Goal: Task Accomplishment & Management: Complete application form

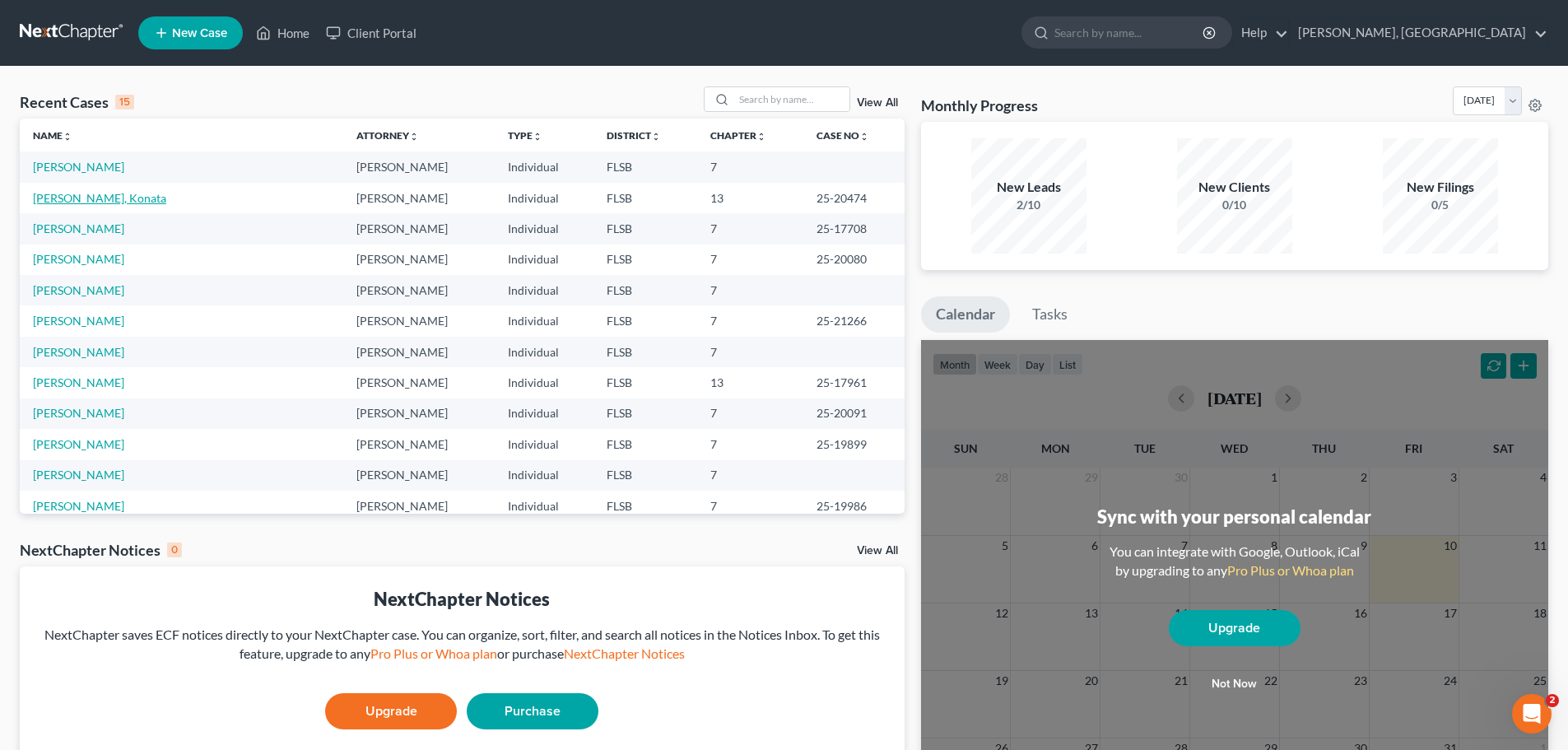
click at [84, 197] on link "[PERSON_NAME], Konata" at bounding box center [100, 198] width 134 height 14
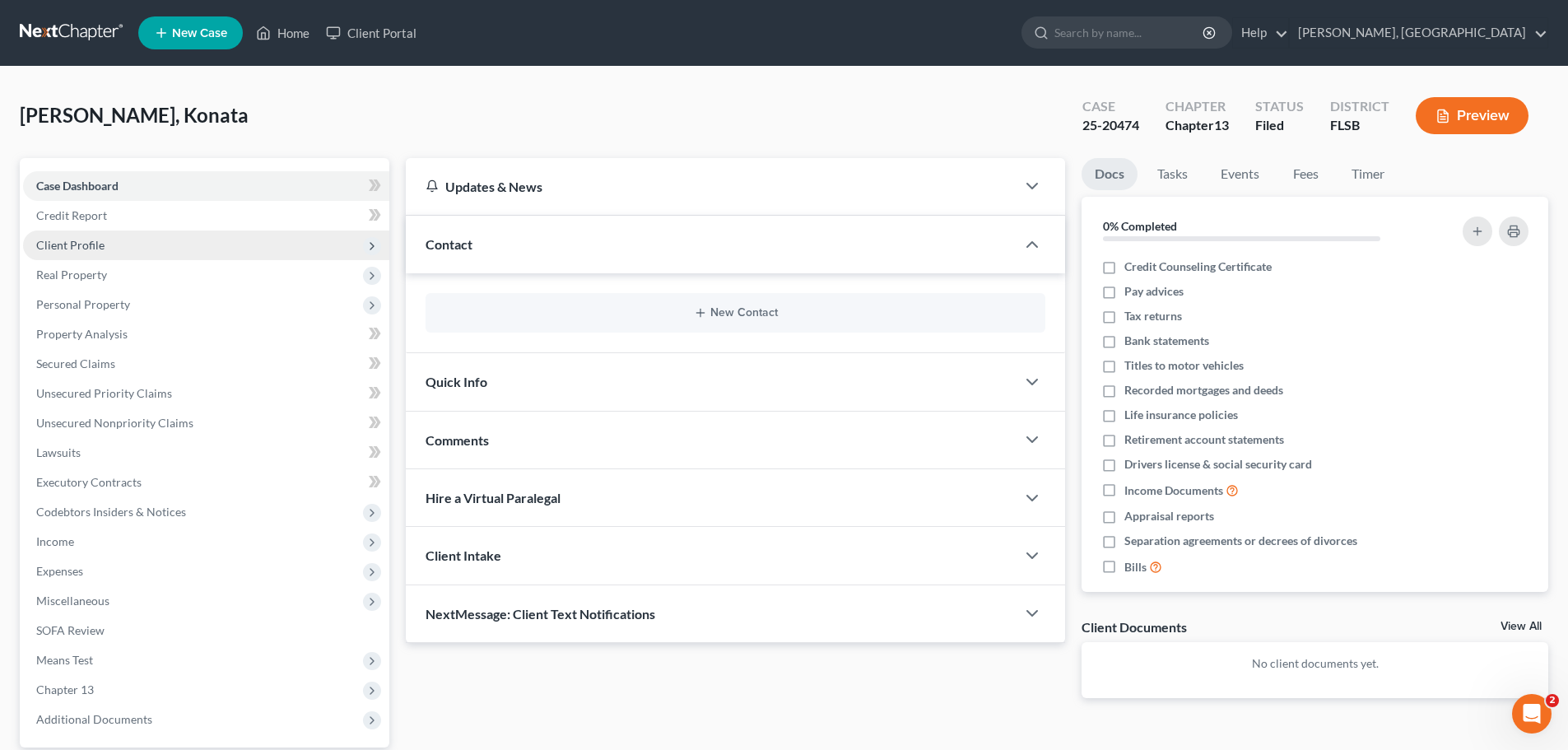
click at [77, 238] on span "Client Profile" at bounding box center [70, 244] width 69 height 14
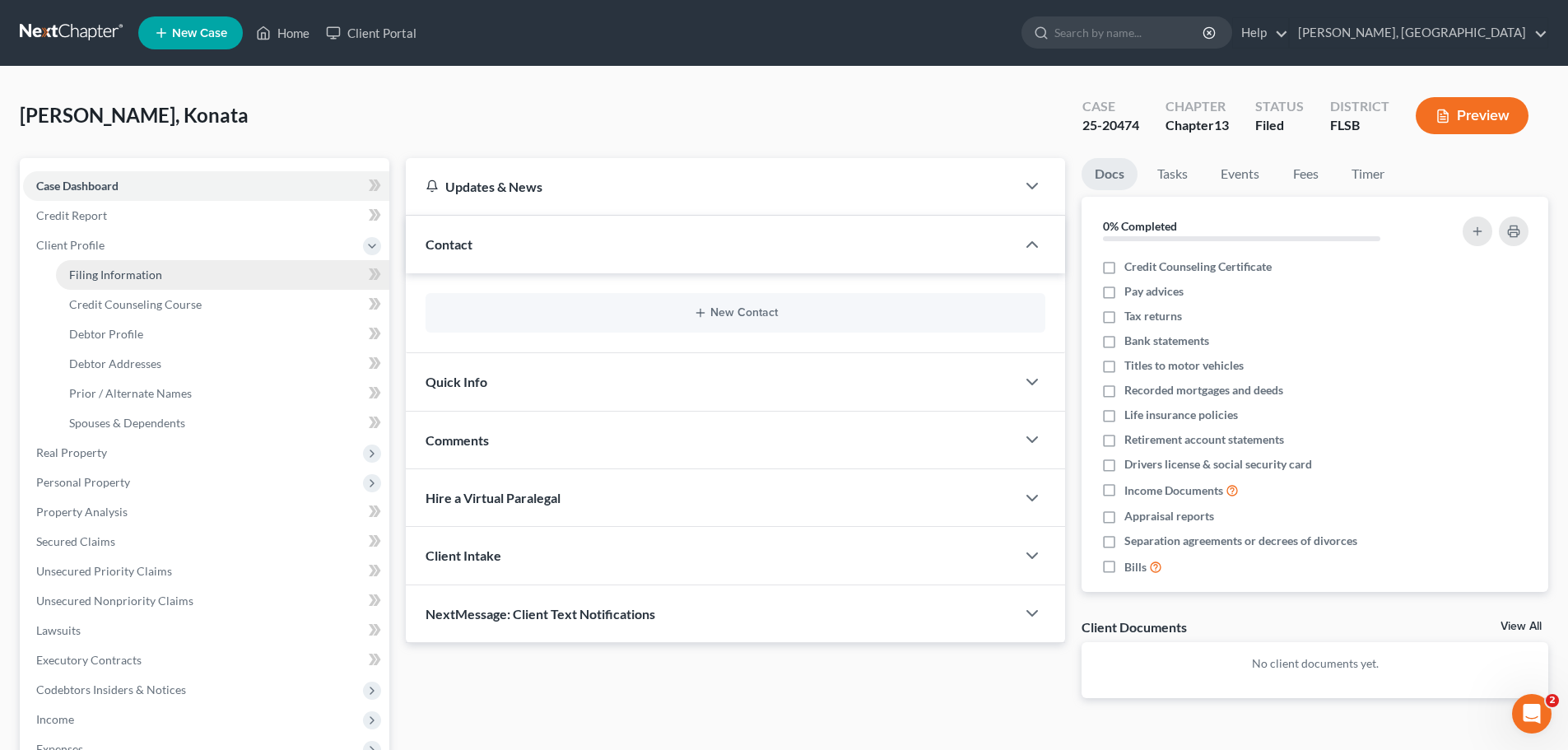
click at [127, 274] on span "Filing Information" at bounding box center [116, 274] width 93 height 14
select select "1"
select select "0"
select select "3"
select select "17"
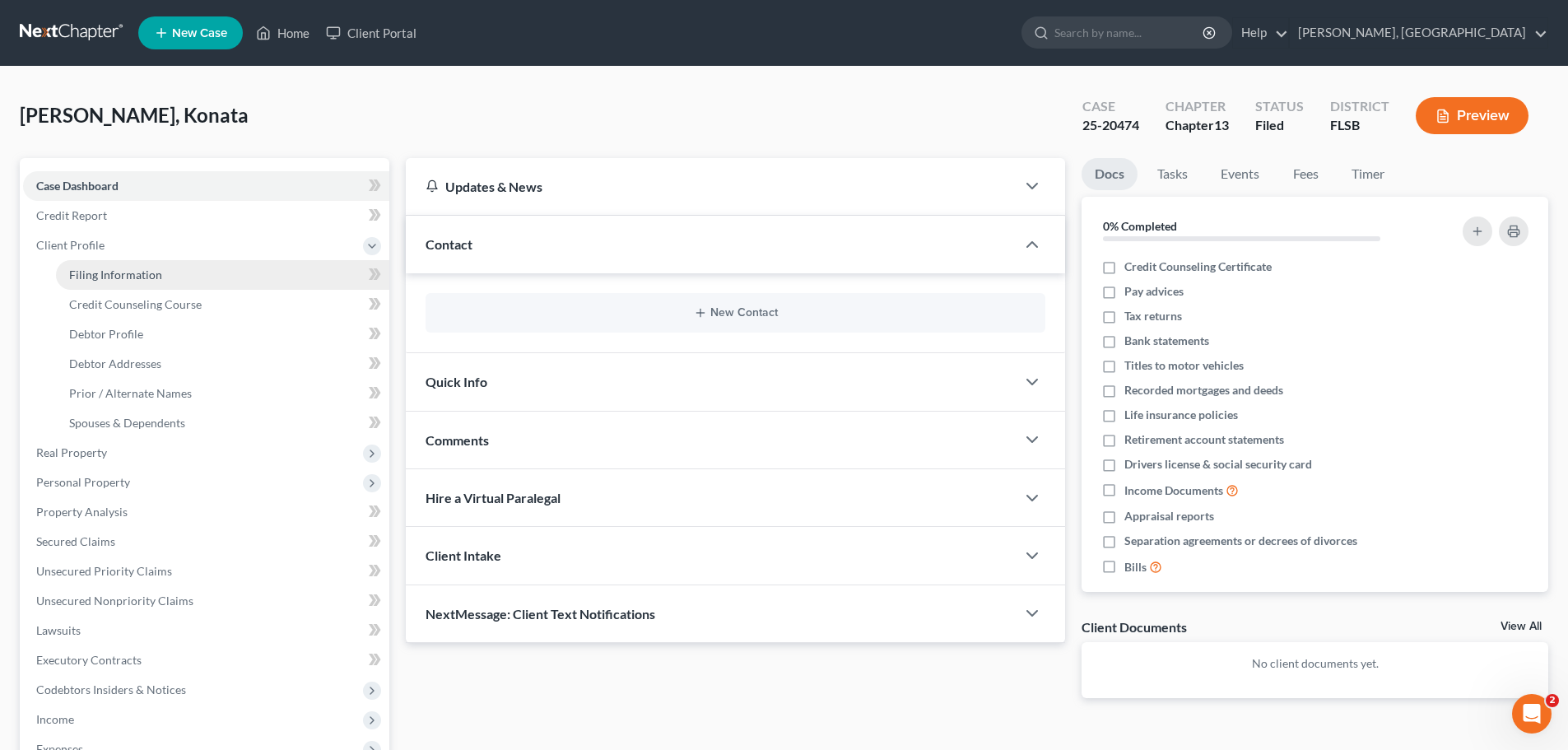
select select "9"
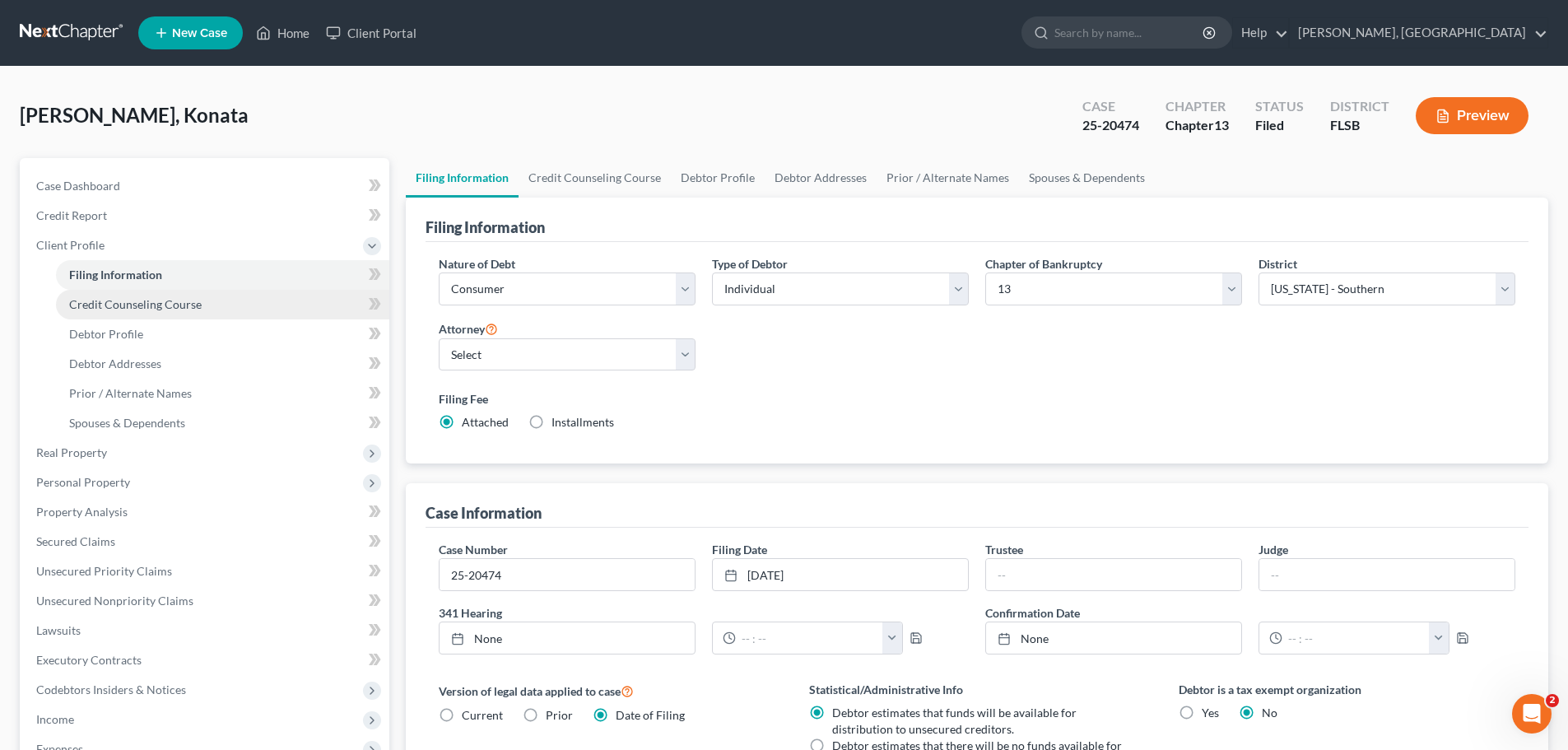
click at [130, 304] on span "Credit Counseling Course" at bounding box center [135, 304] width 133 height 14
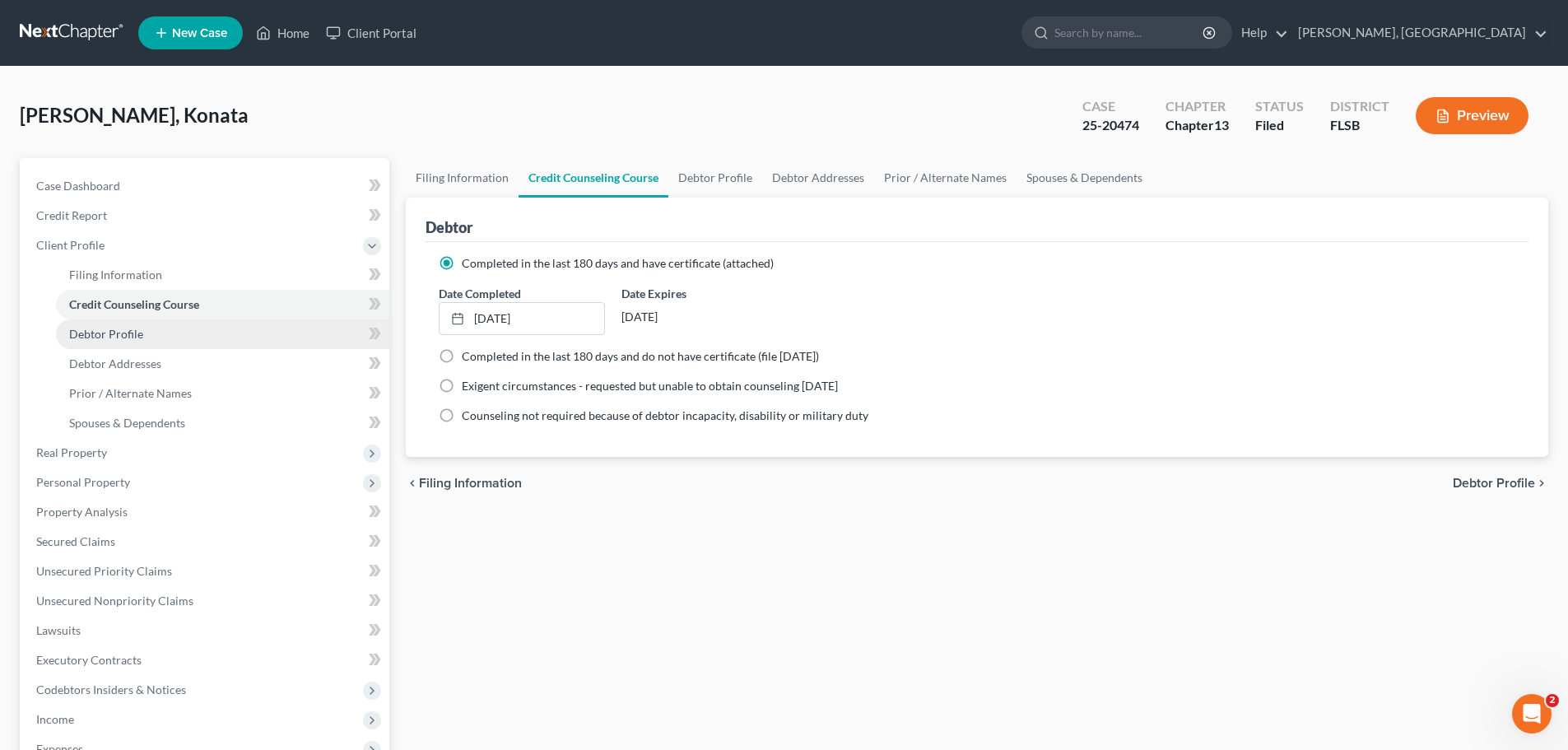
click at [115, 336] on span "Debtor Profile" at bounding box center [107, 333] width 74 height 14
select select "0"
select select "3"
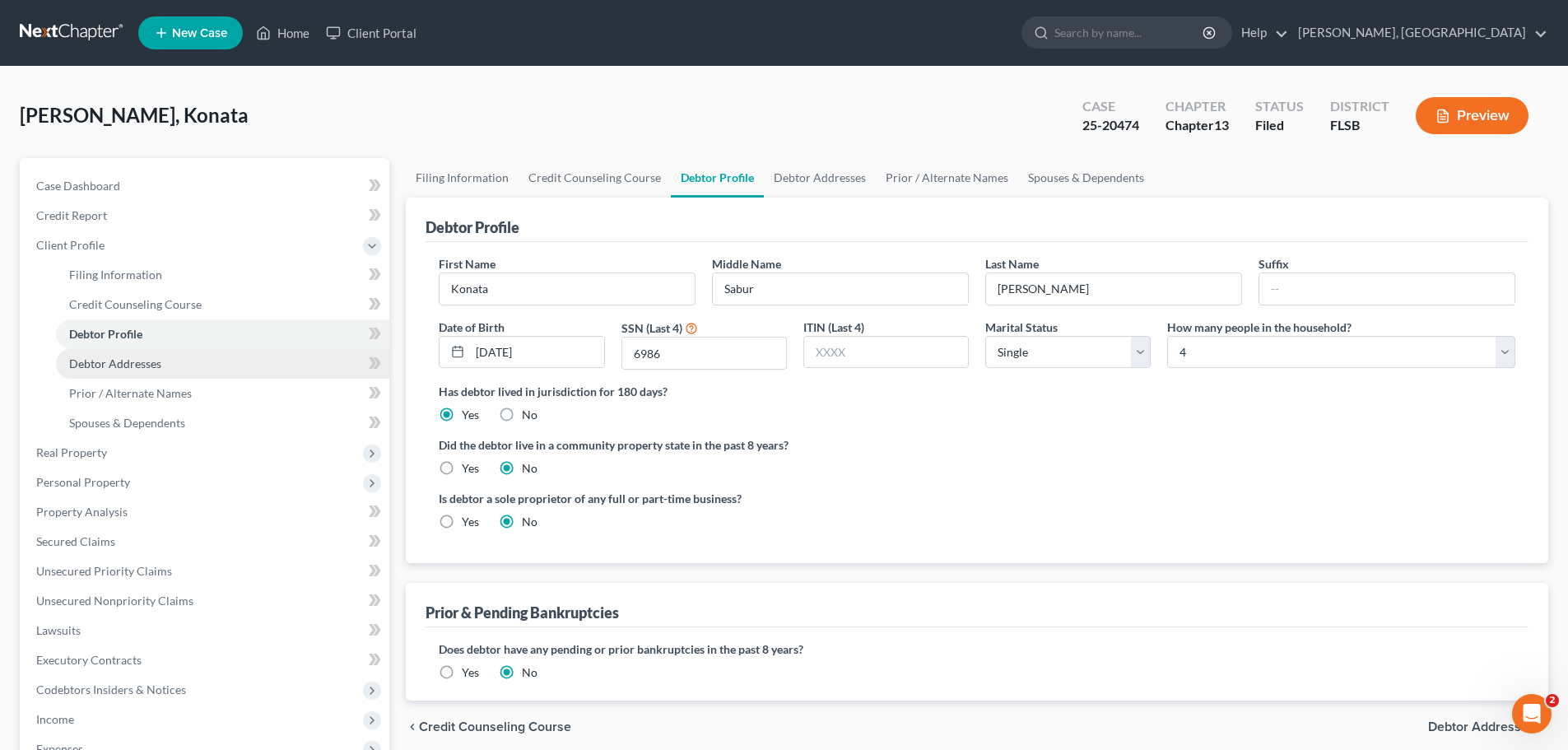
click at [112, 365] on span "Debtor Addresses" at bounding box center [115, 363] width 92 height 14
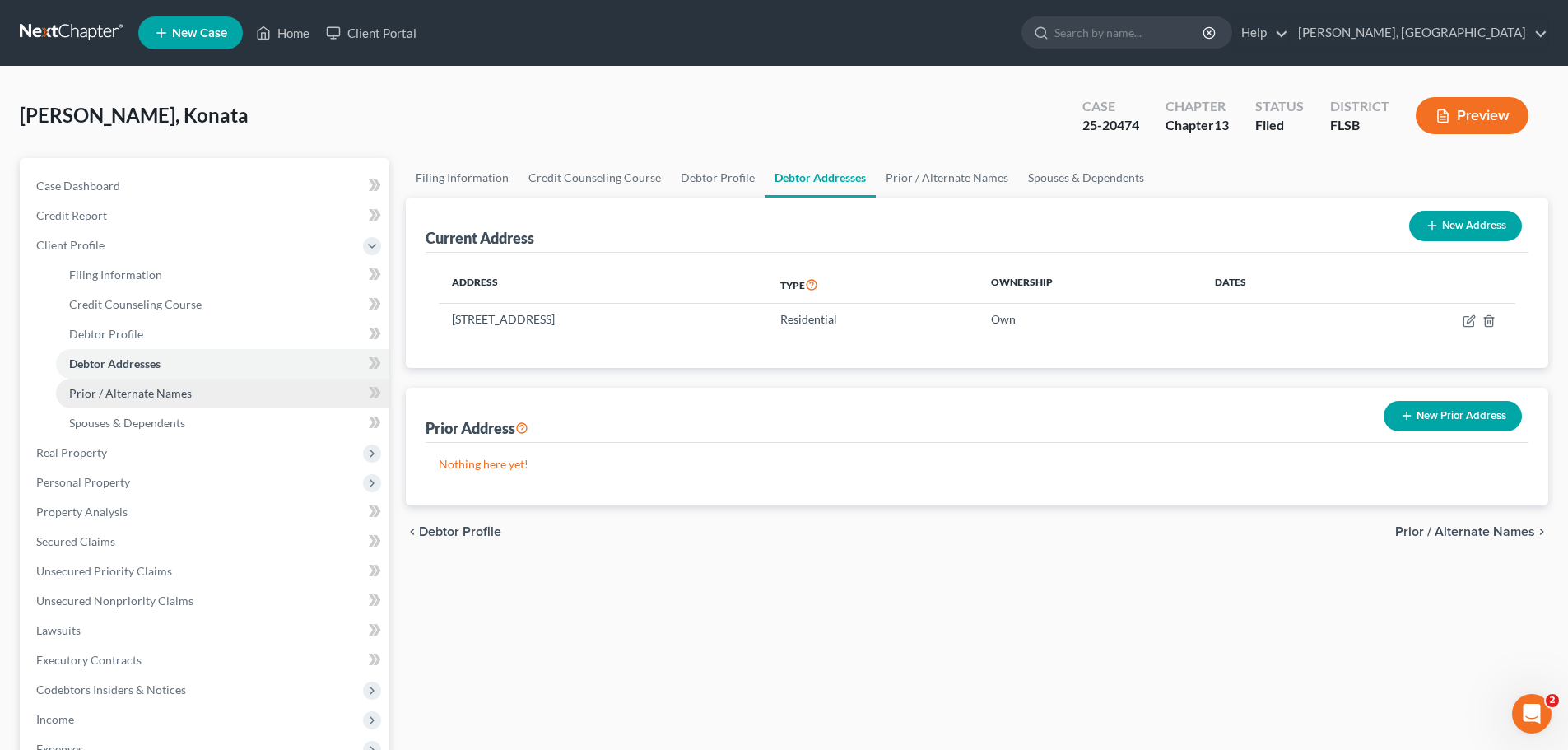
click at [144, 393] on span "Prior / Alternate Names" at bounding box center [130, 392] width 123 height 14
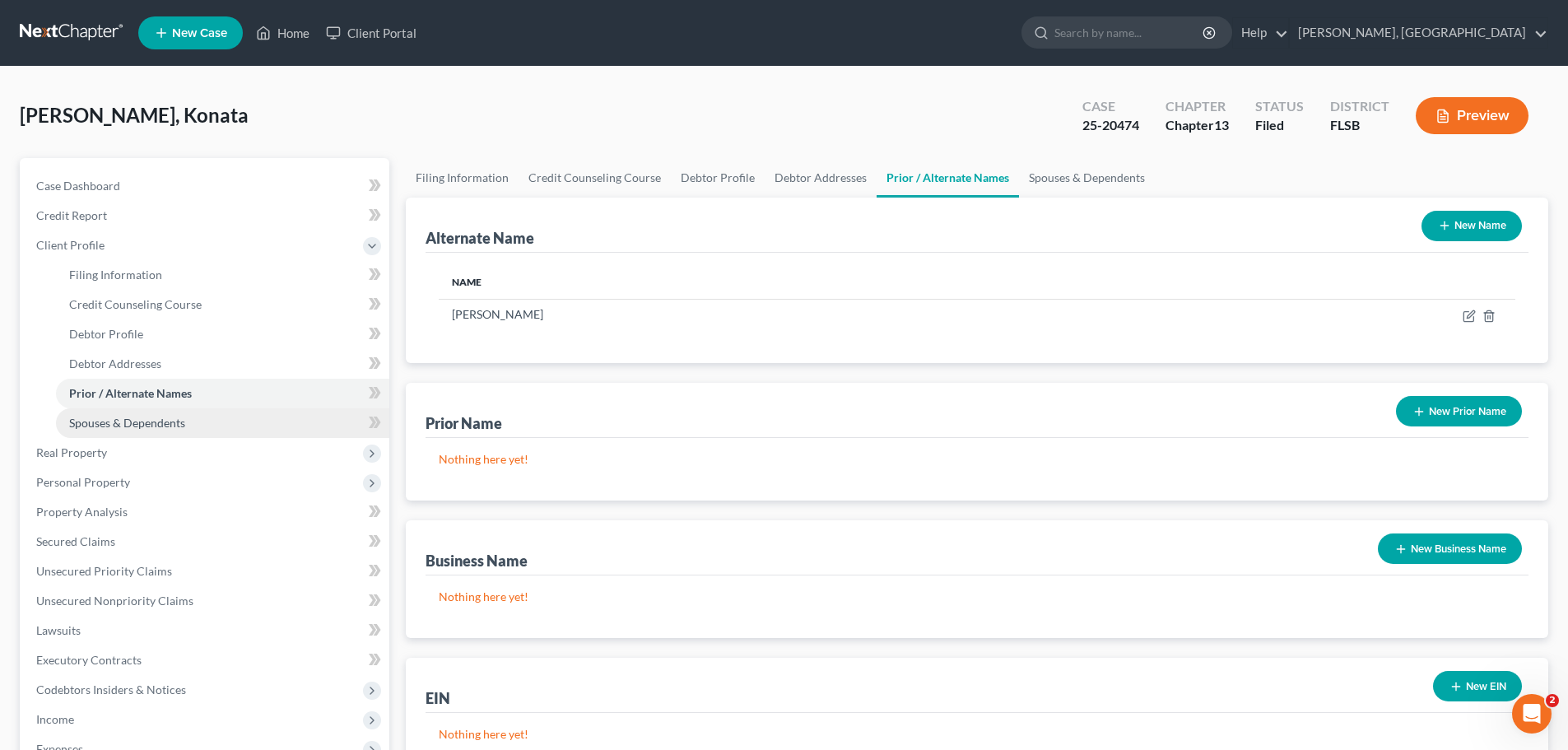
click at [142, 422] on span "Spouses & Dependents" at bounding box center [127, 423] width 116 height 14
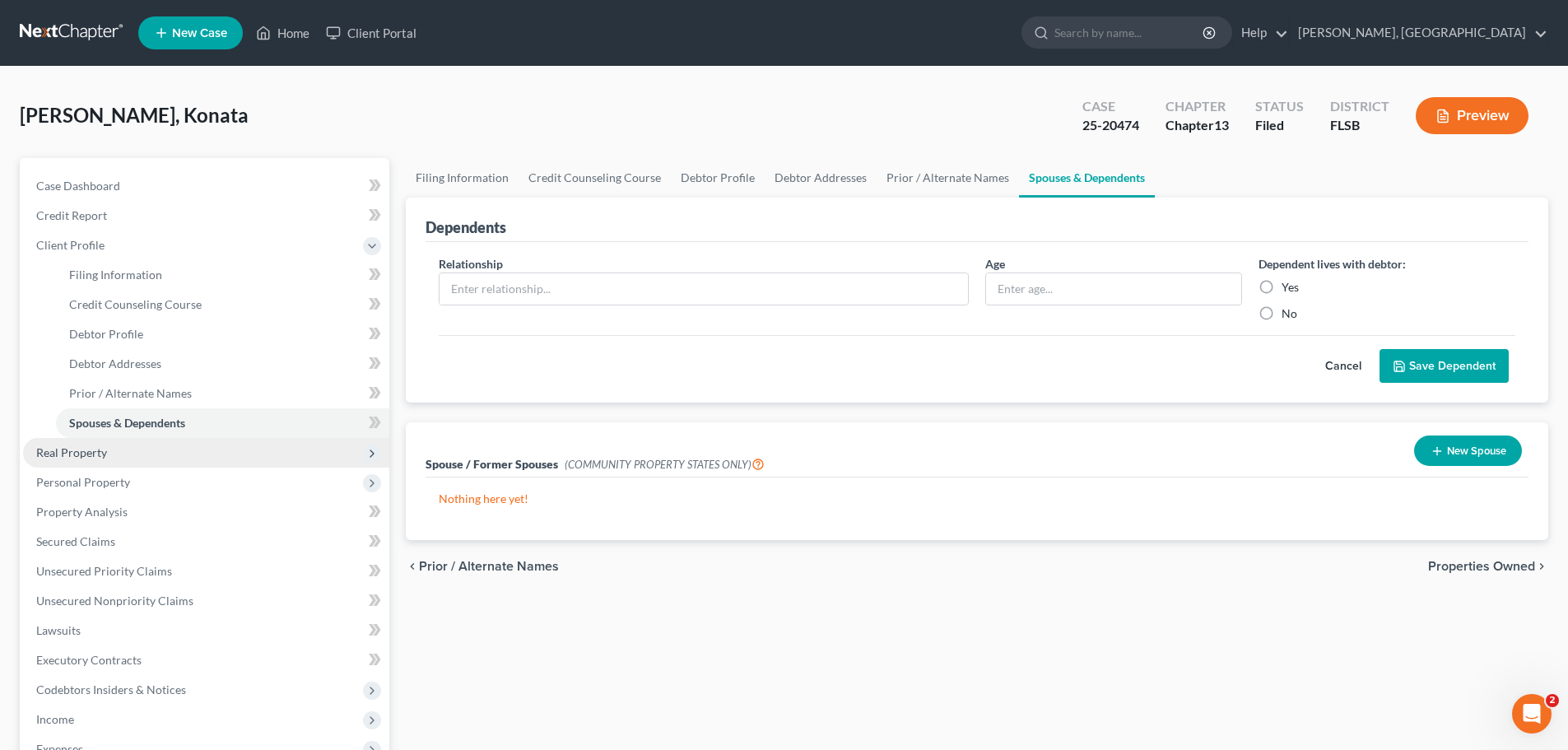
click at [96, 453] on span "Real Property" at bounding box center [72, 452] width 71 height 14
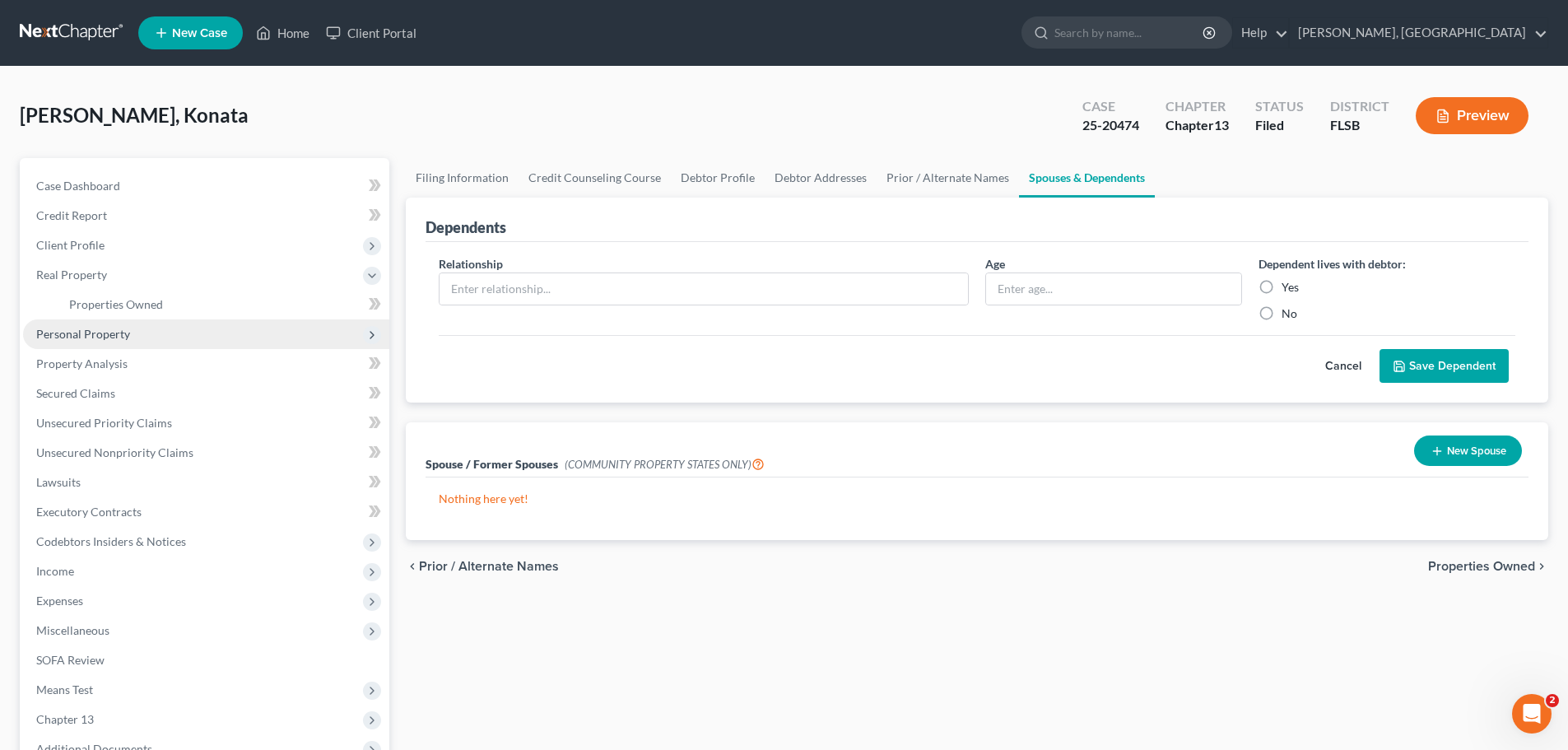
click at [91, 331] on span "Personal Property" at bounding box center [83, 333] width 94 height 14
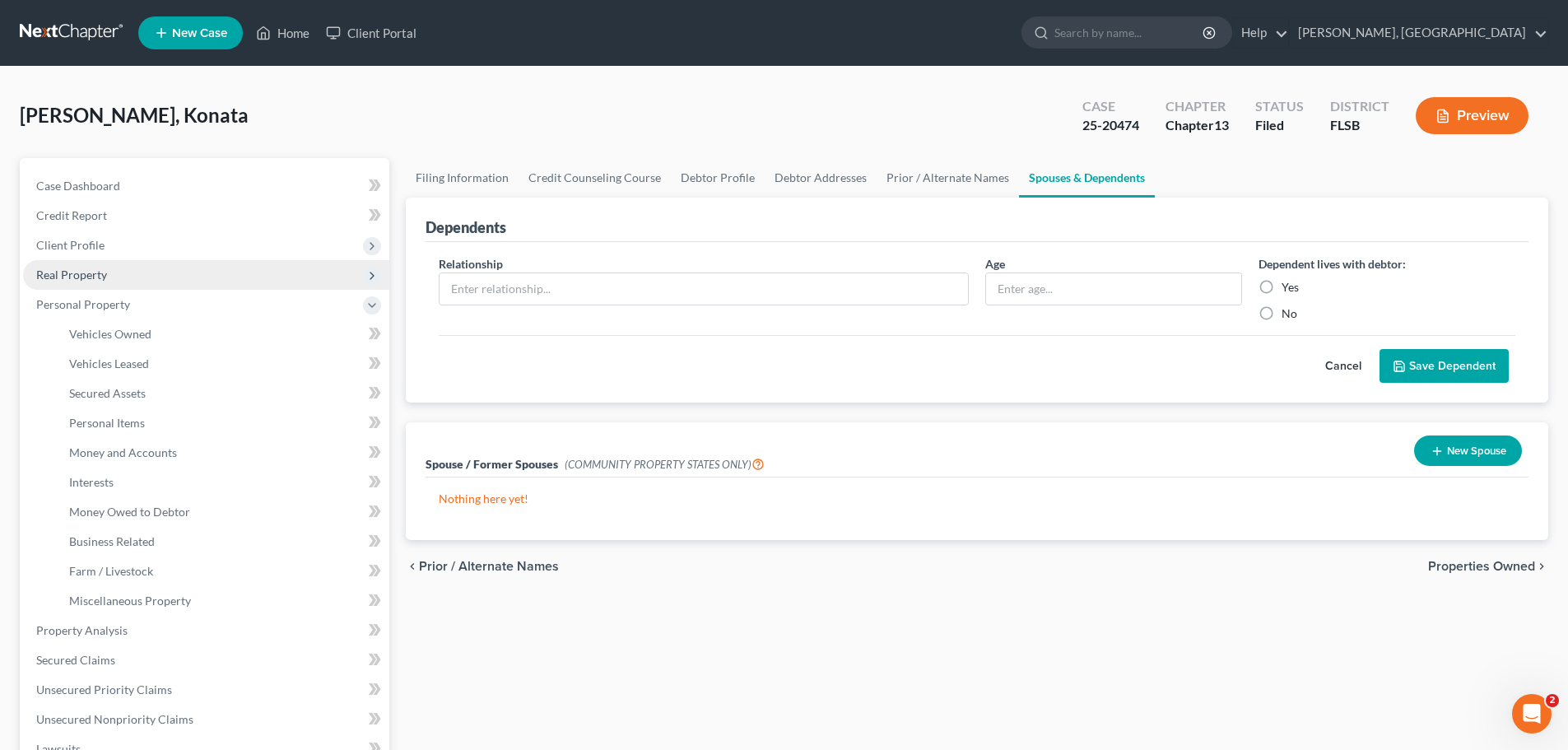
click at [84, 276] on span "Real Property" at bounding box center [72, 274] width 71 height 14
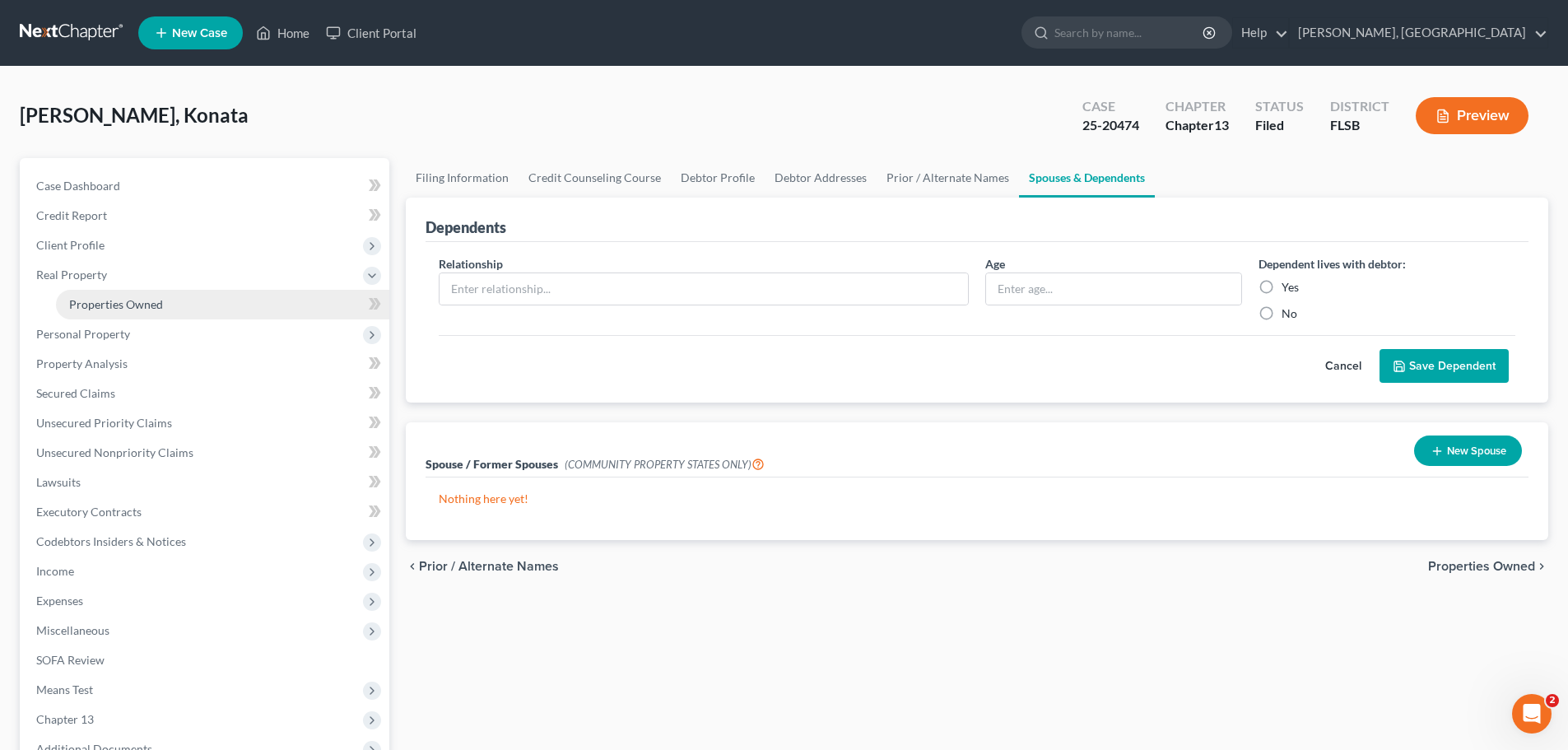
click at [106, 303] on span "Properties Owned" at bounding box center [116, 304] width 94 height 14
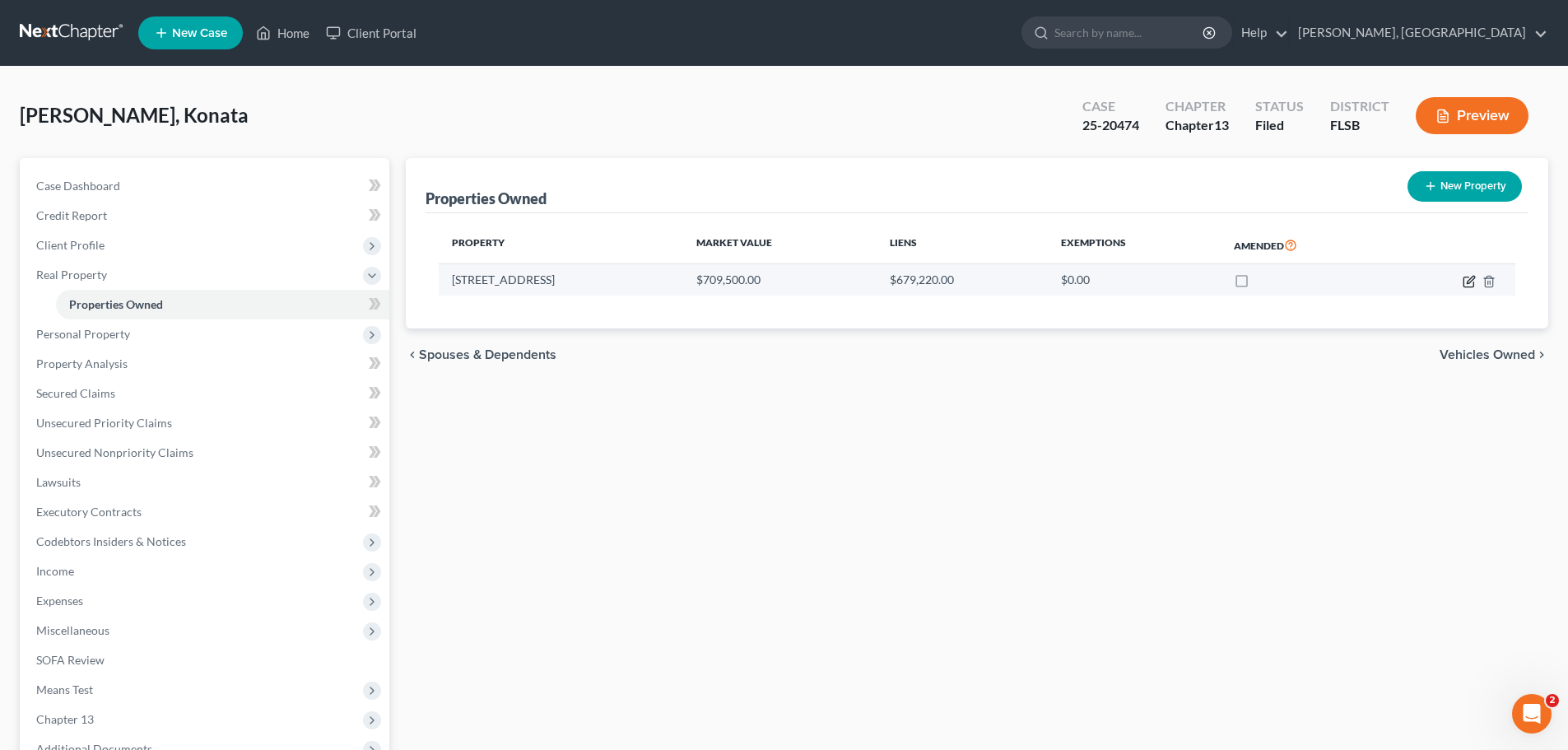
click at [1466, 279] on icon "button" at bounding box center [1470, 282] width 14 height 14
select select "9"
select select "5"
select select "0"
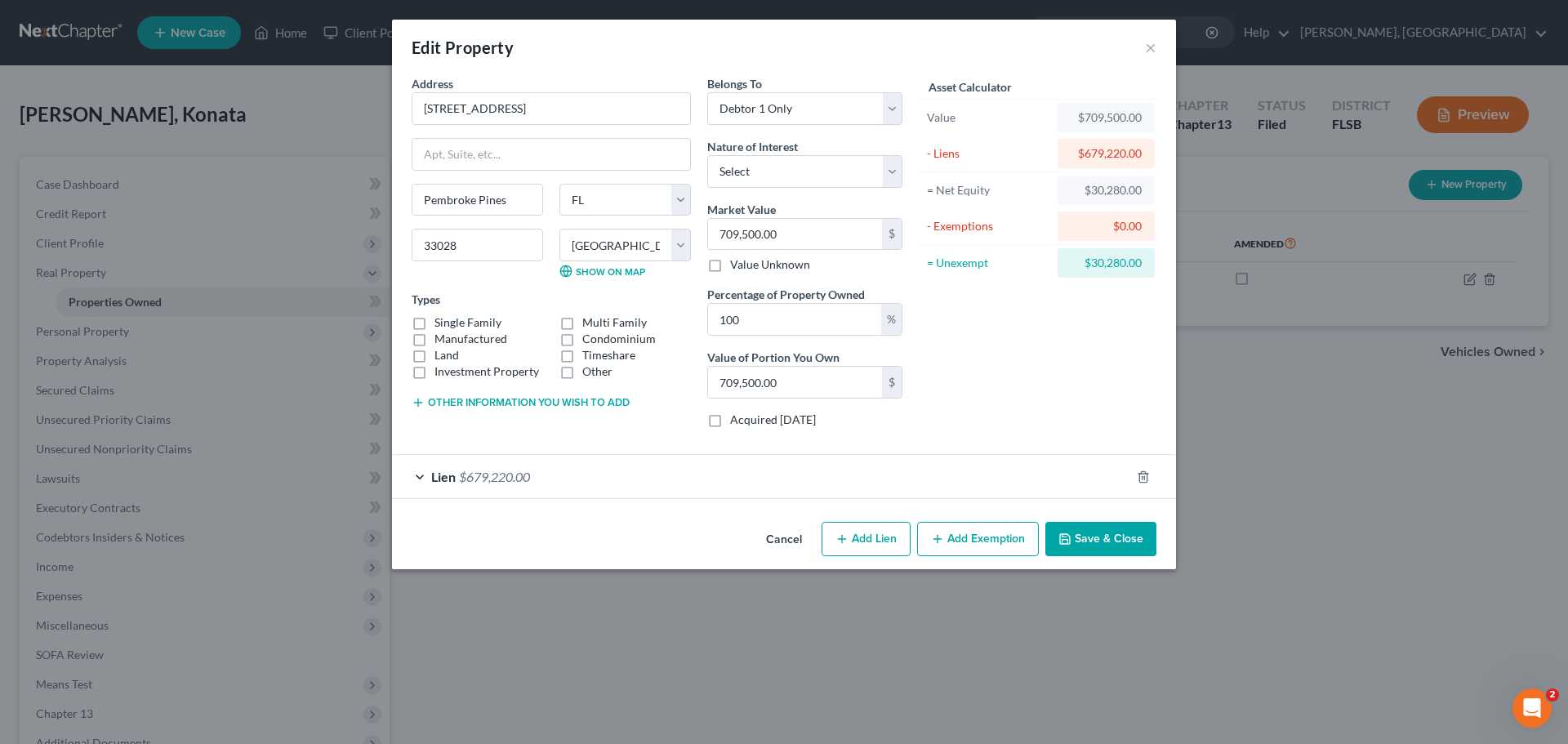
click at [985, 544] on button "Add Exemption" at bounding box center [977, 538] width 122 height 34
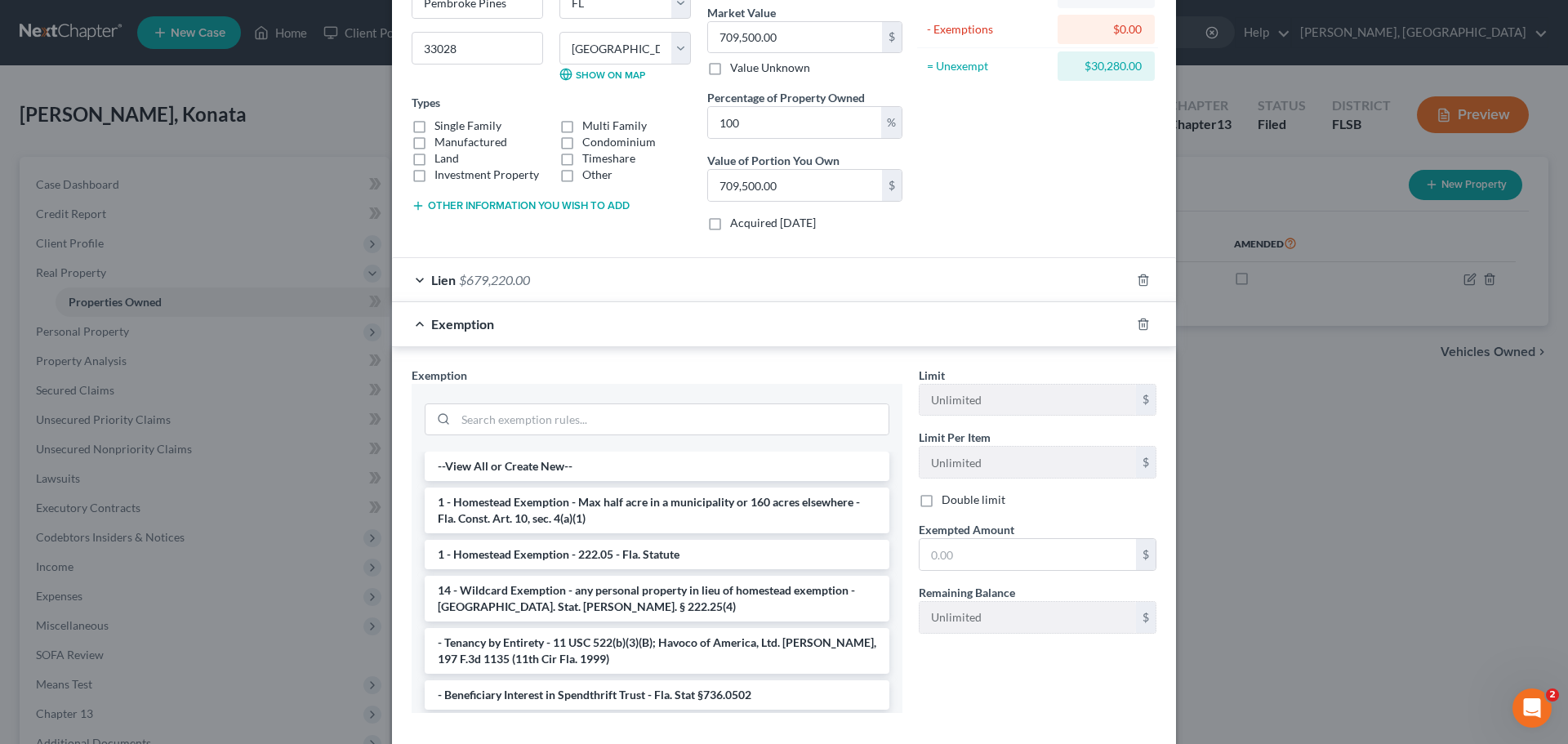
scroll to position [201, 0]
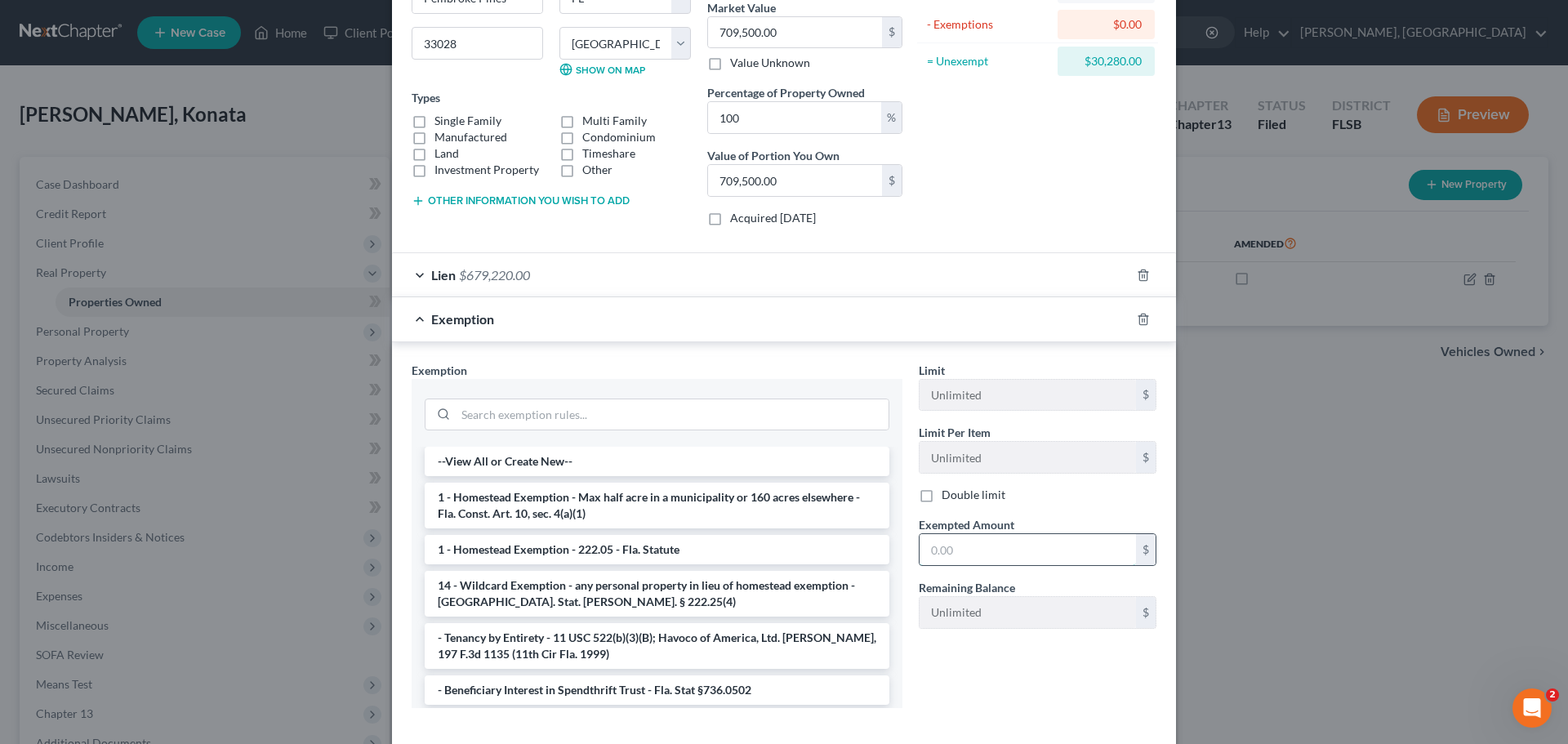
click at [1055, 545] on input "text" at bounding box center [1028, 549] width 216 height 31
type input "30,280"
click at [711, 551] on li "1 - Homestead Exemption - 222.05 - Fla. Statute" at bounding box center [657, 549] width 465 height 29
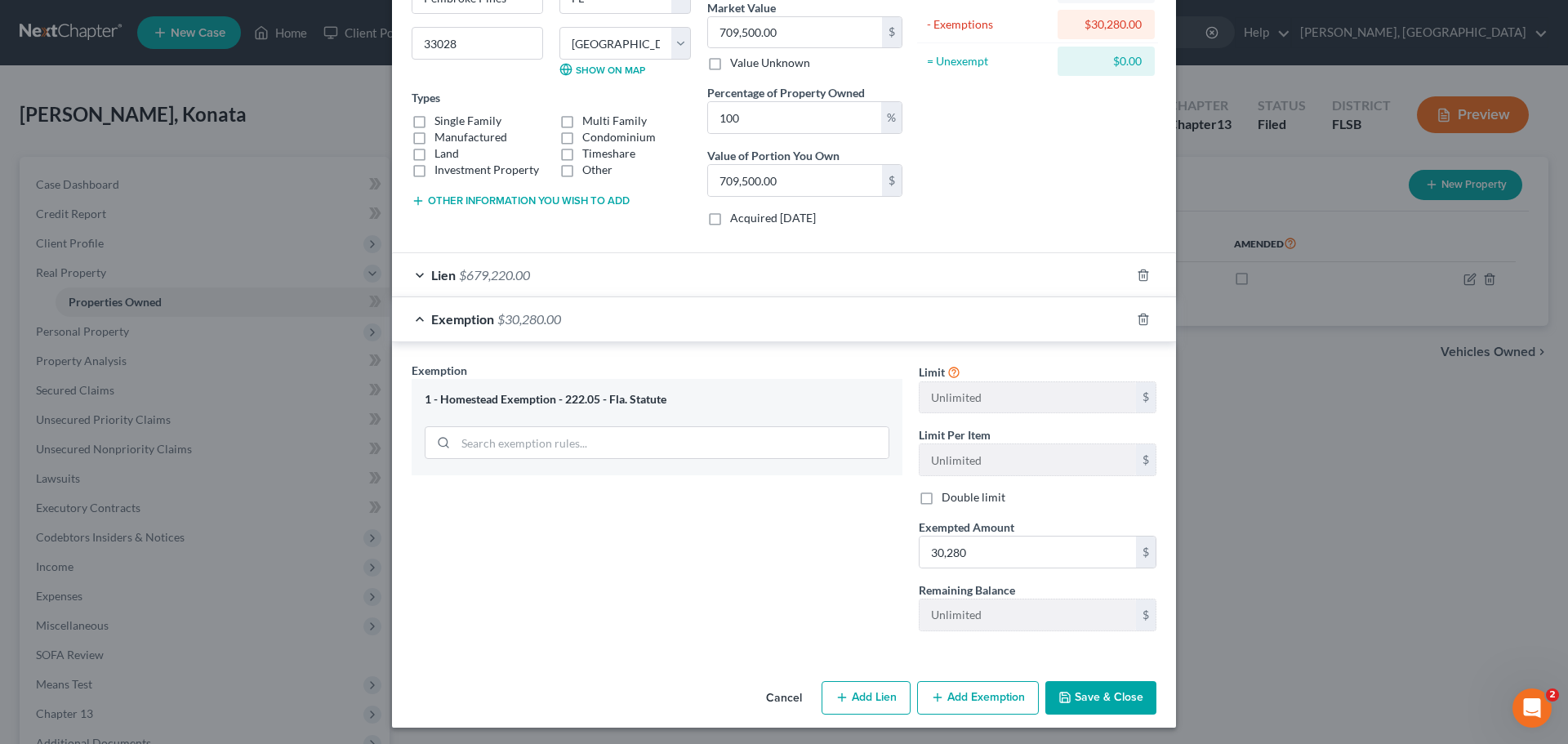
click at [1111, 700] on button "Save & Close" at bounding box center [1101, 698] width 111 height 34
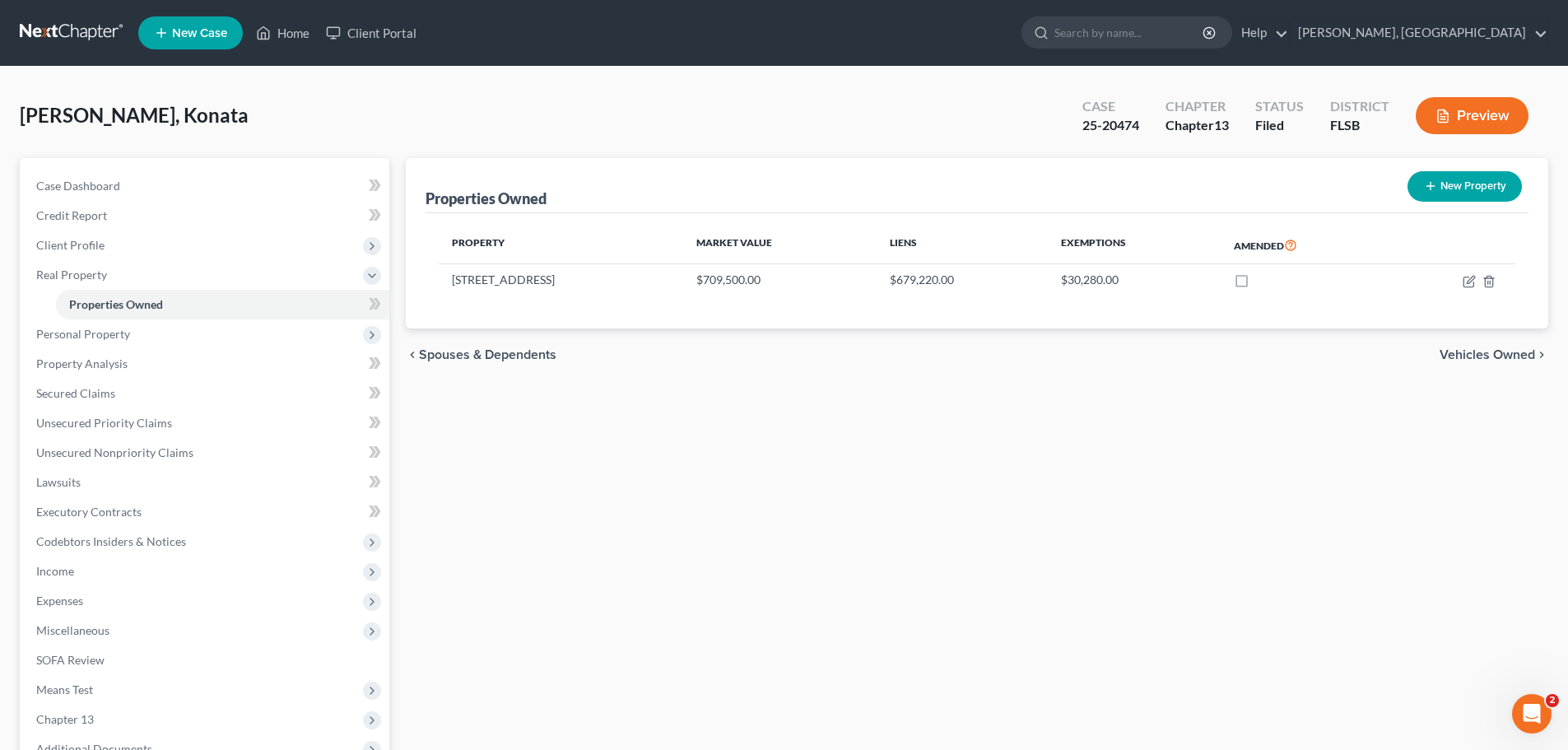
click at [1481, 355] on span "Vehicles Owned" at bounding box center [1487, 355] width 96 height 14
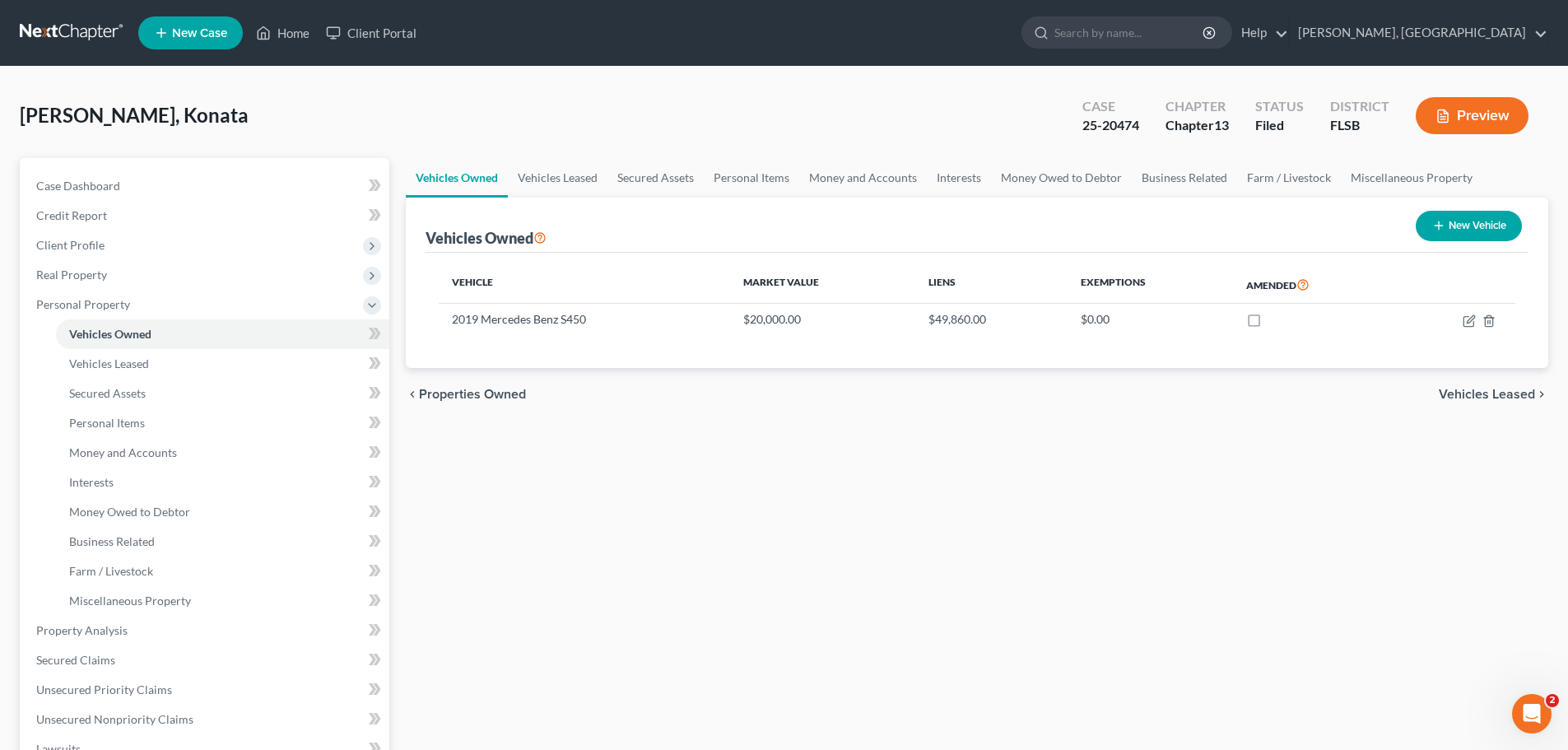
click at [1479, 392] on span "Vehicles Leased" at bounding box center [1487, 394] width 96 height 14
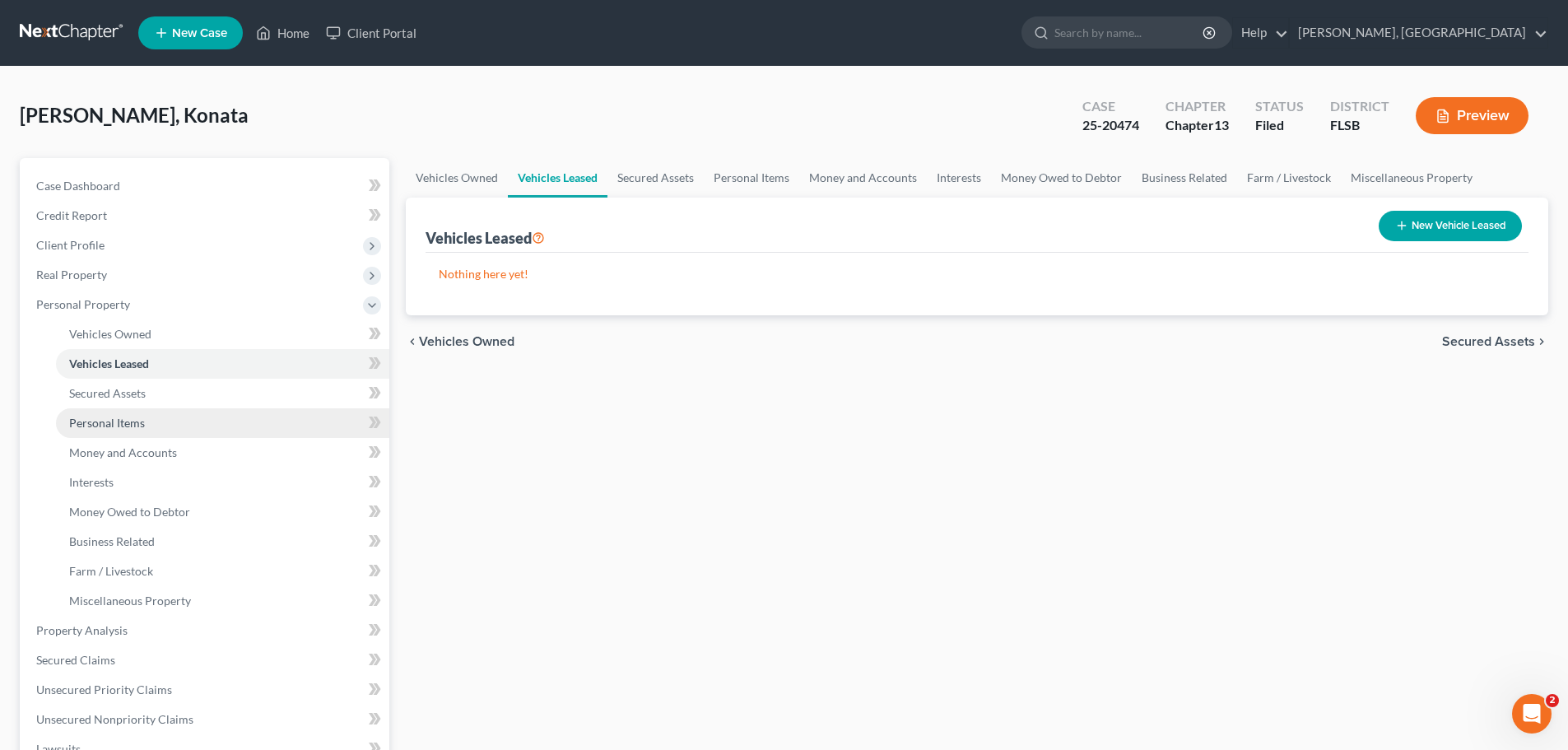
click at [121, 424] on span "Personal Items" at bounding box center [107, 423] width 76 height 14
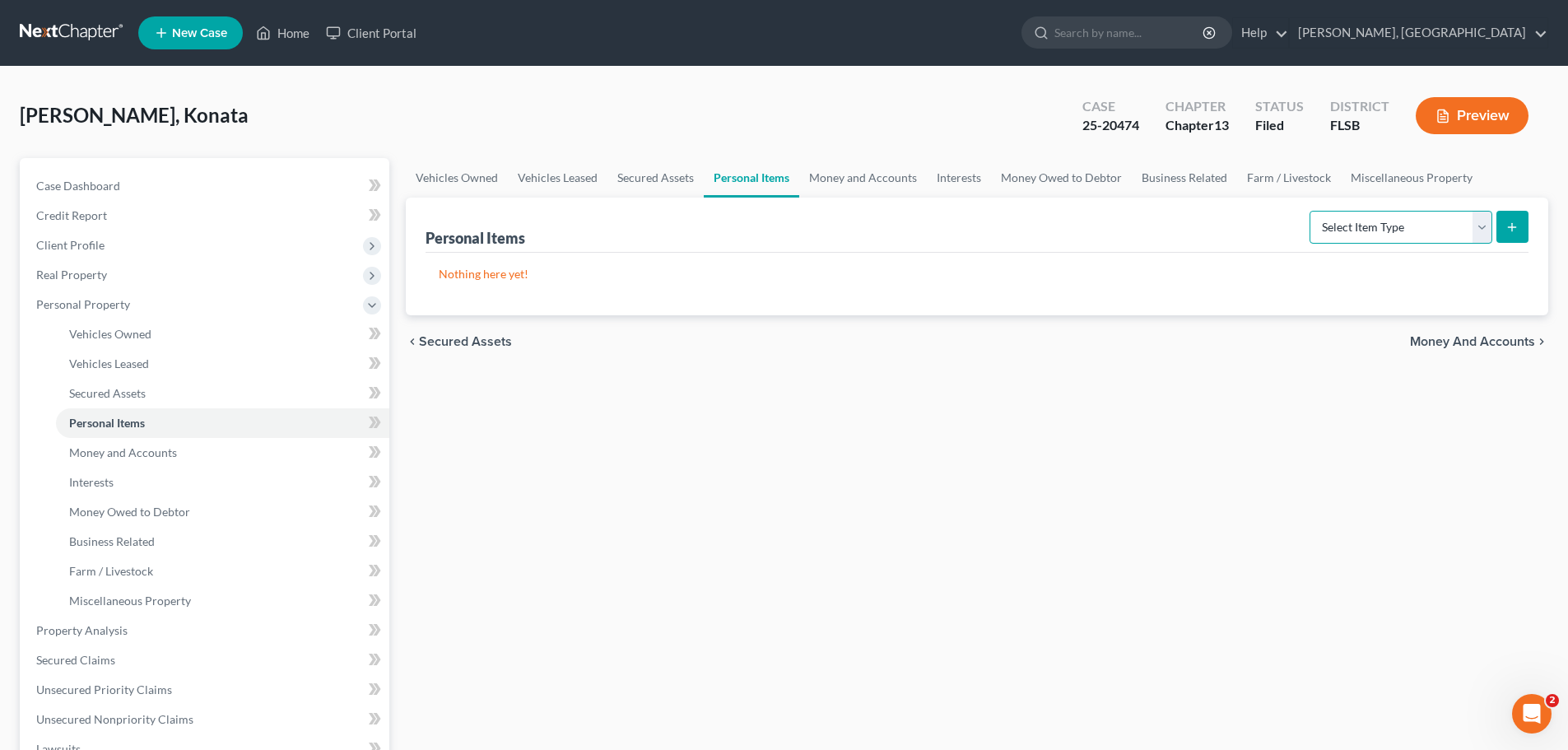
click at [1484, 230] on select "Select Item Type Clothing Collectibles Of Value Electronics Firearms Household …" at bounding box center [1401, 227] width 183 height 33
click at [1014, 496] on div "Vehicles Owned Vehicles Leased Secured Assets Personal Items Money and Accounts…" at bounding box center [977, 648] width 1159 height 980
click at [167, 457] on span "Money and Accounts" at bounding box center [123, 452] width 108 height 14
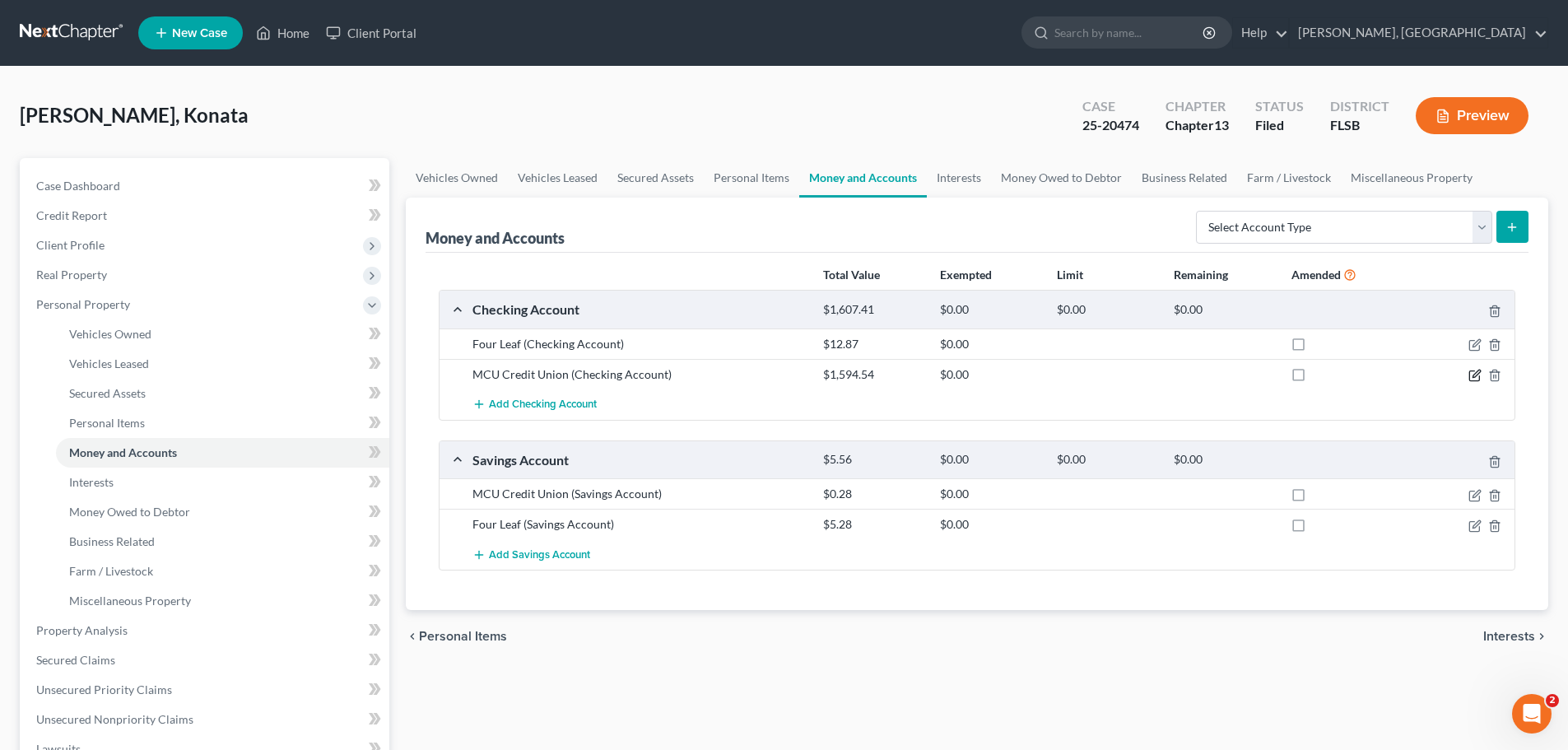
click at [1474, 376] on icon "button" at bounding box center [1475, 375] width 14 height 14
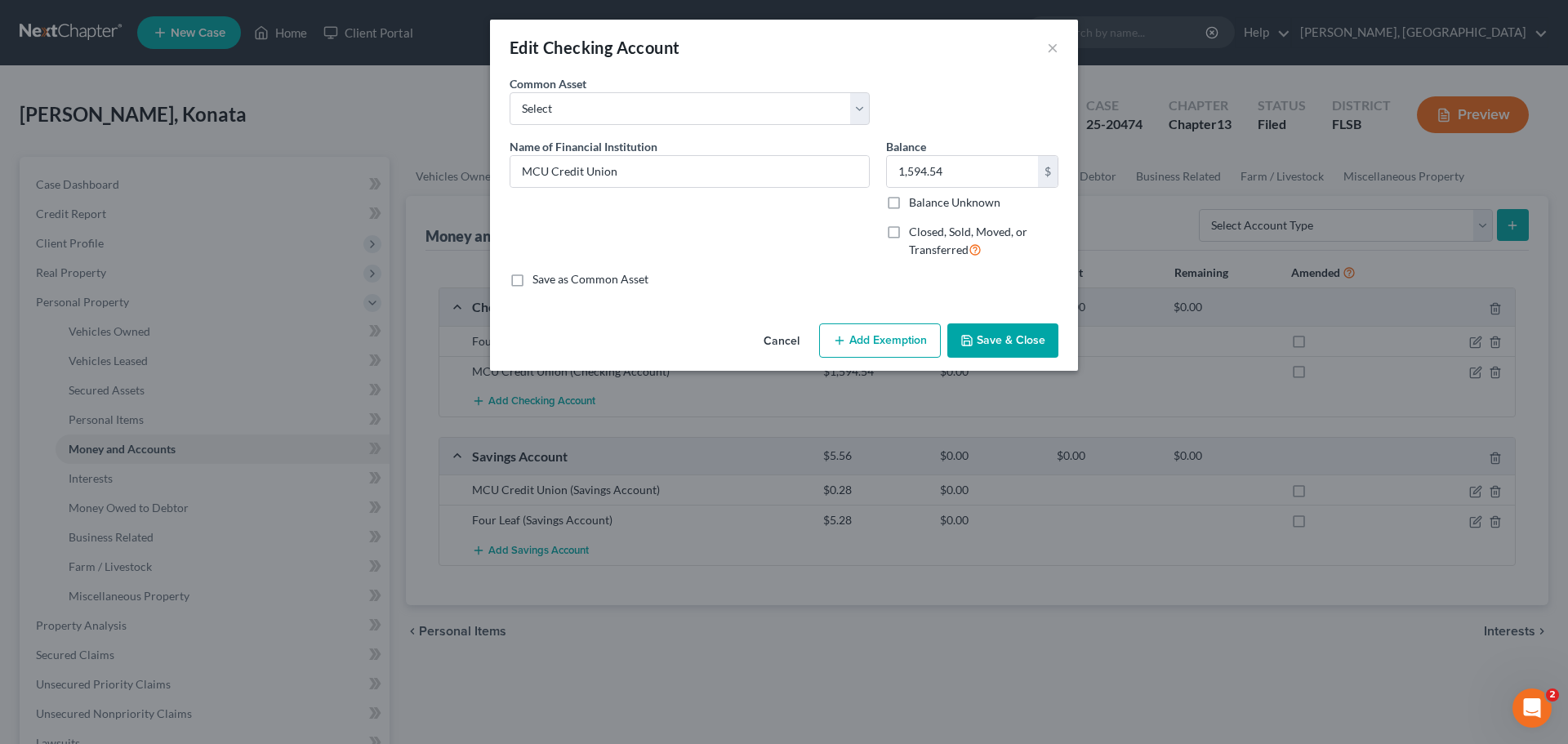
click at [894, 343] on button "Add Exemption" at bounding box center [879, 340] width 122 height 34
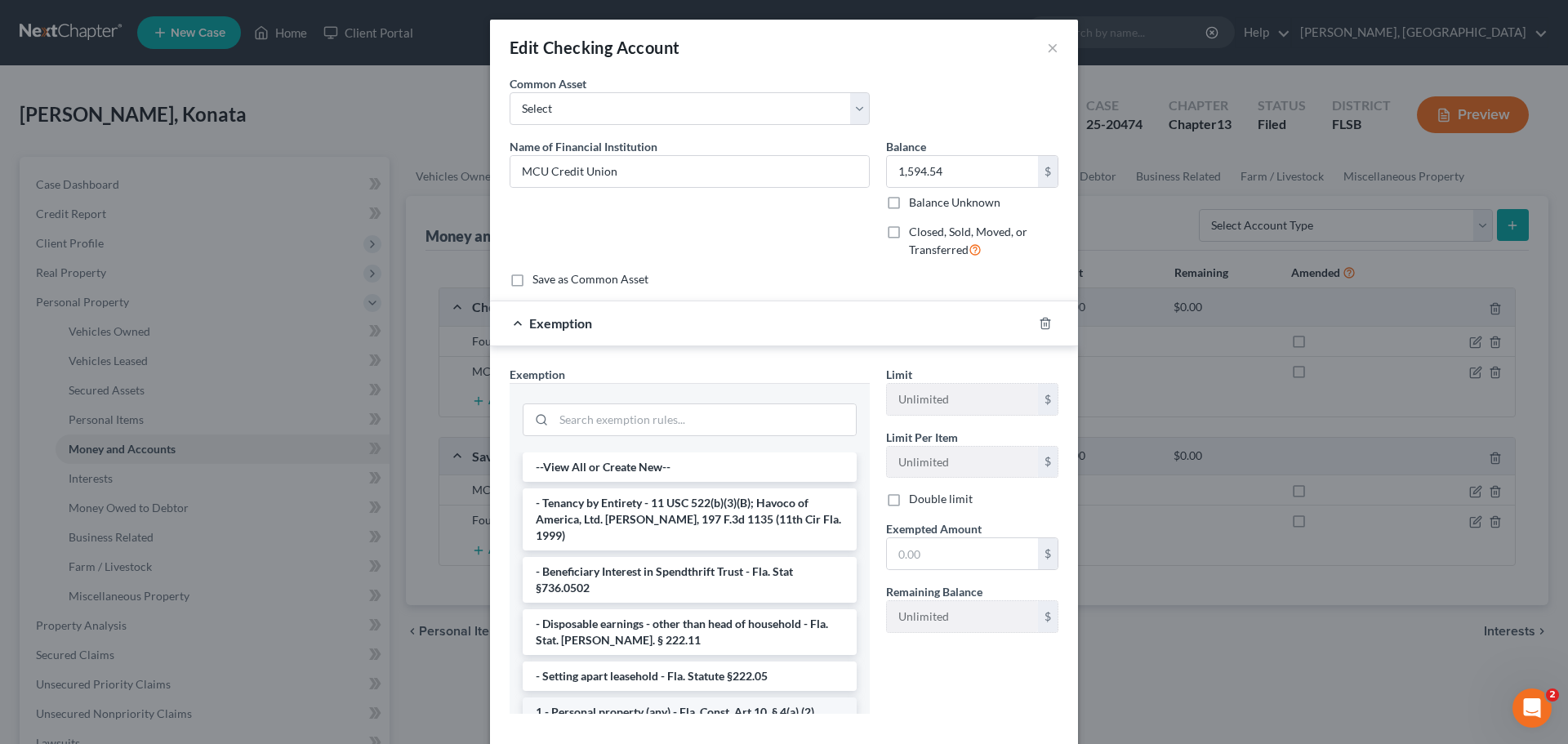
click at [660, 705] on li "1 - Personal property (any) - Fla. Const. Art.10, § 4(a) (2)" at bounding box center [690, 711] width 334 height 29
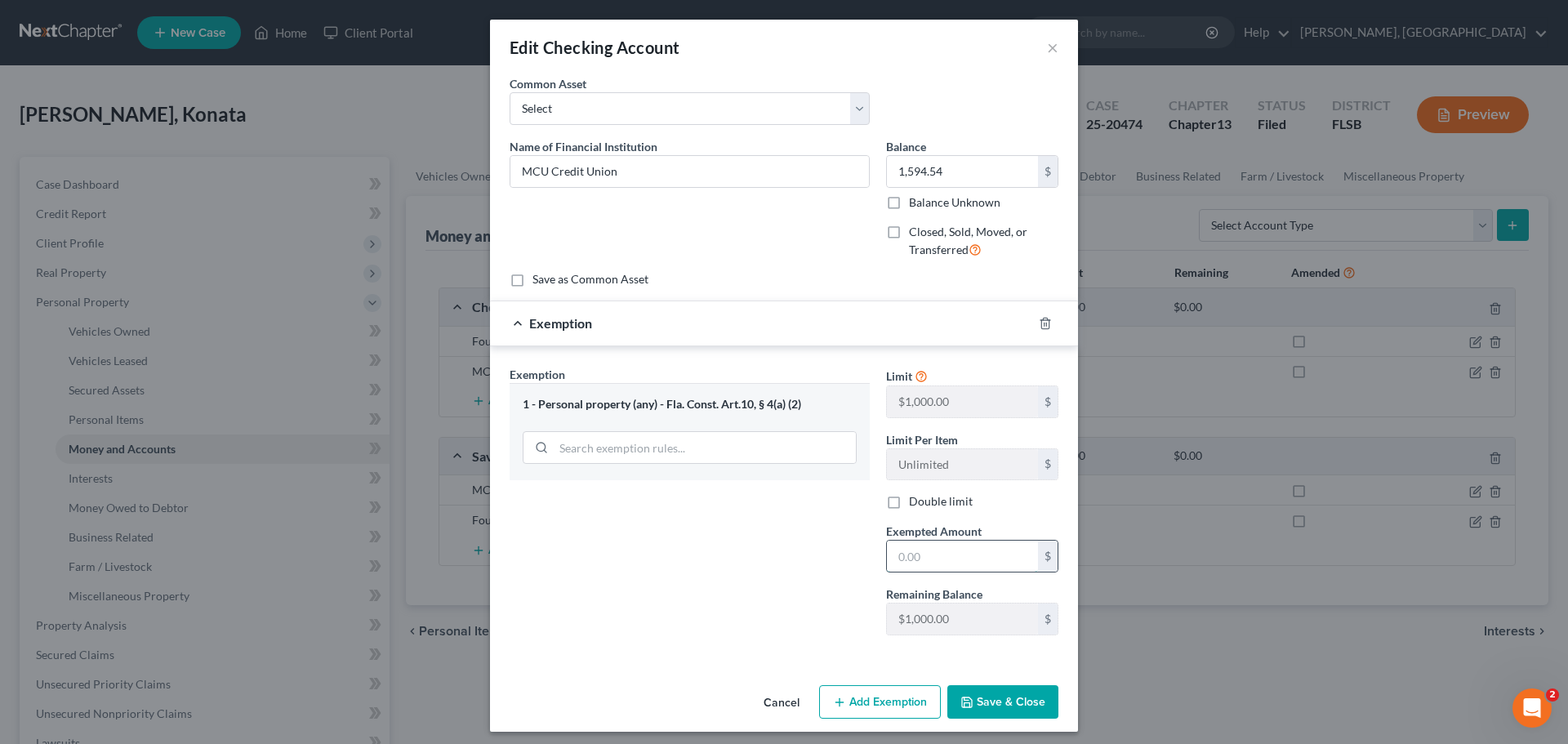
click at [958, 555] on input "text" at bounding box center [962, 555] width 151 height 31
type input "1,000"
click at [991, 699] on button "Save & Close" at bounding box center [1003, 702] width 111 height 34
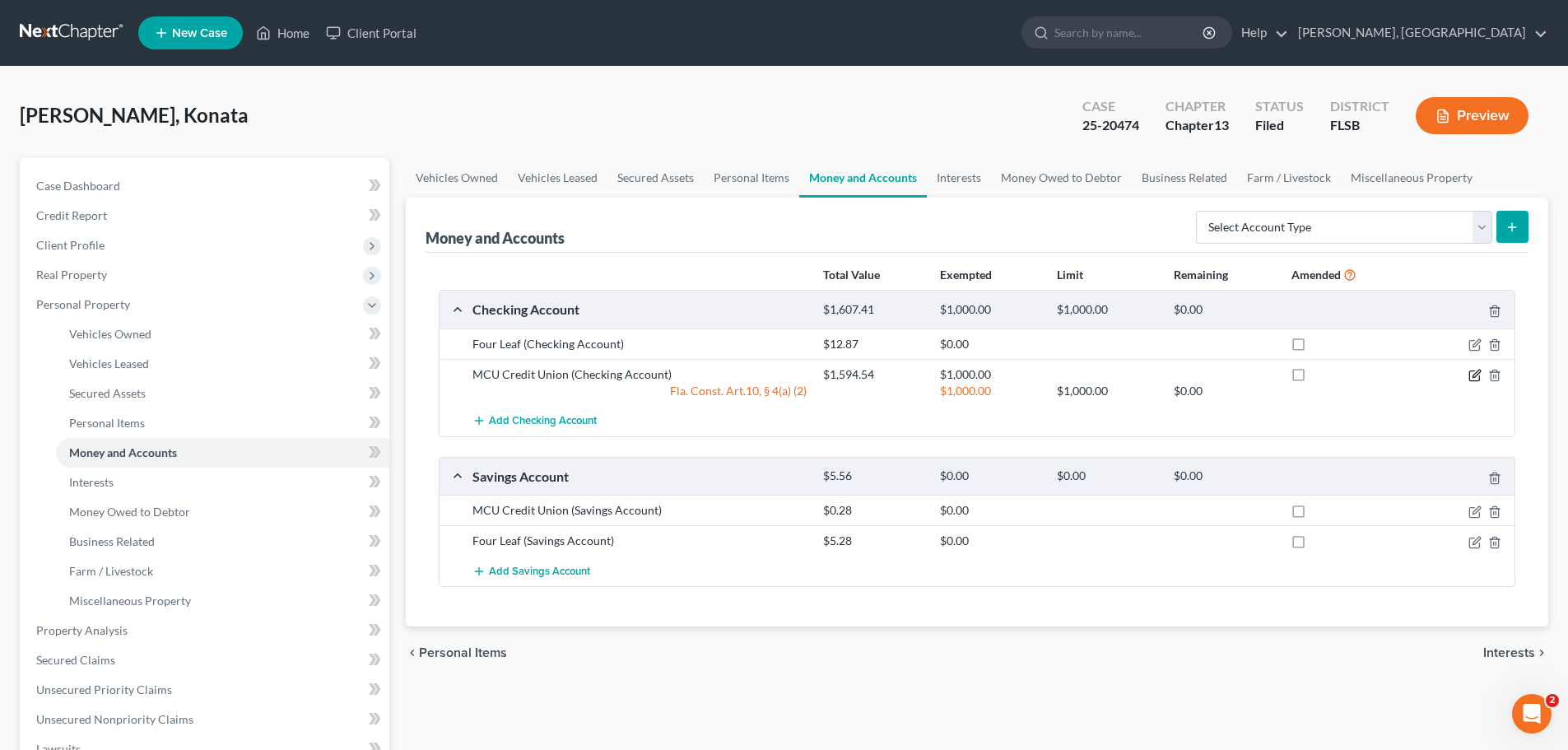
click at [1470, 377] on icon "button" at bounding box center [1475, 375] width 14 height 14
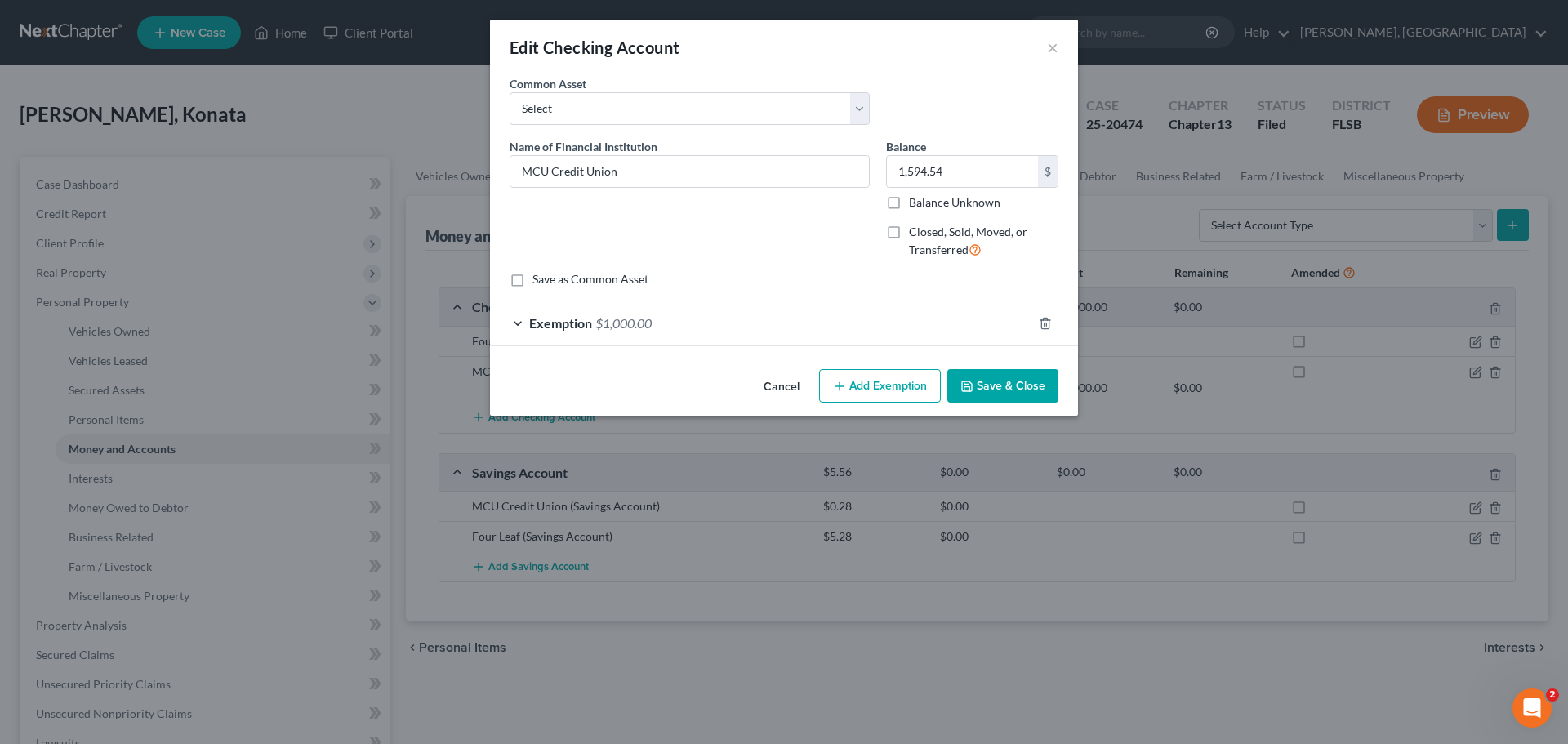
click at [888, 393] on button "Add Exemption" at bounding box center [879, 386] width 122 height 34
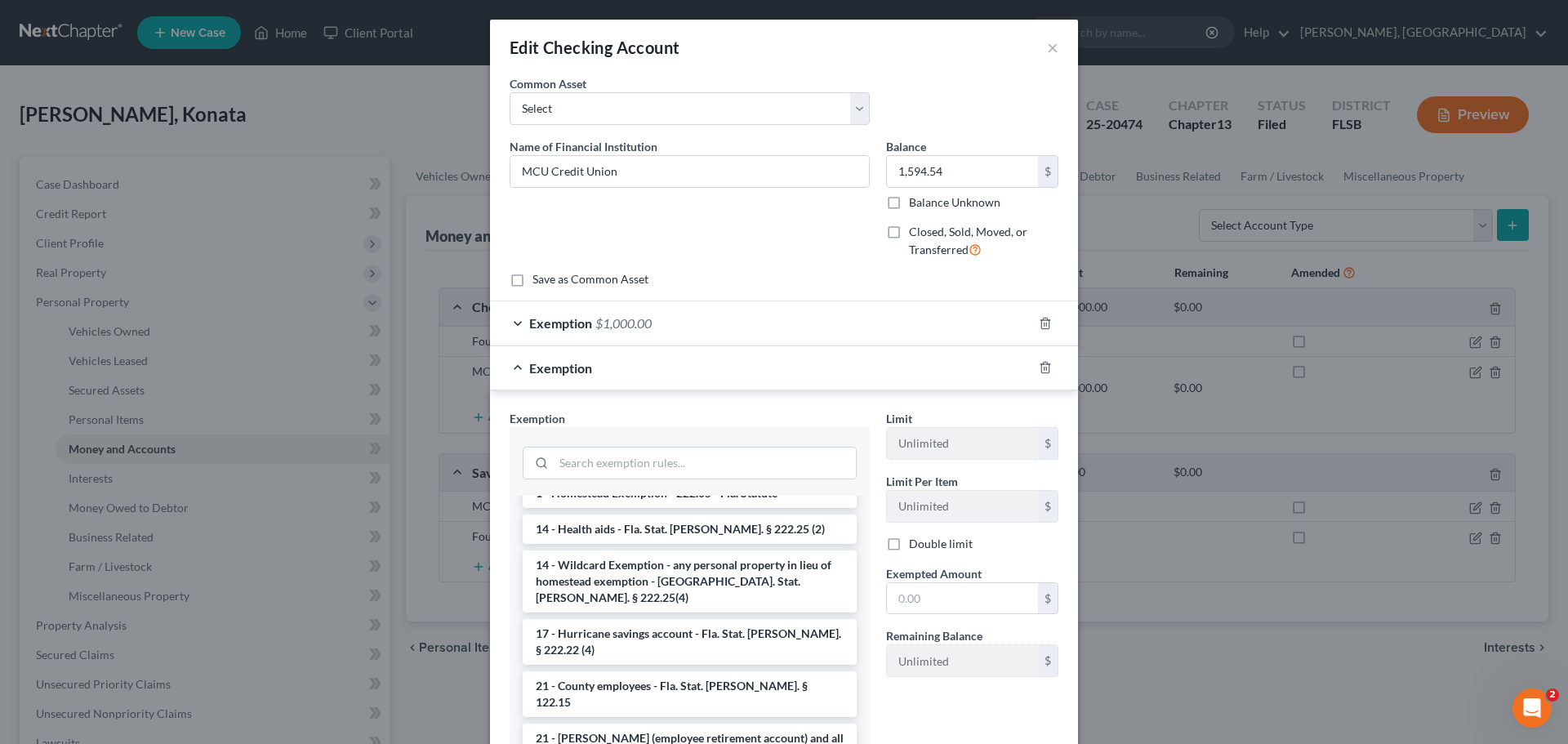
scroll to position [344, 0]
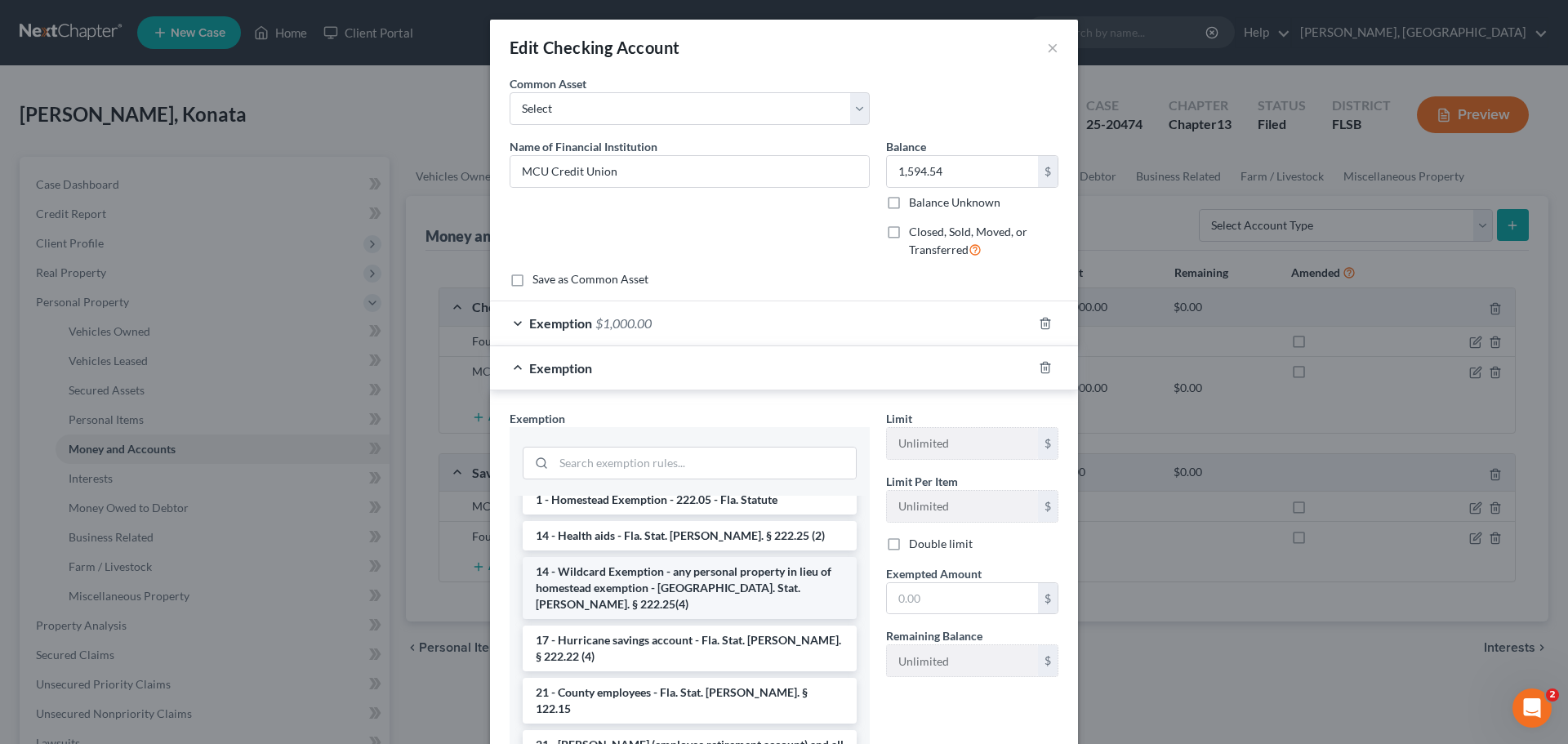
click at [684, 569] on li "14 - Wildcard Exemption - any personal property in lieu of homestead exemption …" at bounding box center [690, 588] width 334 height 62
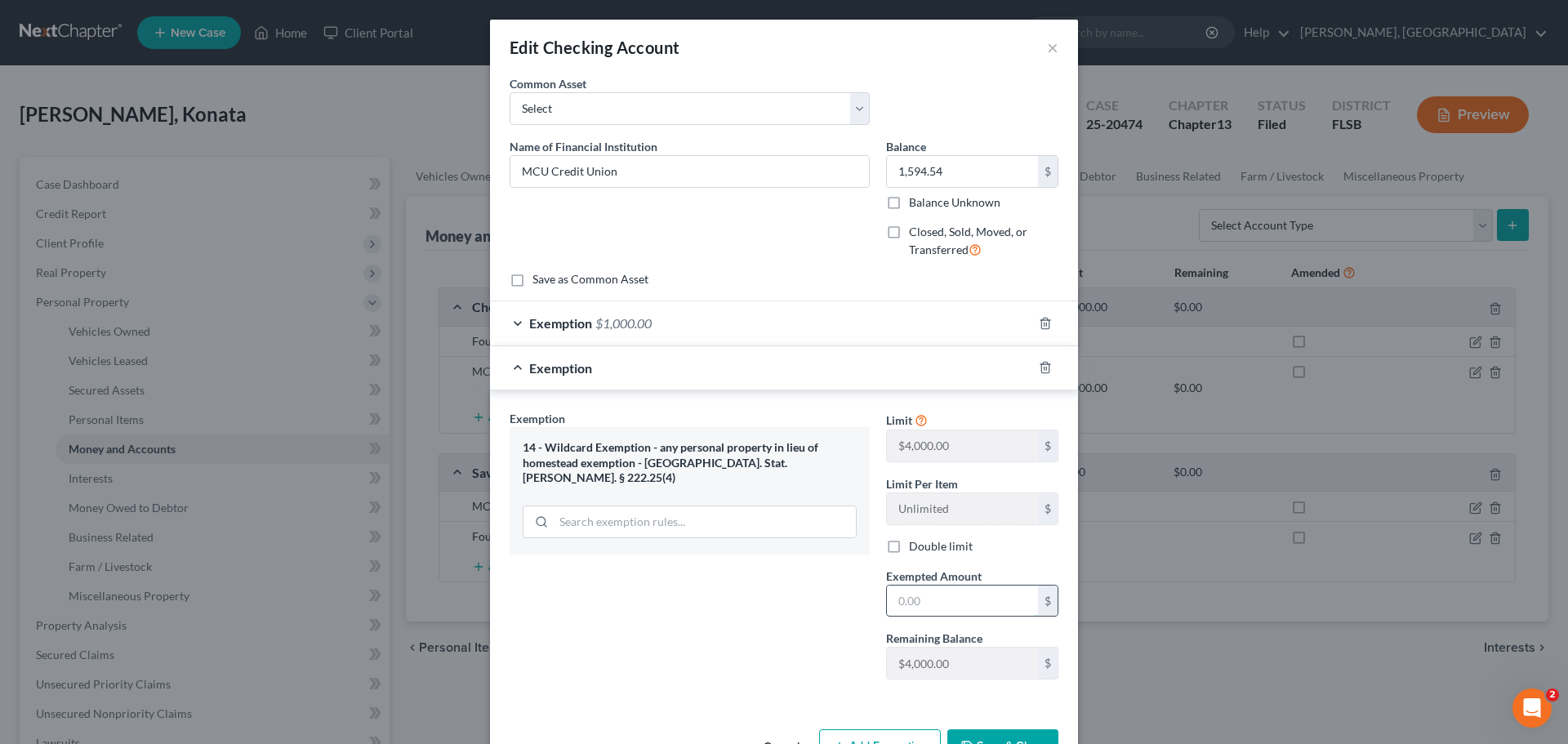
click at [962, 606] on input "text" at bounding box center [962, 601] width 151 height 31
type input "594.54"
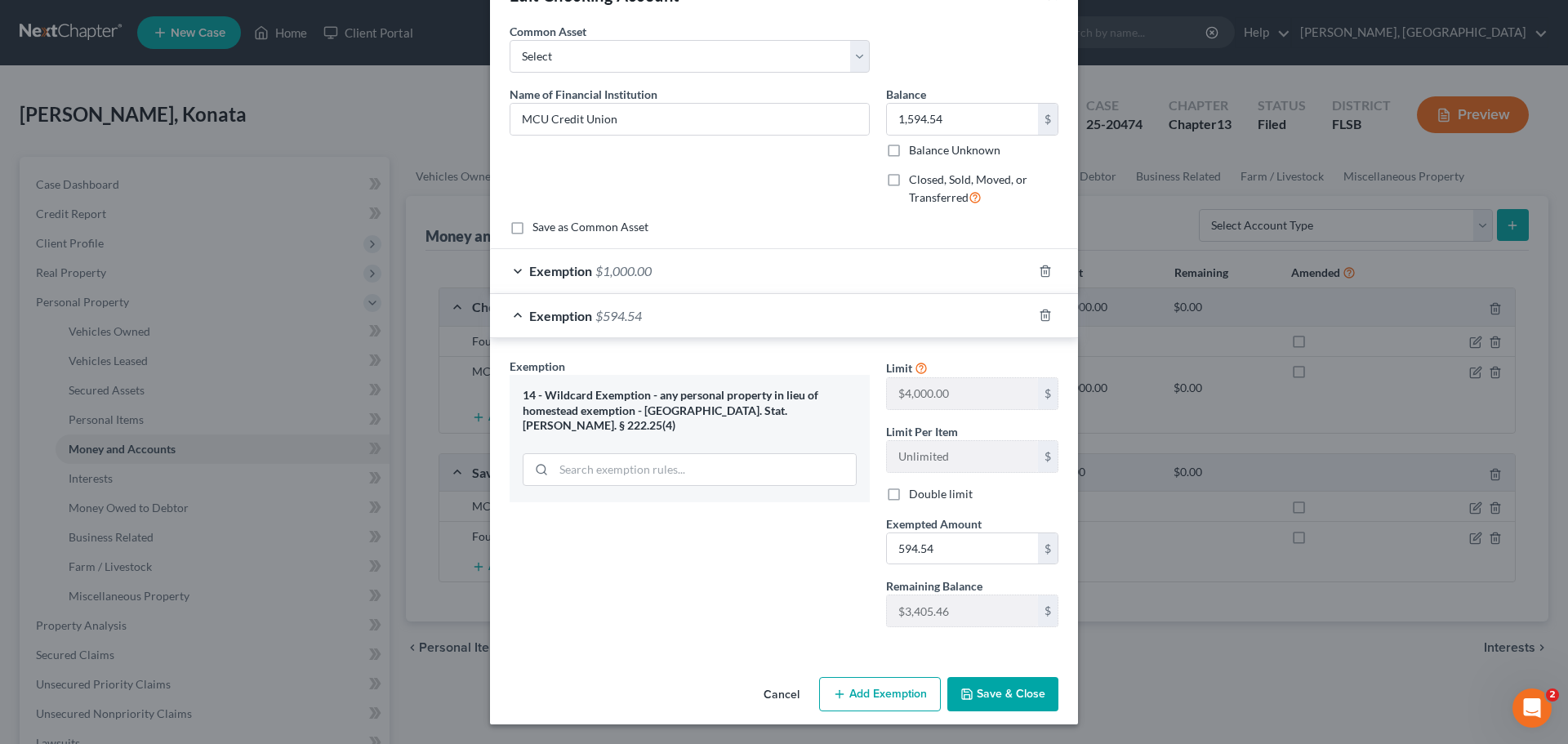
click at [968, 697] on icon "button" at bounding box center [967, 695] width 13 height 13
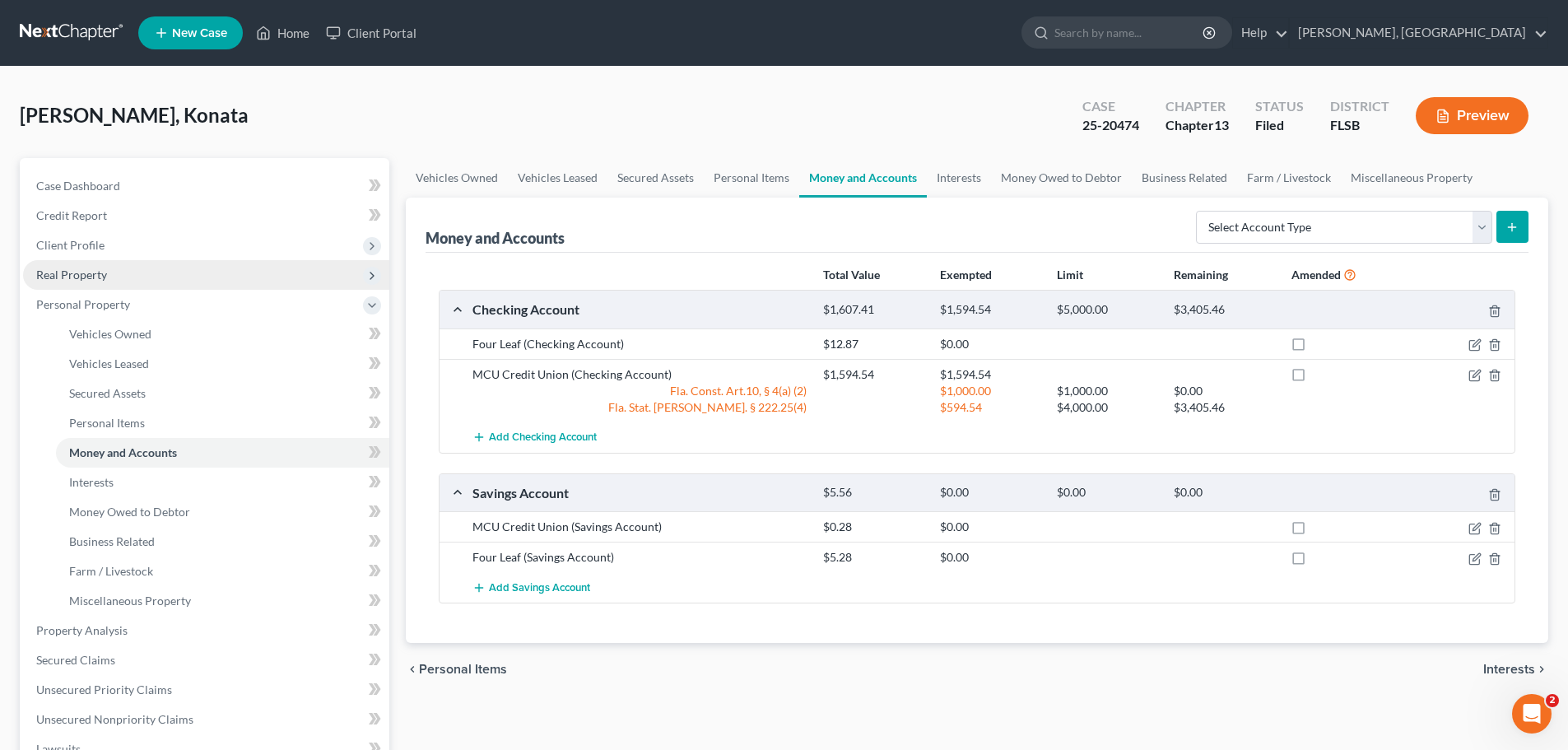
click at [88, 272] on span "Real Property" at bounding box center [72, 274] width 71 height 14
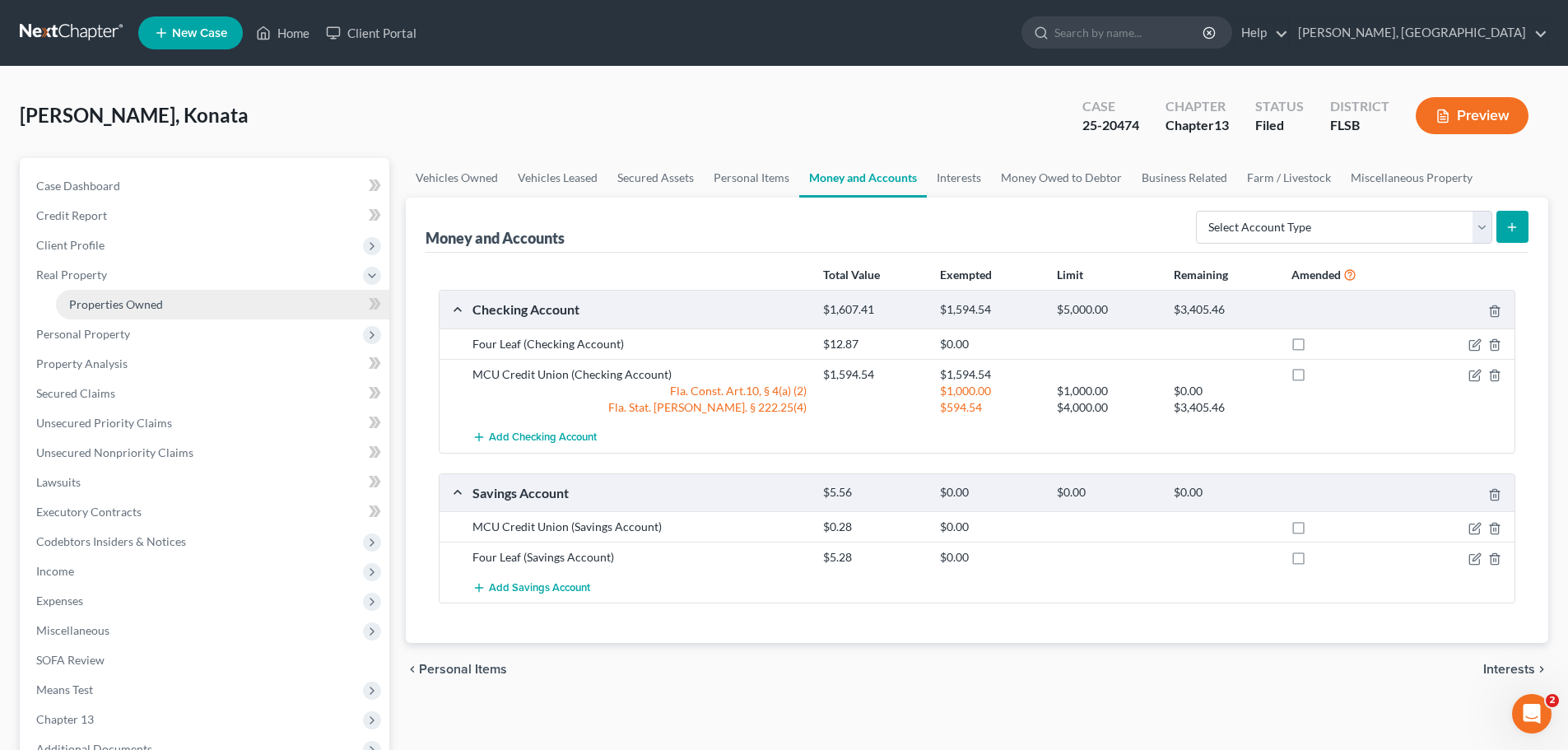
click at [127, 297] on span "Properties Owned" at bounding box center [116, 304] width 94 height 14
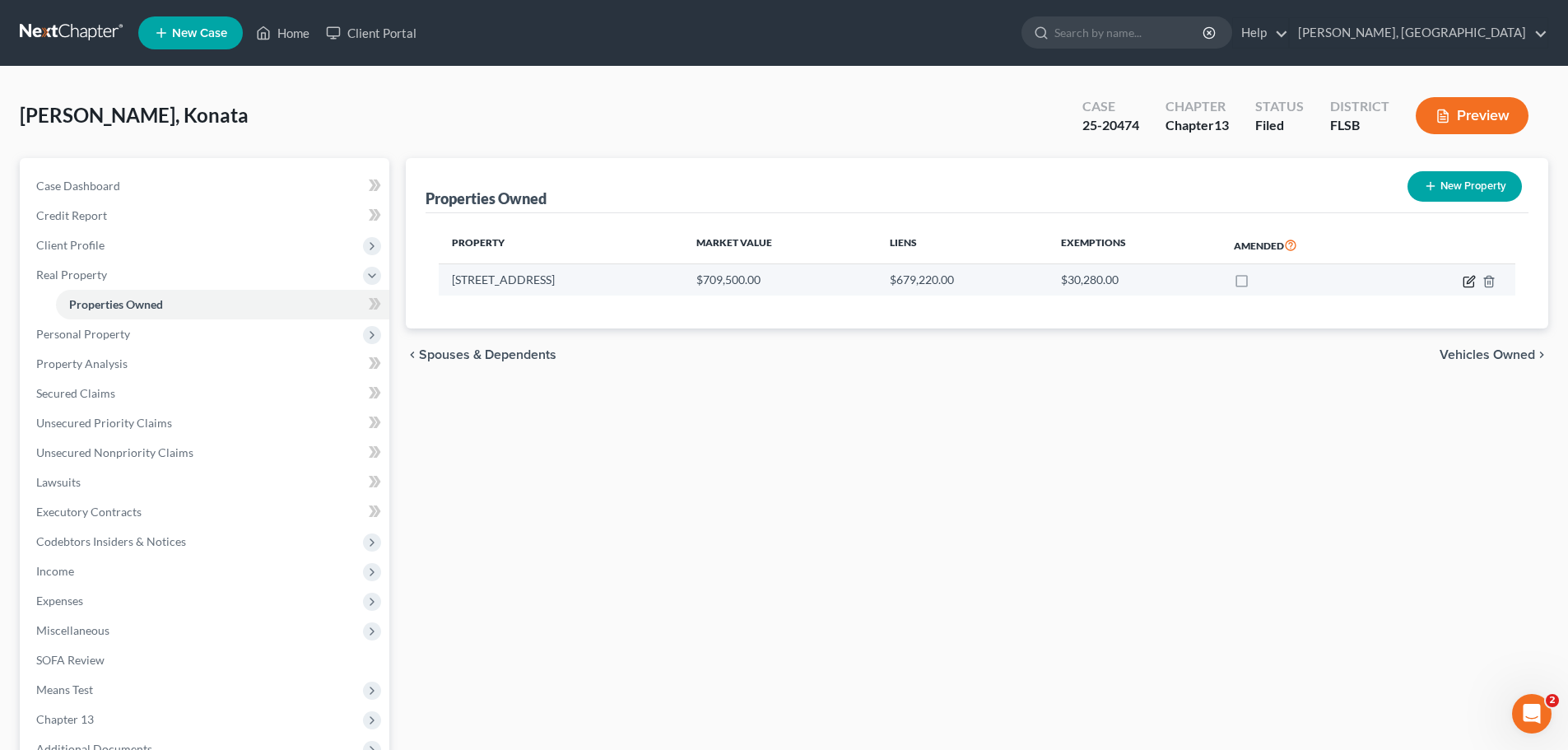
click at [1465, 283] on icon "button" at bounding box center [1469, 282] width 10 height 10
select select "9"
select select "5"
select select "0"
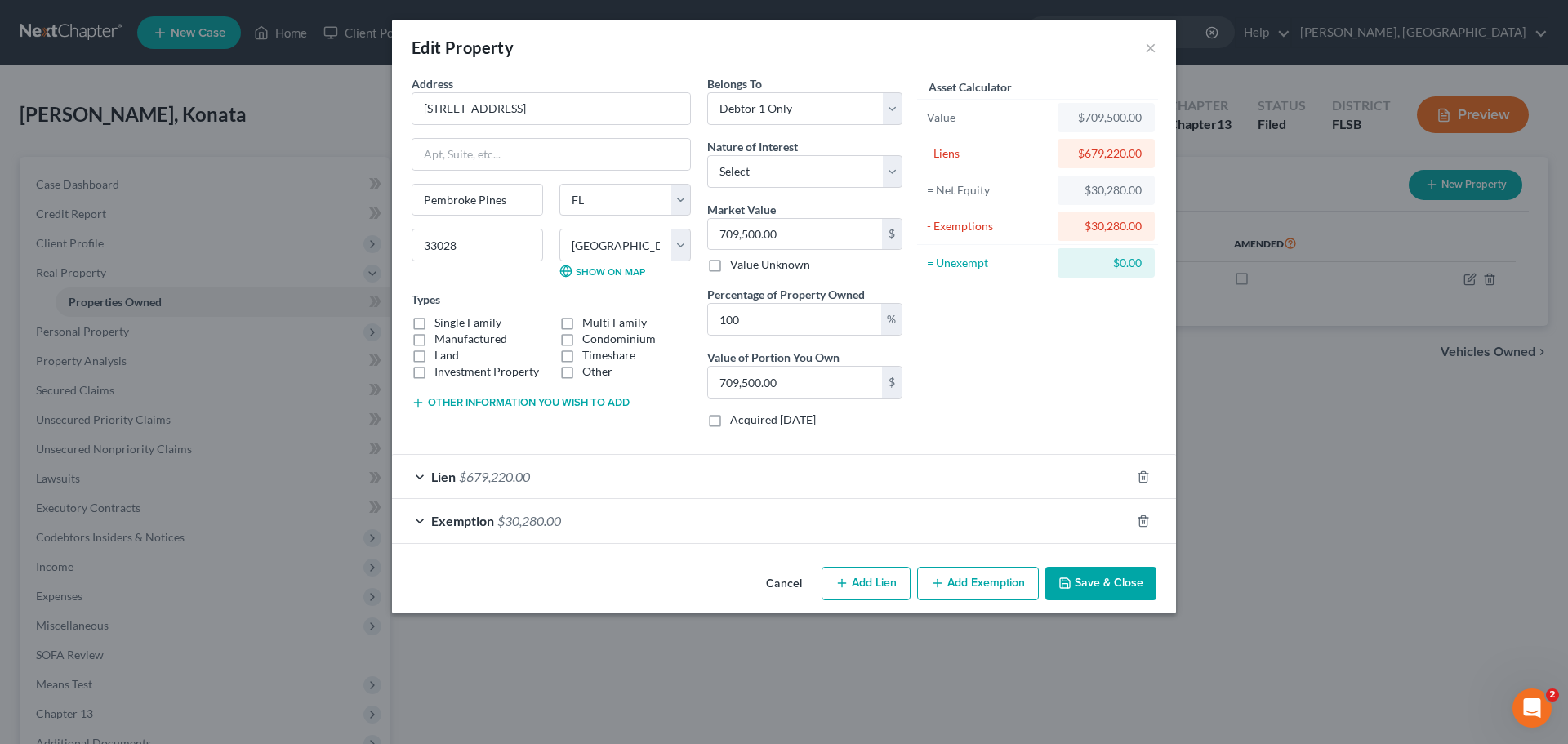
click at [435, 330] on label "Manufactured" at bounding box center [471, 338] width 73 height 16
click at [441, 330] on input "Manufactured" at bounding box center [446, 336] width 11 height 11
checkbox input "true"
click at [897, 175] on select "Select Fee Simple Joint Tenant Life Estate Equitable Interest Future Interest T…" at bounding box center [805, 171] width 195 height 33
select select "0"
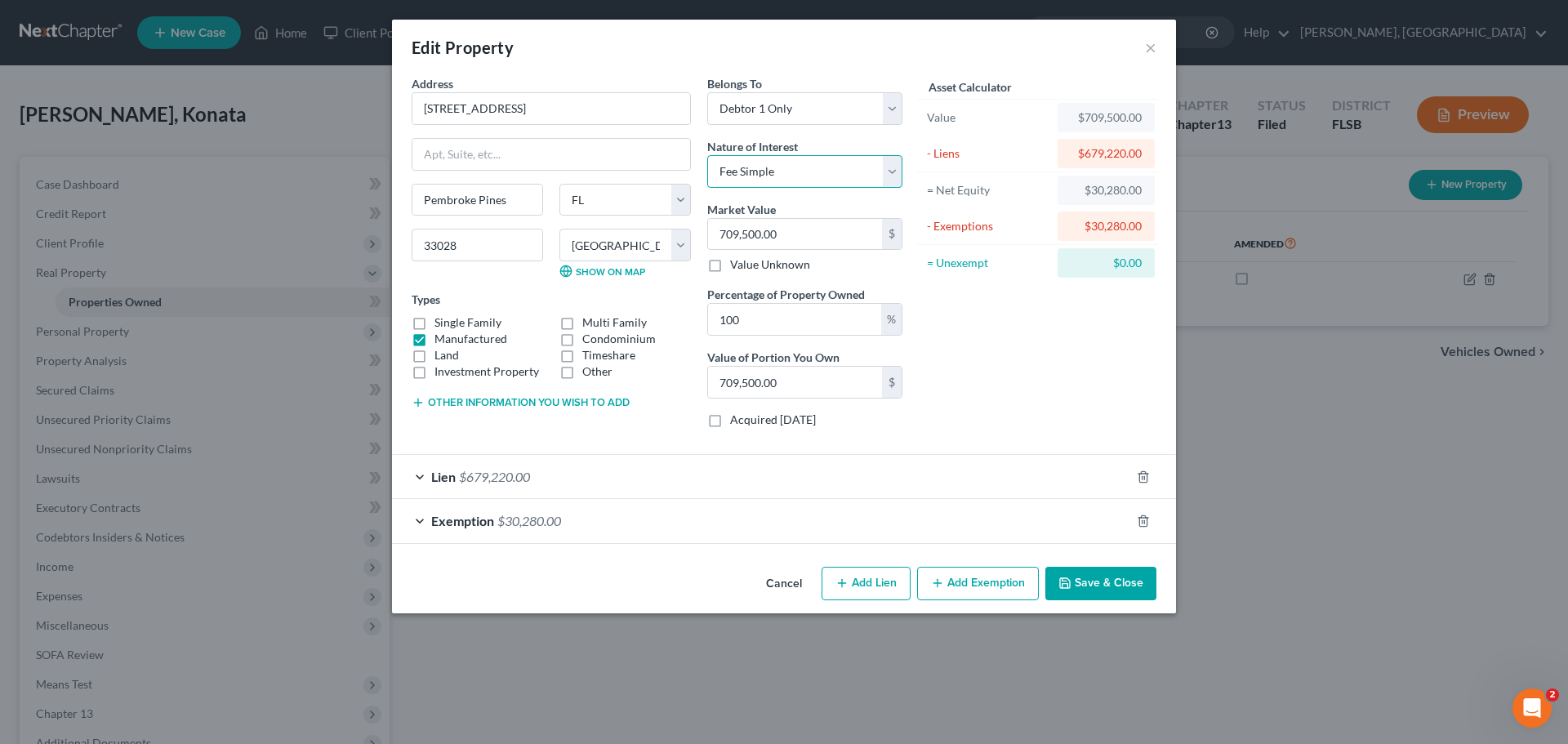
click at [707, 155] on select "Select Fee Simple Joint Tenant Life Estate Equitable Interest Future Interest T…" at bounding box center [805, 171] width 195 height 33
click at [420, 476] on div "Lien $679,220.00" at bounding box center [761, 476] width 738 height 44
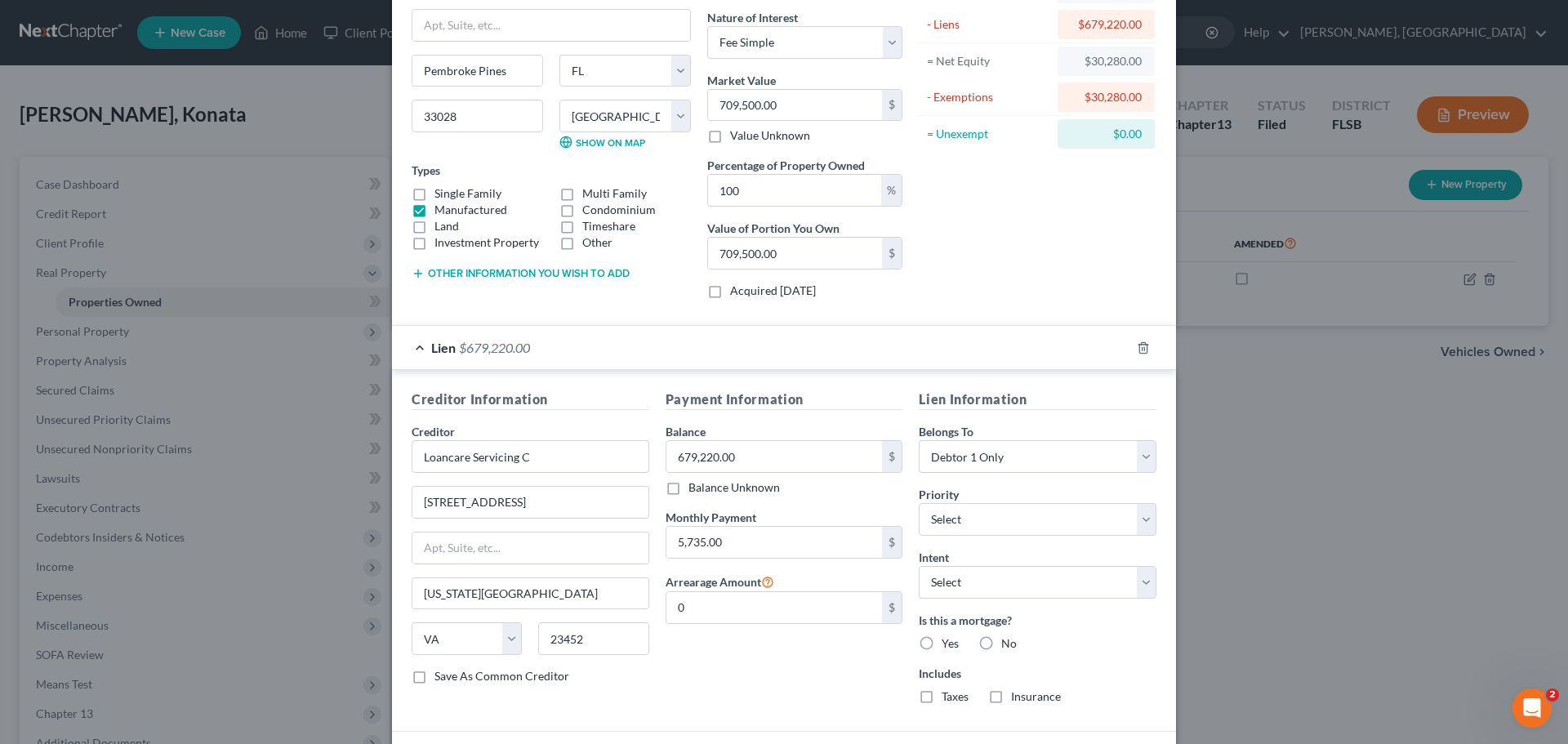
scroll to position [219, 0]
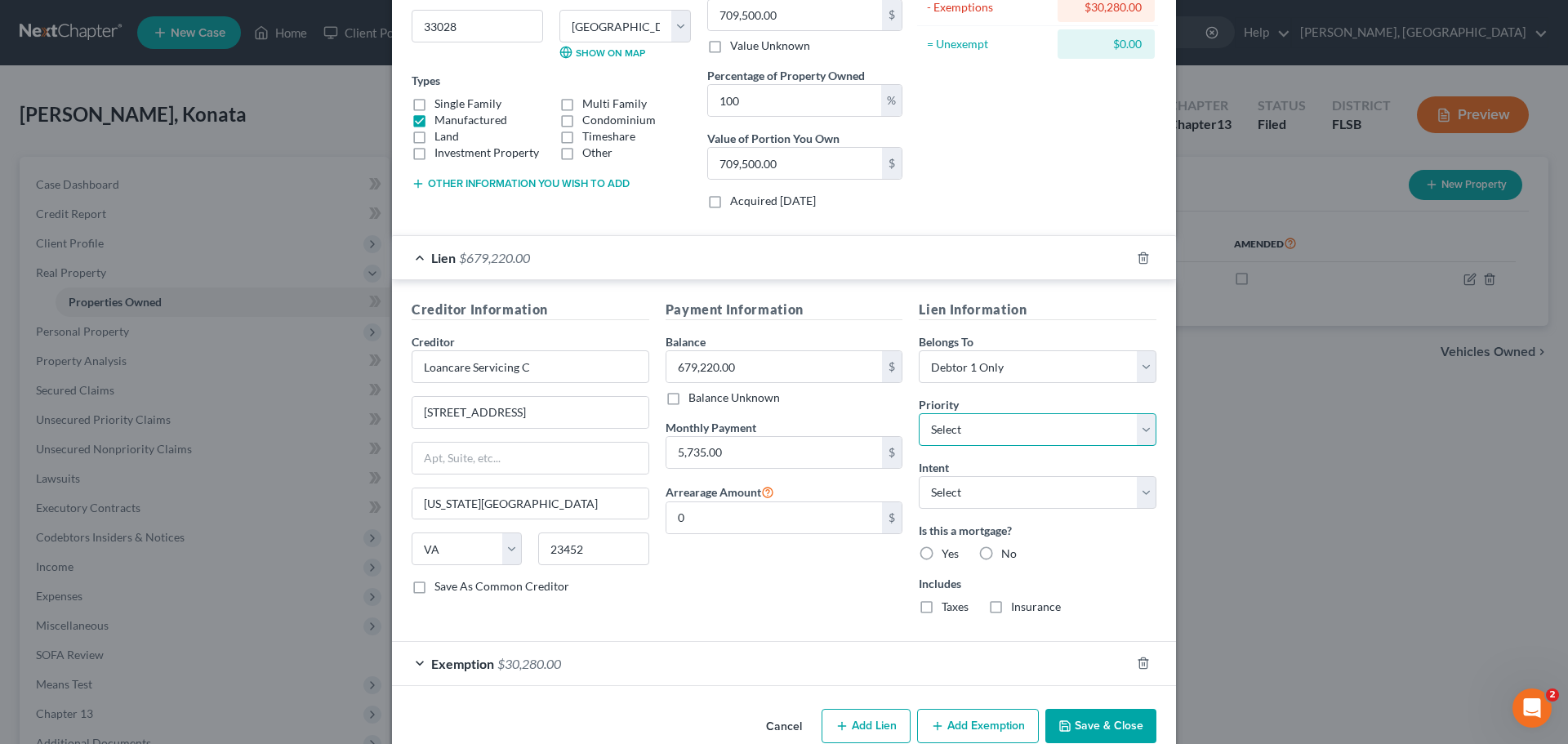
click at [1143, 426] on select "Select 1st 2nd 3rd 4th 5th 6th 7th 8th 9th 10th 11th 12th 13th 14th 15th 16th 1…" at bounding box center [1037, 429] width 237 height 33
select select "0"
click at [919, 414] on select "Select 1st 2nd 3rd 4th 5th 6th 7th 8th 9th 10th 11th 12th 13th 14th 15th 16th 1…" at bounding box center [1037, 429] width 237 height 33
click at [941, 552] on label "Yes" at bounding box center [950, 553] width 17 height 16
click at [948, 552] on input "Yes" at bounding box center [953, 550] width 11 height 11
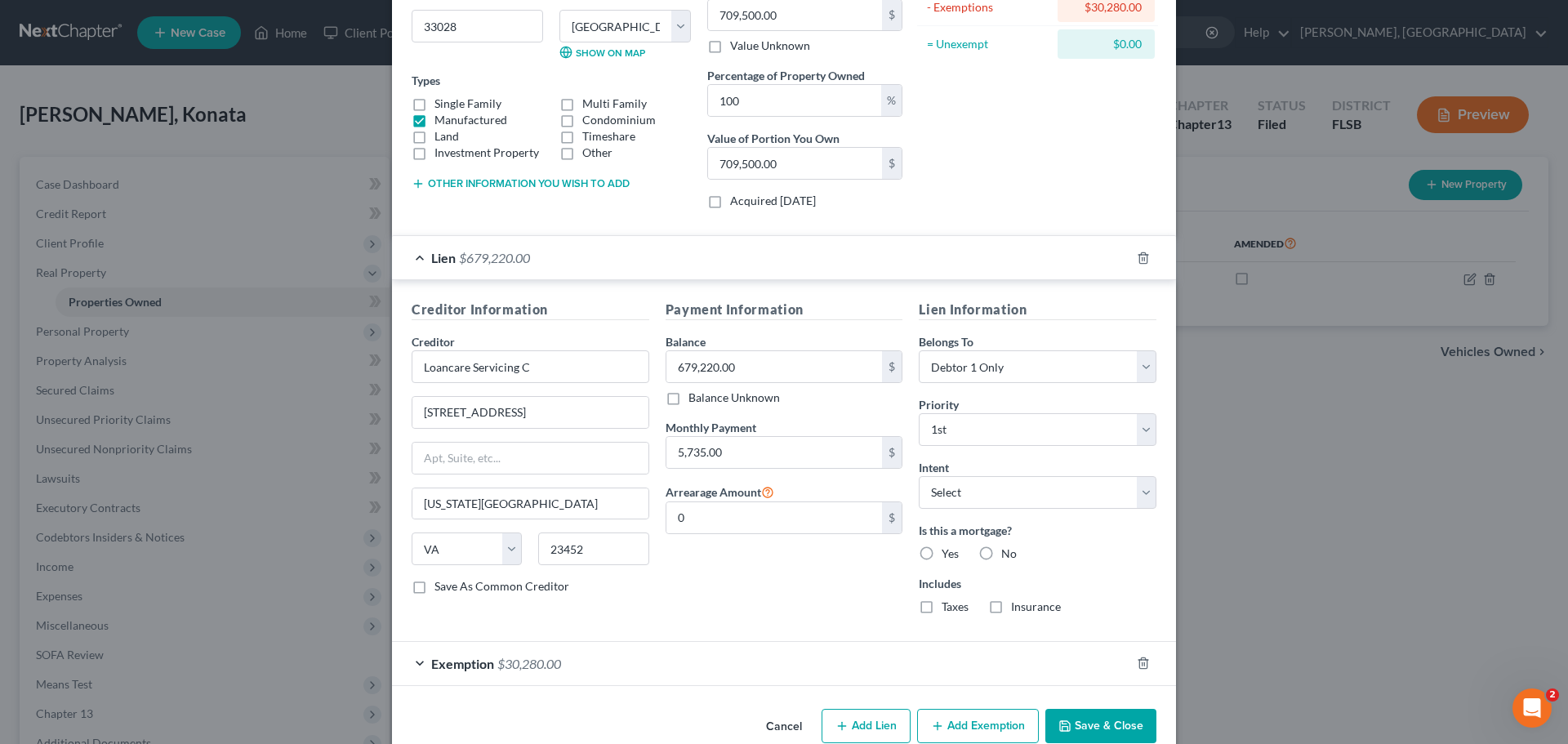
radio input "true"
click at [941, 608] on label "Taxes" at bounding box center [955, 606] width 27 height 16
click at [948, 608] on input "Taxes" at bounding box center [953, 603] width 11 height 11
checkbox input "true"
click at [1011, 606] on label "Insurance" at bounding box center [1035, 606] width 49 height 16
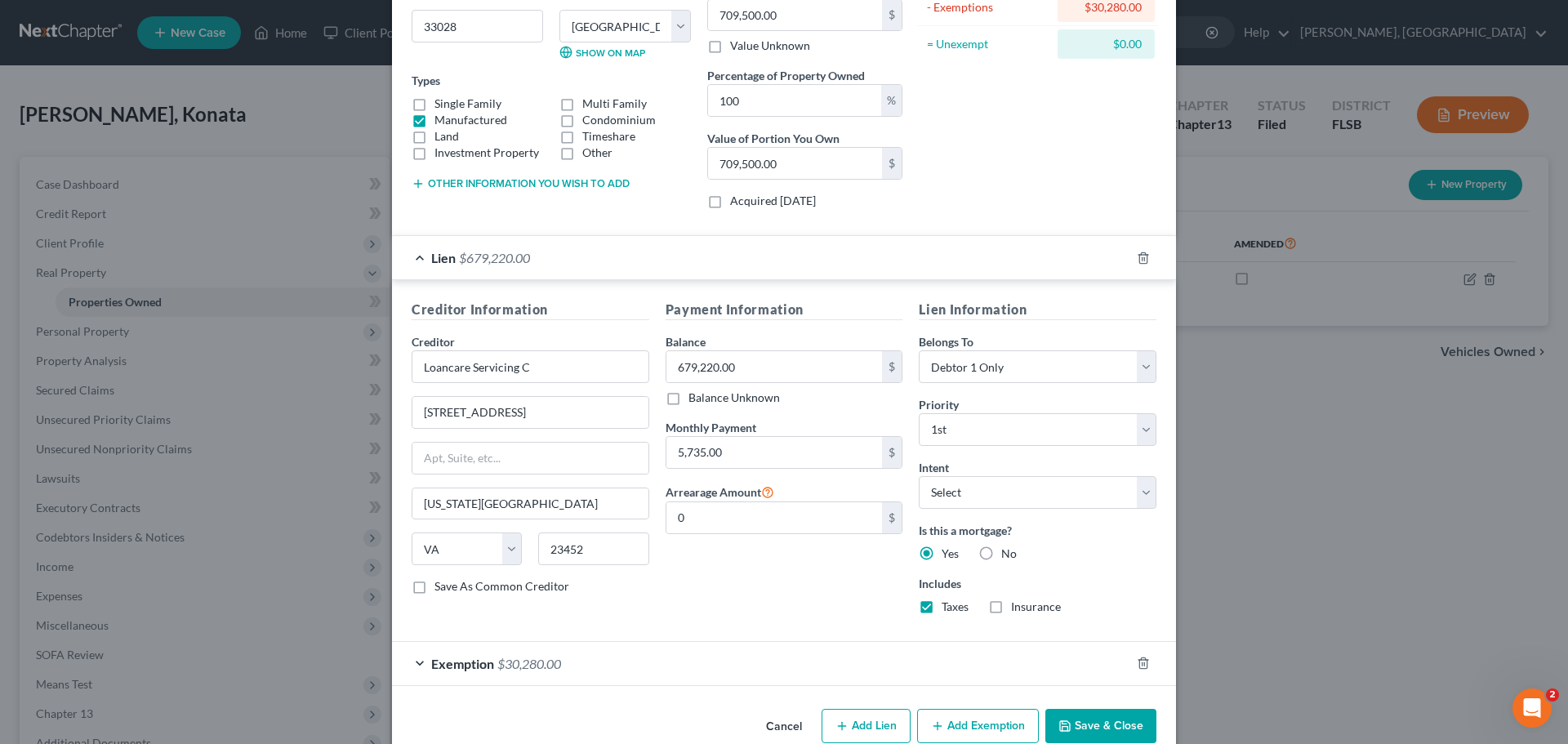
click at [1018, 606] on input "Insurance" at bounding box center [1023, 603] width 11 height 11
checkbox input "true"
click at [1140, 494] on select "Select Surrender Redeem Reaffirm Avoid Other" at bounding box center [1037, 491] width 237 height 33
select select "2"
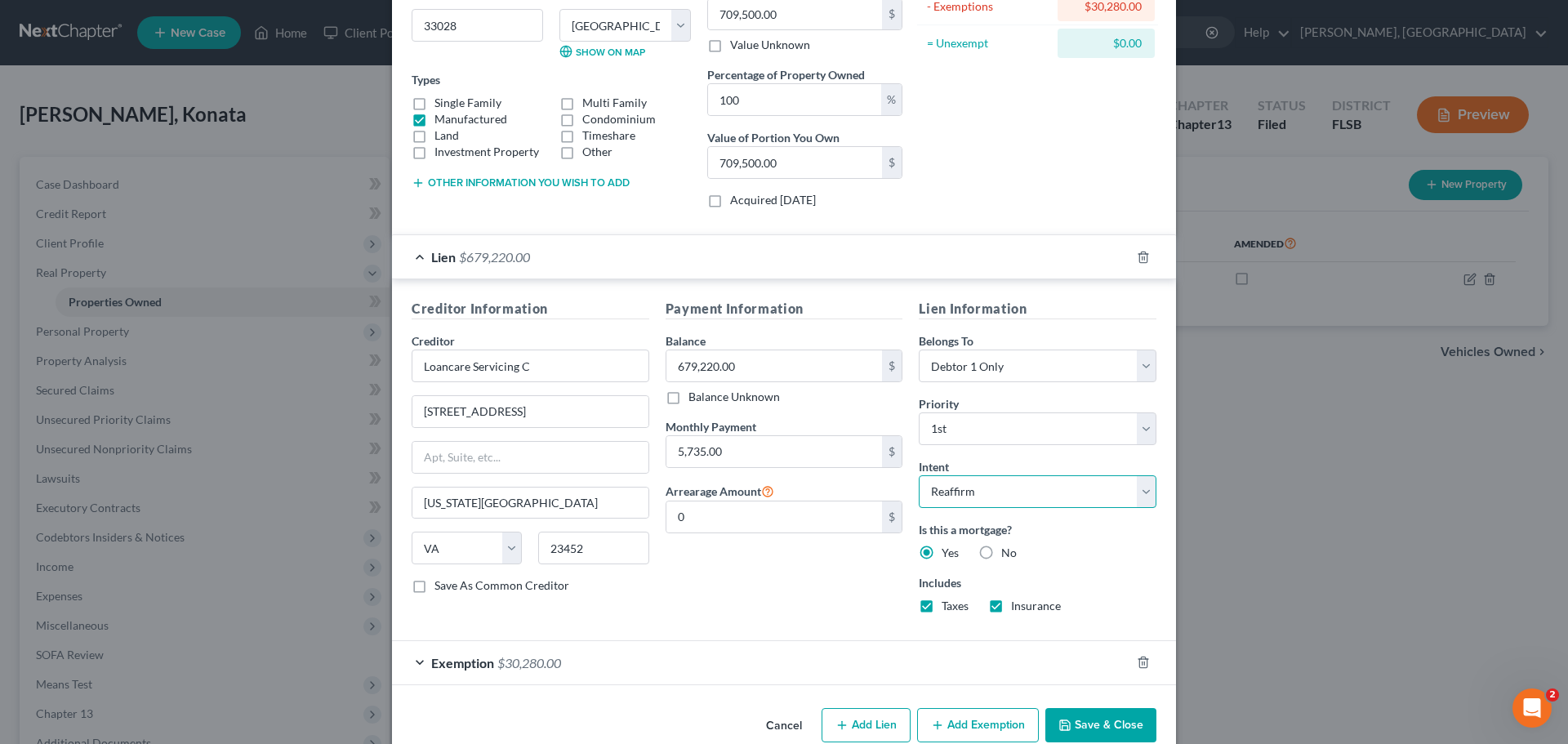
click at [919, 475] on select "Select Surrender Redeem Reaffirm Avoid Other" at bounding box center [1037, 491] width 237 height 33
click at [1138, 498] on select "Select Surrender Redeem Reaffirm Avoid Other" at bounding box center [1037, 491] width 237 height 33
click at [919, 475] on select "Select Surrender Redeem Reaffirm Avoid Other" at bounding box center [1037, 491] width 237 height 33
click at [1092, 725] on button "Save & Close" at bounding box center [1101, 725] width 111 height 34
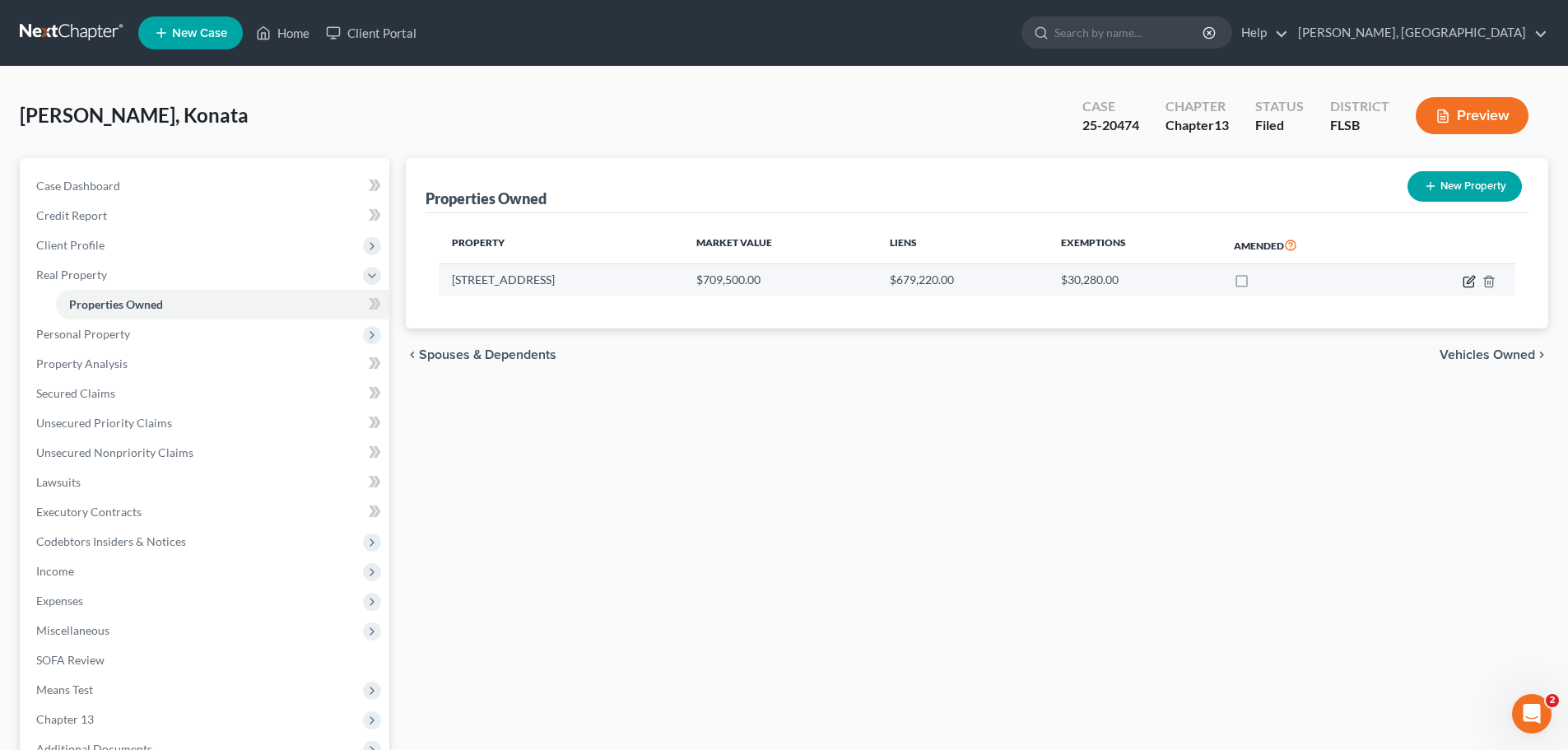
click at [1470, 281] on icon "button" at bounding box center [1470, 282] width 14 height 14
select select "9"
select select "5"
select select "0"
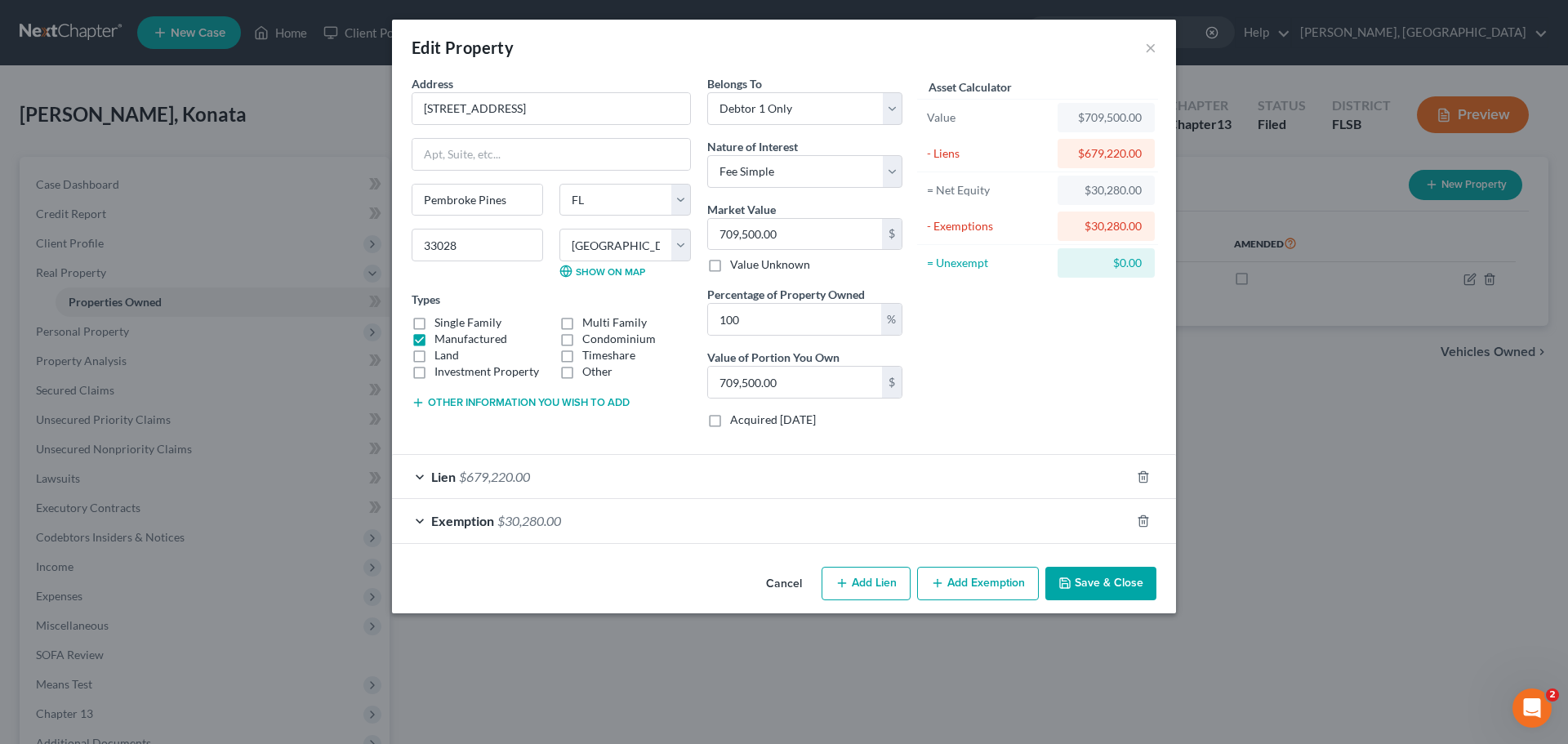
click at [417, 479] on div "Lien $679,220.00" at bounding box center [761, 476] width 738 height 44
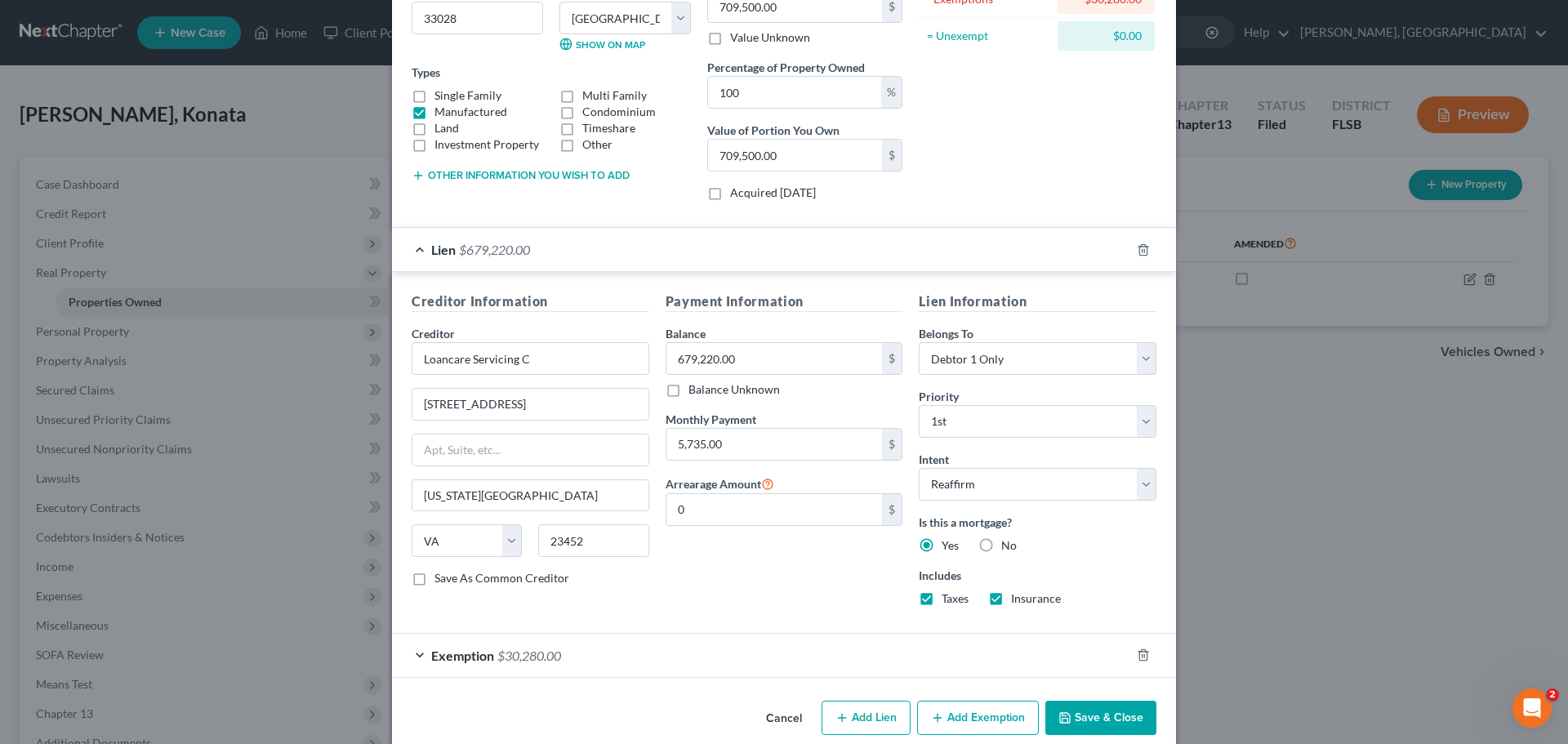
scroll to position [251, 0]
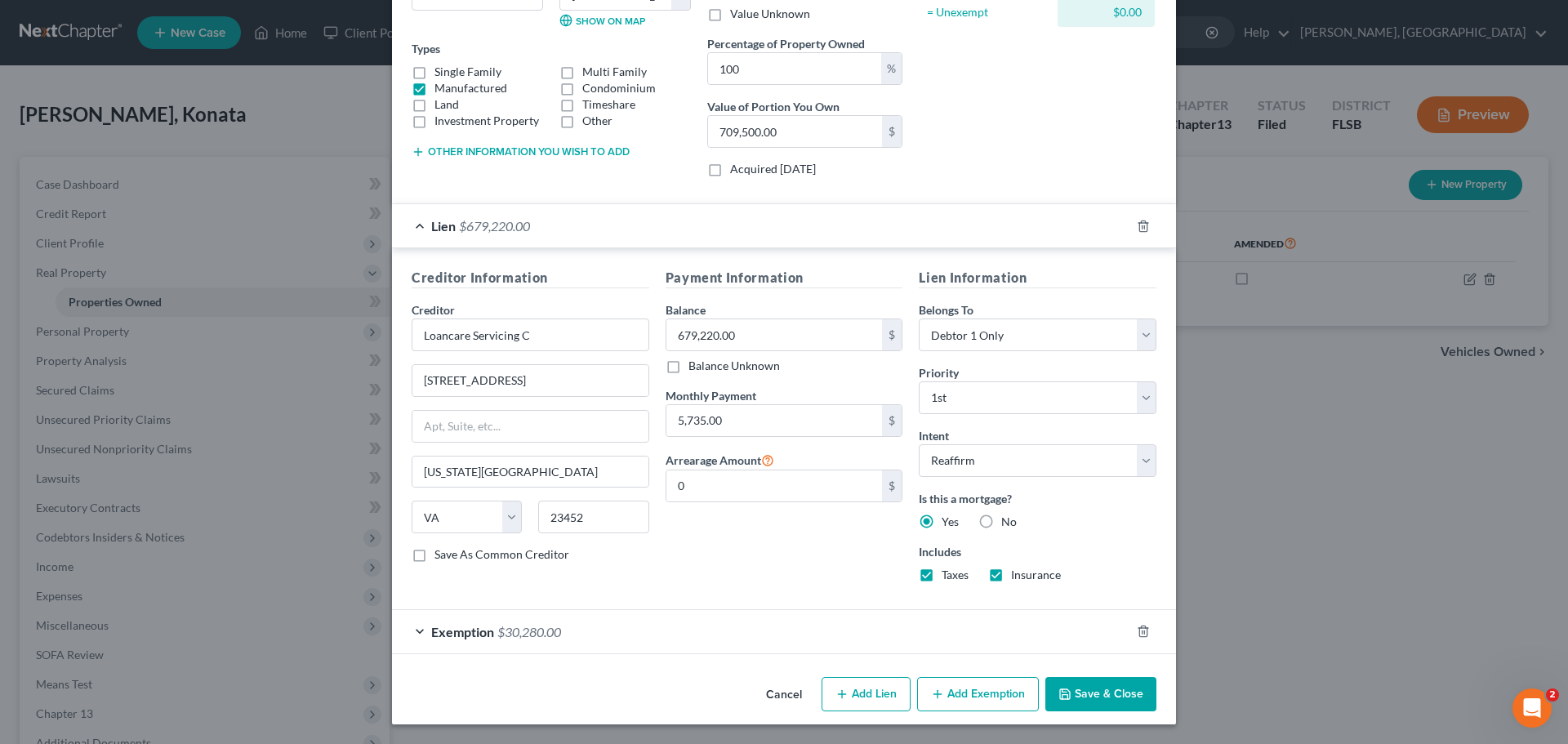
click at [871, 697] on button "Add Lien" at bounding box center [866, 694] width 89 height 34
select select "0"
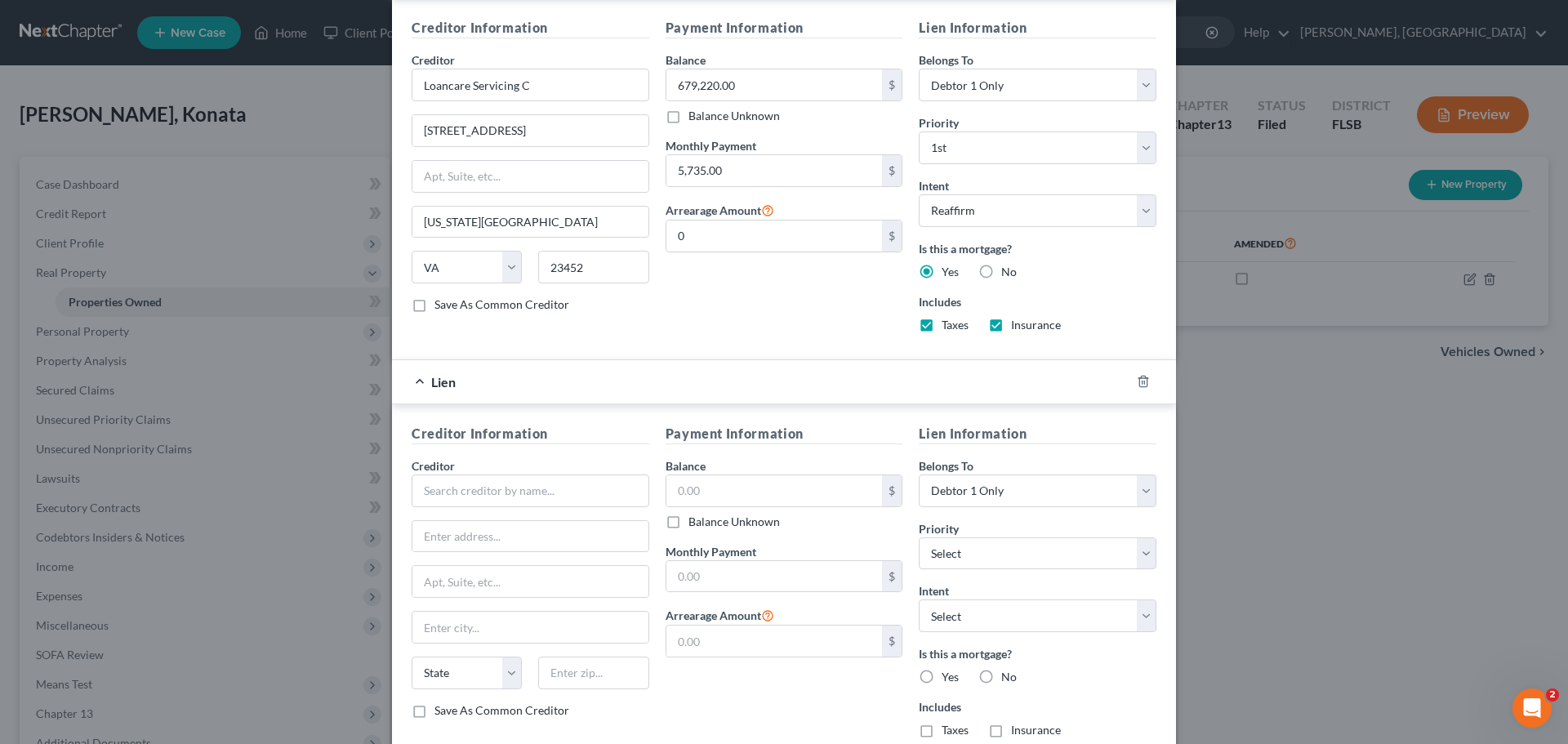
scroll to position [509, 0]
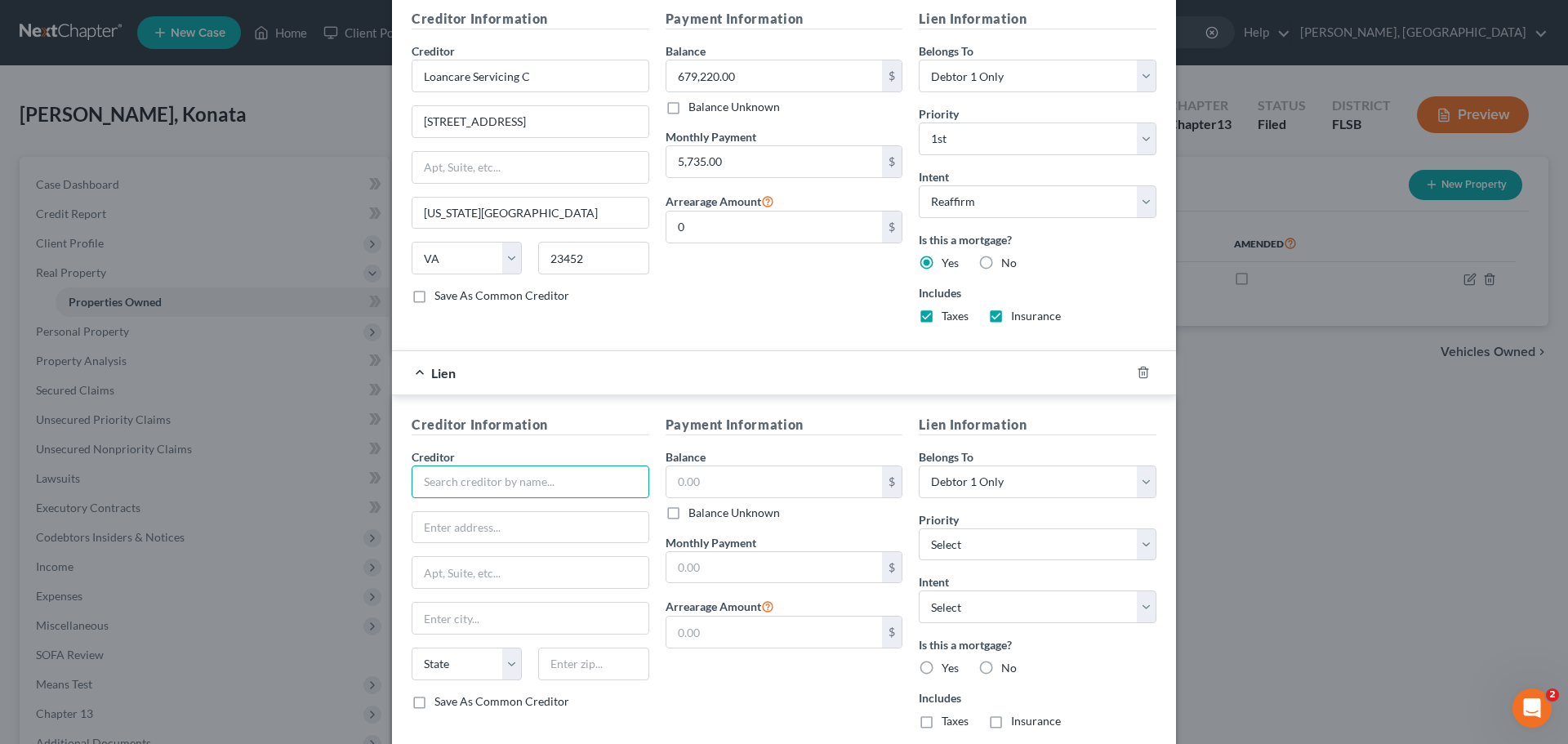
click at [509, 469] on input "text" at bounding box center [530, 481] width 237 height 33
type input "Towngate at Pembroke Pines Master Association, Inc."
type input "c"
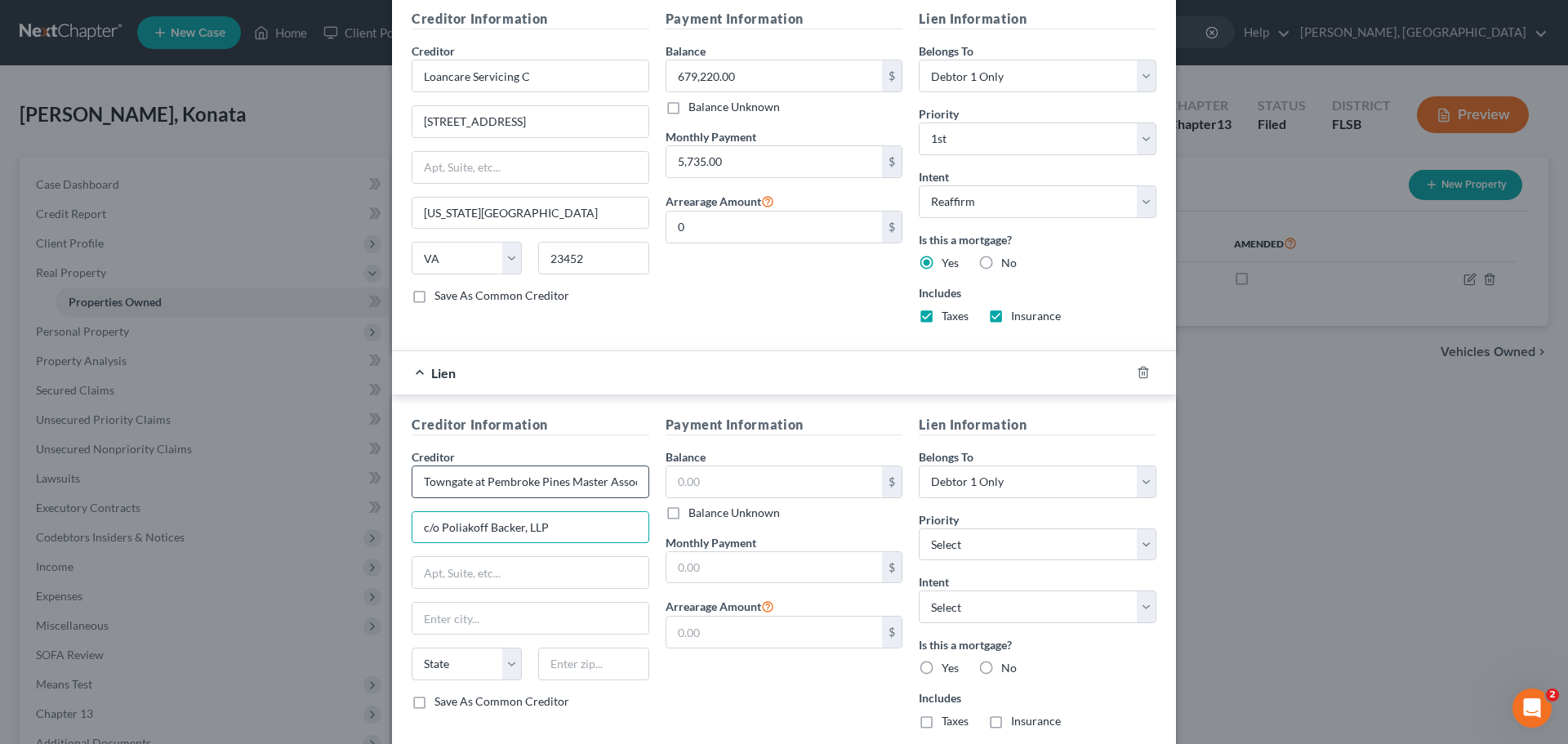
type input "c/o Poliakoff Backer, LLP"
type input "[STREET_ADDRESS][PERSON_NAME]"
type input "Boca Raton"
select select "9"
type input "33432"
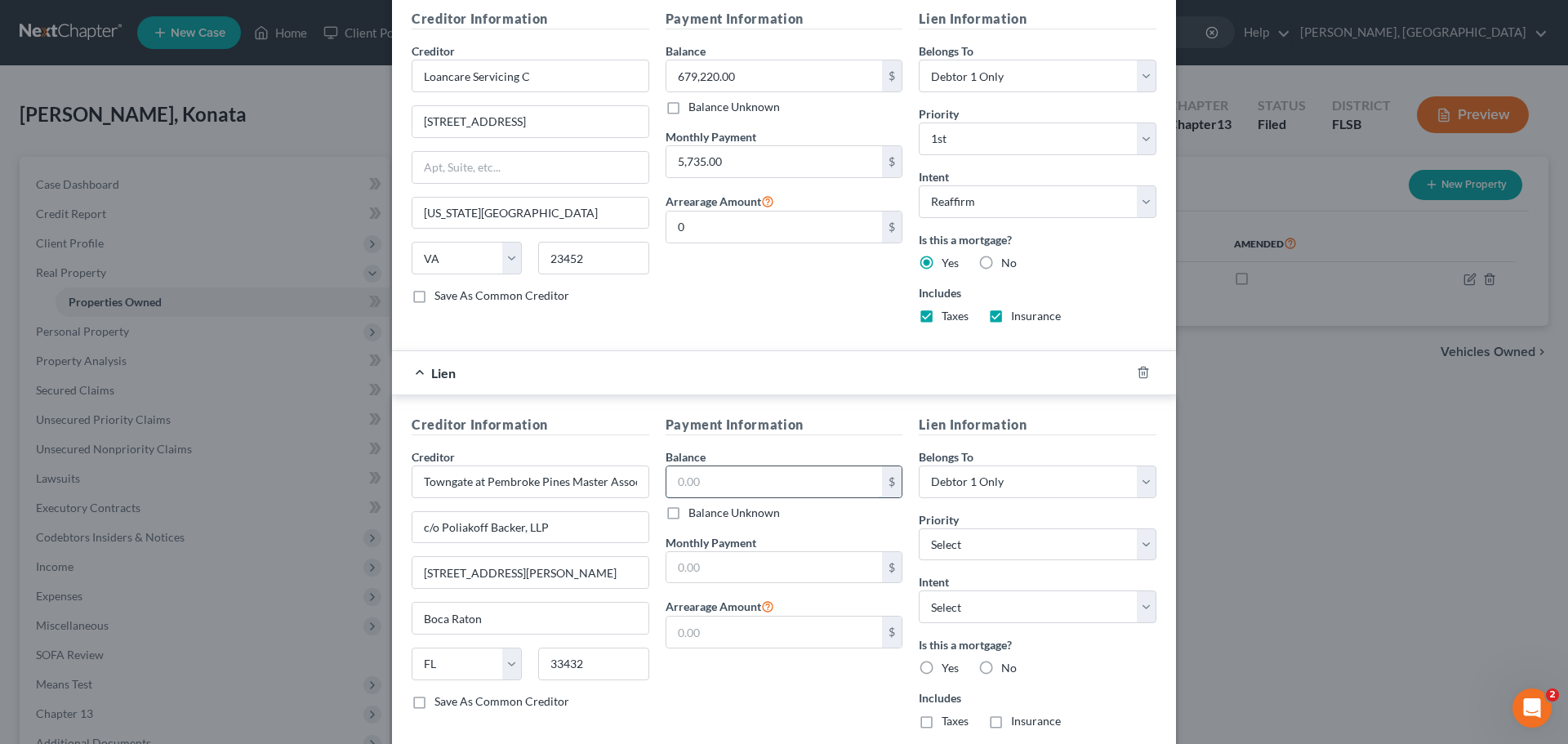
click at [716, 483] on input "text" at bounding box center [774, 481] width 216 height 31
type input "7,040.22"
click at [736, 638] on input "text" at bounding box center [774, 632] width 216 height 31
type input "7,040.22"
click at [1132, 543] on select "Select 1st 2nd 3rd 4th 5th 6th 7th 8th 9th 10th 11th 12th 13th 14th 15th 16th 1…" at bounding box center [1037, 544] width 237 height 33
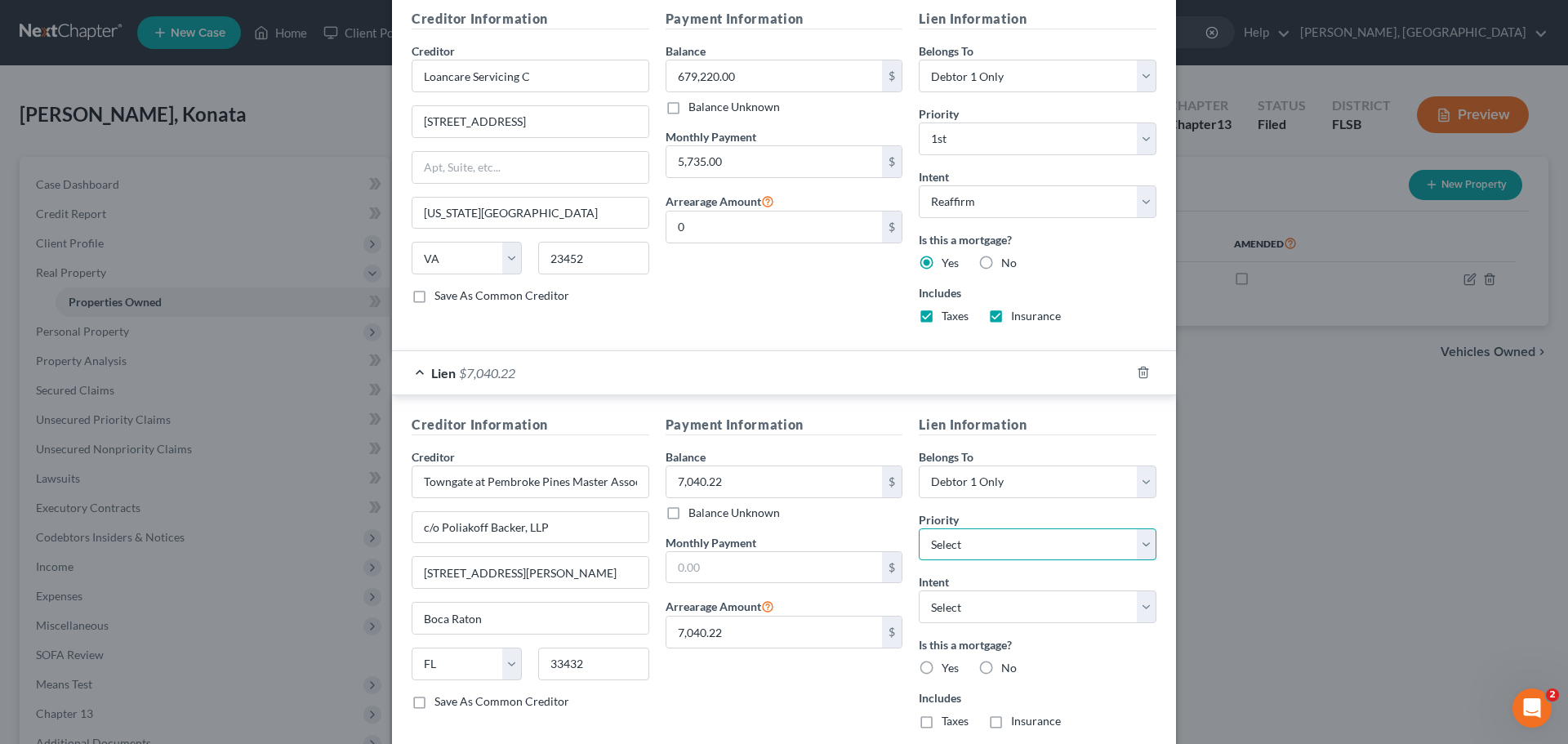
select select "1"
click at [919, 528] on select "Select 1st 2nd 3rd 4th 5th 6th 7th 8th 9th 10th 11th 12th 13th 14th 15th 16th 1…" at bounding box center [1037, 544] width 237 height 33
click at [1072, 617] on select "Select Surrender Redeem Reaffirm Avoid Other" at bounding box center [1037, 606] width 237 height 33
select select "2"
click at [919, 591] on select "Select Surrender Redeem Reaffirm Avoid Other" at bounding box center [1037, 606] width 237 height 33
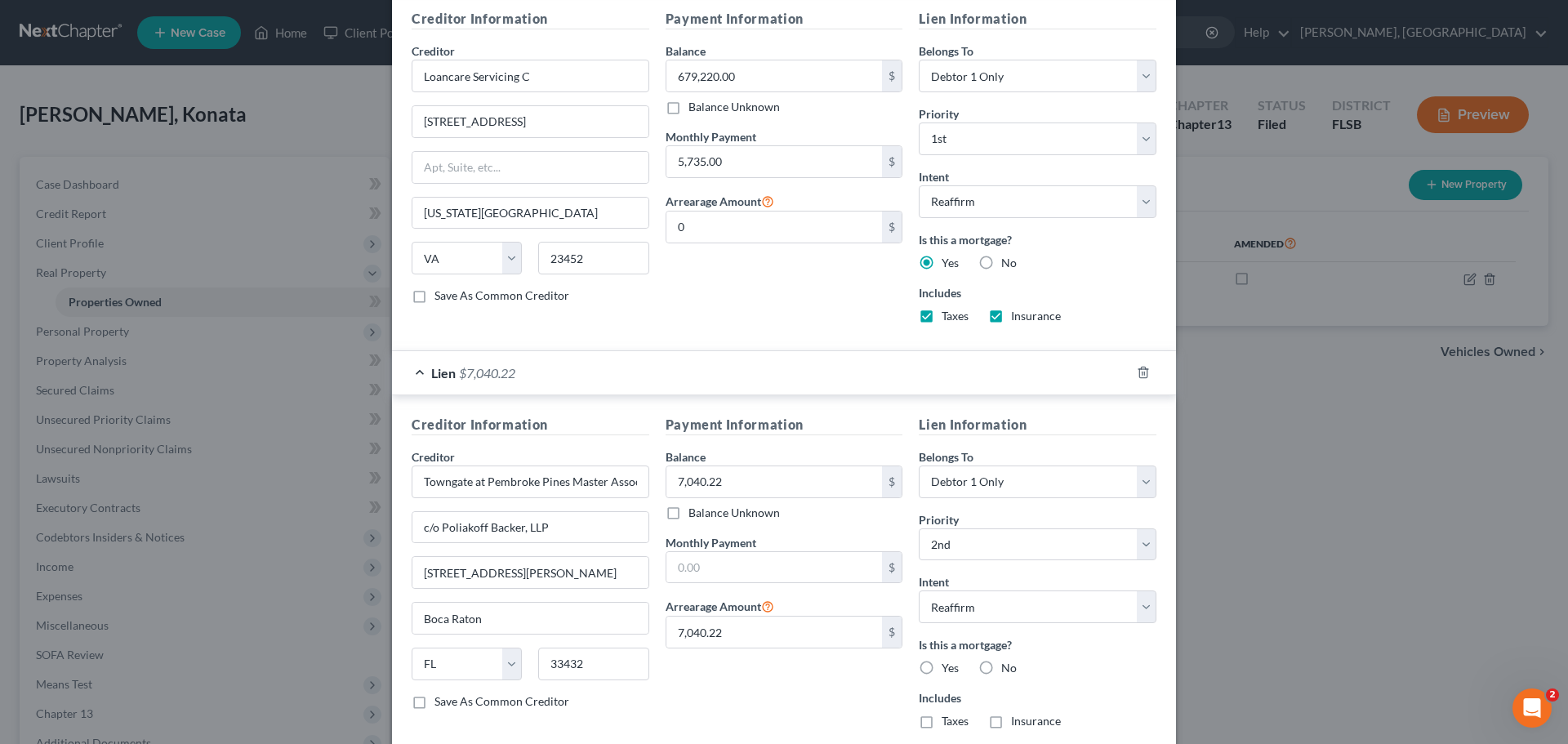
click at [1001, 662] on label "No" at bounding box center [1008, 667] width 15 height 16
click at [1008, 662] on input "No" at bounding box center [1013, 664] width 11 height 11
radio input "true"
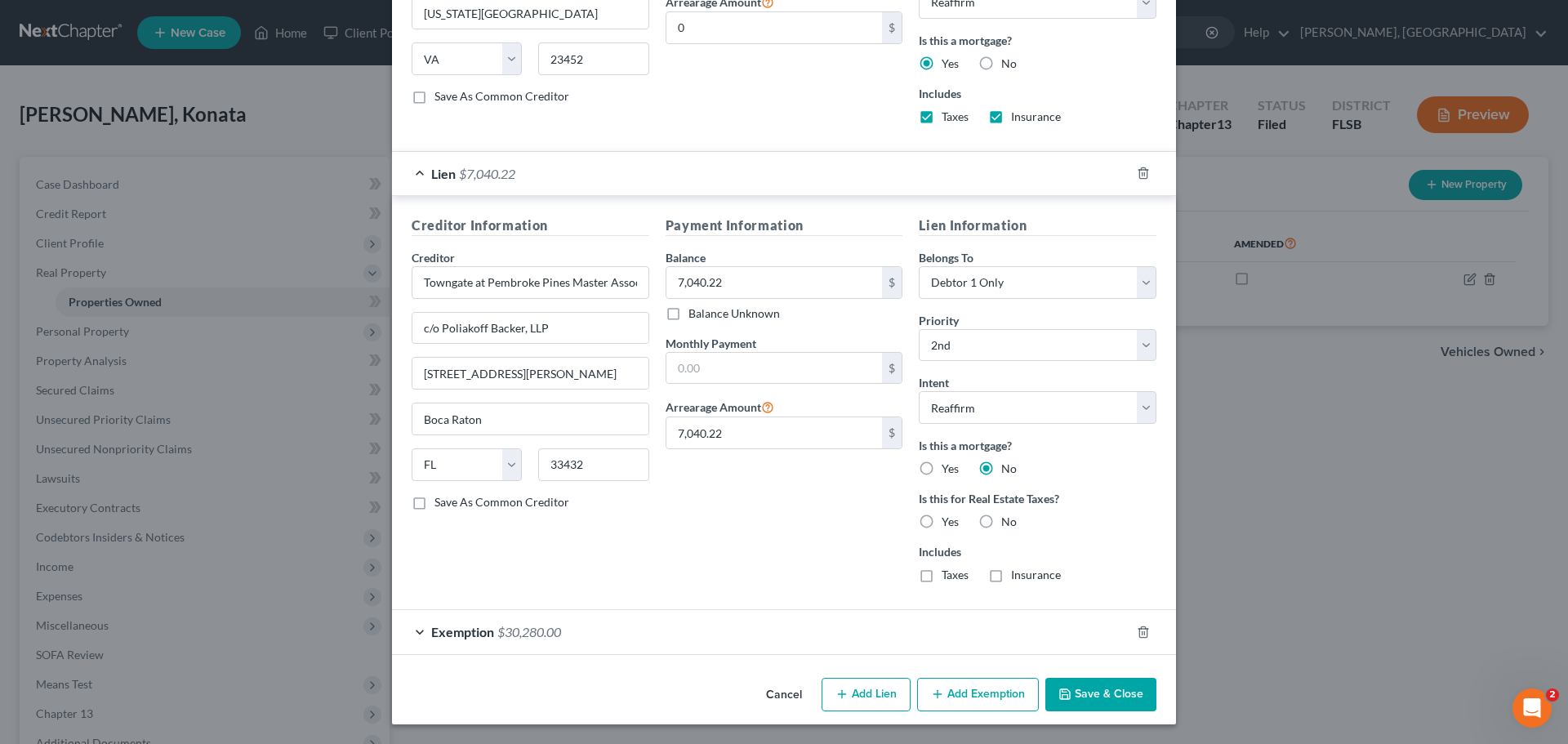
click at [1107, 700] on button "Save & Close" at bounding box center [1101, 695] width 111 height 34
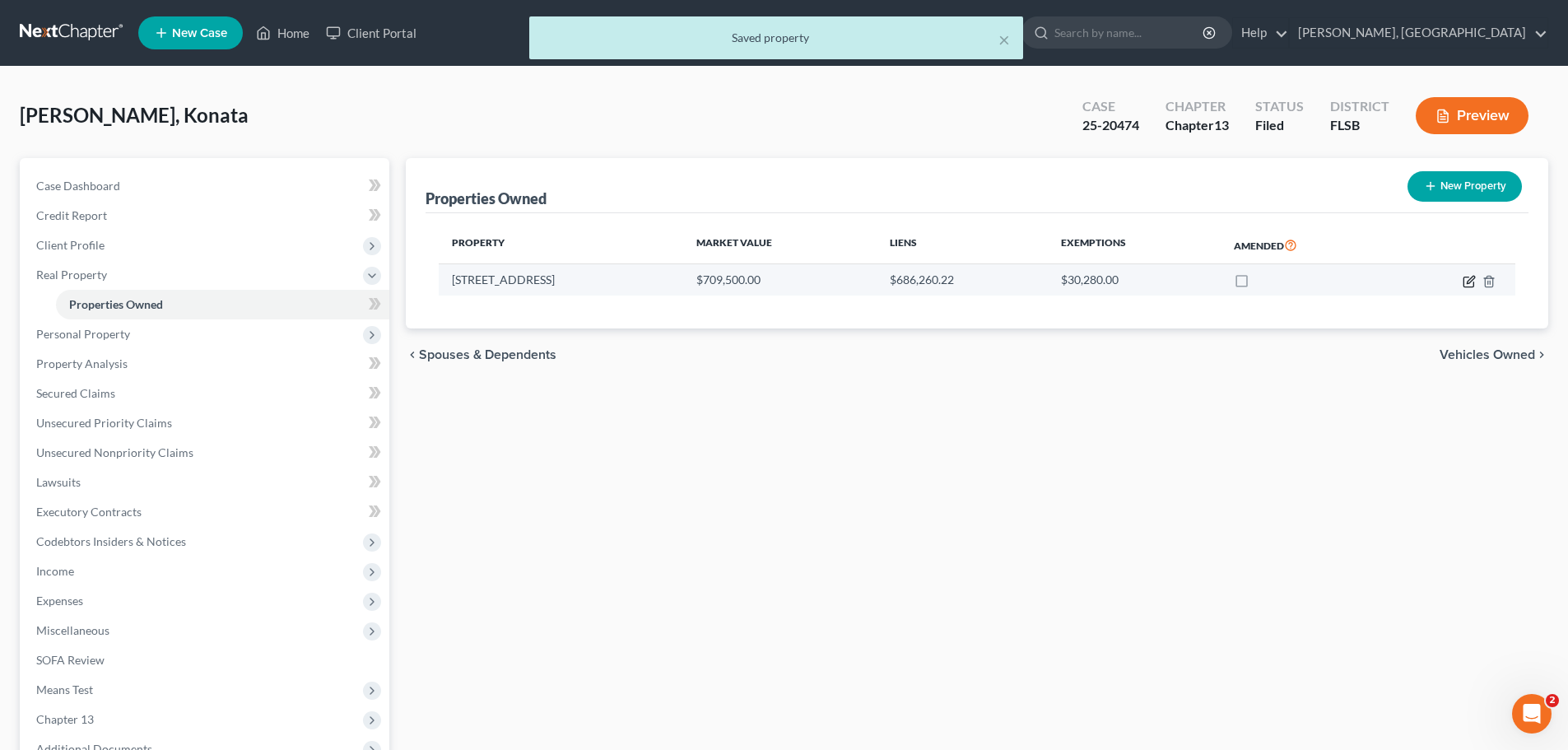
click at [1467, 278] on icon "button" at bounding box center [1470, 282] width 14 height 14
select select "9"
select select "5"
select select "0"
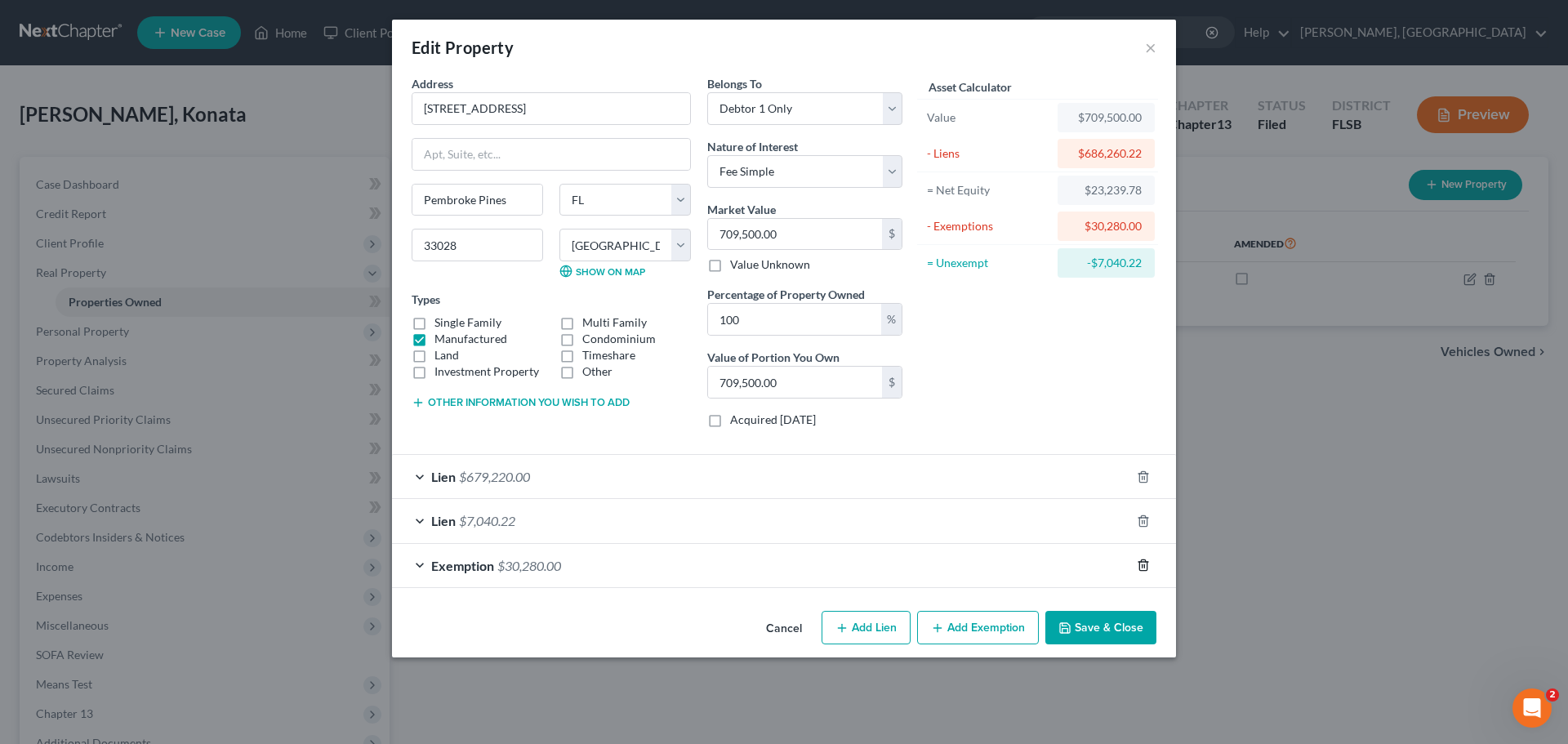
click at [1141, 565] on icon "button" at bounding box center [1143, 565] width 13 height 13
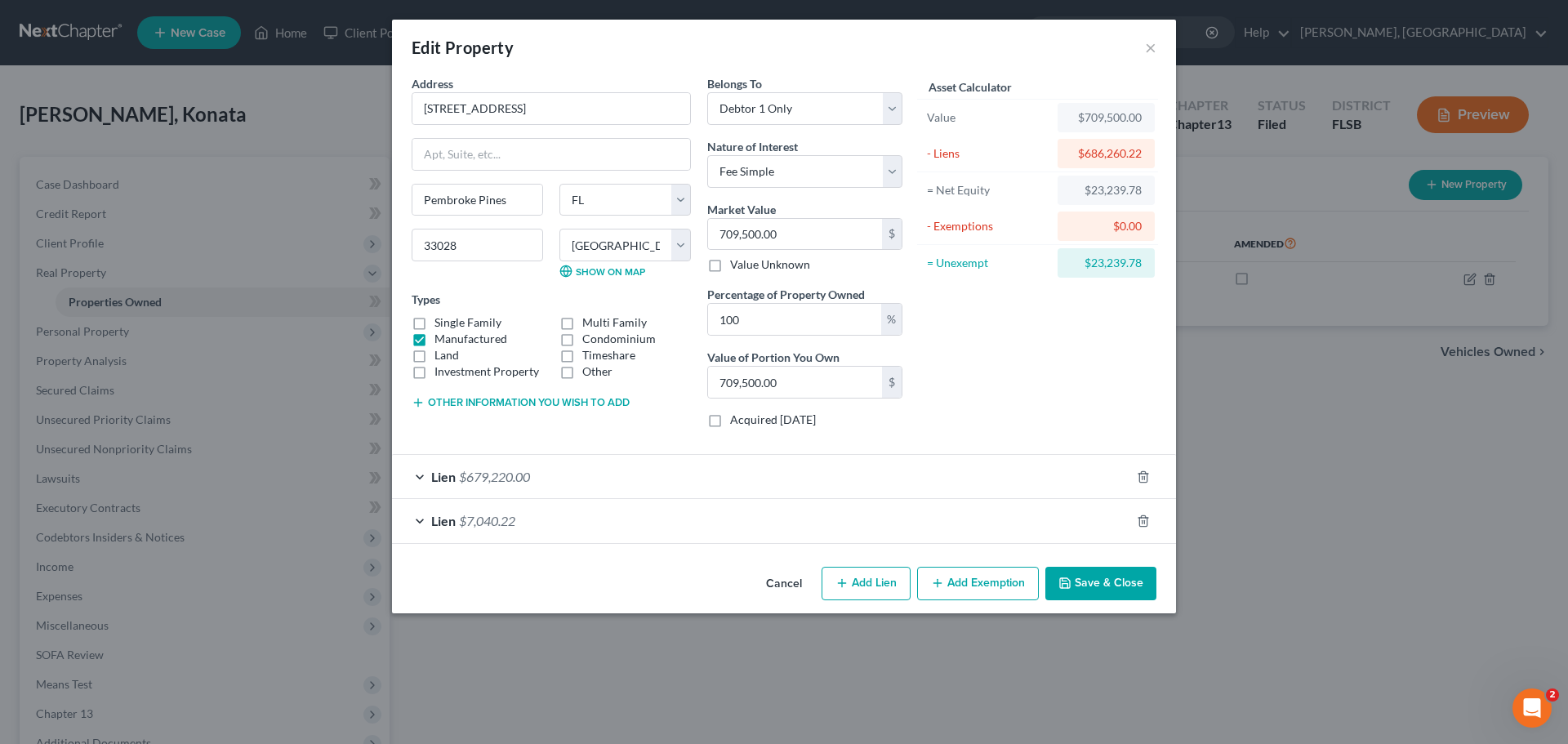
click at [966, 583] on button "Add Exemption" at bounding box center [977, 583] width 122 height 34
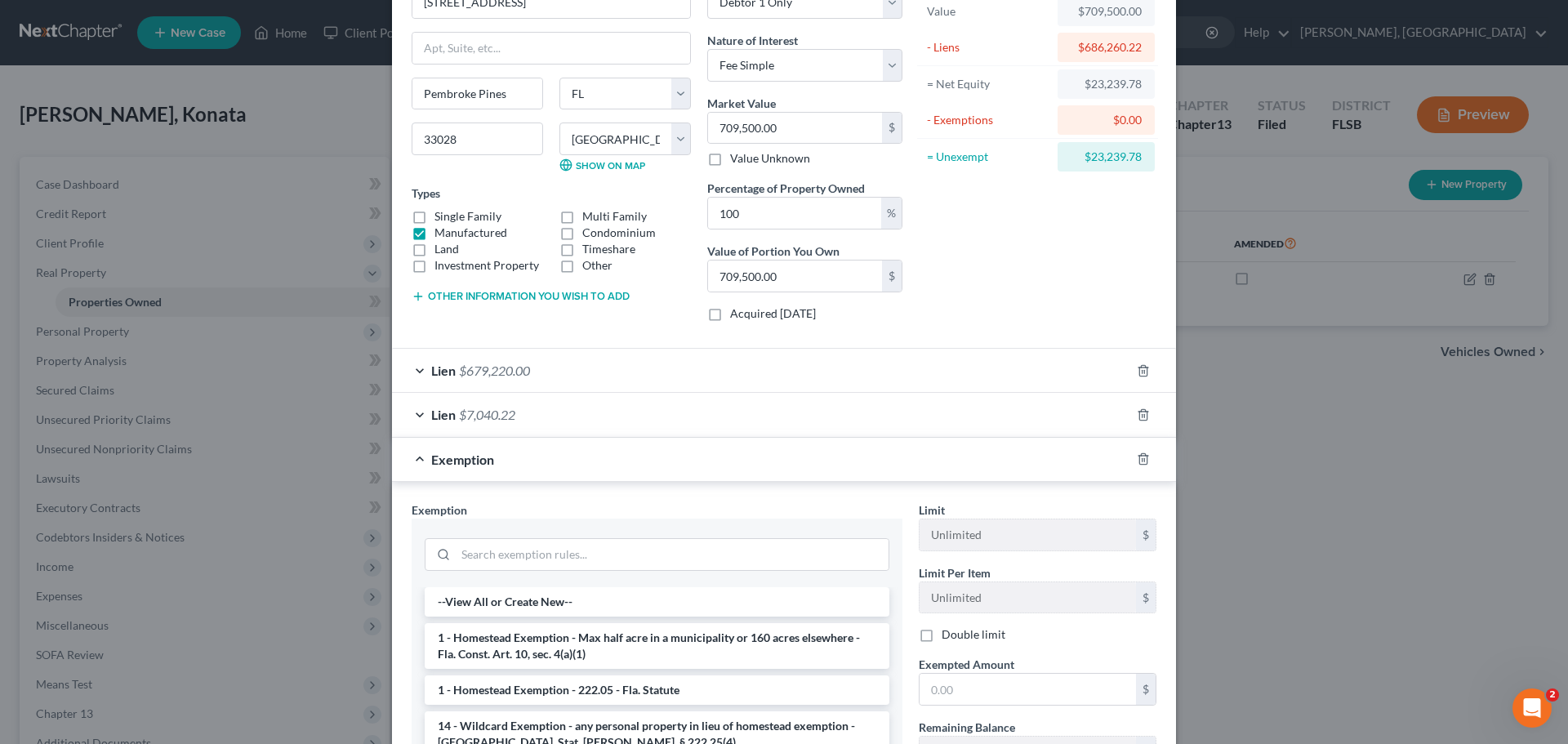
scroll to position [107, 0]
click at [700, 686] on li "1 - Homestead Exemption - 222.05 - Fla. Statute" at bounding box center [657, 688] width 465 height 29
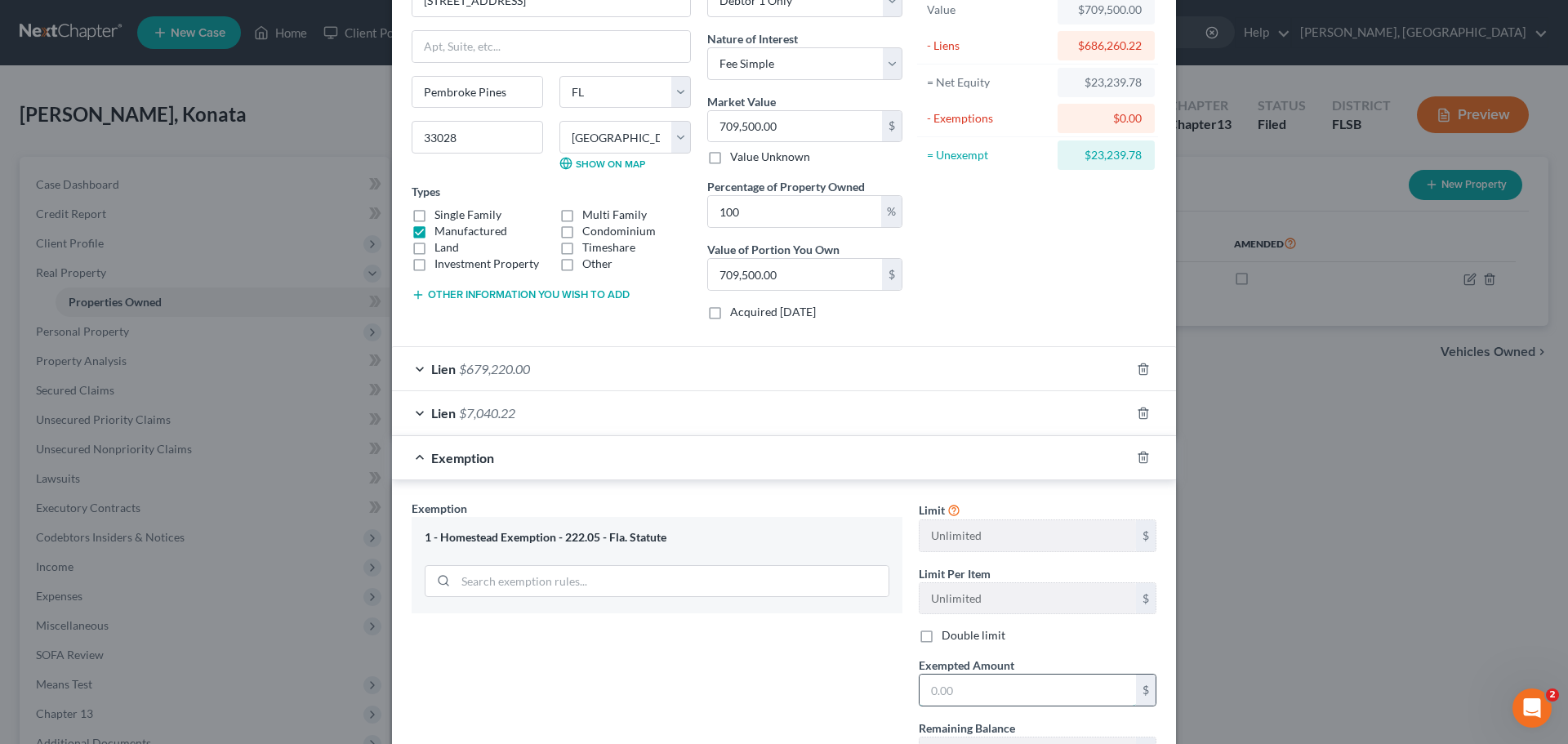
click at [944, 694] on input "text" at bounding box center [1028, 689] width 216 height 31
type input "23,239.78"
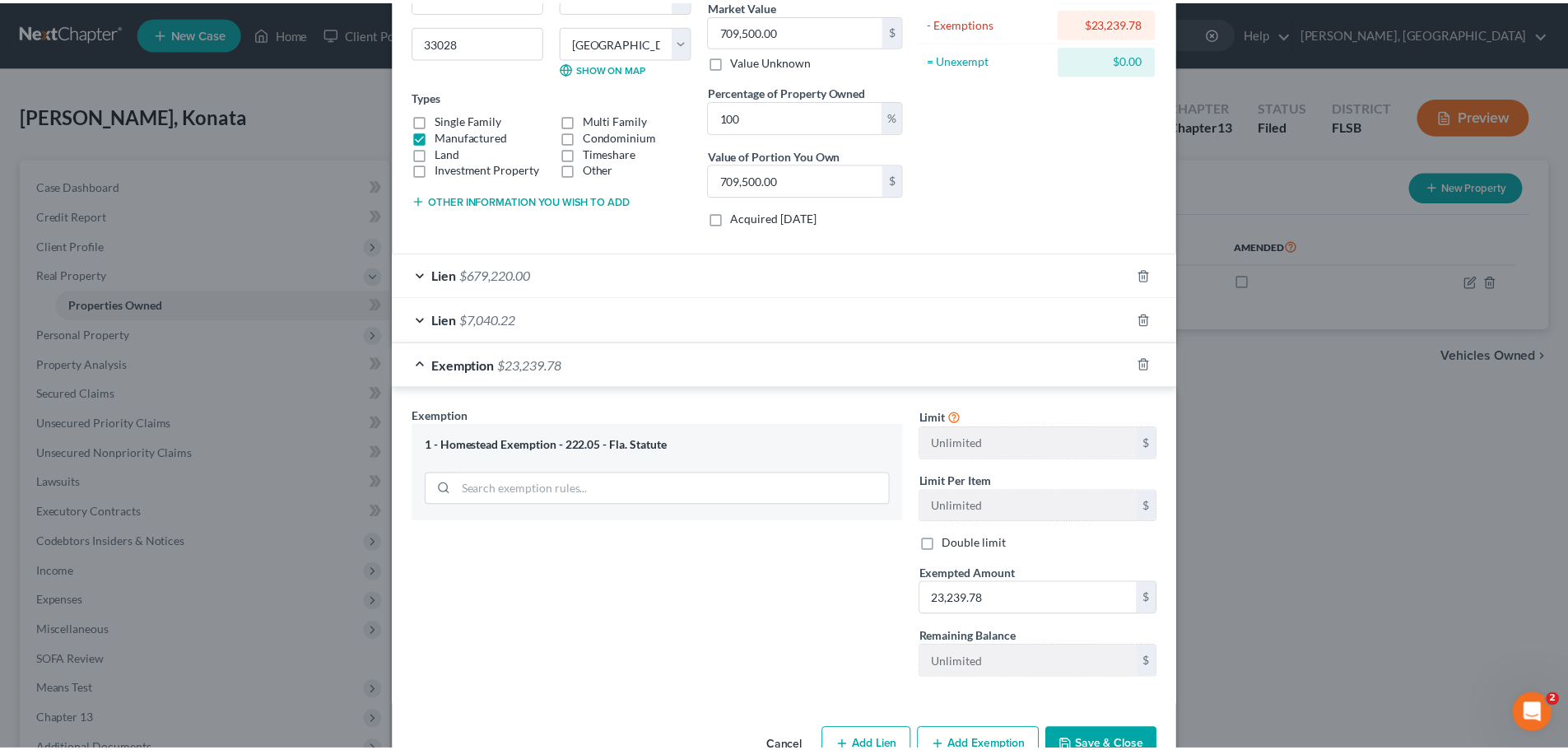
scroll to position [252, 0]
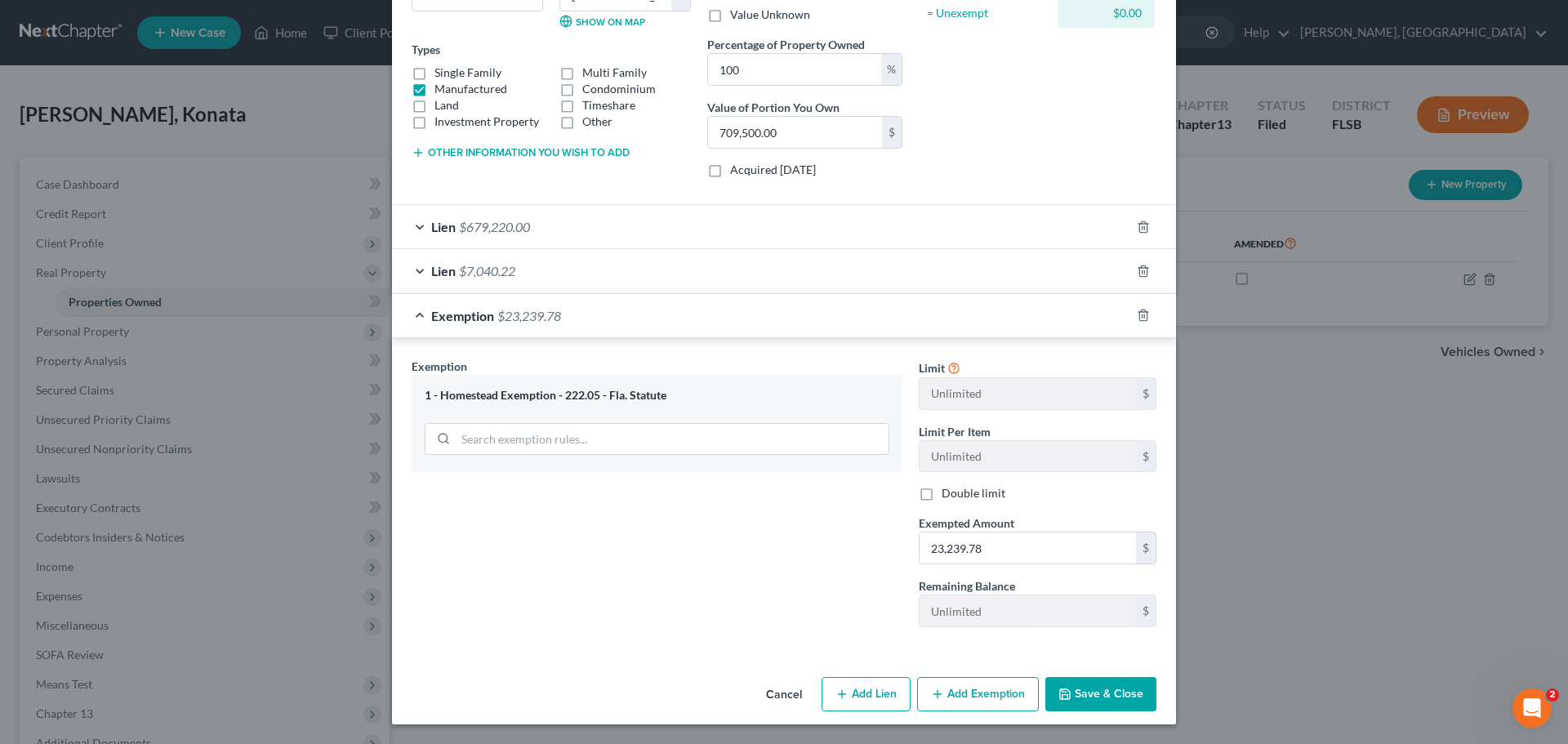
click at [1120, 700] on button "Save & Close" at bounding box center [1101, 694] width 111 height 34
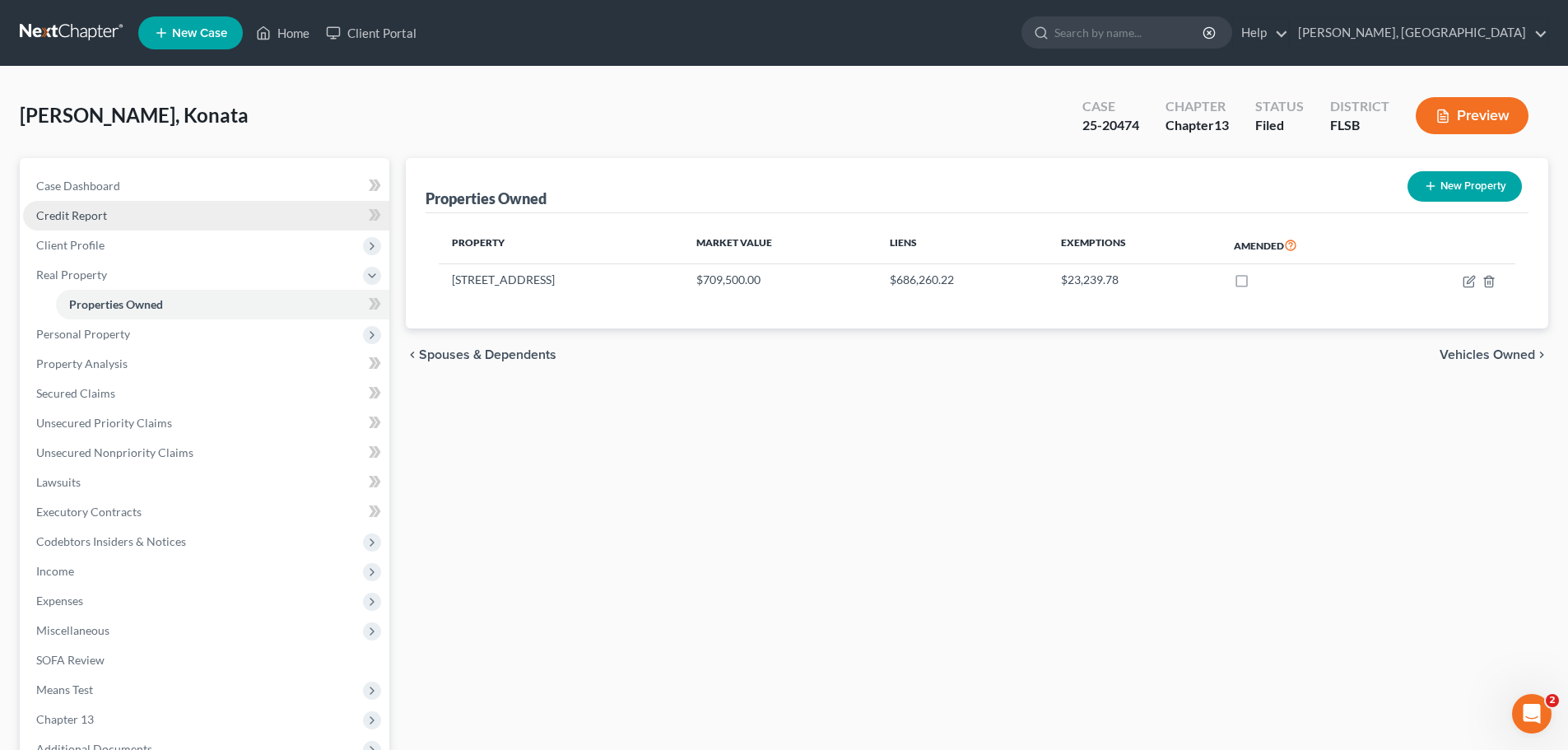
click at [68, 220] on span "Credit Report" at bounding box center [72, 215] width 71 height 14
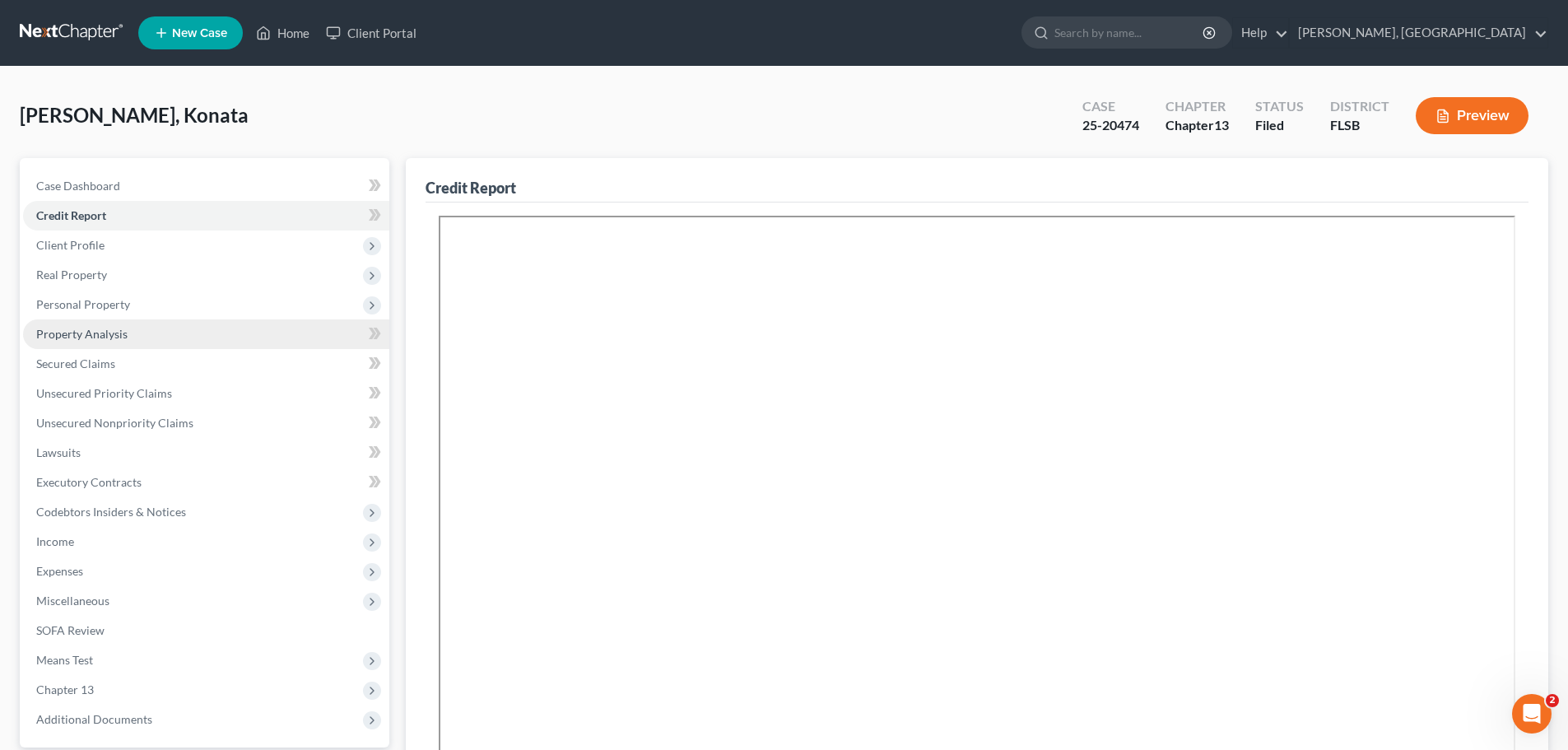
click at [95, 335] on span "Property Analysis" at bounding box center [82, 333] width 91 height 14
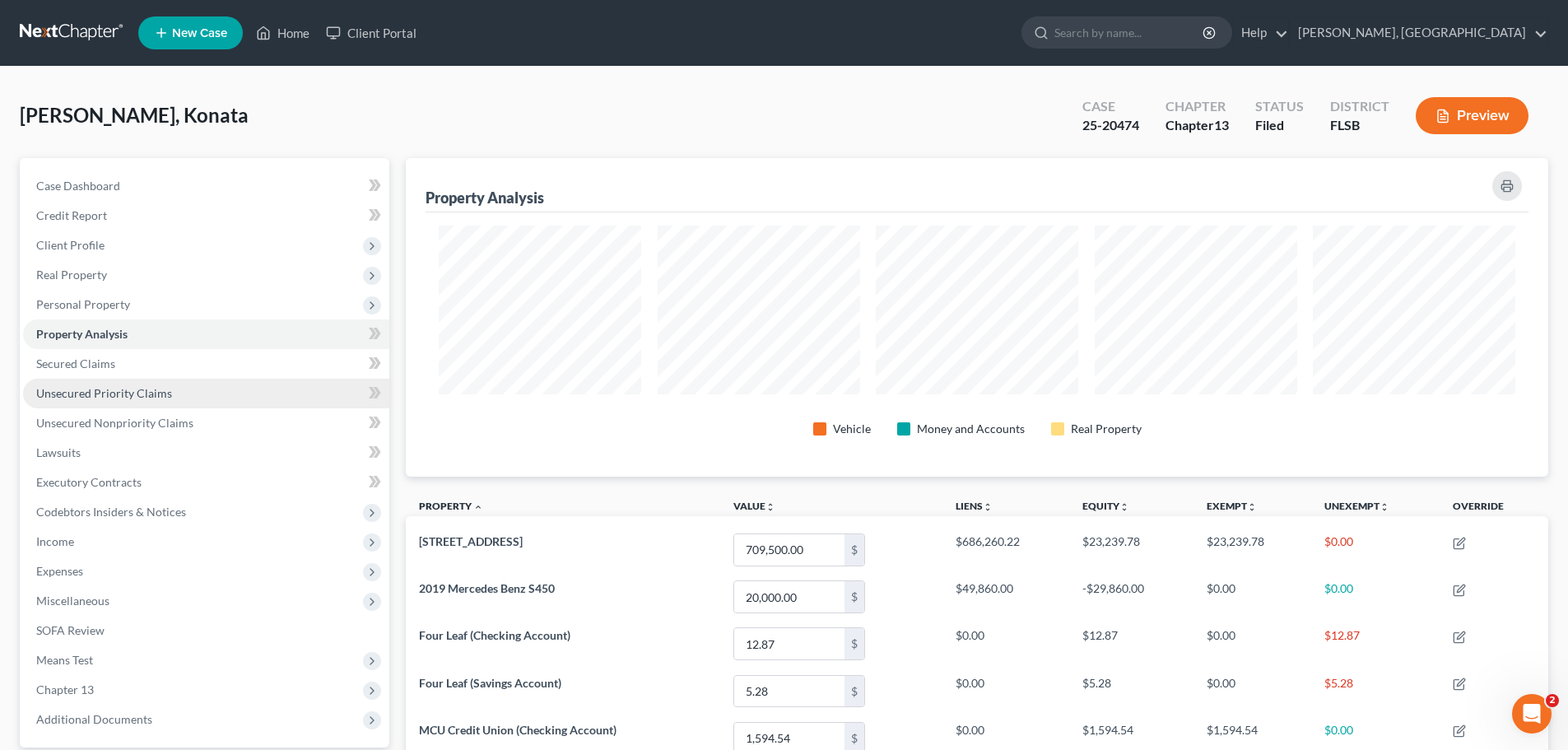
scroll to position [319, 1143]
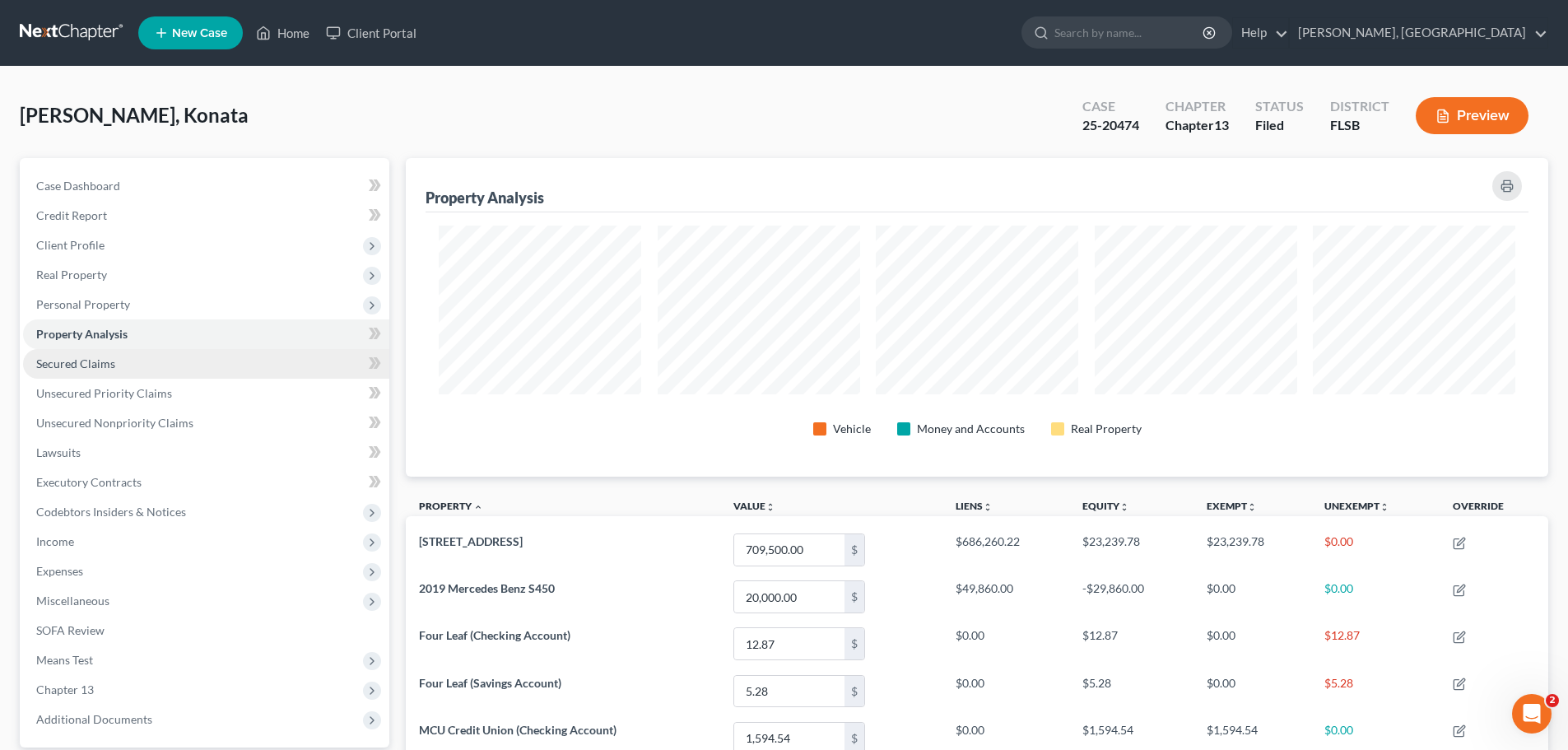
click at [71, 366] on span "Secured Claims" at bounding box center [75, 363] width 79 height 14
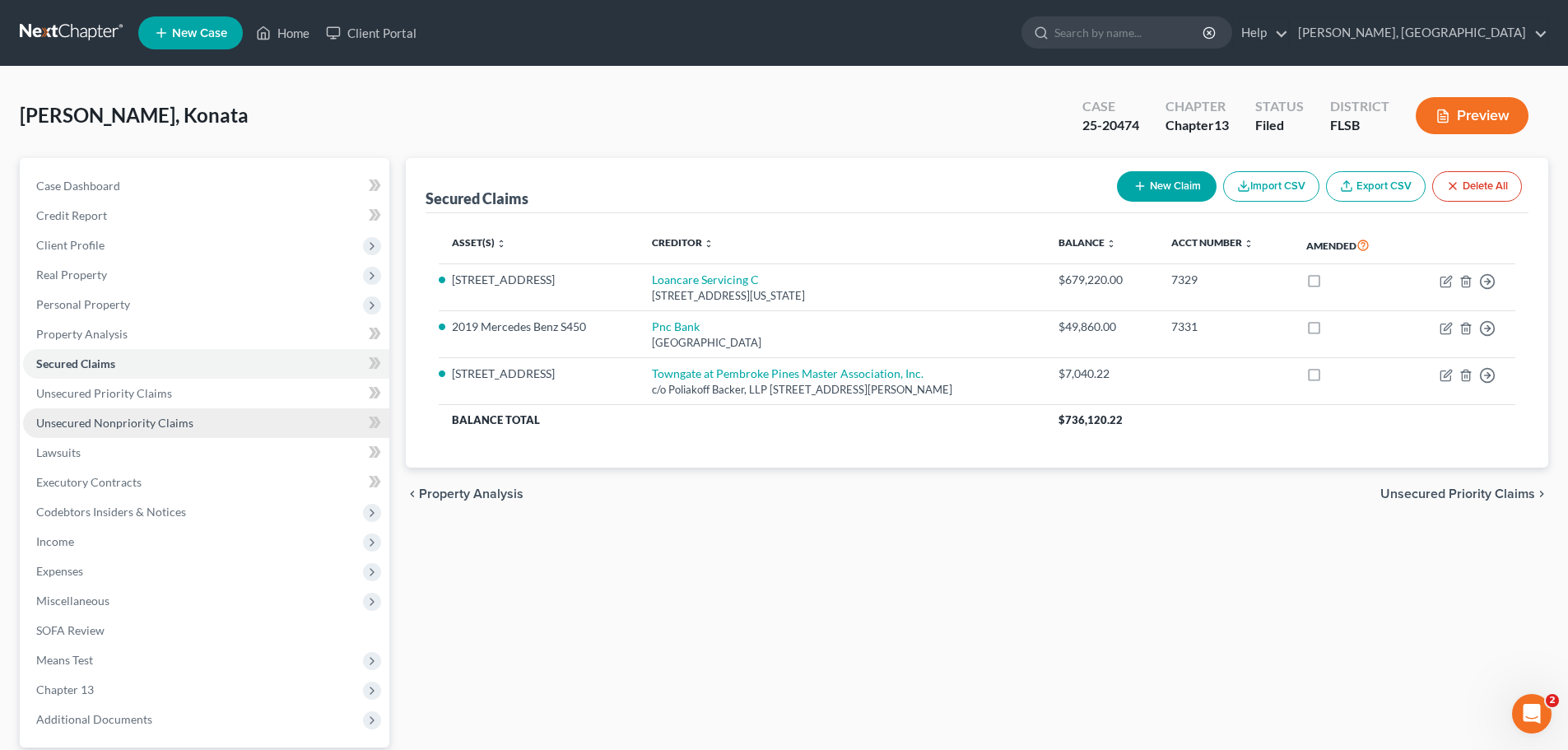
click at [101, 427] on span "Unsecured Nonpriority Claims" at bounding box center [115, 423] width 157 height 14
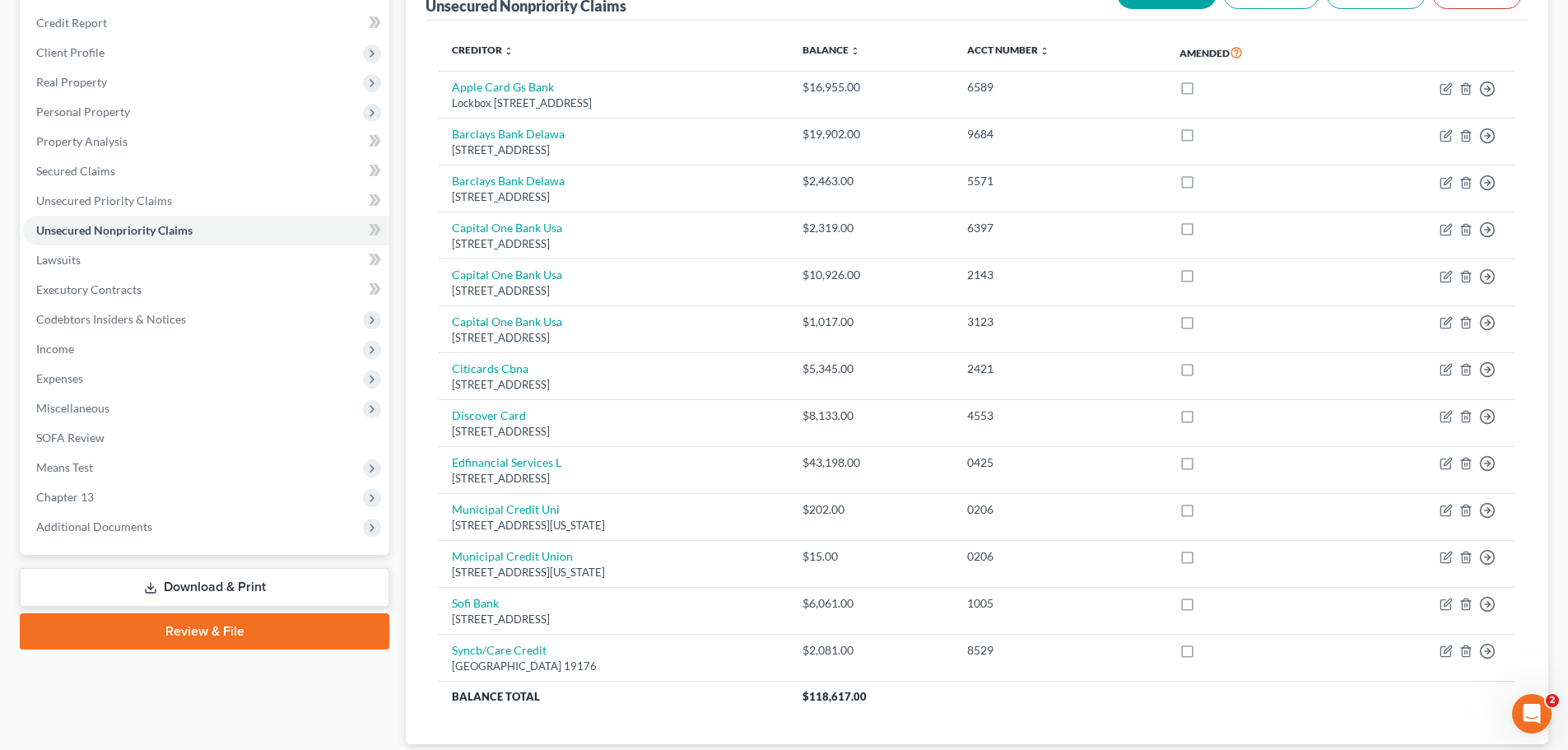
scroll to position [302, 0]
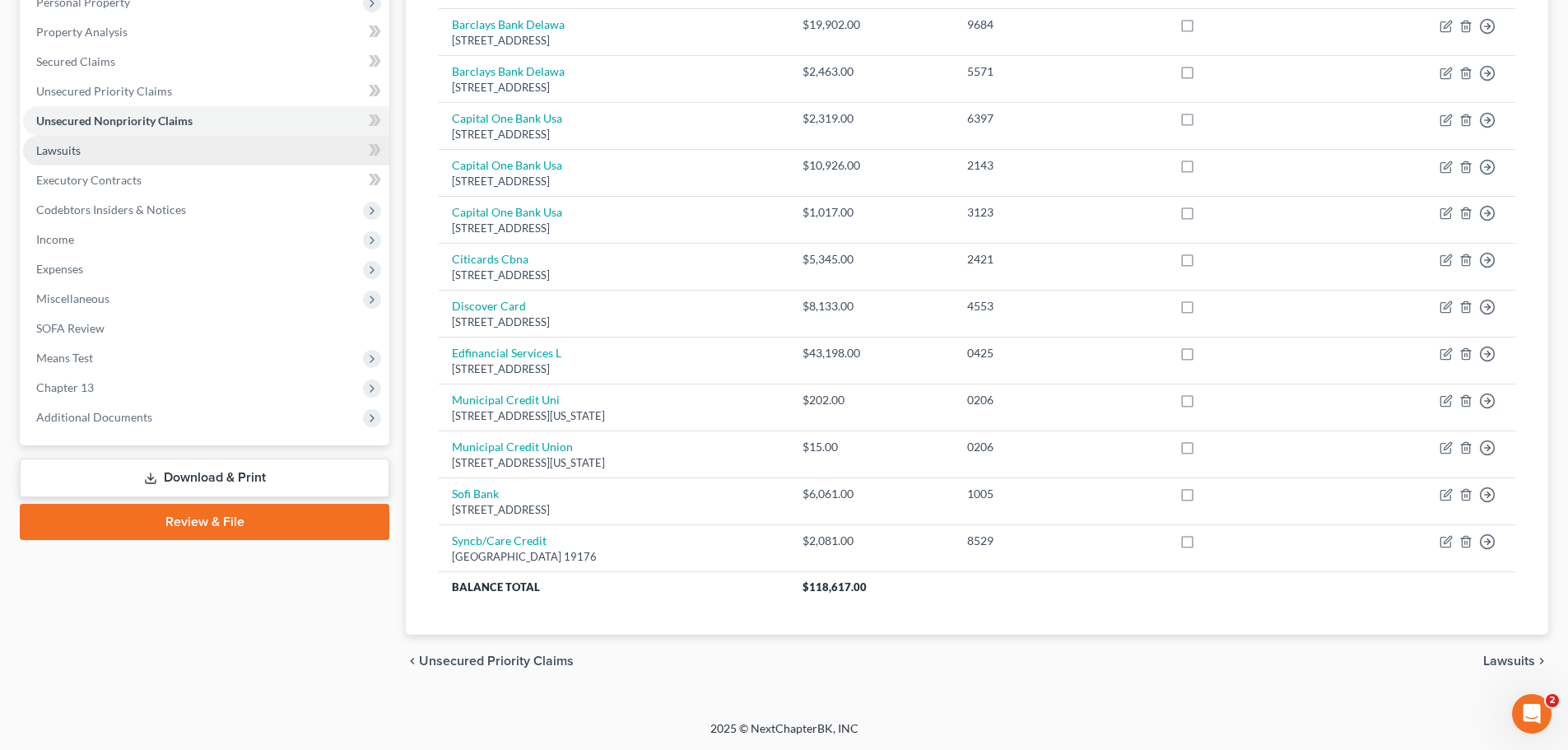
click at [73, 151] on span "Lawsuits" at bounding box center [58, 150] width 45 height 14
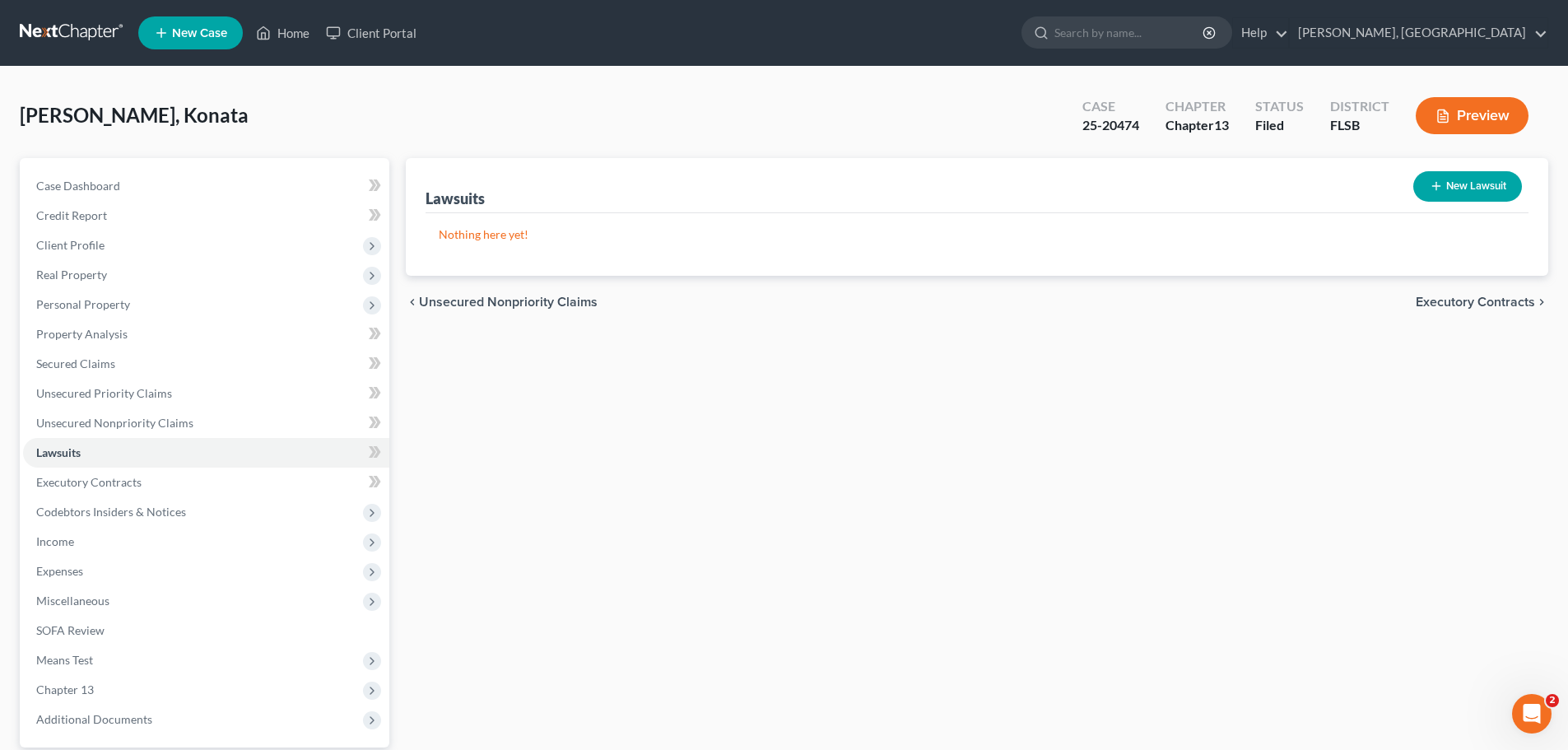
click at [1456, 178] on button "New Lawsuit" at bounding box center [1467, 186] width 108 height 30
select select "0"
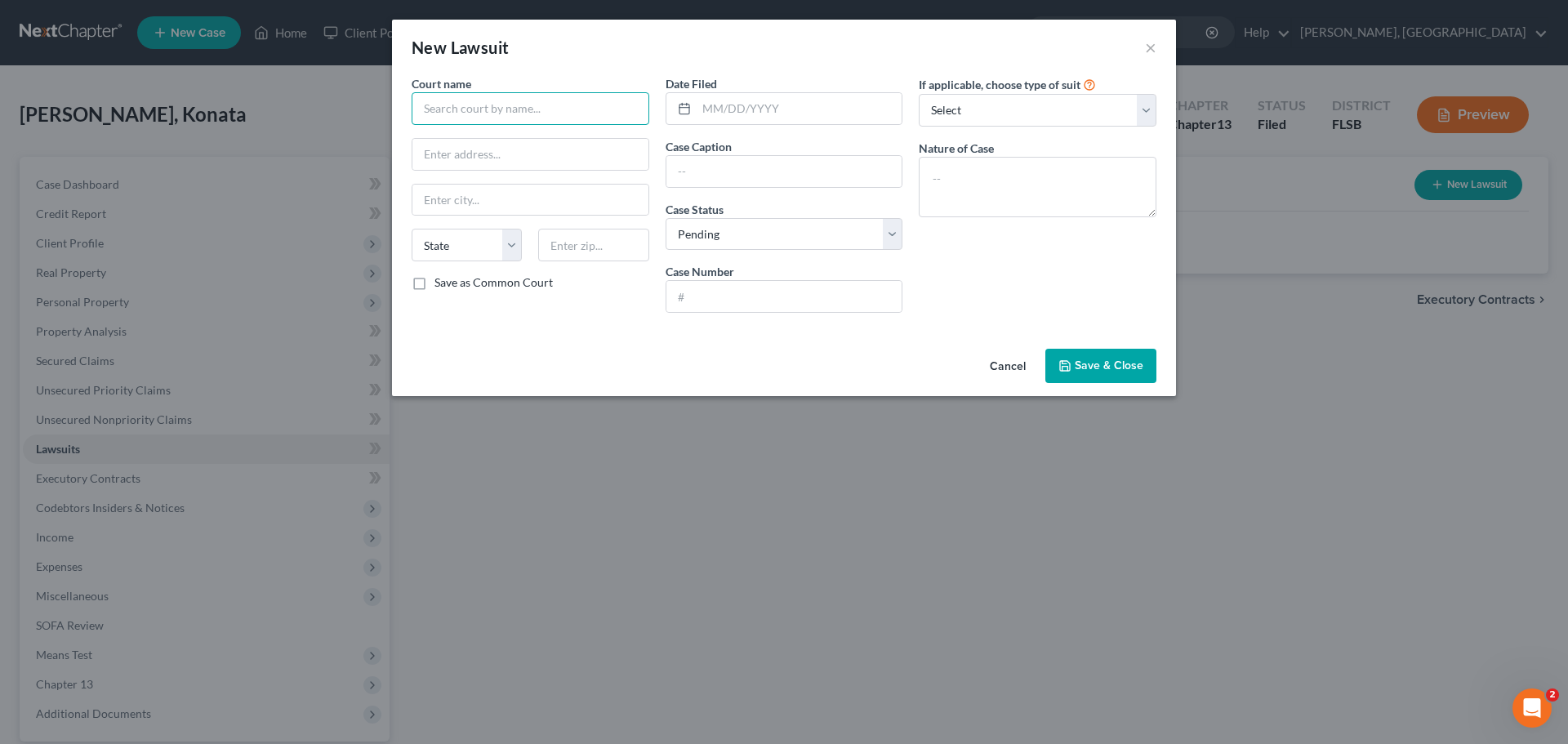
click at [562, 101] on input "text" at bounding box center [530, 108] width 237 height 33
type input "Broward County Circuit Court"
click at [705, 107] on input "text" at bounding box center [799, 108] width 206 height 31
type input "[DATE]"
click at [1103, 106] on select "Select Repossession Garnishment Foreclosure Attached, Seized, Or Levied Other" at bounding box center [1037, 110] width 237 height 33
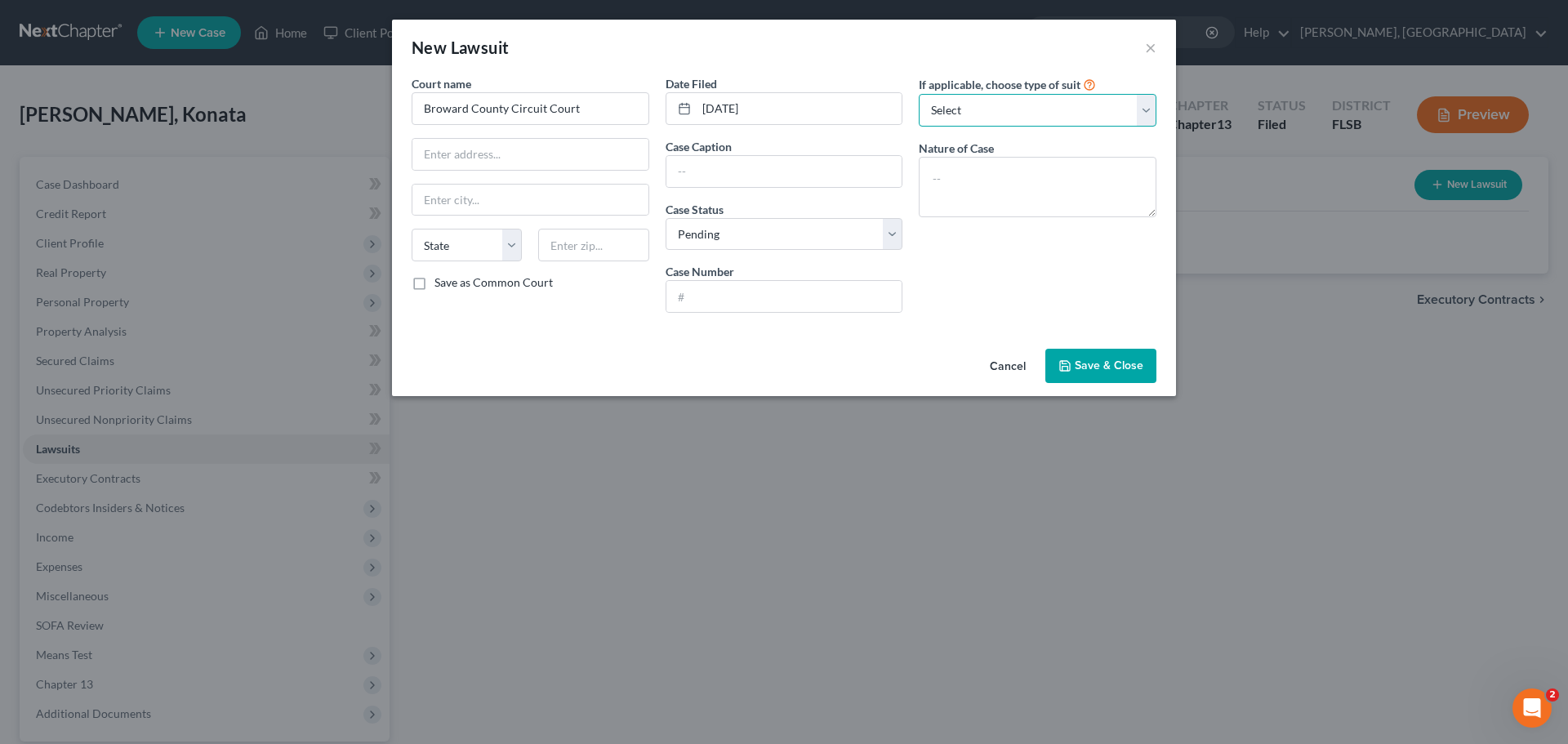
select select "2"
click at [919, 94] on select "Select Repossession Garnishment Foreclosure Attached, Seized, Or Levied Other" at bounding box center [1037, 110] width 237 height 33
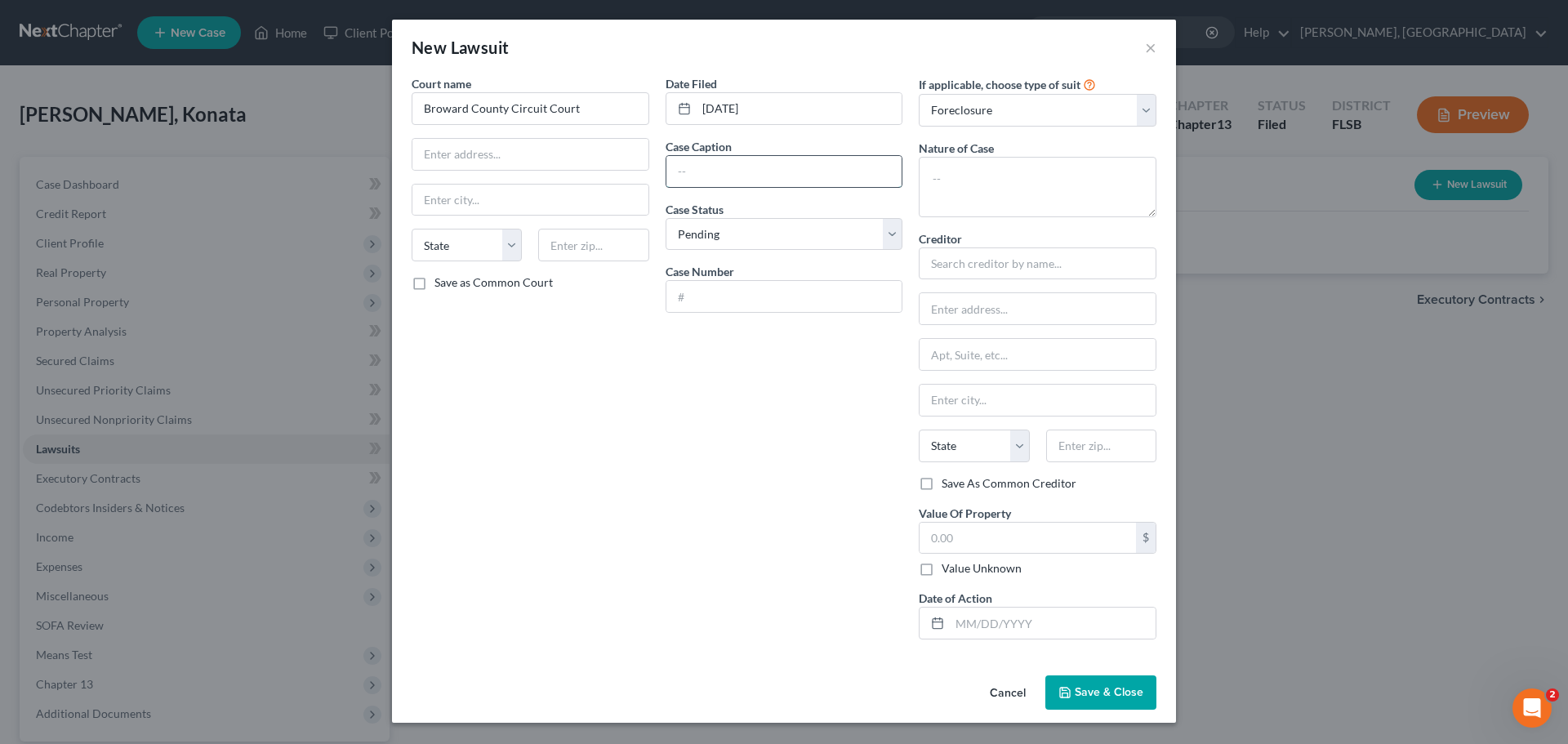
click at [739, 170] on input "text" at bounding box center [784, 171] width 236 height 31
type input "Lakeview Loan Servicing v. [PERSON_NAME]"
click at [737, 298] on input "text" at bounding box center [784, 296] width 236 height 31
type input "CACE-25-008188"
click at [996, 170] on textarea at bounding box center [1037, 187] width 237 height 60
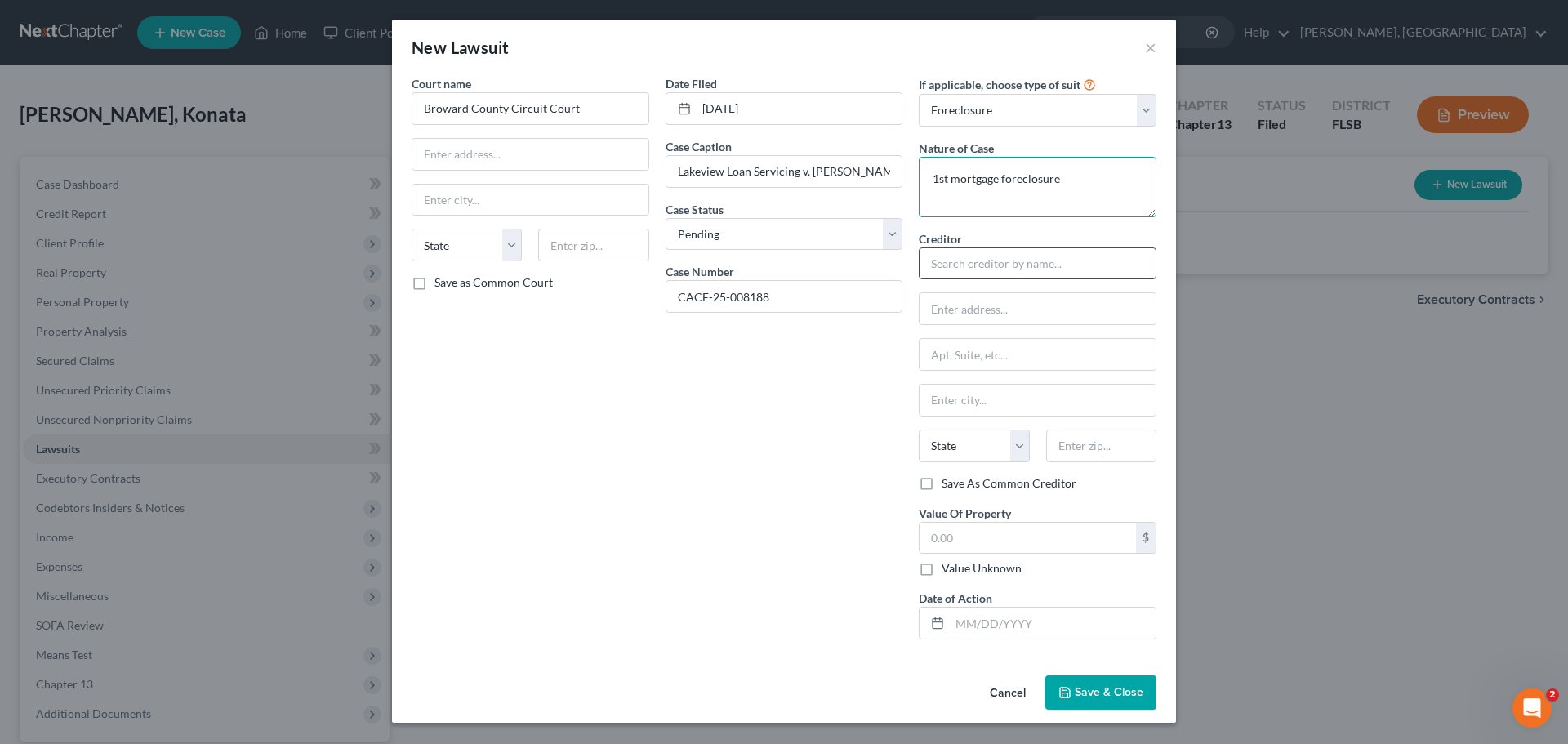
type textarea "1st mortgage foreclosure"
click at [979, 264] on input "text" at bounding box center [1037, 263] width 237 height 33
type input "Lakeview Loan Servicing, LLC"
type input "c/o [PERSON_NAME] & [PERSON_NAME], P.A."
type input "PO Box 5026"
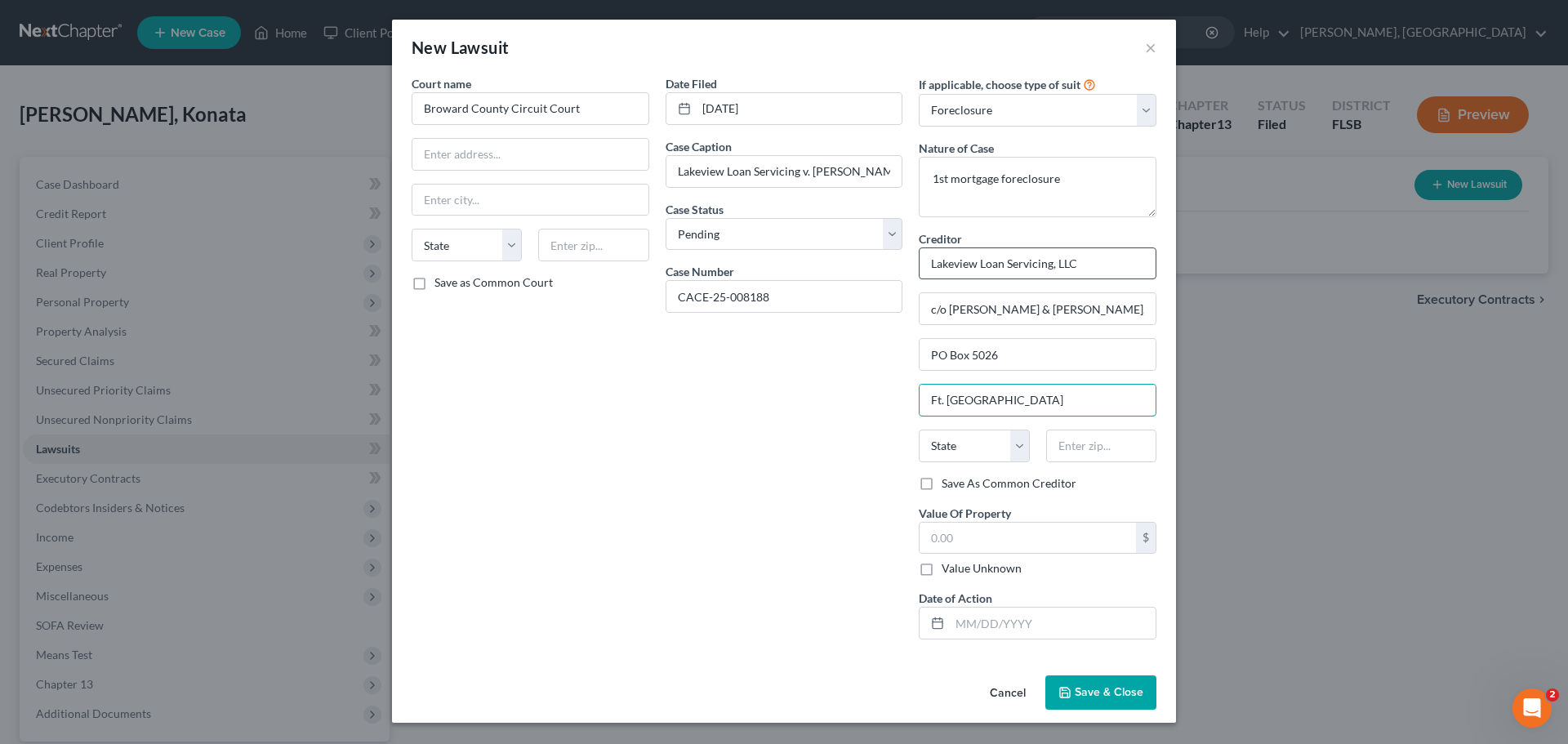
type input "Ft. [GEOGRAPHIC_DATA]"
select select "9"
type input "33310"
type input "[GEOGRAPHIC_DATA]"
click at [1090, 698] on span "Save & Close" at bounding box center [1109, 692] width 69 height 14
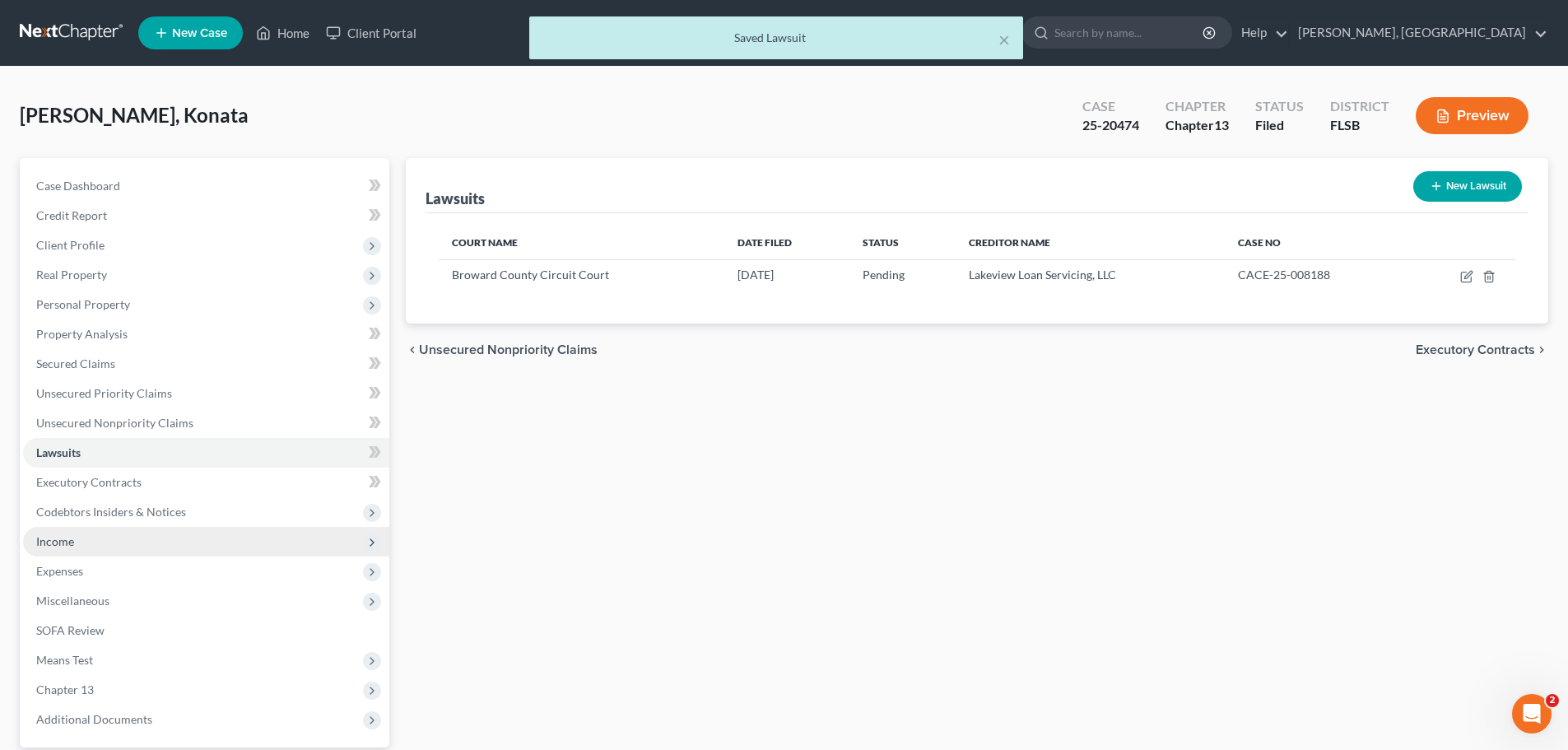
click at [74, 535] on span "Income" at bounding box center [206, 541] width 366 height 30
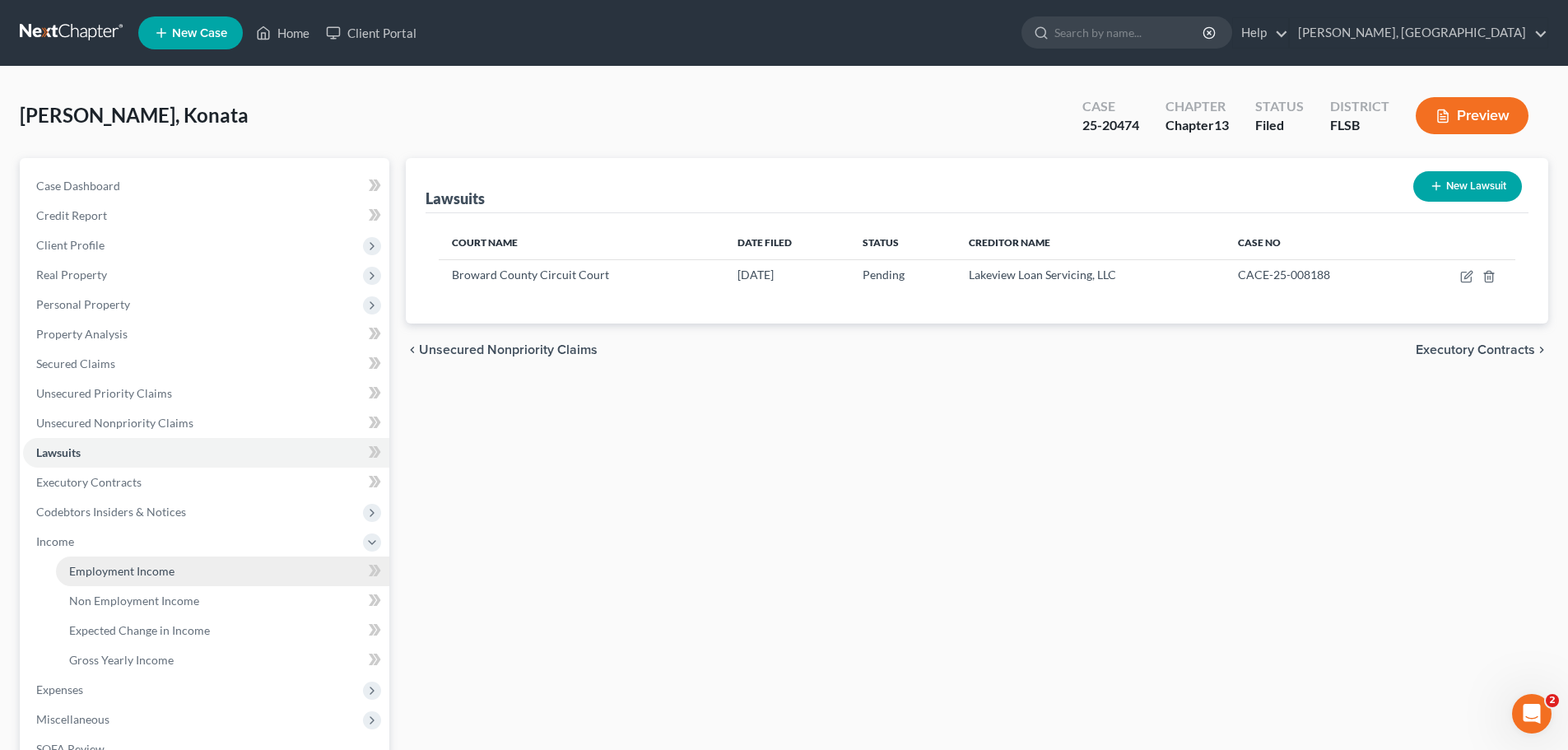
click at [168, 567] on span "Employment Income" at bounding box center [122, 571] width 106 height 14
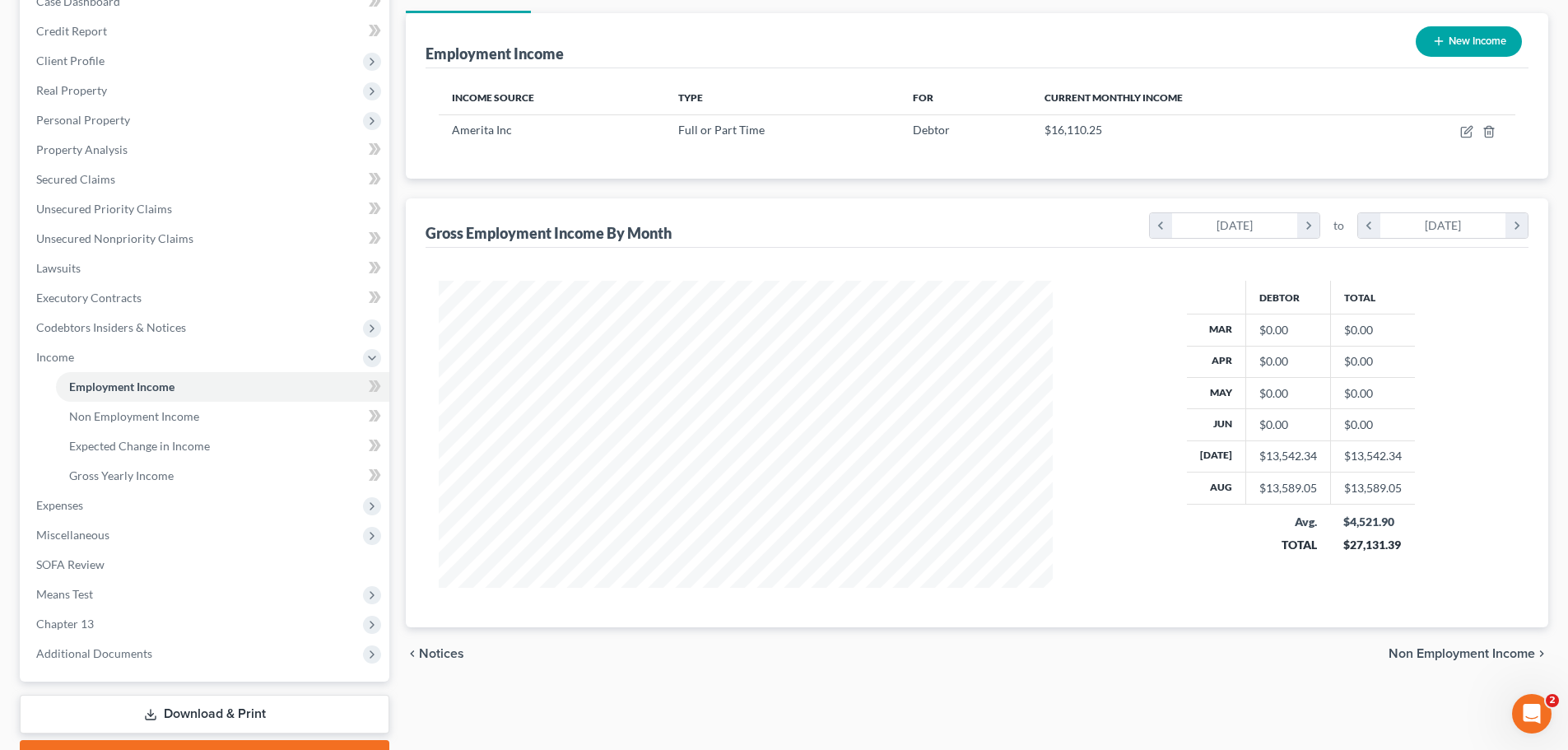
scroll to position [186, 0]
click at [147, 413] on span "Non Employment Income" at bounding box center [134, 414] width 130 height 14
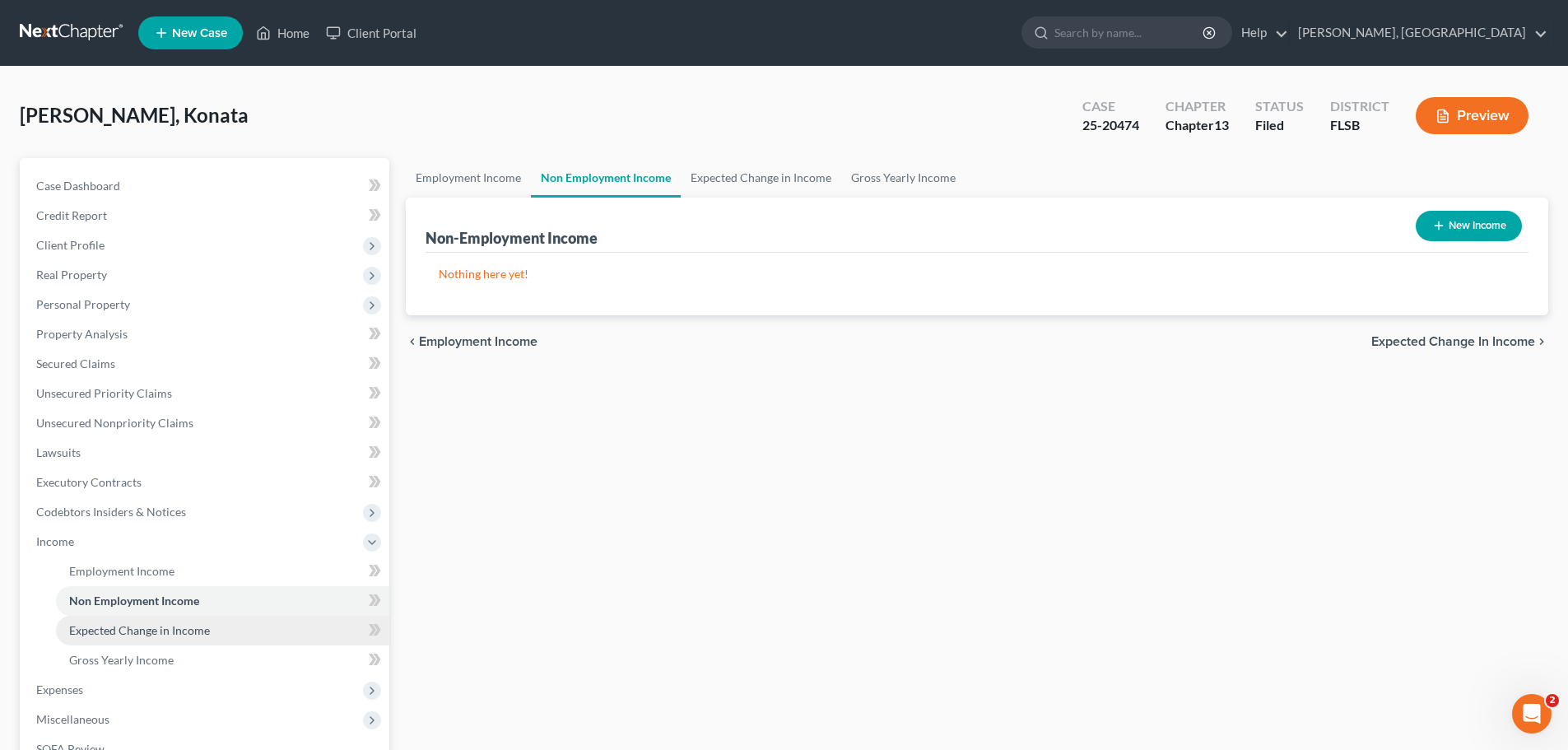
click at [133, 628] on span "Expected Change in Income" at bounding box center [140, 630] width 140 height 14
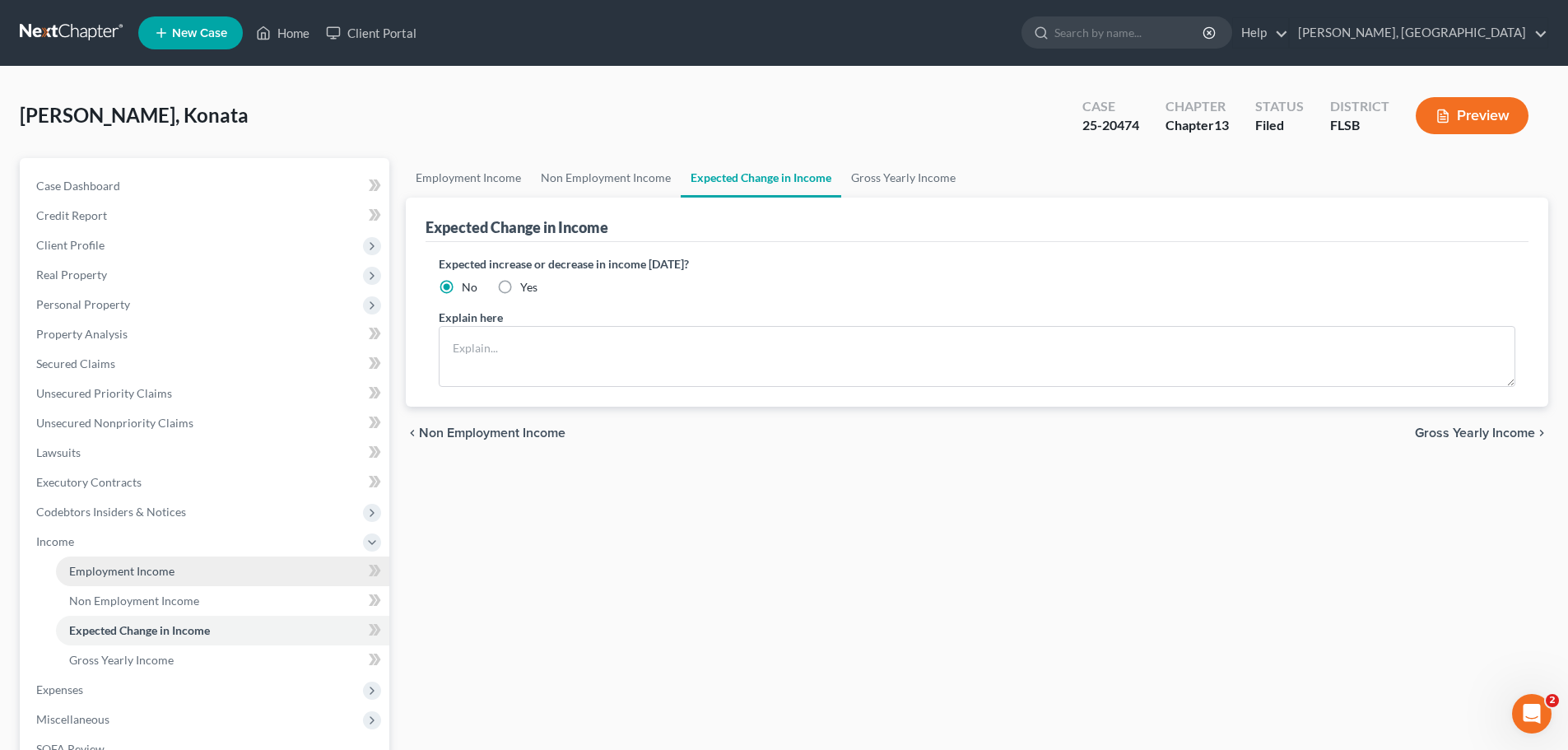
click at [151, 571] on span "Employment Income" at bounding box center [122, 571] width 106 height 14
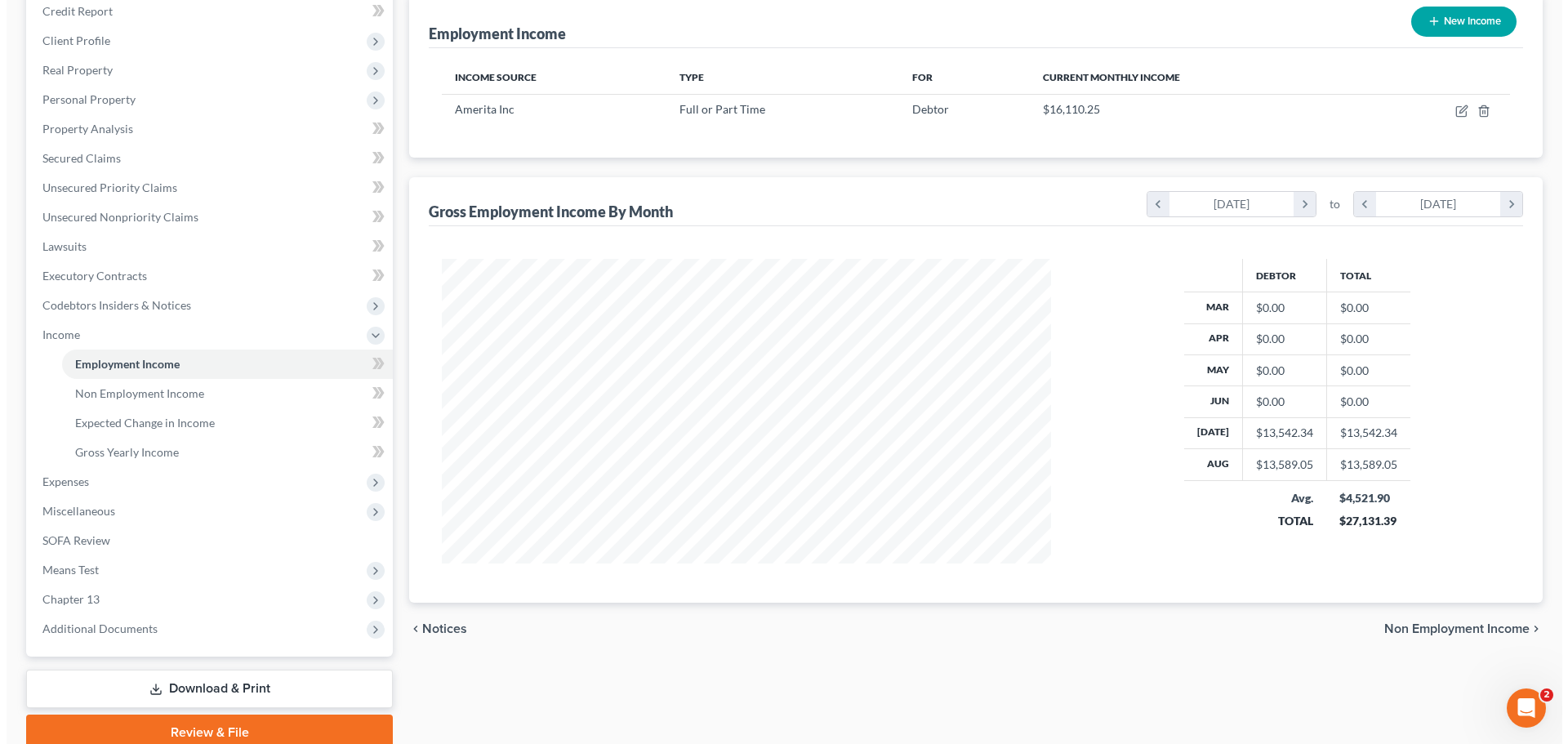
scroll to position [271, 0]
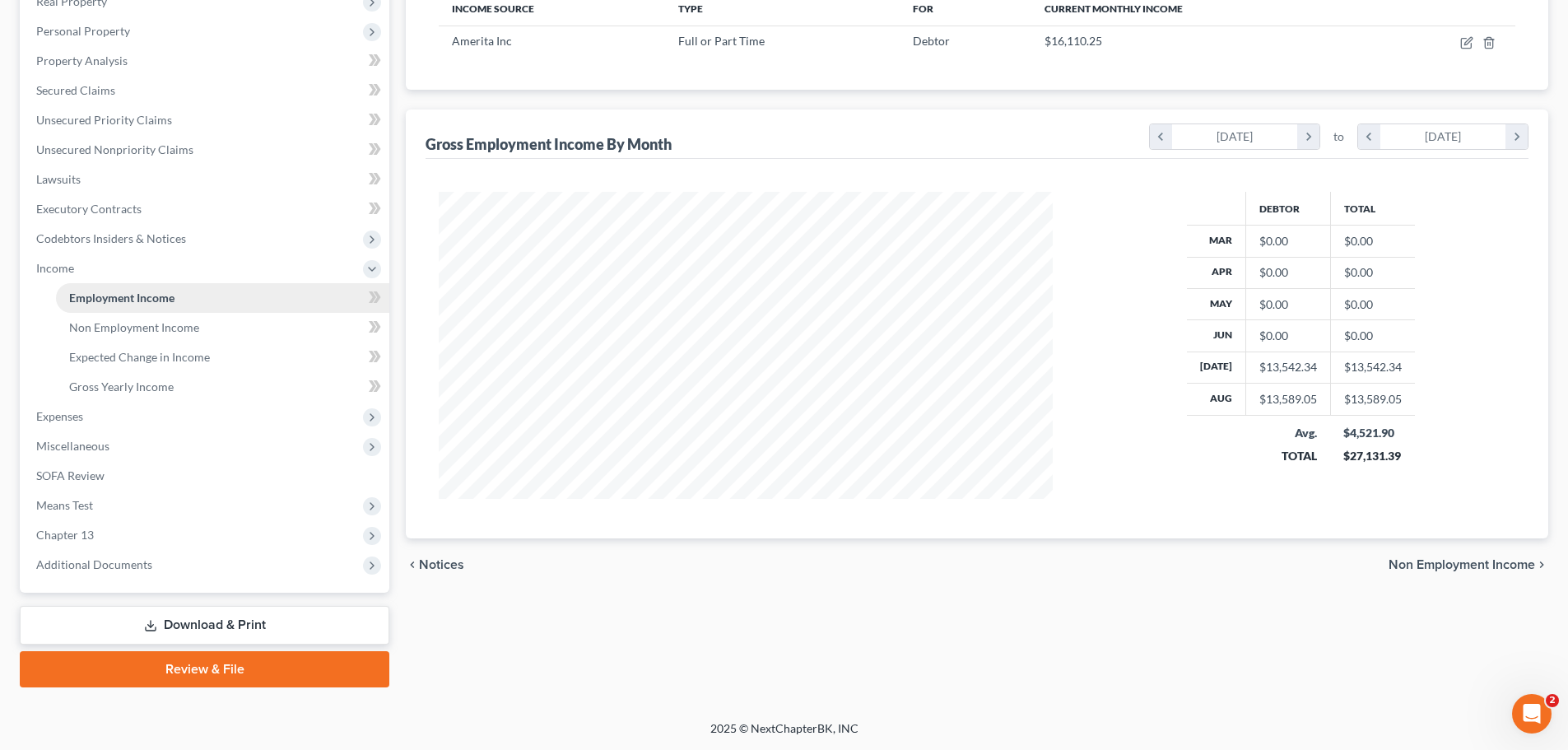
click at [101, 293] on span "Employment Income" at bounding box center [122, 298] width 106 height 14
click at [1460, 39] on td at bounding box center [1445, 41] width 142 height 31
click at [1463, 47] on icon "button" at bounding box center [1467, 43] width 14 height 14
select select "0"
select select "18"
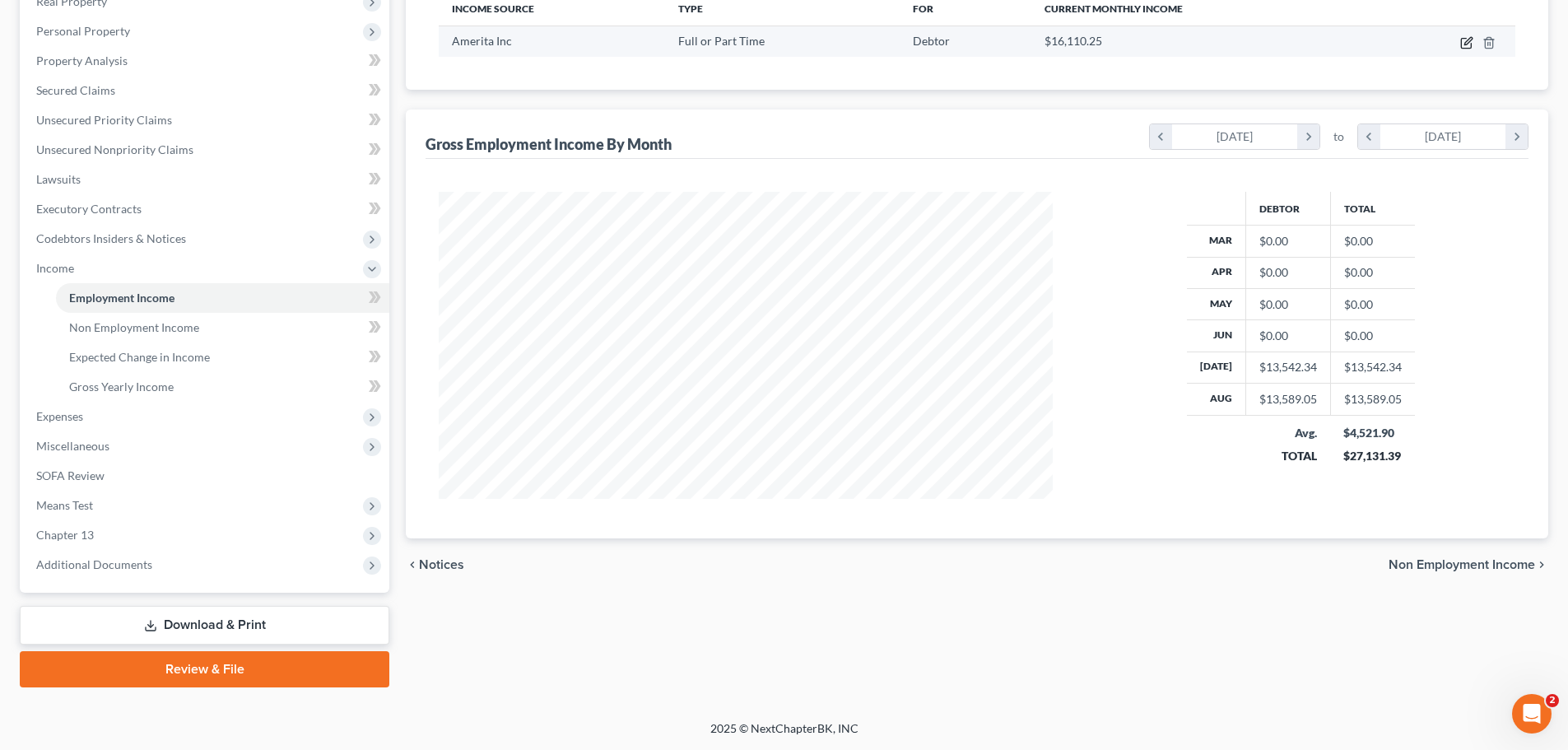
select select "2"
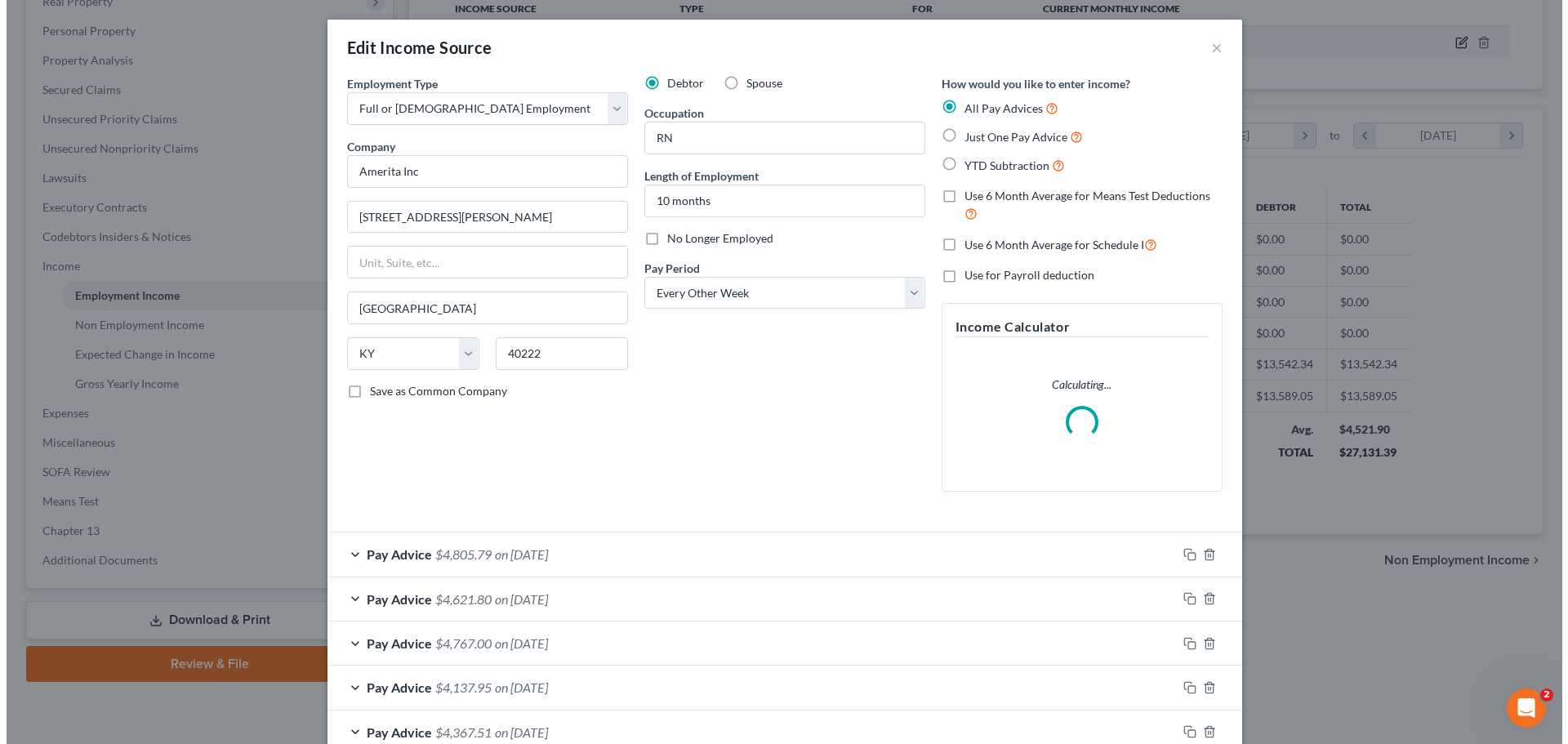
scroll to position [307, 648]
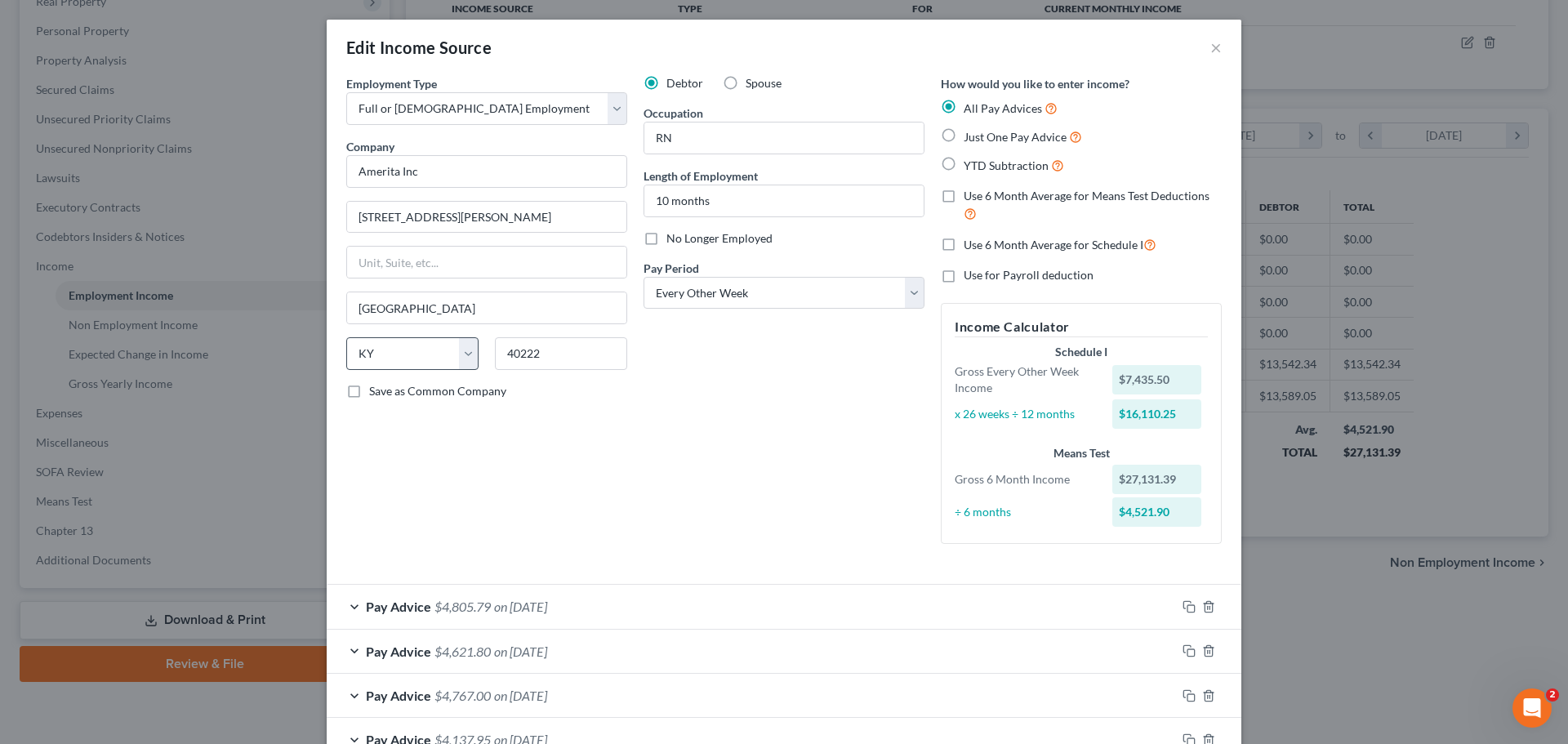
drag, startPoint x: 943, startPoint y: 135, endPoint x: 435, endPoint y: 350, distance: 551.6
click at [964, 135] on label "Just One Pay Advice" at bounding box center [1023, 137] width 118 height 18
click at [970, 135] on input "Just One Pay Advice" at bounding box center [975, 133] width 11 height 11
radio input "true"
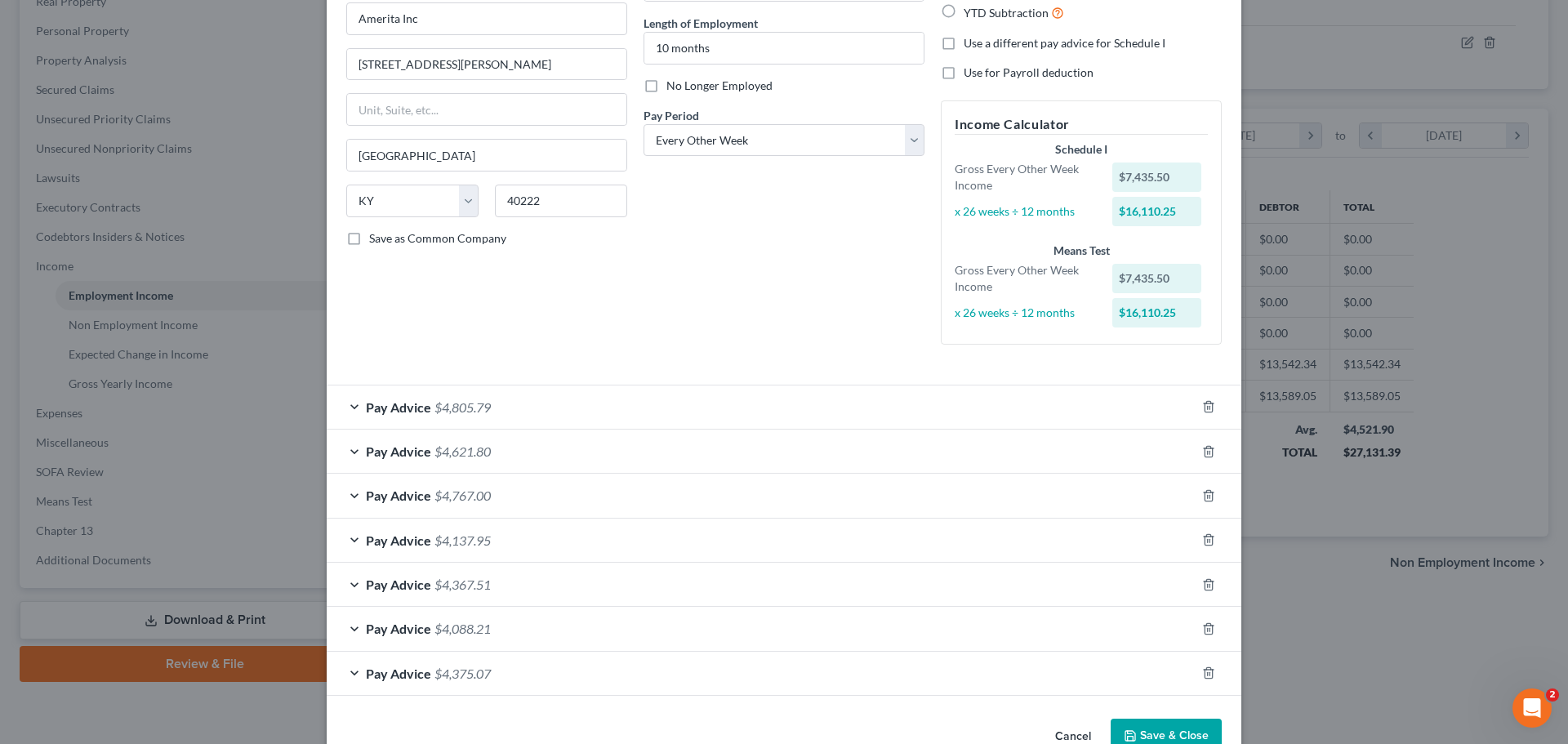
scroll to position [194, 0]
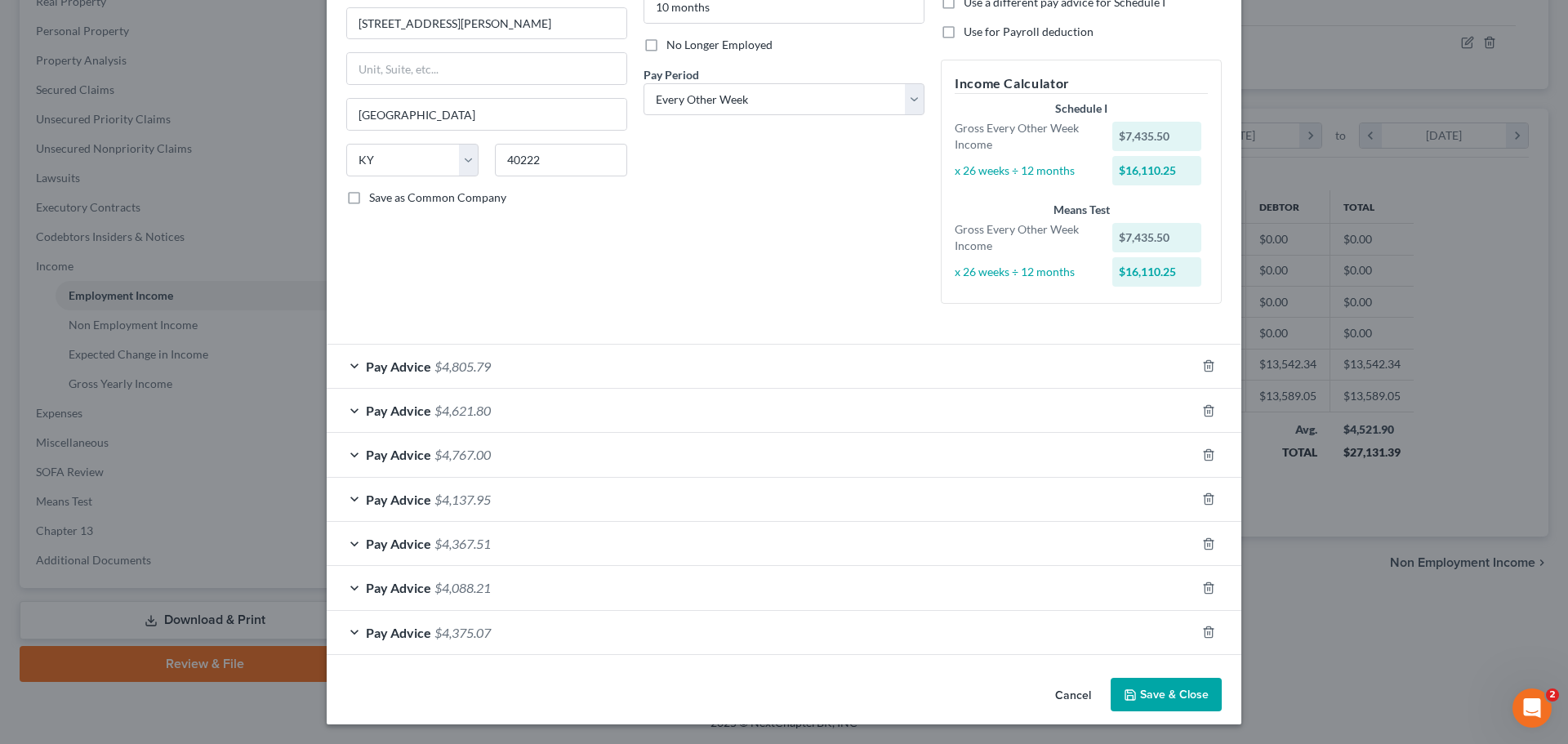
click at [346, 363] on div "Pay Advice $4,805.79" at bounding box center [761, 367] width 869 height 44
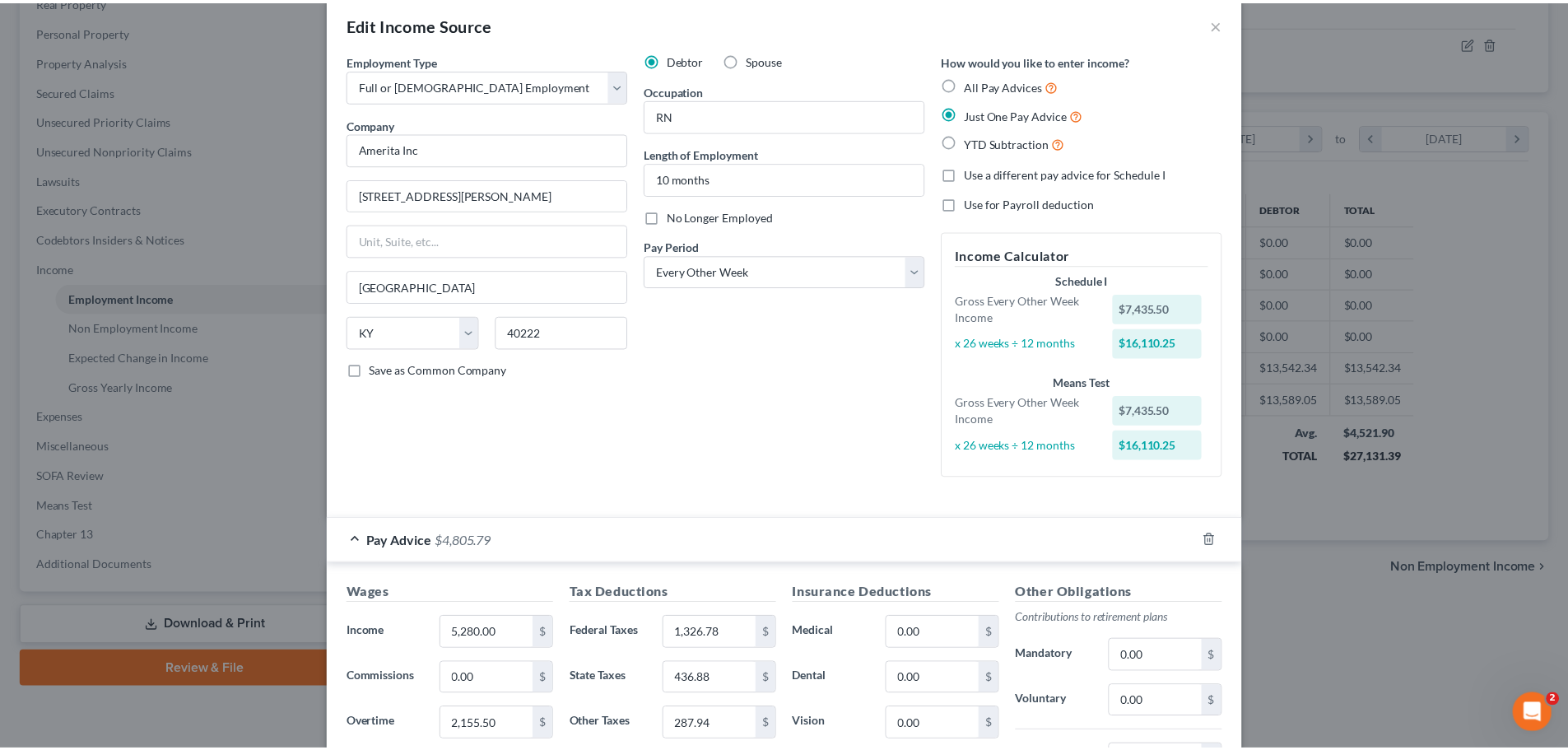
scroll to position [0, 0]
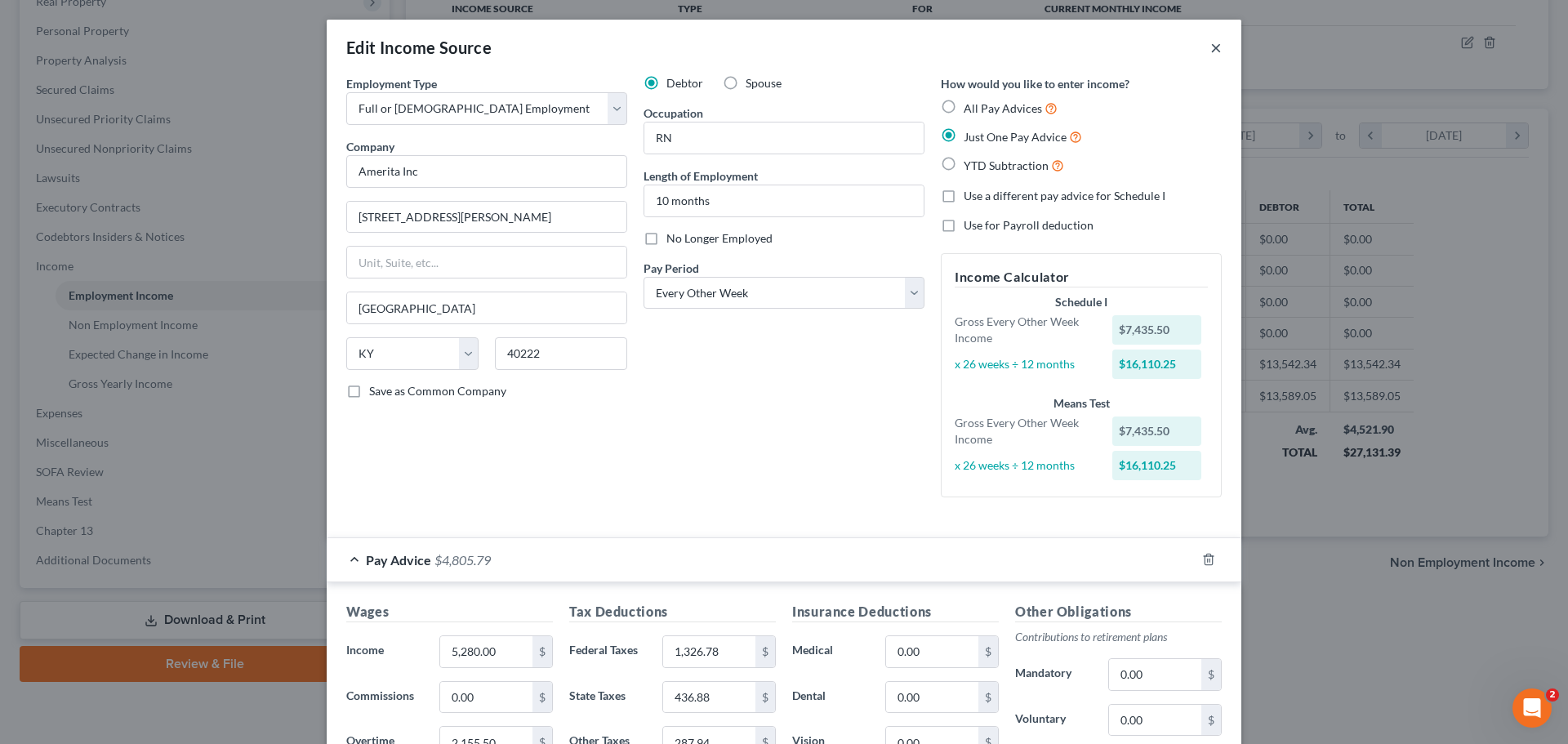
click at [1210, 46] on button "×" at bounding box center [1216, 47] width 12 height 19
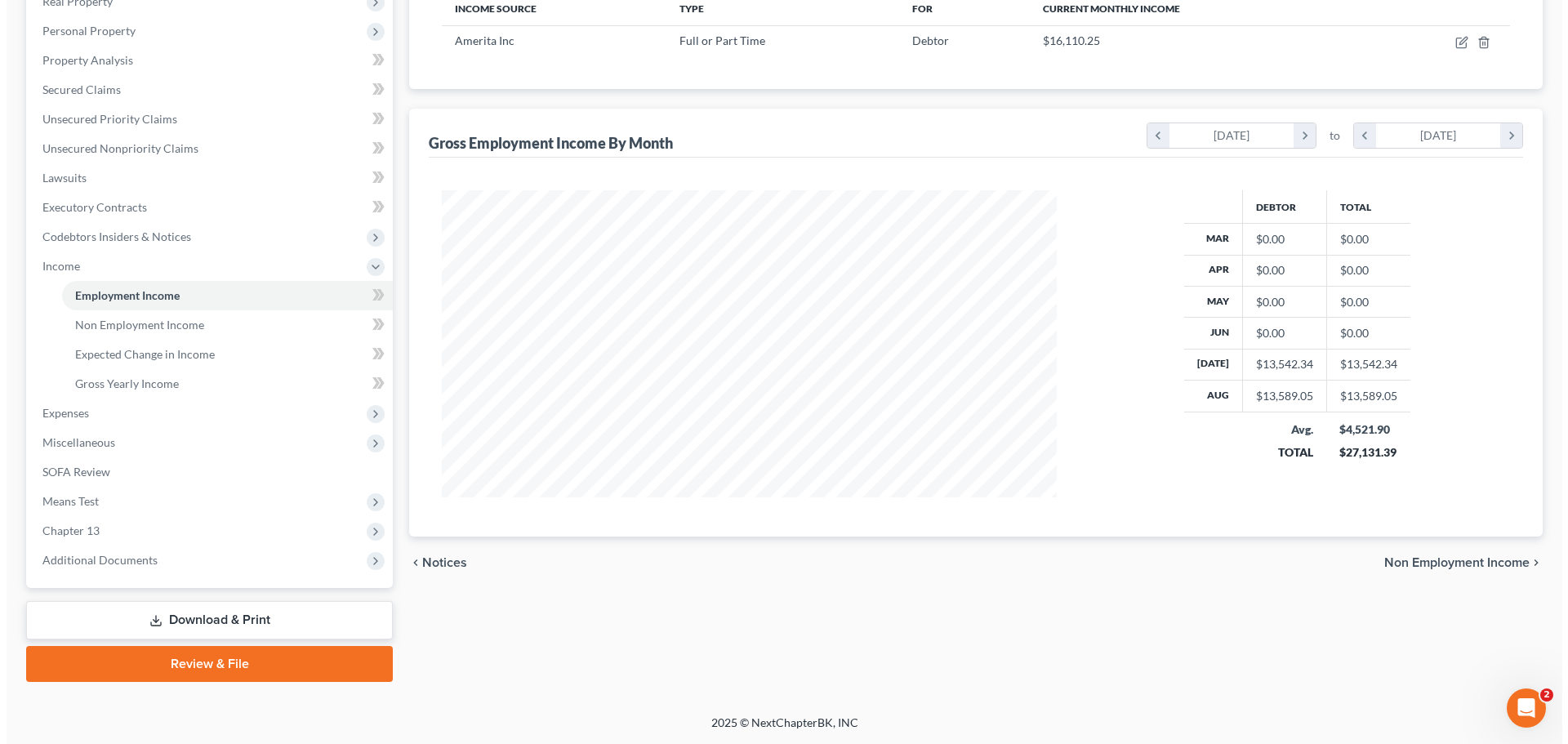
scroll to position [816118, 815945]
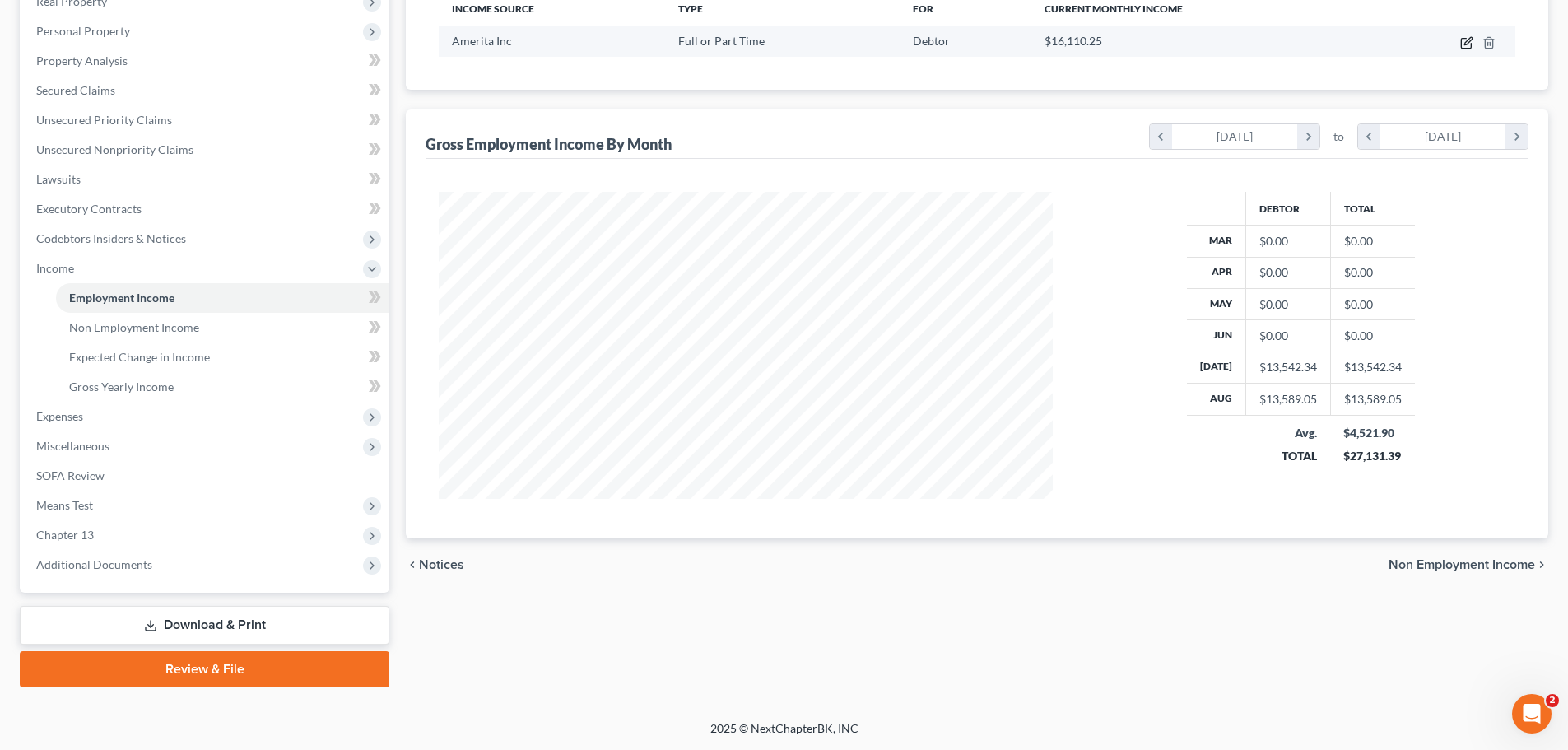
click at [1467, 39] on icon "button" at bounding box center [1467, 44] width 10 height 10
select select "0"
select select "18"
select select "2"
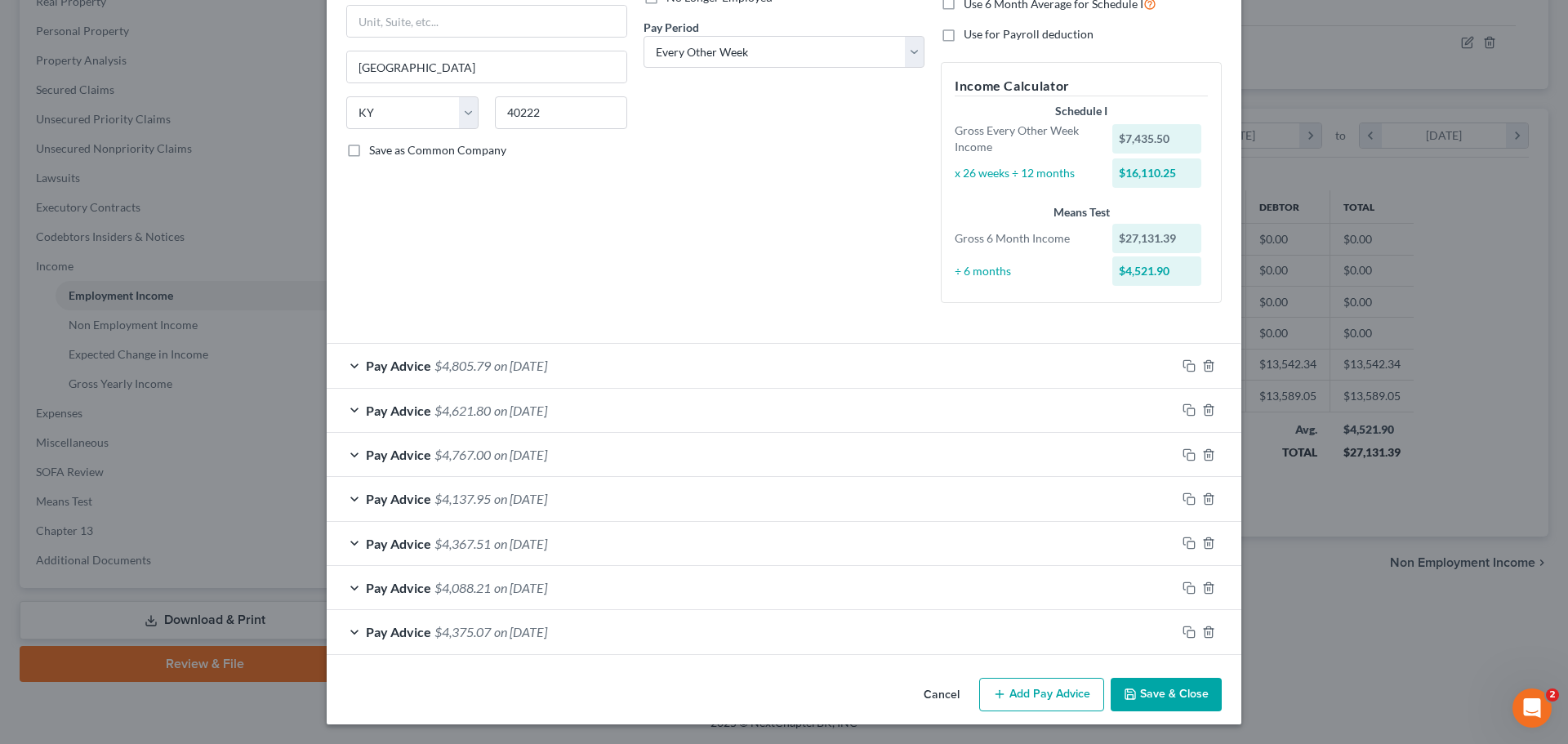
scroll to position [0, 0]
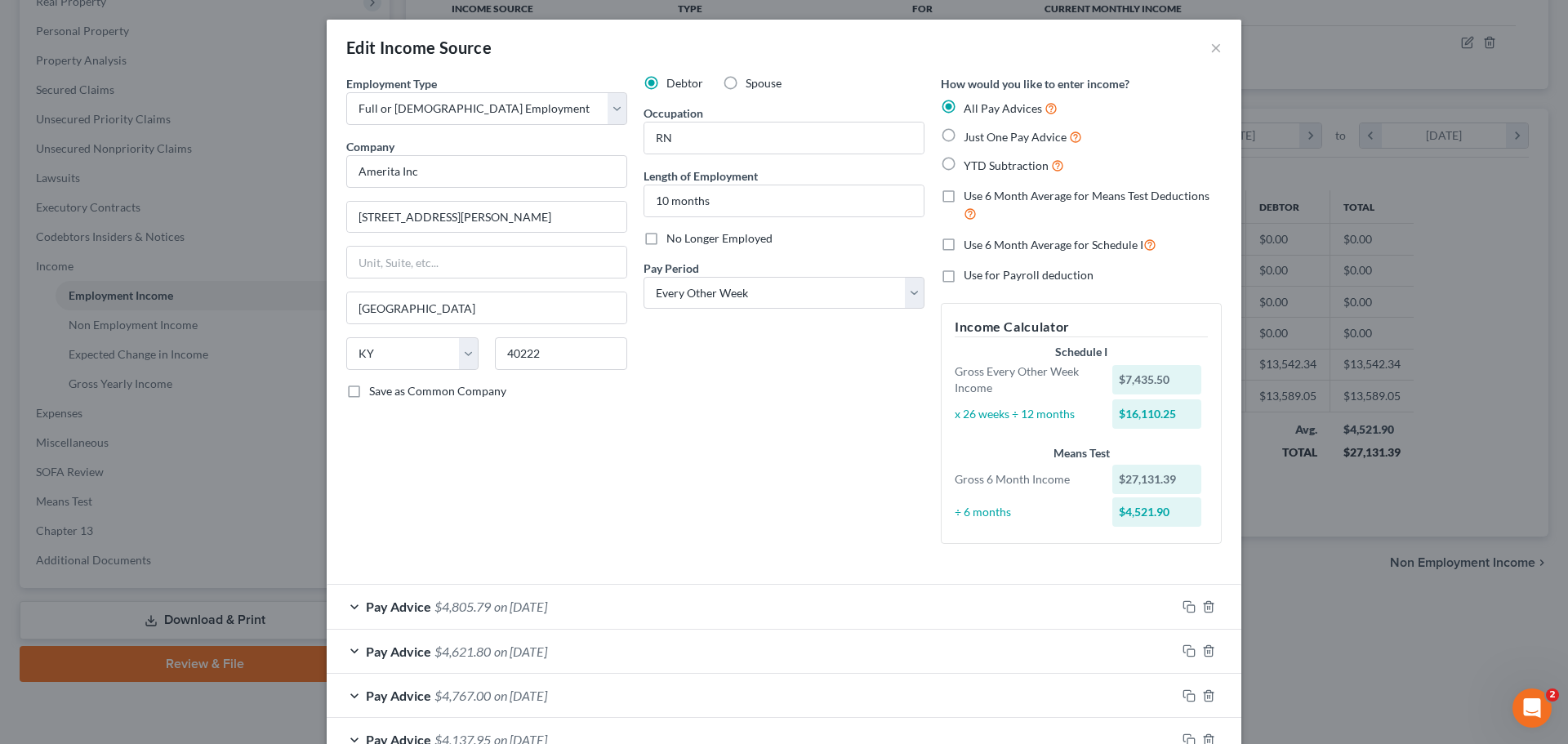
click at [964, 134] on label "Just One Pay Advice" at bounding box center [1023, 137] width 118 height 18
click at [970, 134] on input "Just One Pay Advice" at bounding box center [975, 133] width 11 height 11
radio input "true"
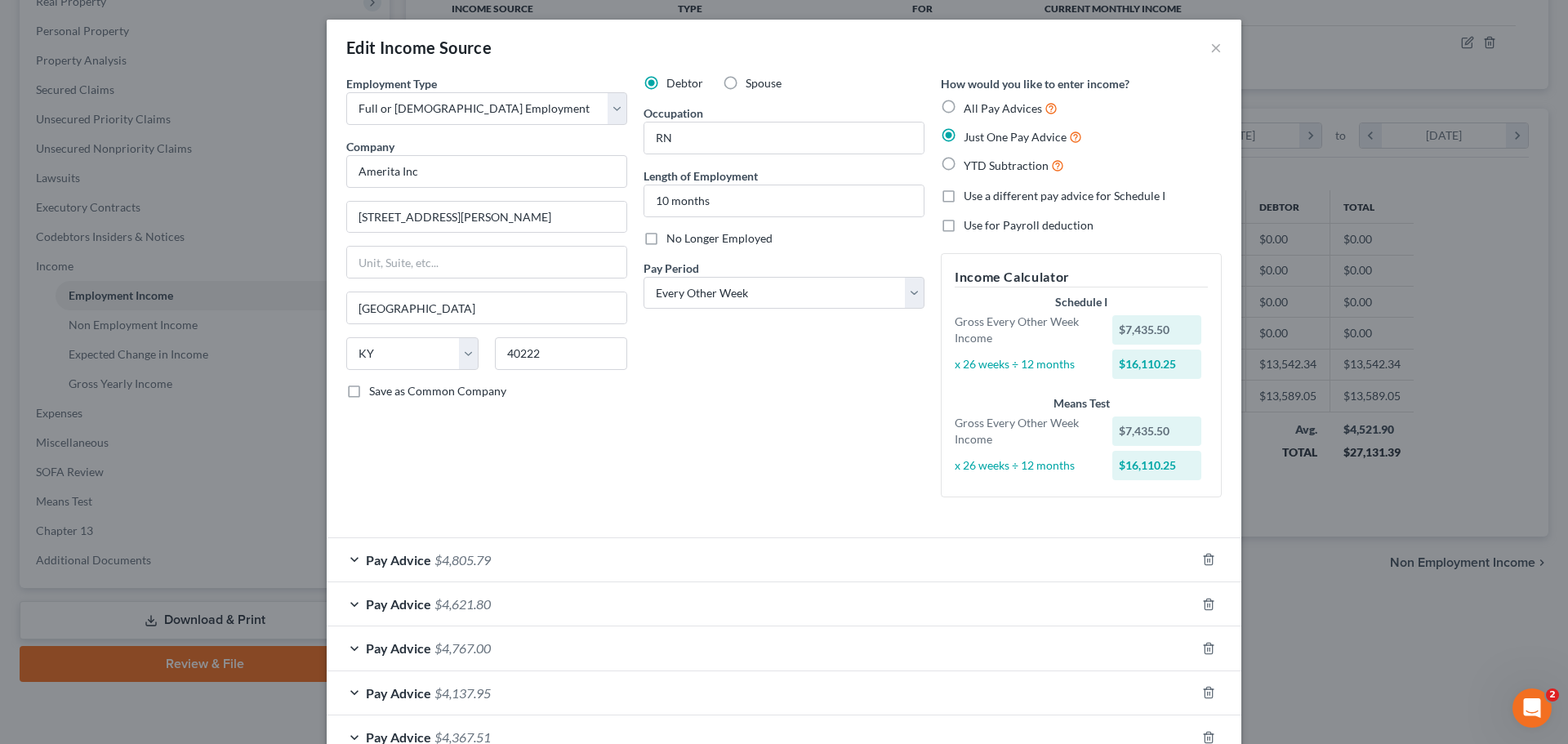
click at [964, 107] on label "All Pay Advices" at bounding box center [1011, 108] width 94 height 18
click at [970, 107] on input "All Pay Advices" at bounding box center [975, 104] width 11 height 11
radio input "true"
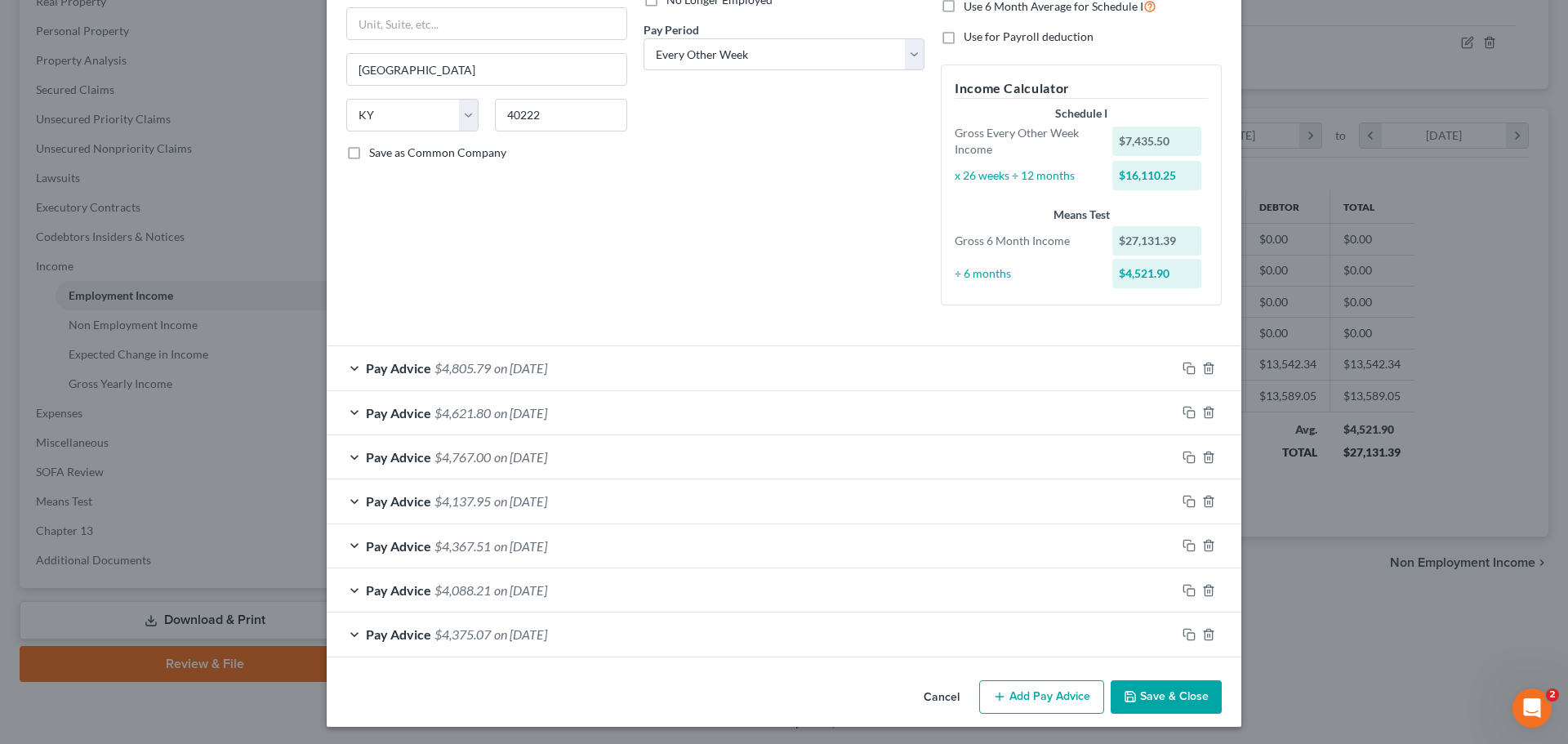
scroll to position [241, 0]
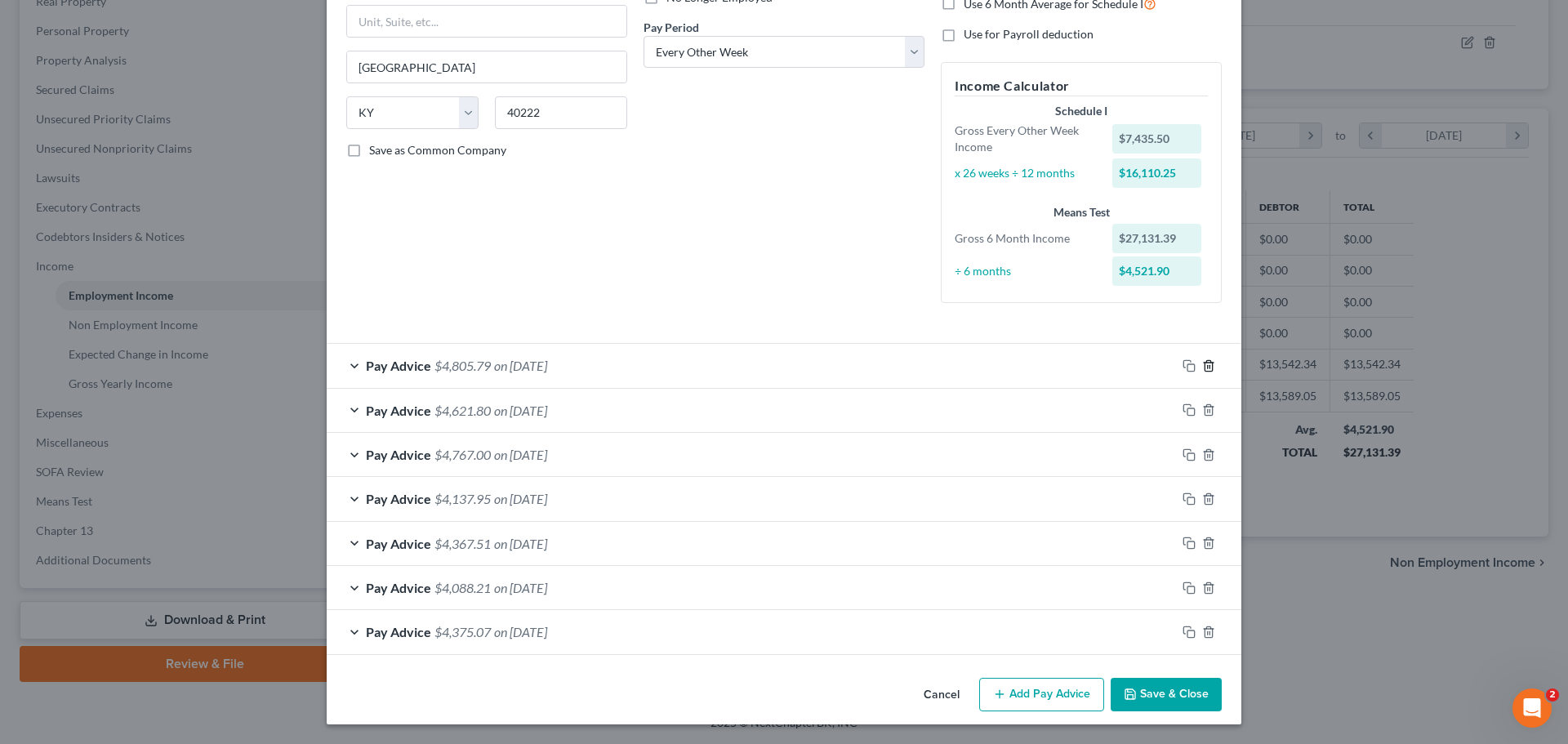
click at [1203, 366] on icon "button" at bounding box center [1209, 366] width 13 height 13
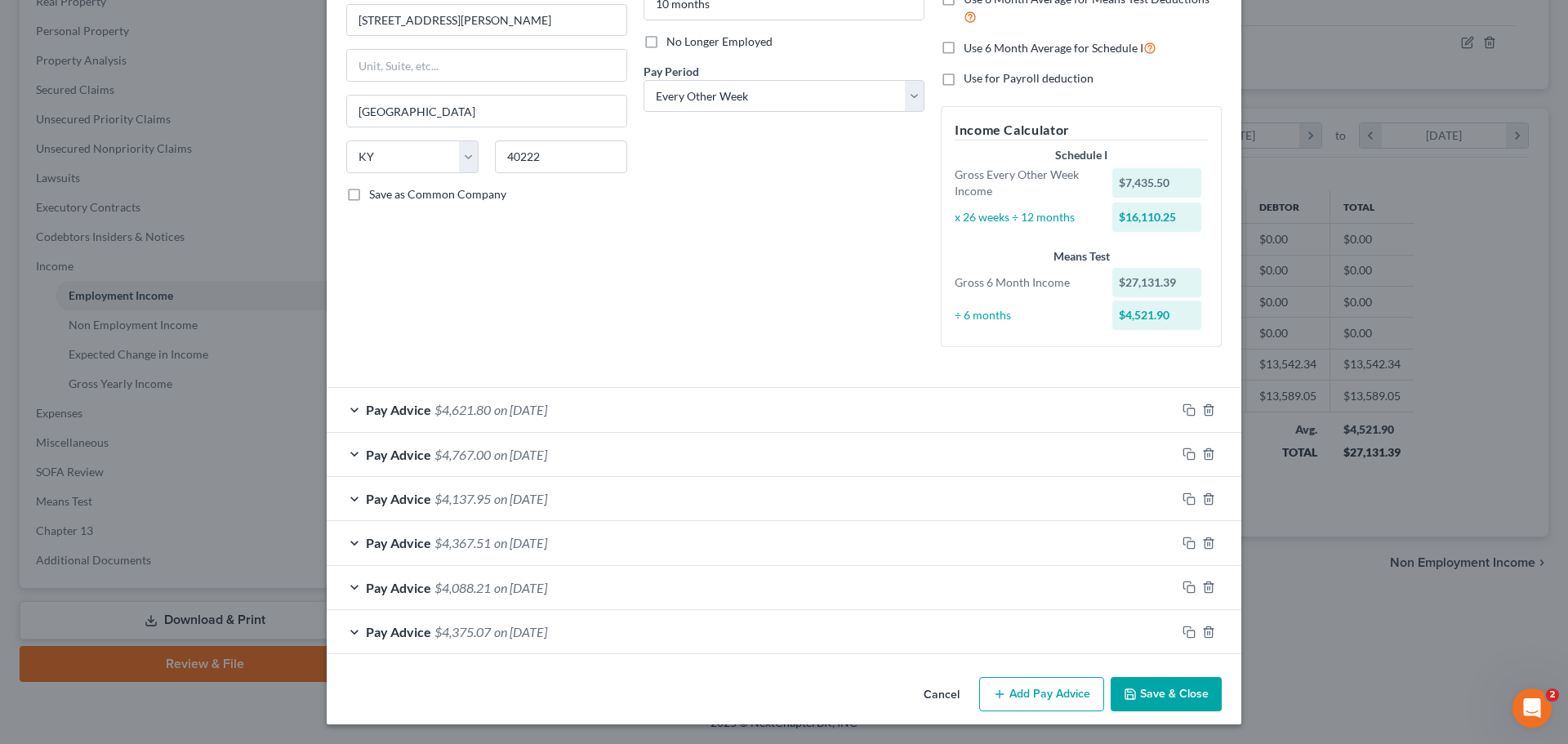
scroll to position [197, 0]
click at [1203, 412] on icon "button" at bounding box center [1209, 410] width 13 height 13
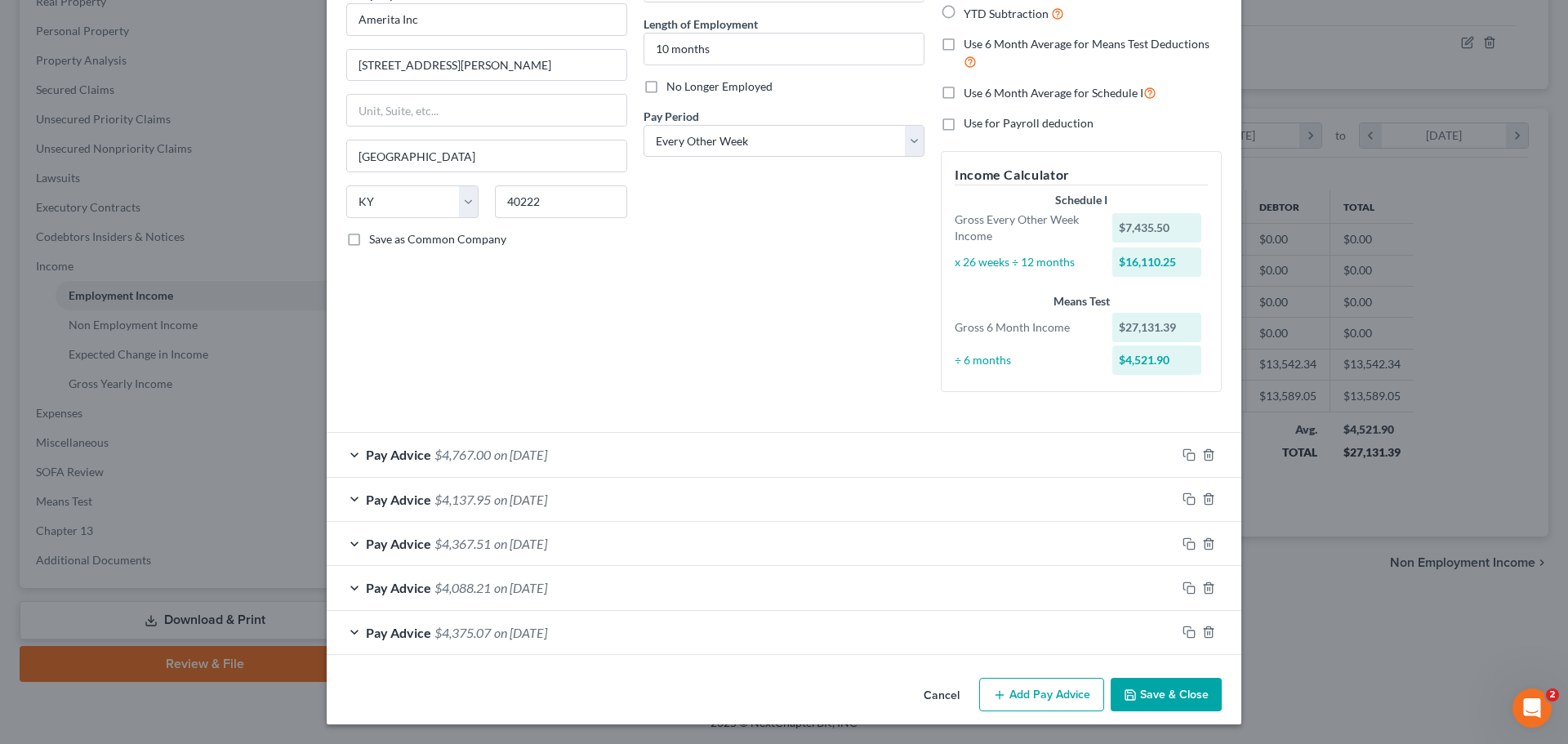
scroll to position [152, 0]
click at [1202, 458] on icon "button" at bounding box center [1209, 455] width 13 height 13
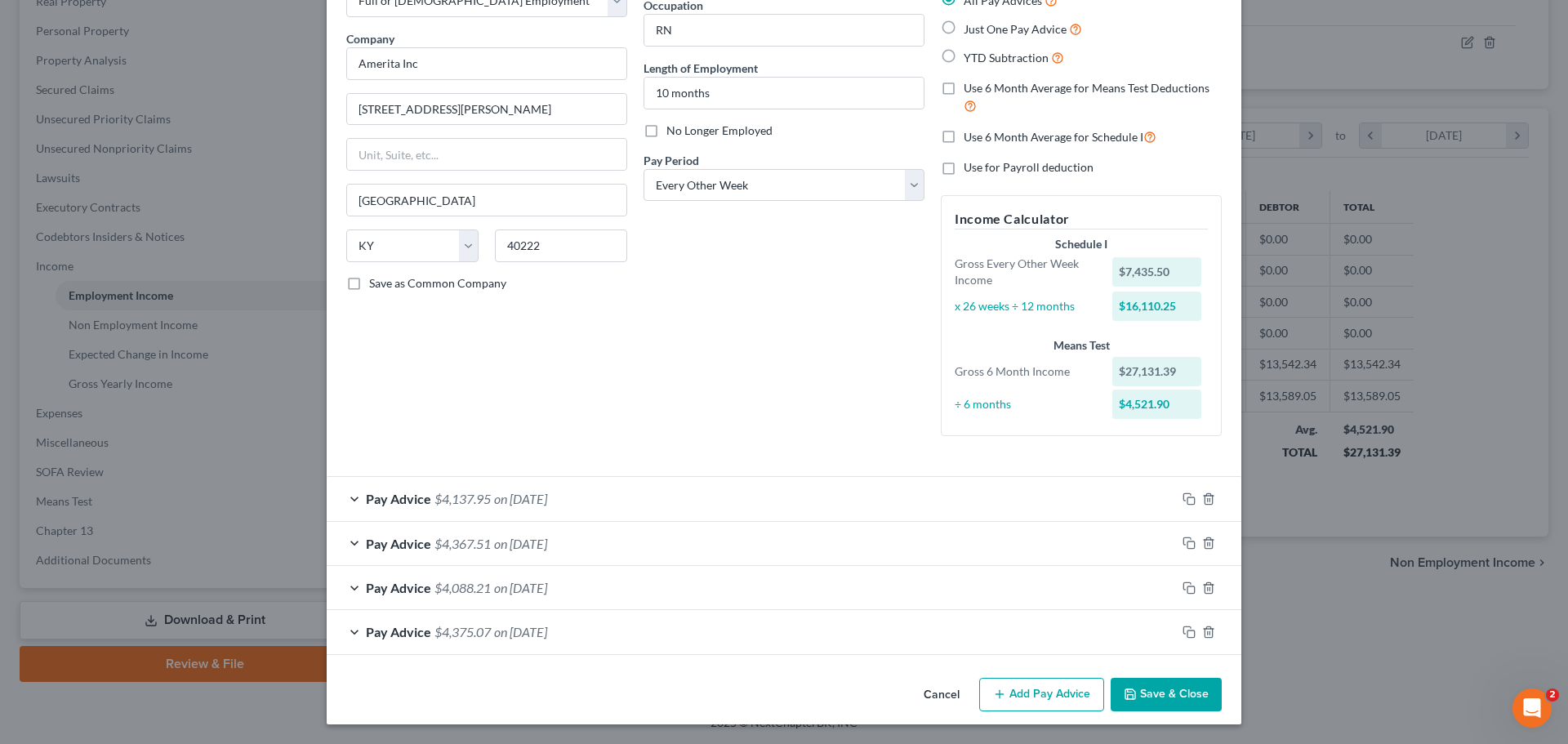
scroll to position [107, 0]
click at [1202, 497] on icon "button" at bounding box center [1209, 499] width 13 height 13
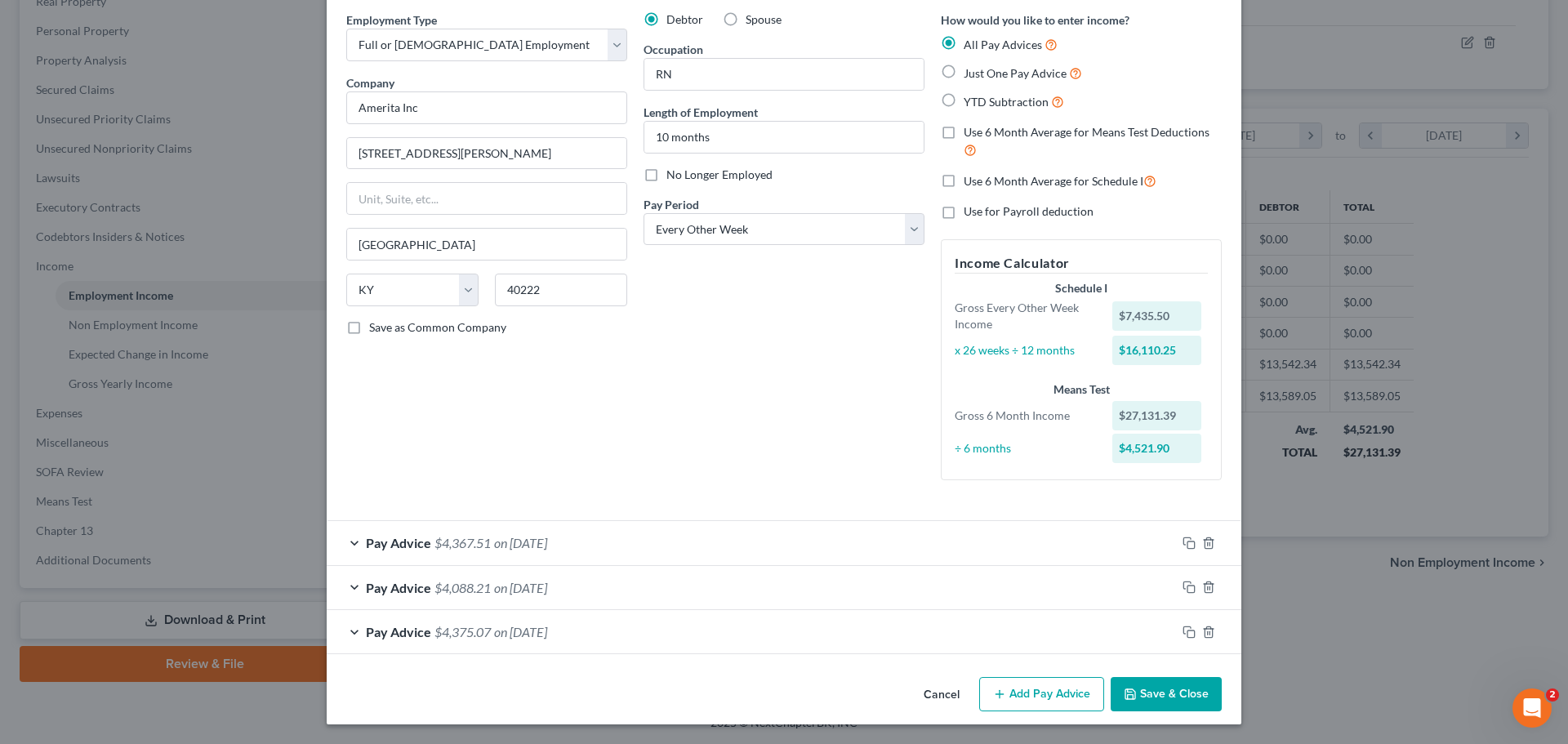
scroll to position [64, 0]
click at [1203, 543] on icon "button" at bounding box center [1209, 543] width 13 height 13
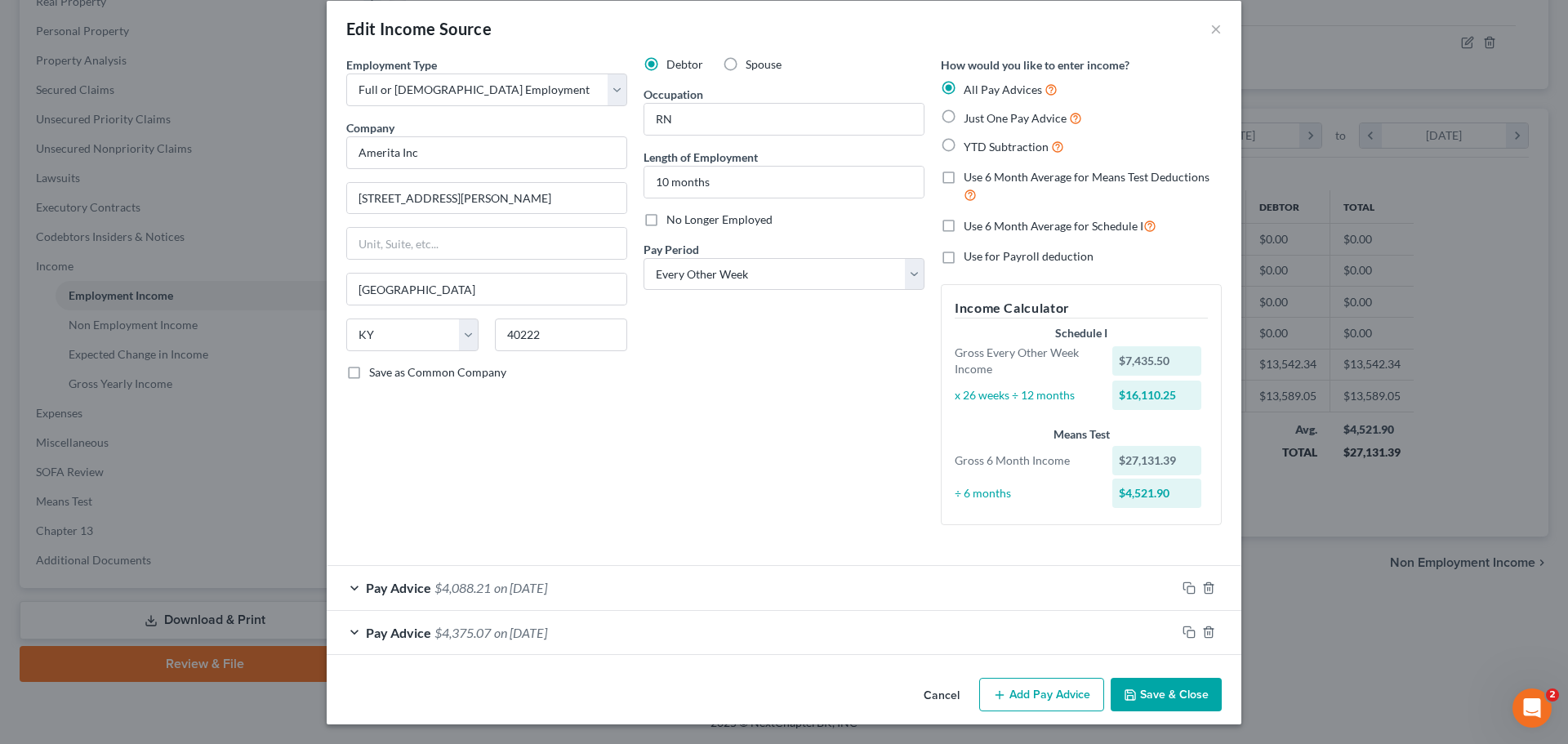
scroll to position [18, 0]
click at [1204, 585] on polyline "button" at bounding box center [1209, 585] width 10 height 0
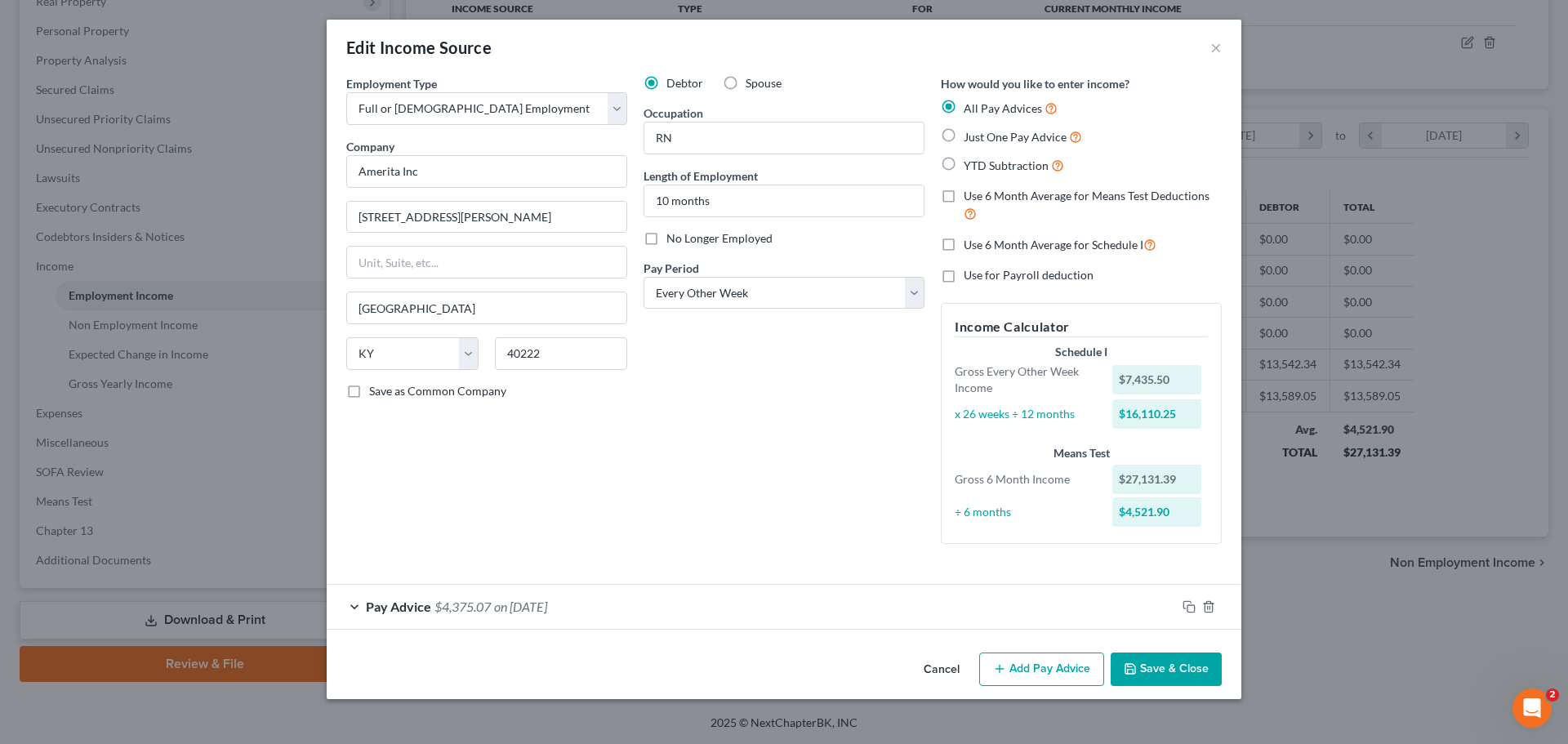
scroll to position [0, 0]
click at [1211, 604] on icon "button" at bounding box center [1208, 606] width 8 height 11
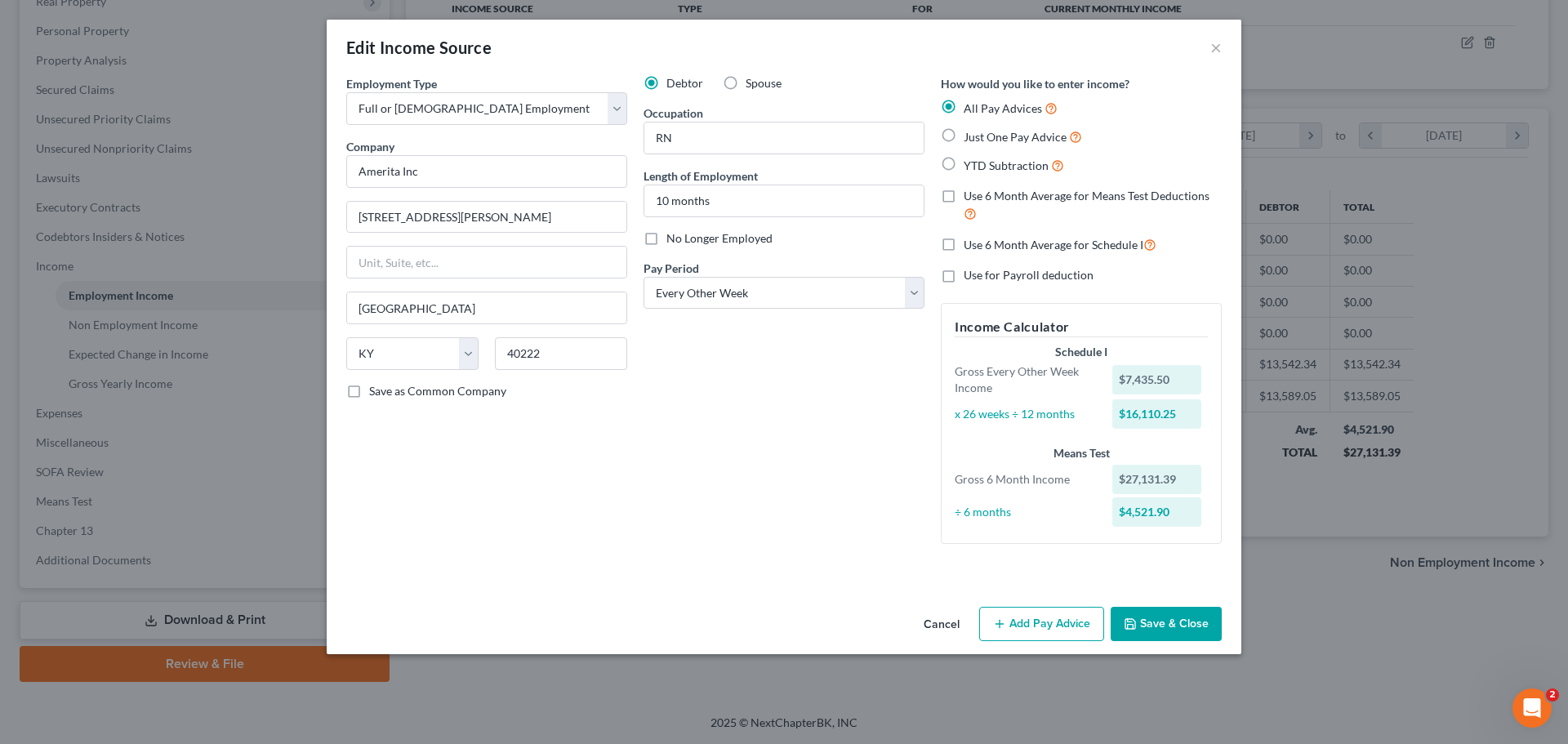
click at [972, 135] on span "Just One Pay Advice" at bounding box center [1015, 137] width 103 height 14
click at [972, 135] on input "Just One Pay Advice" at bounding box center [975, 133] width 11 height 11
radio input "true"
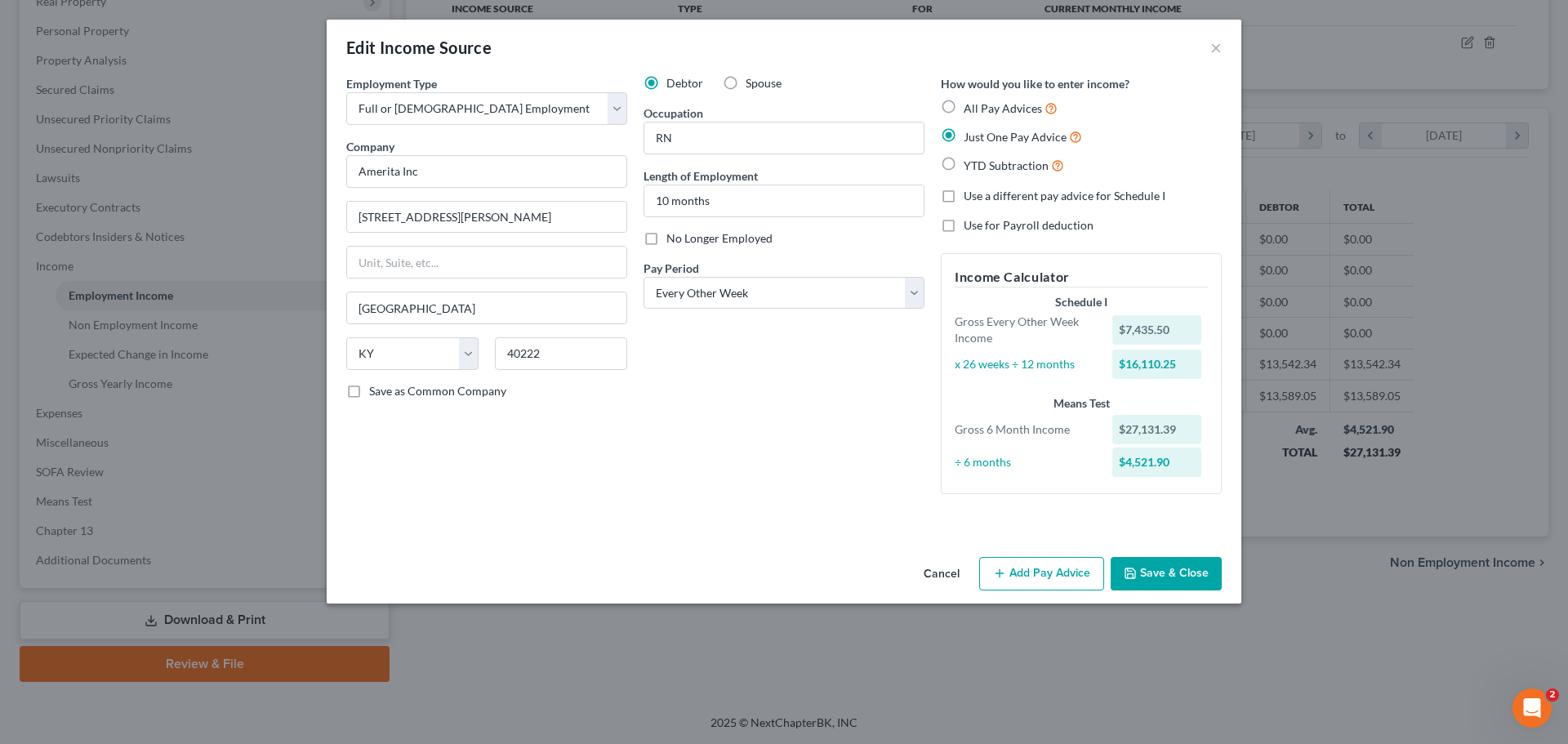
click at [1021, 571] on button "Add Pay Advice" at bounding box center [1041, 574] width 125 height 34
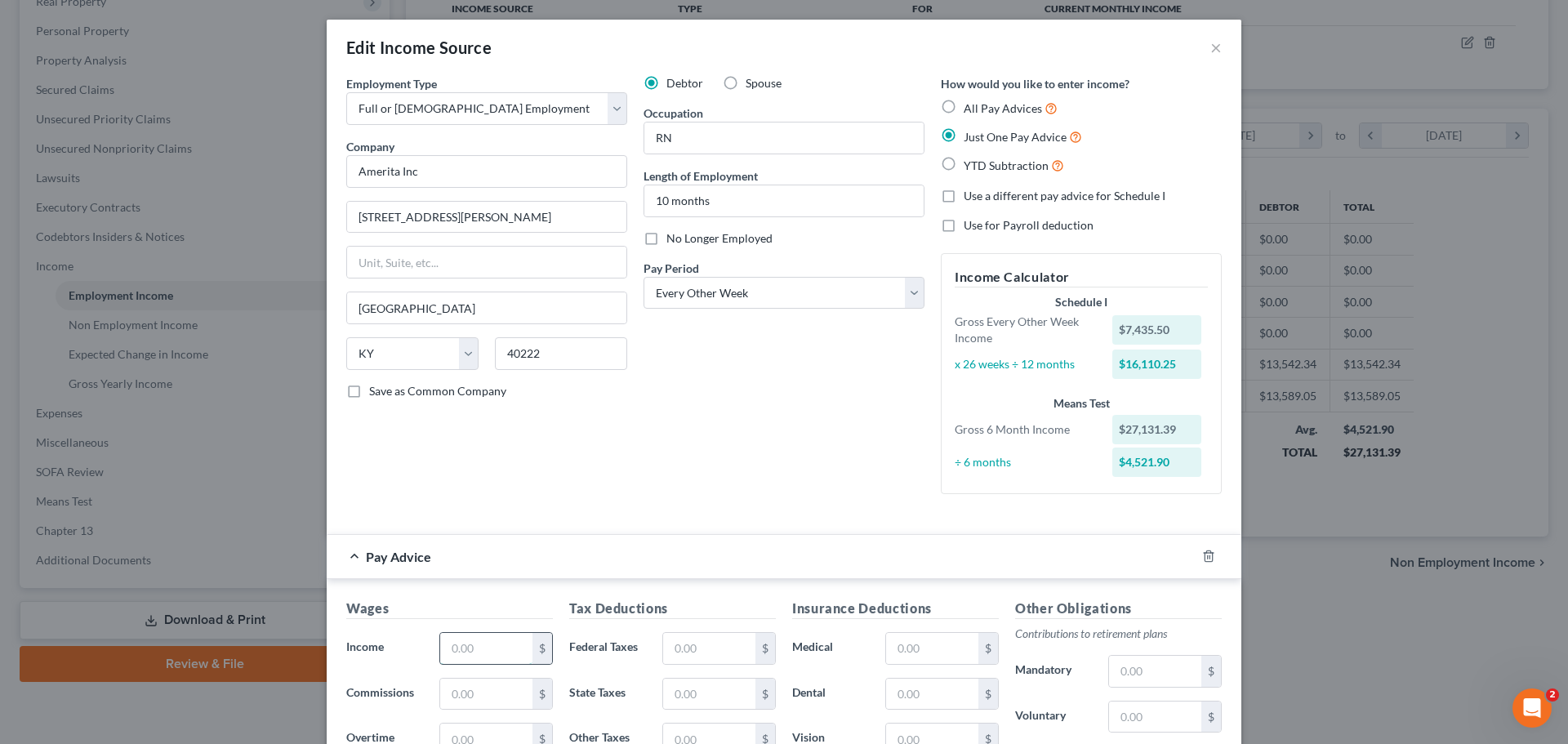
click at [496, 653] on input "text" at bounding box center [487, 648] width 92 height 31
type input "7,435.50"
click at [711, 646] on input "text" at bounding box center [709, 651] width 92 height 31
type input "1,326.78"
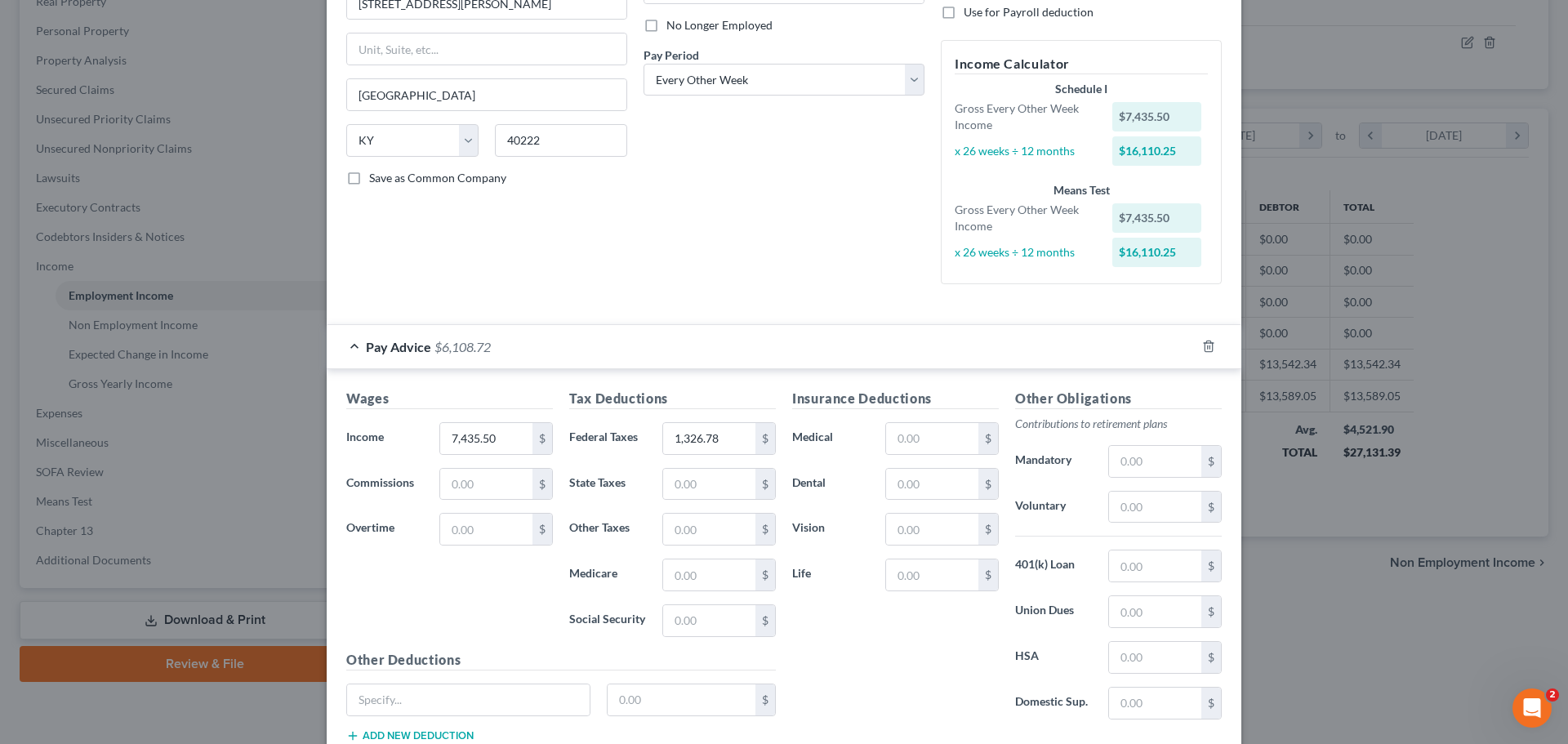
scroll to position [216, 0]
click at [716, 616] on input "text" at bounding box center [709, 617] width 92 height 31
type input "449.94"
click at [704, 575] on input "text" at bounding box center [709, 572] width 92 height 31
type input "105.22"
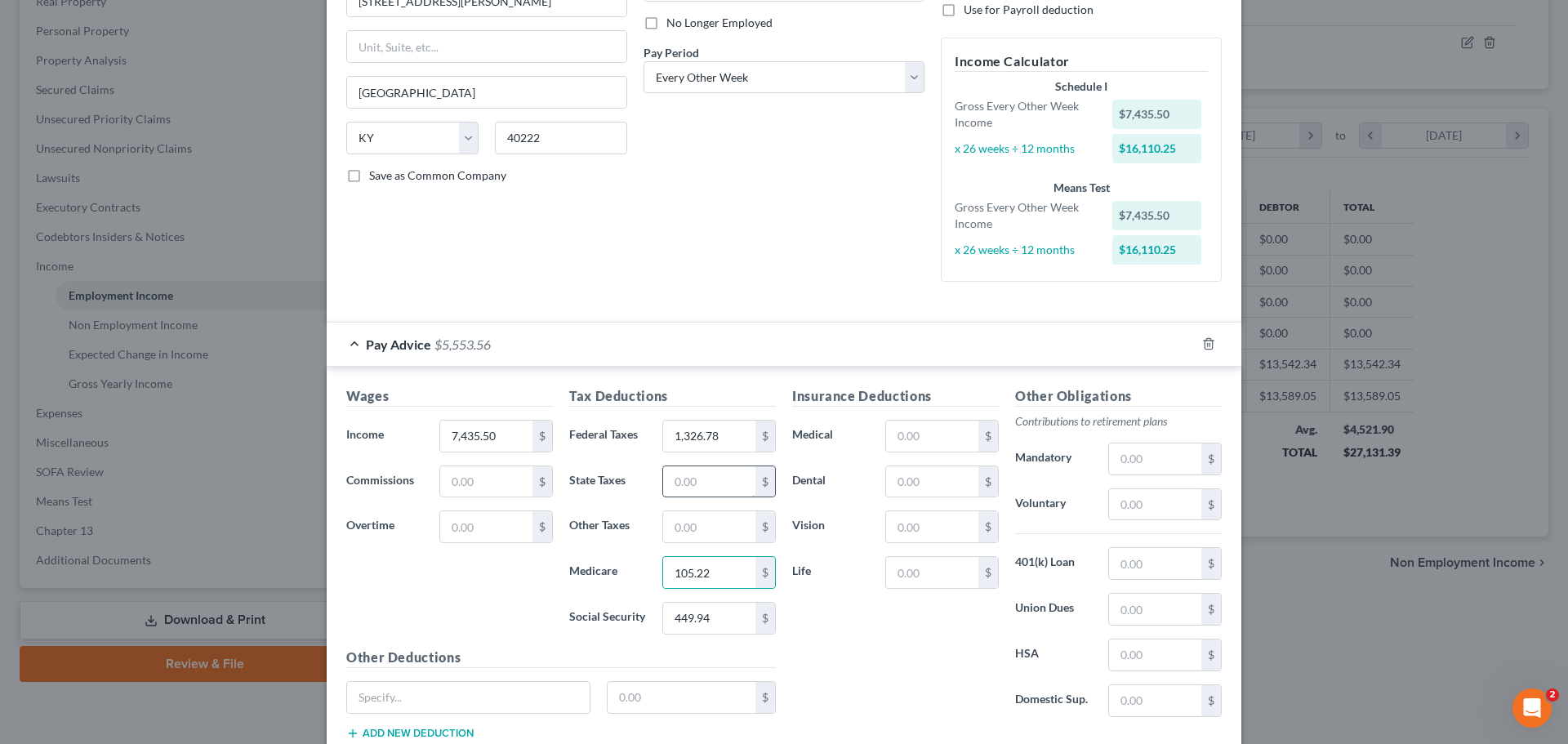
click at [677, 476] on input "text" at bounding box center [709, 481] width 92 height 31
type input "436.88"
click at [704, 530] on input "text" at bounding box center [709, 526] width 92 height 31
type input "287.94"
click at [489, 525] on input "text" at bounding box center [487, 526] width 92 height 31
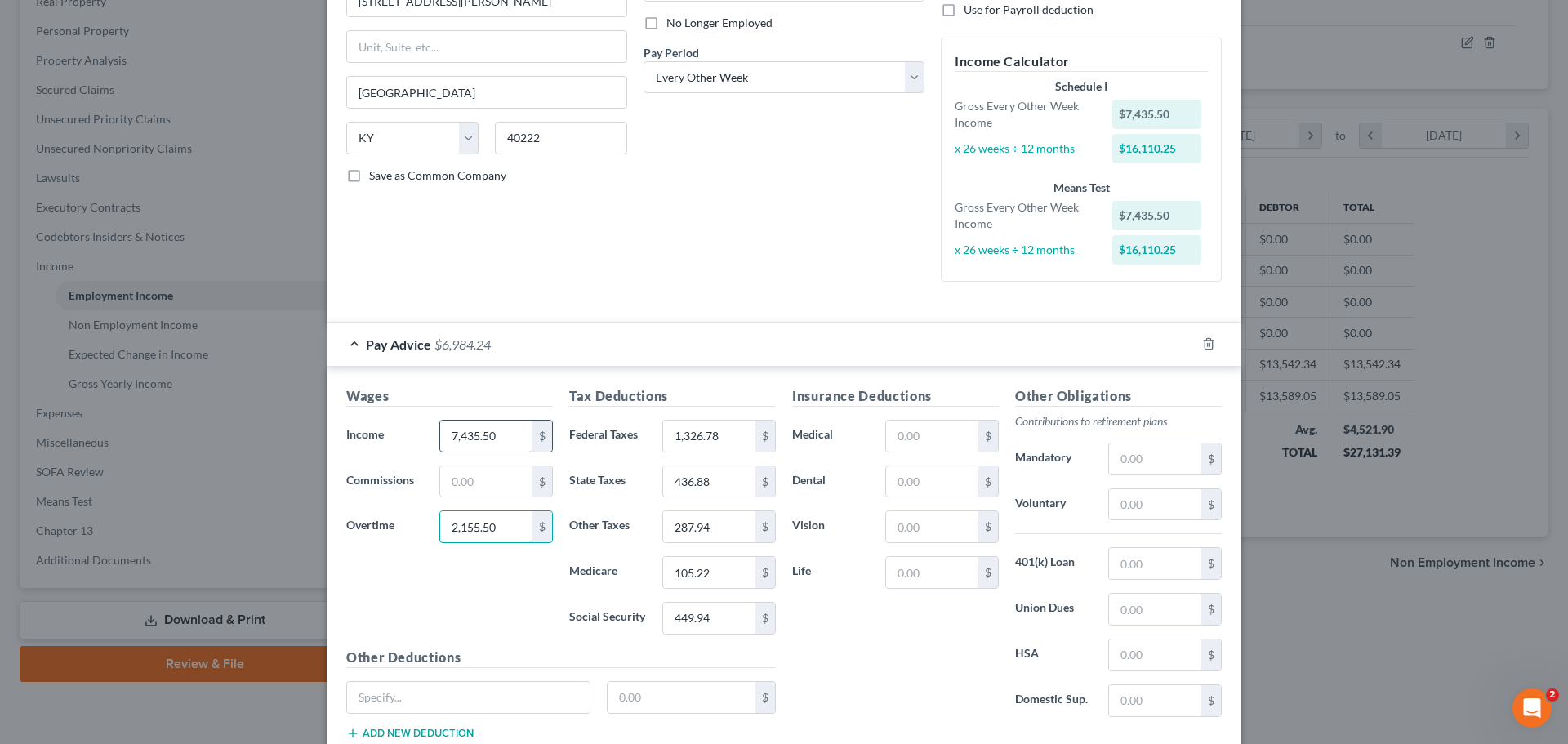
type input "2,155.50"
type input "4,800"
click at [483, 476] on input "text" at bounding box center [487, 481] width 92 height 31
click at [932, 437] on input "text" at bounding box center [932, 435] width 92 height 31
type input "165.81"
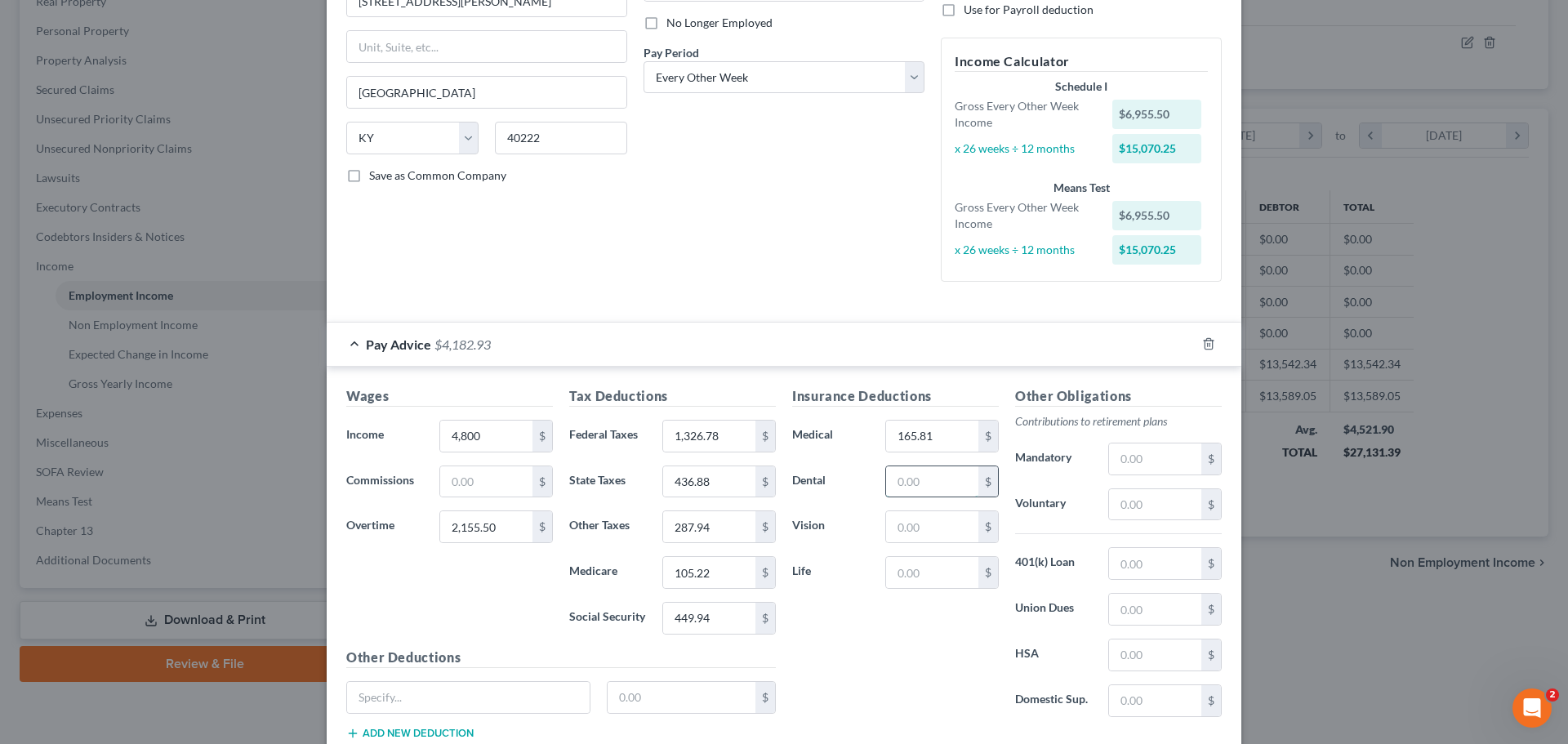
click at [919, 478] on input "text" at bounding box center [932, 481] width 92 height 31
type input "14.58"
click at [917, 528] on input "text" at bounding box center [932, 526] width 92 height 31
type input "3.6"
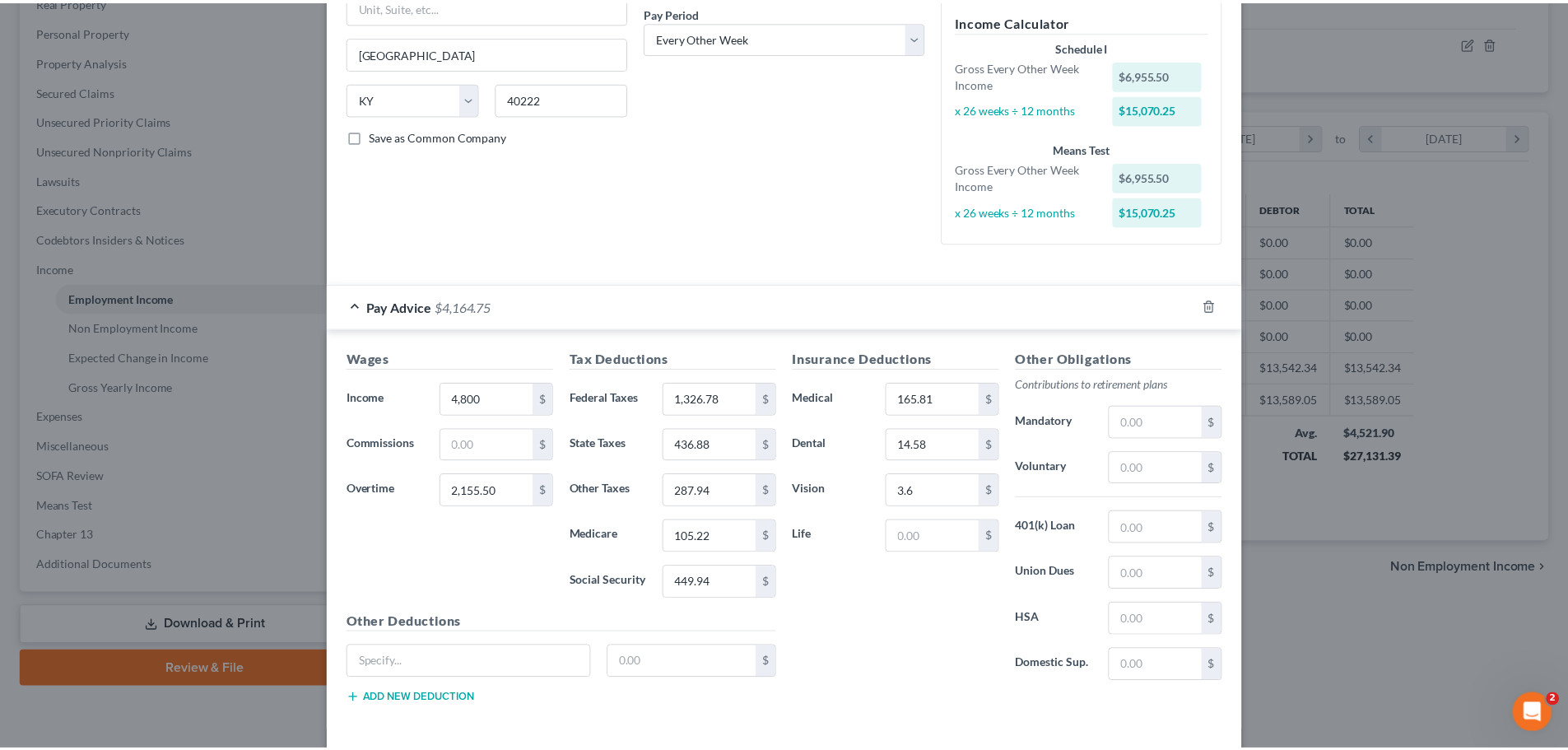
scroll to position [329, 0]
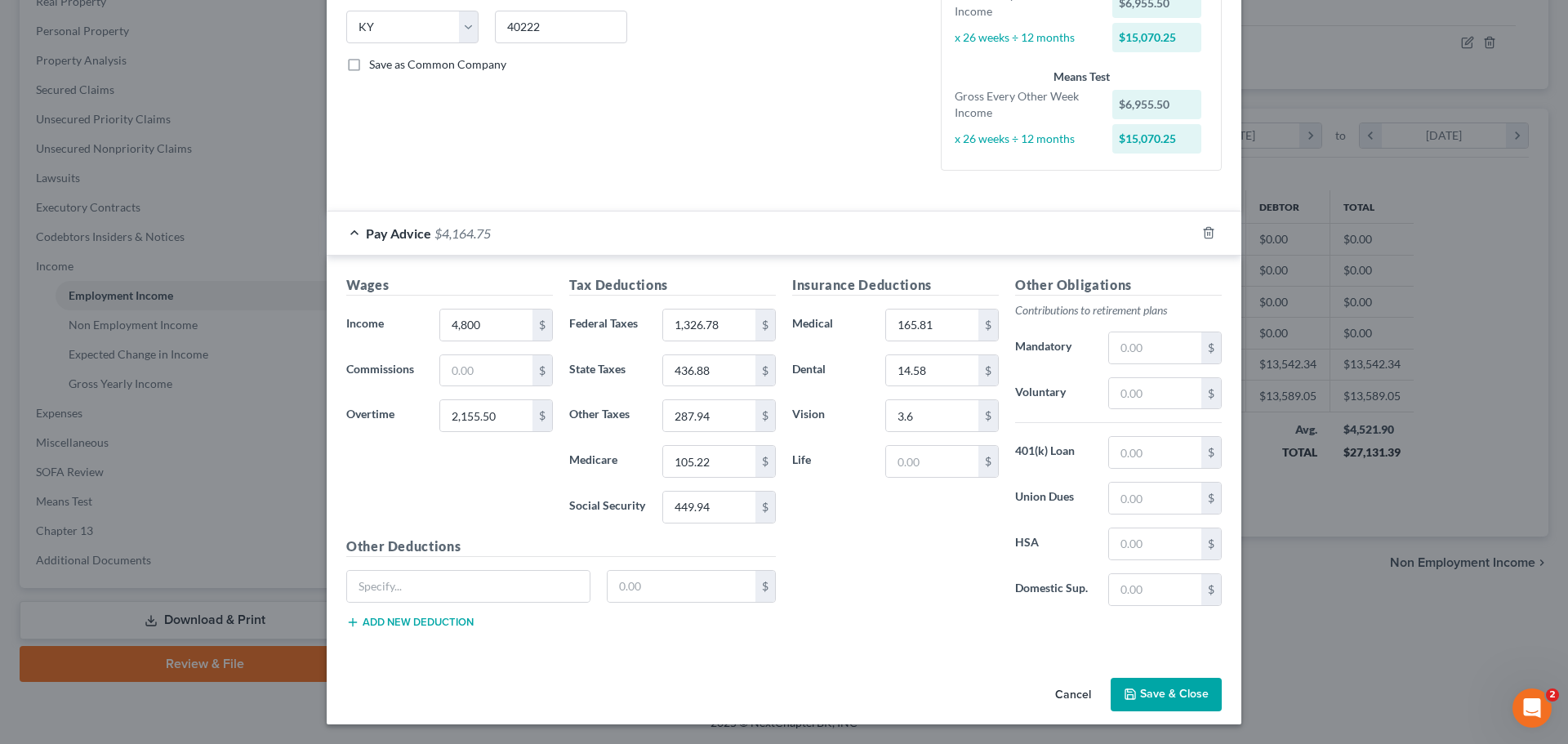
click at [1152, 696] on button "Save & Close" at bounding box center [1166, 695] width 111 height 34
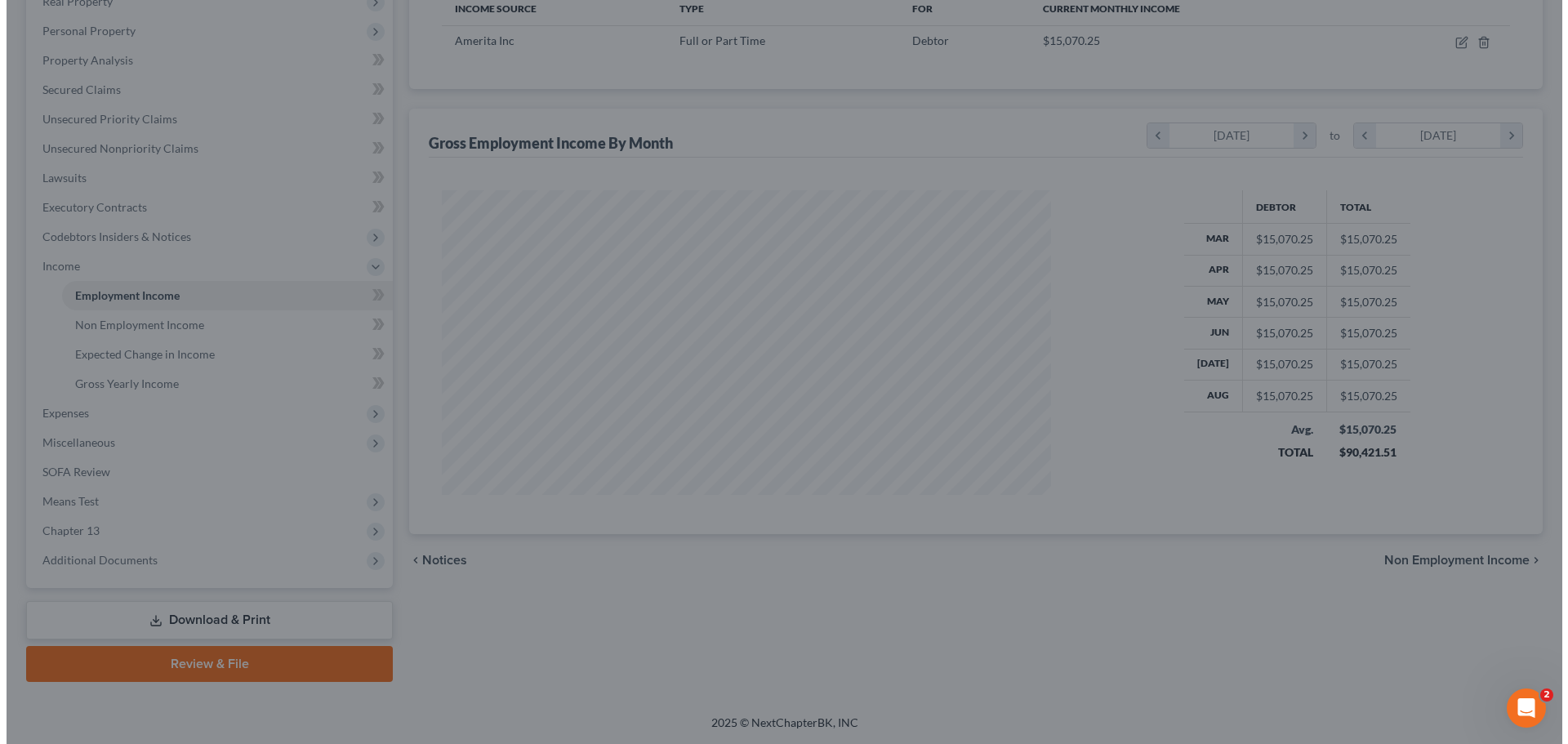
scroll to position [816118, 815945]
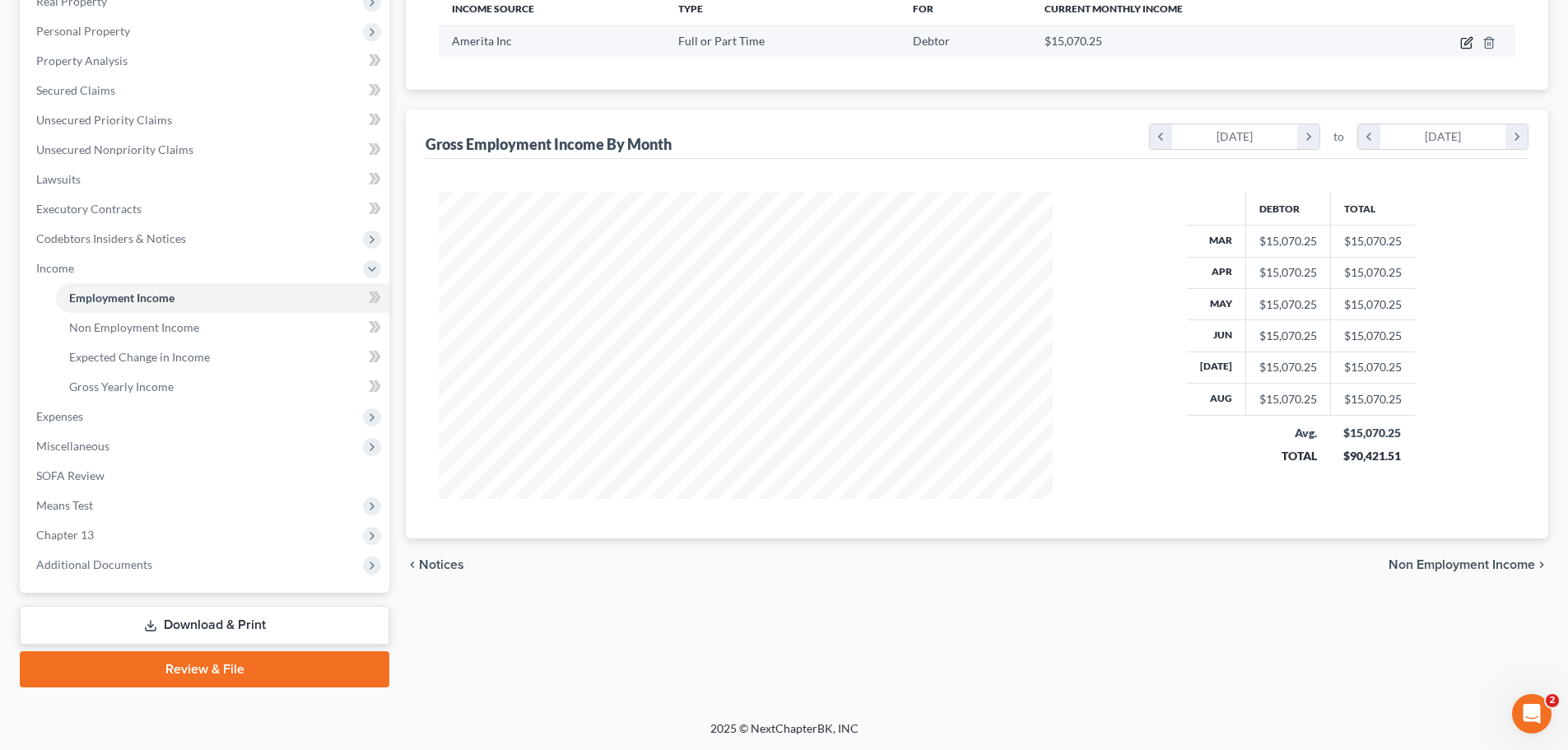
click at [1466, 42] on icon "button" at bounding box center [1467, 43] width 14 height 14
select select "0"
select select "18"
select select "2"
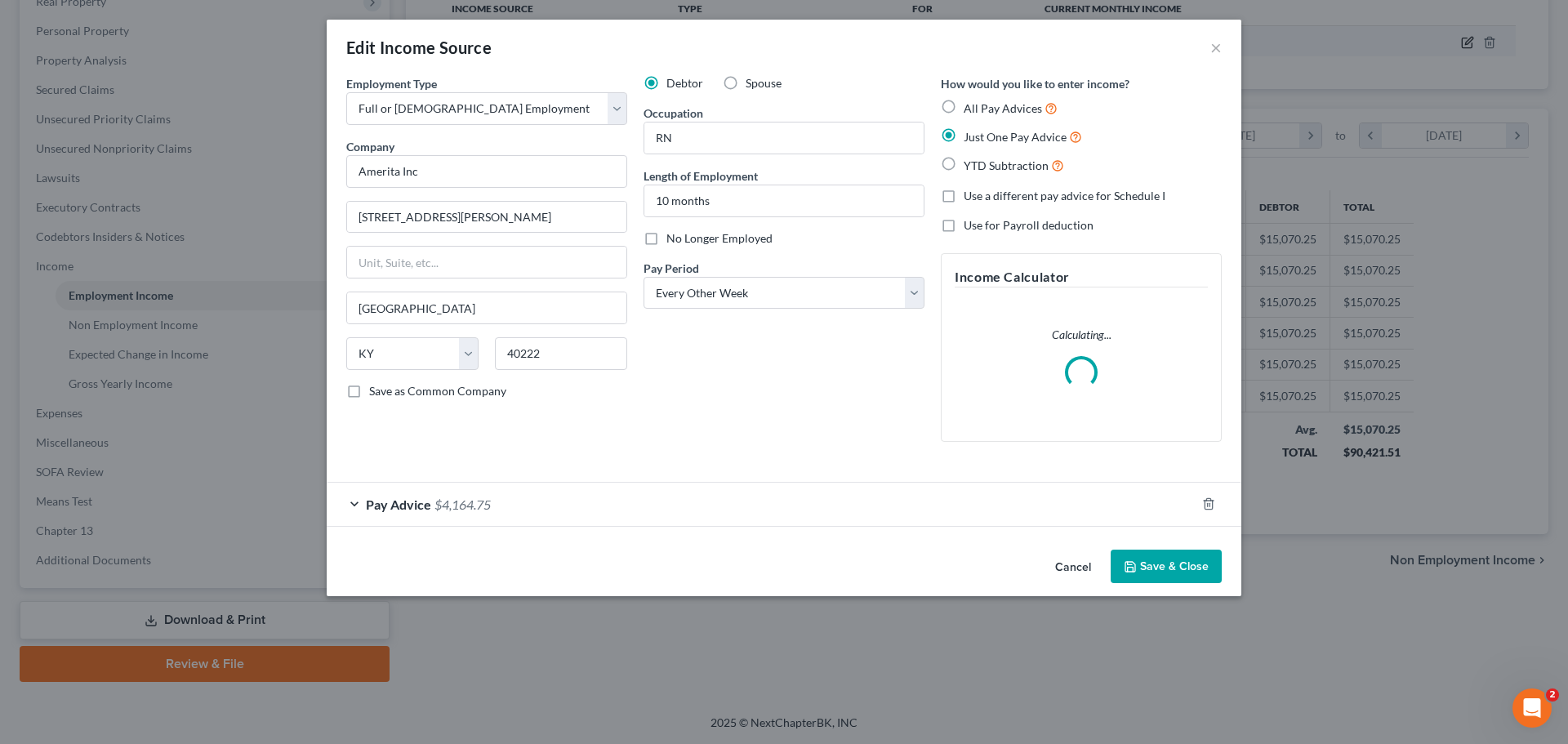
scroll to position [307, 648]
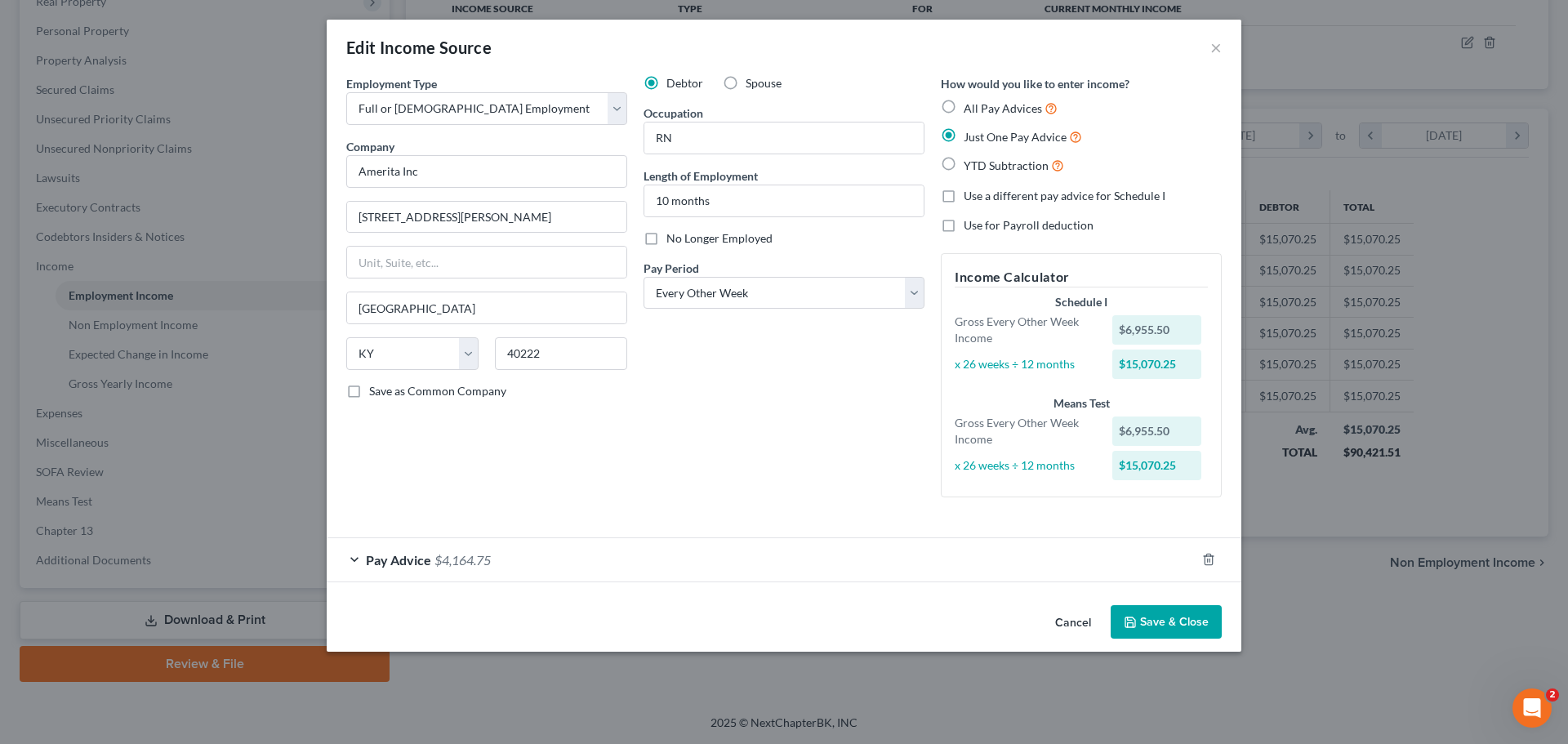
click at [348, 558] on div "Pay Advice $4,164.75" at bounding box center [761, 559] width 869 height 44
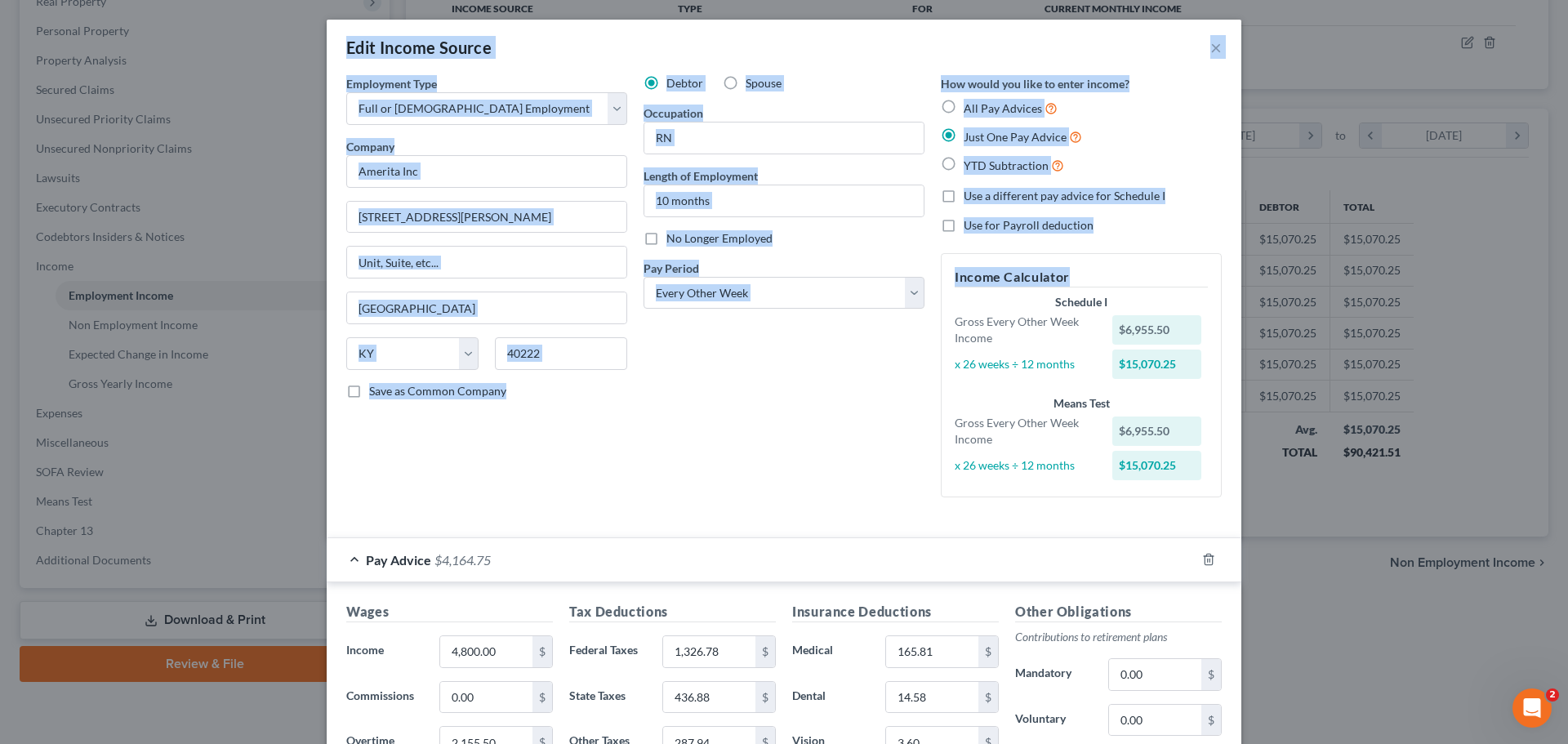
drag, startPoint x: 1555, startPoint y: 261, endPoint x: 1589, endPoint y: 463, distance: 204.8
click at [1567, 463] on html "Home New Case Client Portal [PERSON_NAME], [GEOGRAPHIC_DATA] [PERSON_NAME][EMAI…" at bounding box center [784, 237] width 1568 height 1015
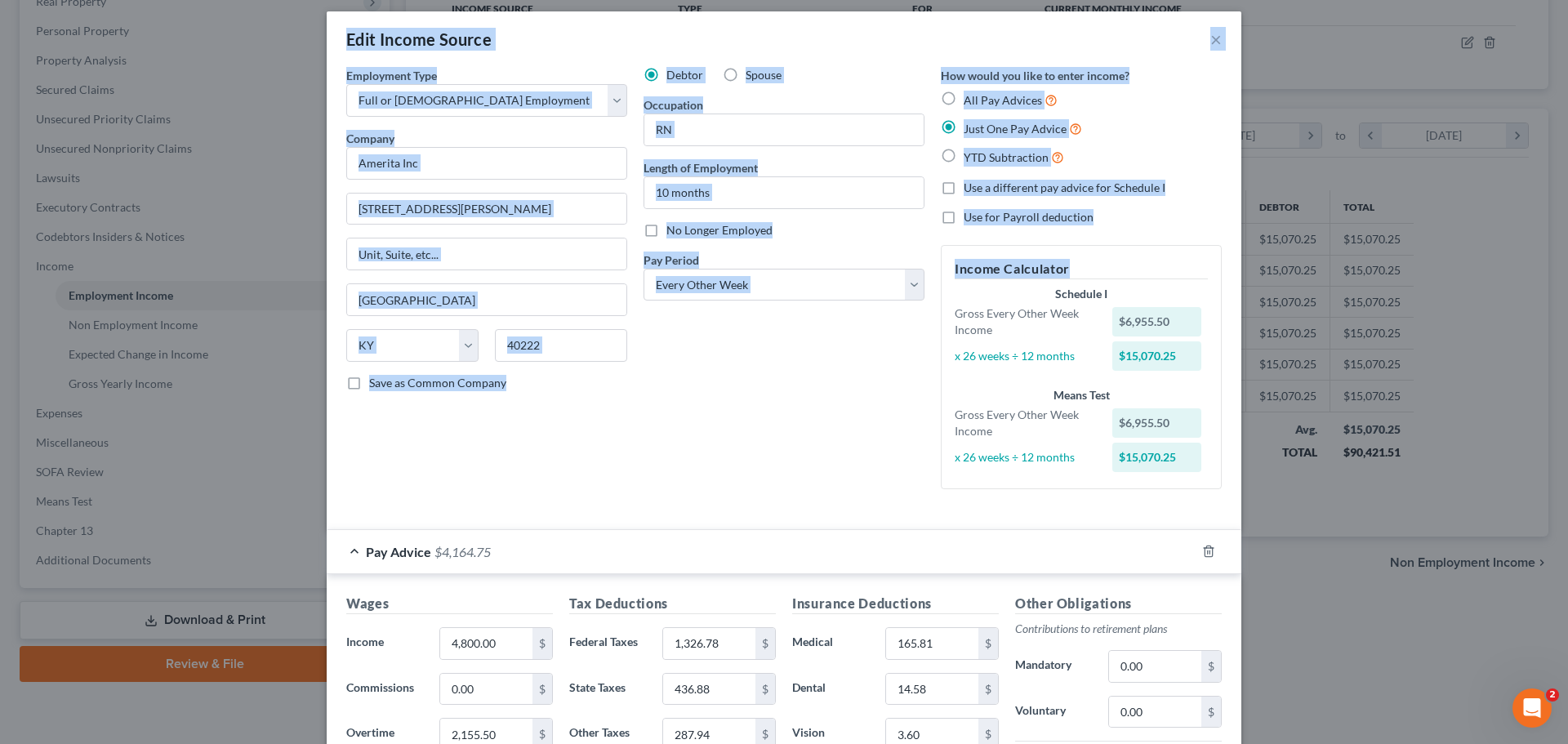
scroll to position [0, 0]
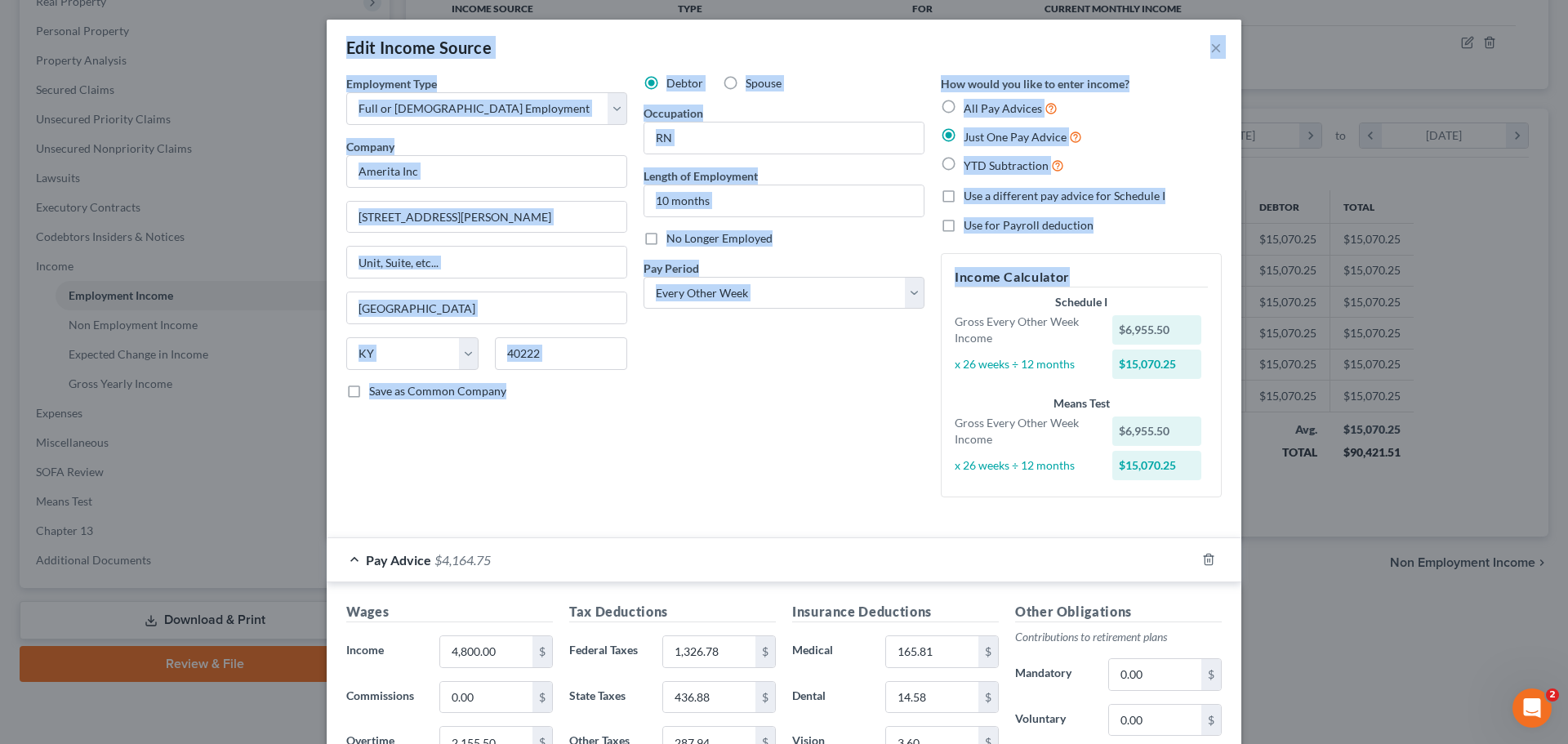
click at [784, 442] on div "Debtor Spouse Occupation RN Length of Employment 10 months No Longer Employed P…" at bounding box center [784, 293] width 297 height 435
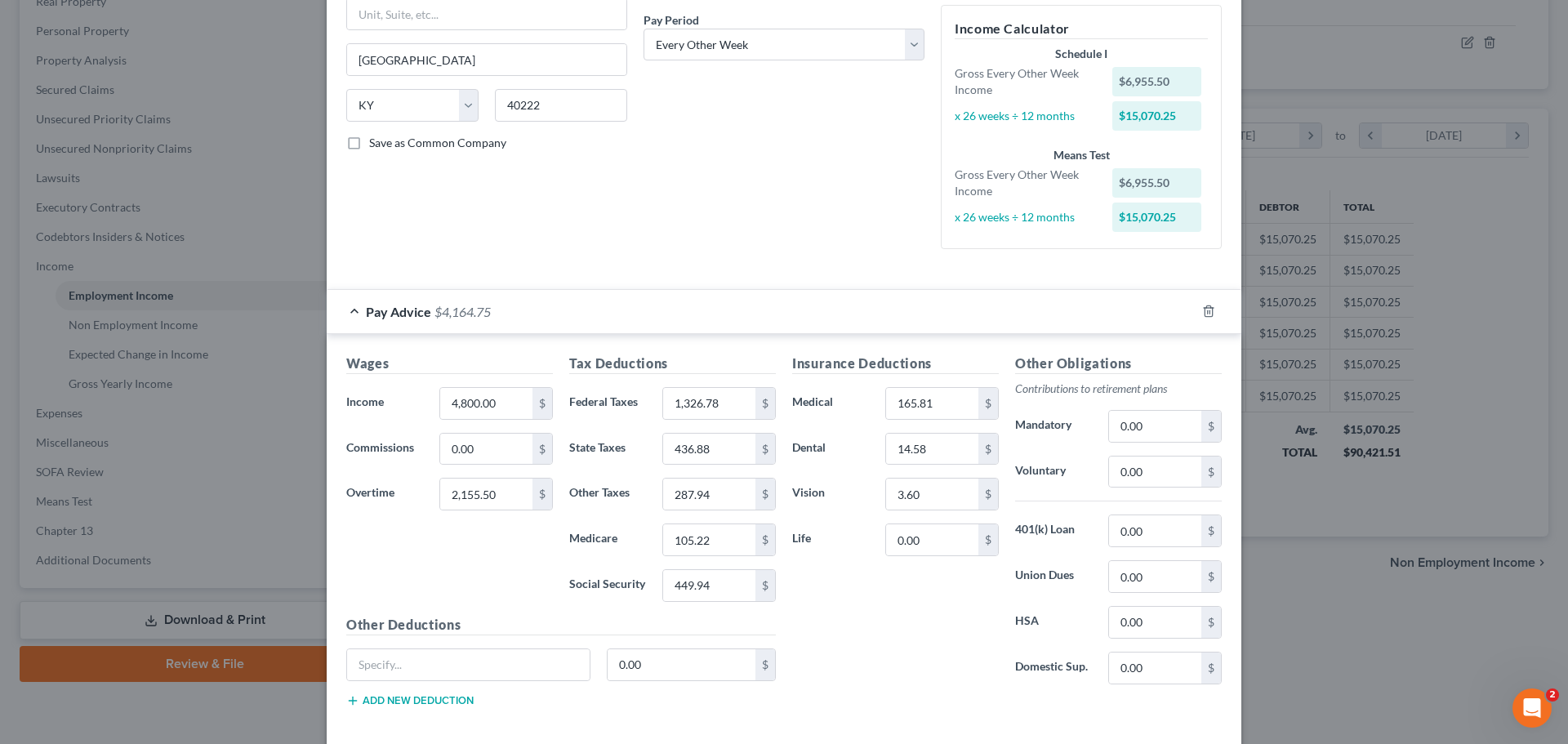
scroll to position [250, 0]
type input "7,435.50"
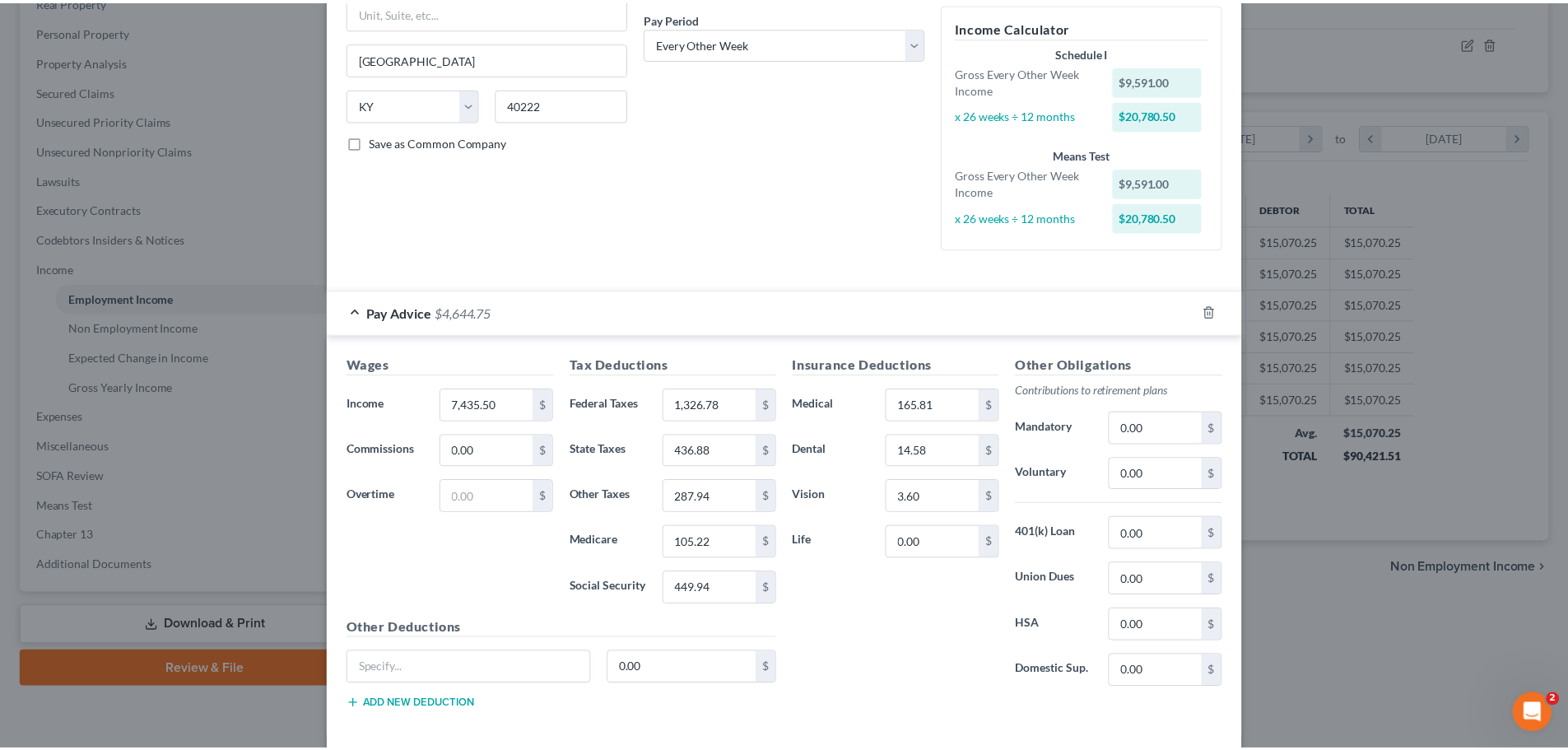
scroll to position [329, 0]
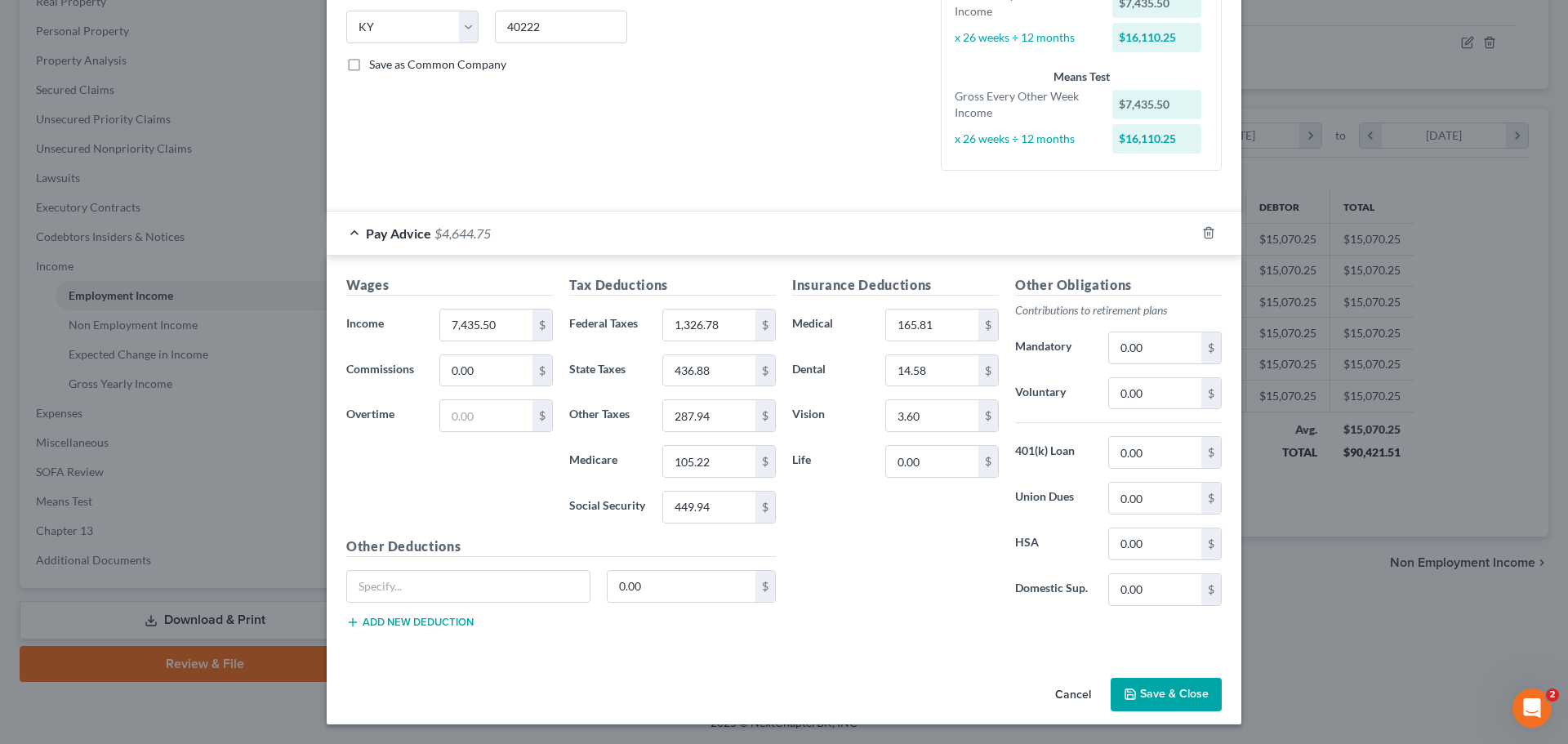
click at [1177, 699] on button "Save & Close" at bounding box center [1166, 695] width 111 height 34
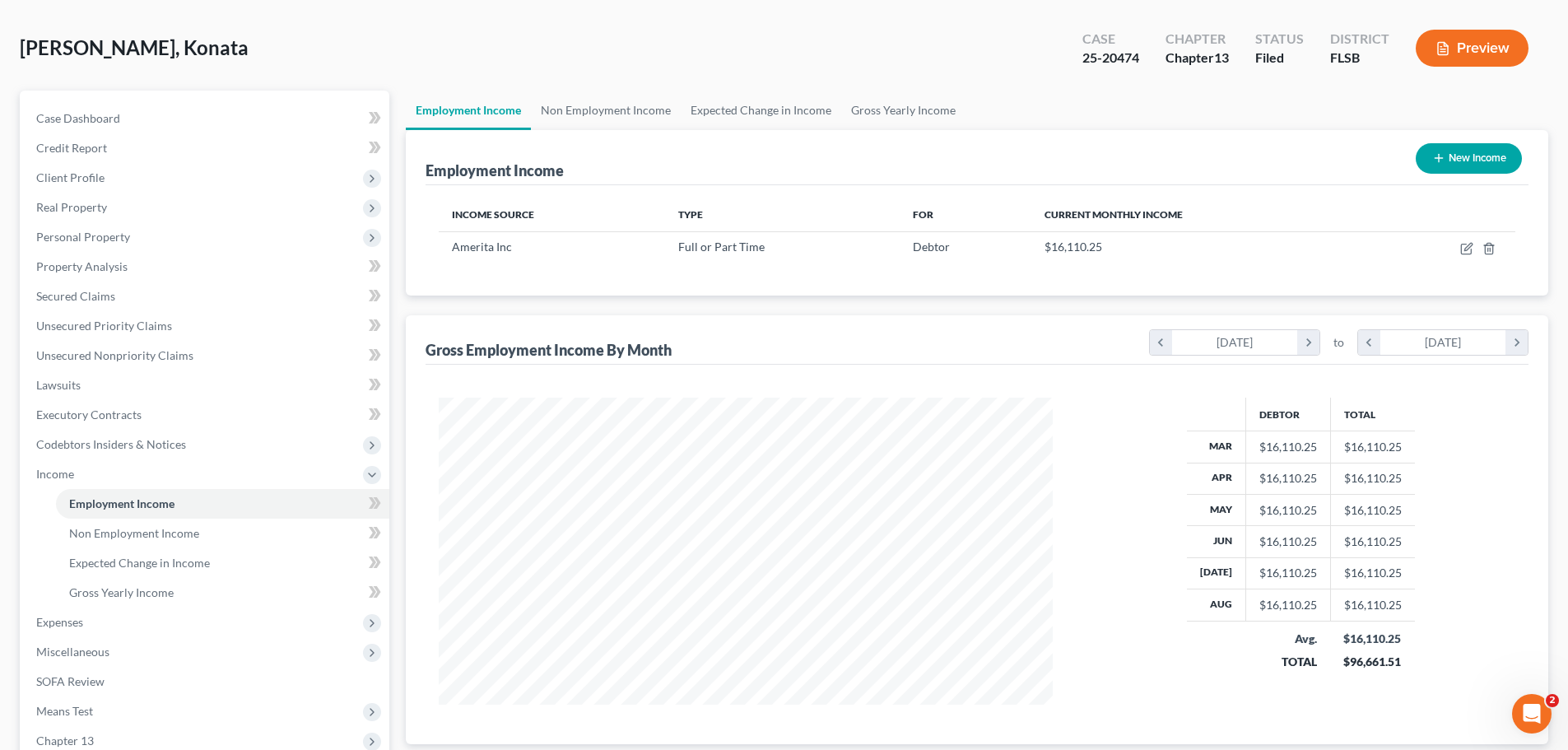
scroll to position [69, 0]
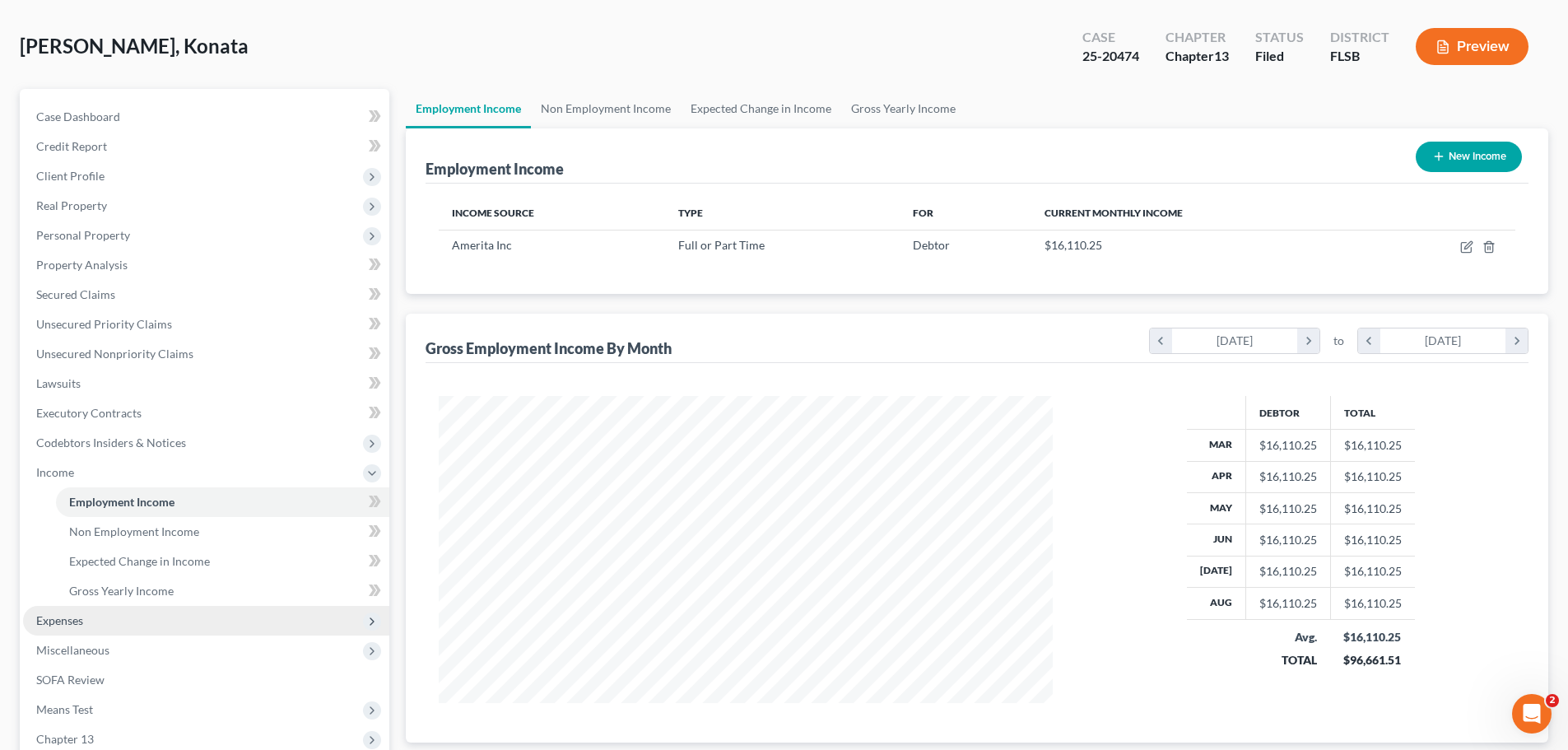
click at [74, 621] on span "Expenses" at bounding box center [59, 620] width 47 height 14
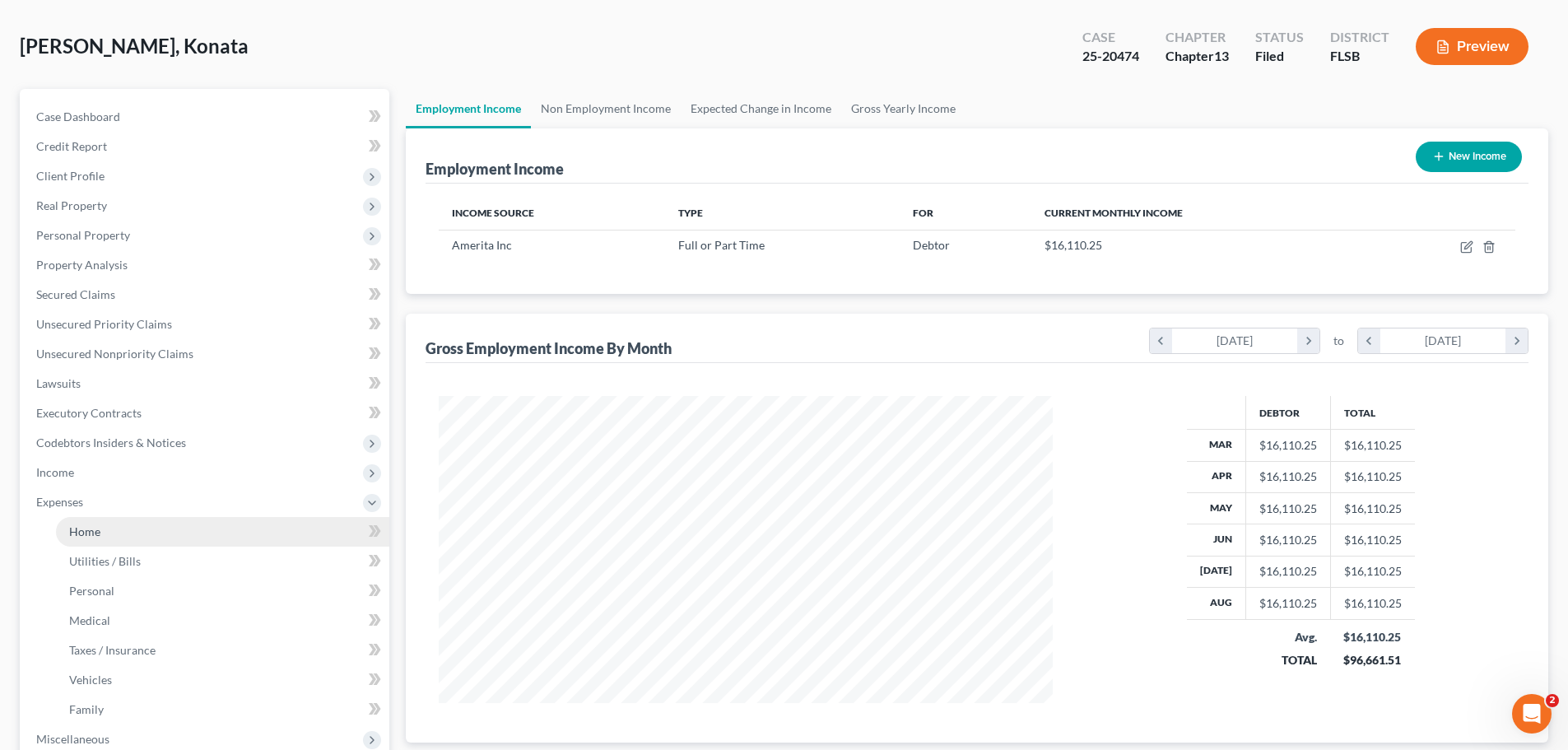
click at [93, 532] on span "Home" at bounding box center [85, 531] width 31 height 14
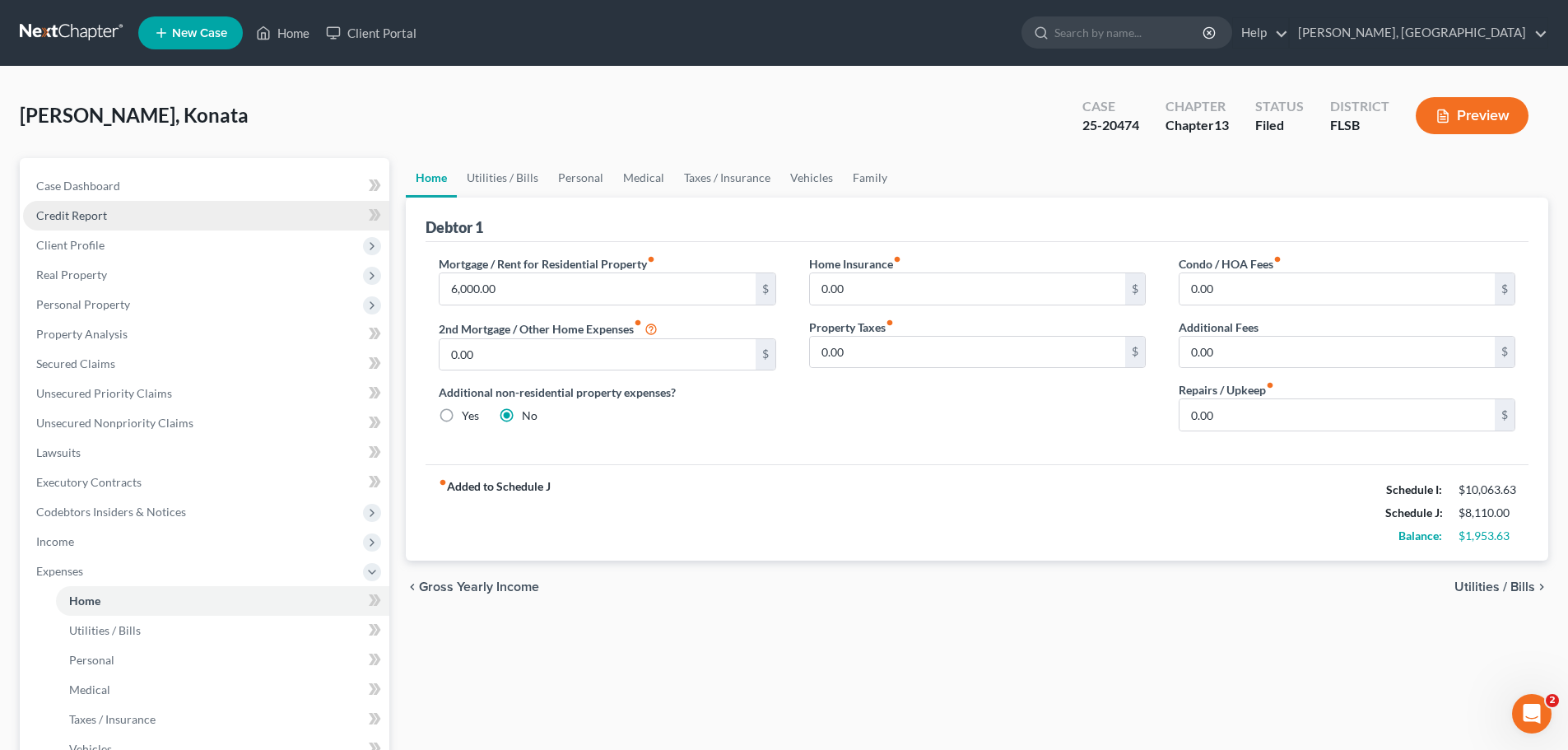
click at [87, 219] on span "Credit Report" at bounding box center [72, 215] width 71 height 14
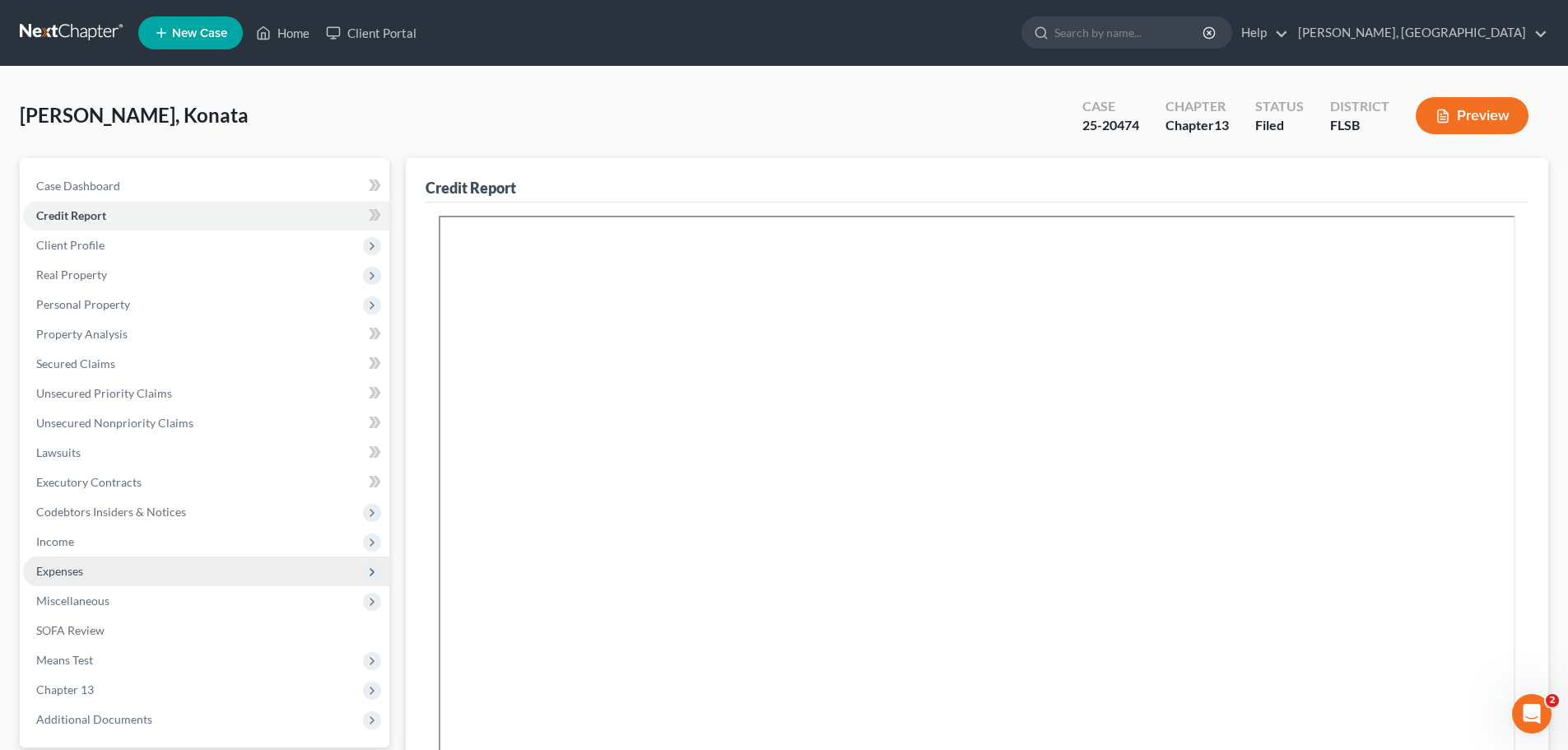
click at [70, 572] on span "Expenses" at bounding box center [59, 571] width 47 height 14
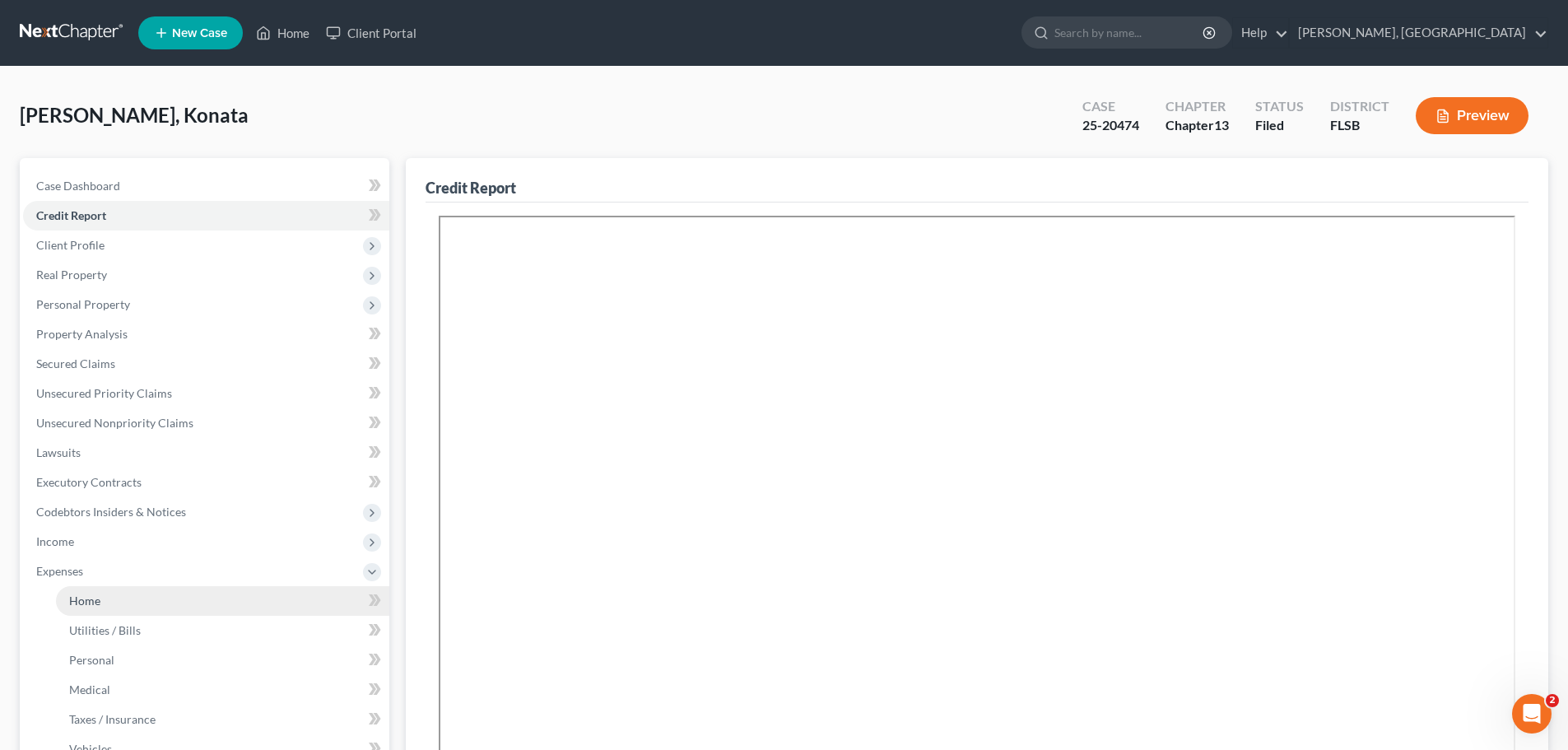
click at [90, 599] on span "Home" at bounding box center [85, 600] width 31 height 14
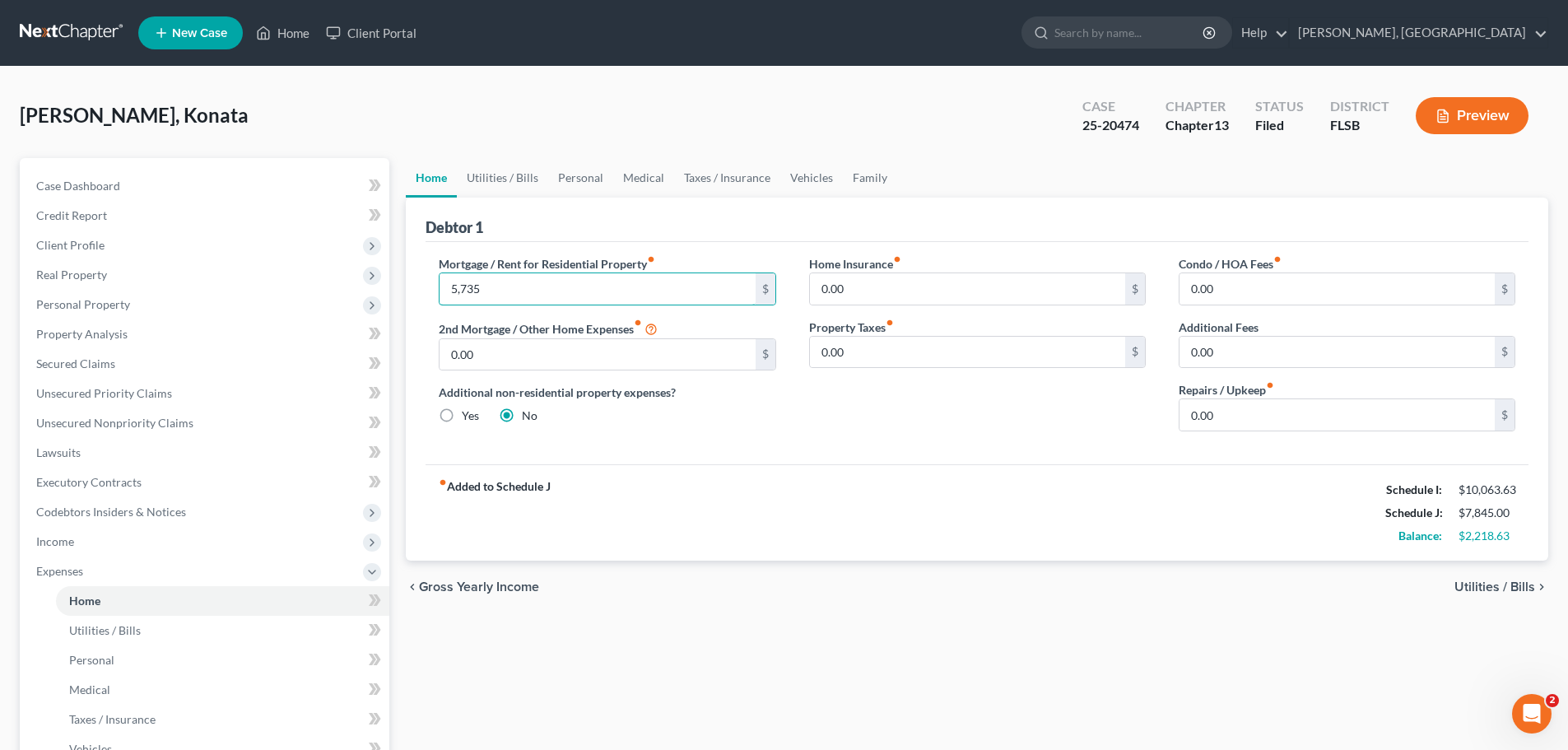
type input "5,735"
click at [1510, 584] on span "Utilities / Bills" at bounding box center [1494, 587] width 80 height 14
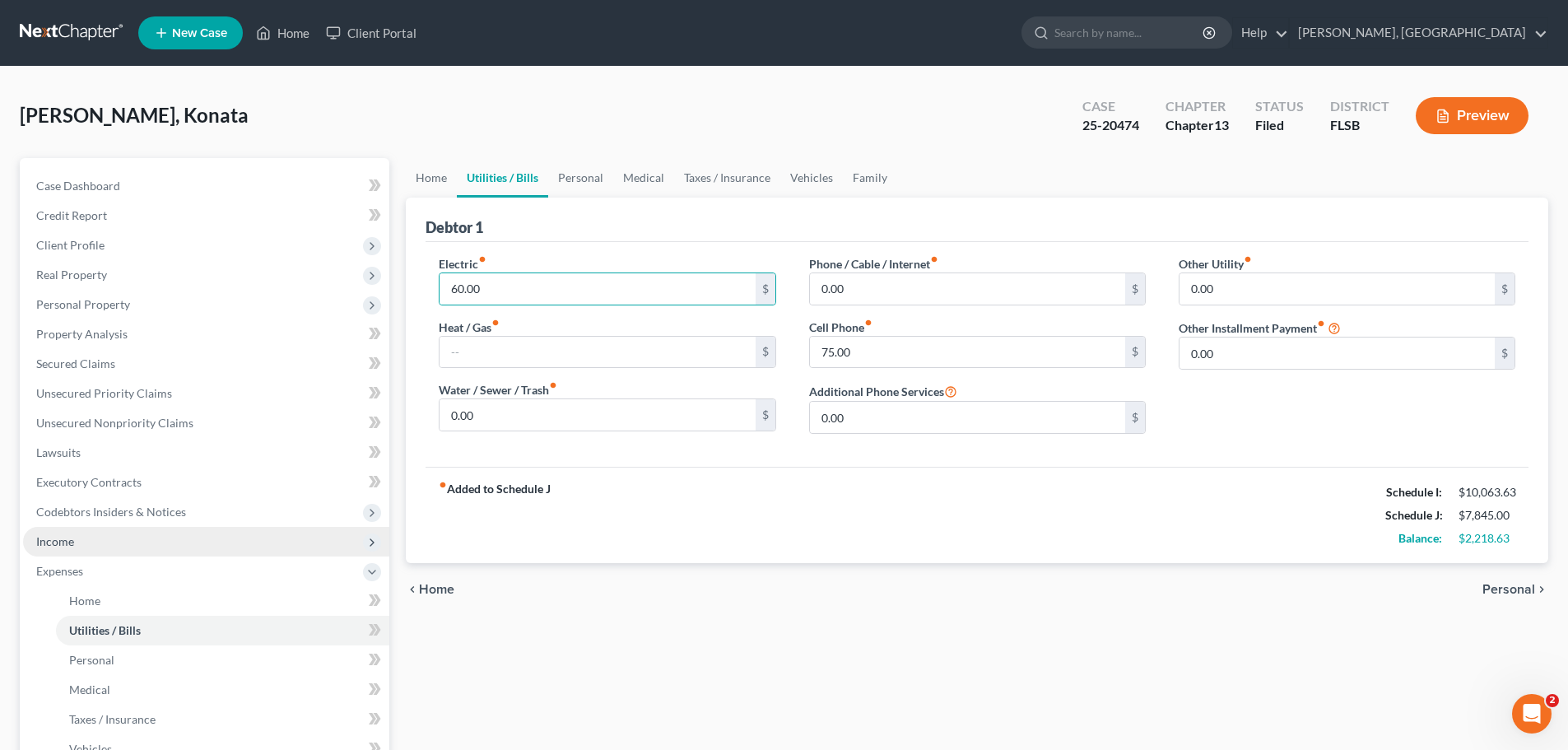
click at [75, 544] on span "Income" at bounding box center [206, 541] width 366 height 30
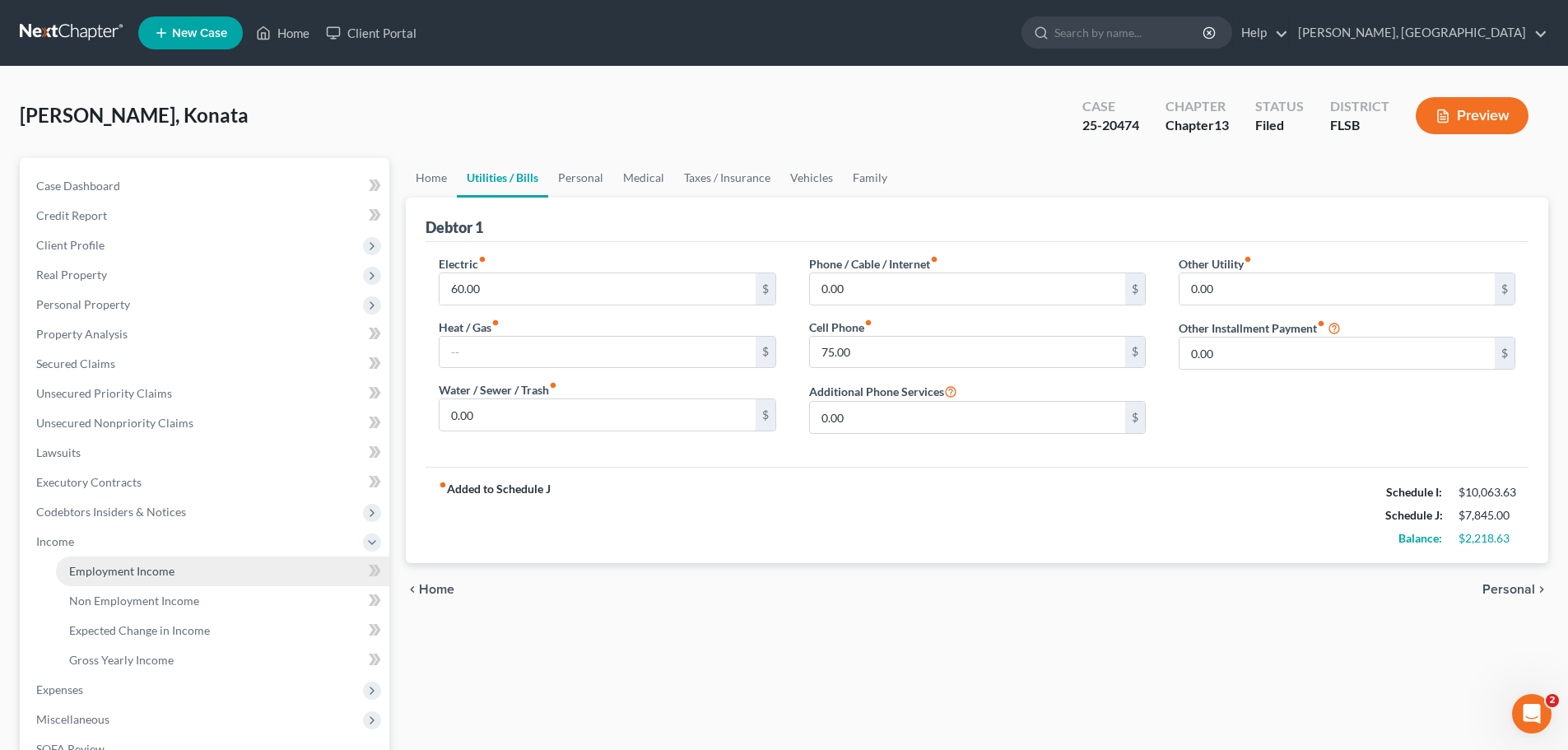
click at [161, 570] on span "Employment Income" at bounding box center [122, 571] width 106 height 14
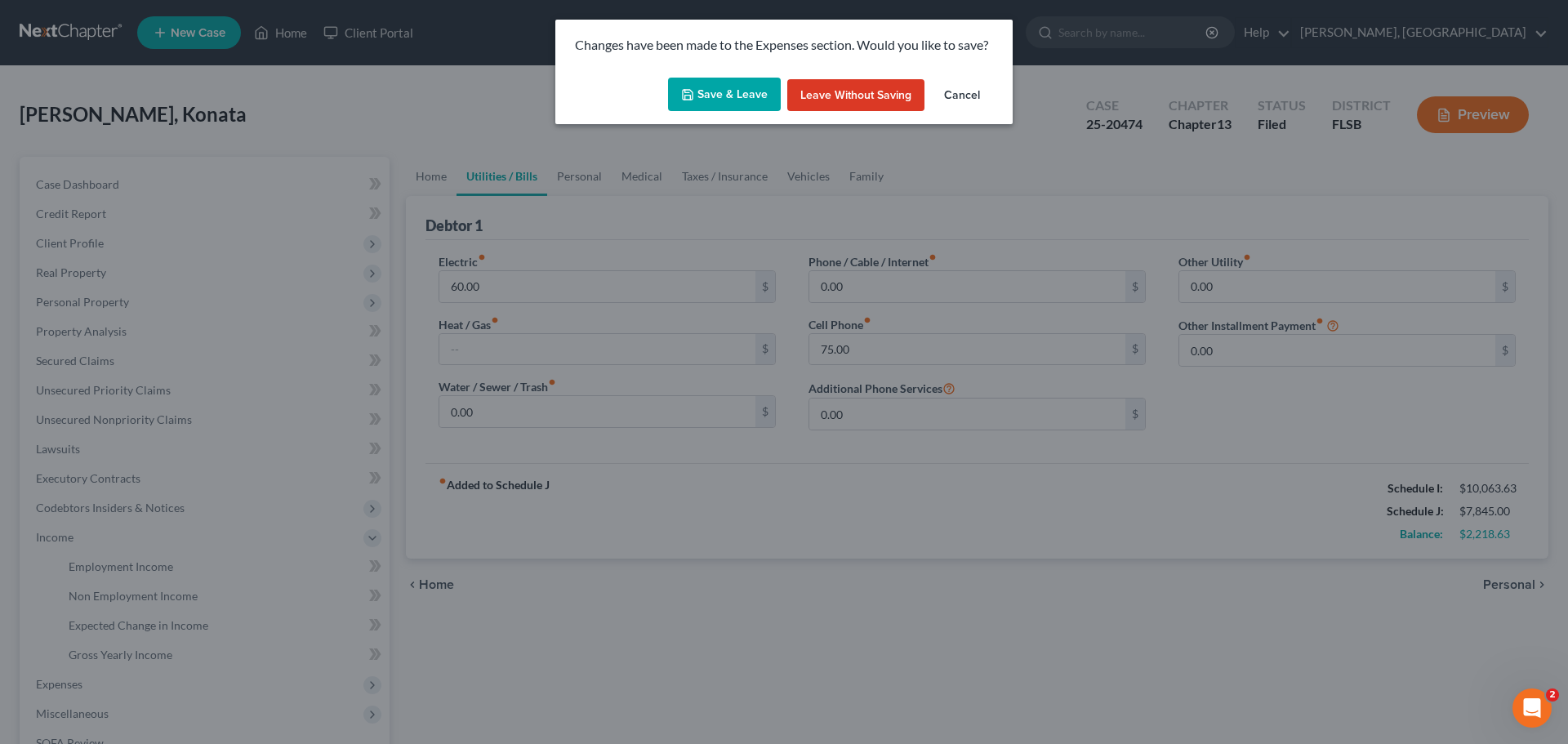
click at [717, 84] on button "Save & Leave" at bounding box center [724, 94] width 112 height 34
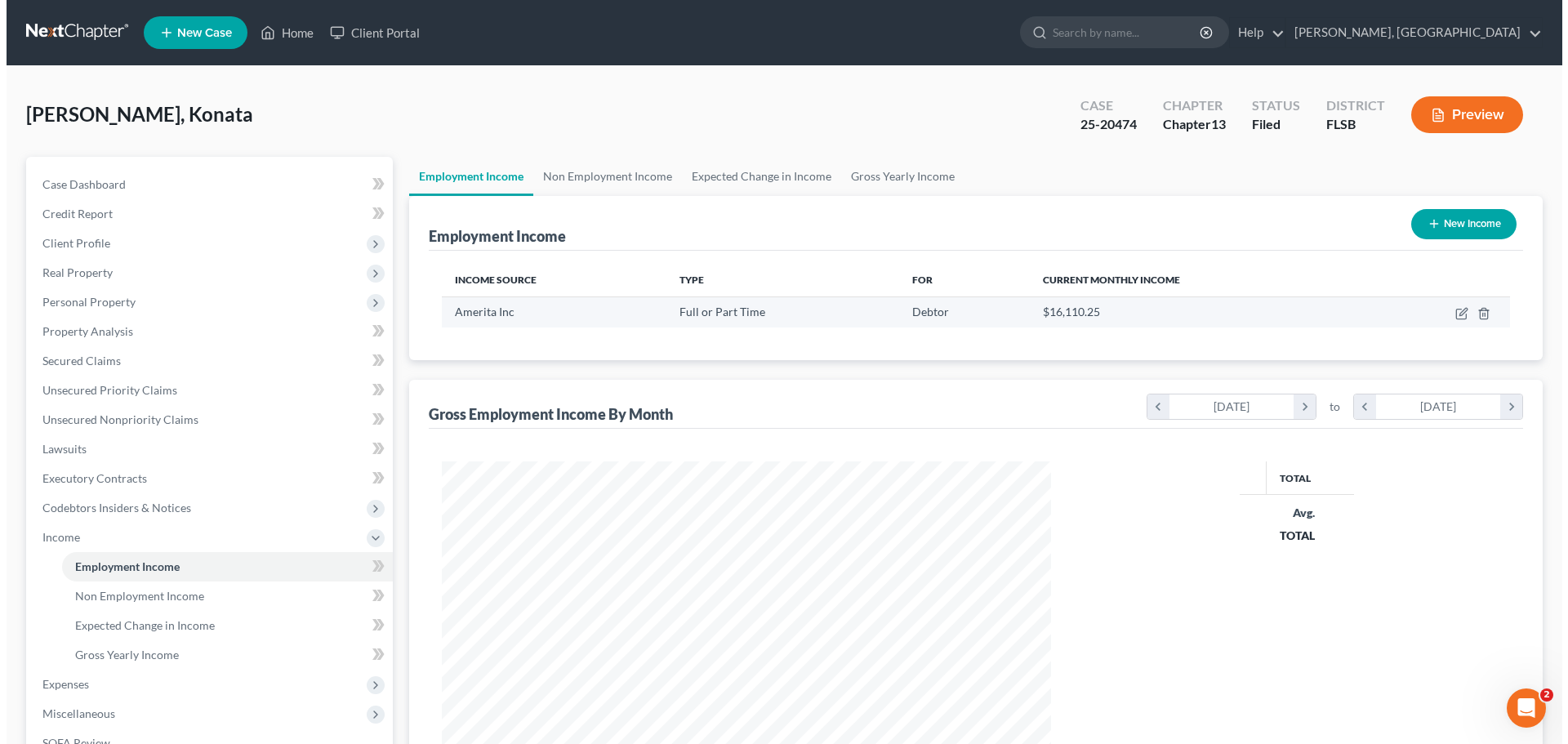
scroll to position [304, 642]
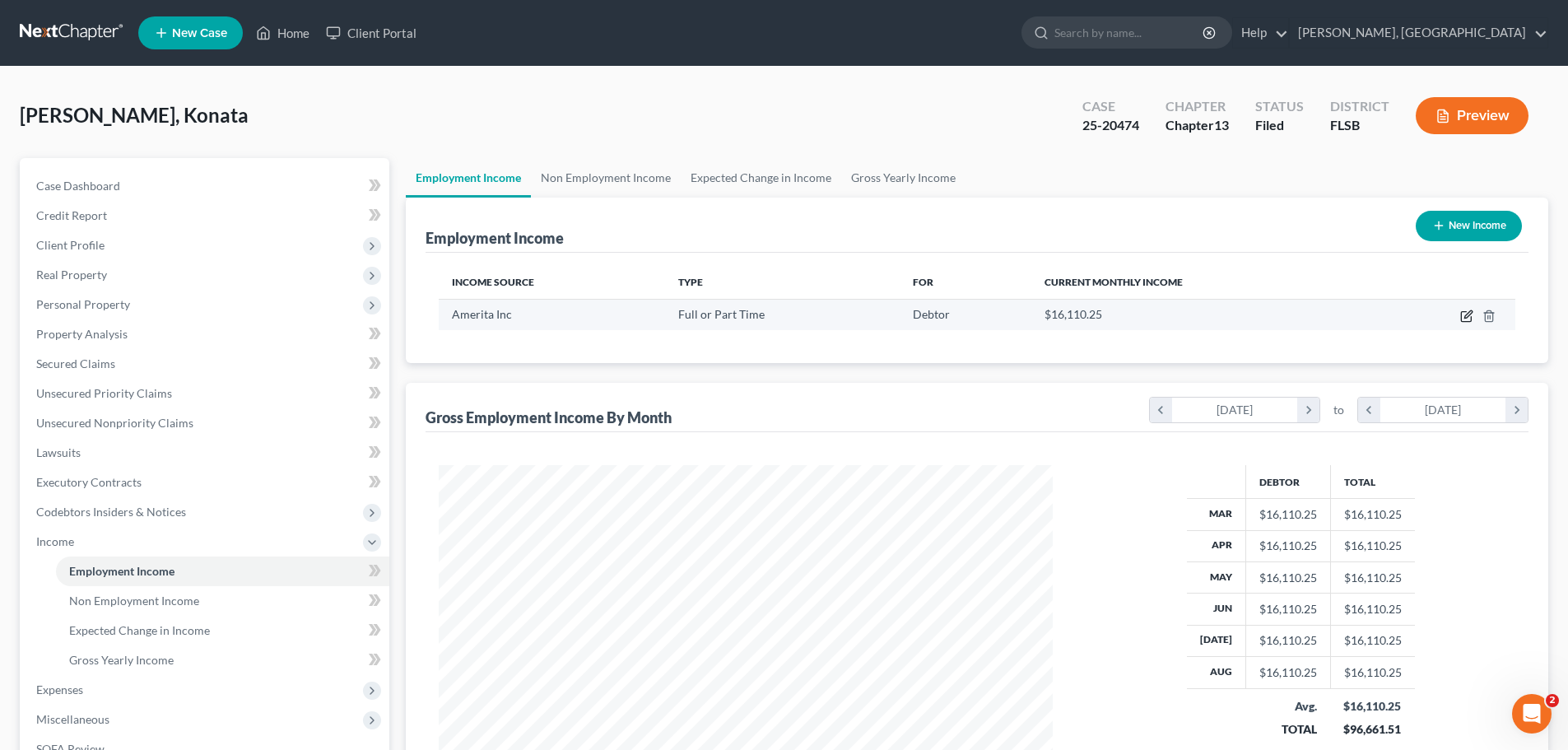
click at [1472, 314] on icon "button" at bounding box center [1468, 314] width 8 height 8
select select "0"
select select "18"
select select "2"
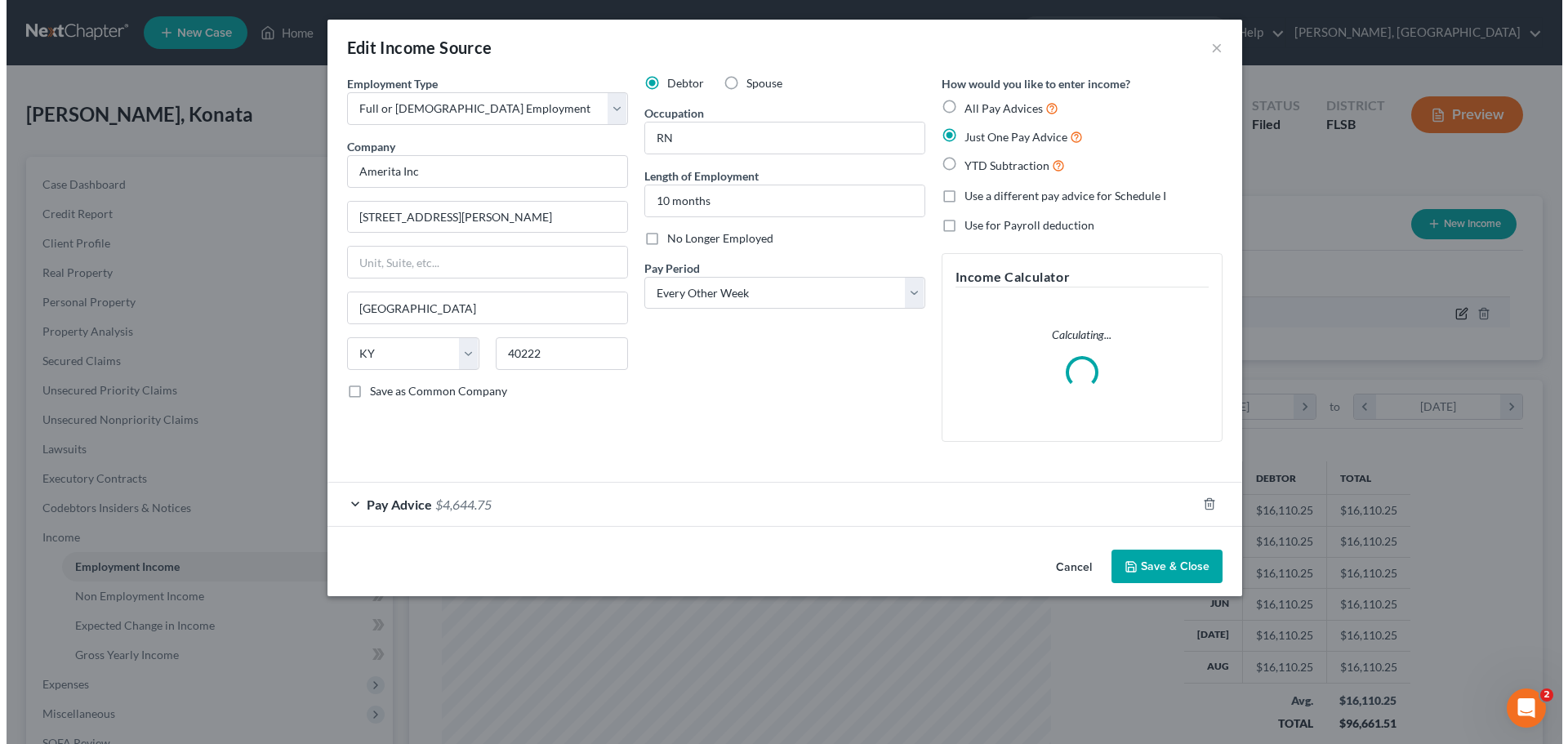
scroll to position [307, 648]
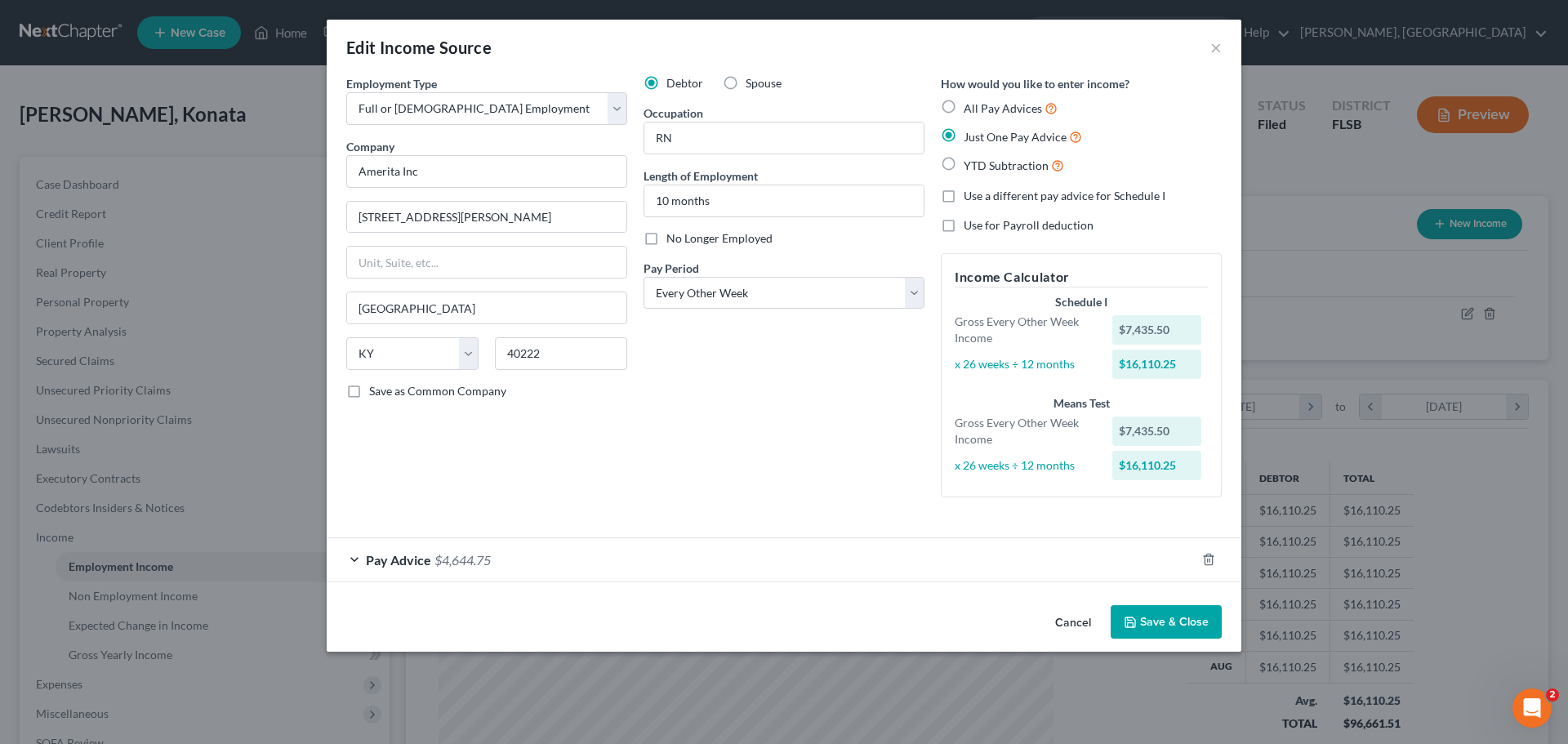
click at [354, 507] on div "Employment Type * Select Full or [DEMOGRAPHIC_DATA] Employment Self Employment …" at bounding box center [487, 293] width 297 height 435
click at [353, 556] on div "Pay Advice $4,644.75" at bounding box center [761, 559] width 869 height 44
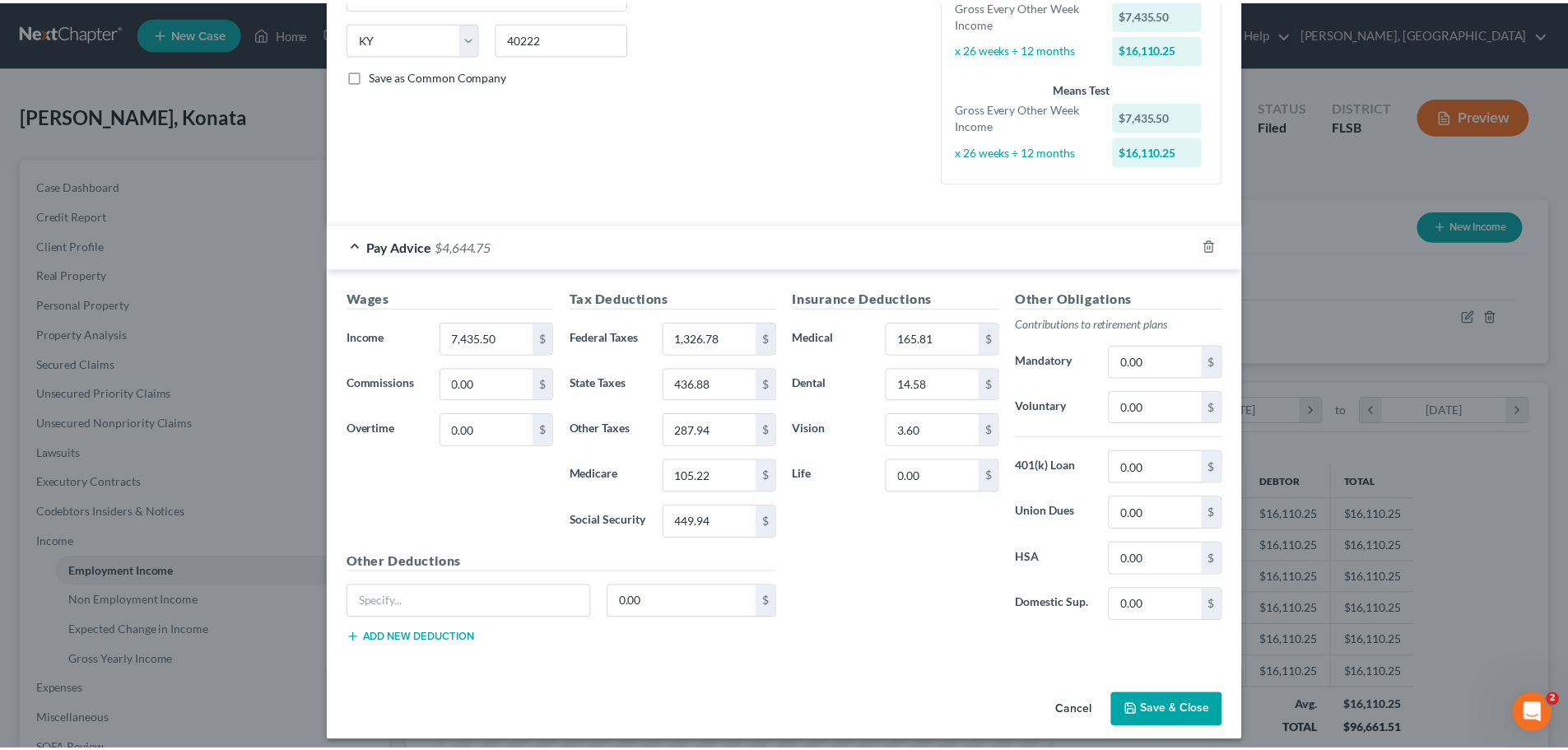
scroll to position [329, 0]
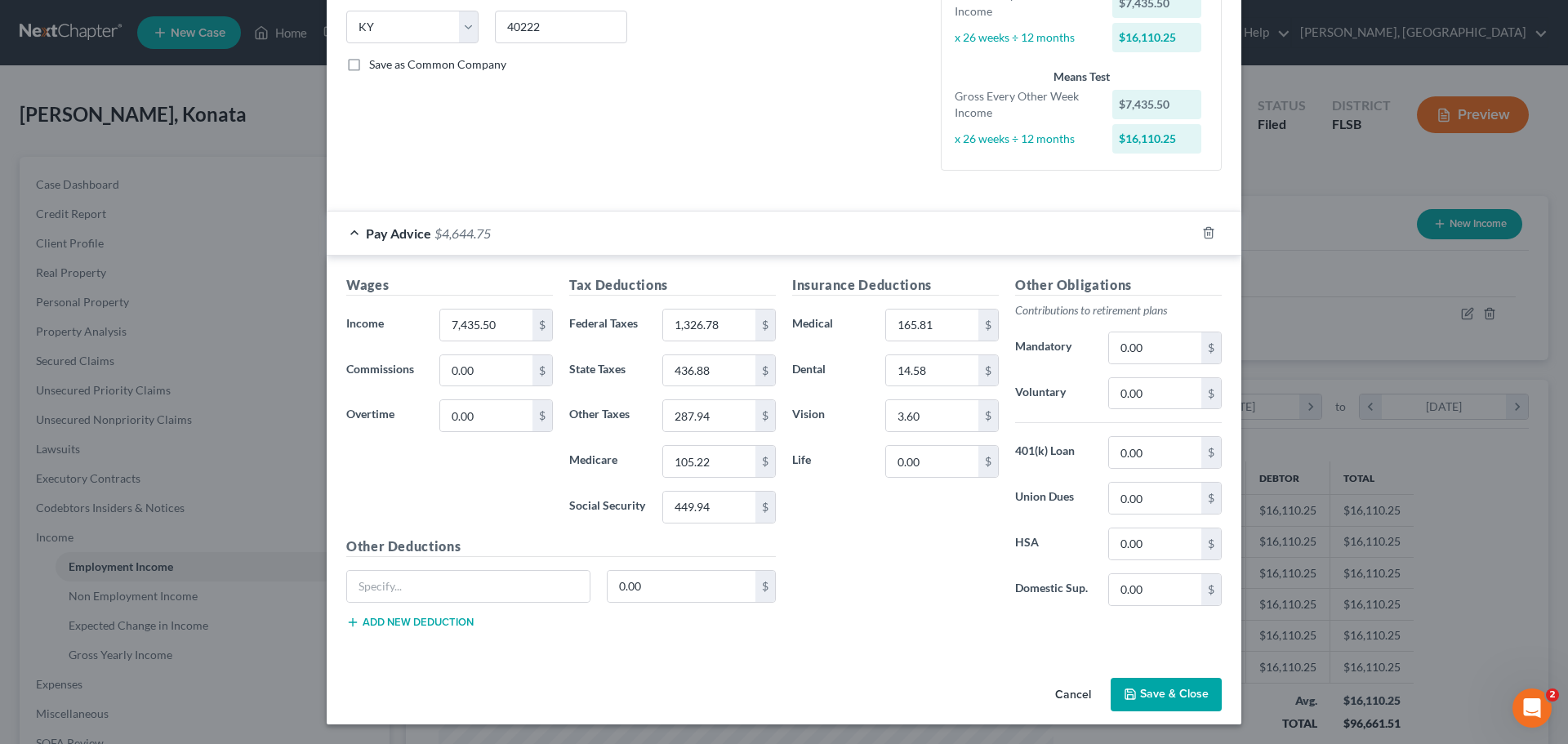
click at [1181, 690] on button "Save & Close" at bounding box center [1166, 695] width 111 height 34
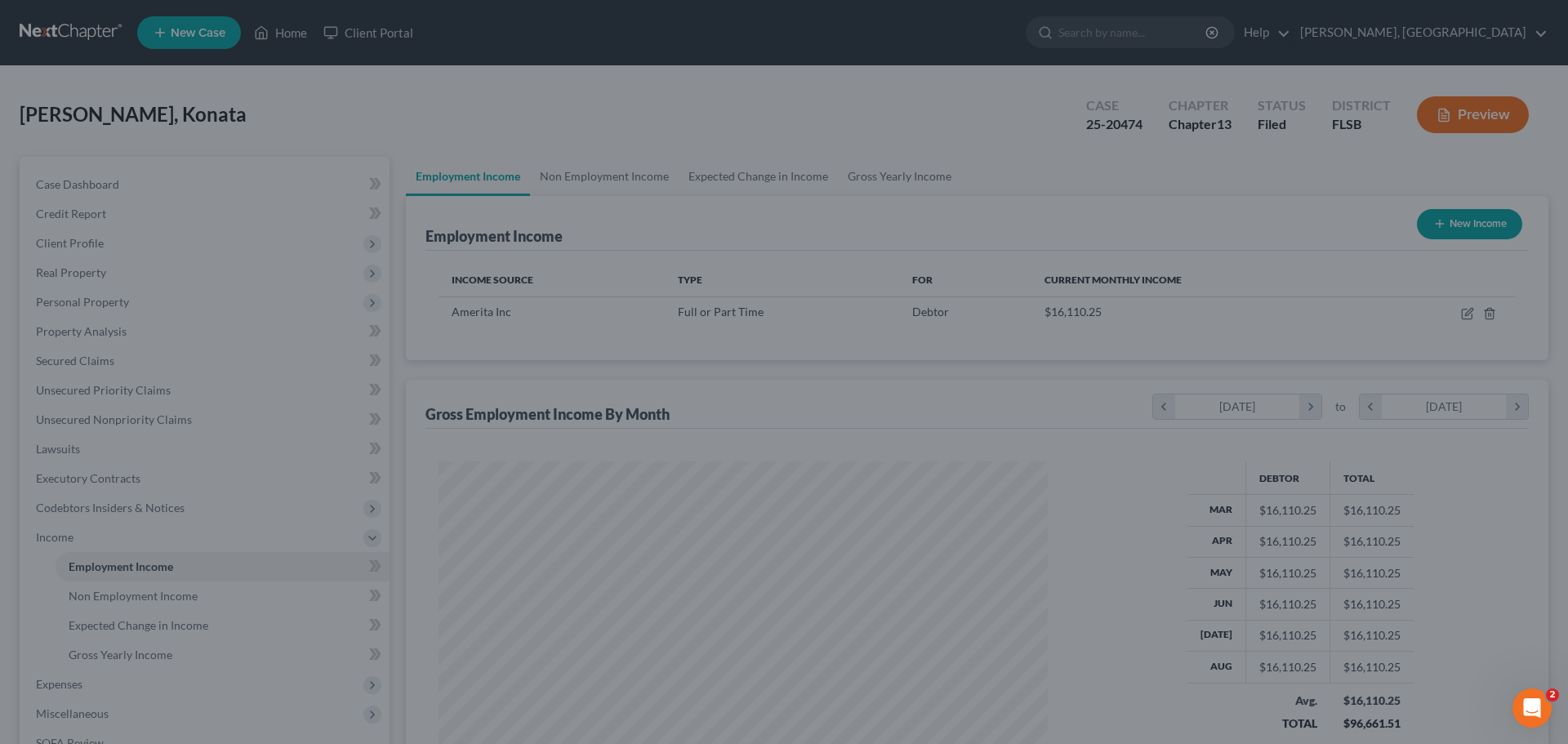
scroll to position [816118, 815945]
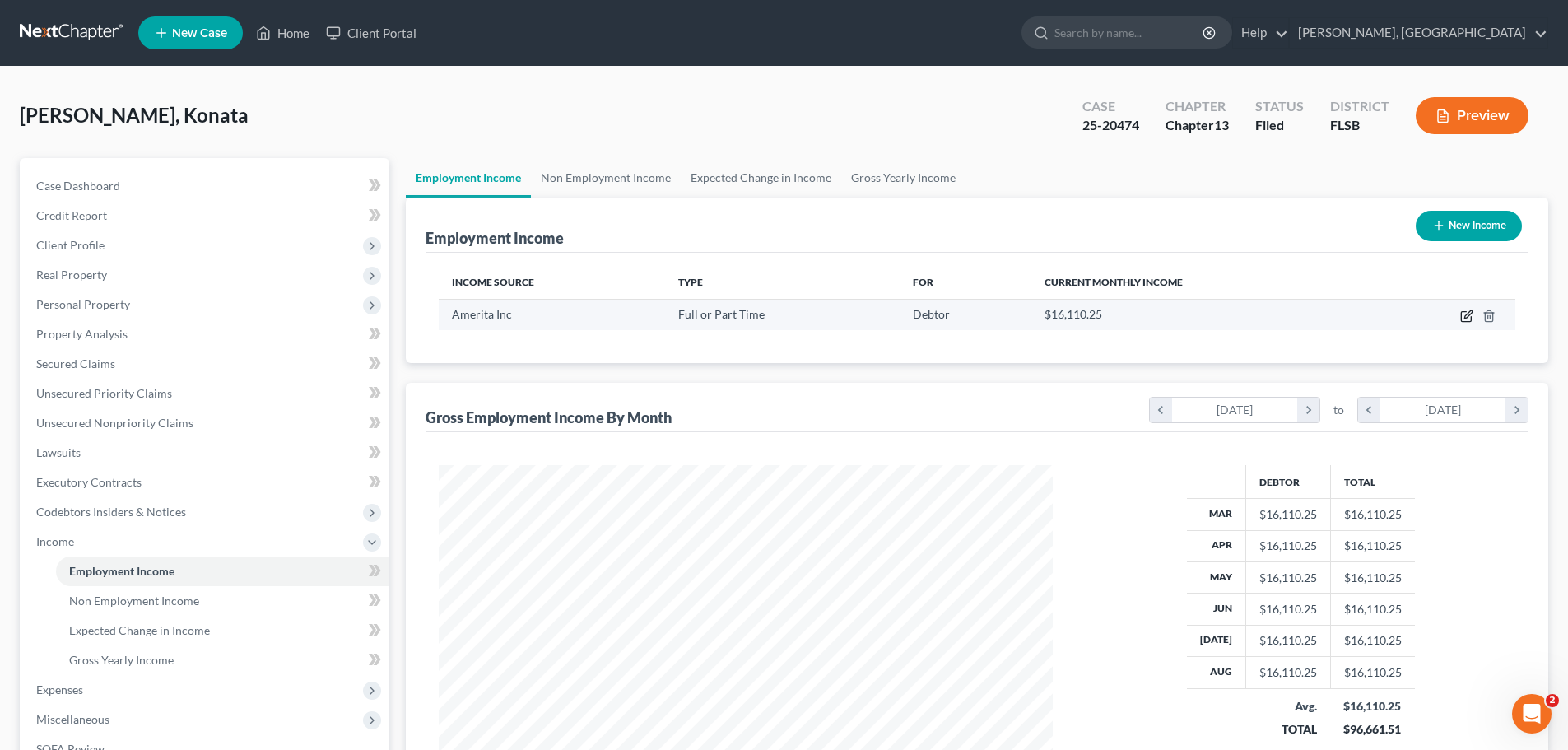
click at [1463, 319] on icon "button" at bounding box center [1467, 316] width 14 height 14
select select "0"
select select "18"
select select "2"
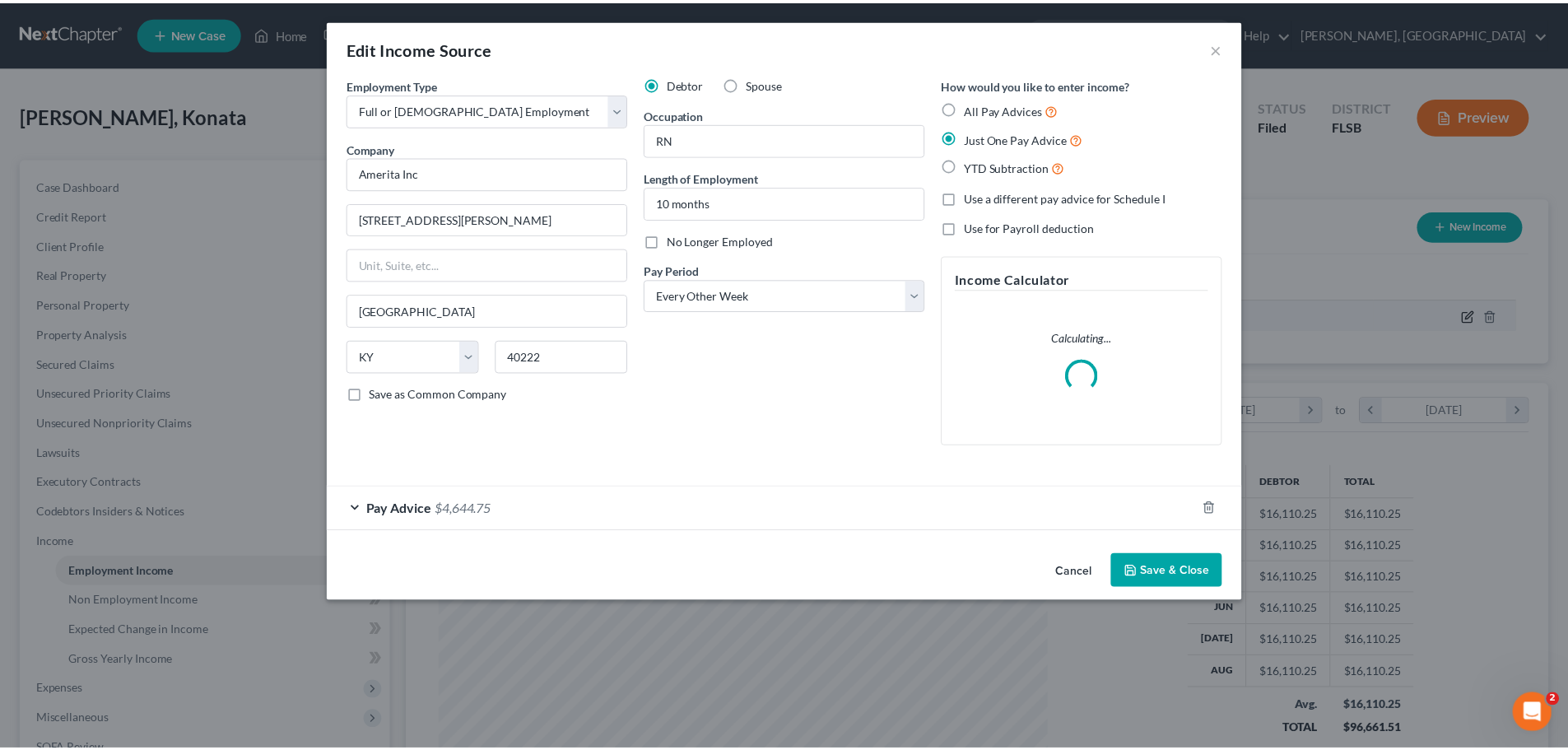
scroll to position [309, 653]
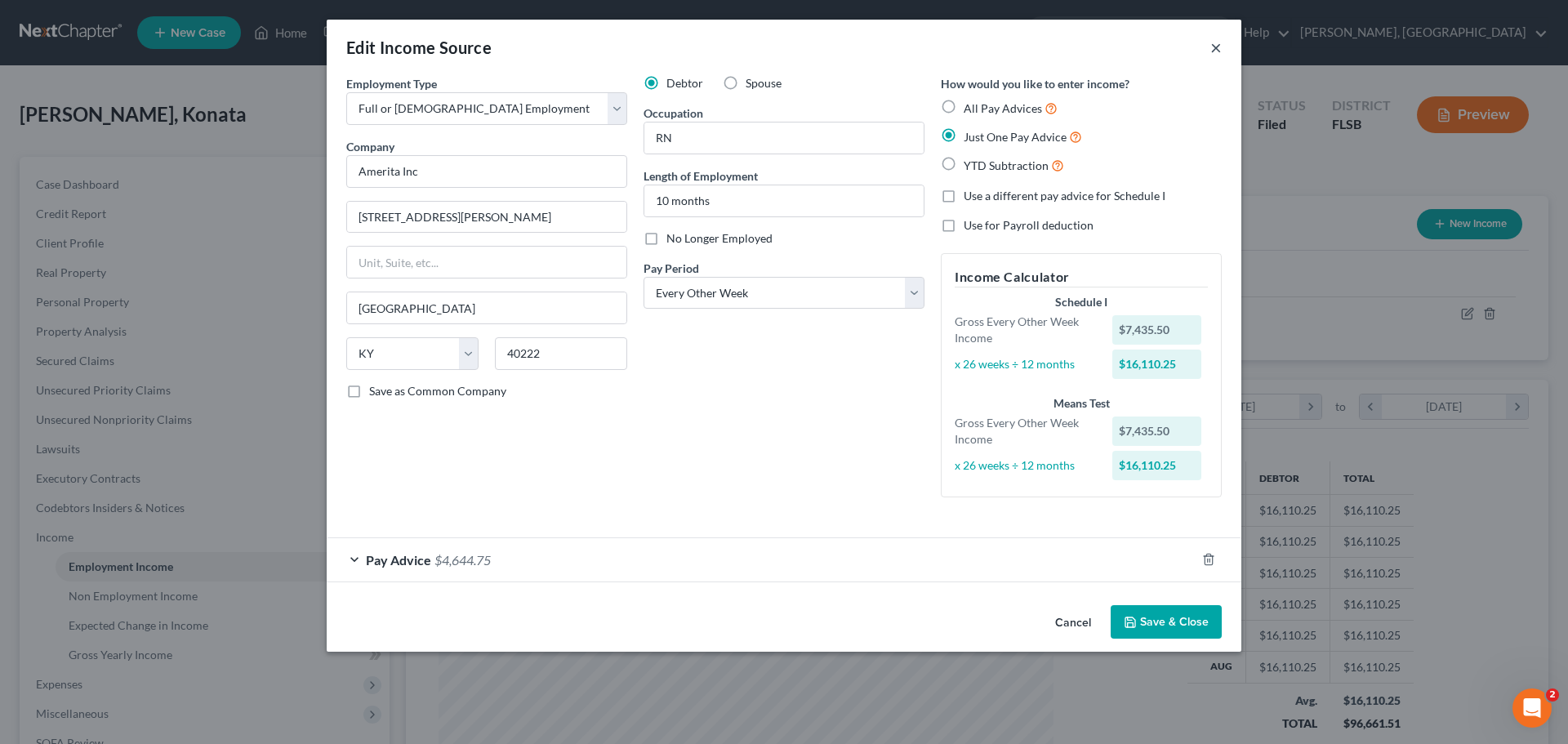
click at [1221, 40] on button "×" at bounding box center [1216, 47] width 12 height 19
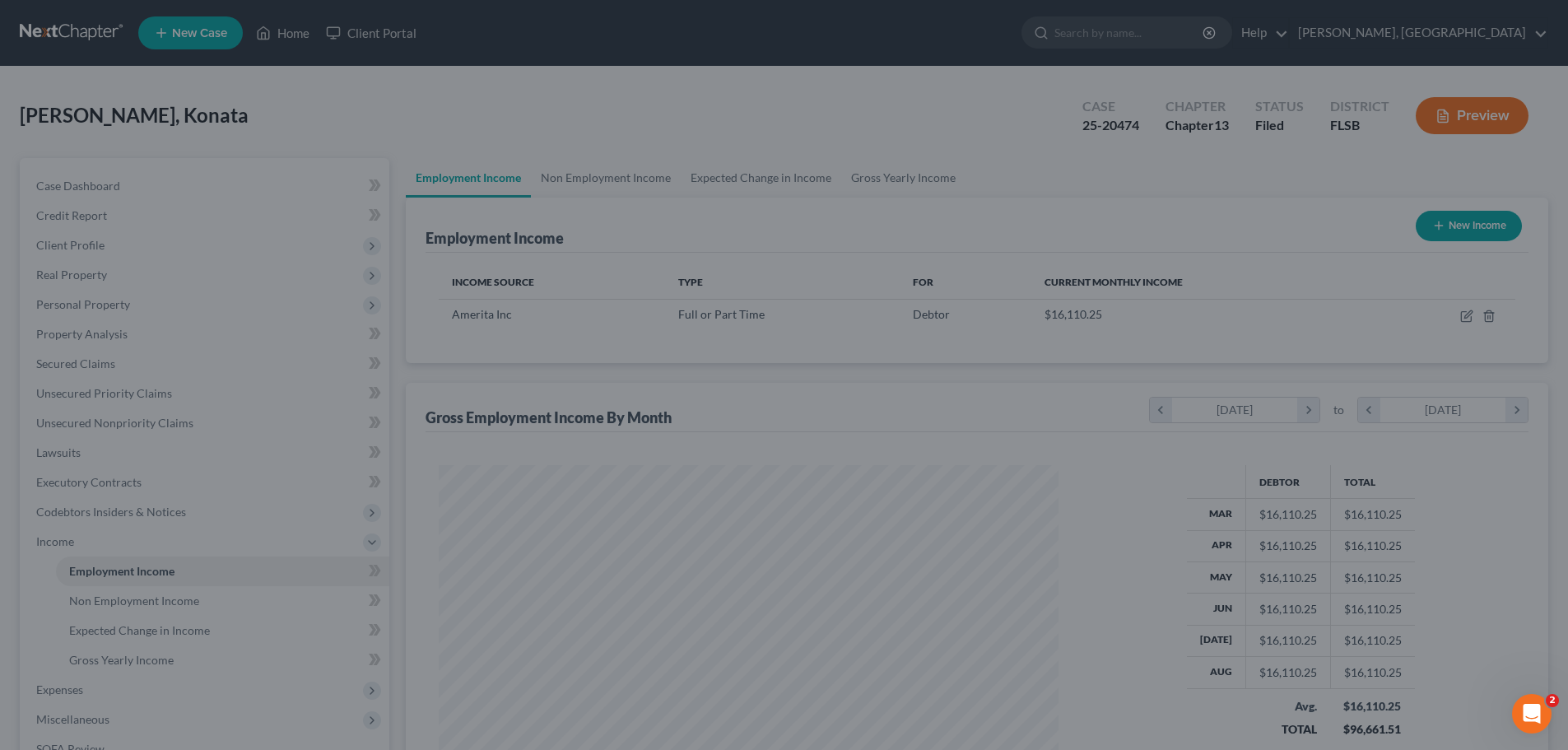
scroll to position [822699, 822546]
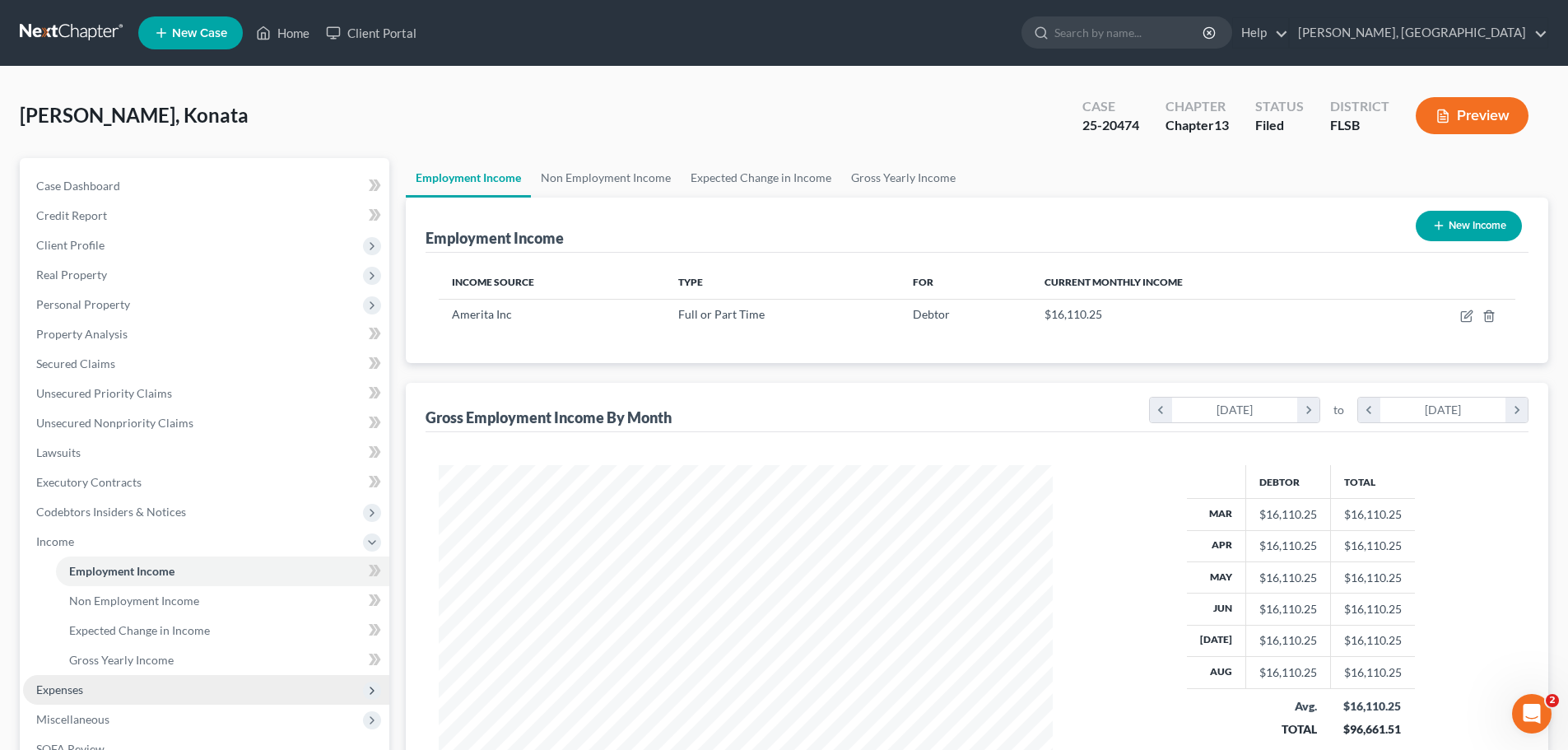
click at [81, 693] on span "Expenses" at bounding box center [59, 689] width 47 height 14
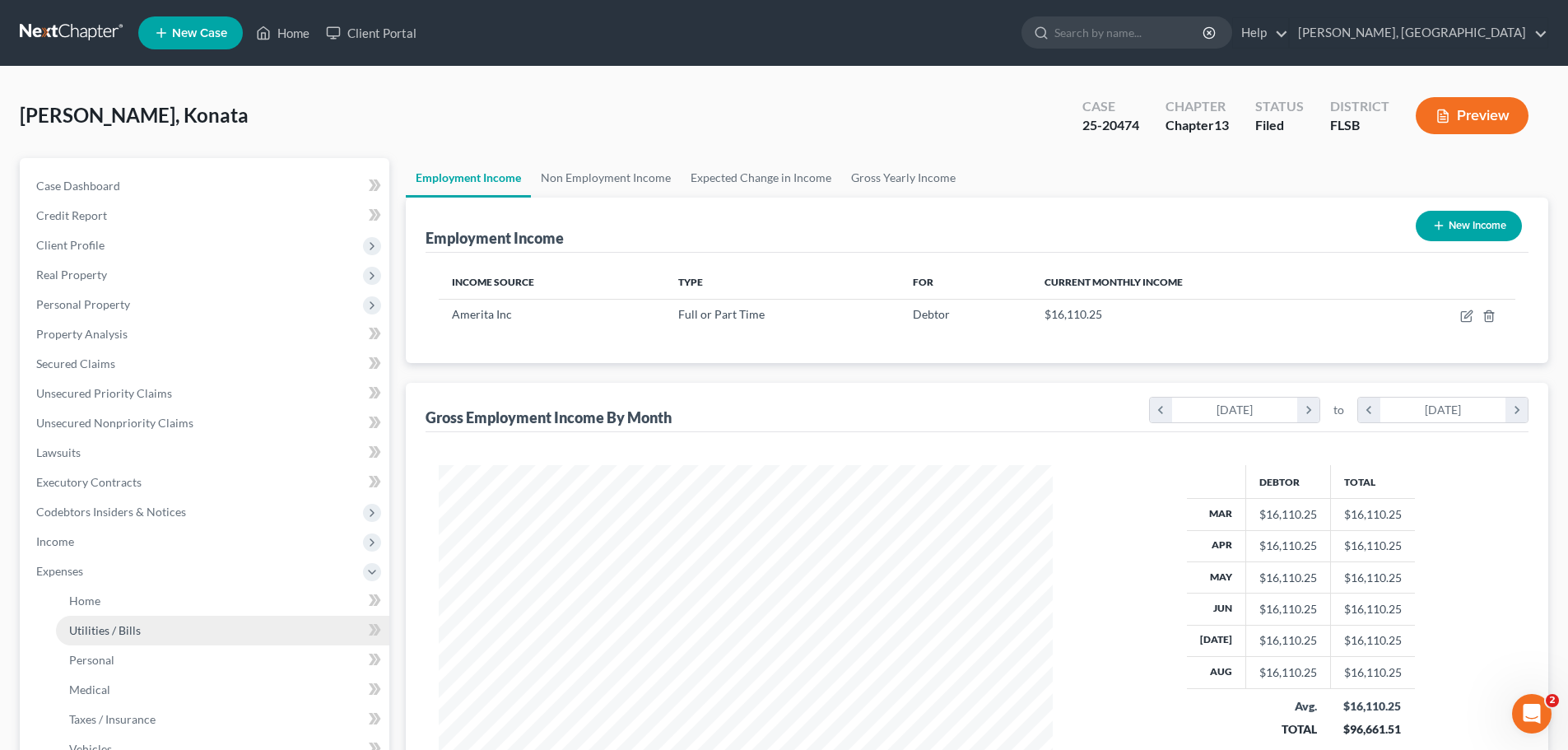
click at [101, 627] on span "Utilities / Bills" at bounding box center [105, 630] width 72 height 14
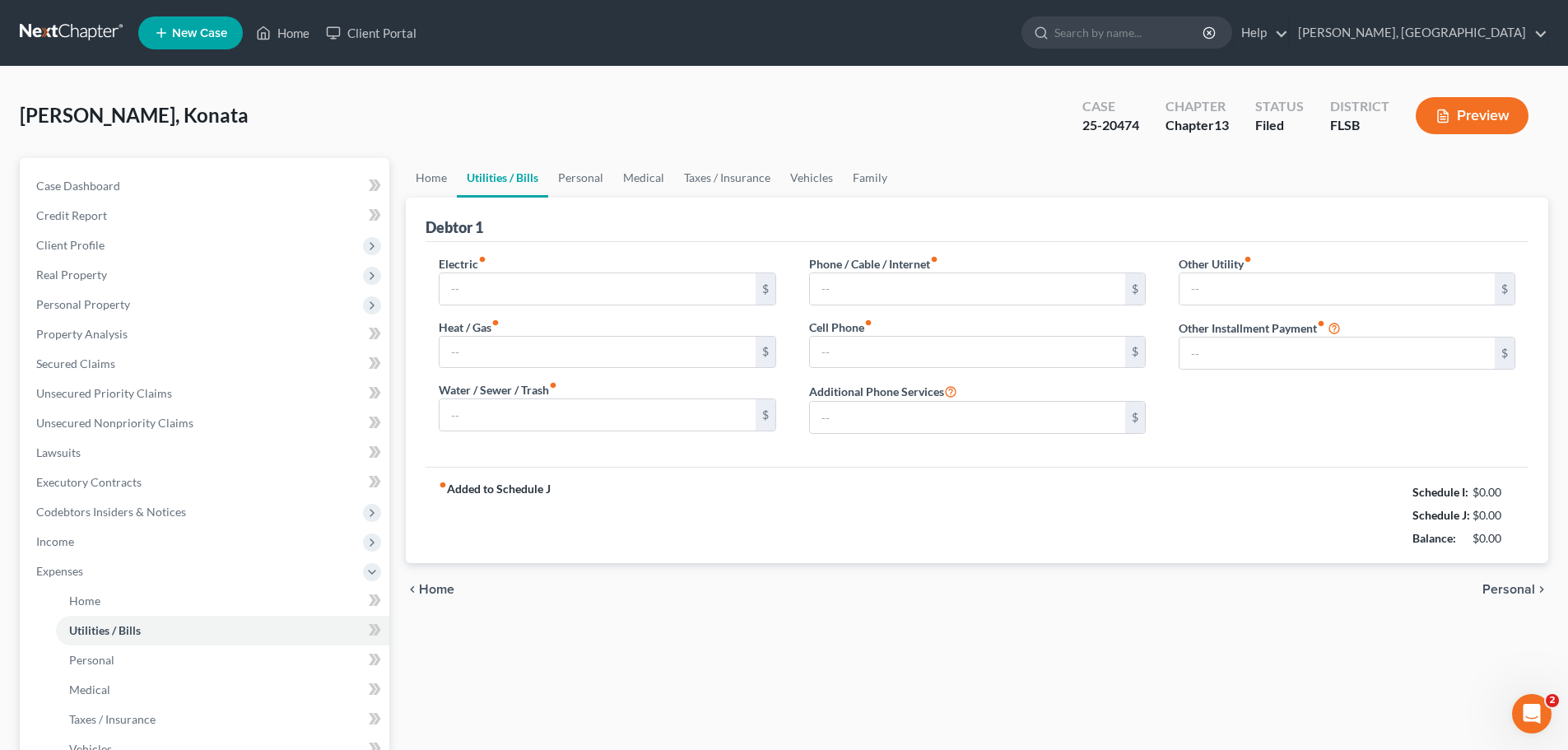
type input "60.00"
type input "0.00"
type input "75.00"
type input "0.00"
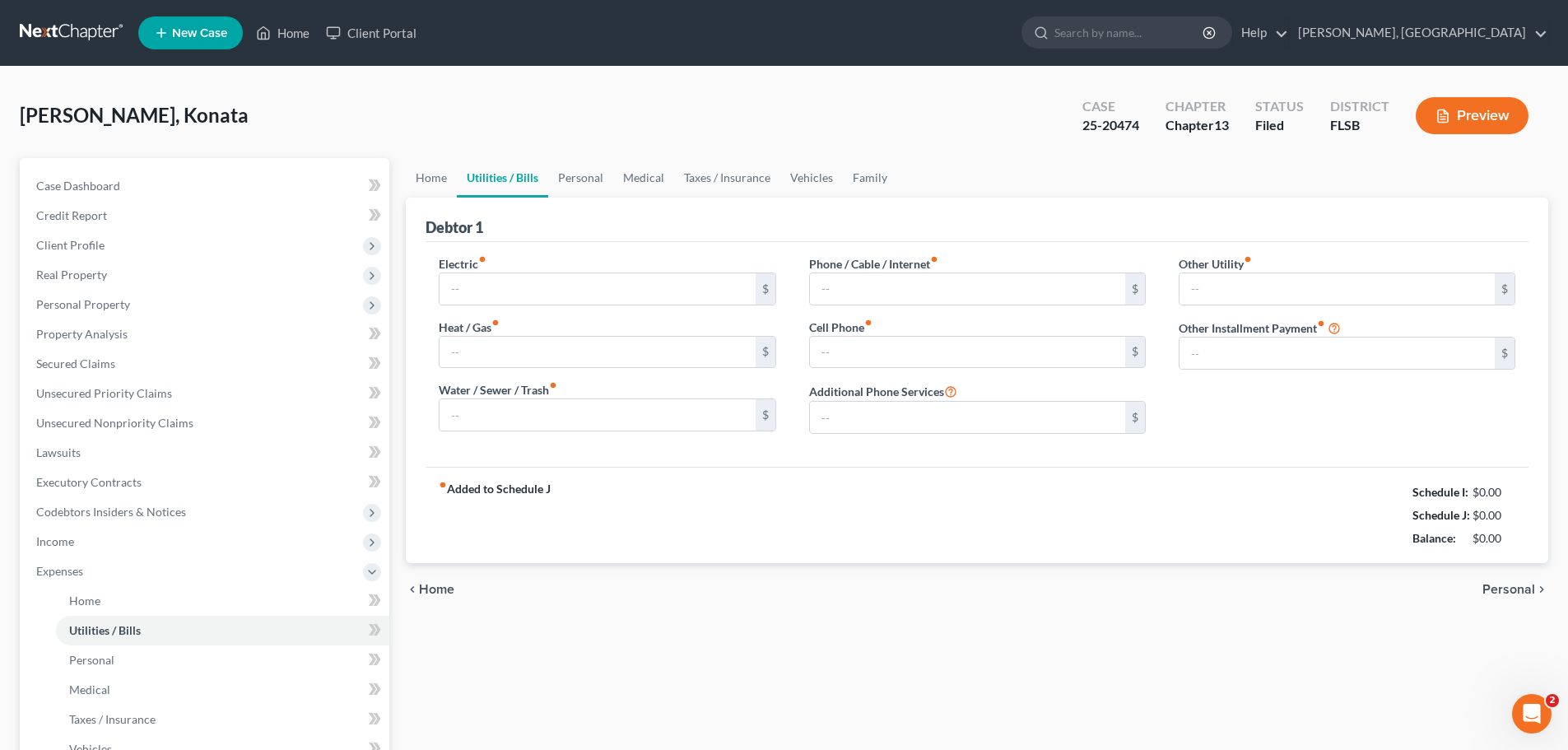
type input "0.00"
click at [432, 175] on link "Home" at bounding box center [431, 178] width 51 height 40
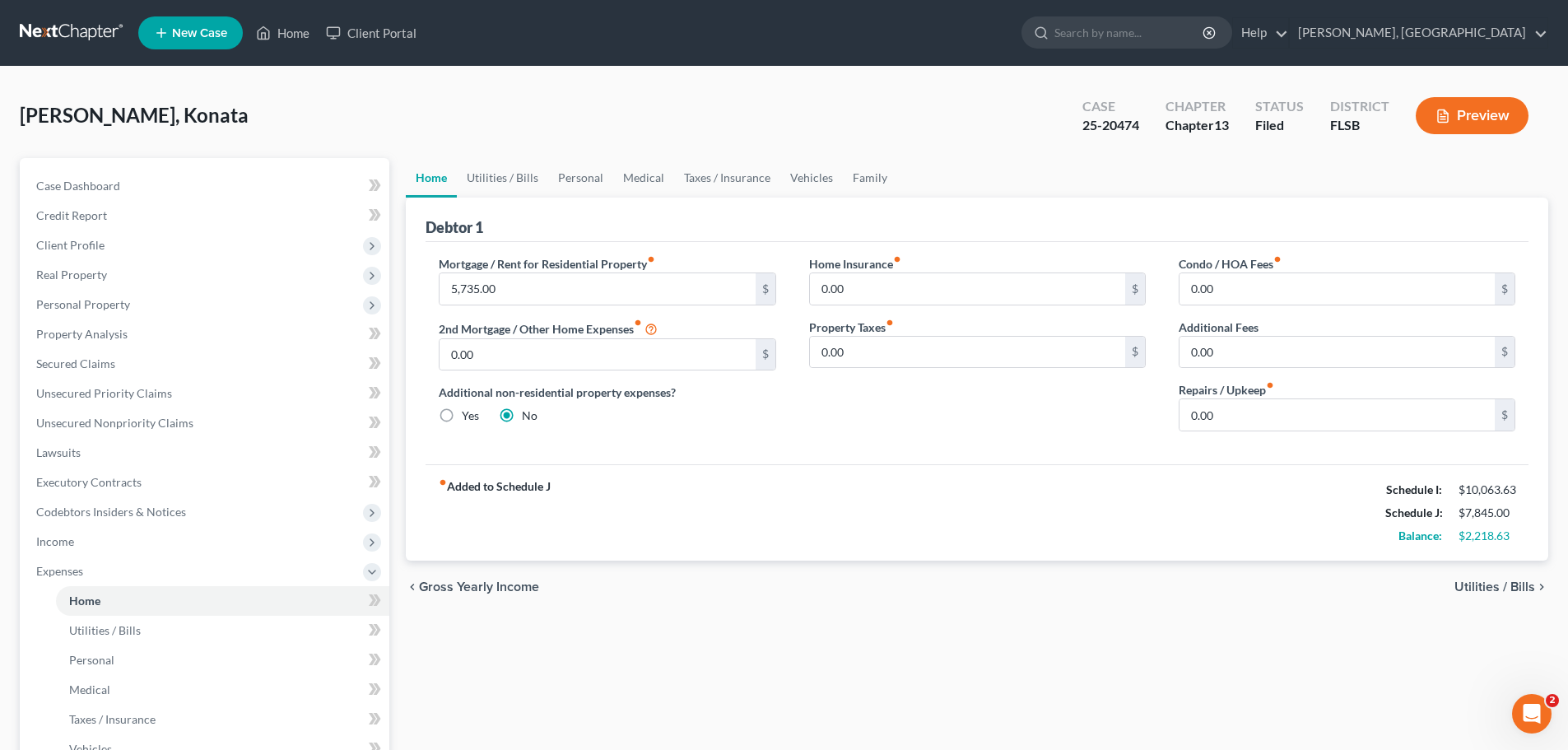
click at [1497, 583] on span "Utilities / Bills" at bounding box center [1494, 587] width 80 height 14
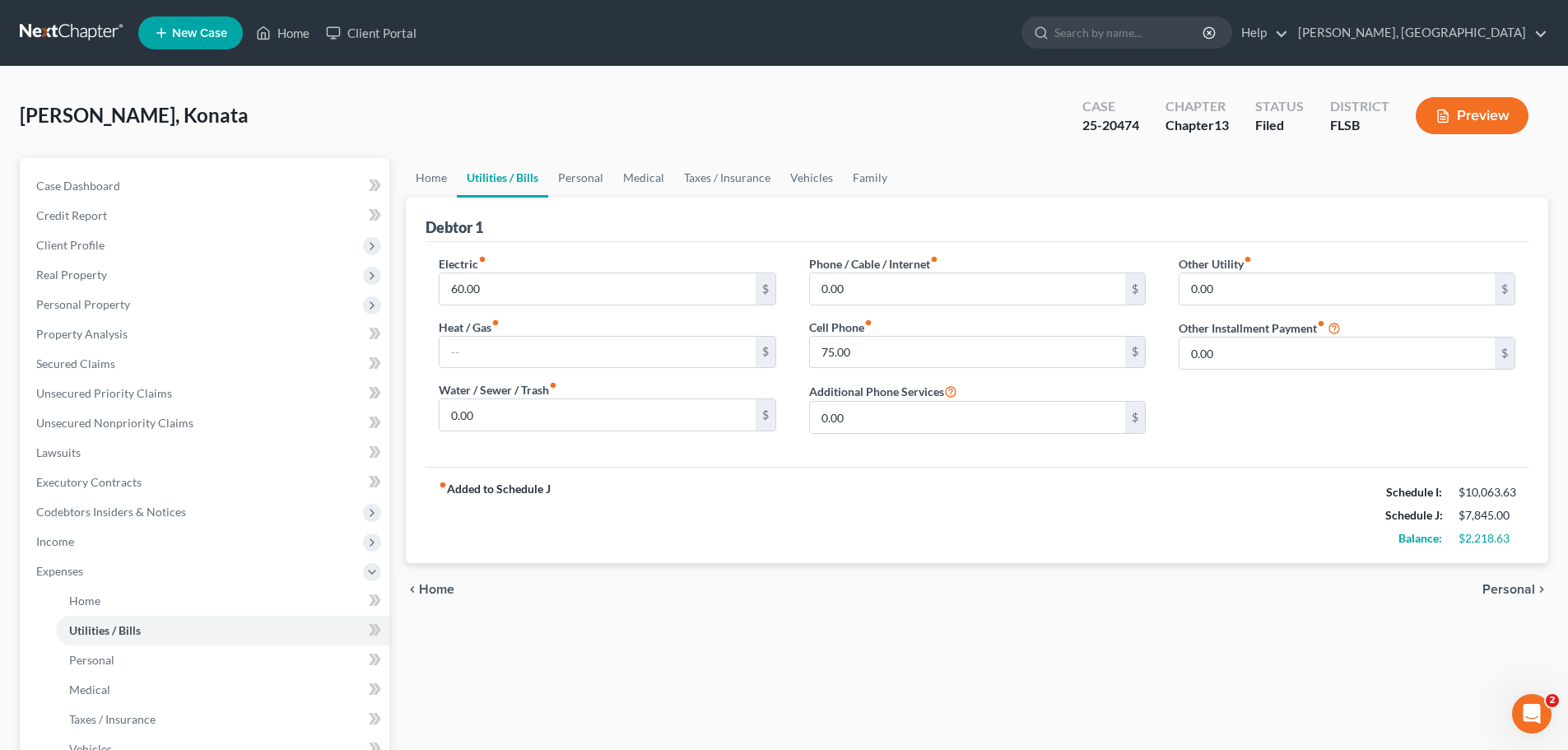
click at [1497, 583] on span "Personal" at bounding box center [1509, 589] width 52 height 14
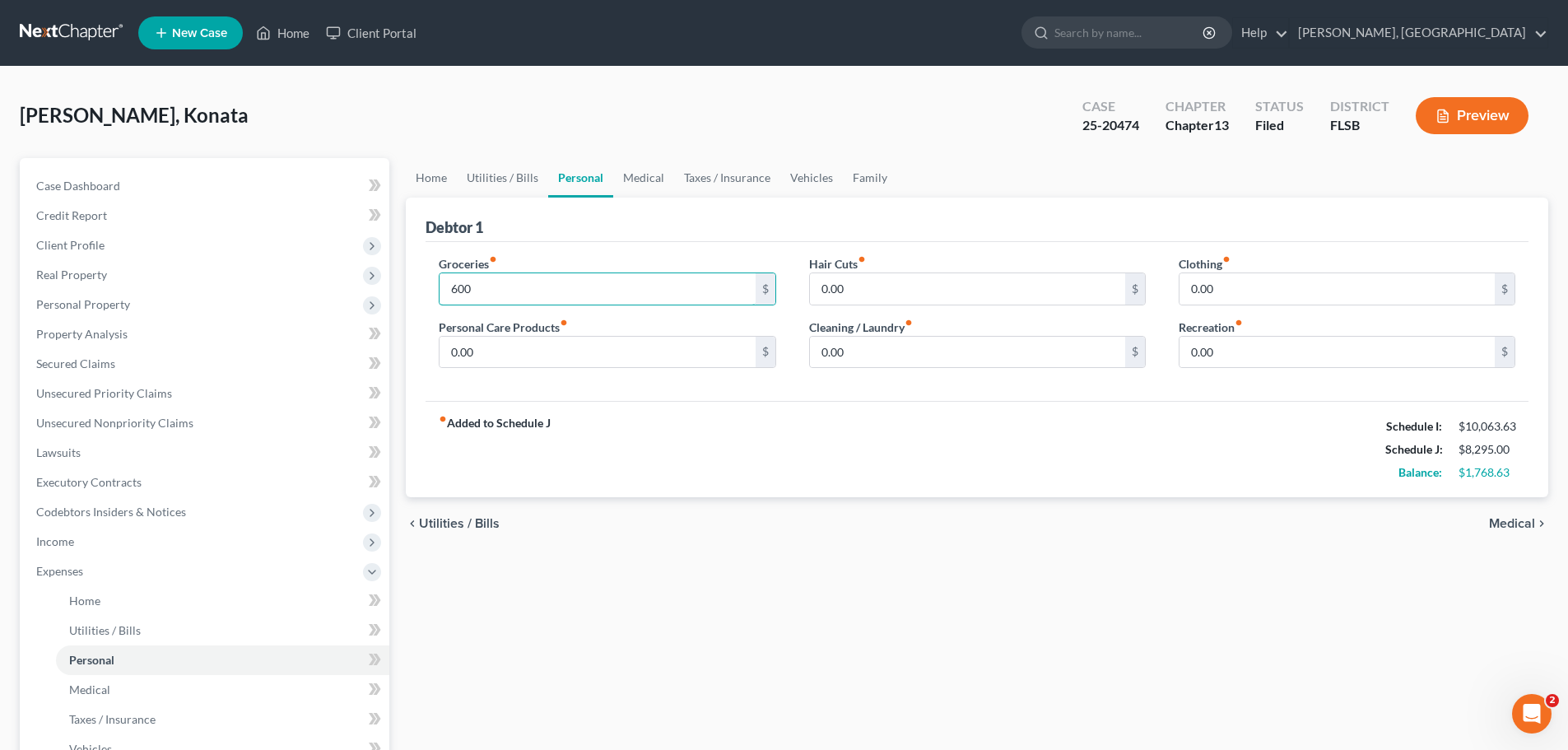
drag, startPoint x: 513, startPoint y: 293, endPoint x: 397, endPoint y: 291, distance: 116.0
click at [397, 291] on div "Home Utilities / Bills Personal Medical Taxes / Insurance Vehicles Family Debto…" at bounding box center [977, 604] width 1159 height 891
type input "350"
click at [1006, 291] on input "0.00" at bounding box center [968, 288] width 315 height 31
type input "30"
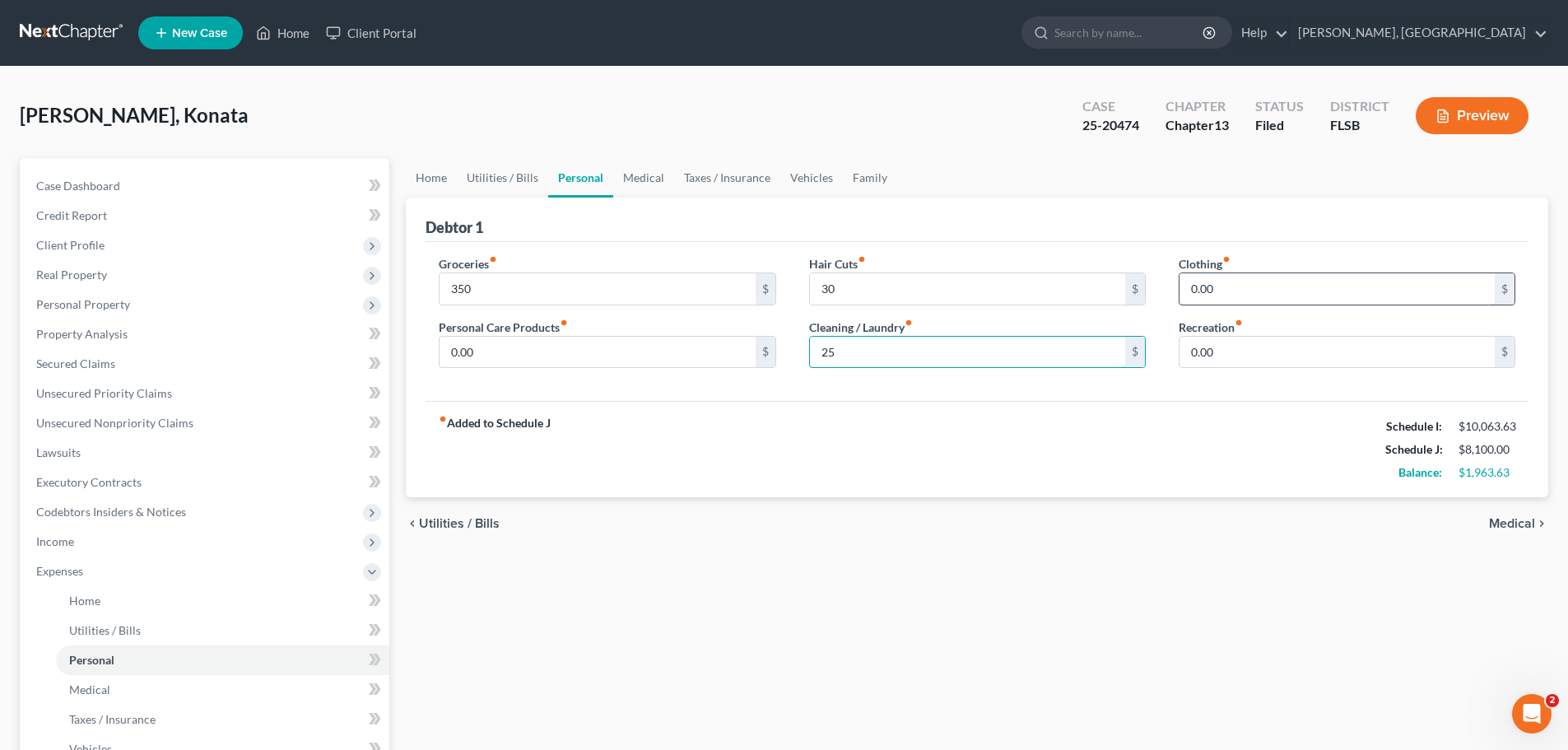
type input "25"
click at [1269, 293] on input "0.00" at bounding box center [1337, 288] width 315 height 31
type input "25"
click at [563, 351] on input "0.00" at bounding box center [597, 352] width 315 height 31
type input "25"
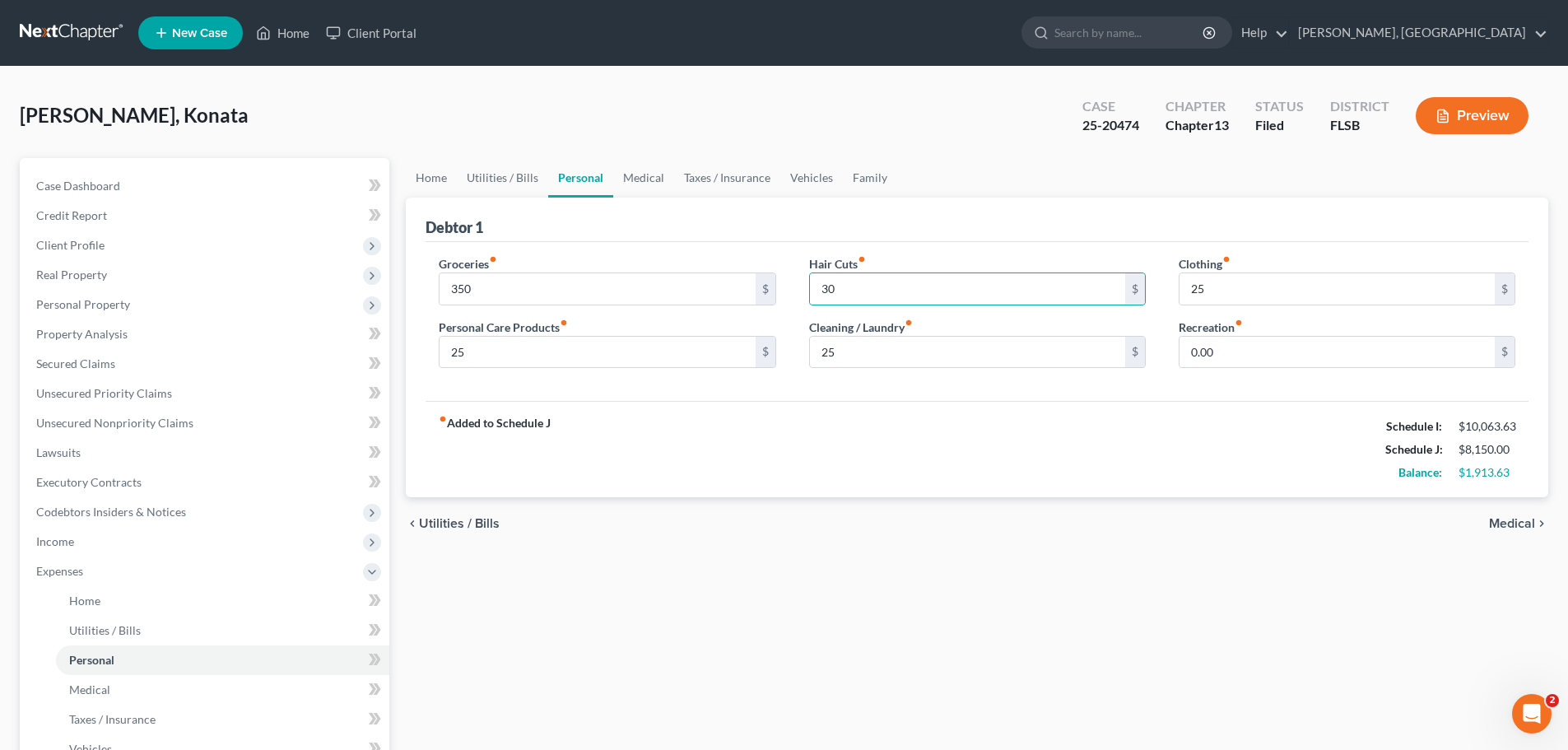
click at [1505, 523] on span "Medical" at bounding box center [1512, 523] width 47 height 14
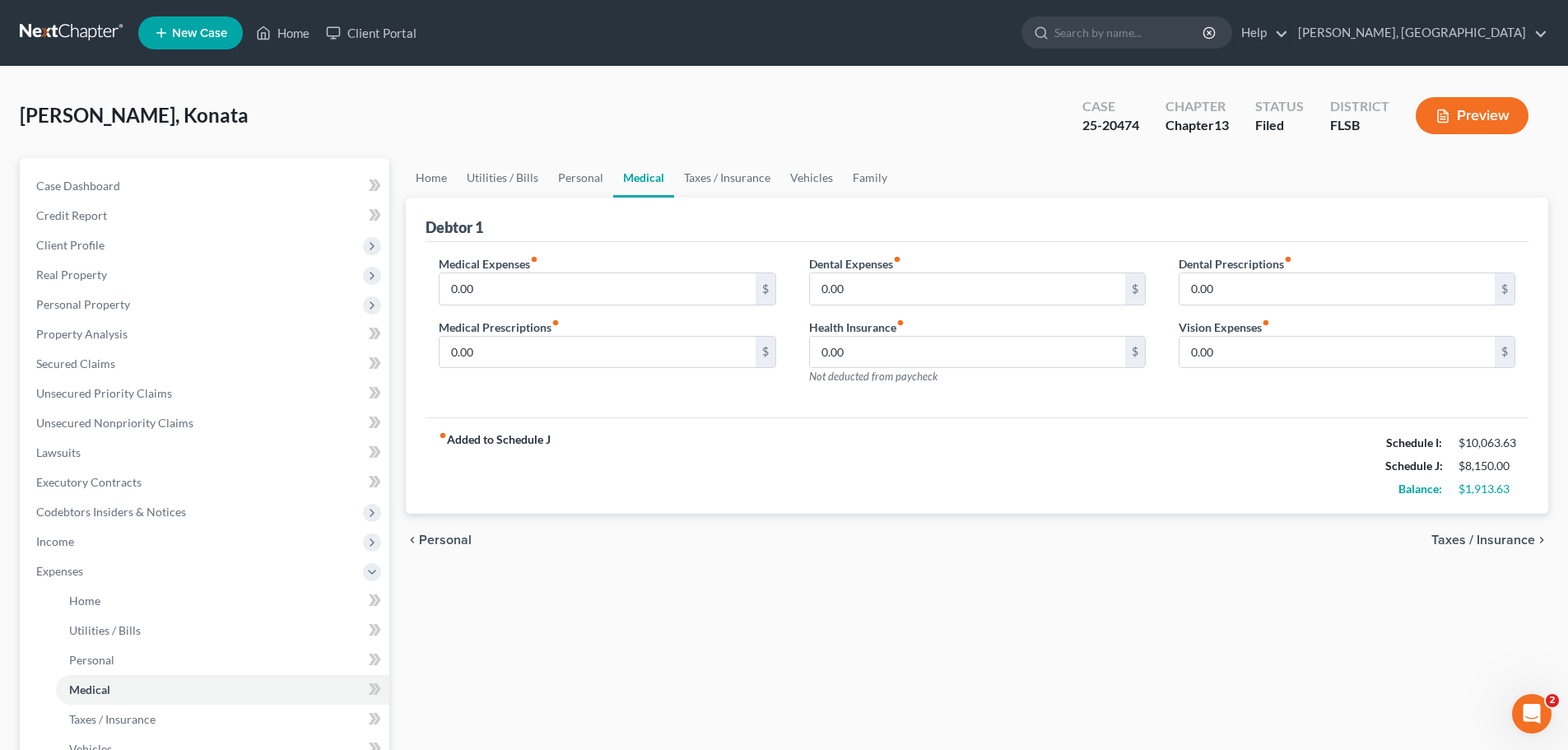
click at [1505, 523] on div "chevron_left Personal Taxes / Insurance chevron_right" at bounding box center [977, 539] width 1143 height 52
click at [1489, 539] on span "Taxes / Insurance" at bounding box center [1483, 540] width 104 height 14
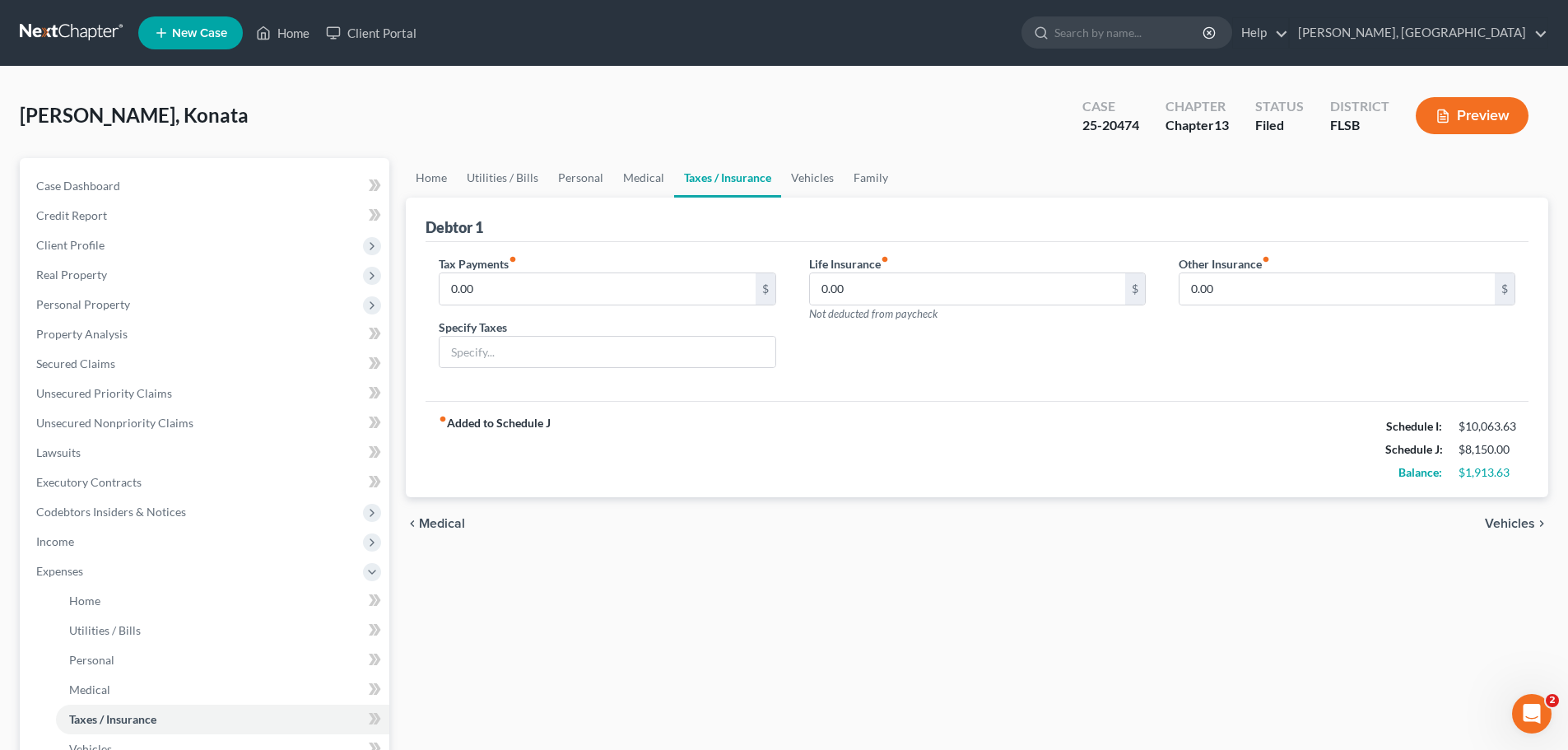
click at [1503, 523] on span "Vehicles" at bounding box center [1510, 523] width 50 height 14
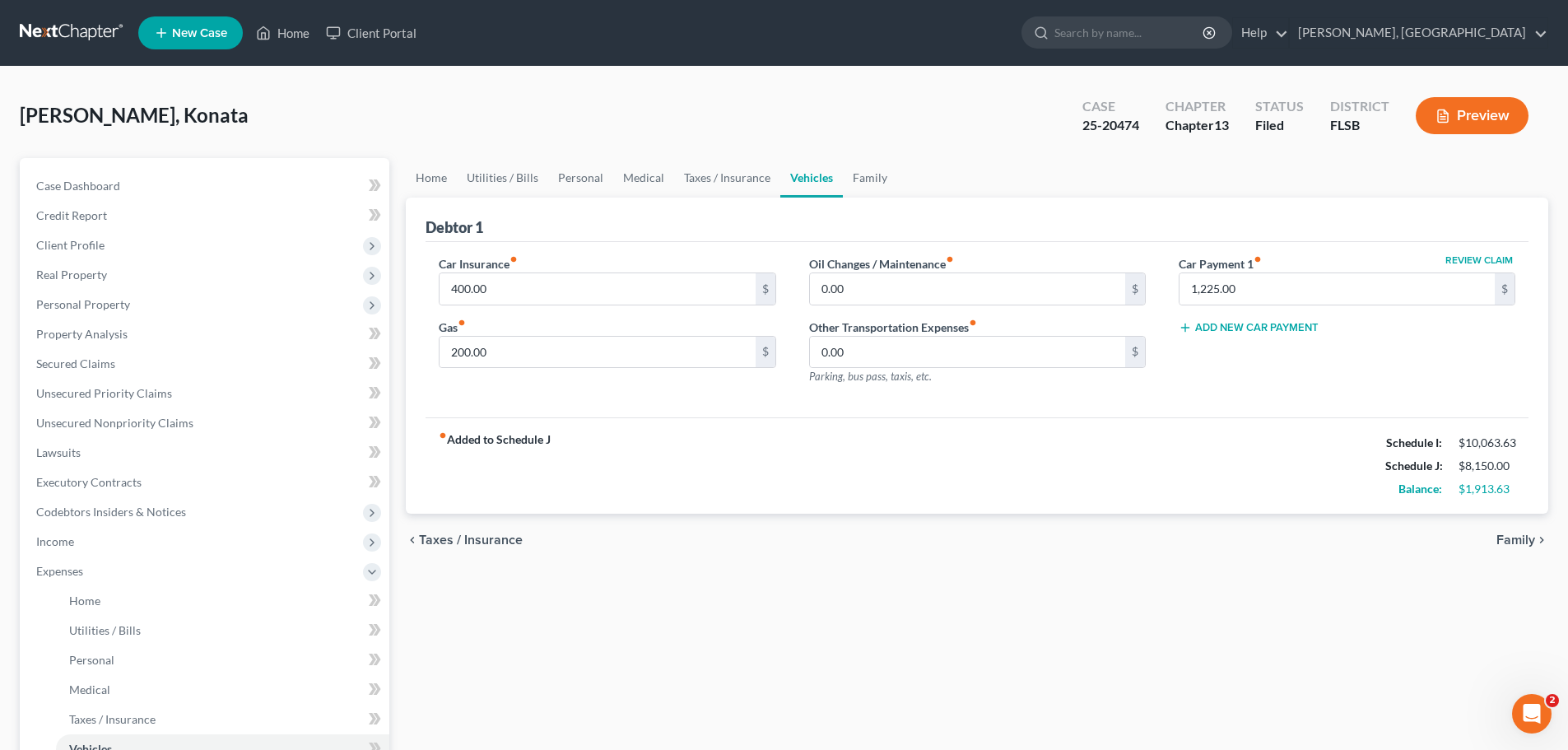
click at [1517, 534] on span "Family" at bounding box center [1516, 540] width 39 height 14
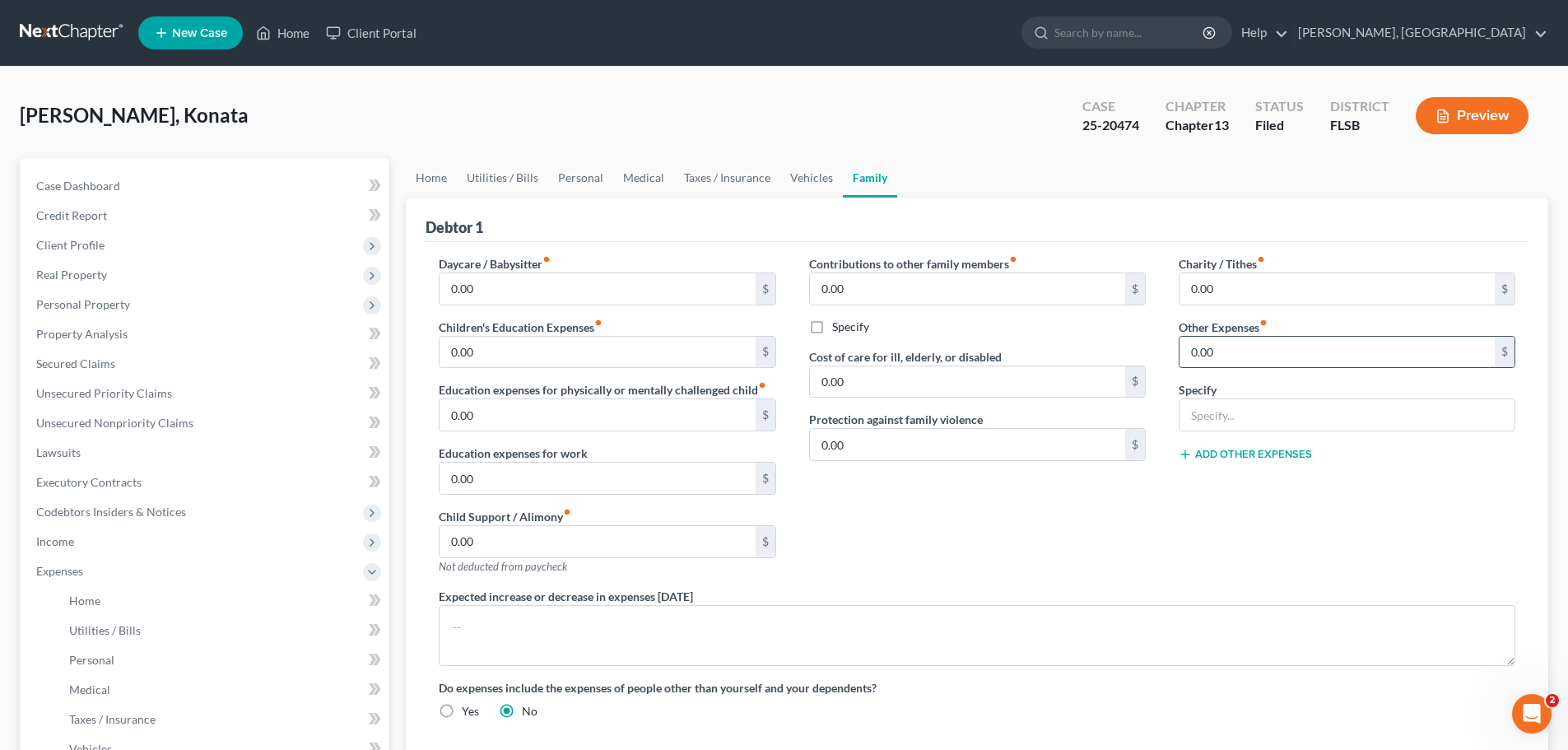
click at [1391, 364] on input "0.00" at bounding box center [1337, 352] width 315 height 31
type input "2,500"
click at [1352, 407] on input "text" at bounding box center [1347, 414] width 335 height 31
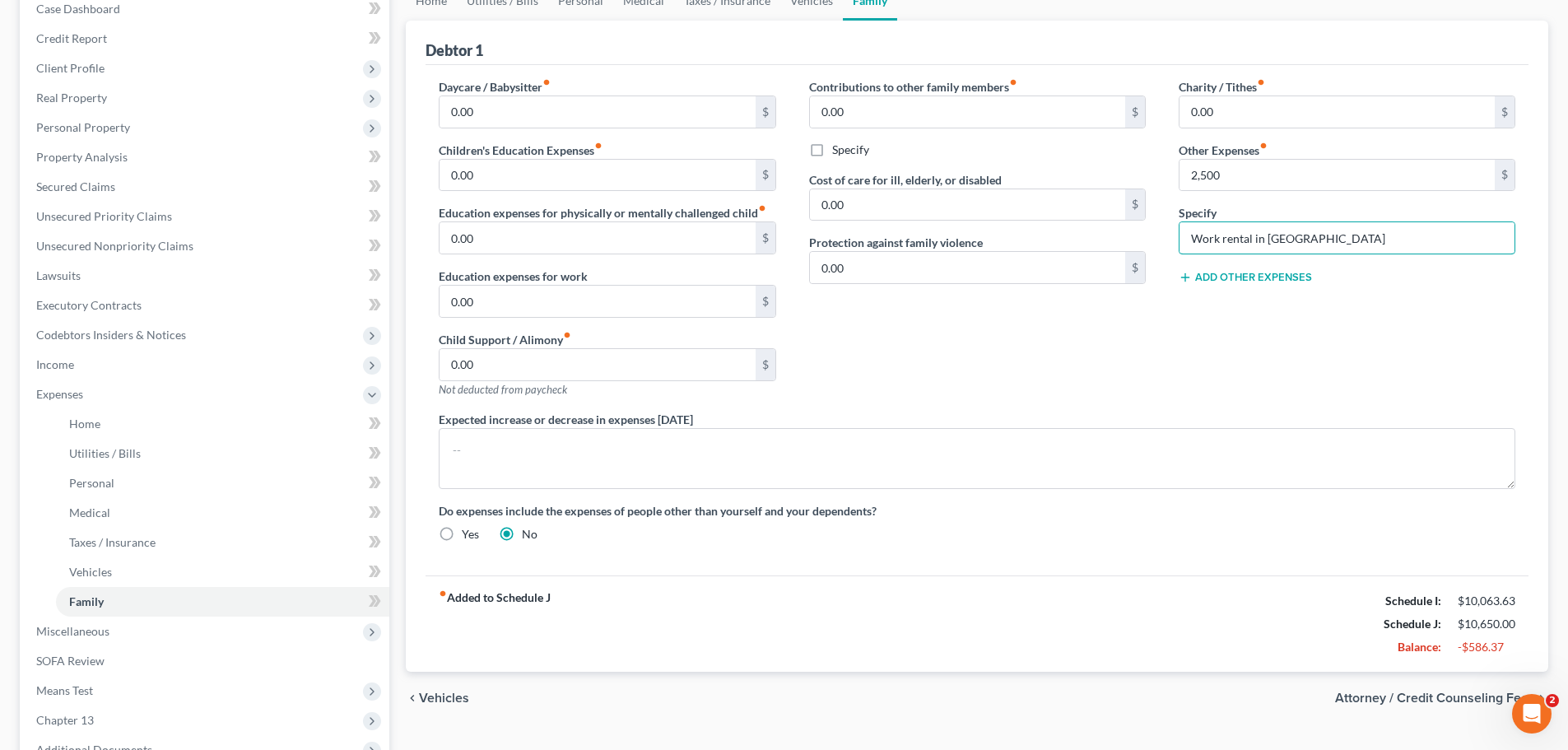
scroll to position [178, 0]
type input "Work rental in [GEOGRAPHIC_DATA]"
click at [1456, 696] on span "Attorney / Credit Counseling Fees" at bounding box center [1435, 698] width 200 height 14
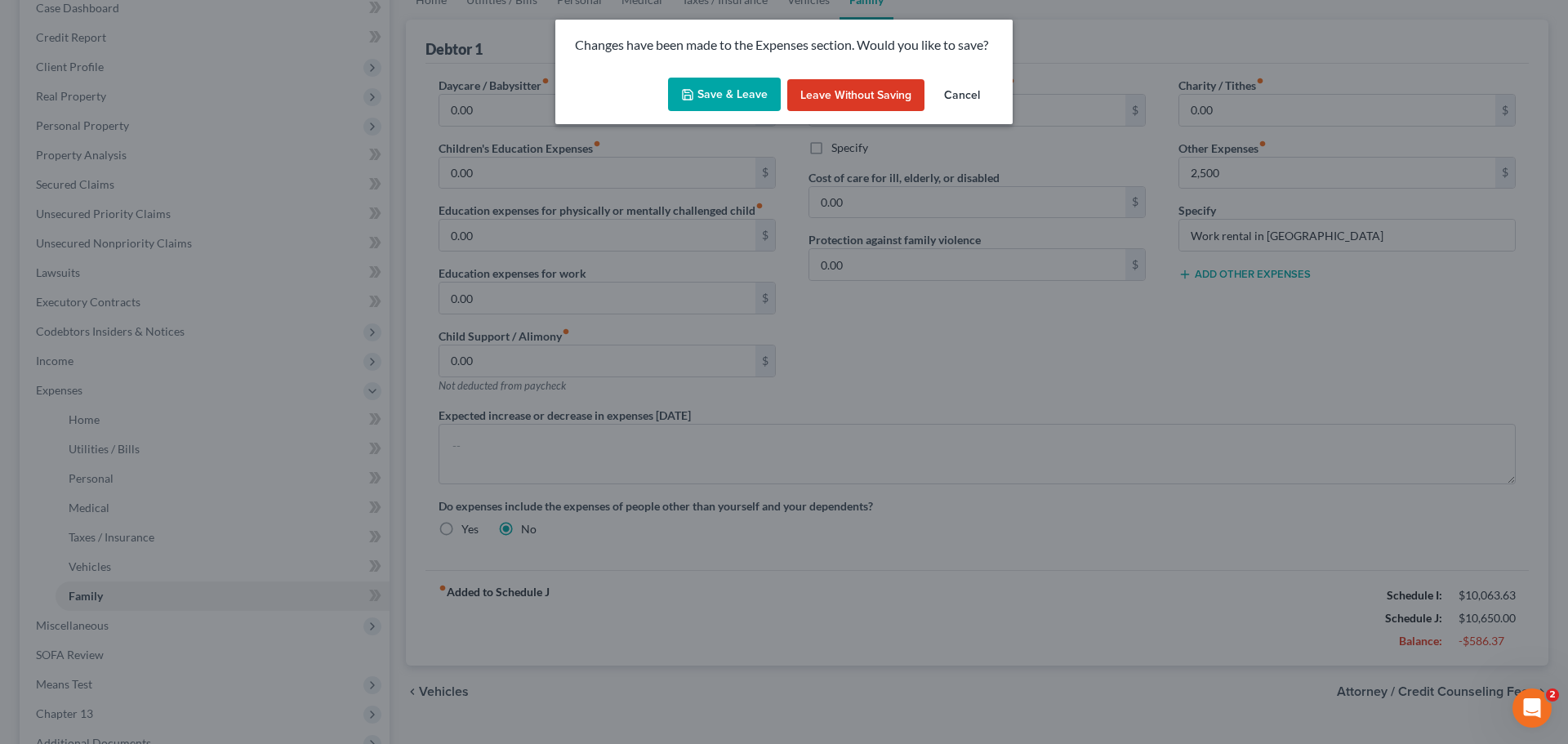
click at [718, 86] on button "Save & Leave" at bounding box center [724, 94] width 112 height 34
type input "2,500.00"
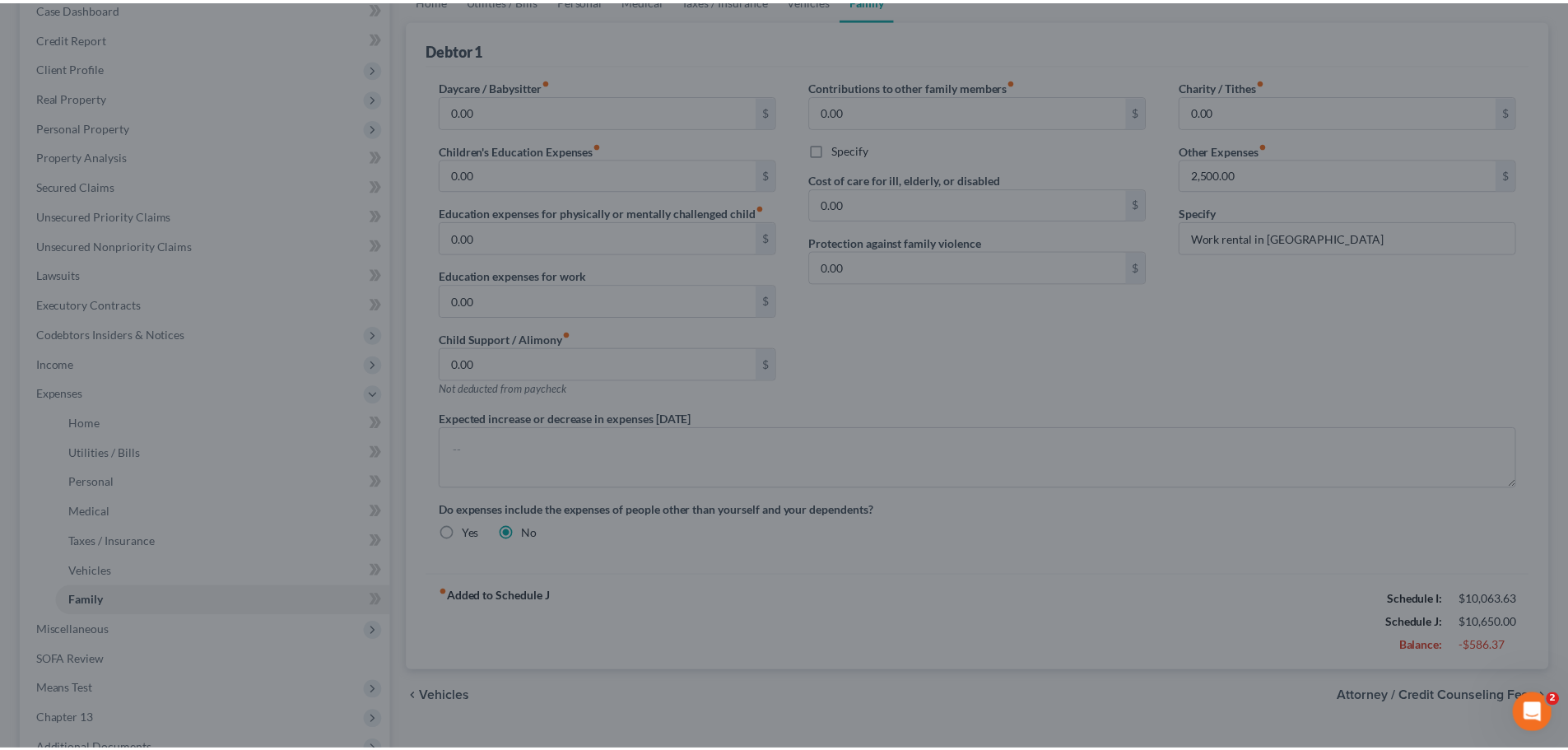
select select "2"
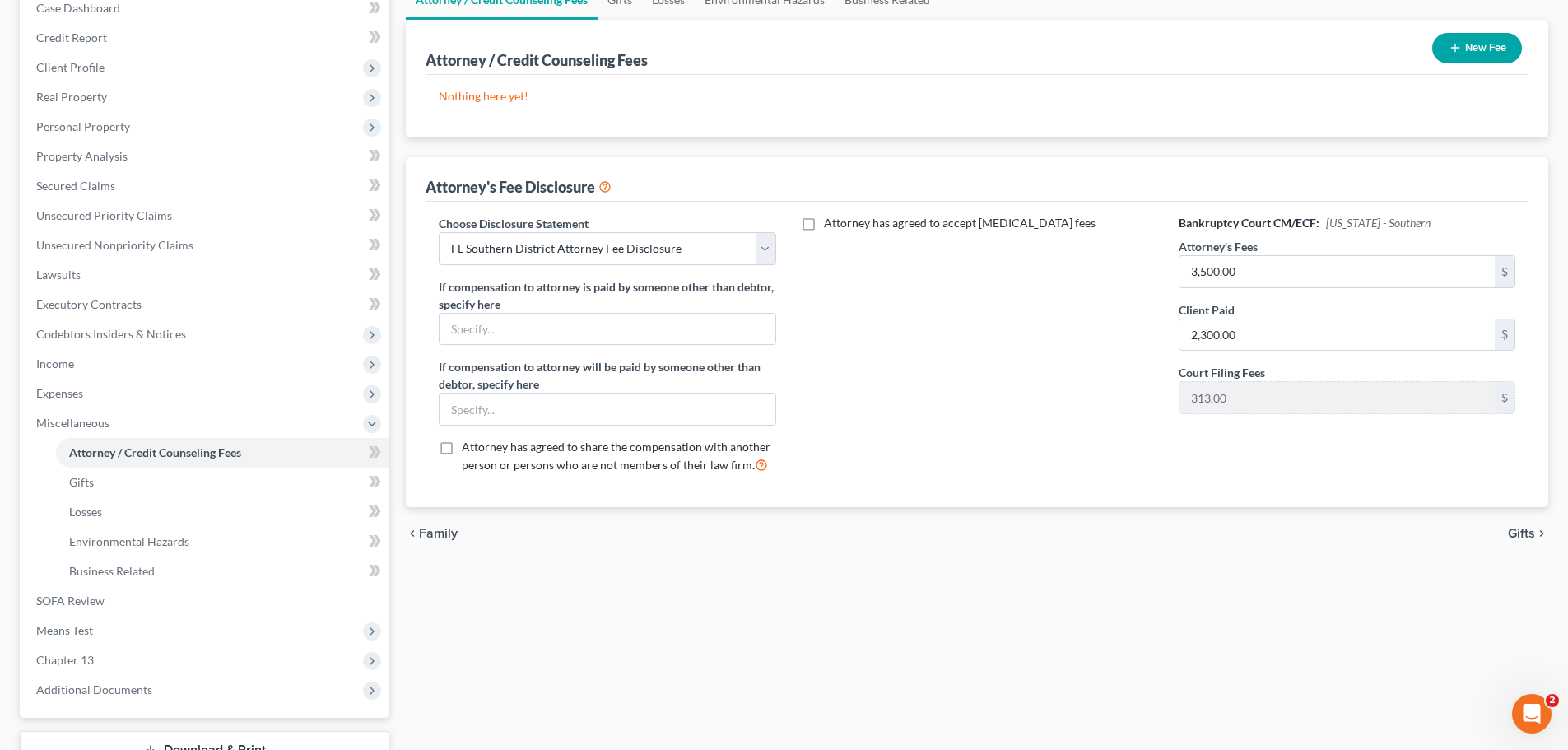
scroll to position [180, 0]
click at [1524, 532] on span "Gifts" at bounding box center [1521, 531] width 27 height 14
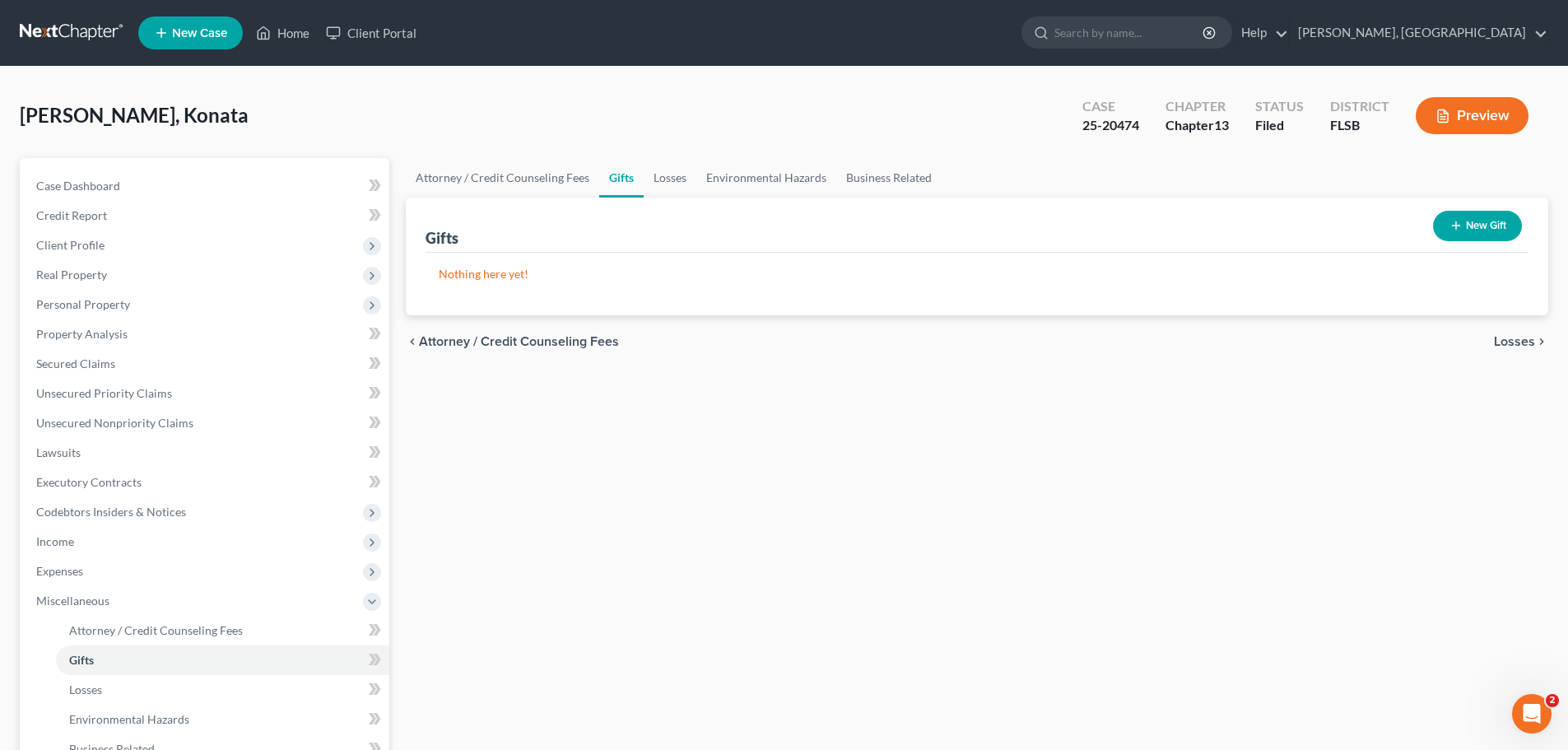
click at [1517, 338] on span "Losses" at bounding box center [1515, 342] width 41 height 14
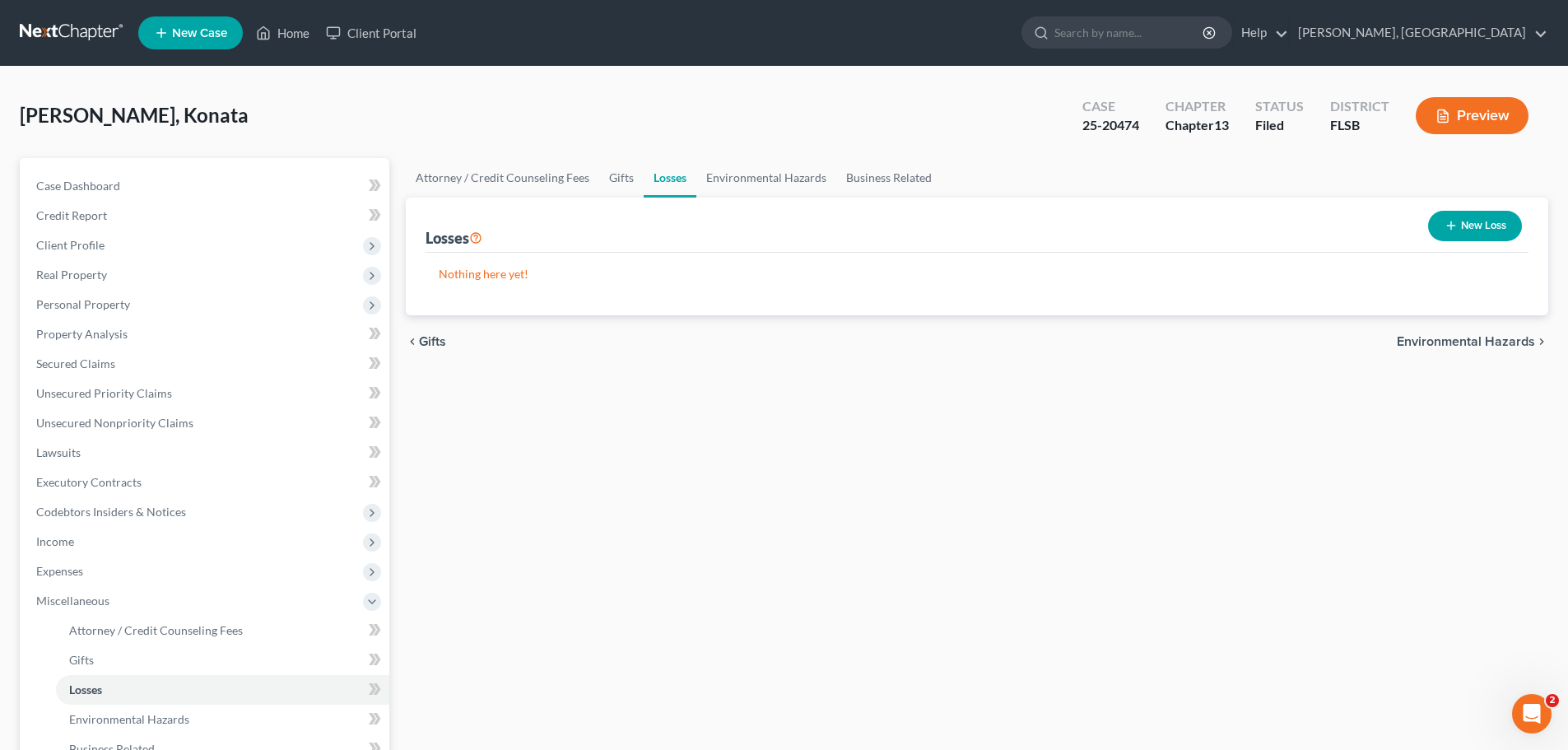
click at [1485, 339] on span "Environmental Hazards" at bounding box center [1467, 342] width 139 height 14
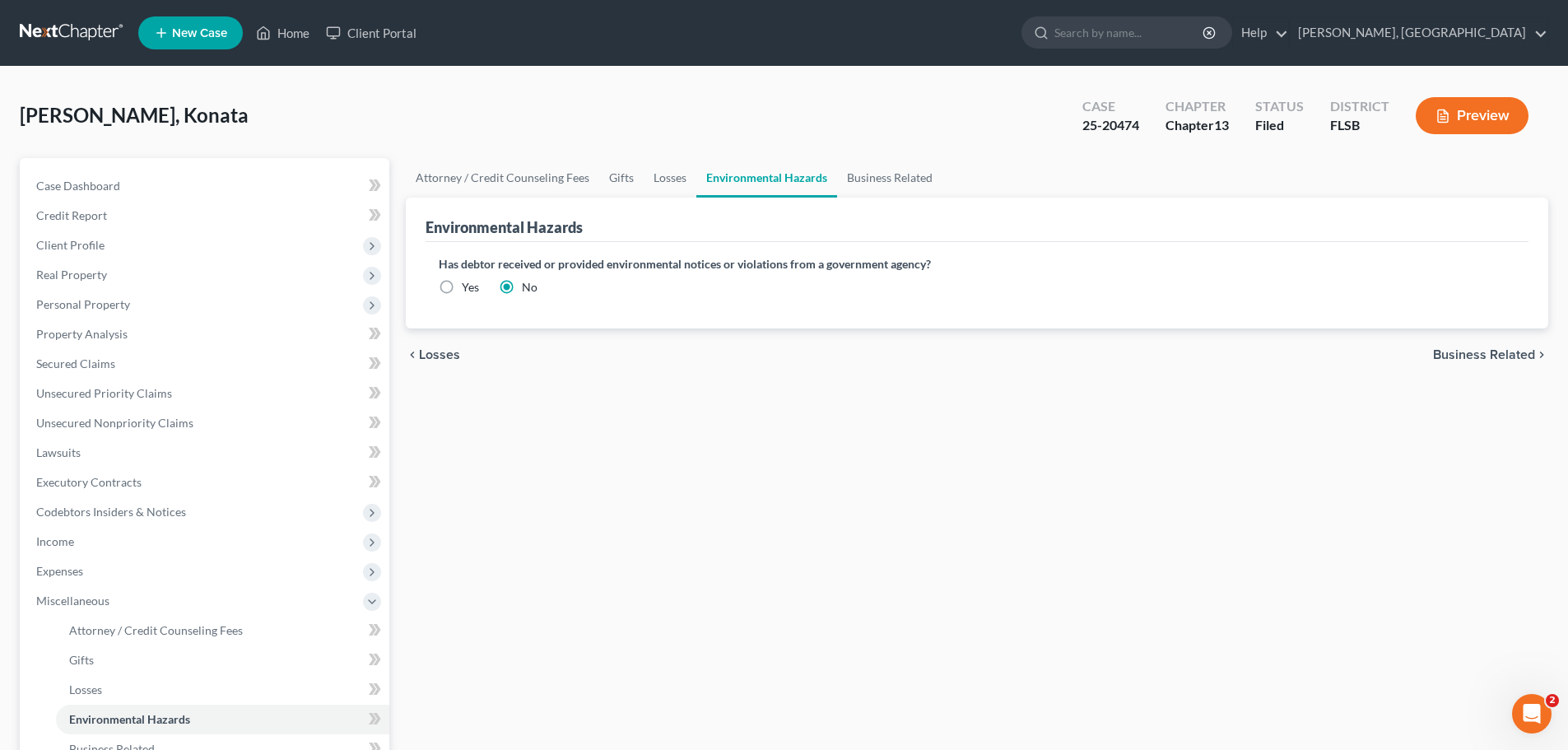
click at [1473, 360] on span "Business Related" at bounding box center [1484, 355] width 102 height 14
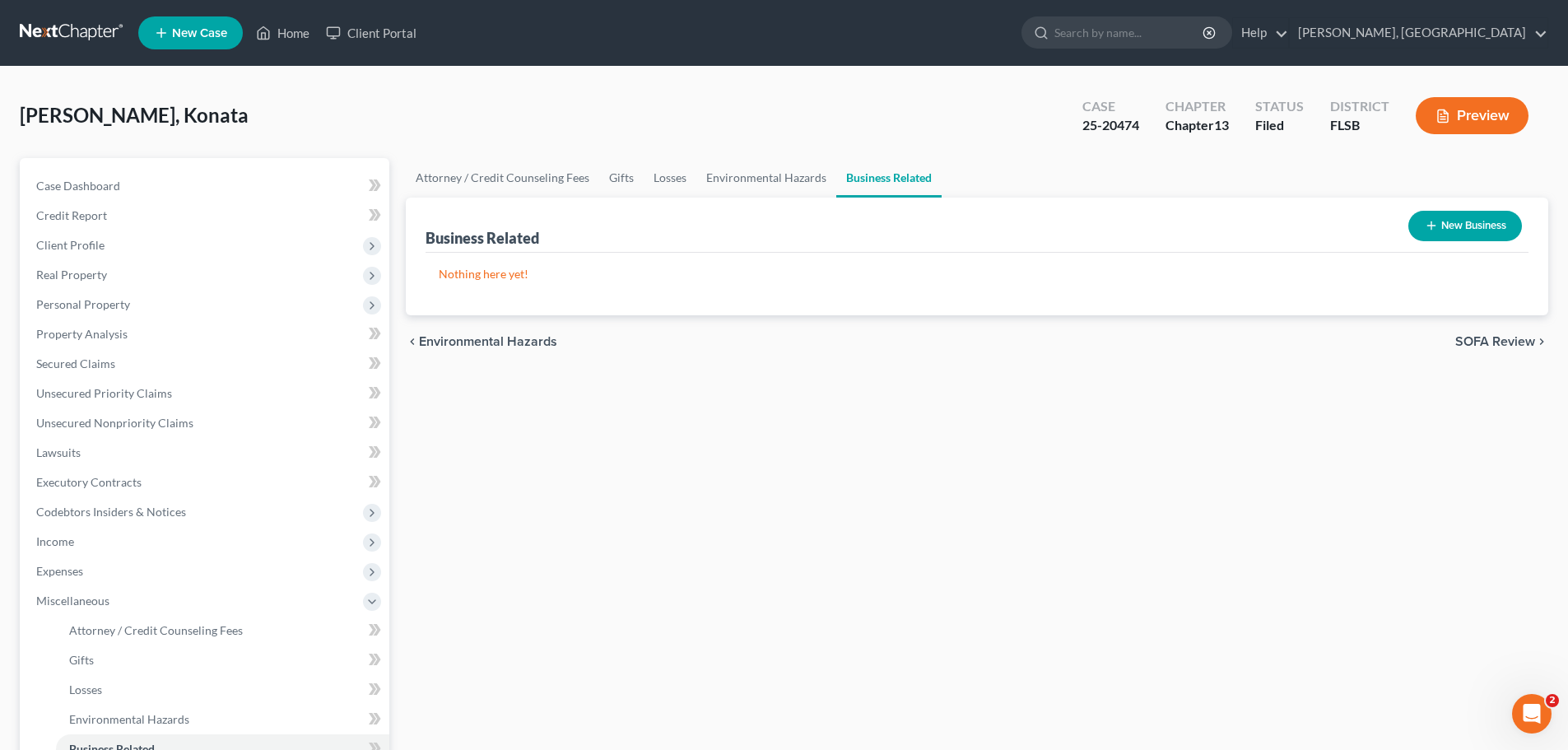
click at [1496, 337] on span "SOFA Review" at bounding box center [1495, 342] width 79 height 14
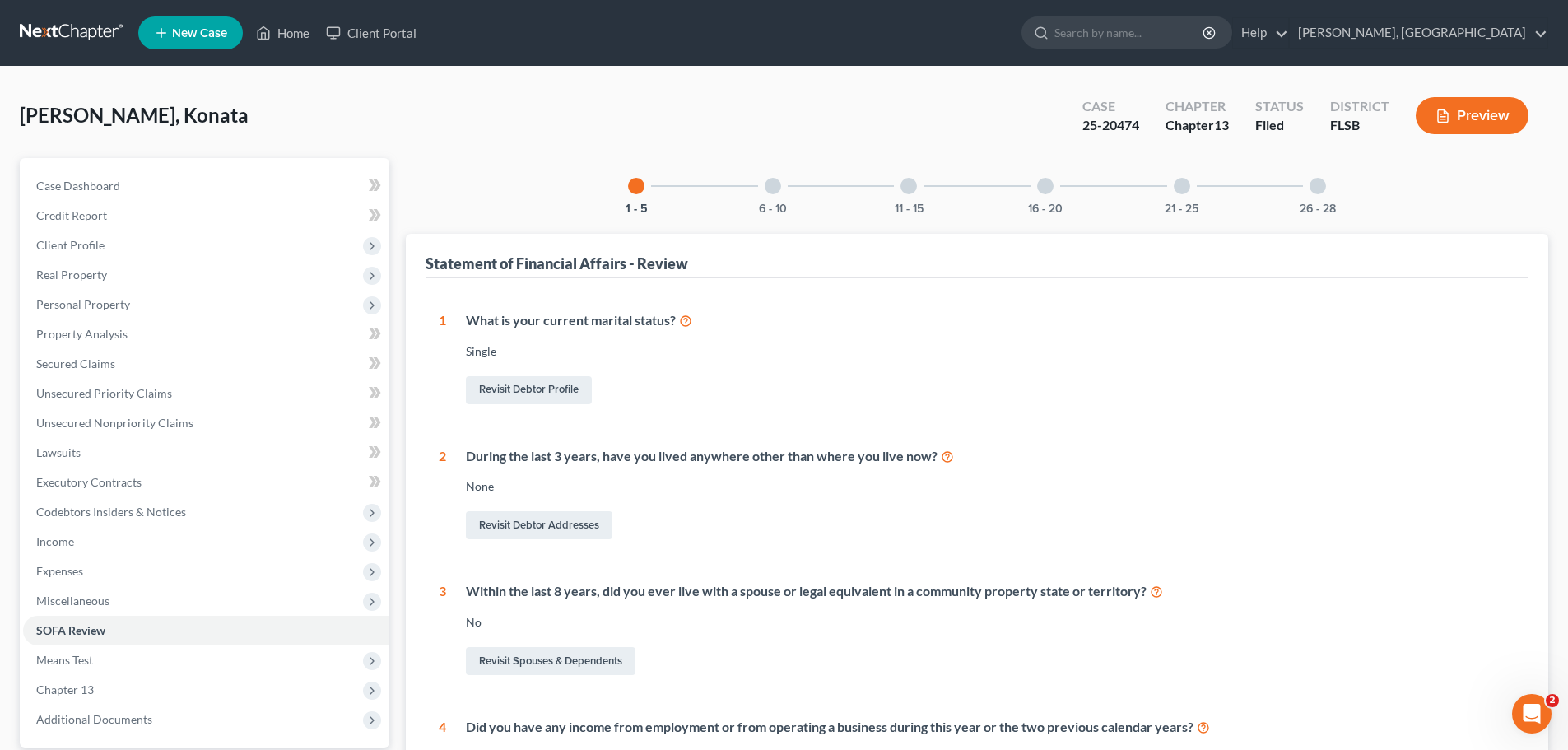
scroll to position [375, 0]
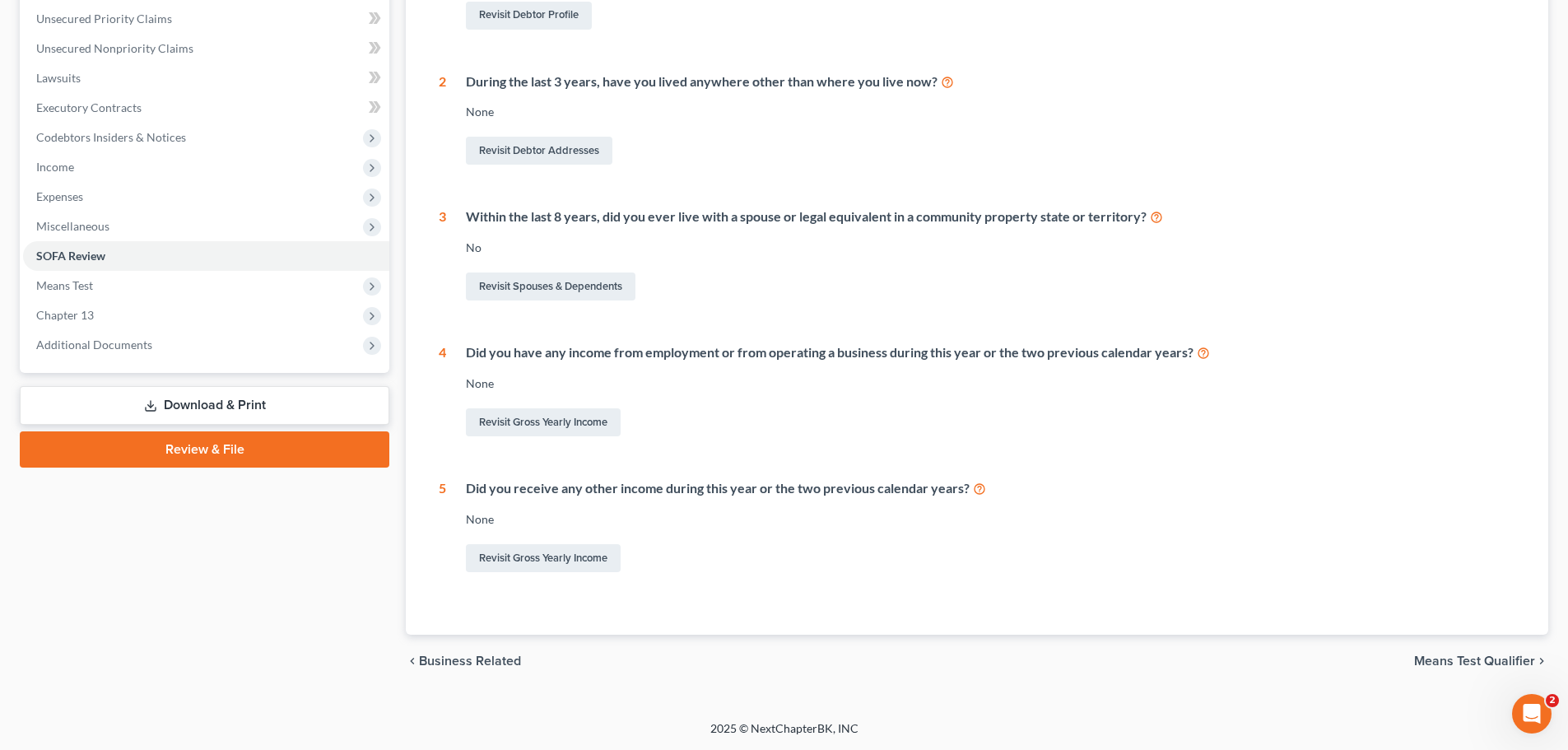
click at [1471, 658] on span "Means Test Qualifier" at bounding box center [1474, 661] width 121 height 14
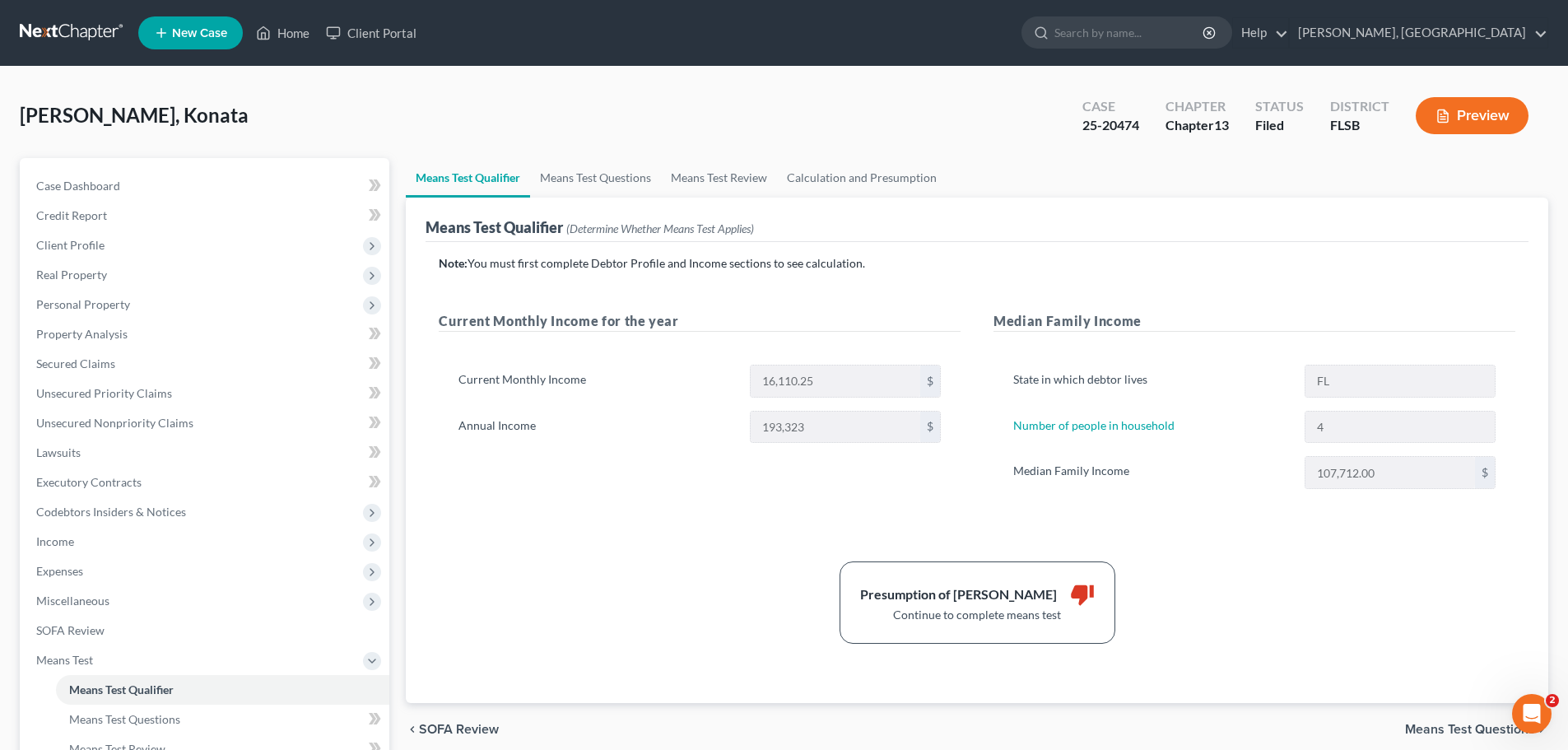
click at [1486, 726] on span "Means Test Questions" at bounding box center [1470, 730] width 130 height 14
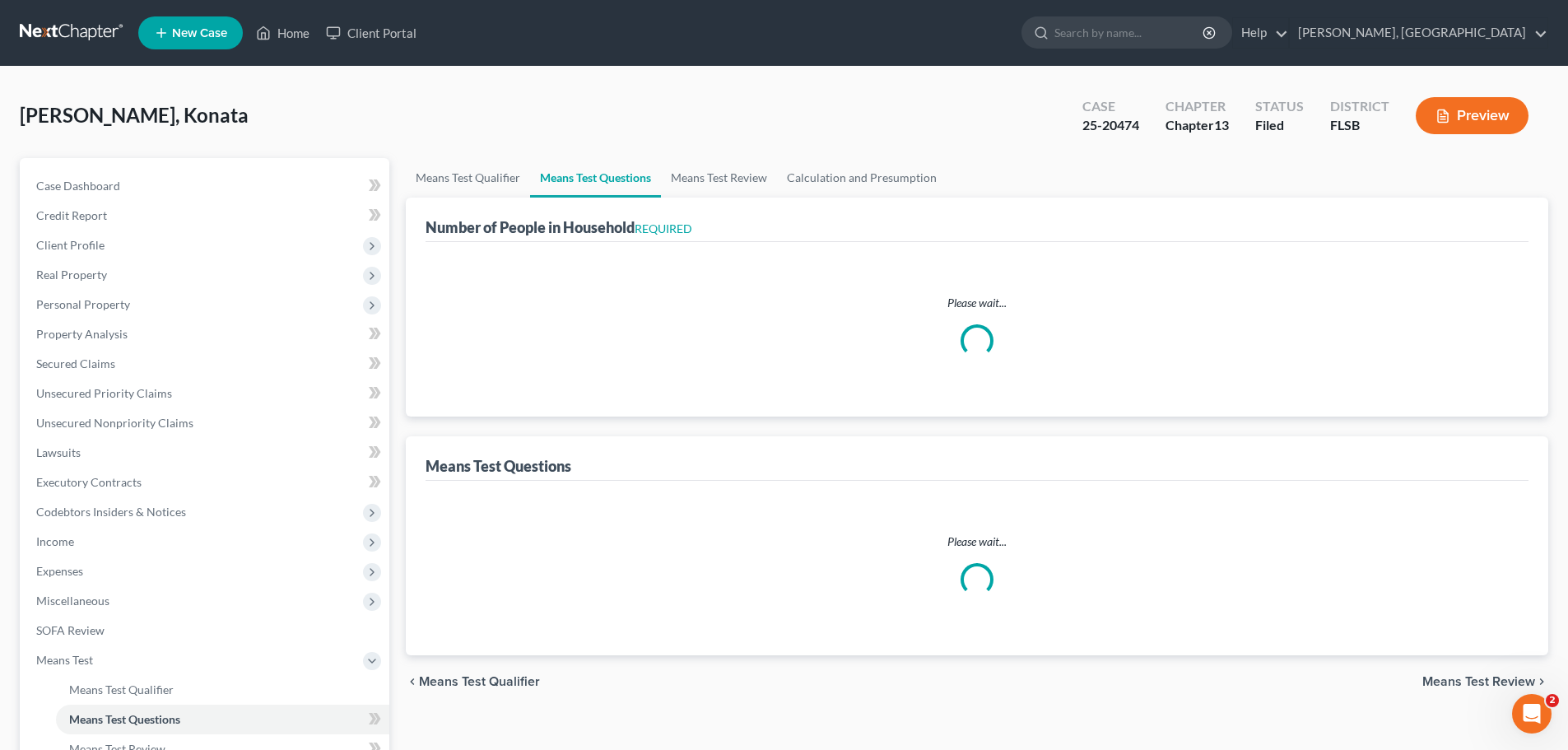
select select "0"
select select "60"
select select "1"
select select "60"
select select "0"
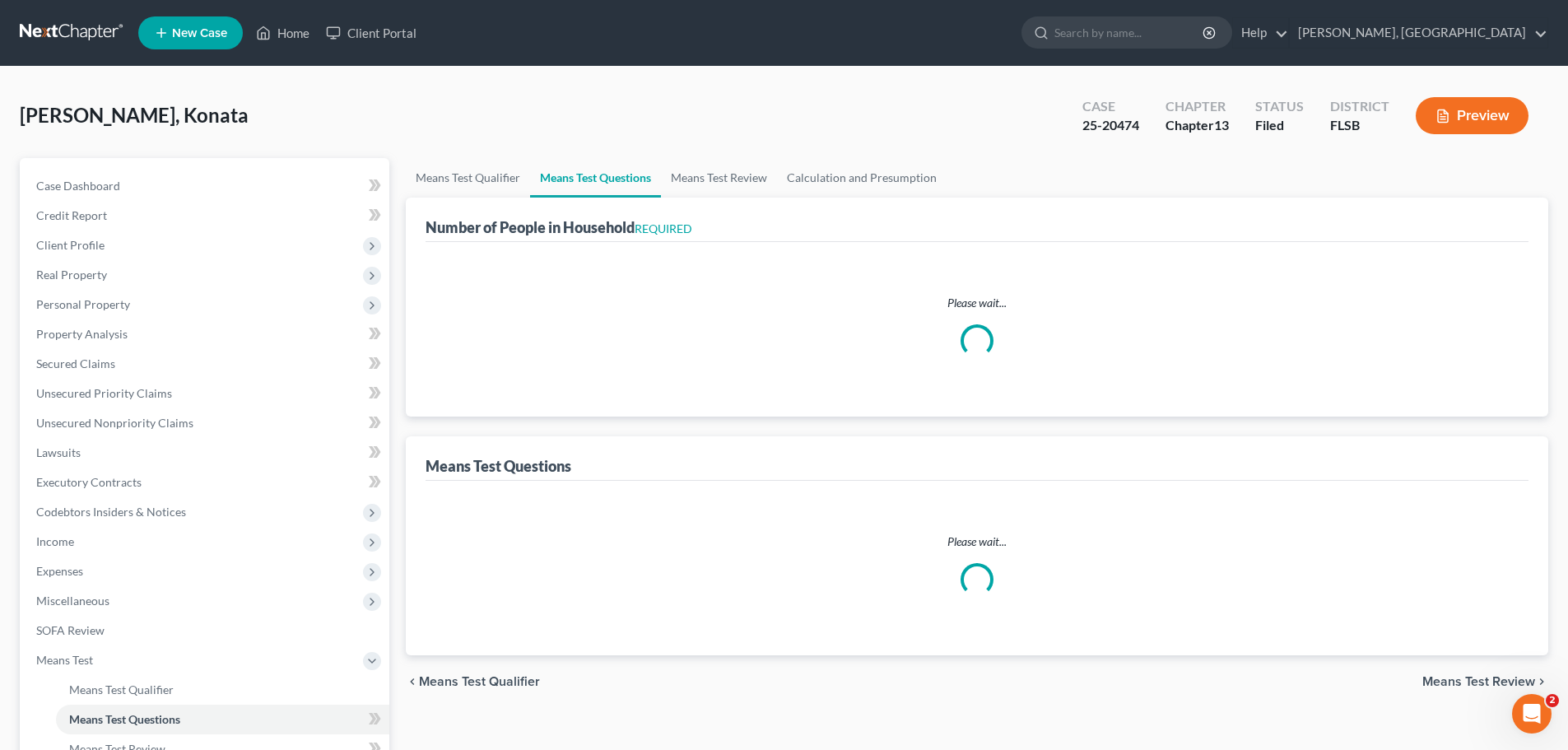
select select "60"
select select "1"
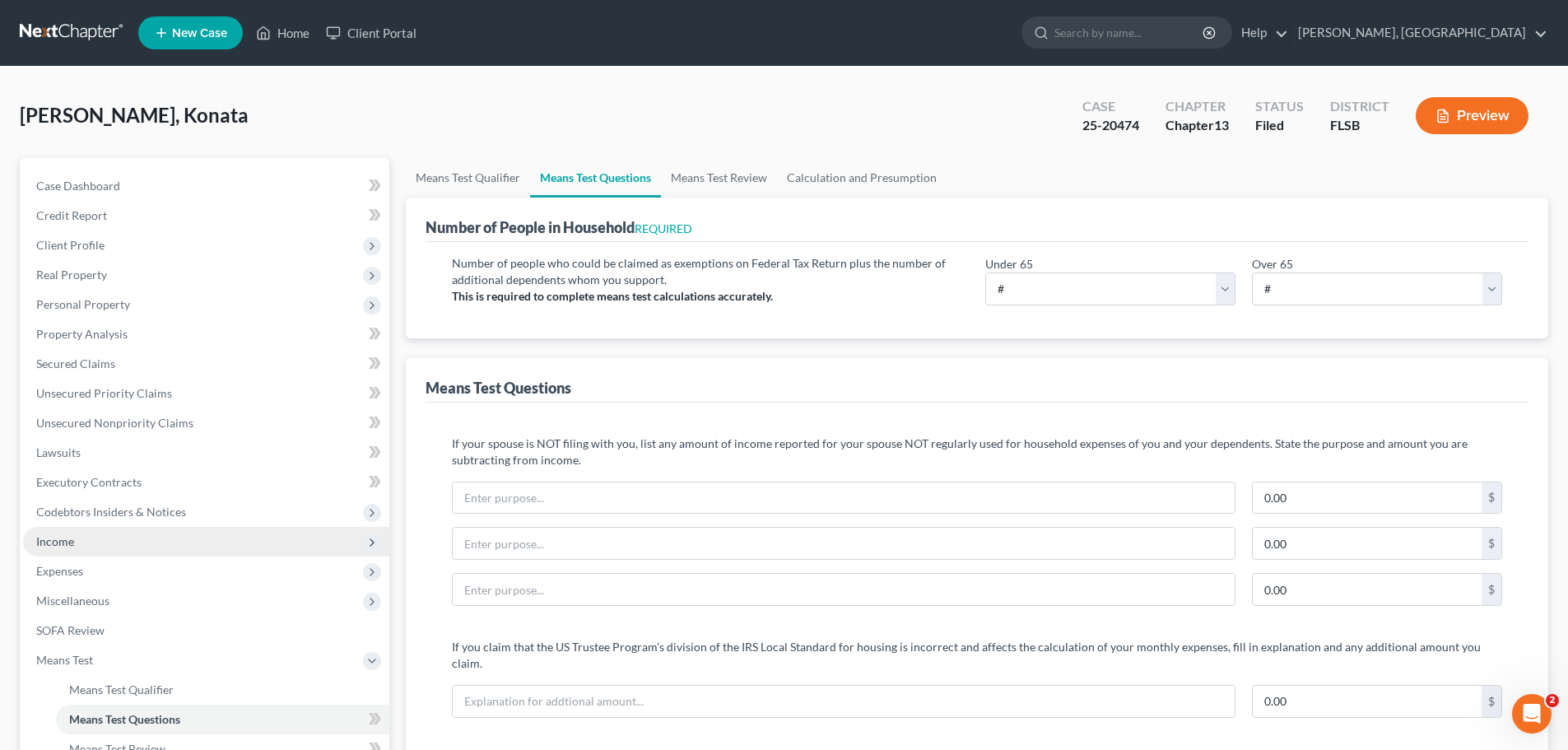
click at [66, 539] on span "Income" at bounding box center [55, 541] width 38 height 14
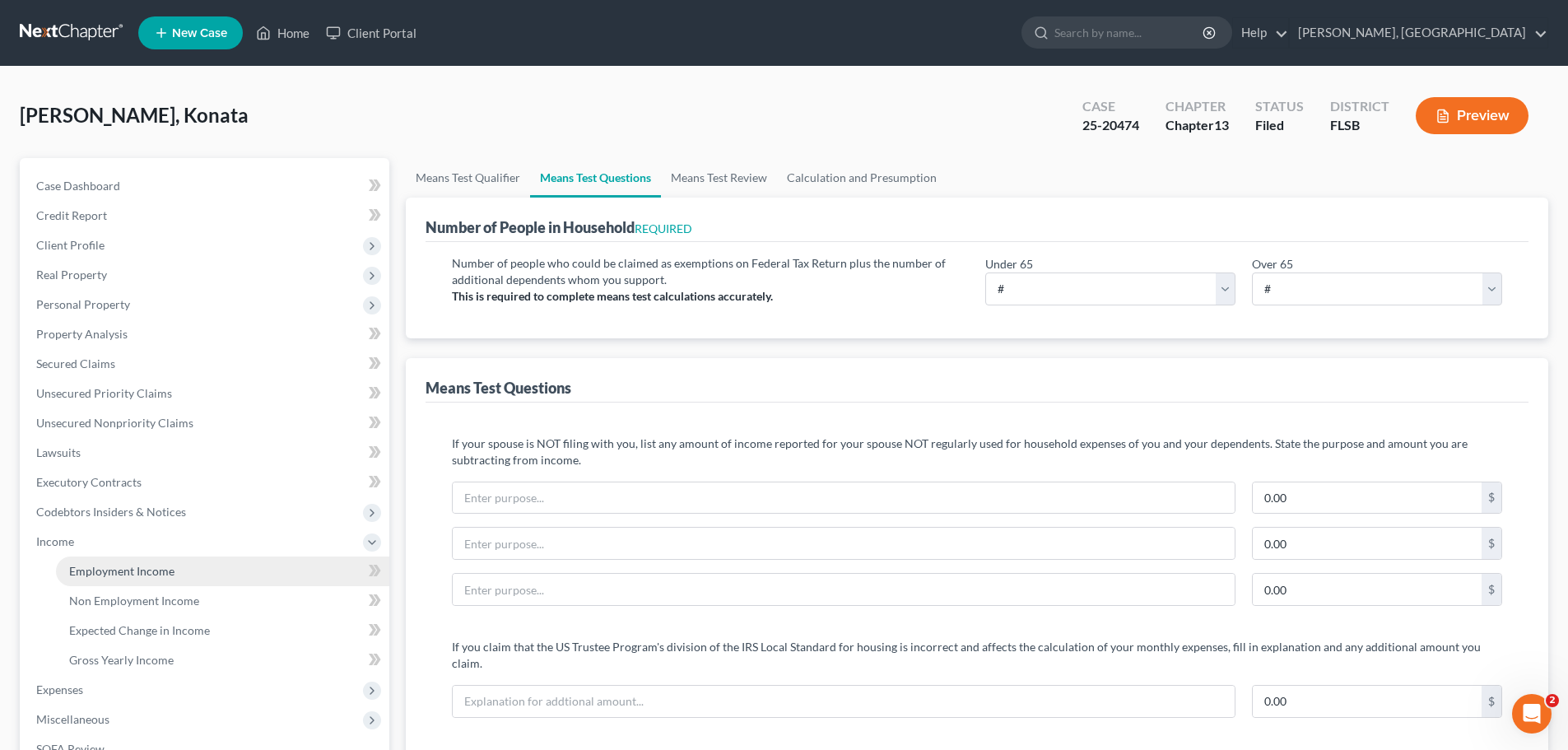
click at [145, 567] on span "Employment Income" at bounding box center [122, 571] width 106 height 14
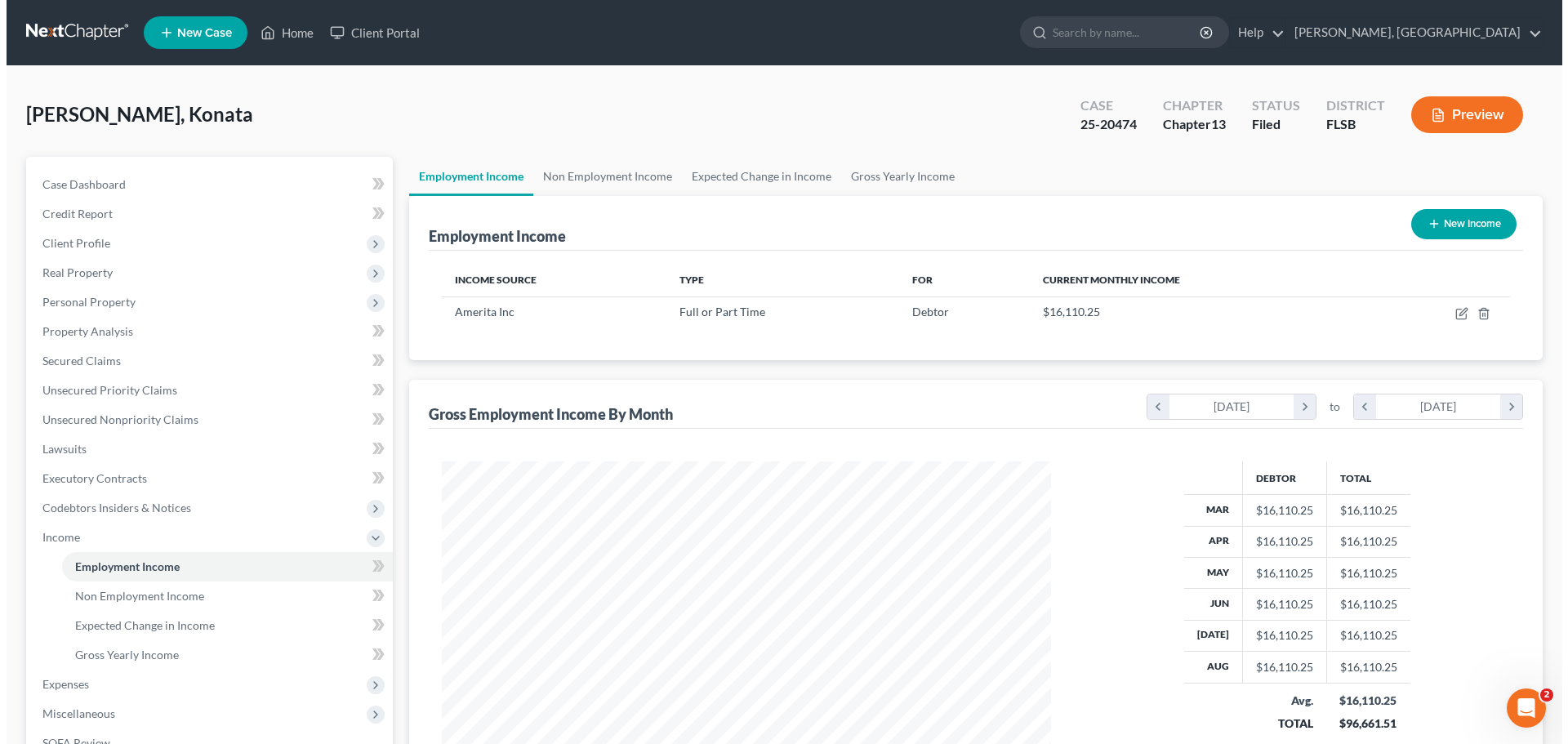
scroll to position [304, 642]
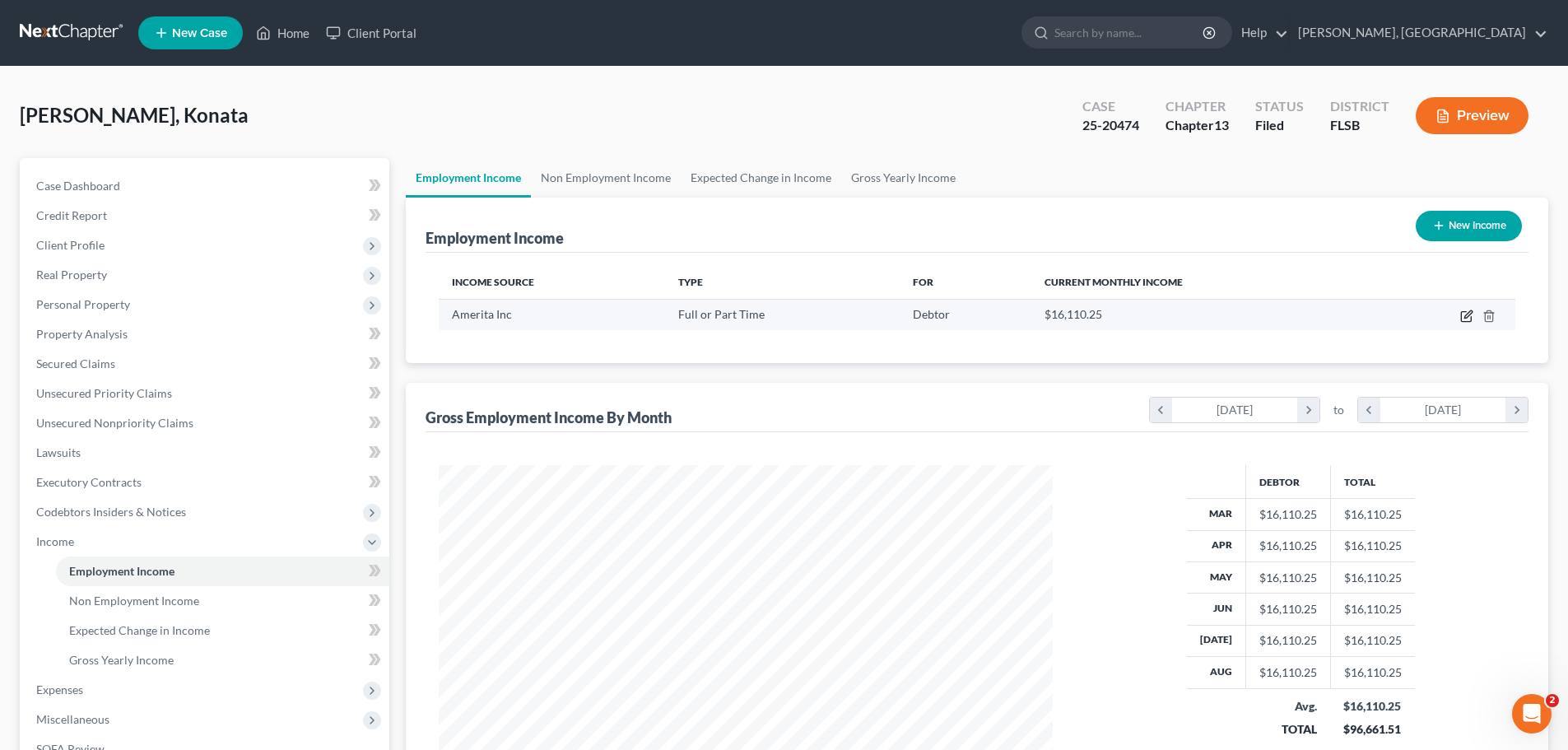
click at [1469, 315] on icon "button" at bounding box center [1468, 314] width 8 height 8
select select "0"
select select "18"
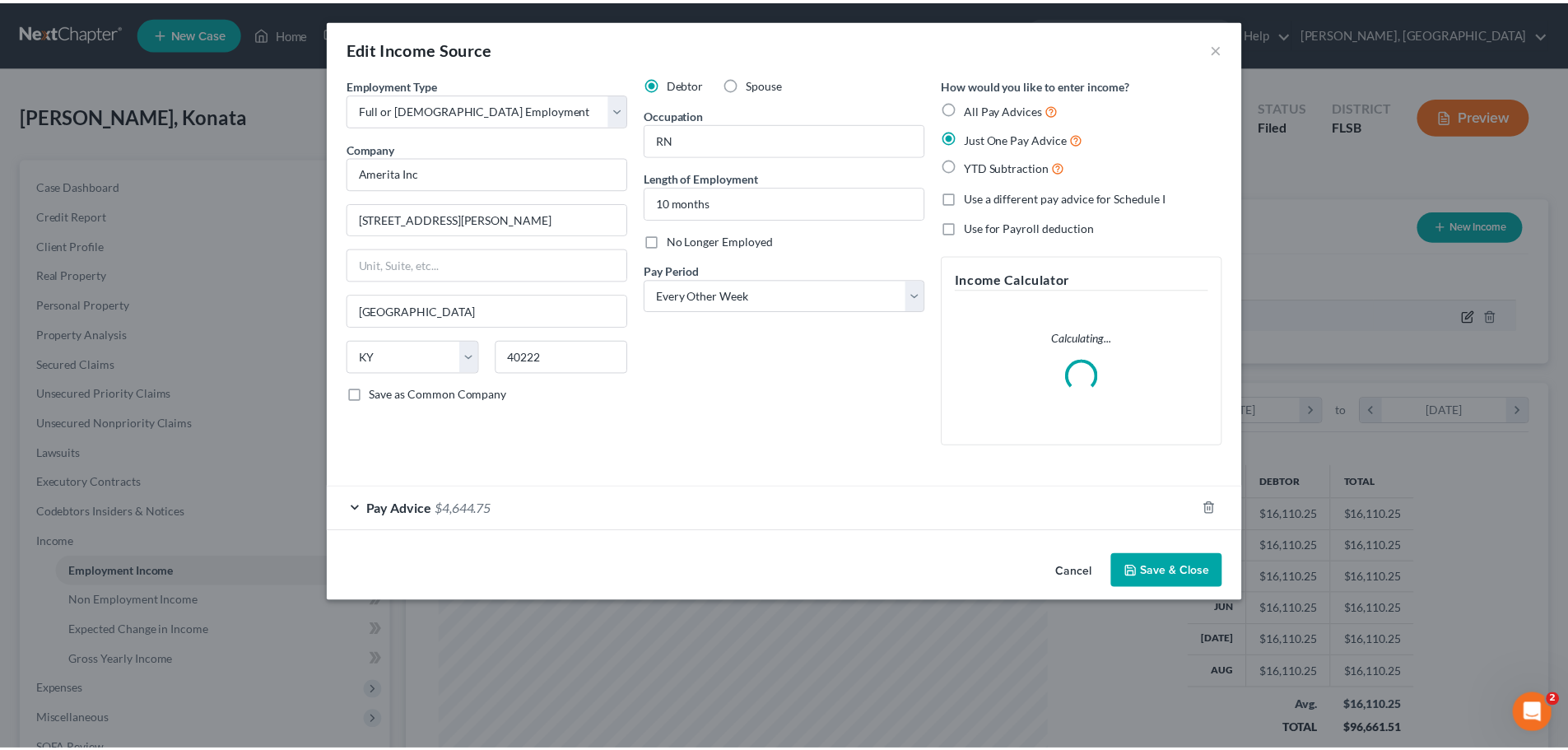
scroll to position [309, 653]
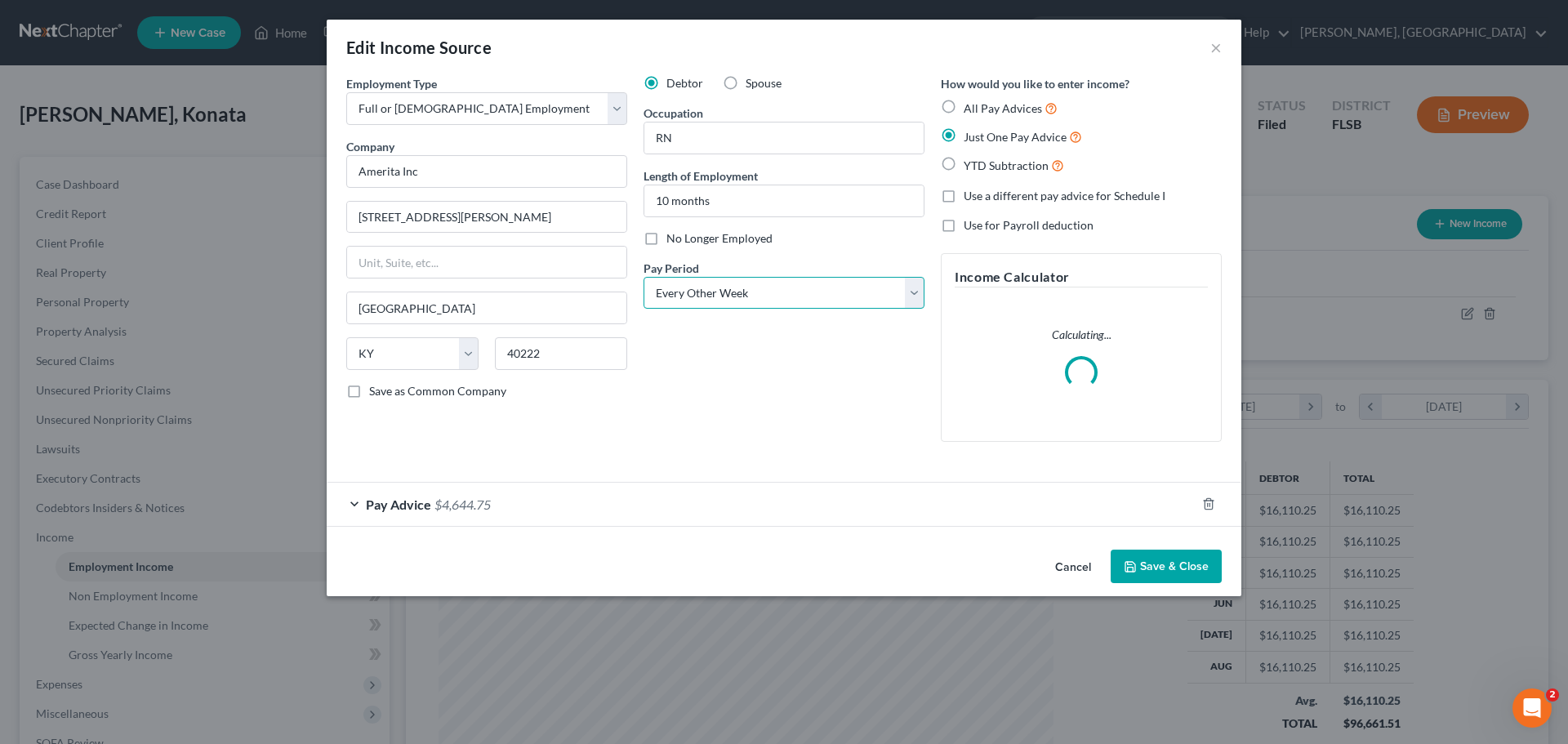
click at [912, 292] on select "Select Monthly Twice Monthly Every Other Week Weekly" at bounding box center [784, 293] width 281 height 33
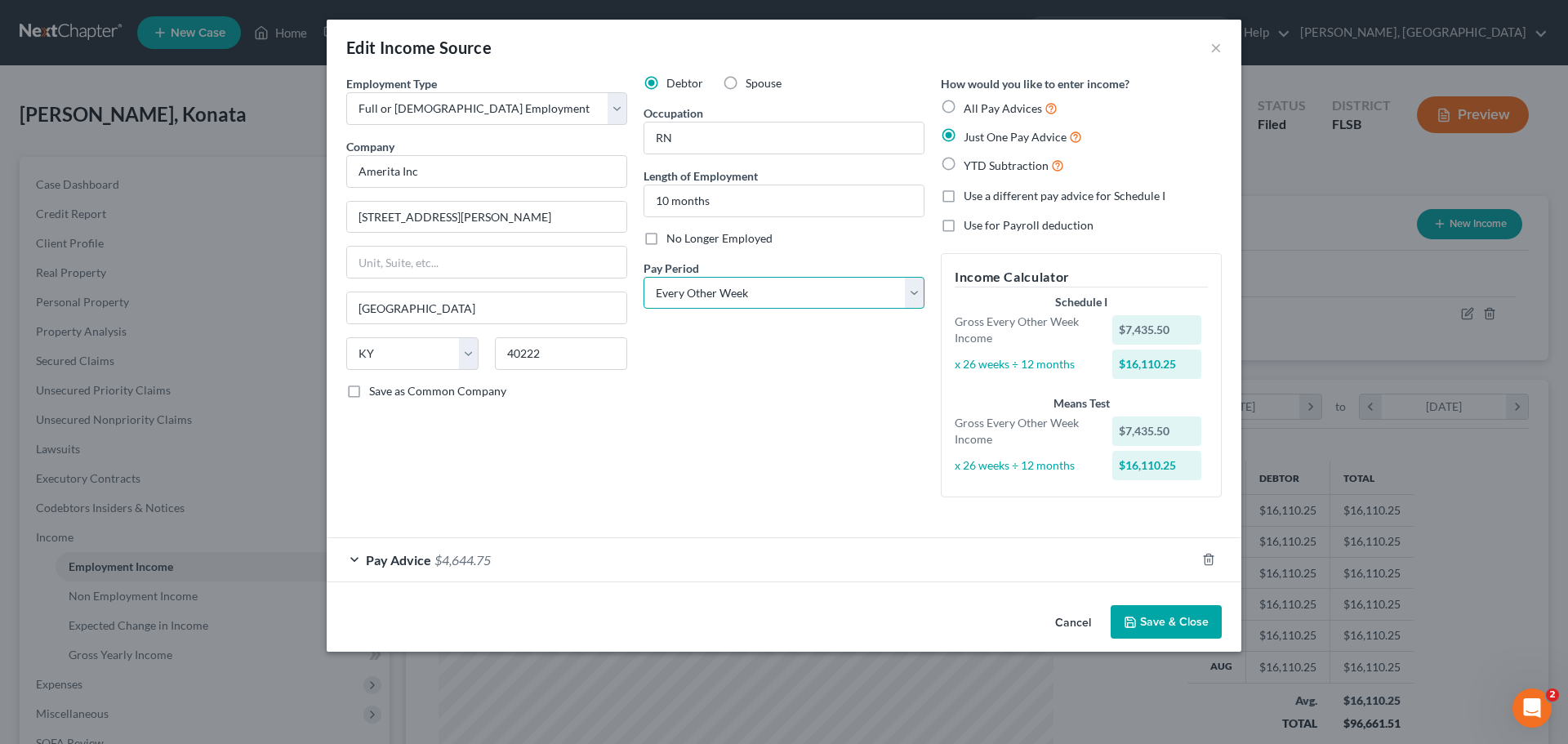
select select "1"
click at [643, 277] on select "Select Monthly Twice Monthly Every Other Week Weekly" at bounding box center [784, 293] width 281 height 33
click at [1173, 619] on button "Save & Close" at bounding box center [1166, 622] width 111 height 34
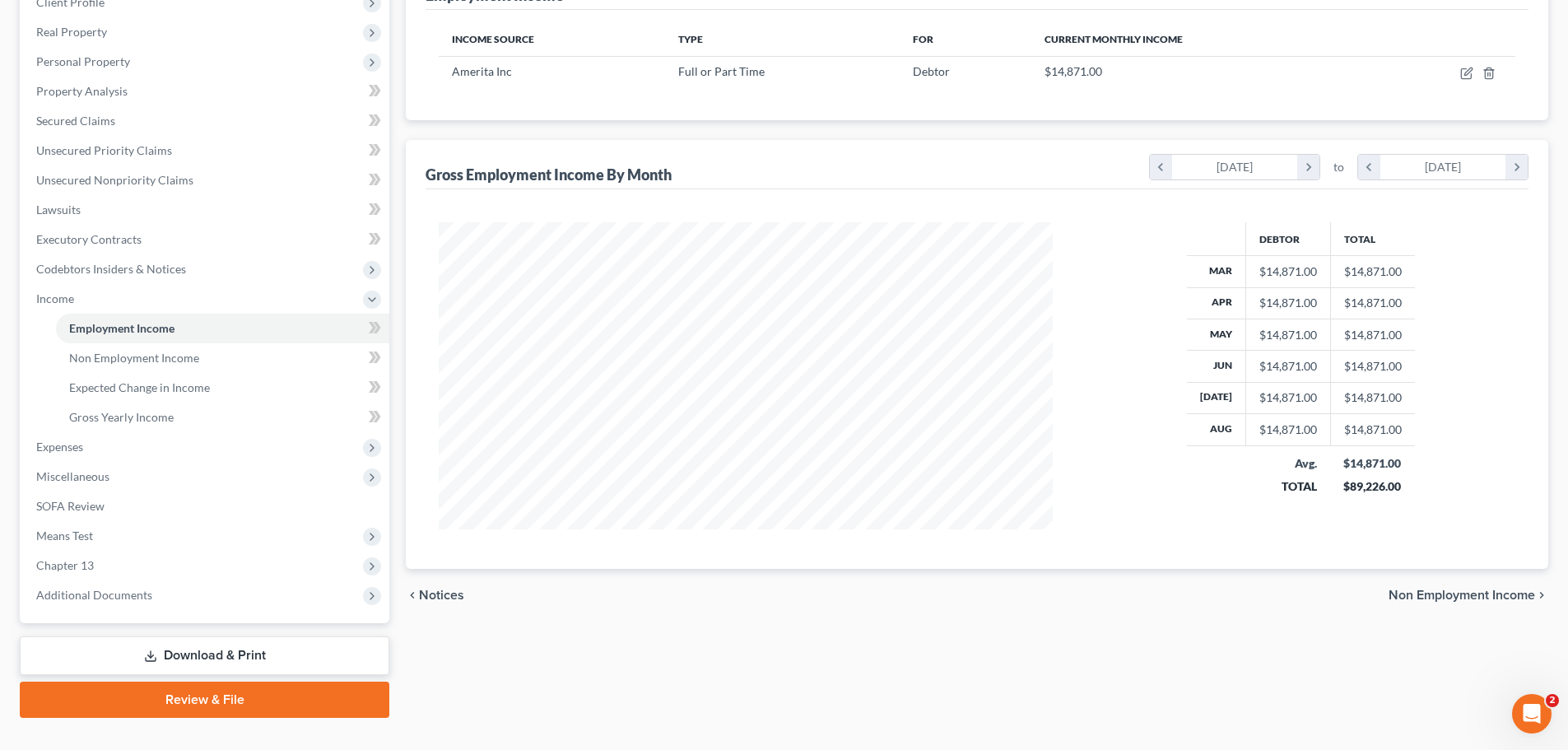
scroll to position [246, 0]
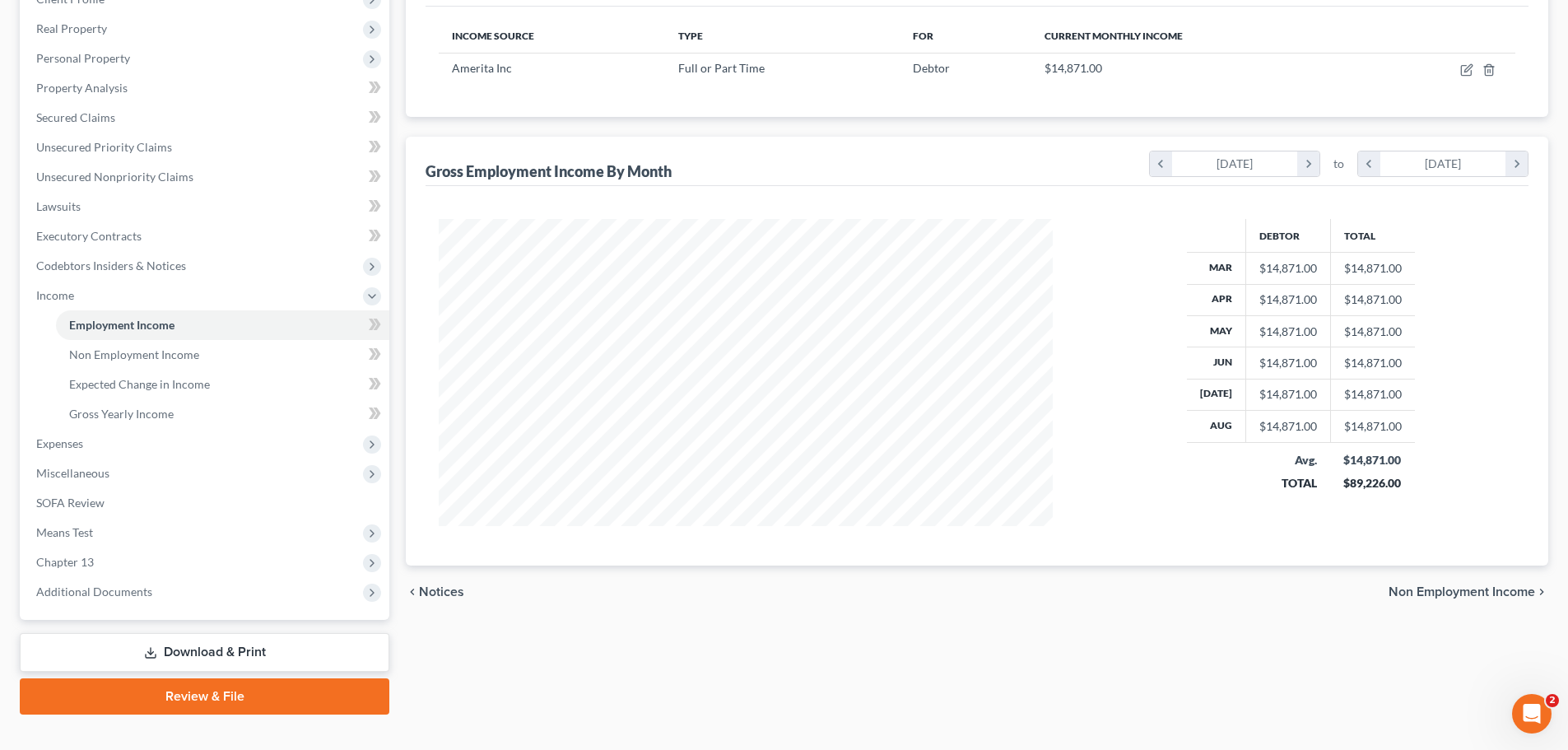
click at [1476, 591] on span "Non Employment Income" at bounding box center [1461, 592] width 146 height 14
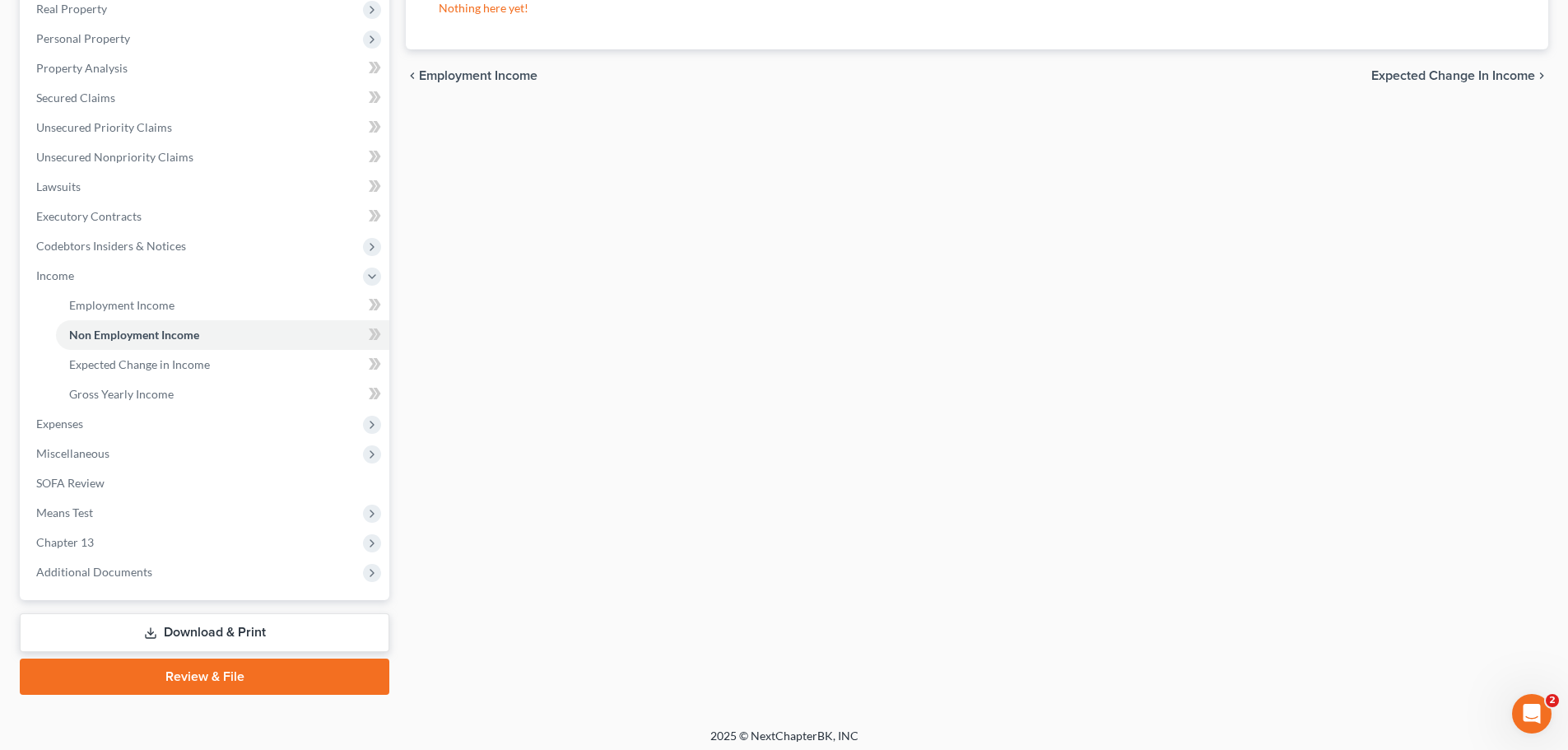
scroll to position [268, 0]
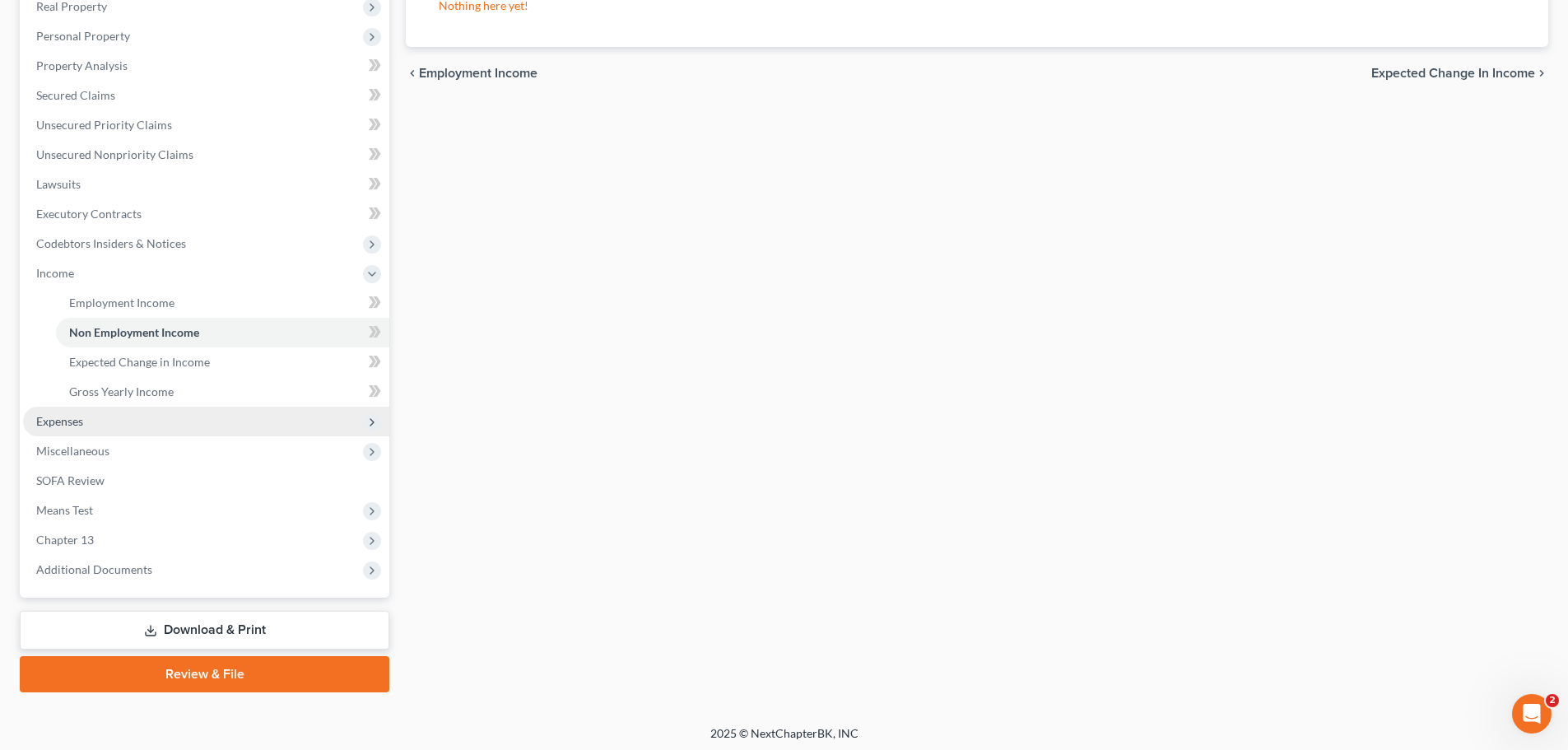
click at [146, 417] on span "Expenses" at bounding box center [206, 421] width 366 height 30
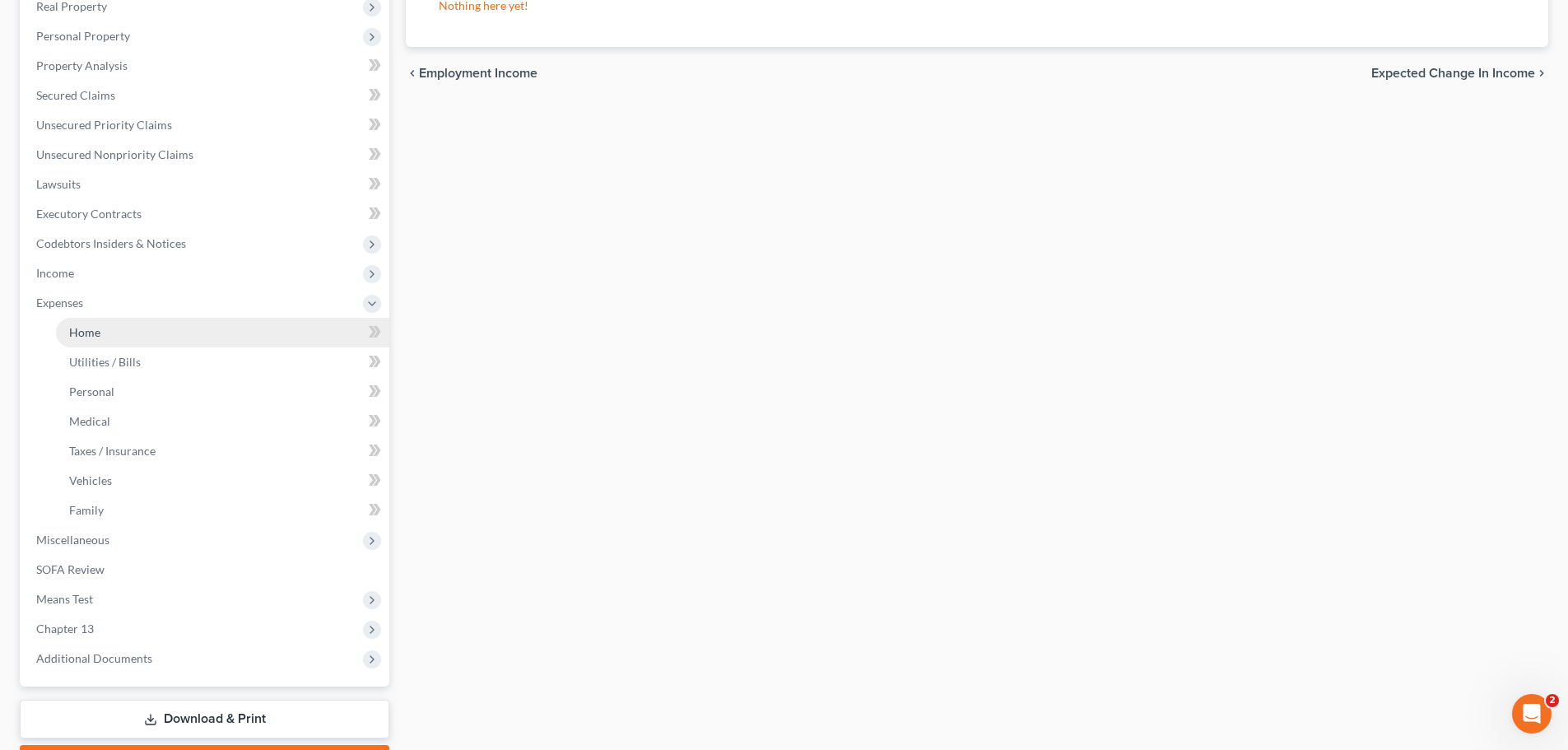
click at [103, 328] on link "Home" at bounding box center [222, 332] width 333 height 30
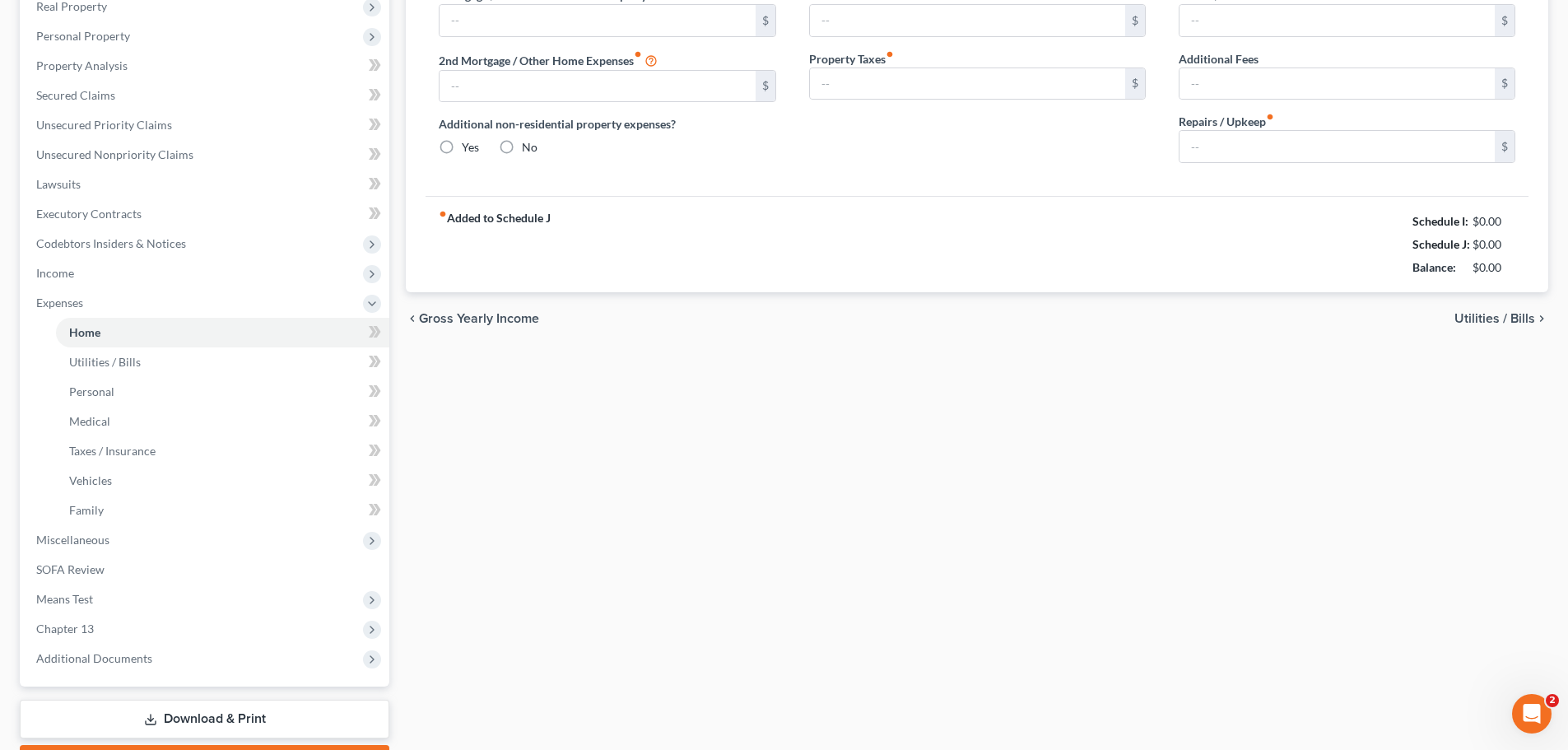
type input "5,735.00"
type input "0.00"
radio input "true"
type input "0.00"
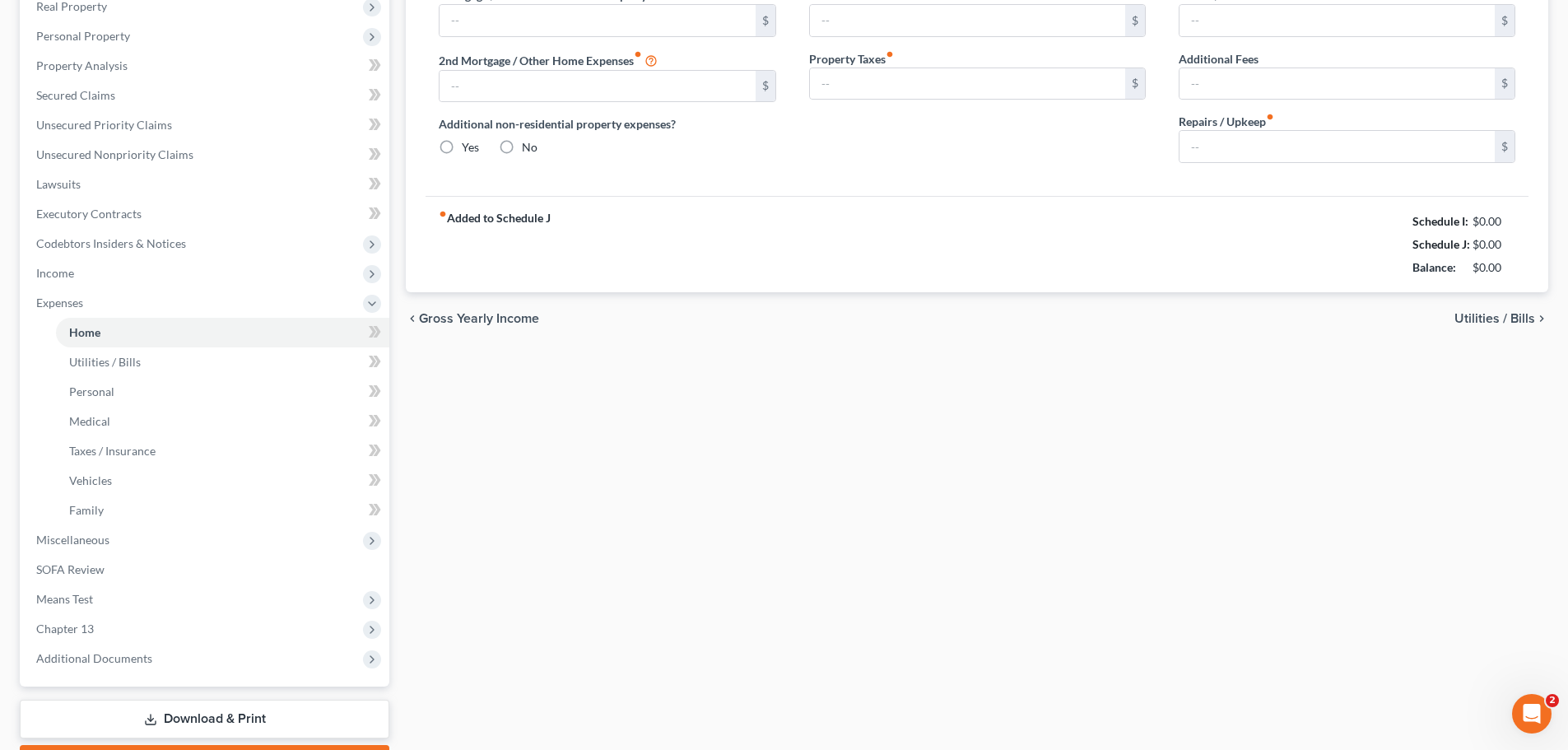
type input "0.00"
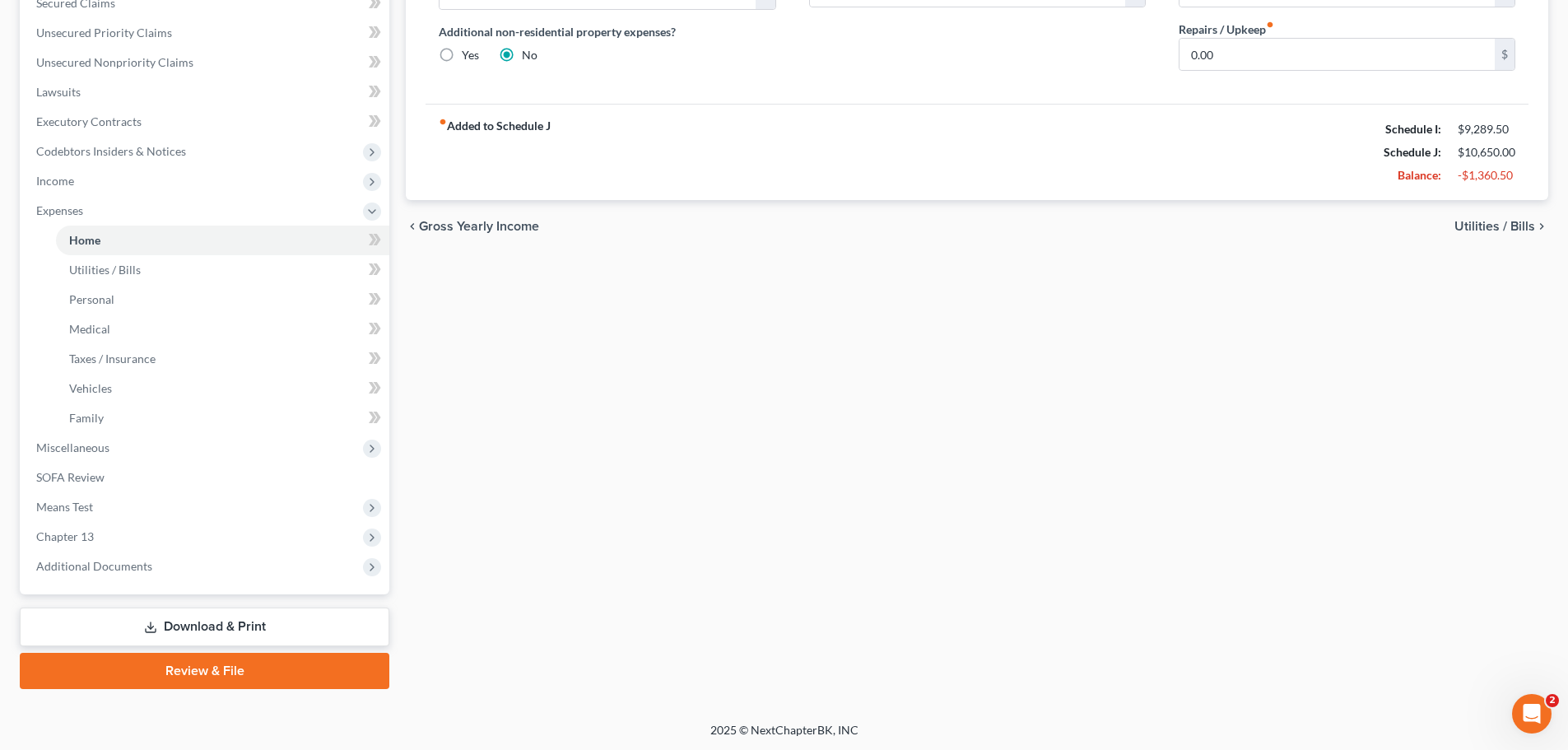
scroll to position [362, 0]
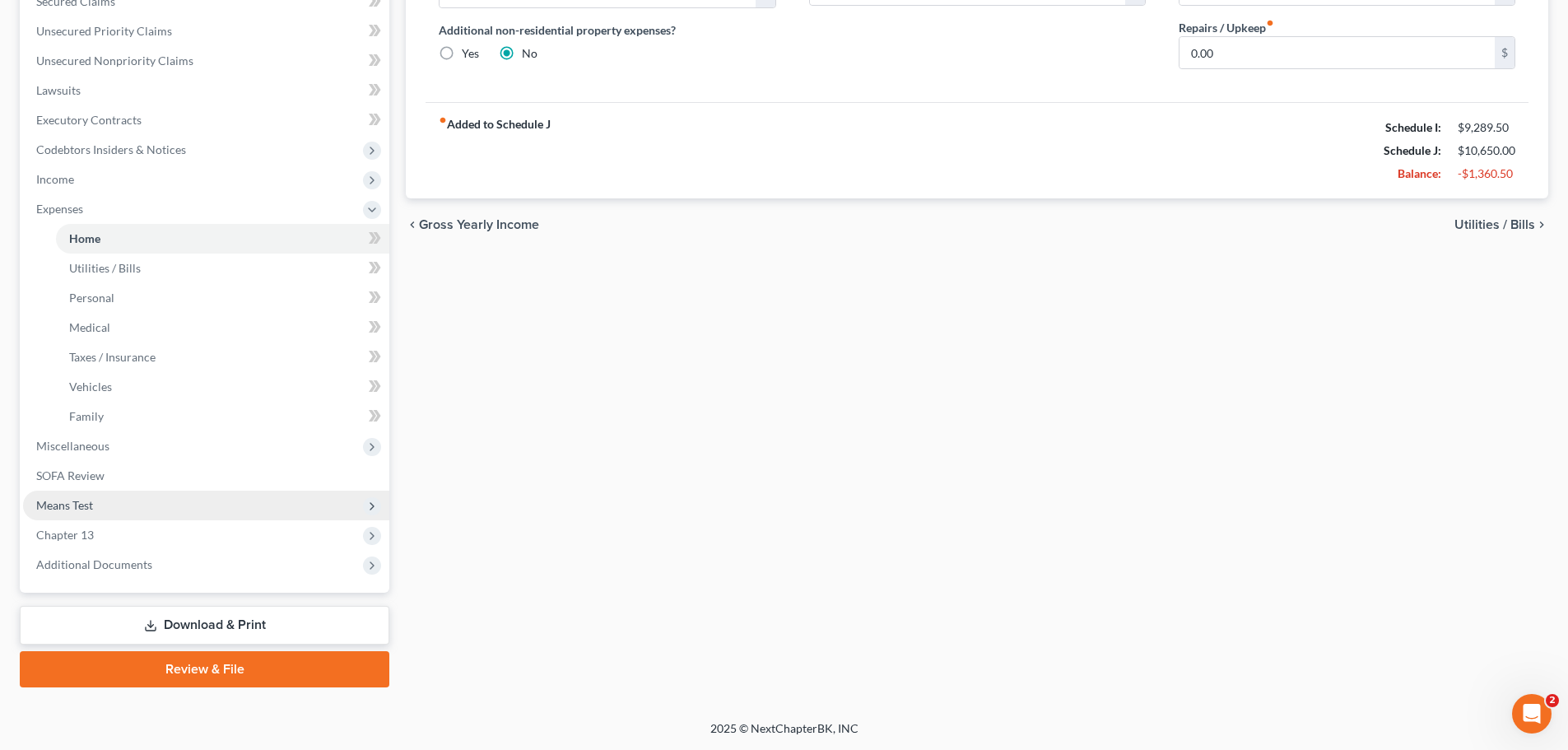
click at [77, 501] on span "Means Test" at bounding box center [64, 505] width 57 height 14
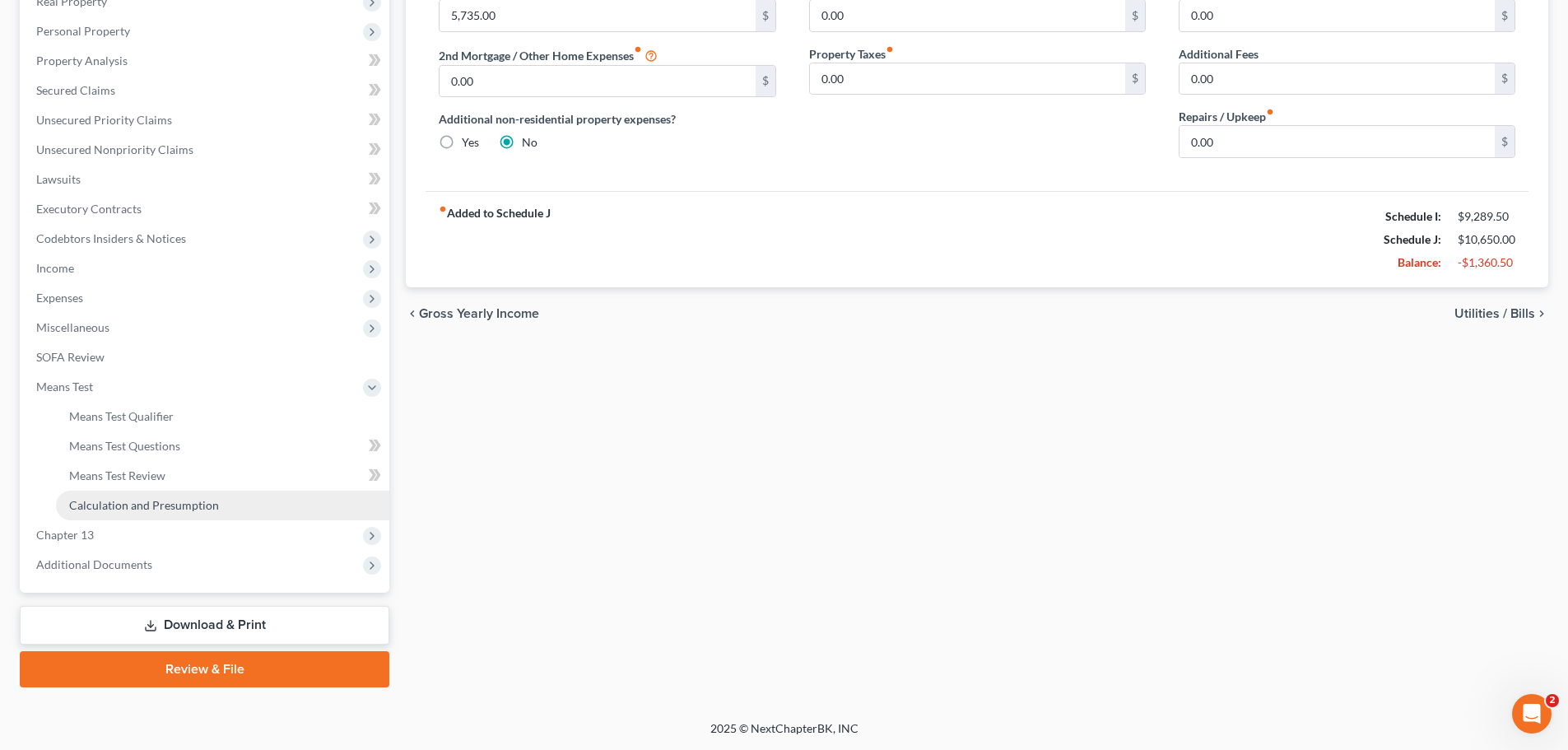
scroll to position [273, 0]
click at [143, 410] on span "Means Test Qualifier" at bounding box center [122, 416] width 105 height 14
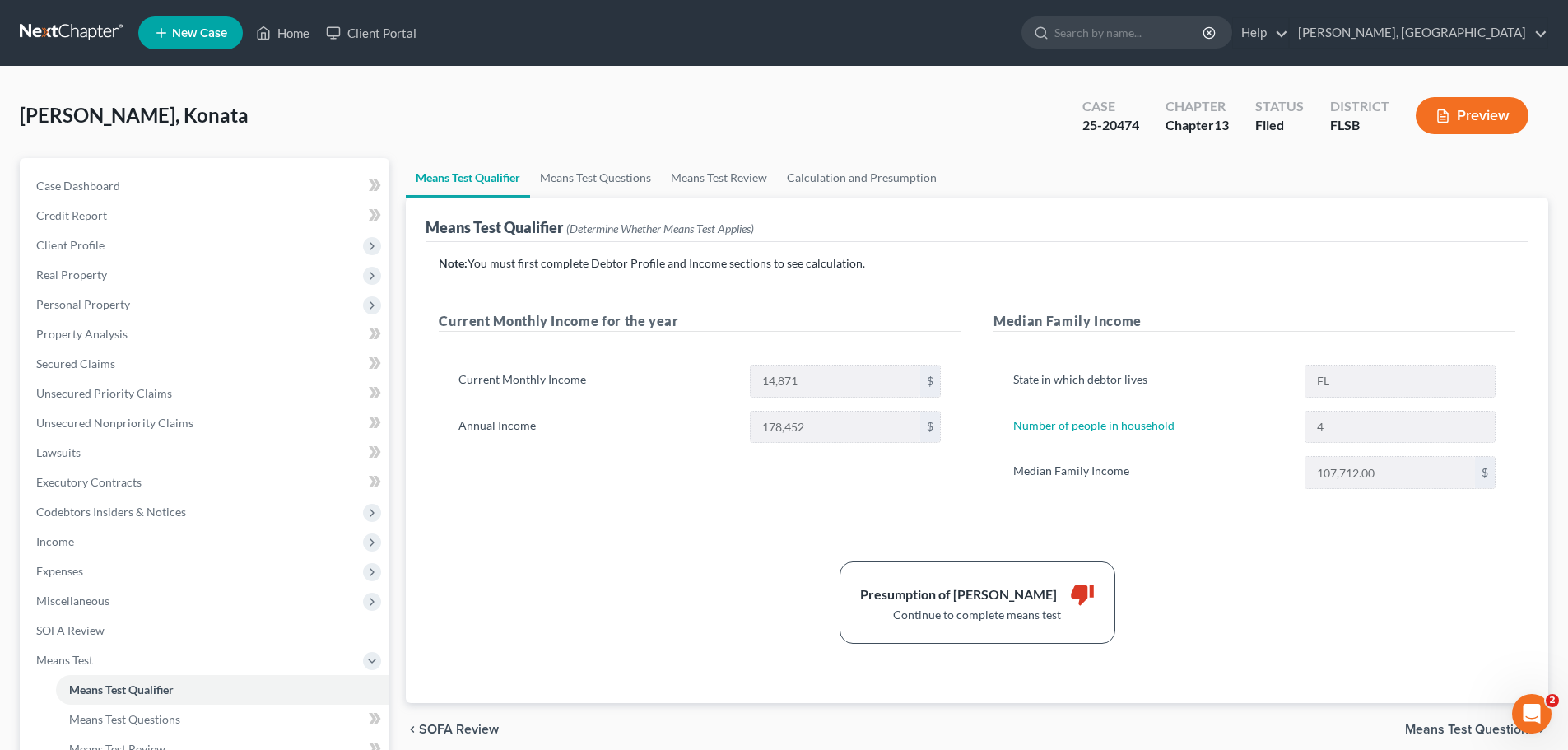
click at [1462, 734] on span "Means Test Questions" at bounding box center [1470, 730] width 130 height 14
select select "1"
select select "0"
select select "60"
select select "1"
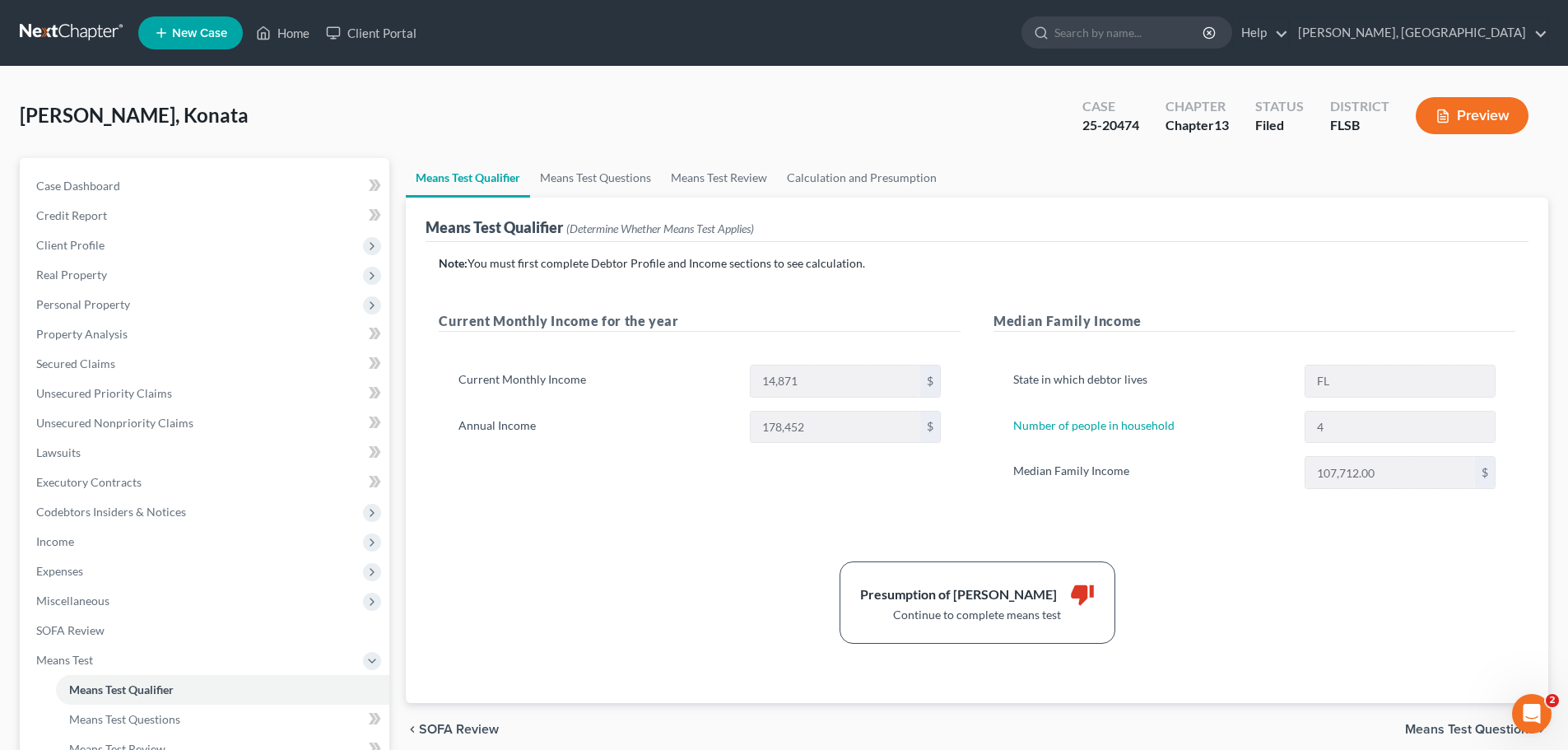
select select "60"
select select "0"
select select "60"
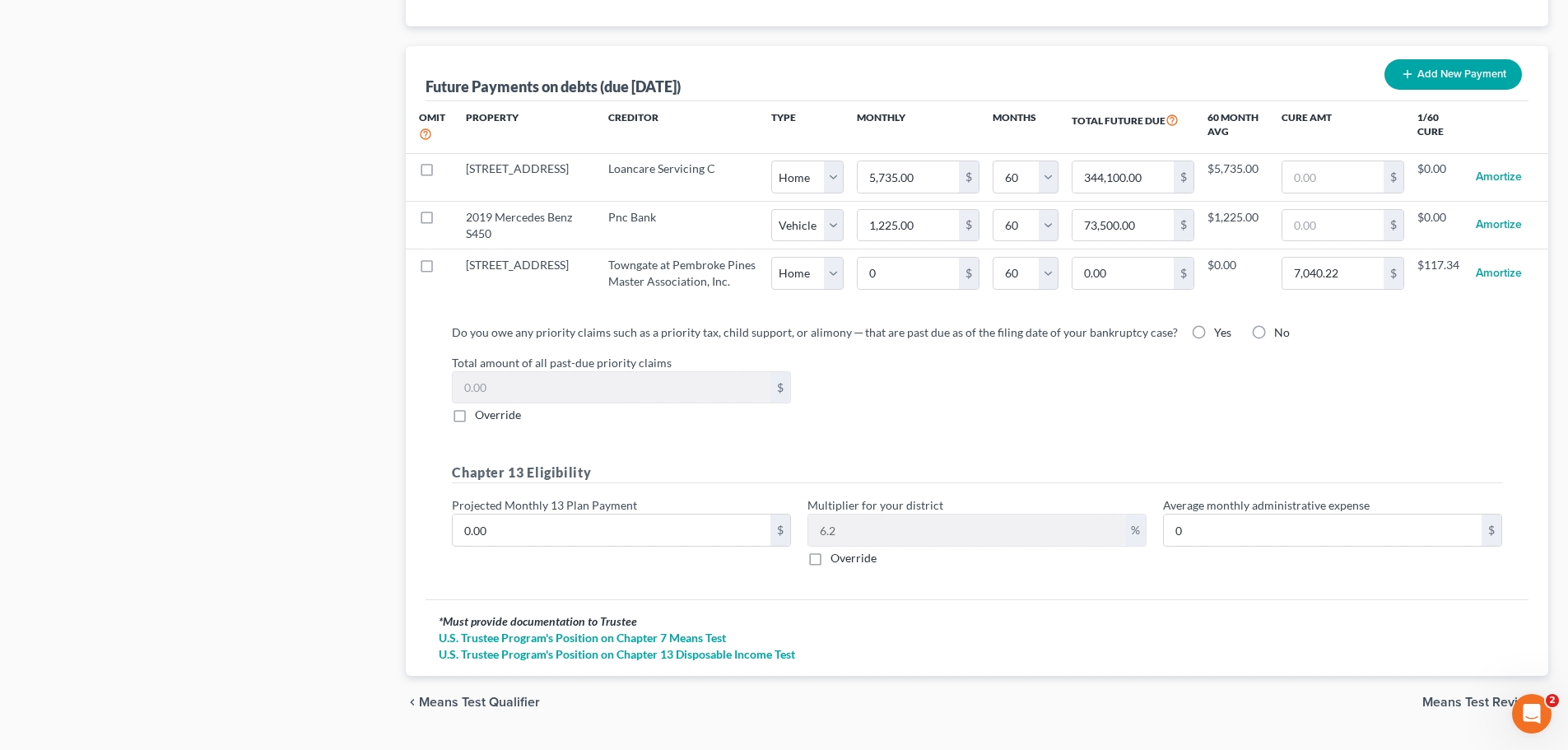
scroll to position [1634, 0]
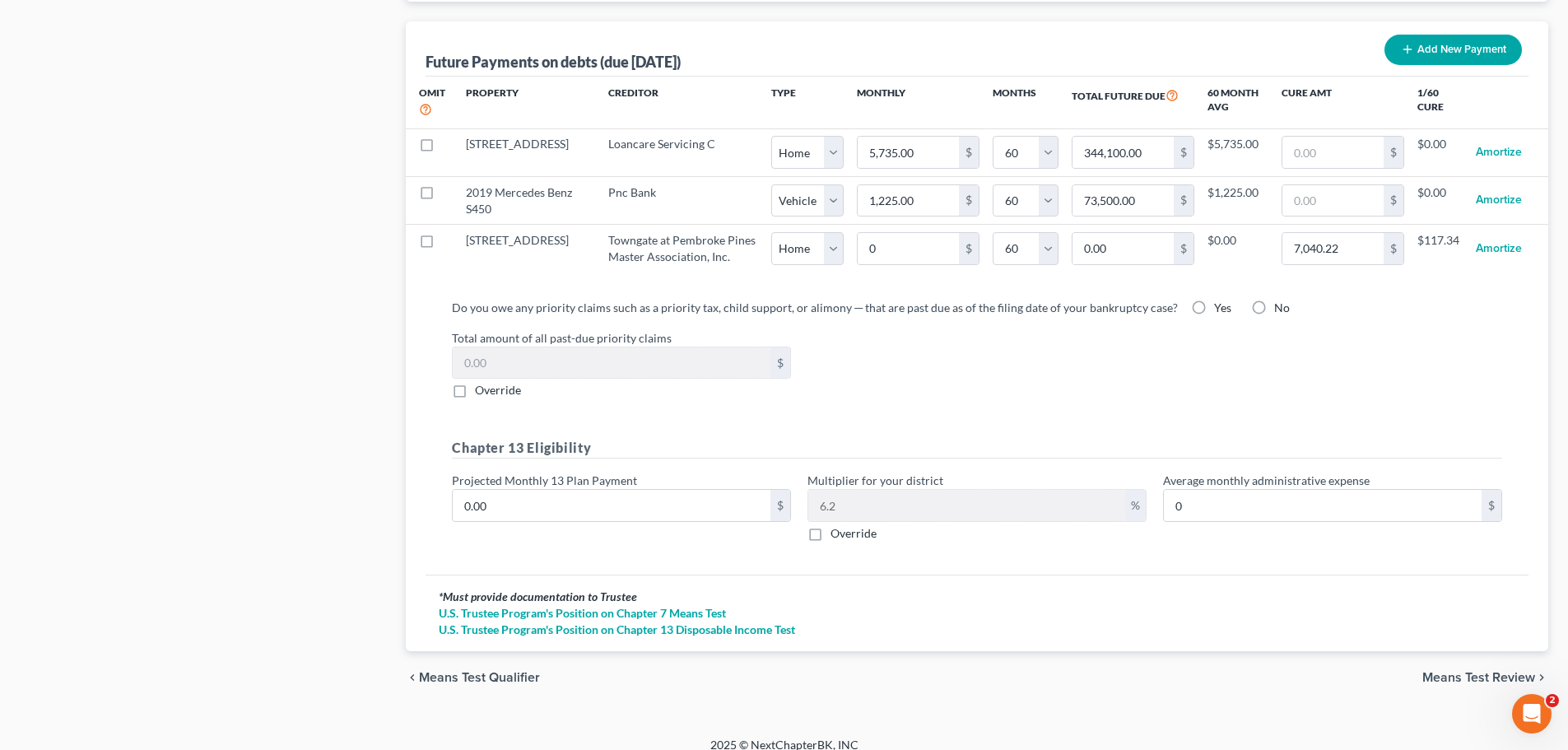
click at [1495, 671] on span "Means Test Review" at bounding box center [1478, 677] width 112 height 14
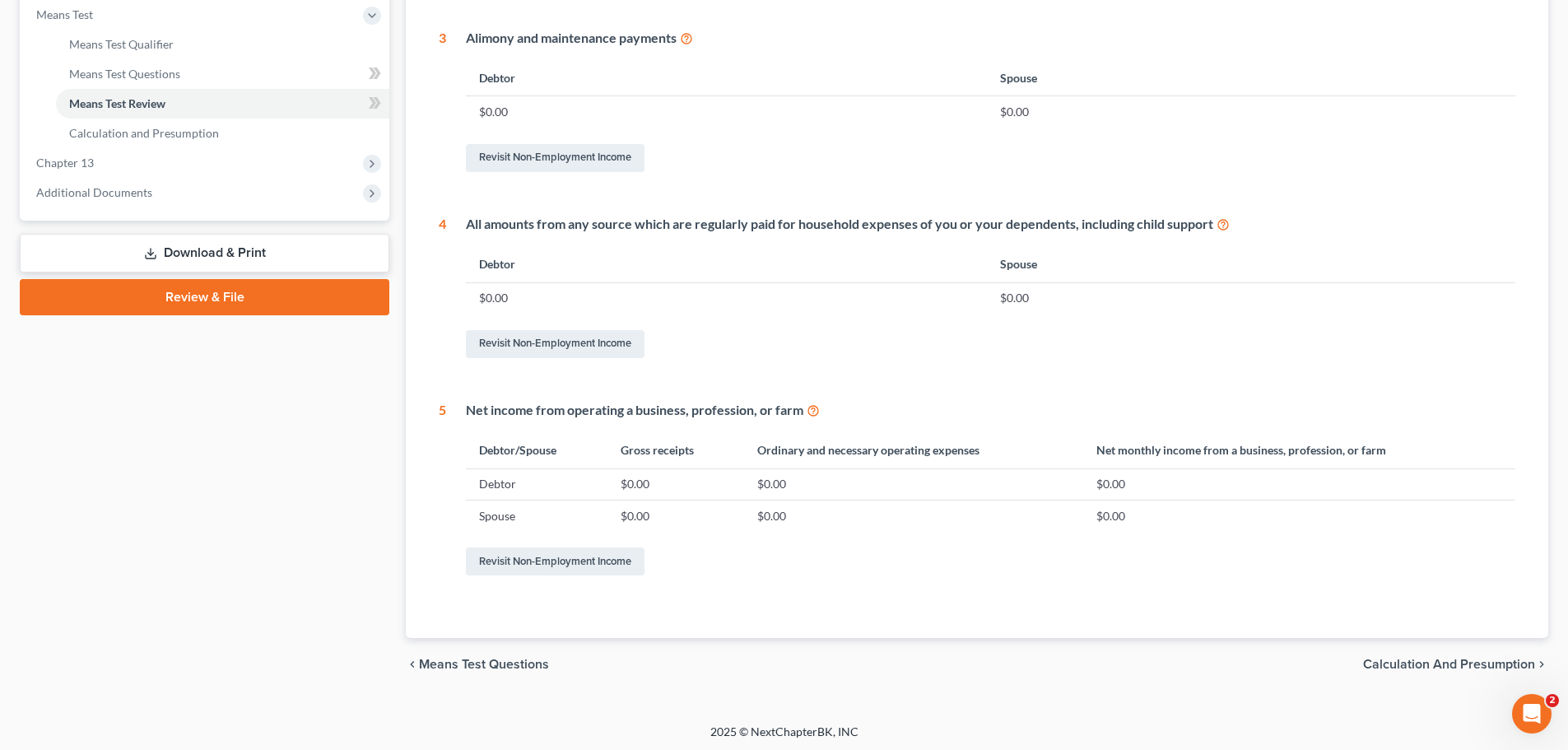
scroll to position [649, 0]
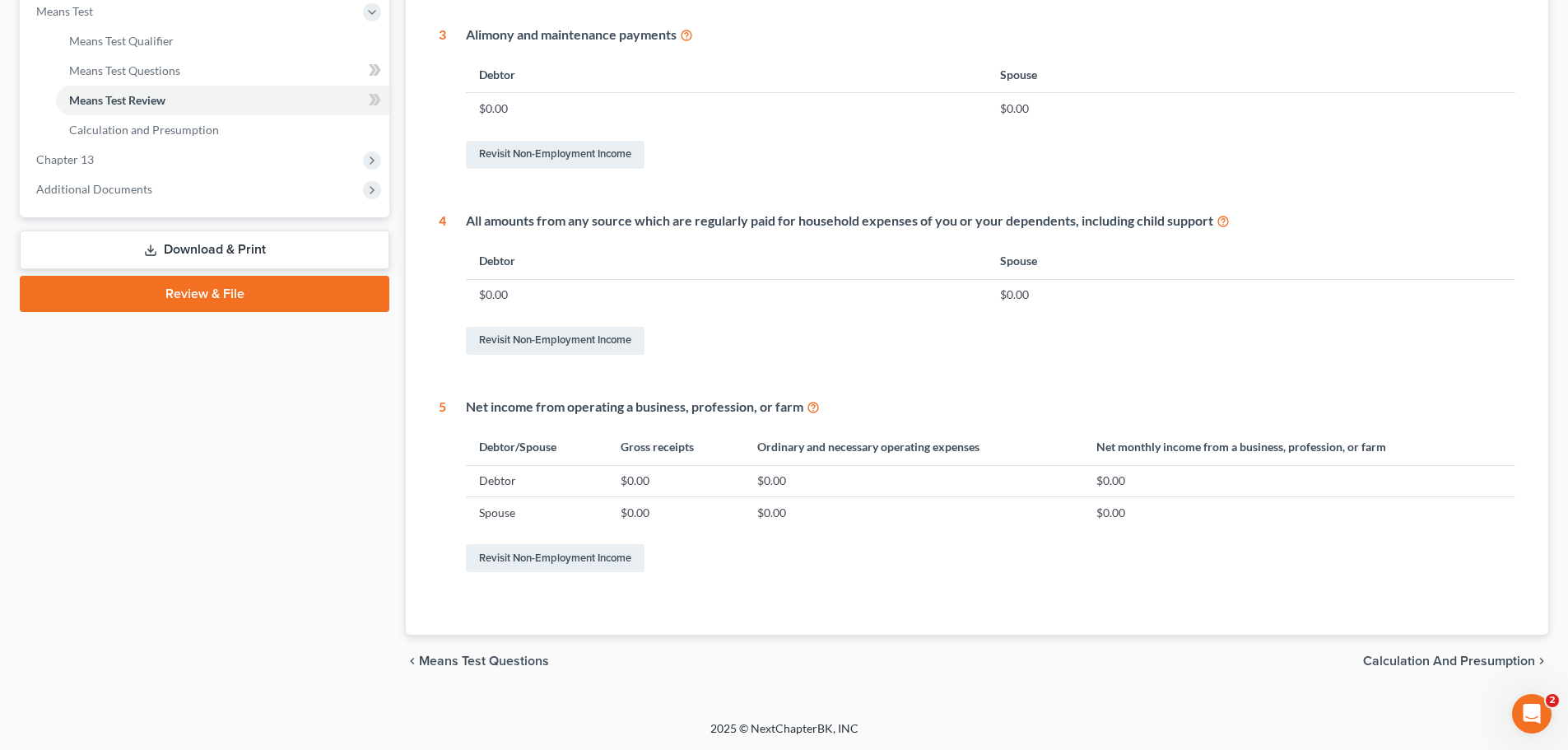
click at [1473, 660] on span "Calculation and Presumption" at bounding box center [1449, 661] width 172 height 14
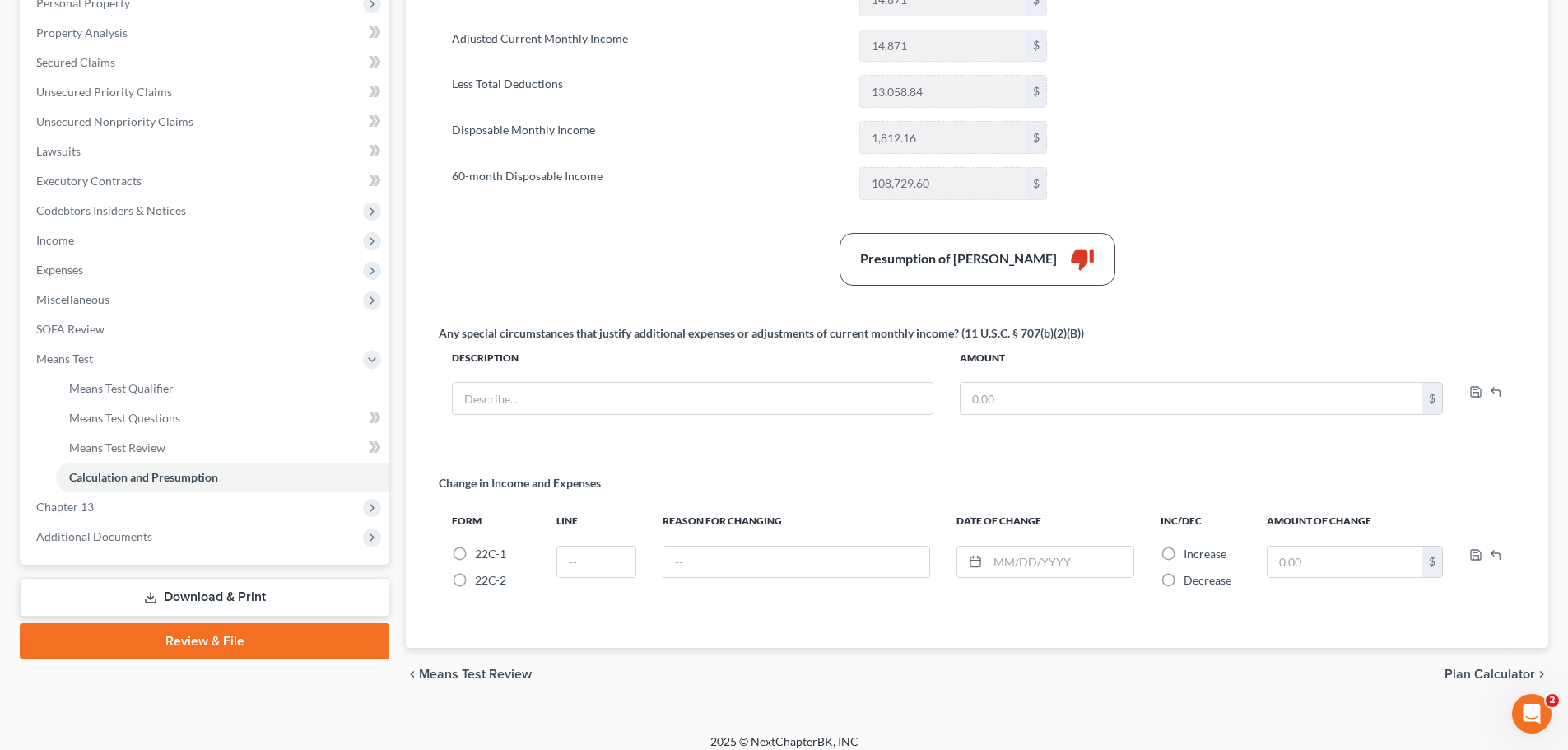
scroll to position [315, 0]
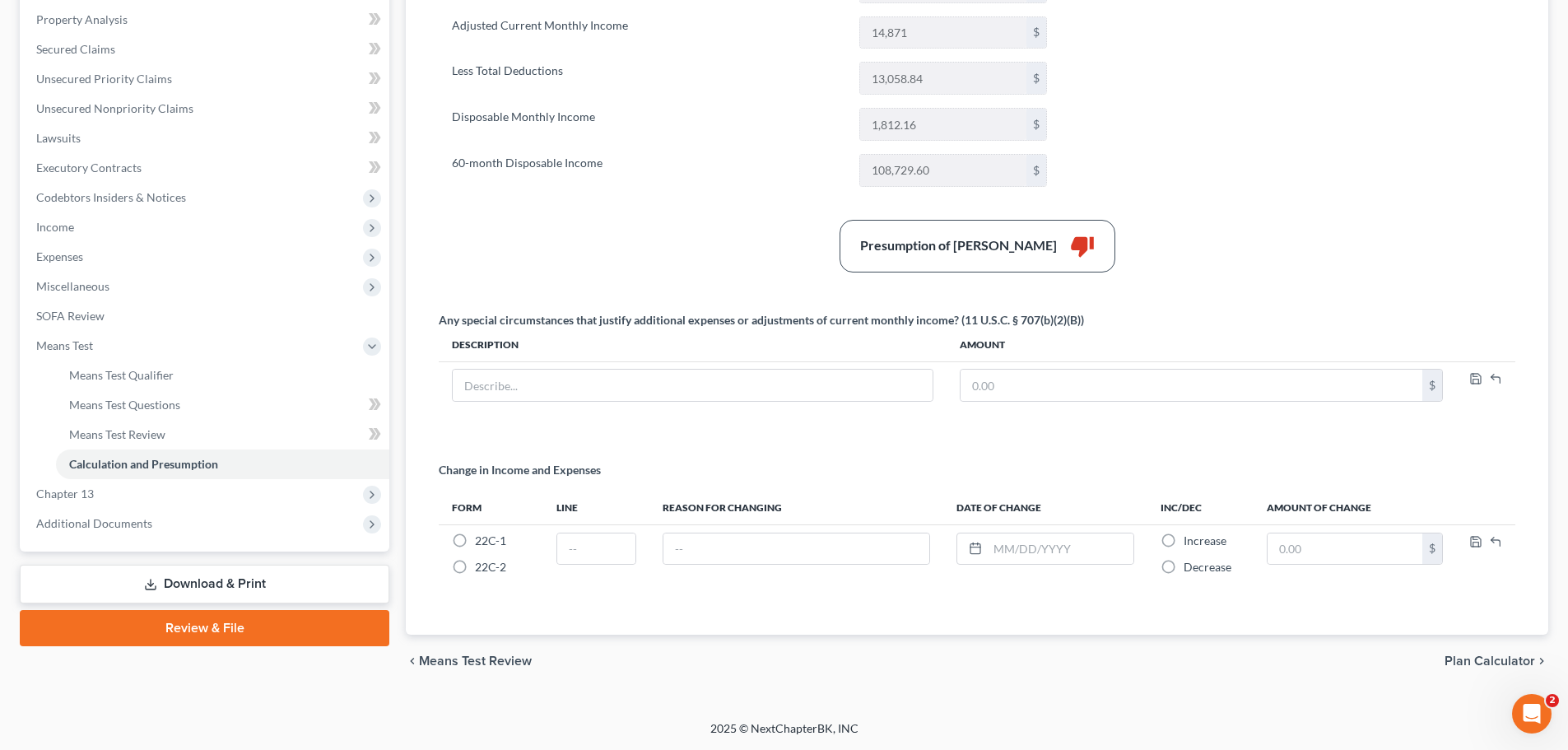
click at [1489, 661] on span "Plan Calculator" at bounding box center [1489, 661] width 90 height 14
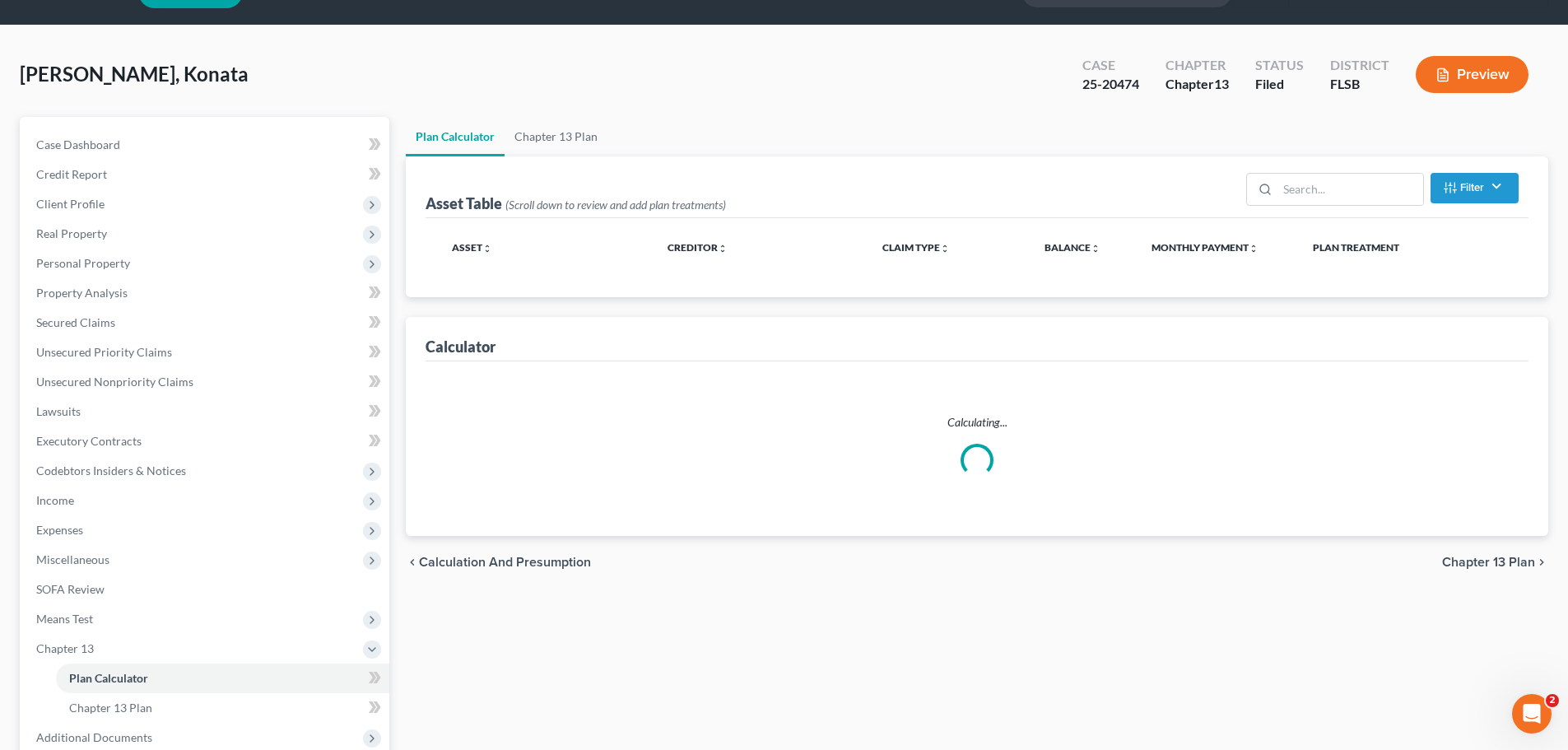
scroll to position [2, 0]
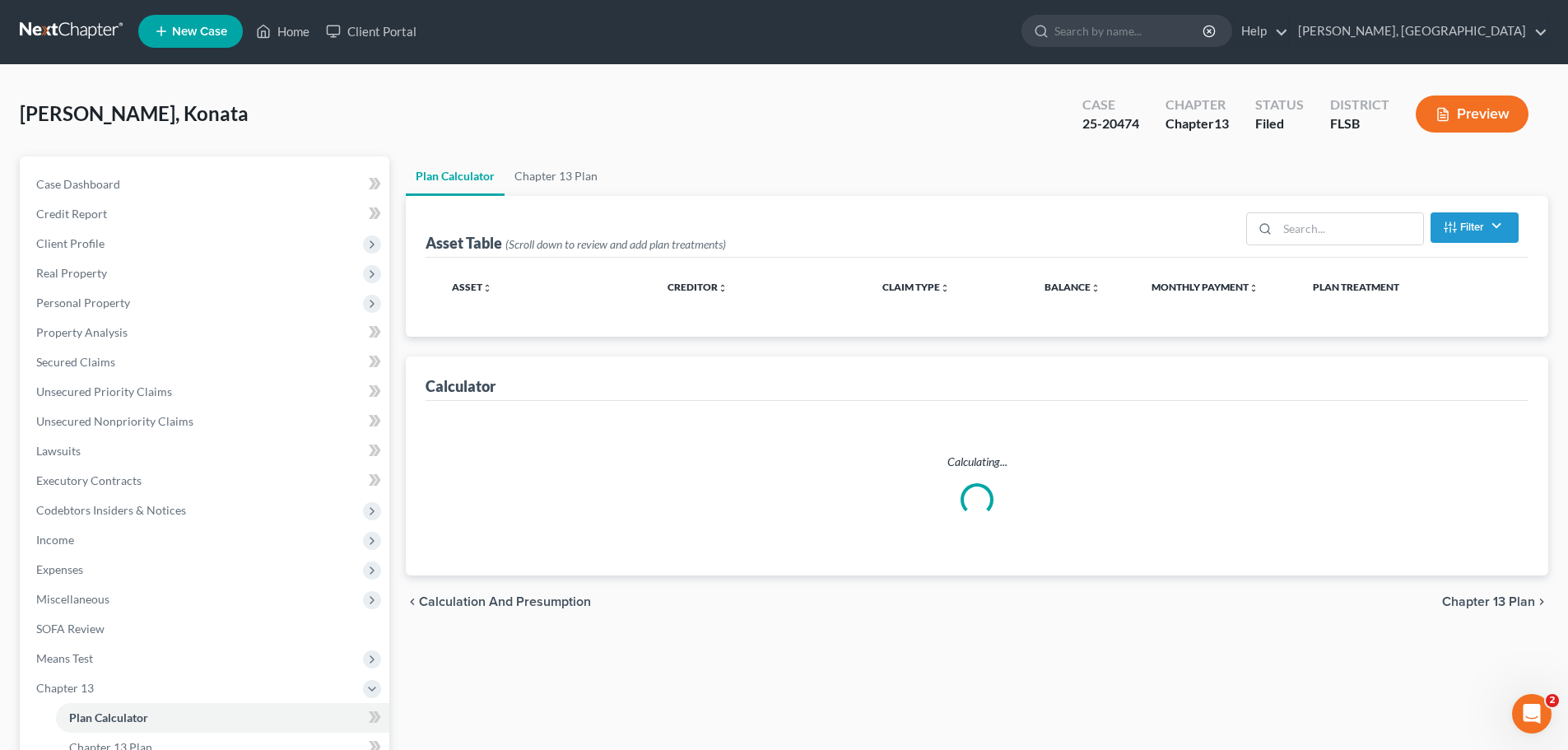
select select "59"
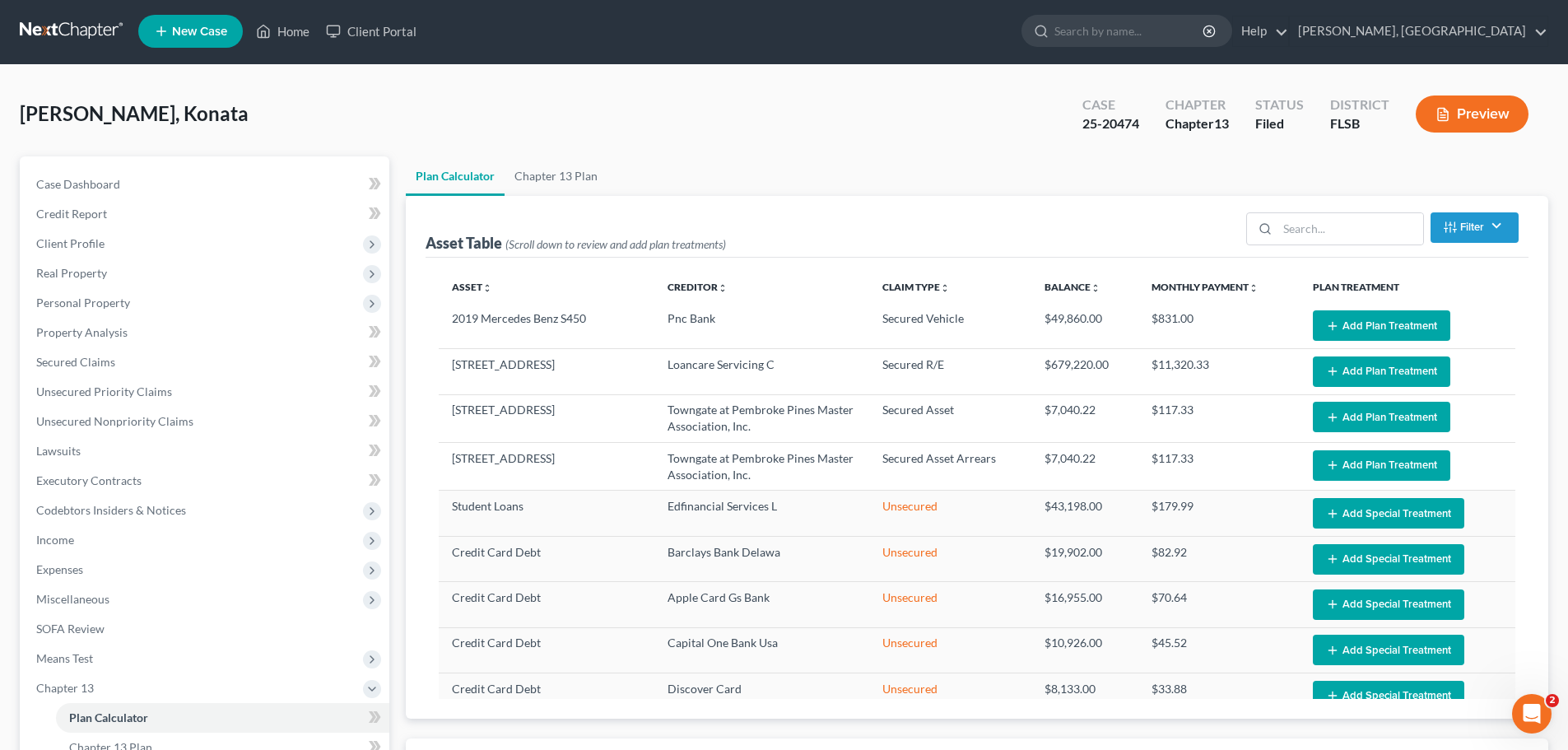
scroll to position [0, 0]
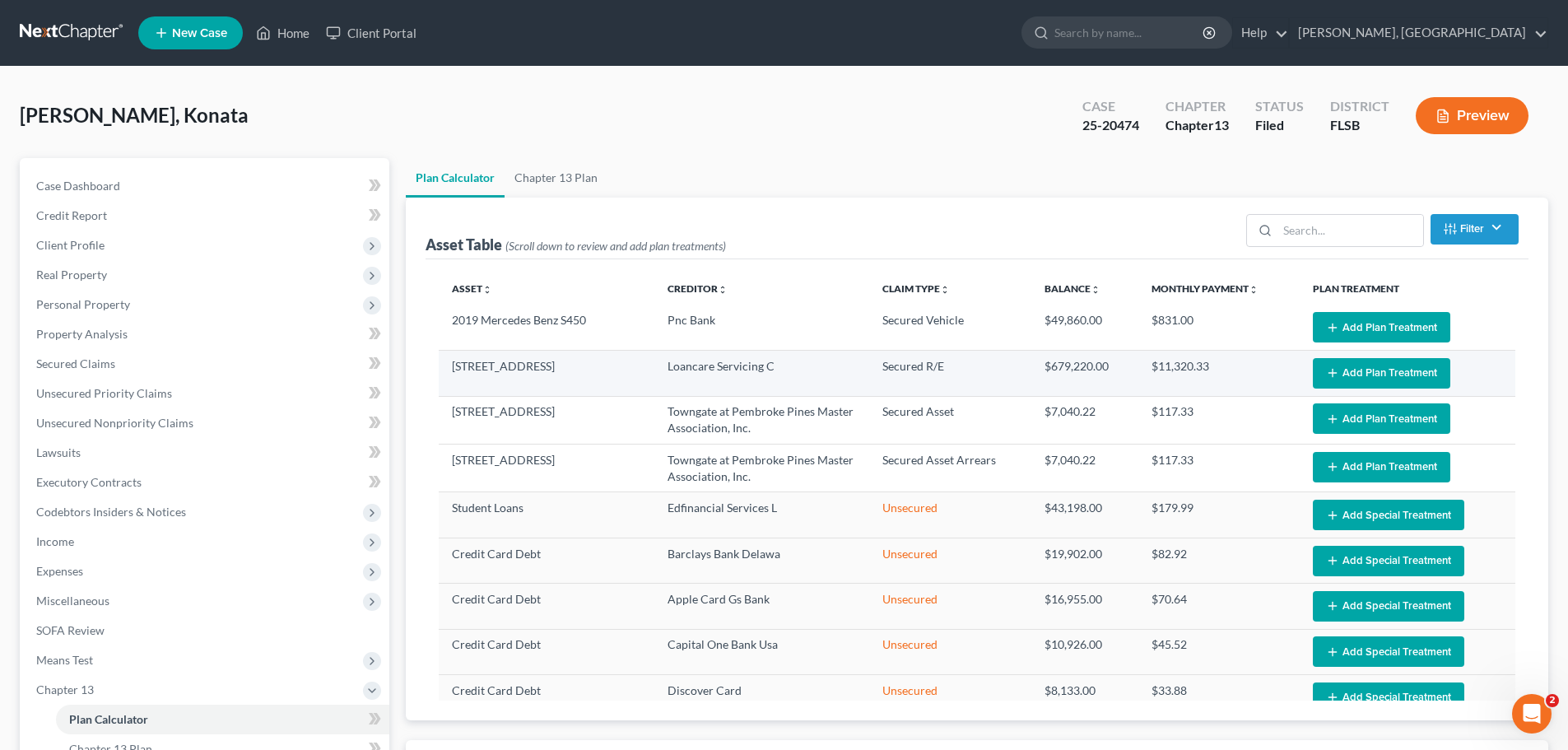
click at [1386, 370] on button "Add Plan Treatment" at bounding box center [1381, 373] width 138 height 30
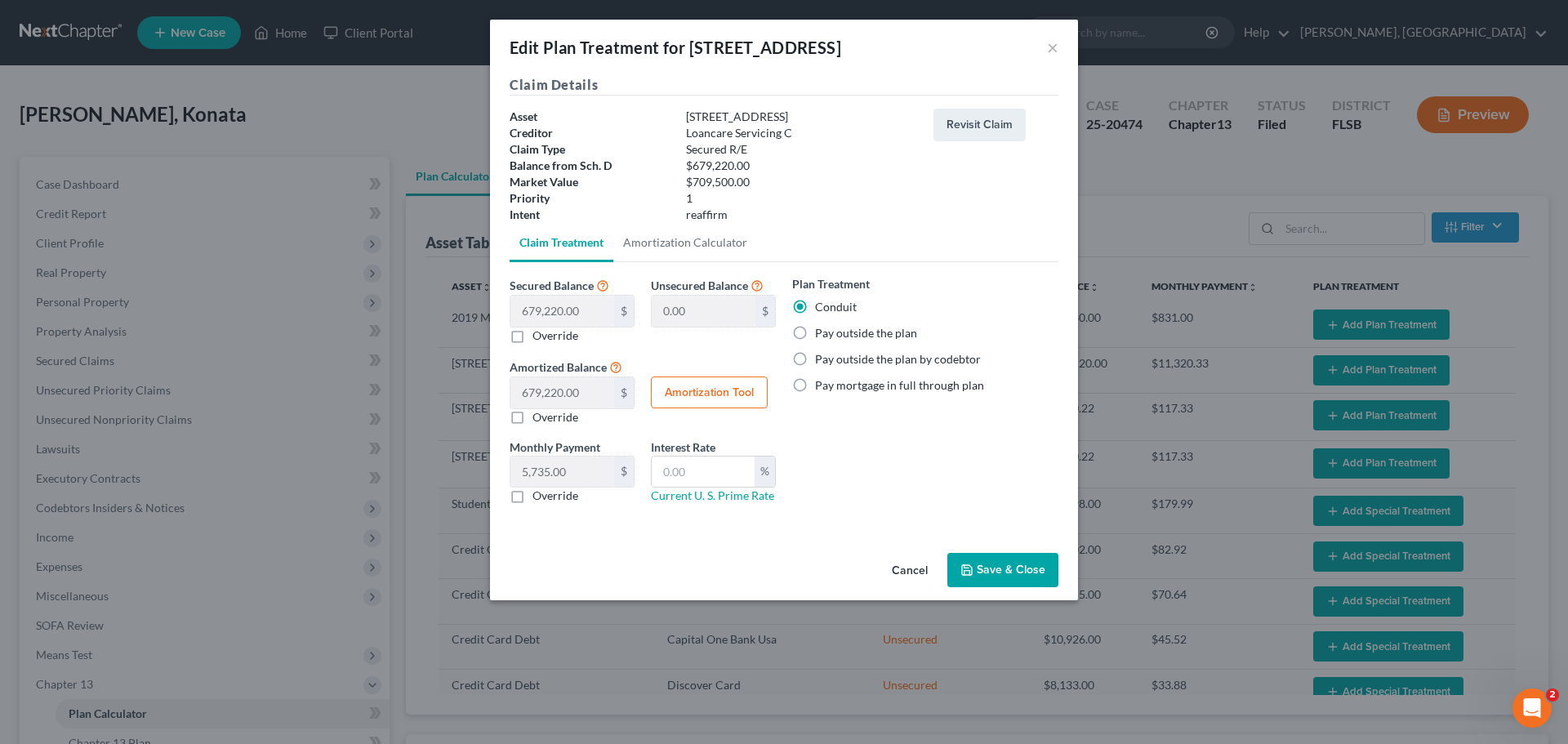
click at [832, 330] on label "Pay outside the plan" at bounding box center [866, 332] width 102 height 16
click at [832, 330] on input "Pay outside the plan" at bounding box center [826, 330] width 11 height 11
radio input "true"
click at [992, 570] on button "Save & Close" at bounding box center [1003, 570] width 111 height 34
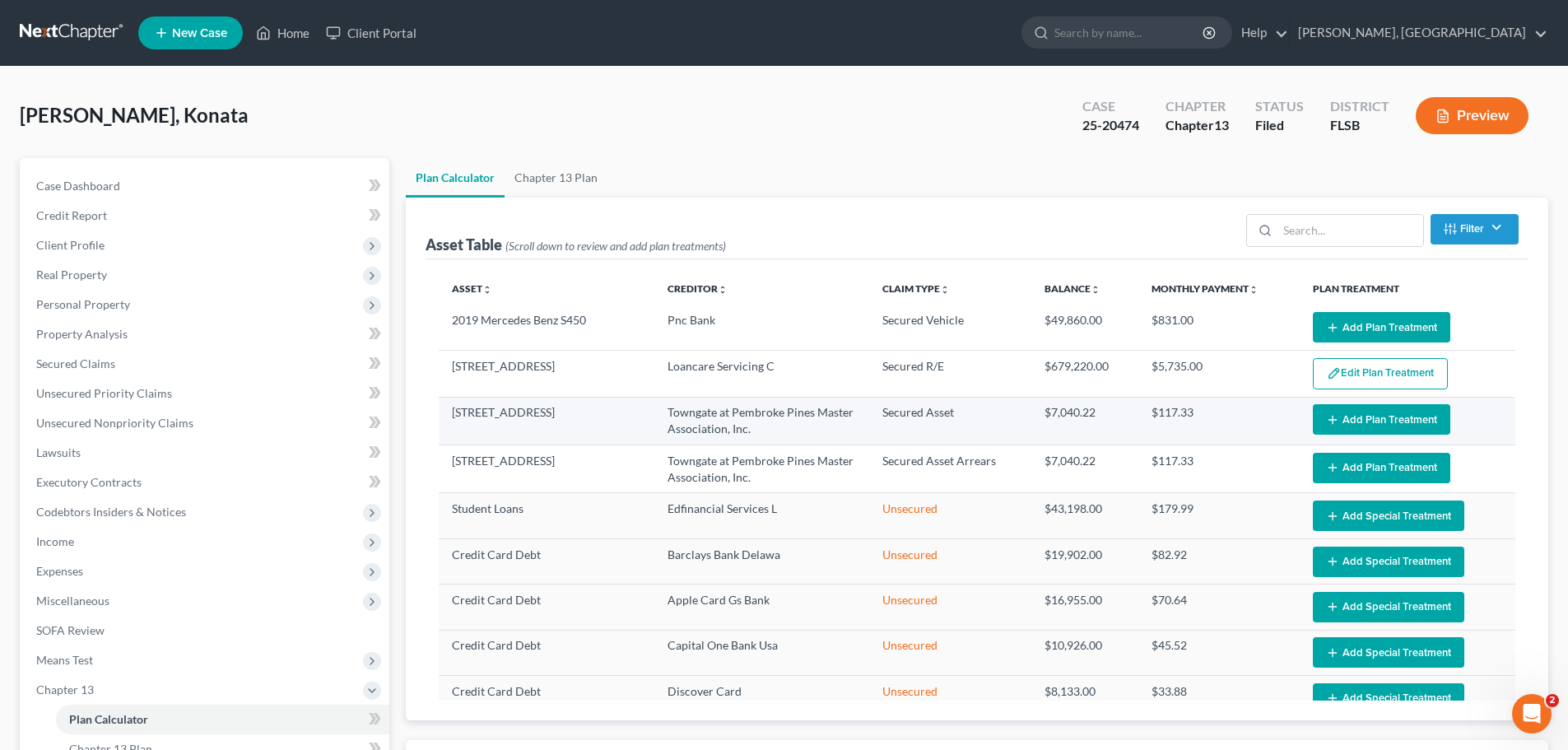
select select "59"
click at [1390, 416] on button "Add Plan Treatment" at bounding box center [1381, 419] width 138 height 30
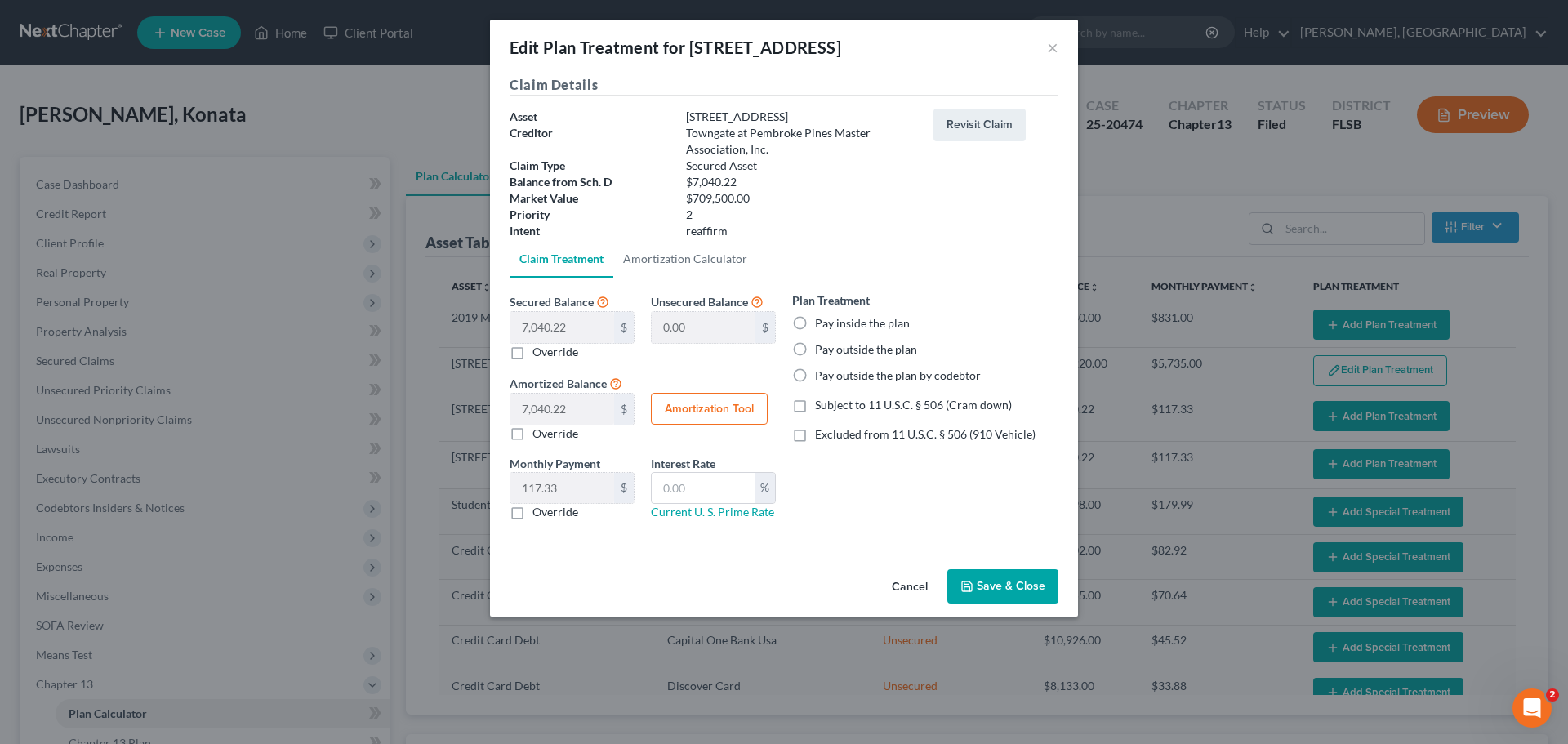
click at [875, 322] on label "Pay inside the plan" at bounding box center [862, 323] width 95 height 16
click at [832, 322] on input "Pay inside the plan" at bounding box center [826, 320] width 11 height 11
radio input "true"
click at [998, 593] on button "Save & Close" at bounding box center [1003, 585] width 111 height 34
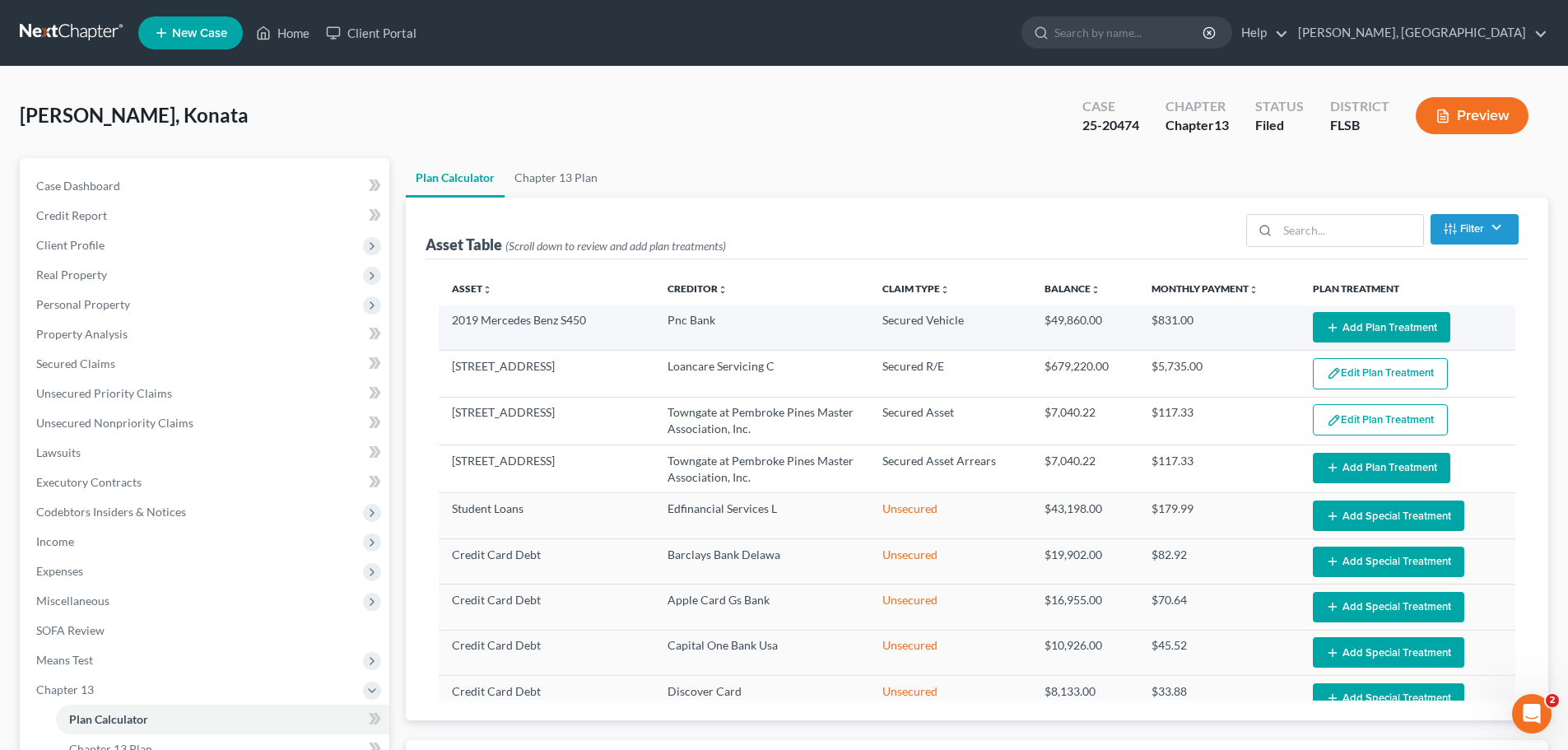
select select "59"
click at [1375, 323] on button "Add Plan Treatment" at bounding box center [1381, 327] width 138 height 30
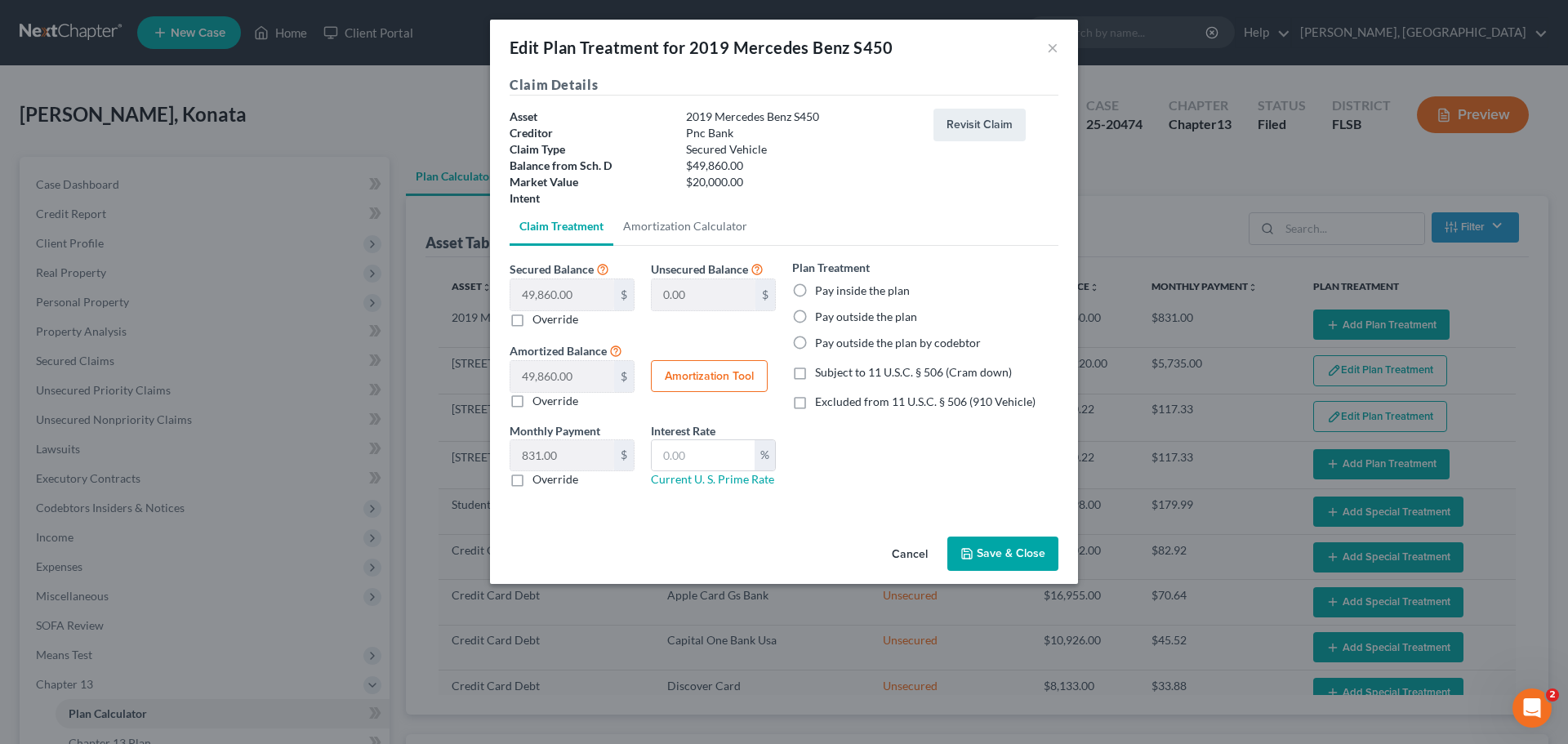
click at [845, 310] on label "Pay outside the plan" at bounding box center [866, 316] width 102 height 16
click at [832, 310] on input "Pay outside the plan" at bounding box center [826, 314] width 11 height 11
radio input "true"
click at [997, 551] on button "Save & Close" at bounding box center [1003, 553] width 111 height 34
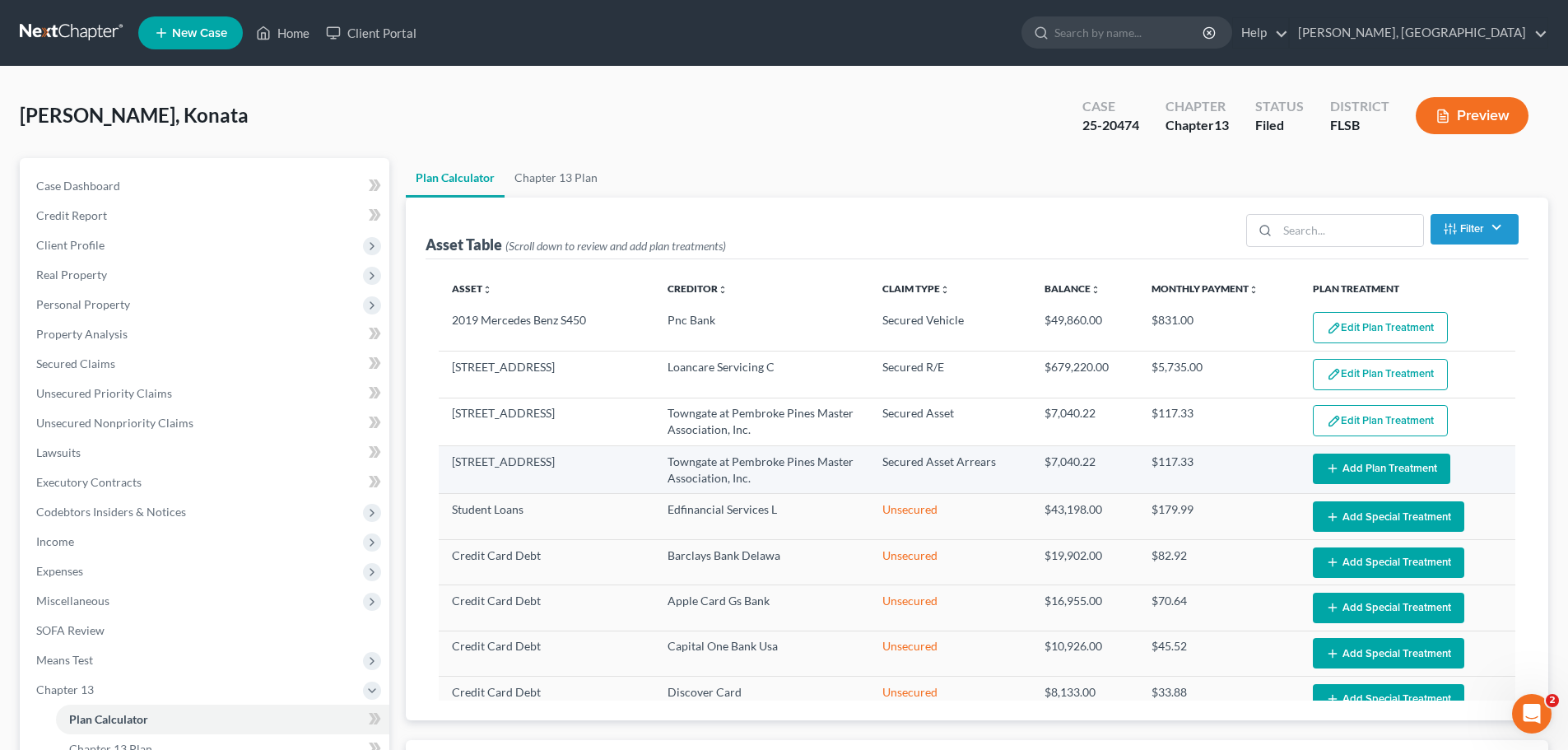
select select "59"
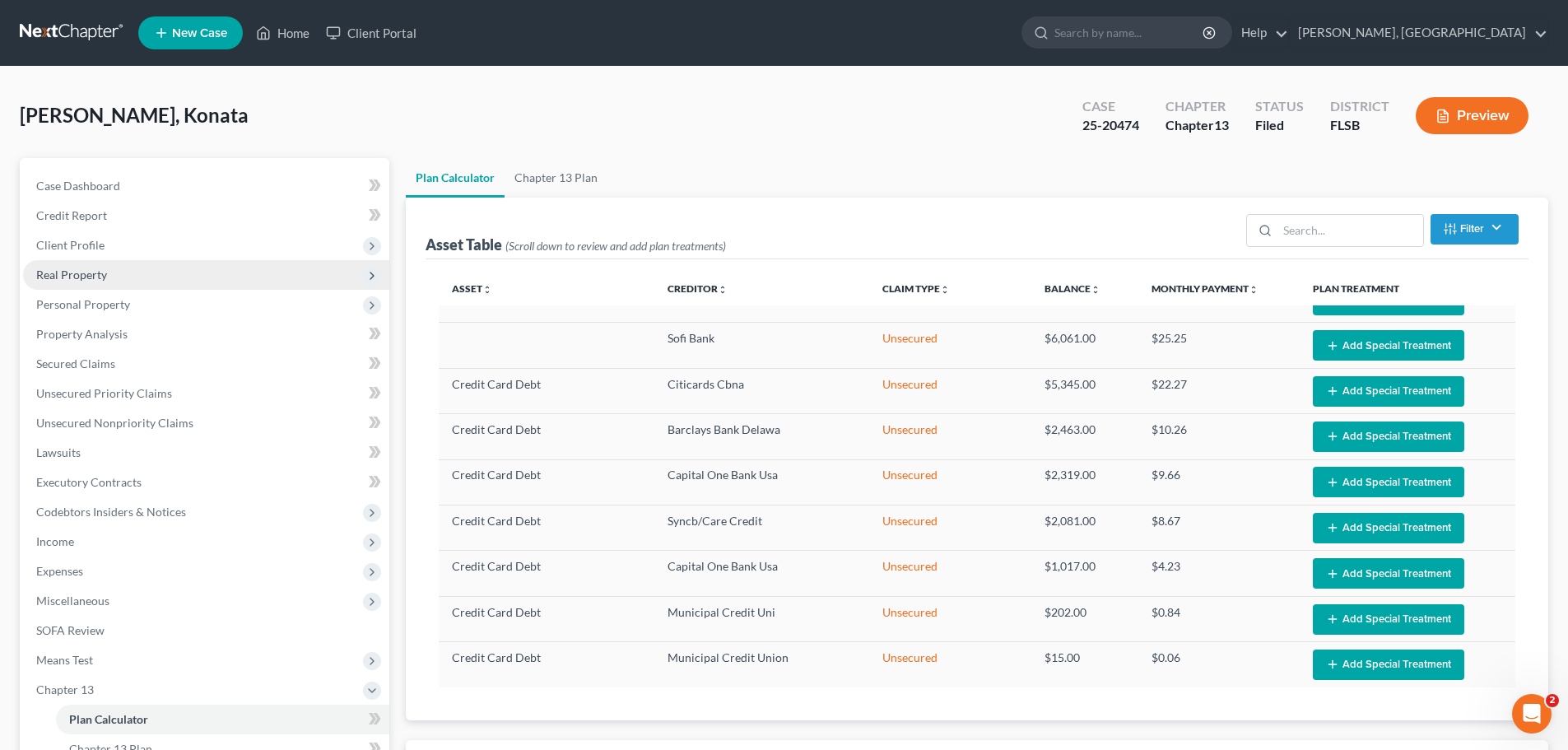
click at [79, 273] on span "Real Property" at bounding box center [72, 274] width 71 height 14
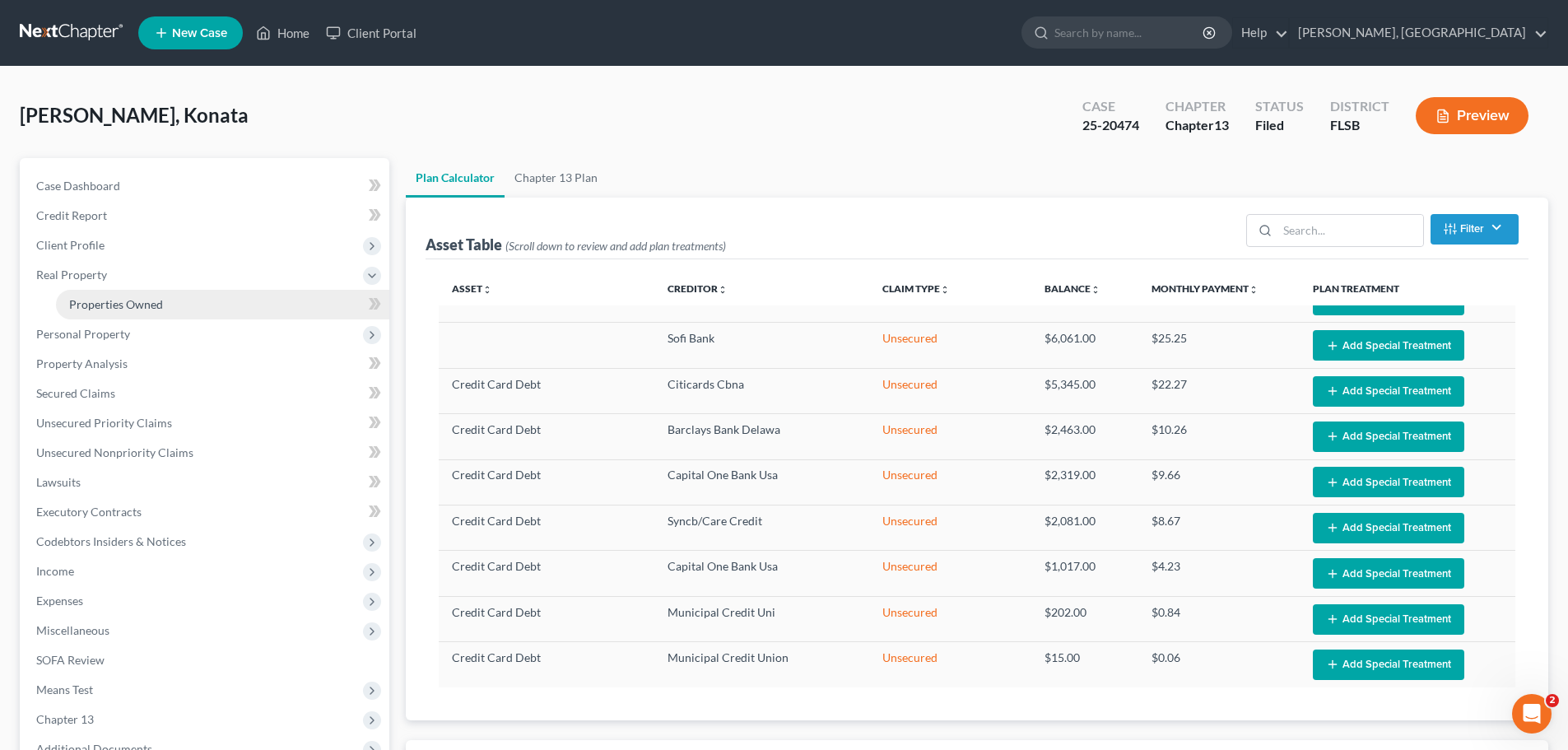
click at [112, 303] on span "Properties Owned" at bounding box center [116, 304] width 94 height 14
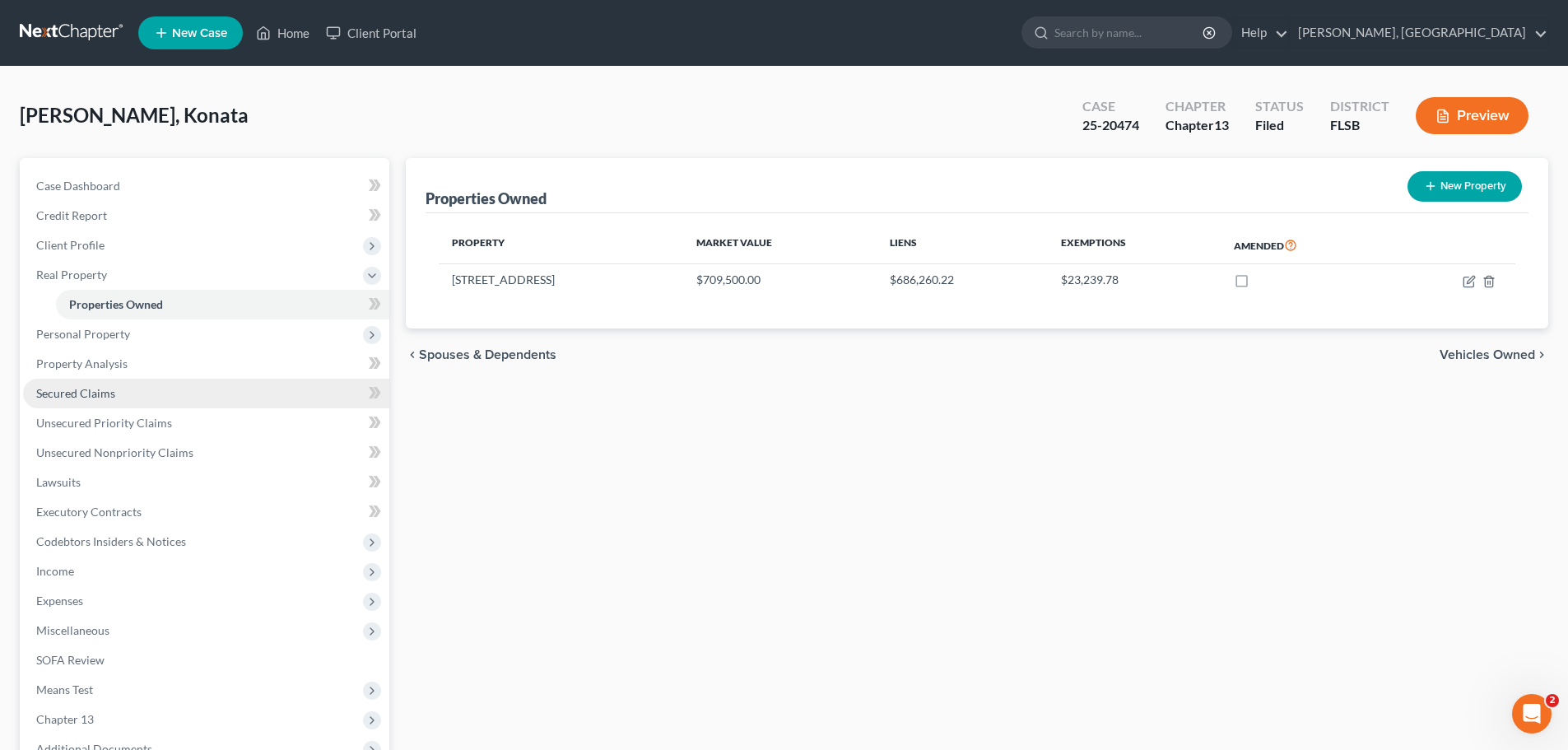
click at [89, 388] on span "Secured Claims" at bounding box center [75, 392] width 79 height 14
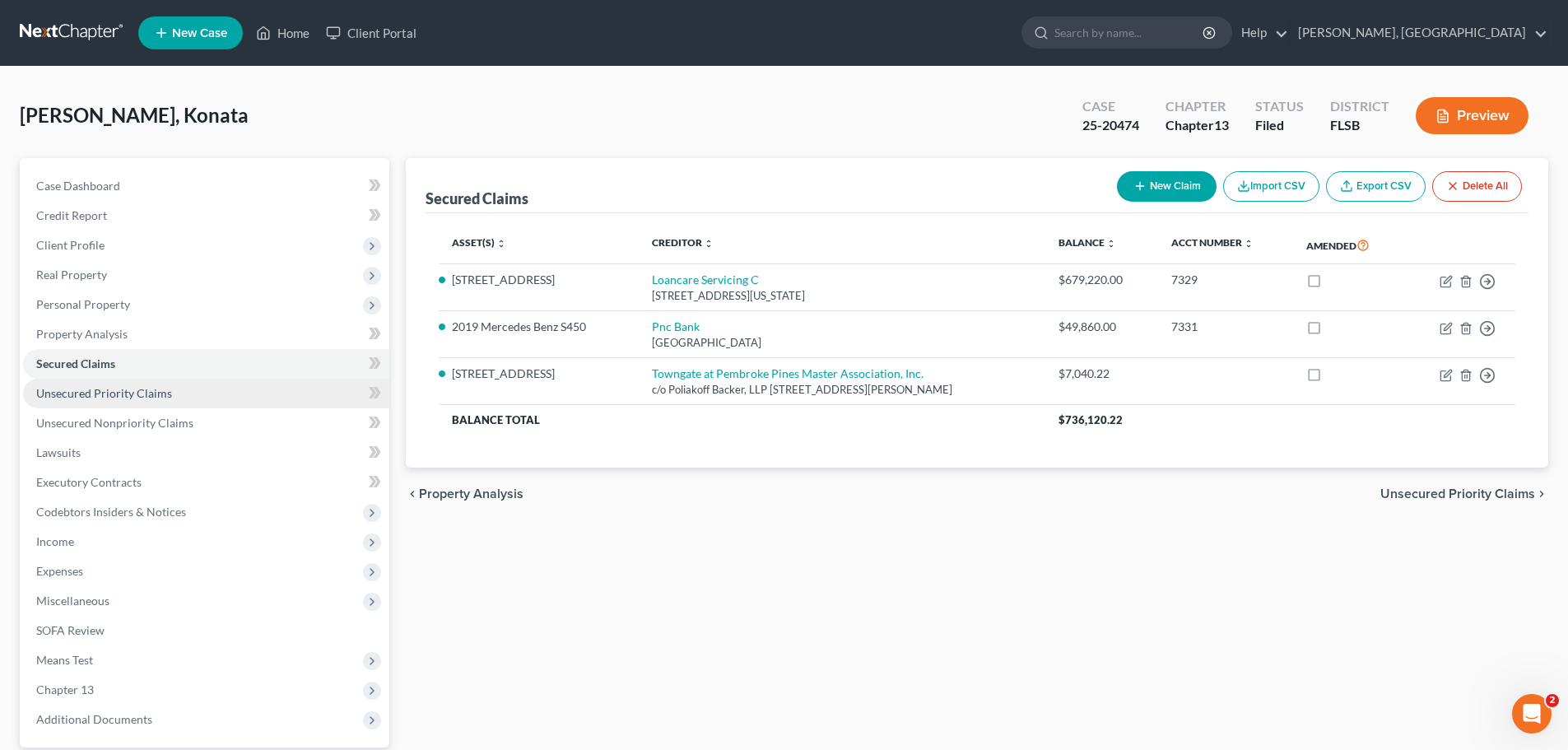
click at [102, 393] on span "Unsecured Priority Claims" at bounding box center [104, 392] width 136 height 14
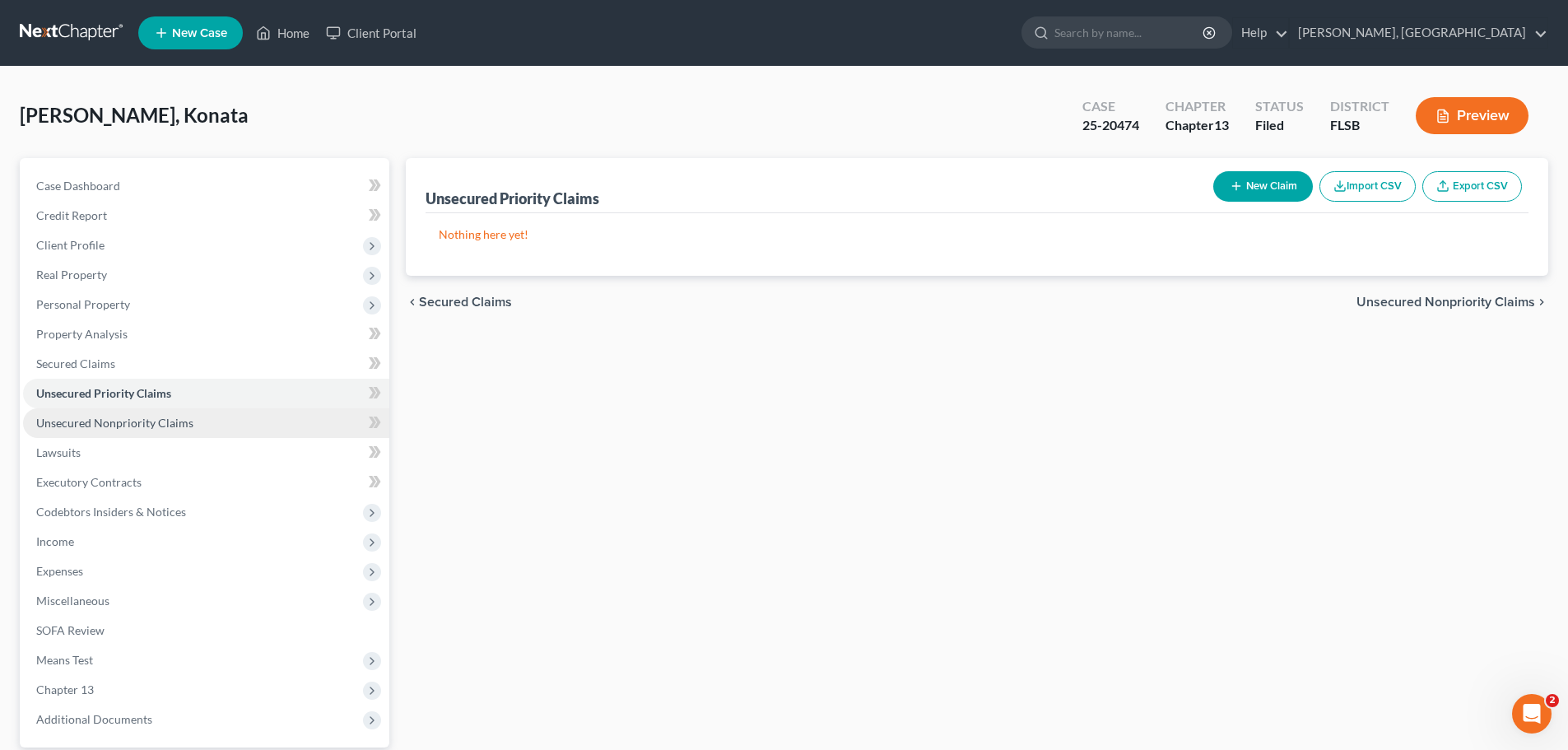
click at [118, 424] on span "Unsecured Nonpriority Claims" at bounding box center [115, 423] width 157 height 14
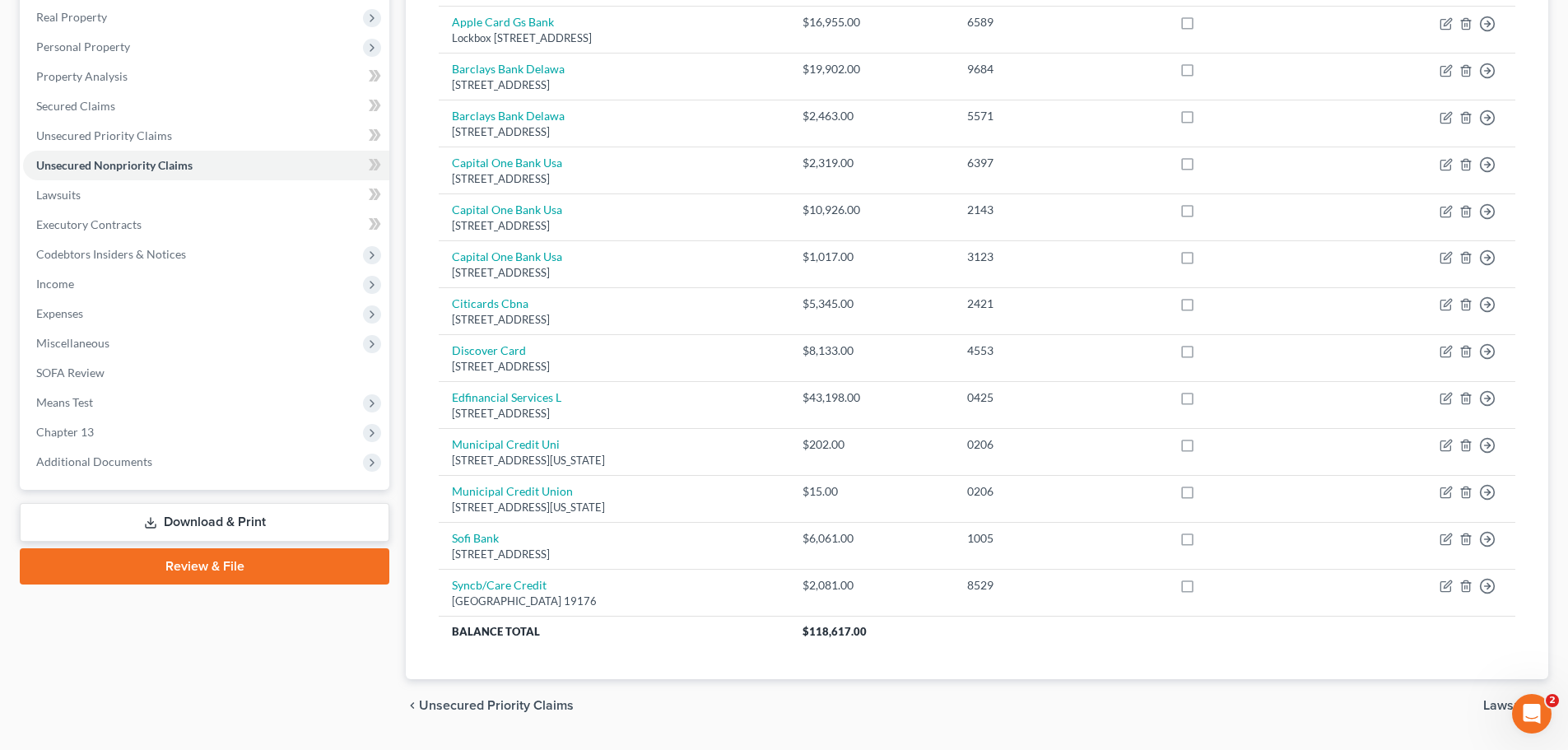
scroll to position [261, 0]
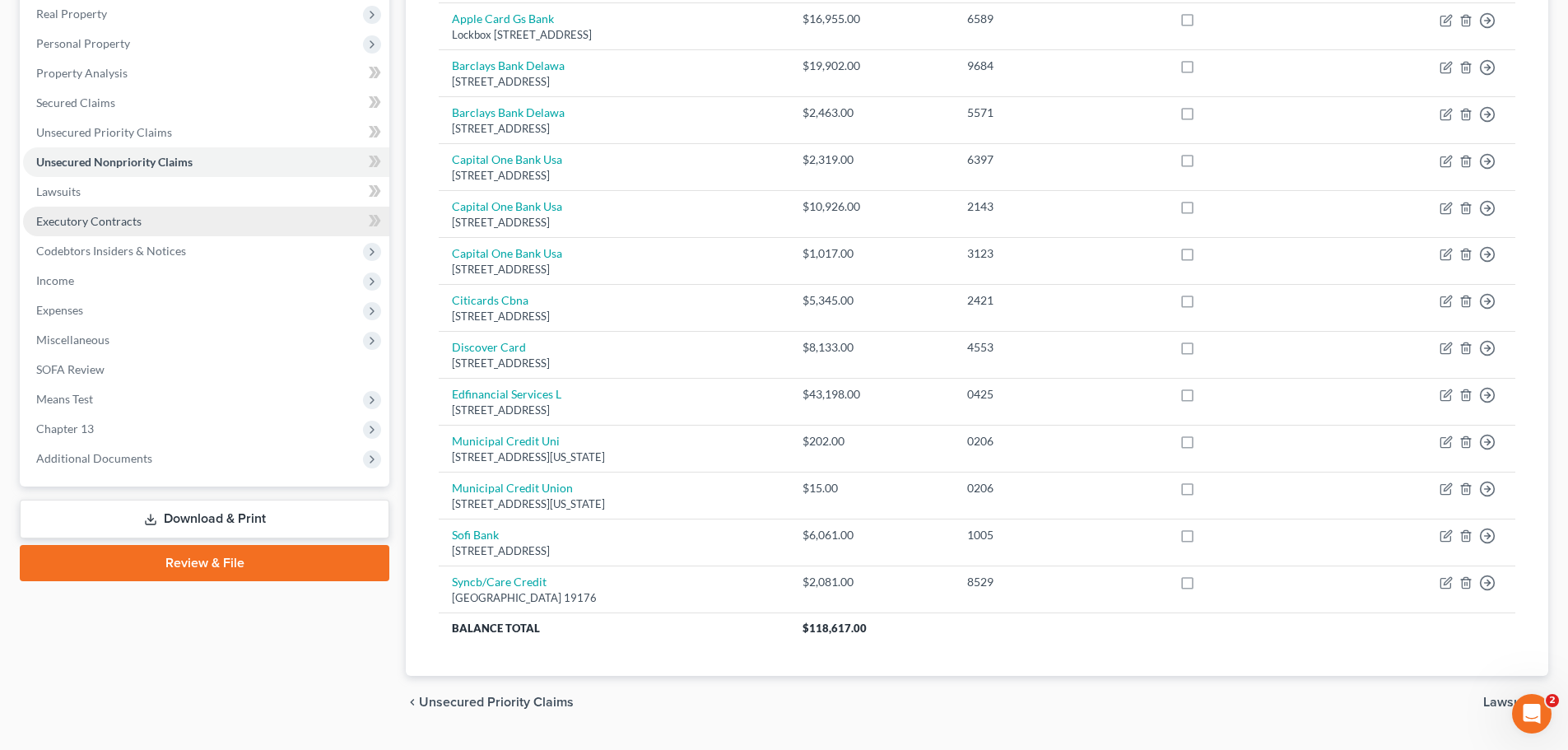
click at [85, 211] on link "Executory Contracts" at bounding box center [206, 221] width 366 height 30
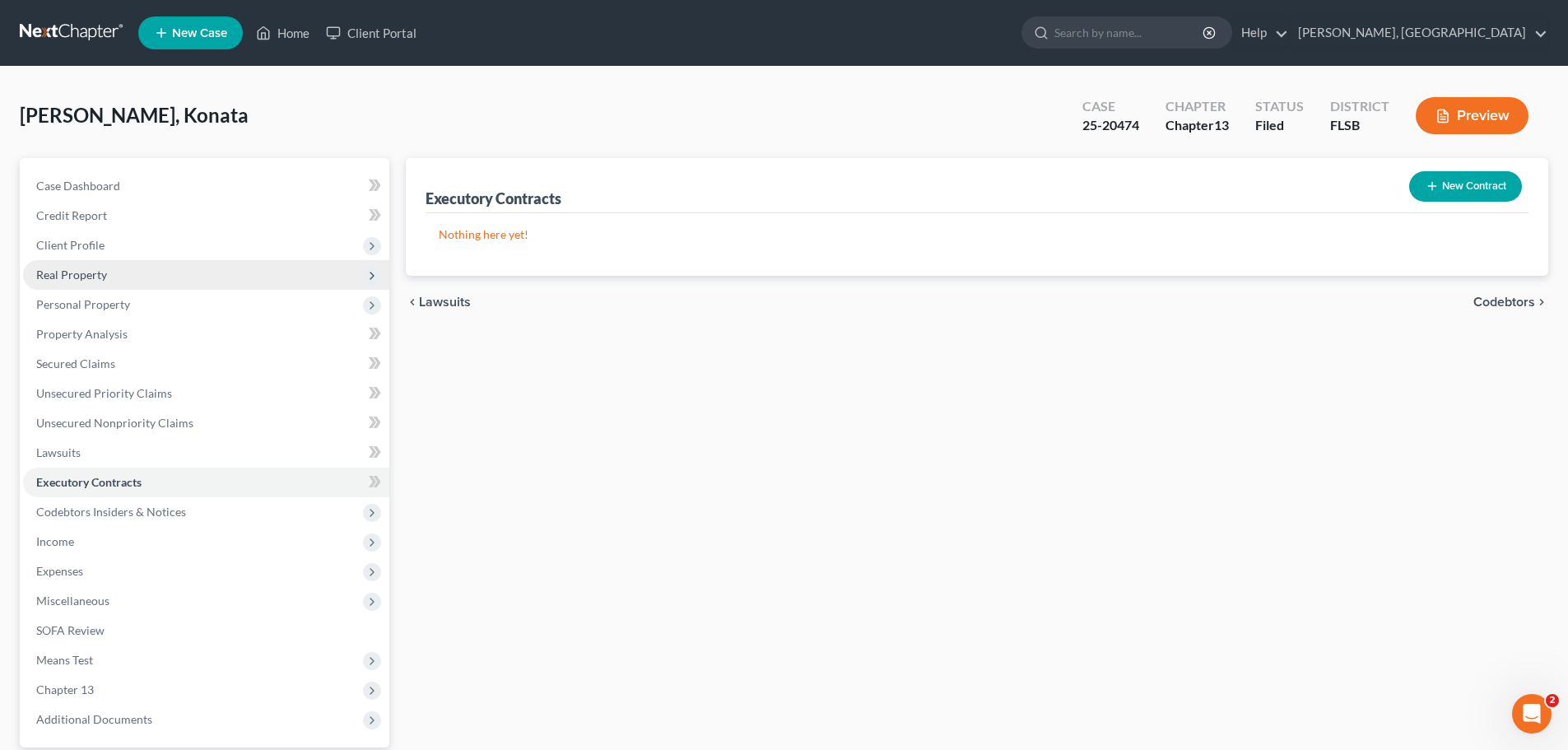
click at [79, 274] on span "Real Property" at bounding box center [72, 274] width 71 height 14
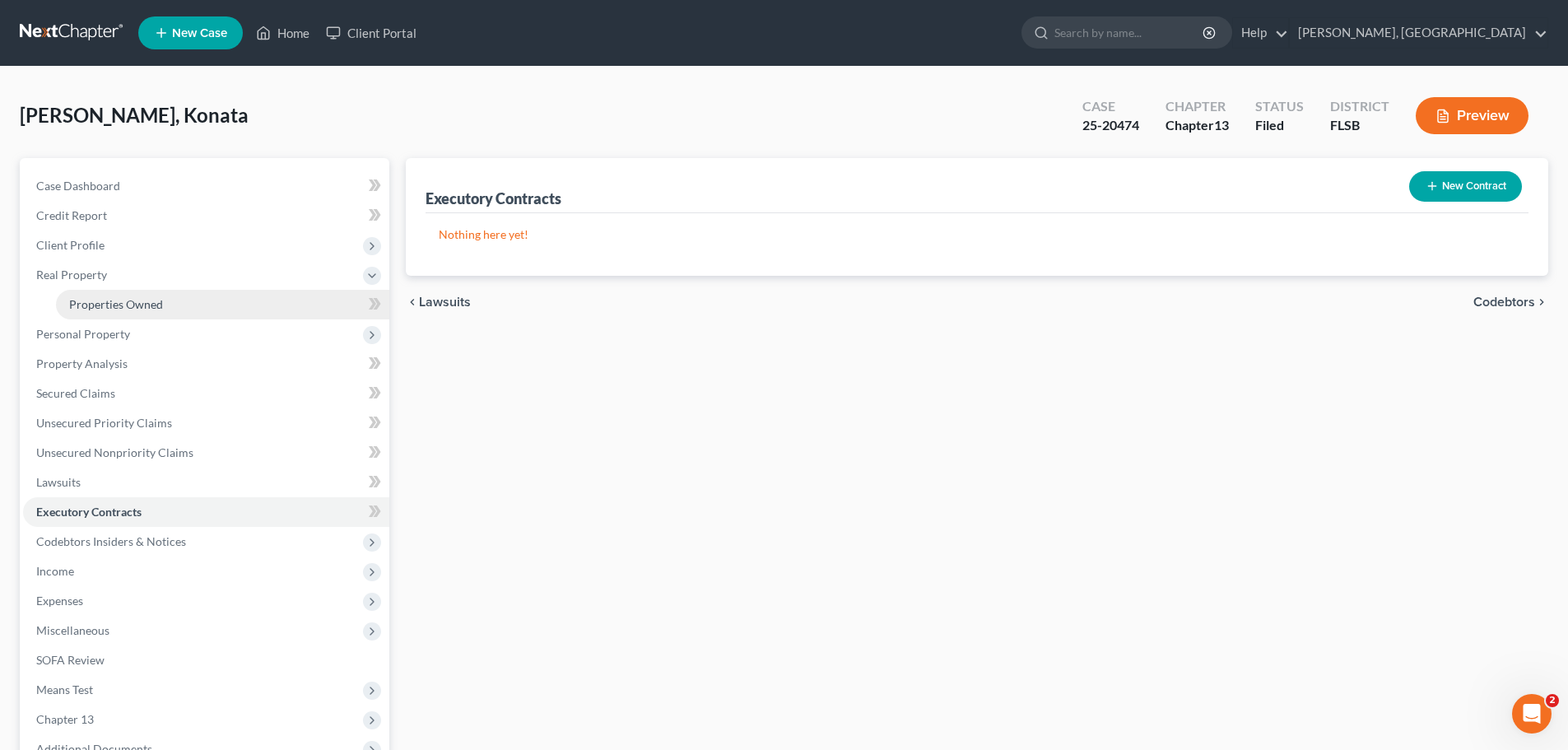
click at [121, 304] on span "Properties Owned" at bounding box center [116, 304] width 94 height 14
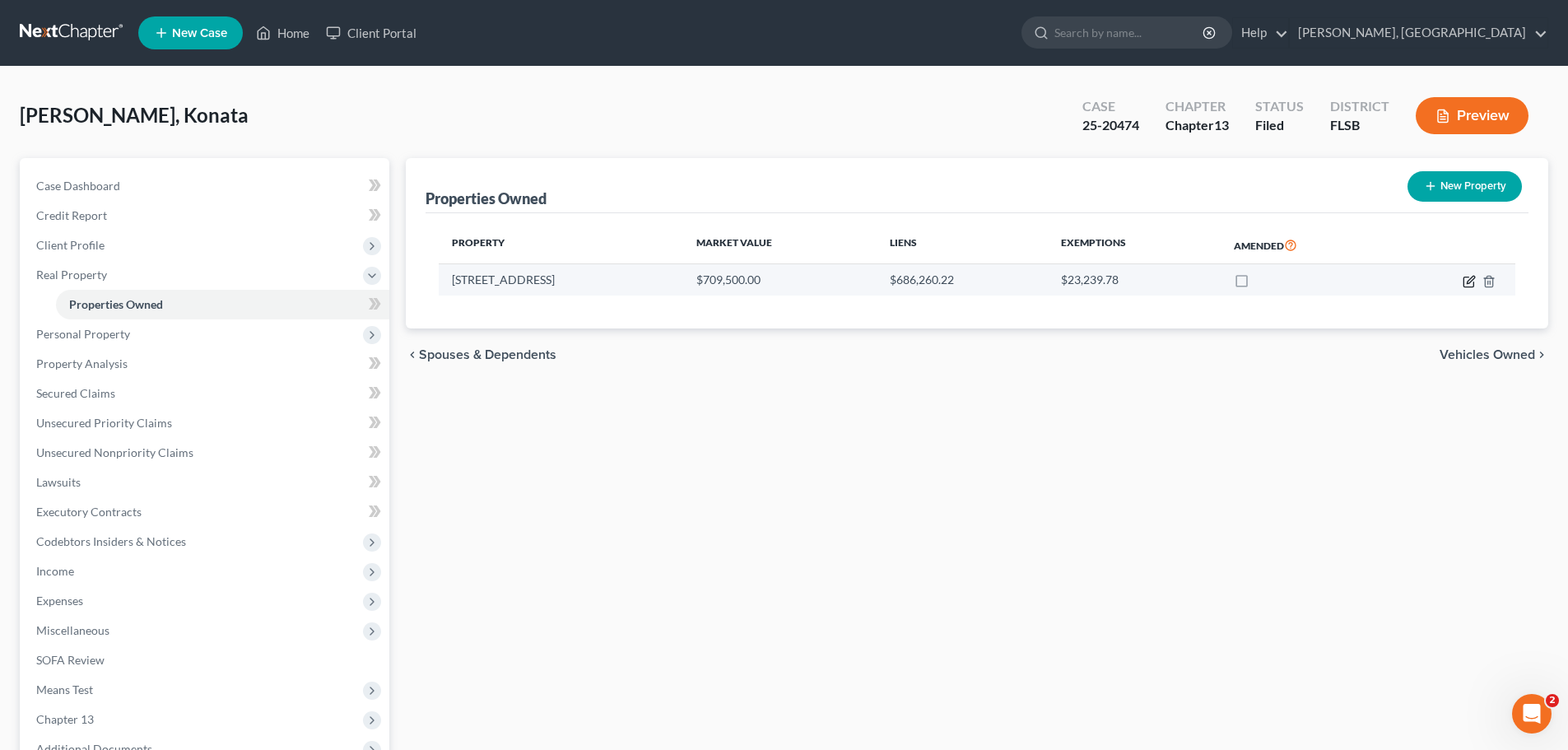
click at [1470, 282] on icon "button" at bounding box center [1470, 279] width 8 height 8
select select "9"
select select "5"
select select "0"
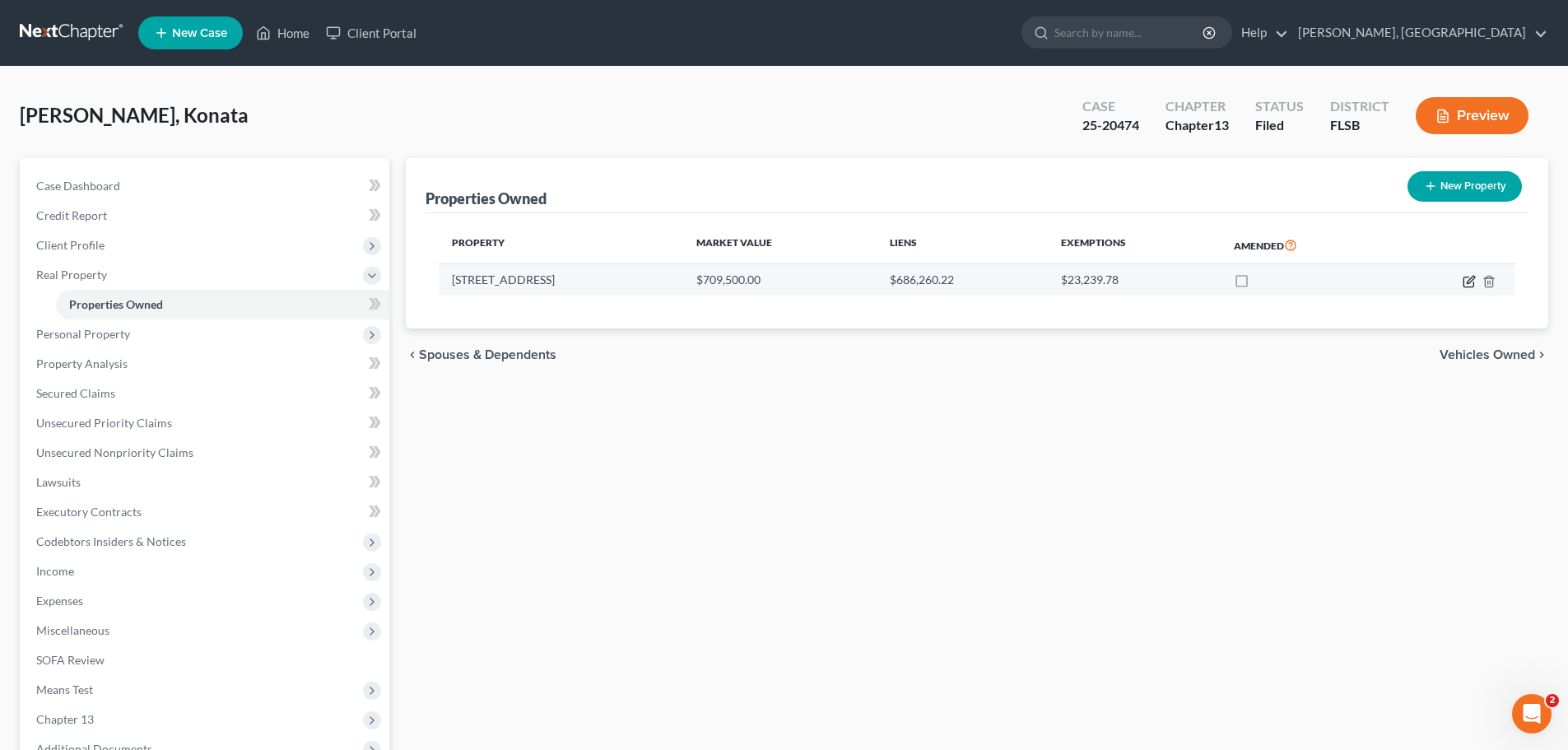
select select "9"
select select "0"
select select "2"
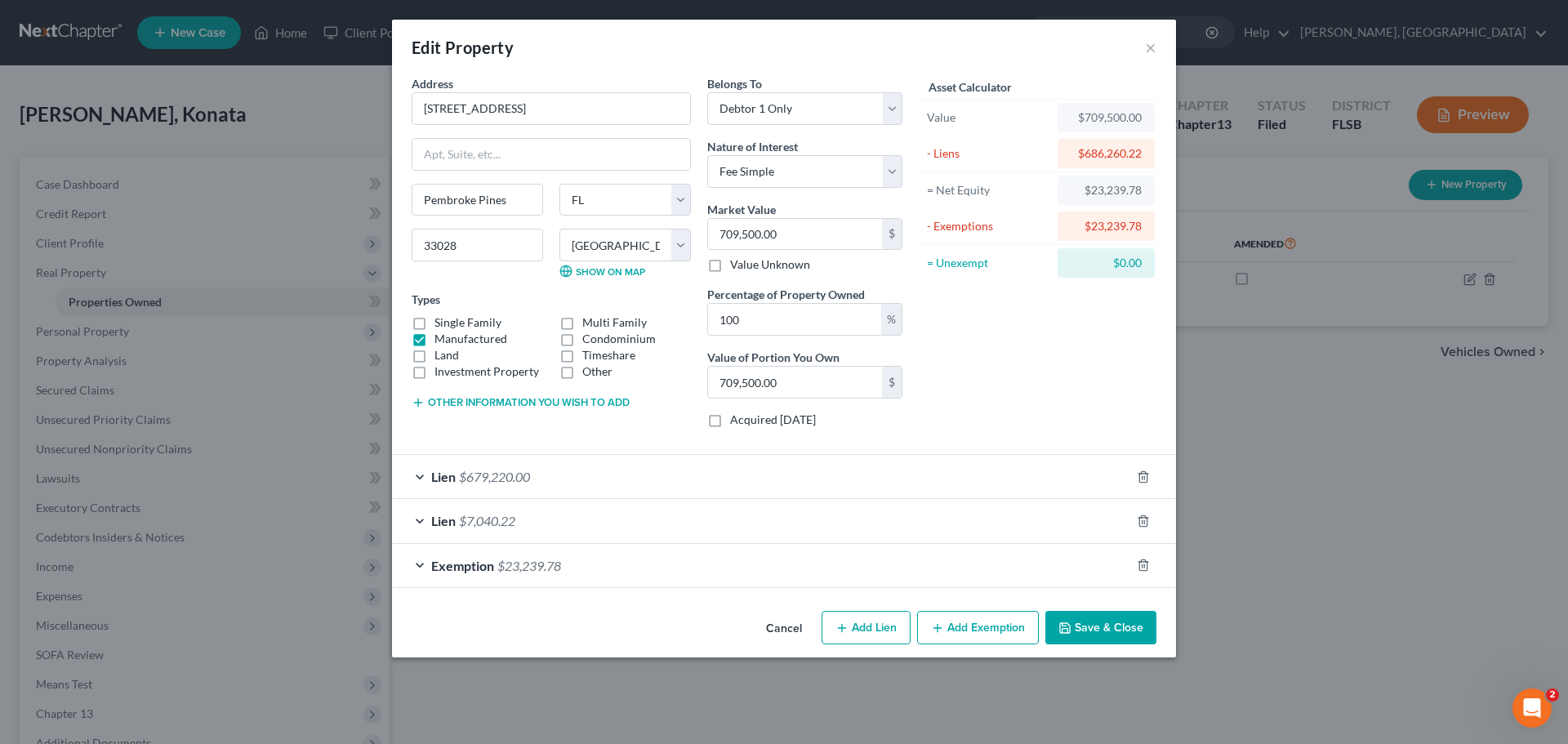
click at [414, 519] on div "Lien $7,040.22" at bounding box center [761, 521] width 738 height 44
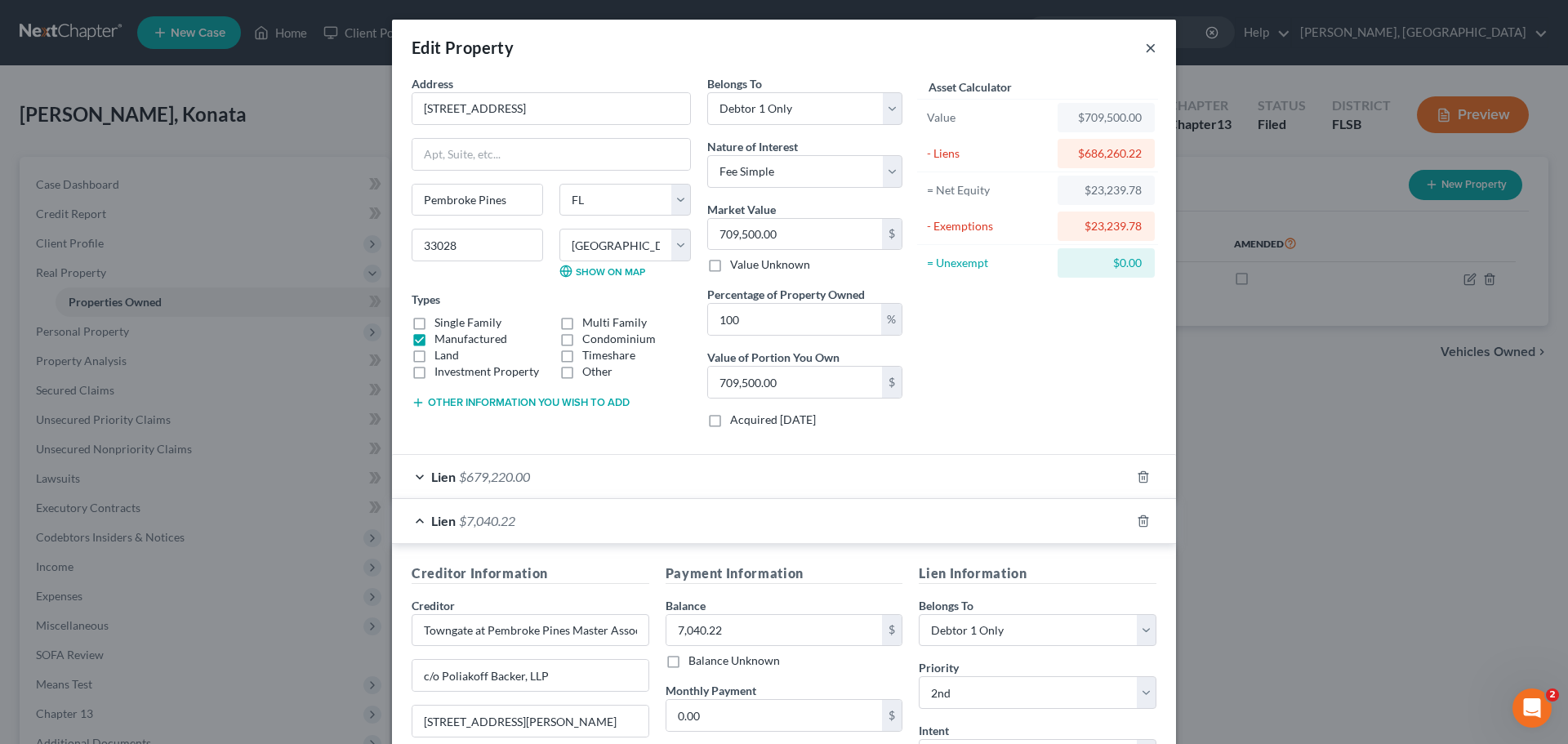
click at [1149, 46] on button "×" at bounding box center [1151, 47] width 12 height 19
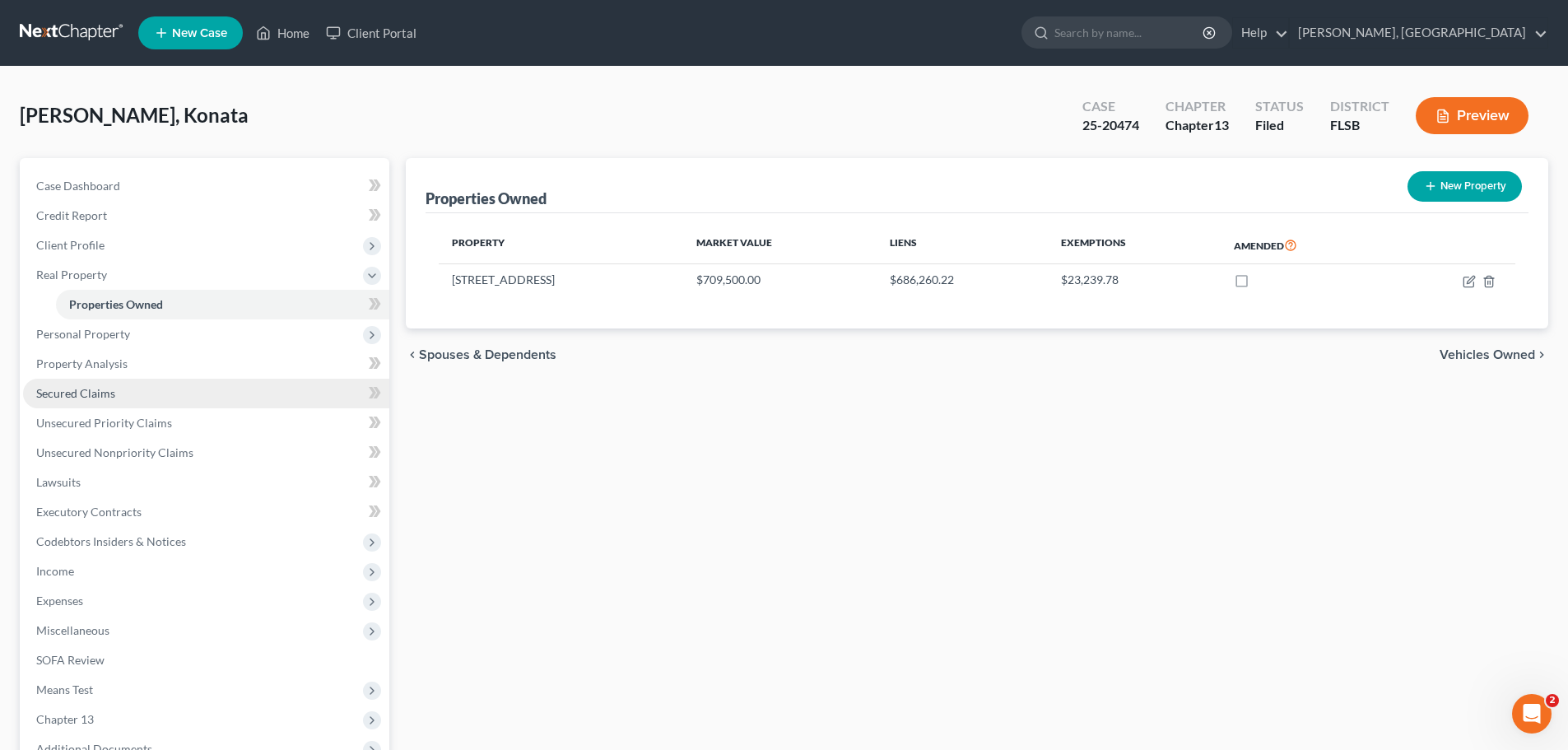
click at [73, 391] on span "Secured Claims" at bounding box center [75, 392] width 79 height 14
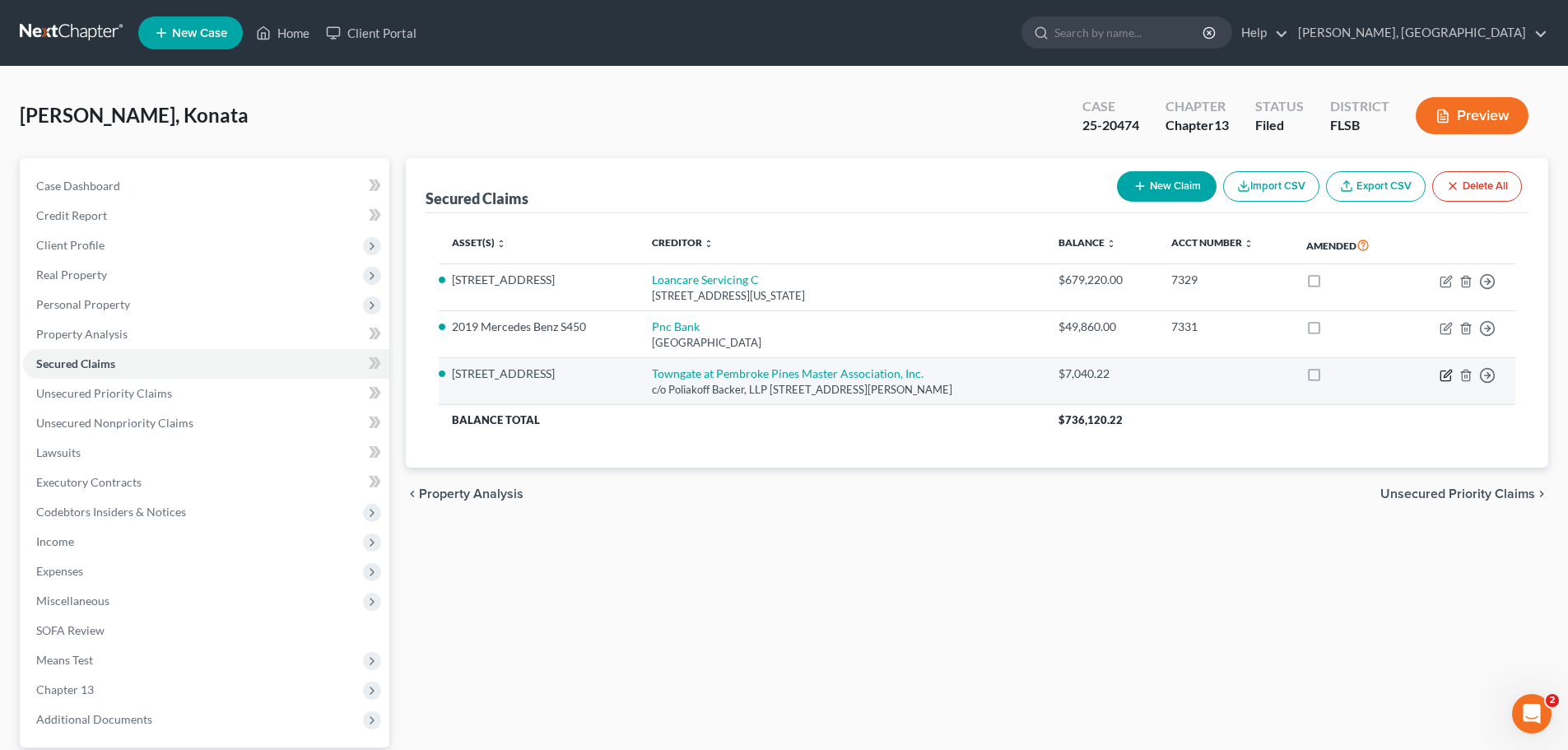
click at [1446, 374] on icon "button" at bounding box center [1447, 373] width 8 height 8
select select "9"
select select "4"
select select "2"
select select "0"
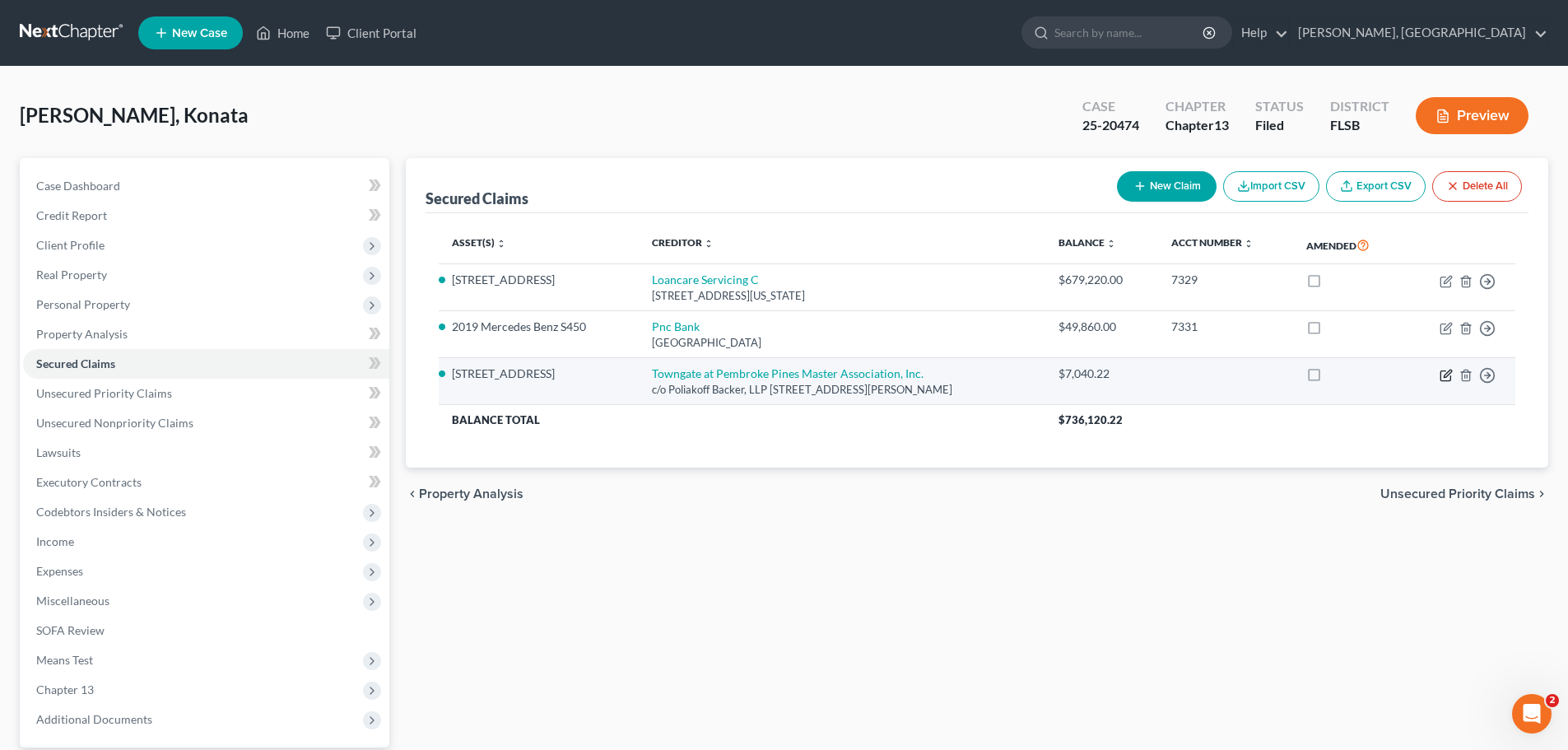
select select "0"
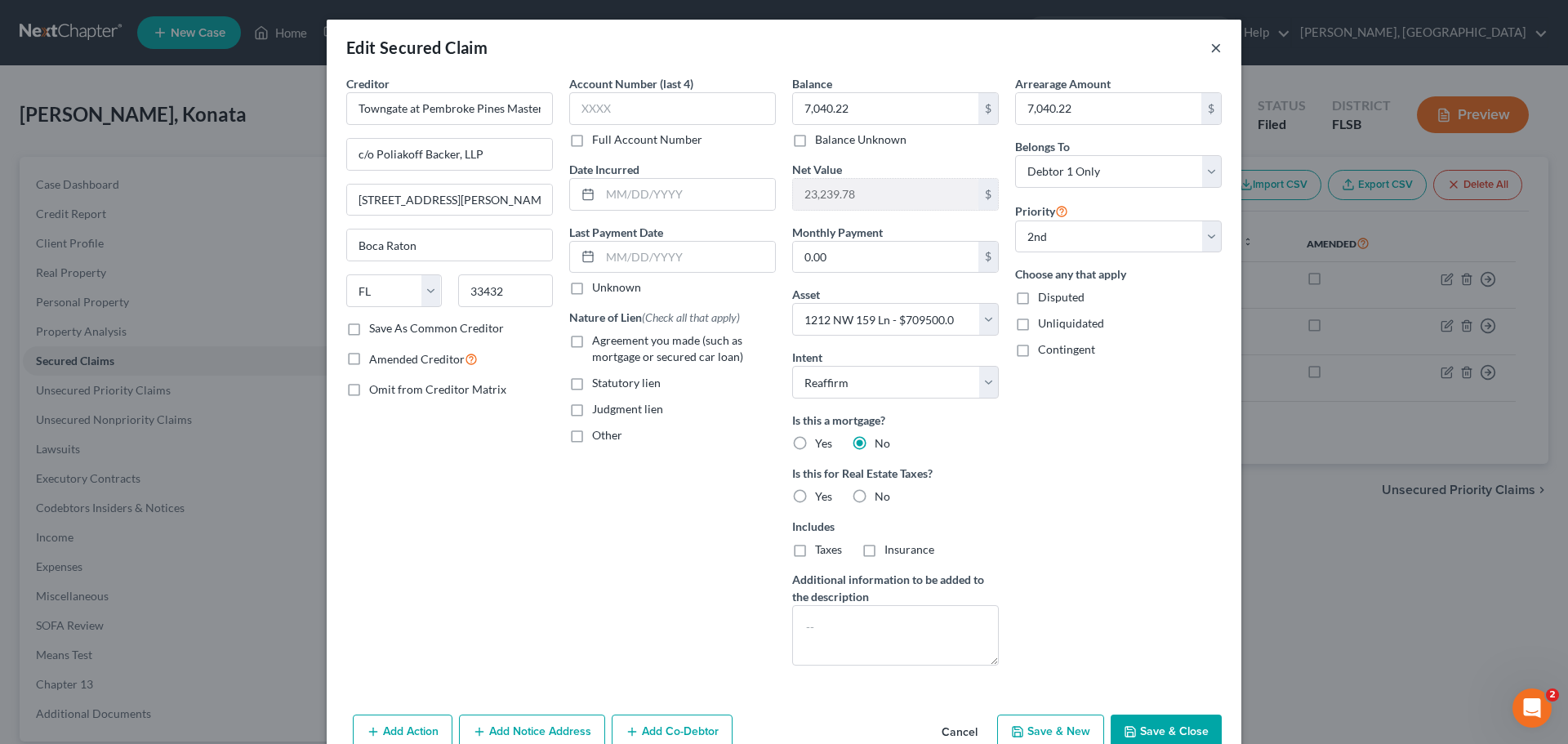
click at [1210, 49] on button "×" at bounding box center [1216, 47] width 12 height 19
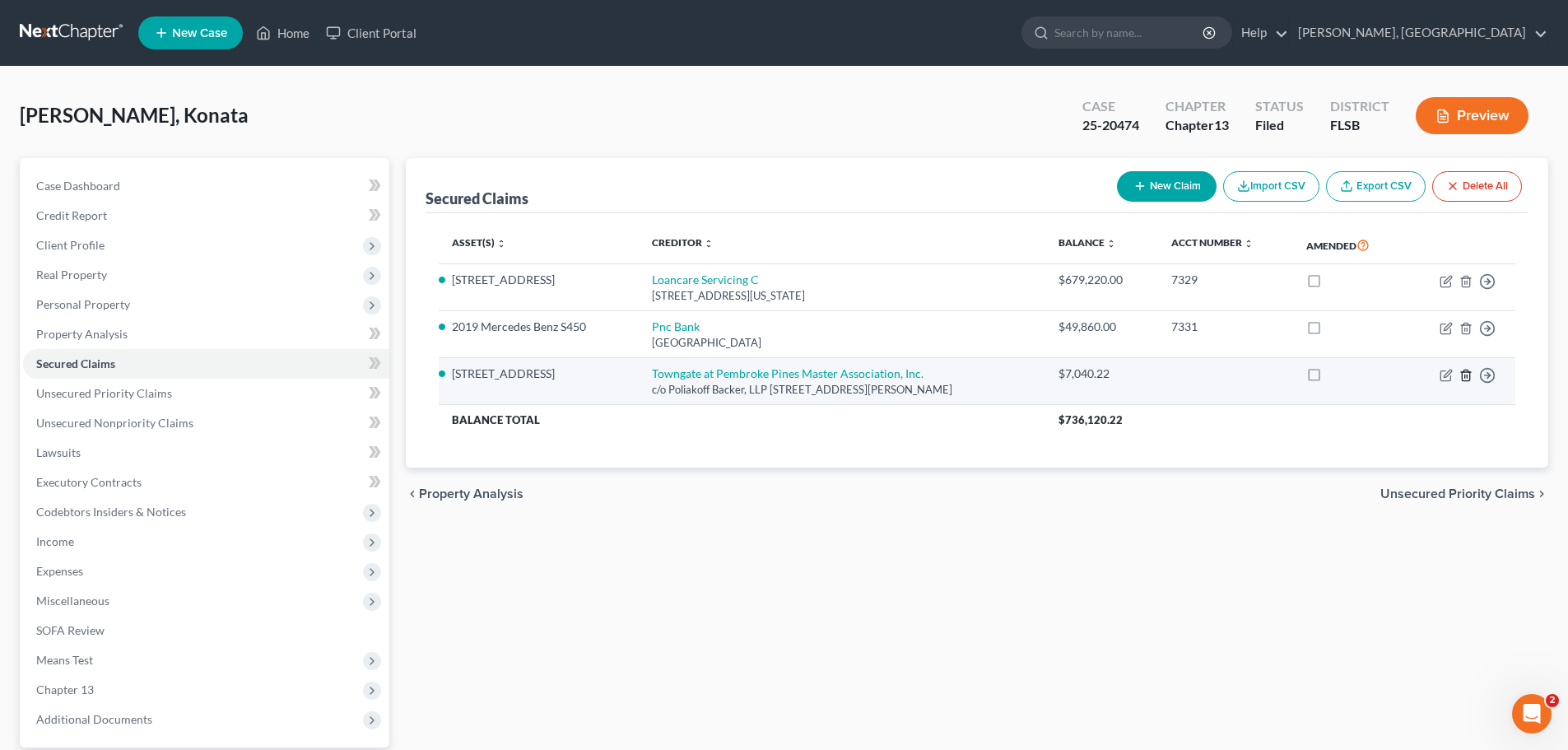
click at [1466, 377] on line "button" at bounding box center [1466, 376] width 0 height 3
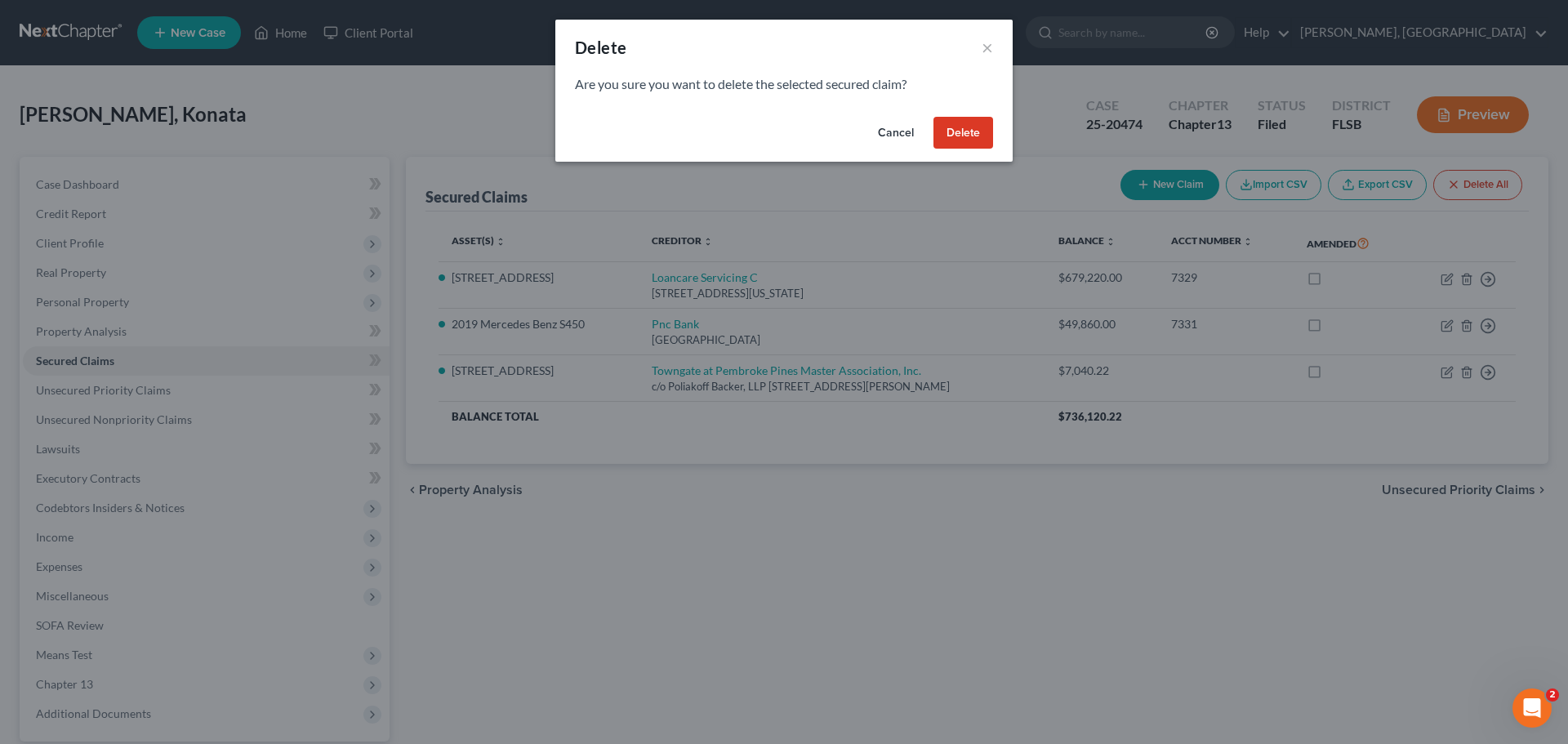
click at [968, 134] on button "Delete" at bounding box center [963, 133] width 60 height 33
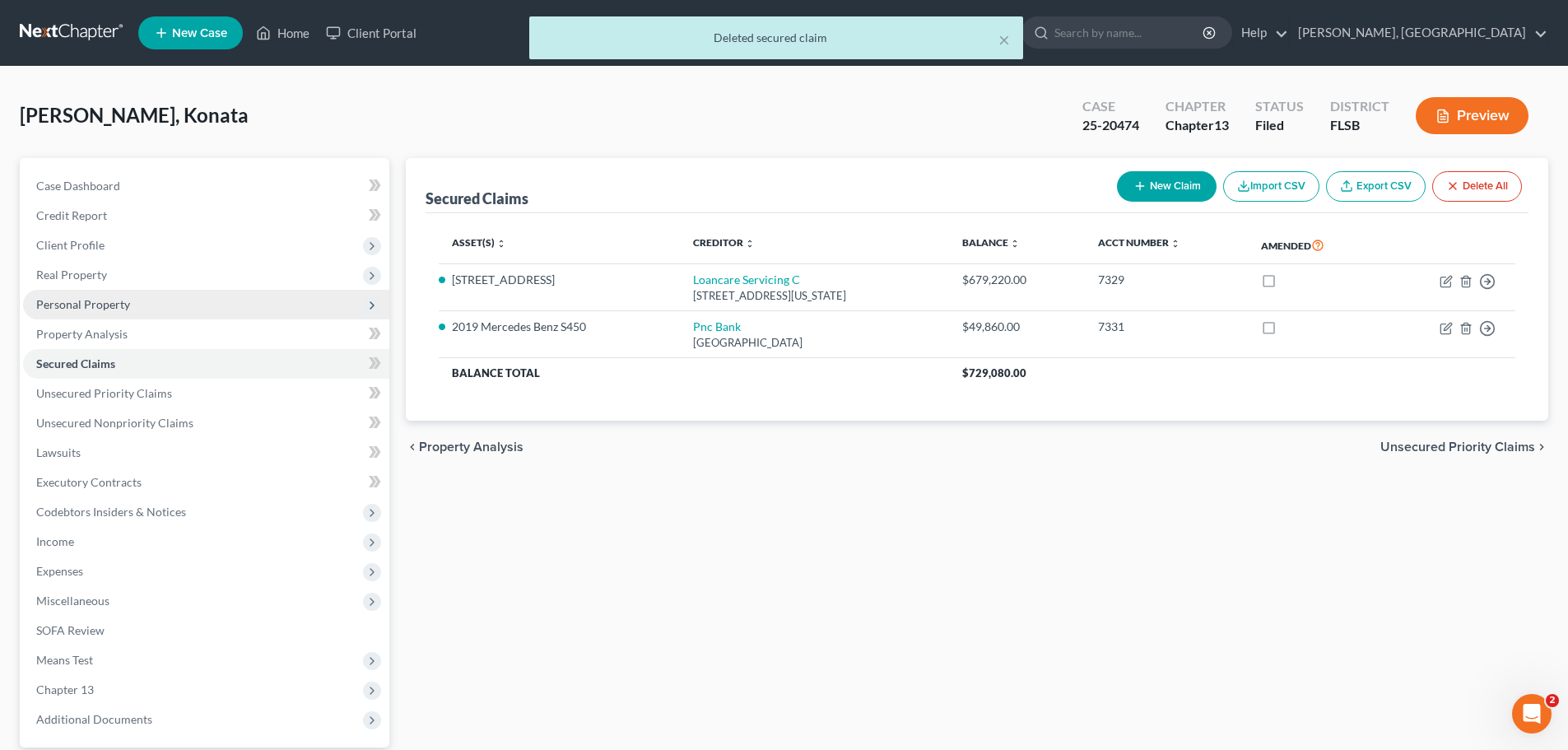
click at [88, 304] on span "Personal Property" at bounding box center [83, 304] width 94 height 14
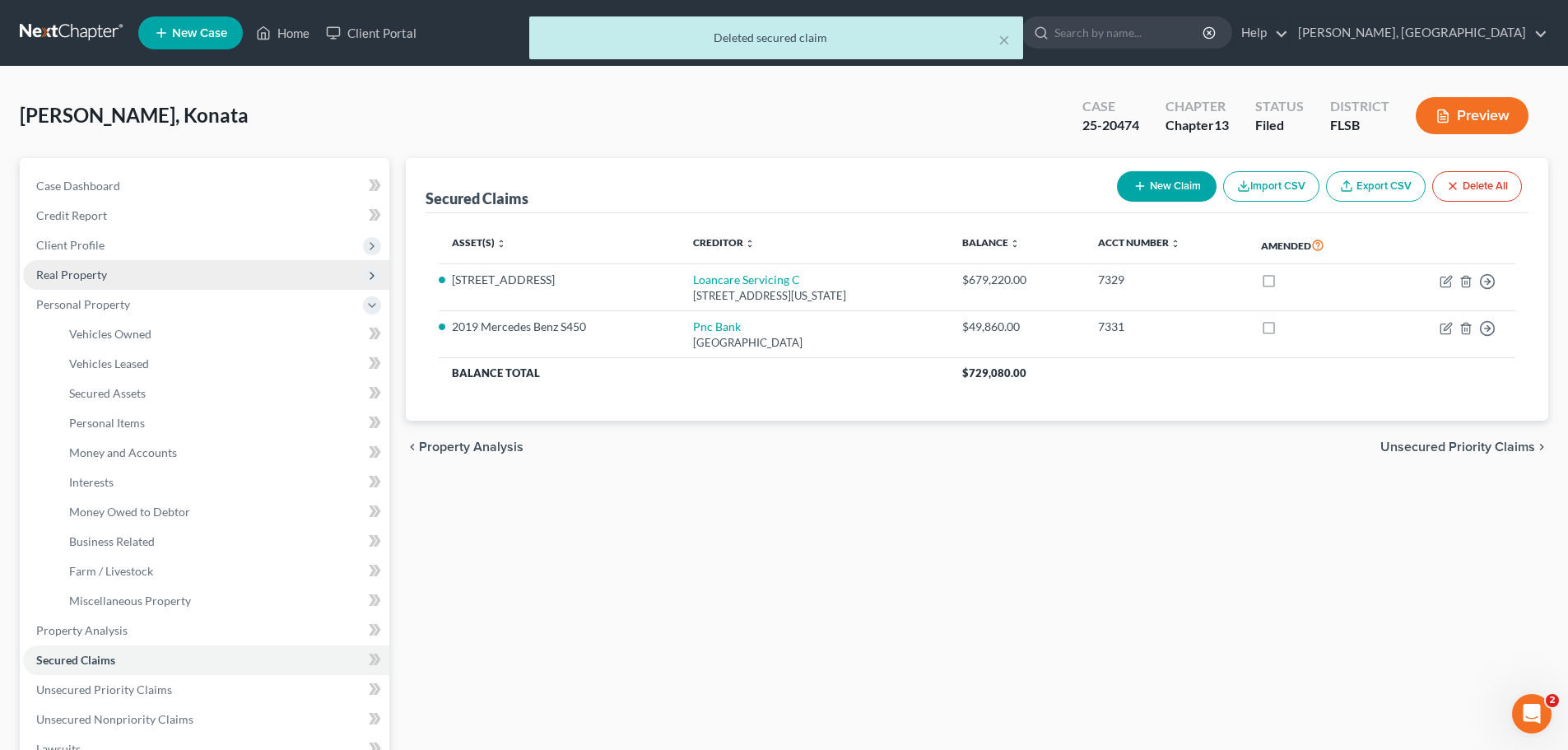
click at [85, 273] on span "Real Property" at bounding box center [72, 274] width 71 height 14
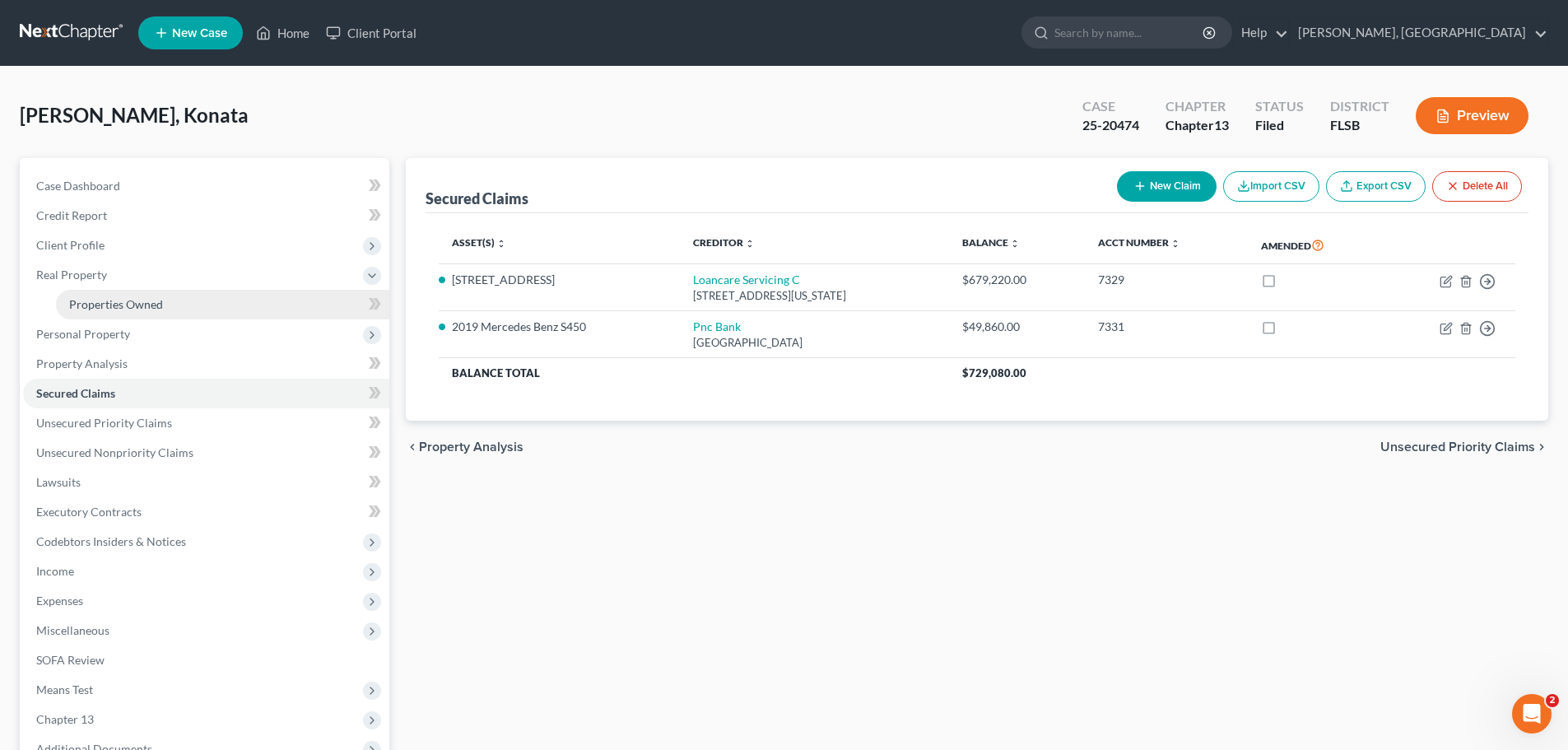
click at [129, 305] on span "Properties Owned" at bounding box center [116, 304] width 94 height 14
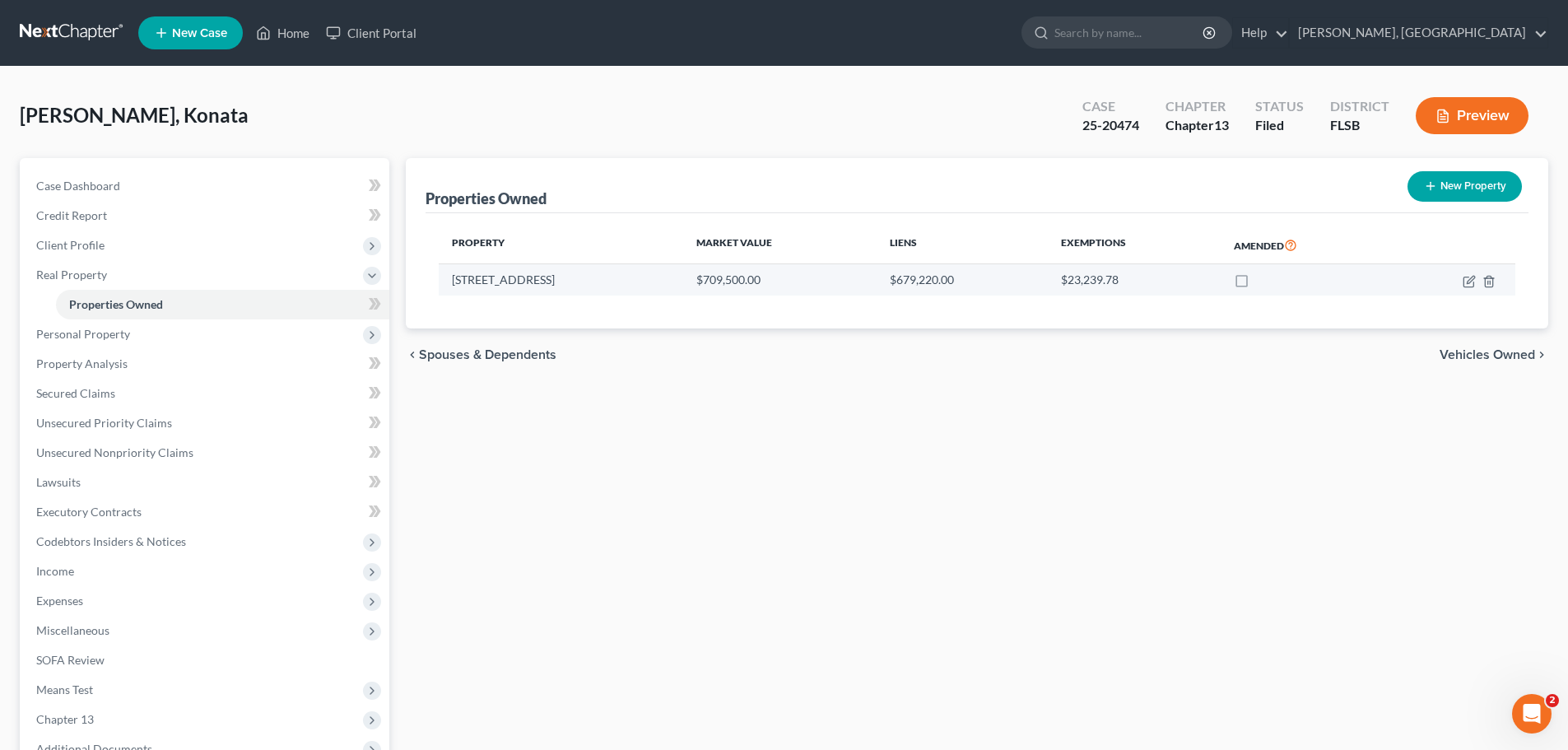
click at [1476, 280] on td at bounding box center [1453, 279] width 124 height 31
click at [1466, 277] on icon "button" at bounding box center [1470, 282] width 14 height 14
select select "9"
select select "5"
select select "0"
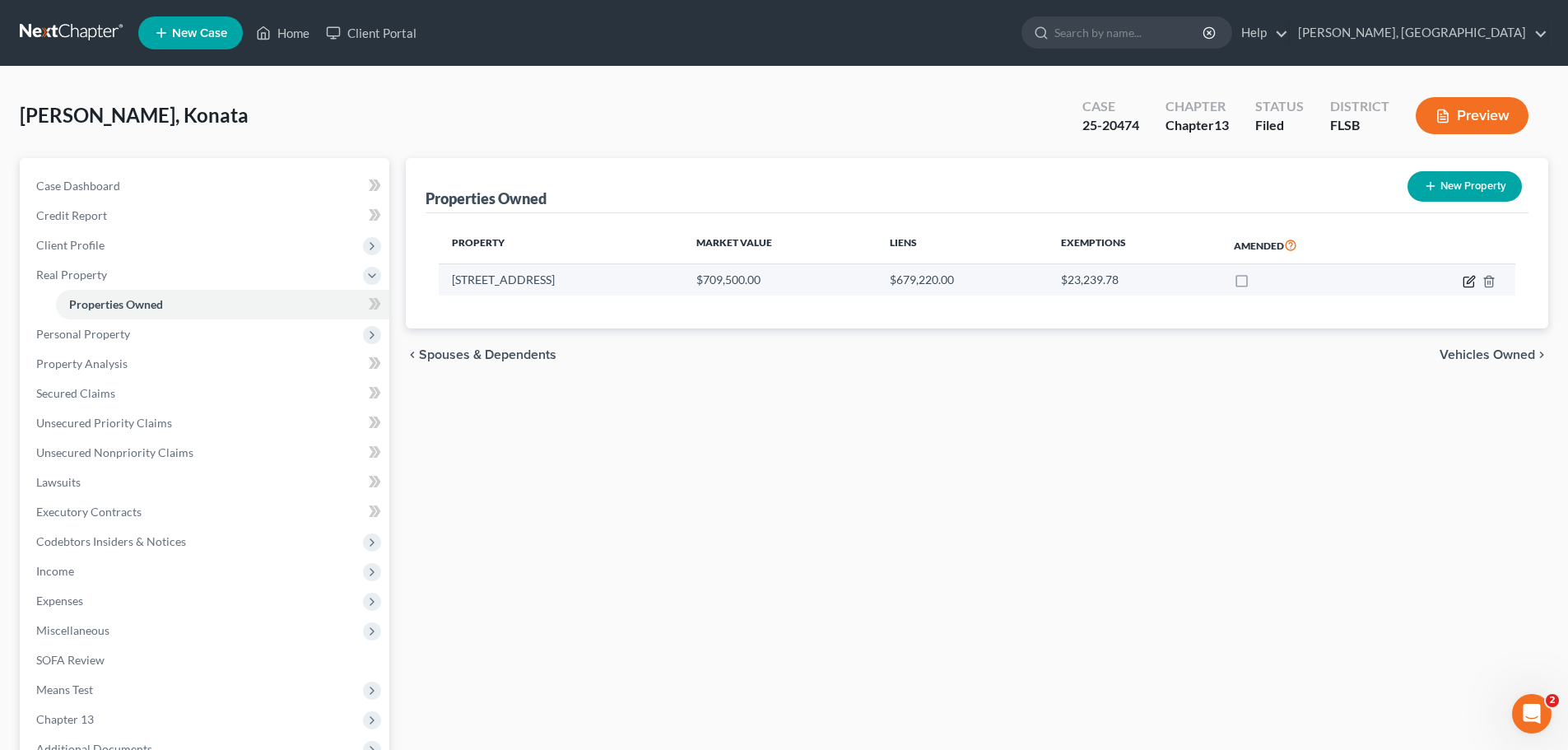
select select "0"
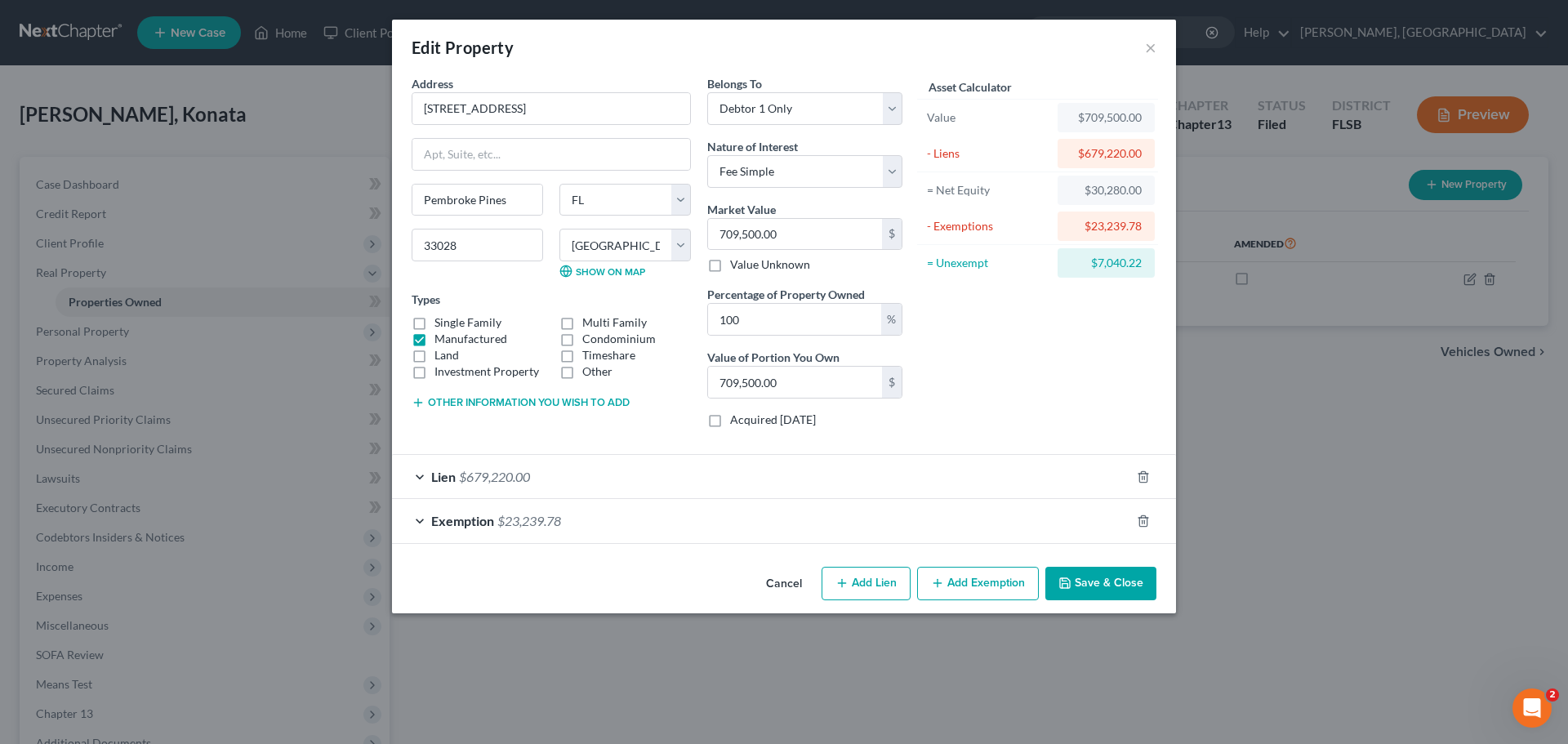
click at [419, 477] on div "Lien $679,220.00" at bounding box center [761, 476] width 738 height 44
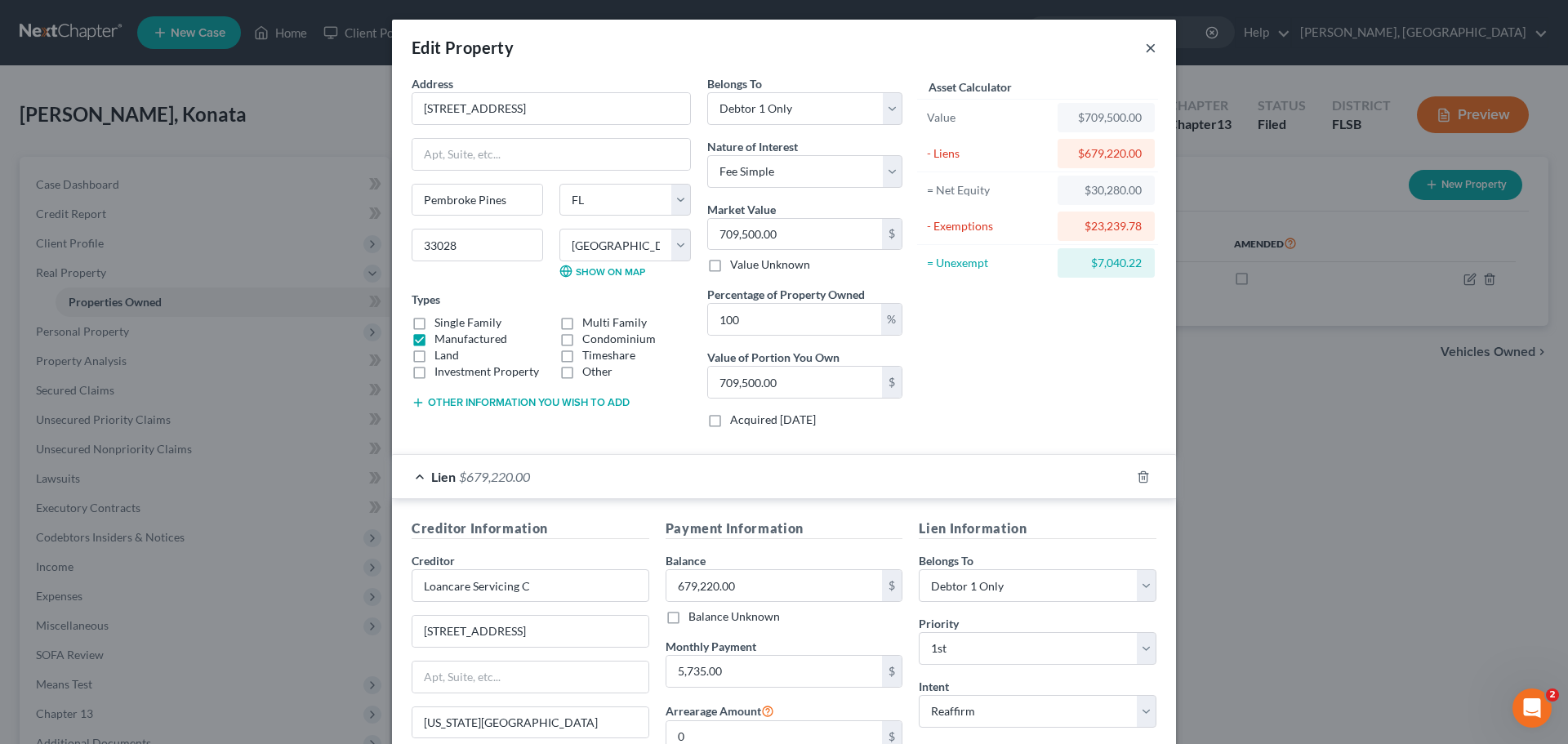
click at [1145, 49] on button "×" at bounding box center [1151, 47] width 12 height 19
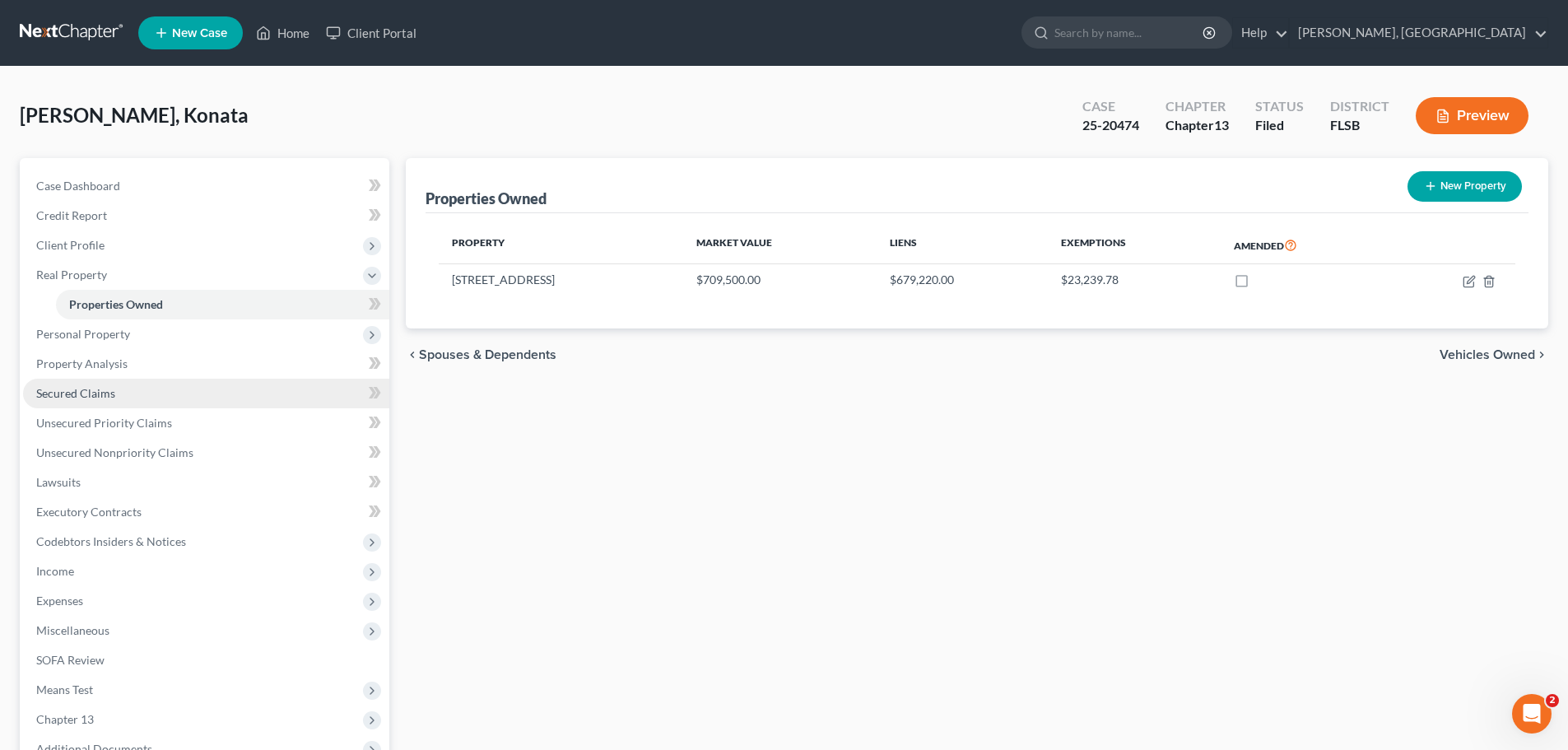
click at [83, 392] on span "Secured Claims" at bounding box center [75, 392] width 79 height 14
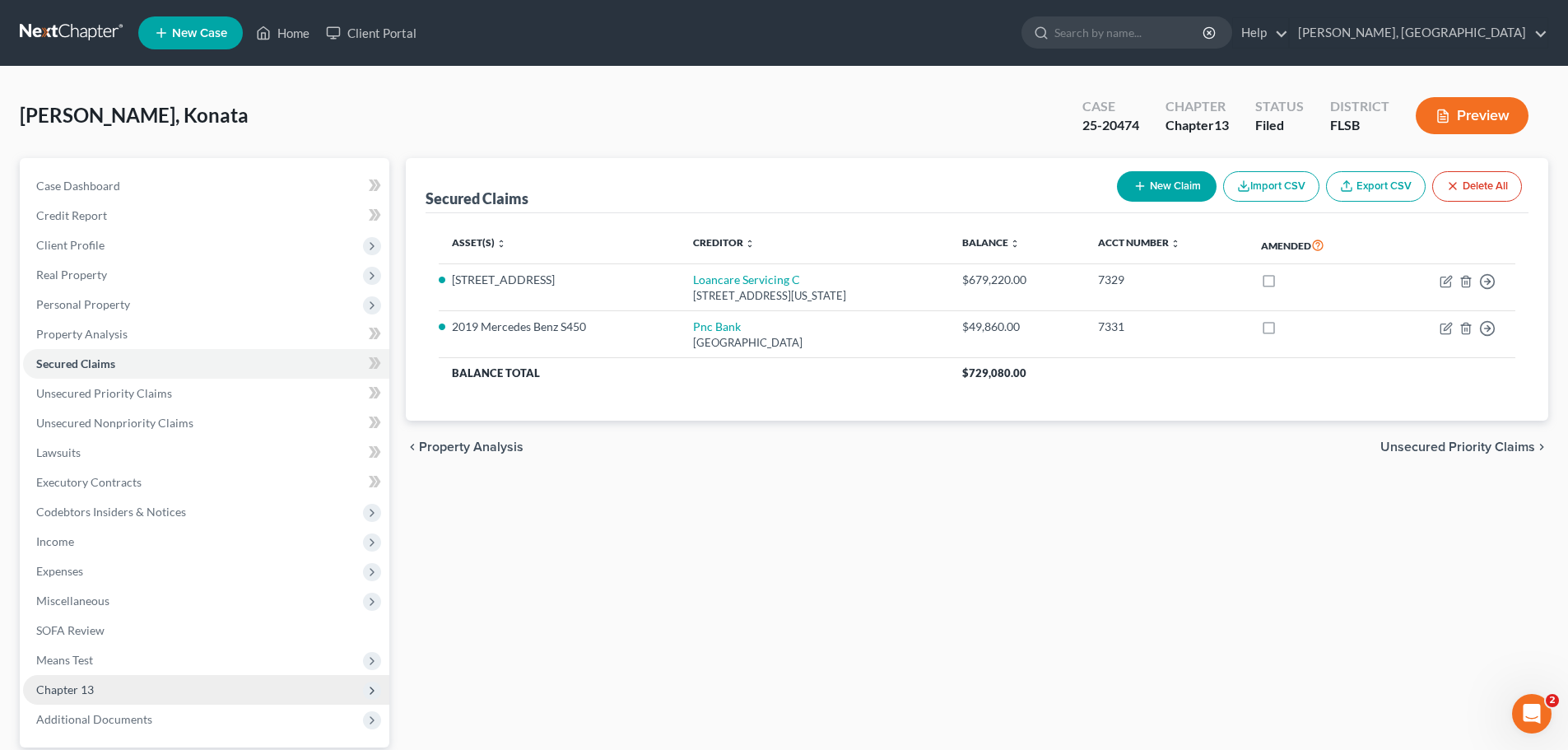
click at [80, 685] on span "Chapter 13" at bounding box center [65, 689] width 58 height 14
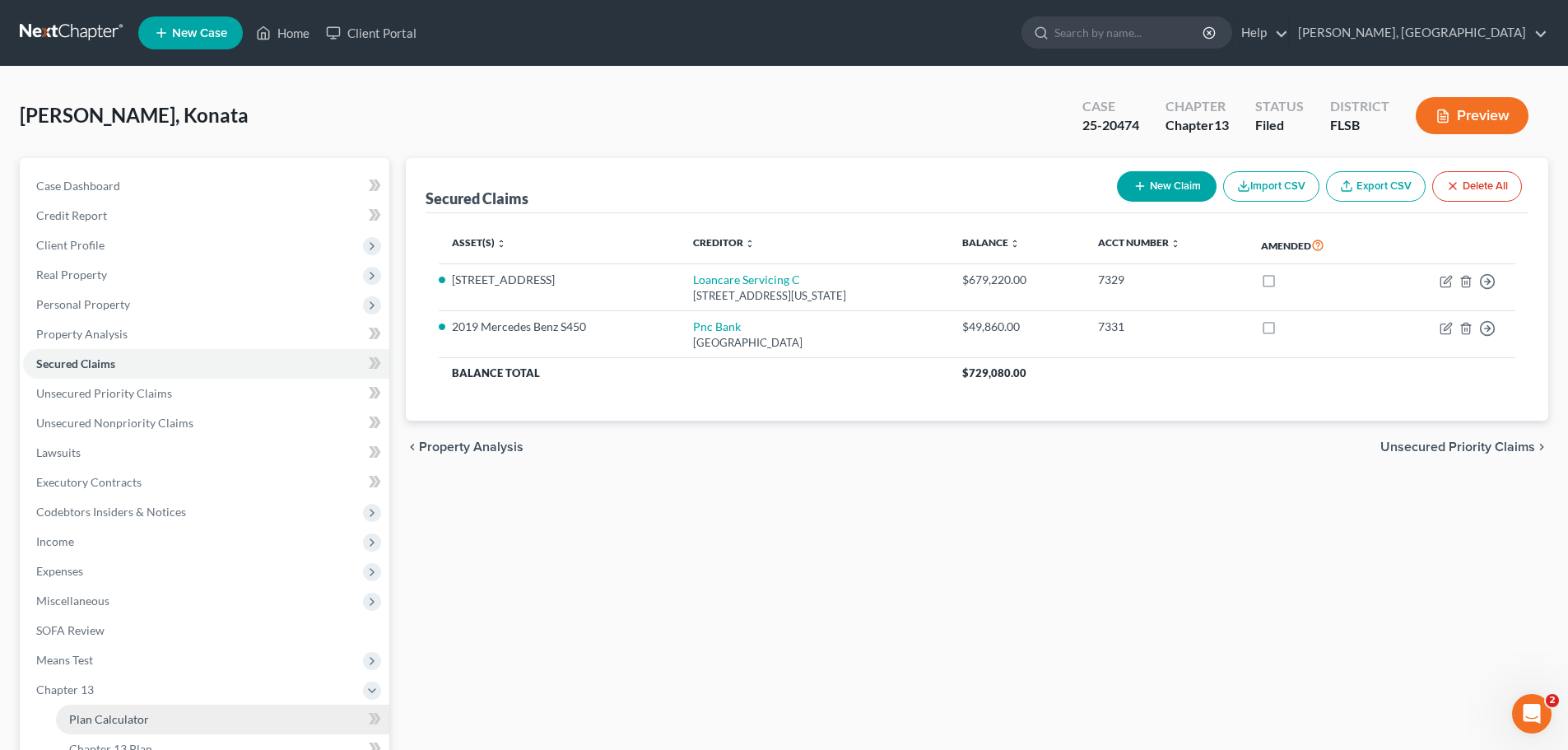
click at [112, 717] on span "Plan Calculator" at bounding box center [109, 719] width 79 height 14
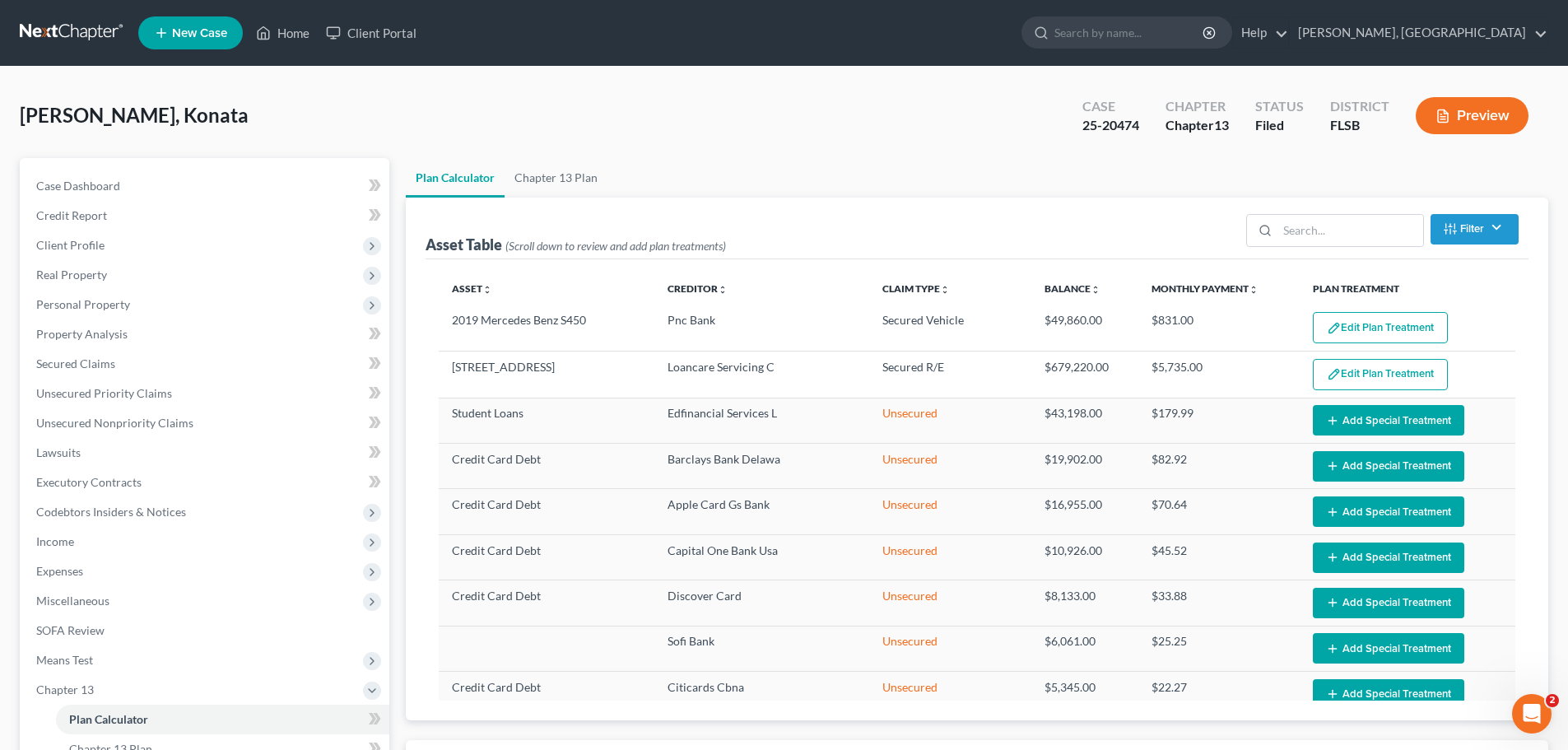
select select "59"
drag, startPoint x: 85, startPoint y: 359, endPoint x: 106, endPoint y: 361, distance: 21.1
click at [85, 359] on span "Secured Claims" at bounding box center [75, 363] width 79 height 14
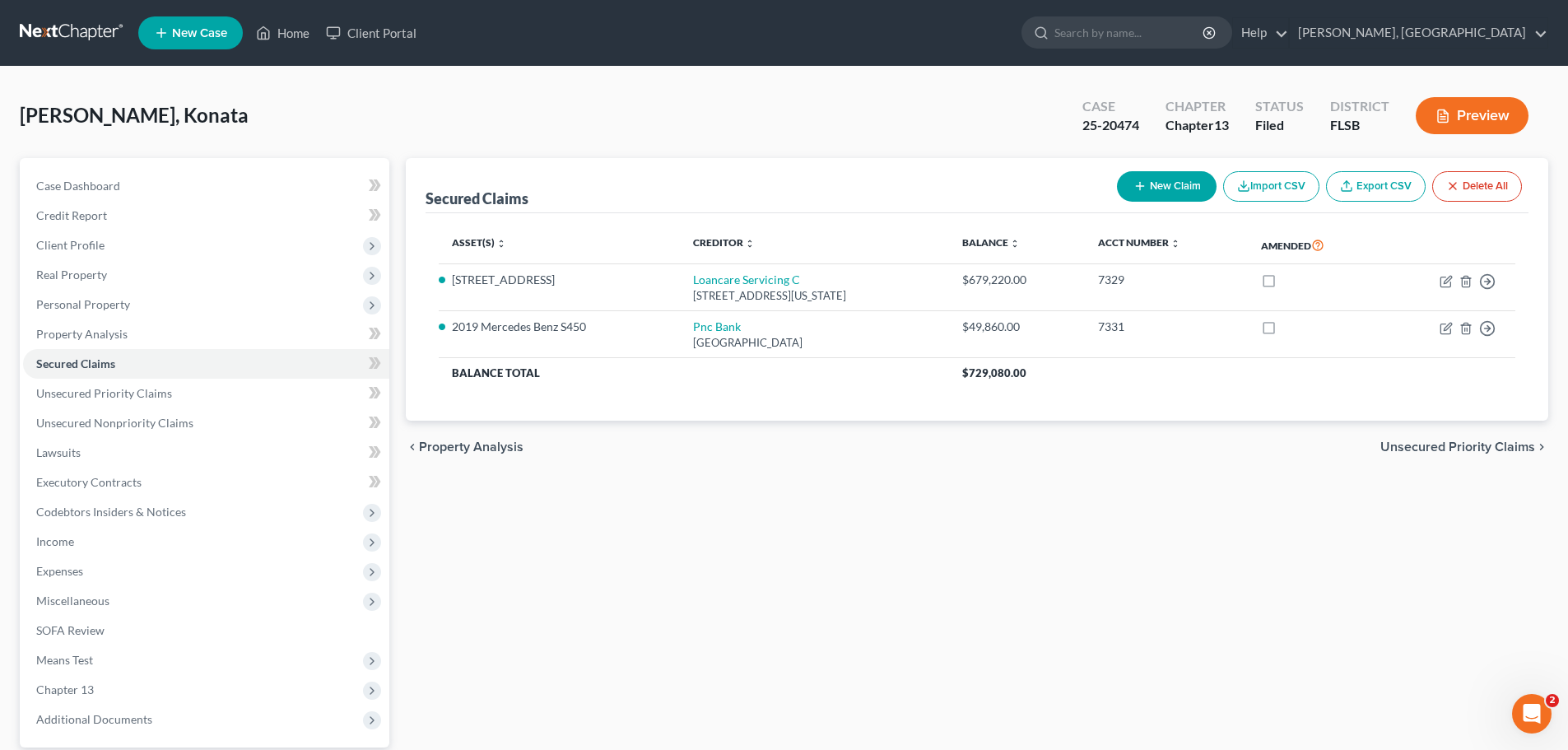
click at [1153, 191] on button "New Claim" at bounding box center [1167, 186] width 100 height 30
select select "0"
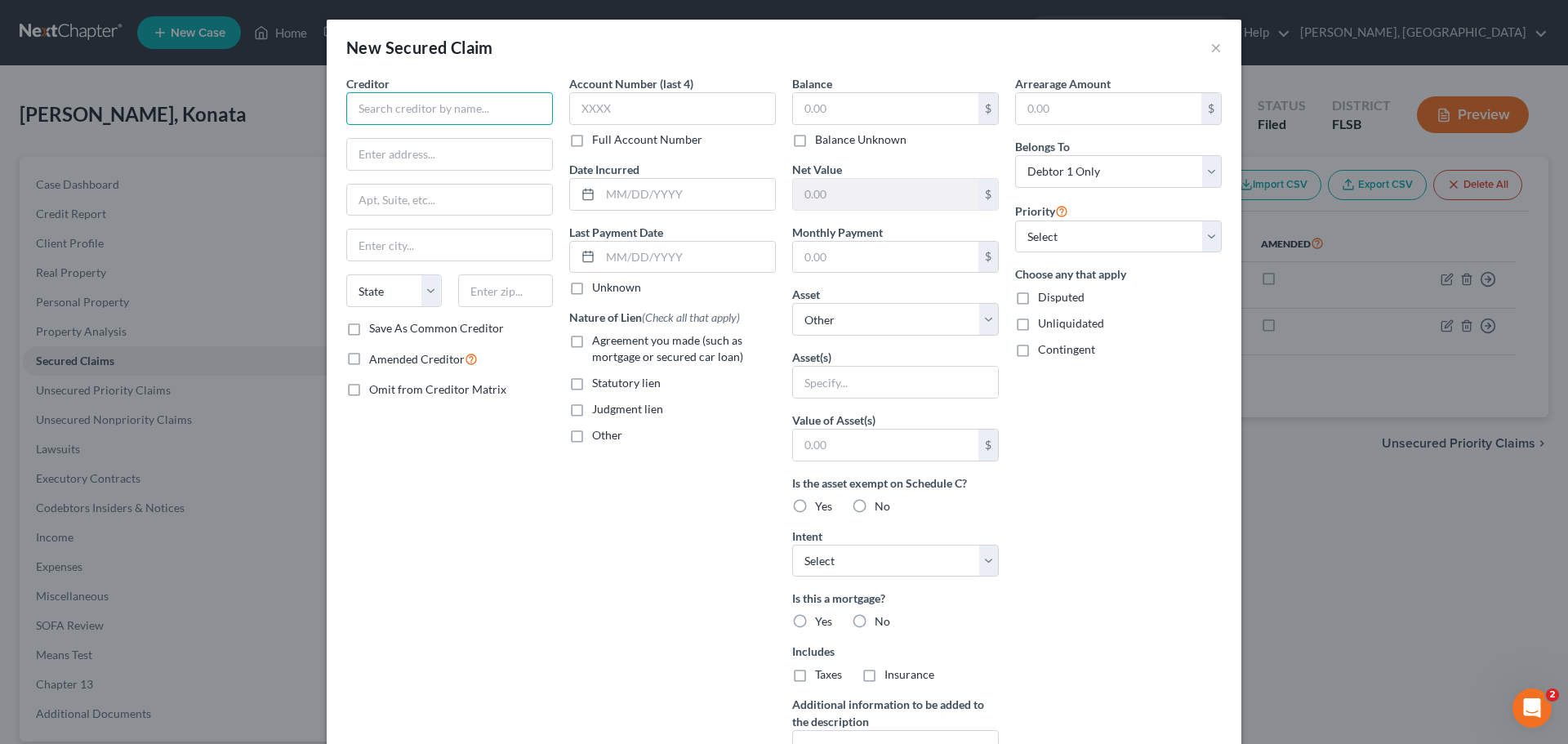
click at [421, 112] on input "text" at bounding box center [450, 108] width 206 height 33
type input "Towngate at Pembroke Pines Master Association, Inc."
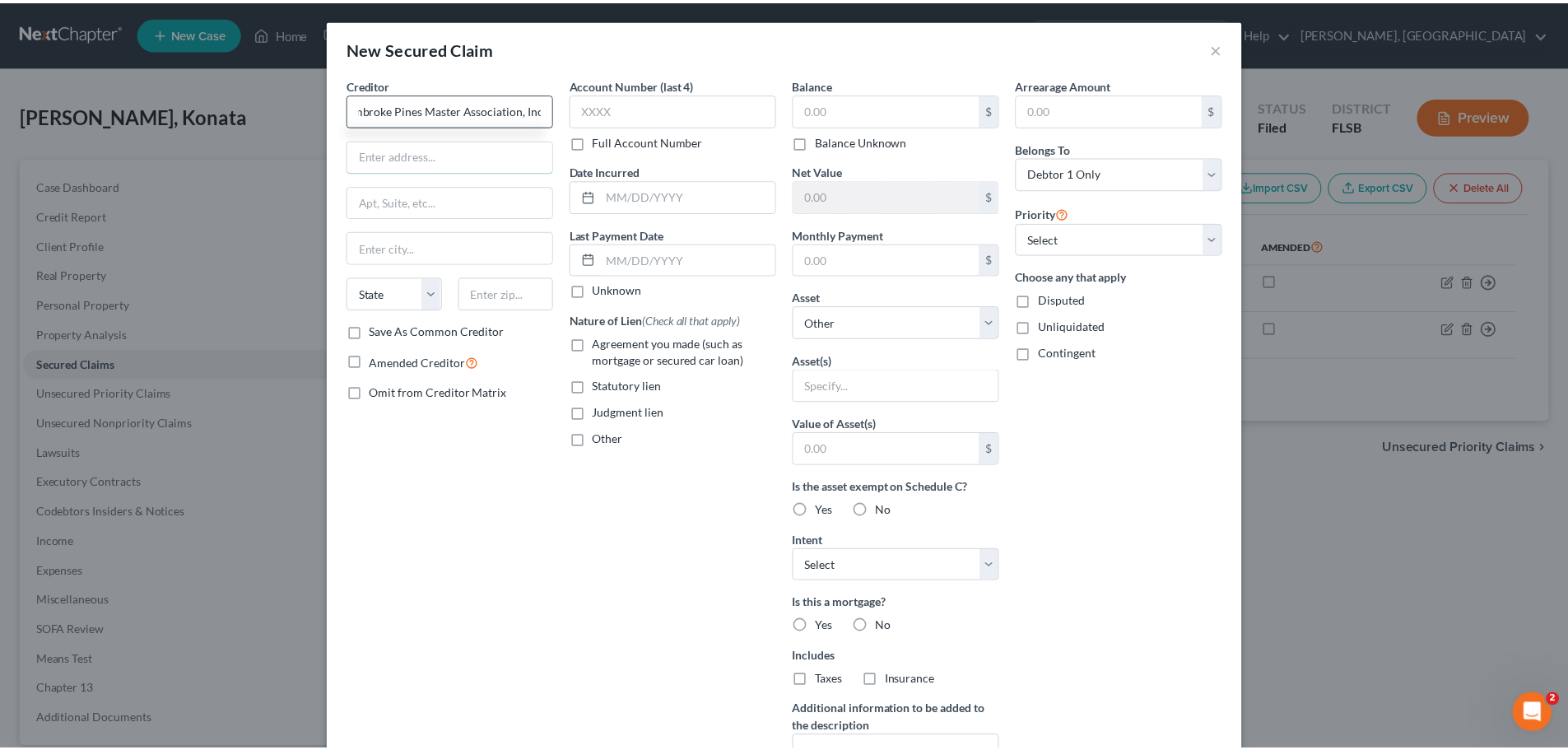
scroll to position [0, 0]
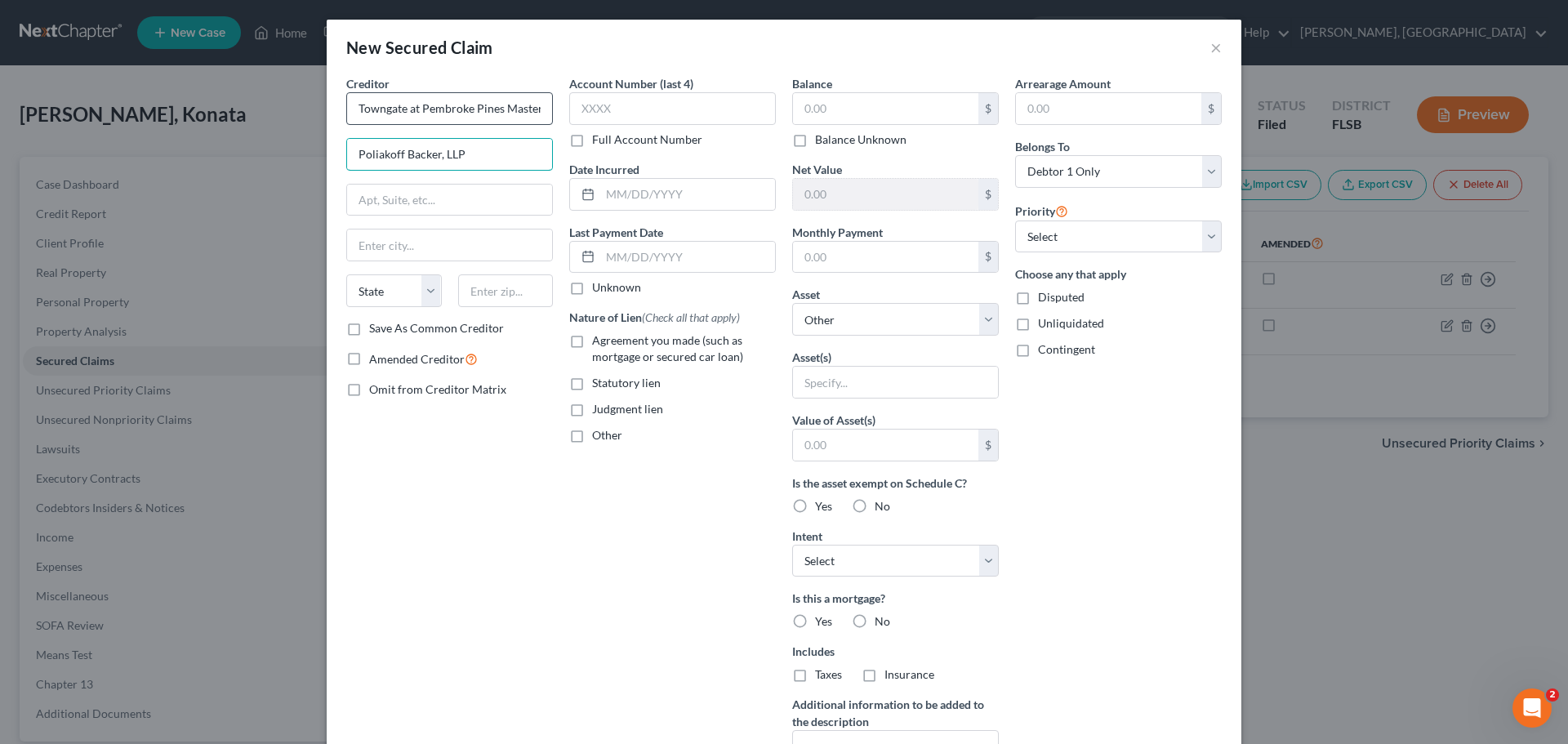
type input "Poliakoff Backer, LLP"
type input "[STREET_ADDRESS][PERSON_NAME]"
type input "Boca Raton"
select select "9"
type input "33432"
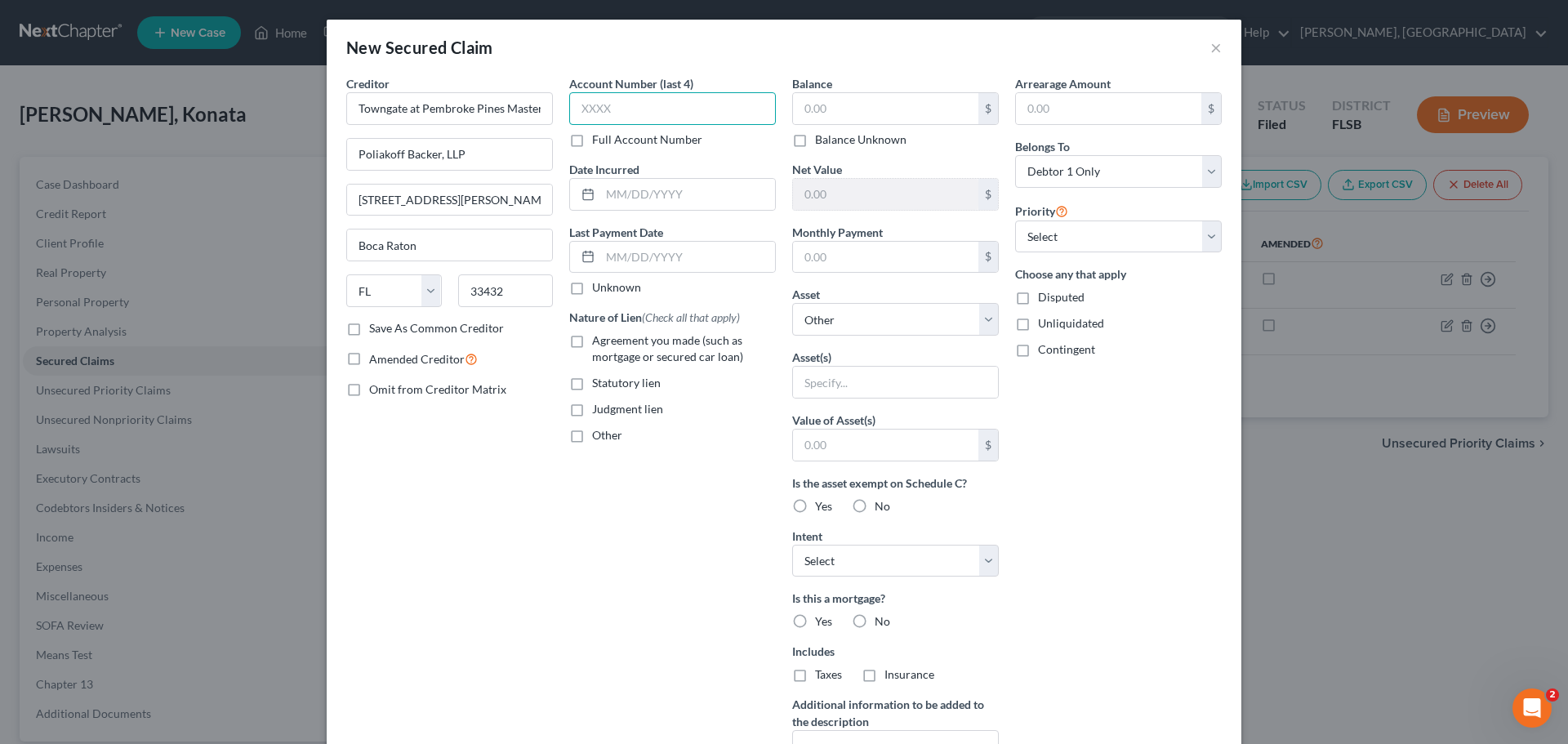
click at [694, 106] on input "text" at bounding box center [672, 108] width 206 height 33
drag, startPoint x: 686, startPoint y: 112, endPoint x: 658, endPoint y: 125, distance: 30.9
click at [686, 112] on input "text" at bounding box center [672, 108] width 206 height 33
click at [592, 142] on label "Full Account Number" at bounding box center [647, 139] width 110 height 16
click at [598, 142] on input "Full Account Number" at bounding box center [603, 137] width 11 height 11
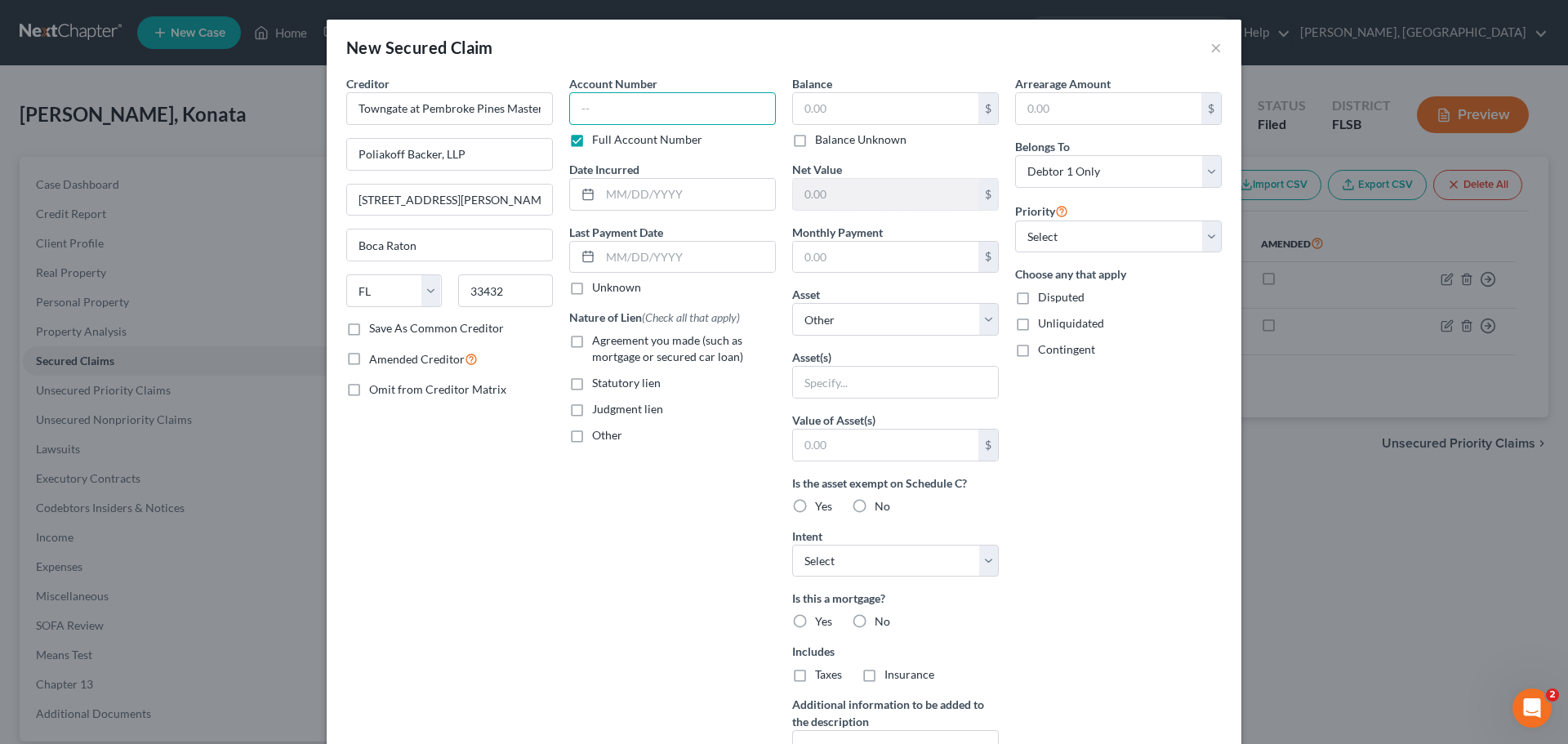
click at [590, 111] on input "text" at bounding box center [672, 108] width 206 height 33
type input "493877"
click at [853, 101] on input "text" at bounding box center [885, 108] width 185 height 31
type input "7,040.22"
click at [1060, 100] on input "text" at bounding box center [1108, 108] width 185 height 31
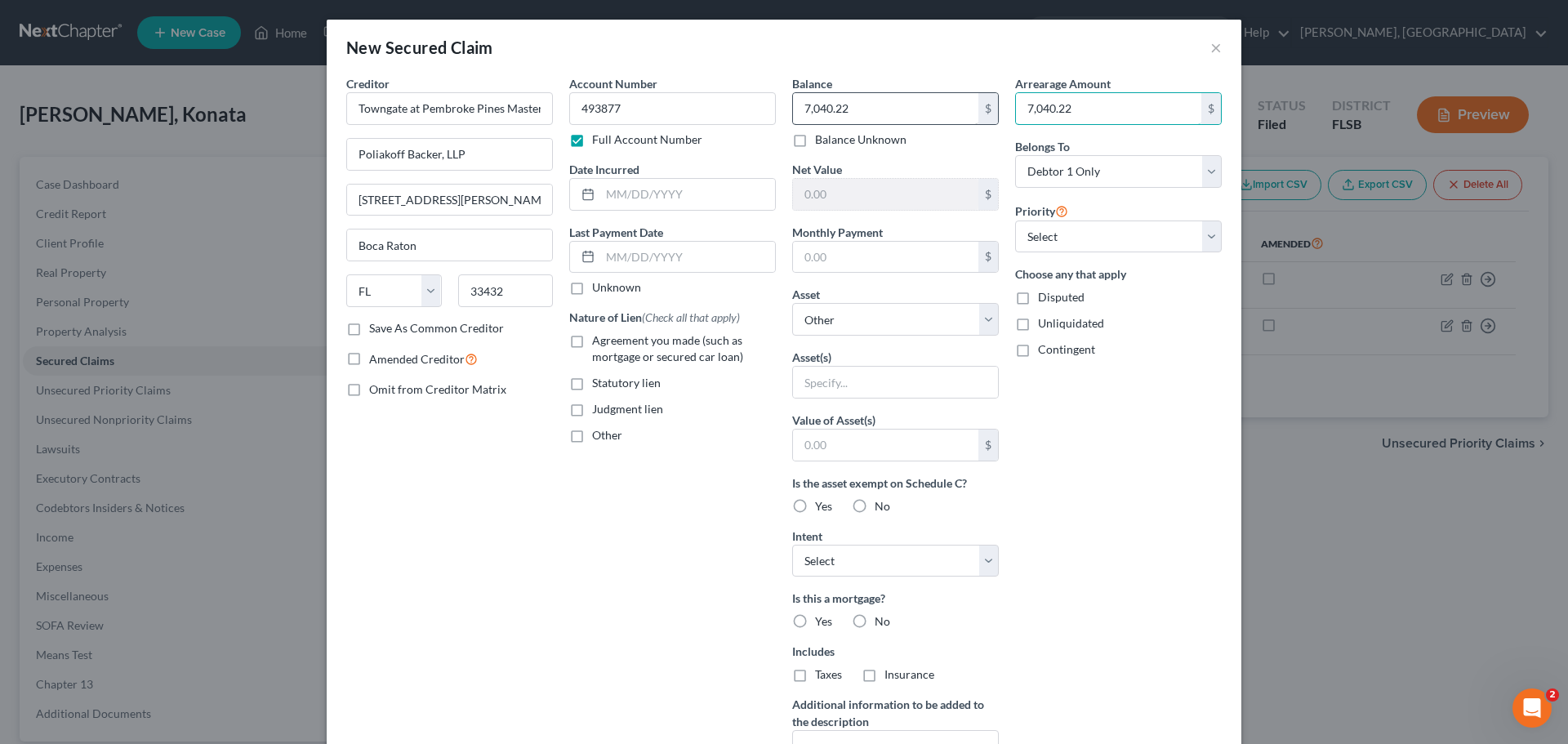
type input "7,040.22"
type input "493877"
click at [867, 107] on input "text" at bounding box center [885, 108] width 185 height 31
click at [985, 321] on select "Select Other Multiple Assets 2019 Mercedes Benz S450 - $20000.0 MCU Credit Unio…" at bounding box center [895, 319] width 206 height 33
select select "4"
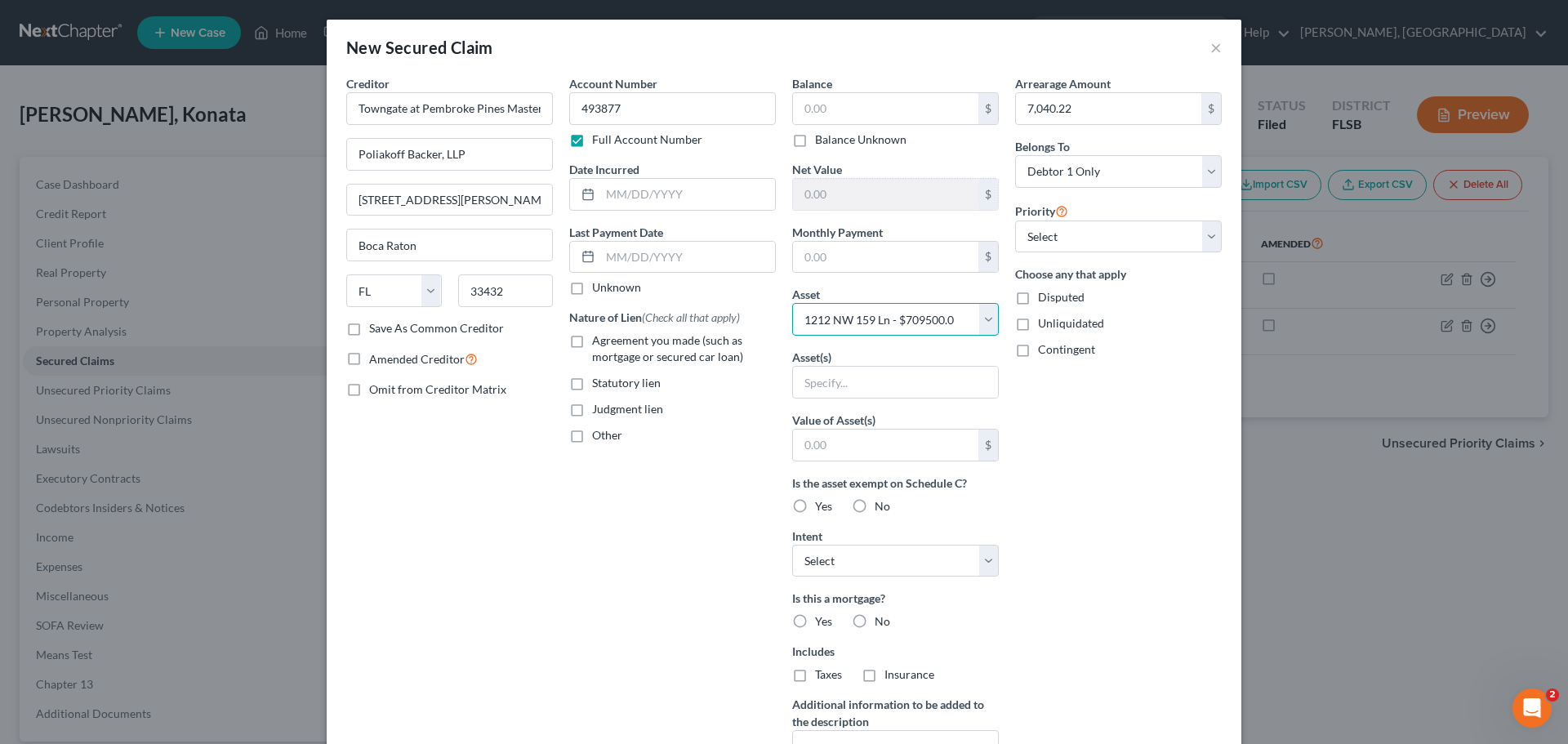
click at [792, 303] on select "Select Other Multiple Assets 2019 Mercedes Benz S450 - $20000.0 MCU Credit Unio…" at bounding box center [895, 319] width 206 height 33
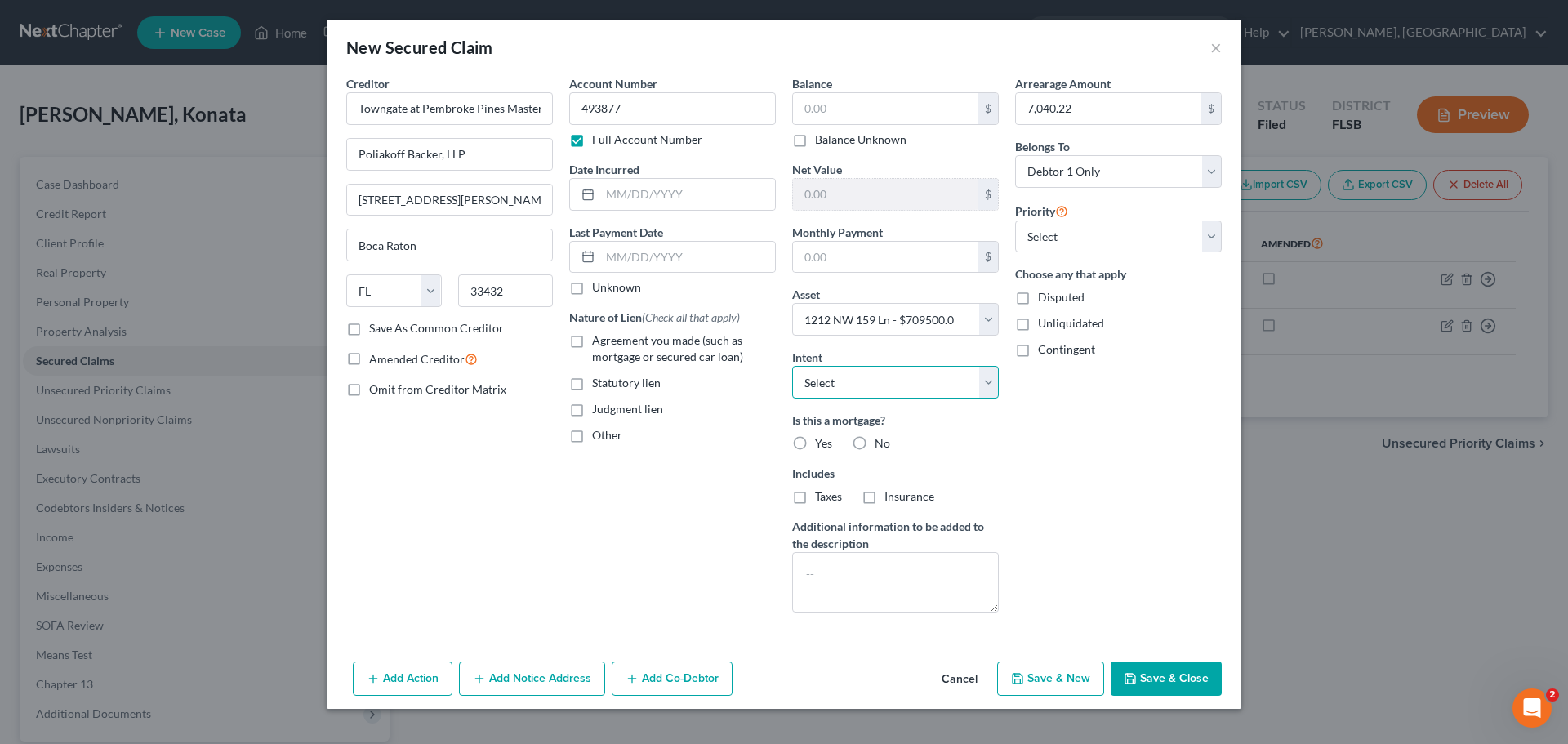
drag, startPoint x: 991, startPoint y: 386, endPoint x: 980, endPoint y: 395, distance: 14.2
click at [991, 386] on select "Select Surrender Redeem Reaffirm Avoid Other" at bounding box center [895, 382] width 206 height 33
select select "2"
click at [792, 366] on select "Select Surrender Redeem Reaffirm Avoid Other" at bounding box center [895, 382] width 206 height 33
click at [874, 442] on label "No" at bounding box center [882, 443] width 15 height 16
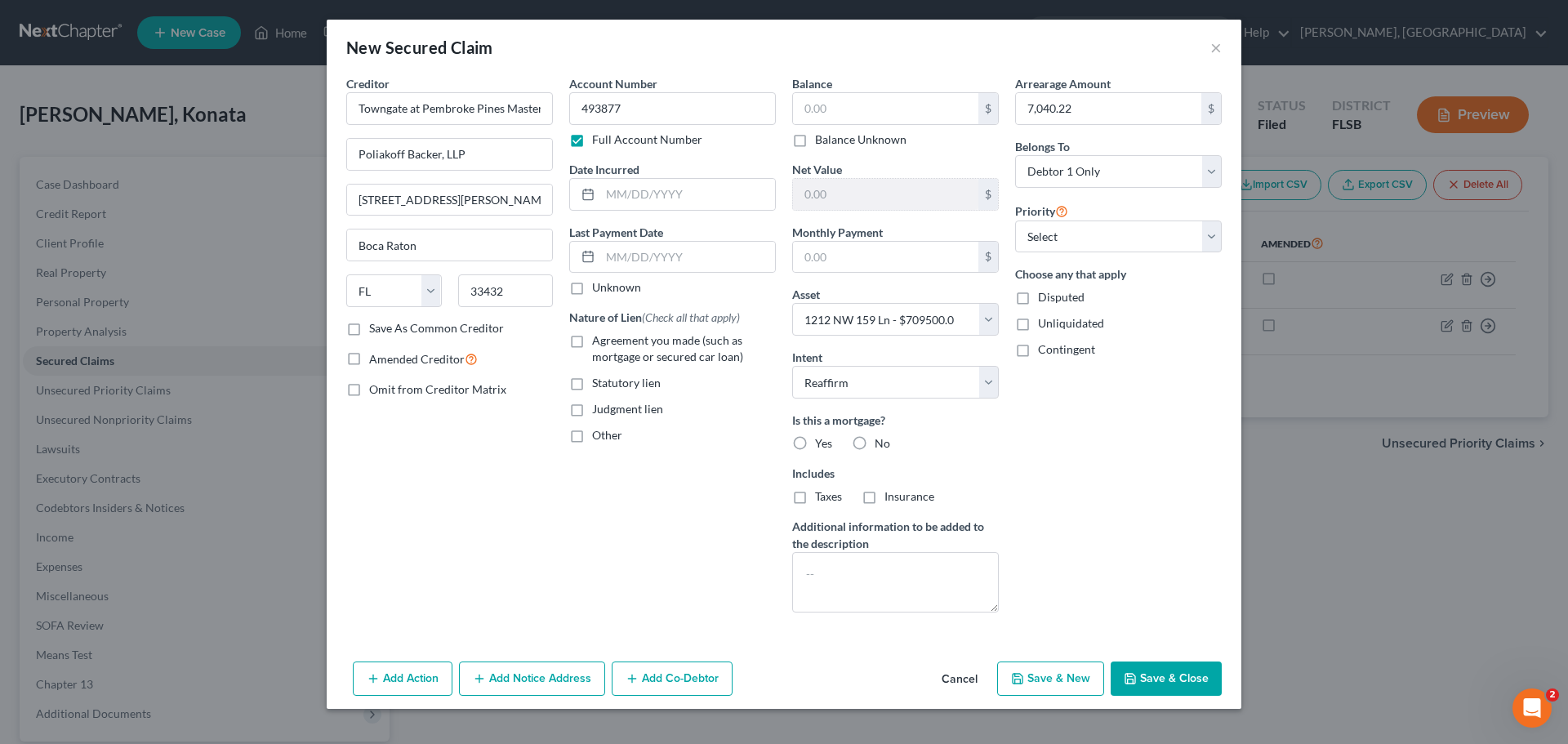
click at [881, 442] on input "No" at bounding box center [886, 440] width 11 height 11
radio input "true"
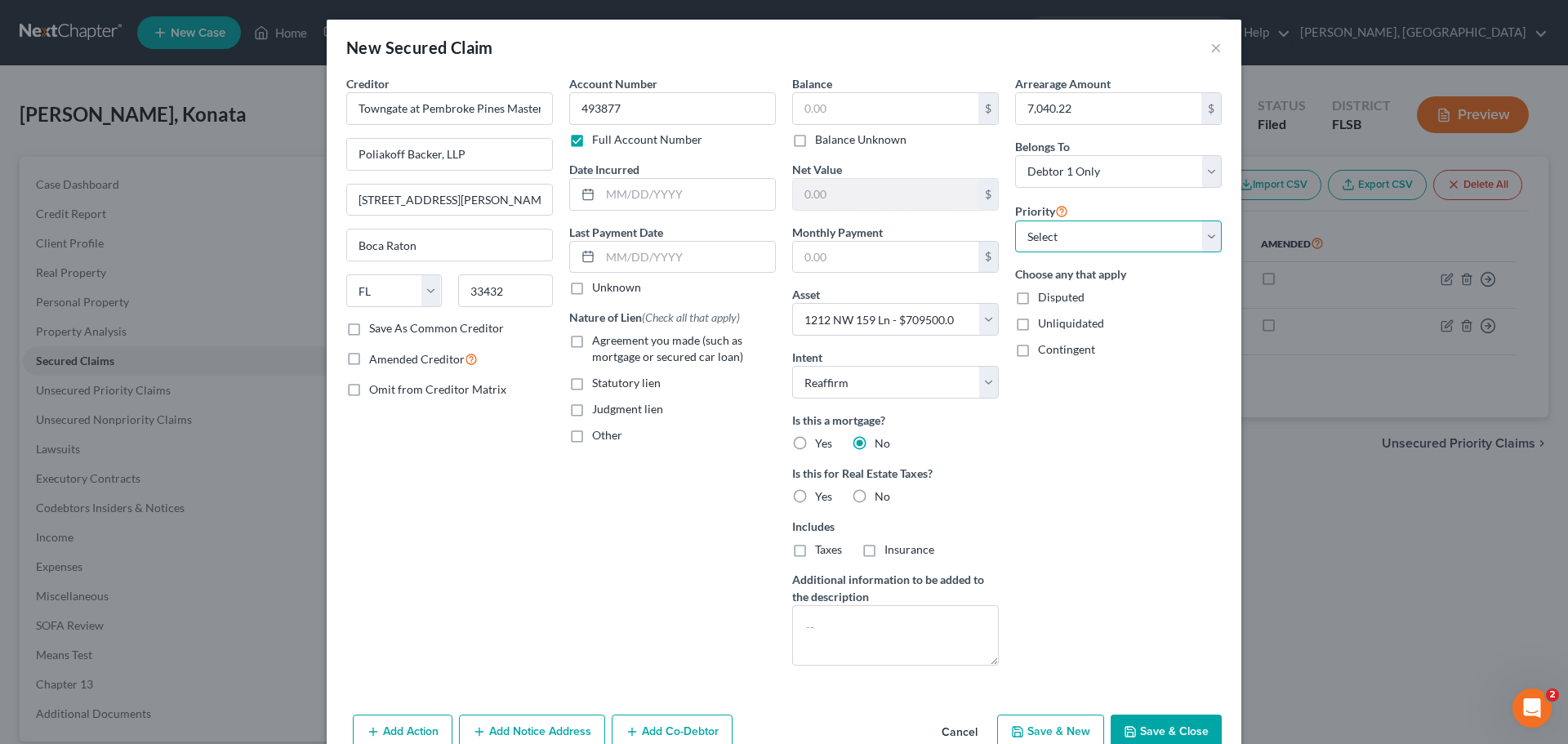
drag, startPoint x: 1211, startPoint y: 242, endPoint x: 1194, endPoint y: 252, distance: 19.7
click at [1211, 242] on select "Select 2nd 3rd 4th 5th 6th 7th 8th 9th 10th 11th 12th 13th 14th 15th 16th 17th …" at bounding box center [1118, 237] width 206 height 33
select select "0"
click at [1015, 221] on select "Select 2nd 3rd 4th 5th 6th 7th 8th 9th 10th 11th 12th 13th 14th 15th 16th 17th …" at bounding box center [1118, 237] width 206 height 33
click at [1044, 727] on button "Save & New" at bounding box center [1050, 731] width 107 height 34
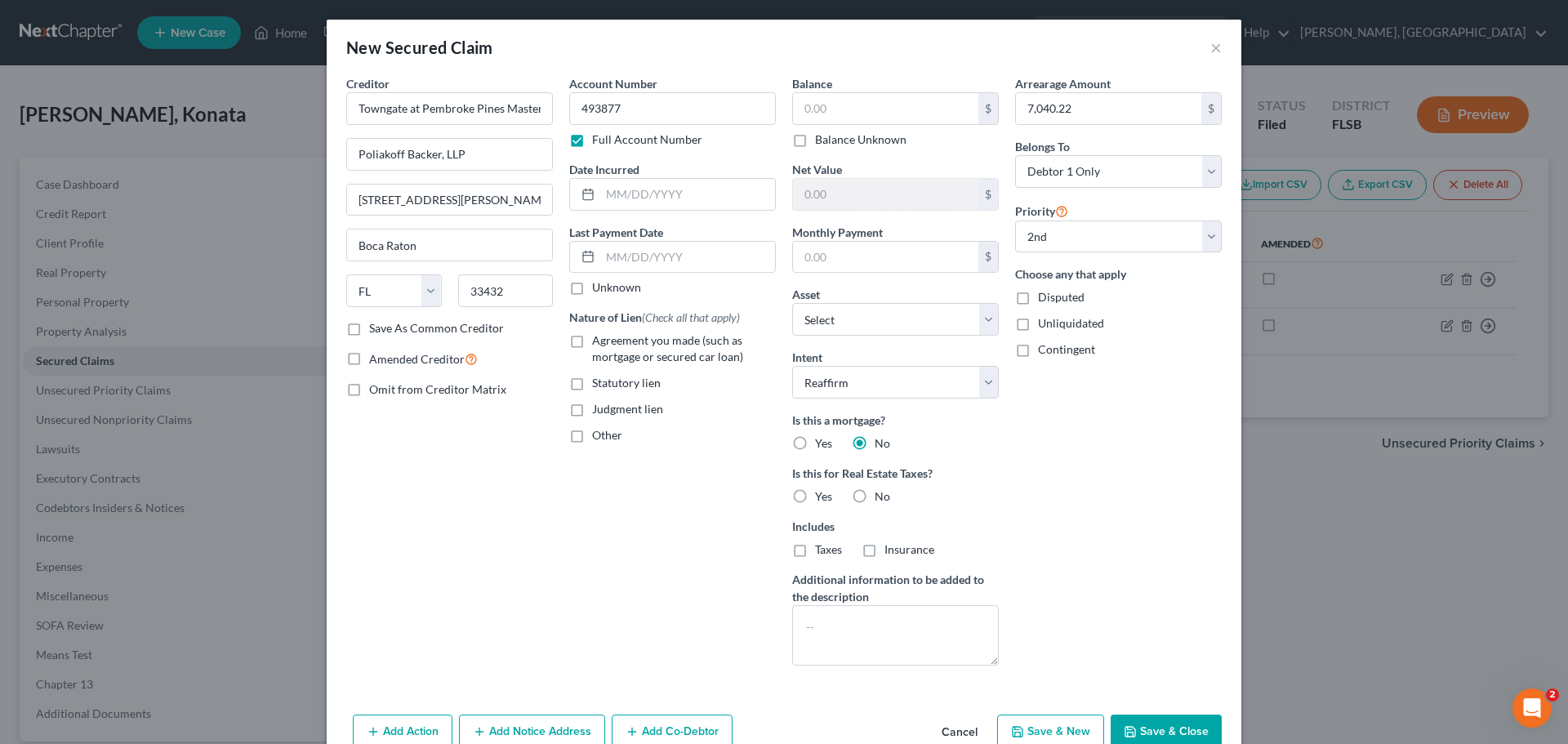
select select "0"
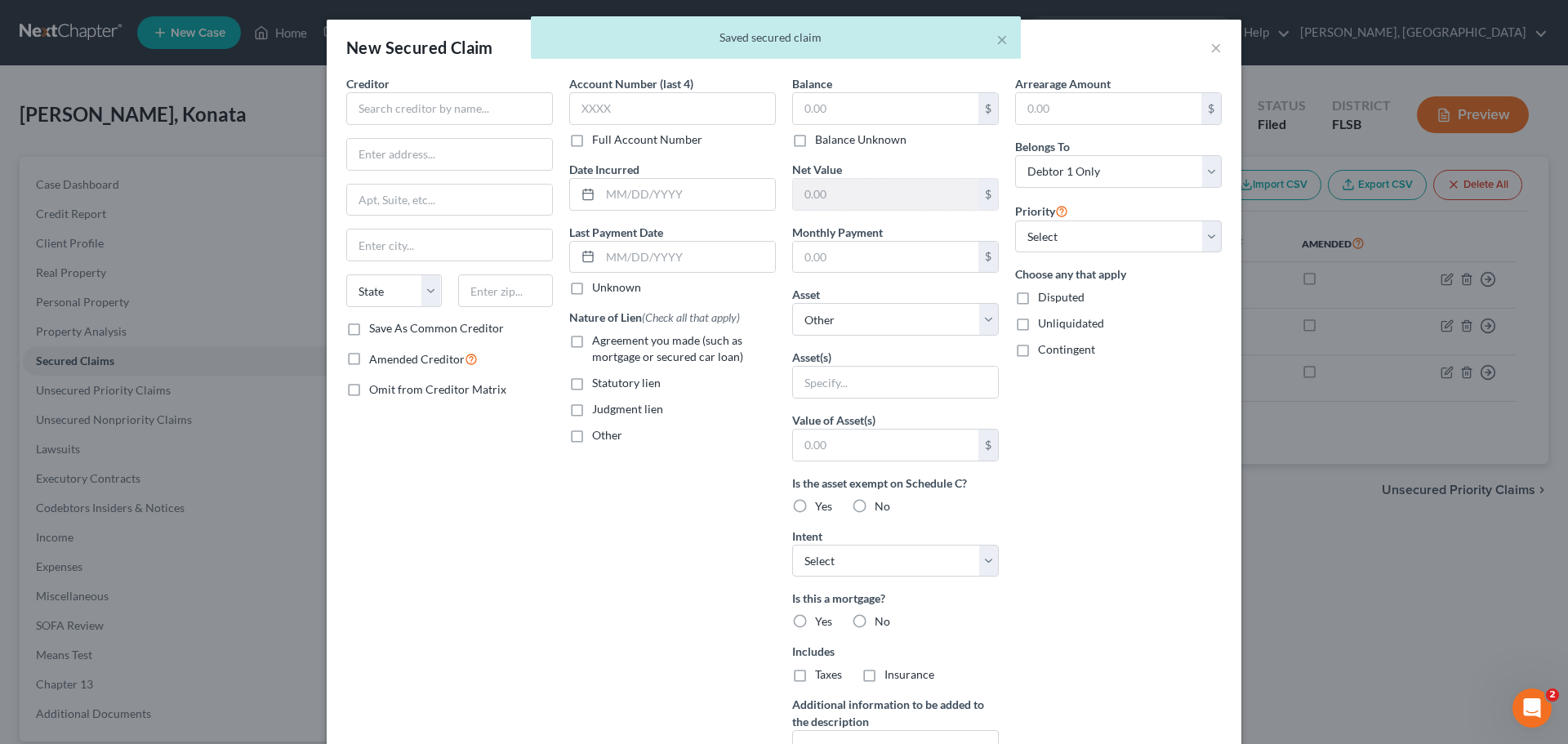
click at [1204, 48] on div "× Saved secured claim" at bounding box center [775, 41] width 1568 height 50
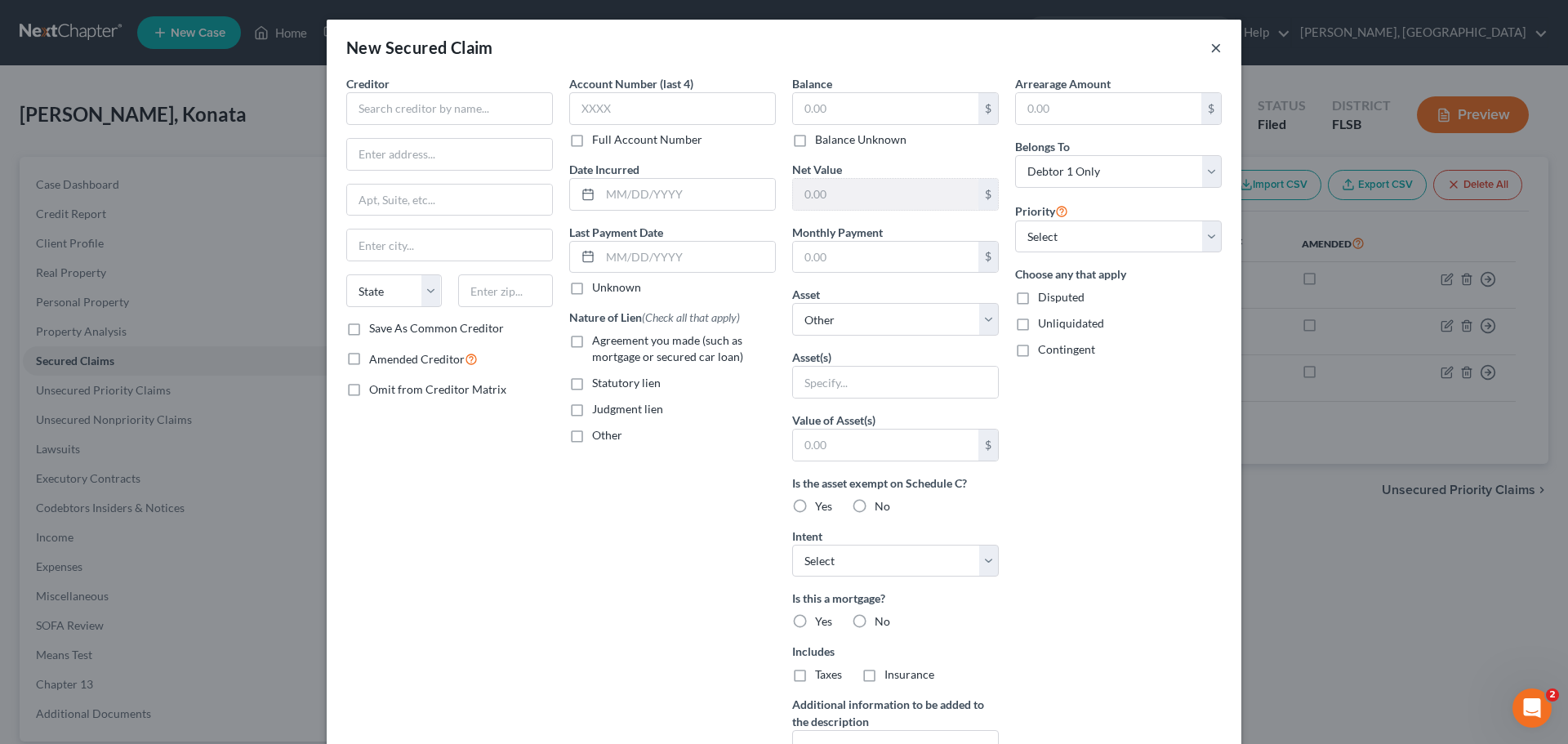
click at [1210, 51] on button "×" at bounding box center [1216, 47] width 12 height 19
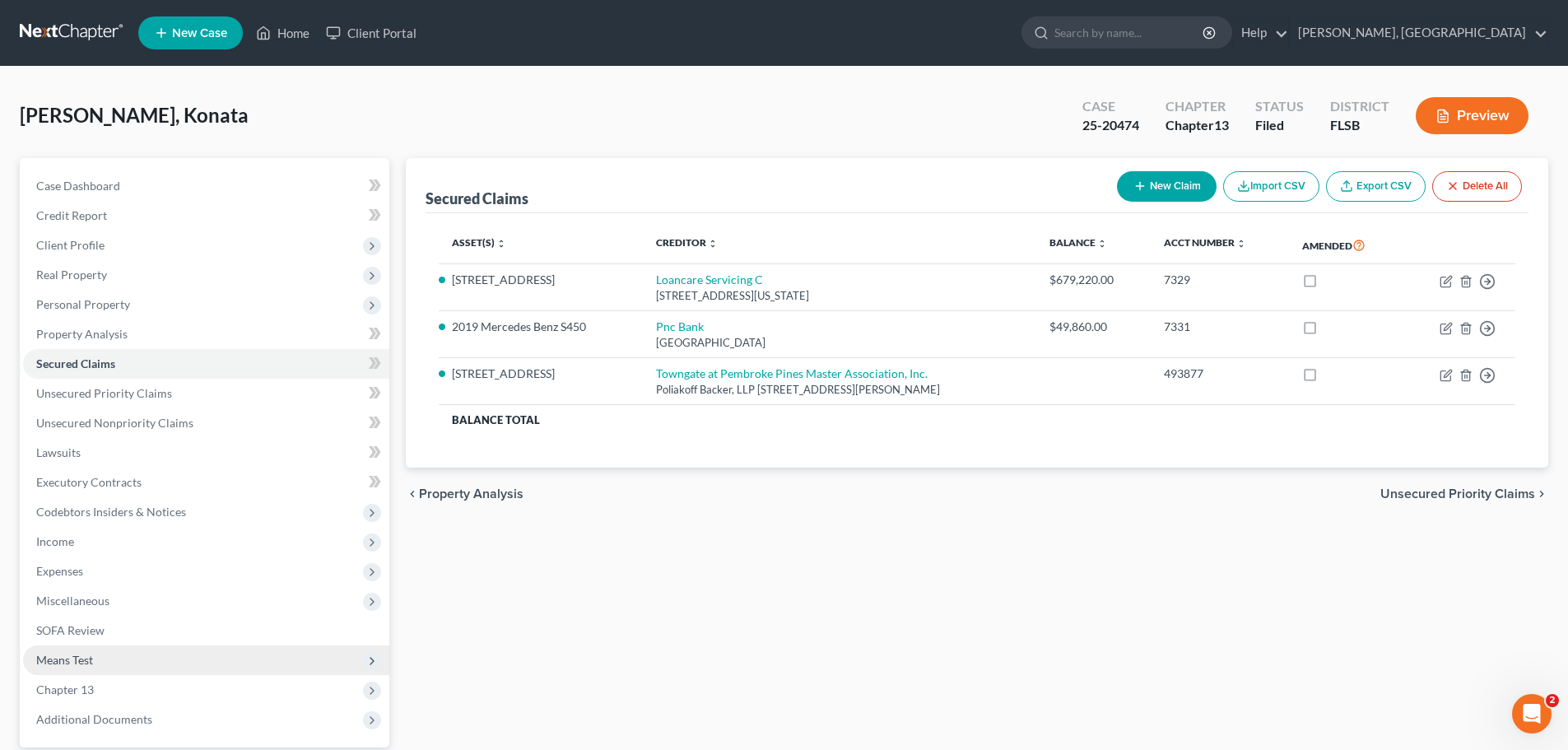
click at [58, 661] on span "Means Test" at bounding box center [64, 660] width 57 height 14
click at [55, 659] on span "Means Test" at bounding box center [64, 660] width 57 height 14
click at [71, 685] on span "Chapter 13" at bounding box center [65, 689] width 58 height 14
click at [118, 746] on span "Chapter 13 Plan" at bounding box center [111, 748] width 83 height 14
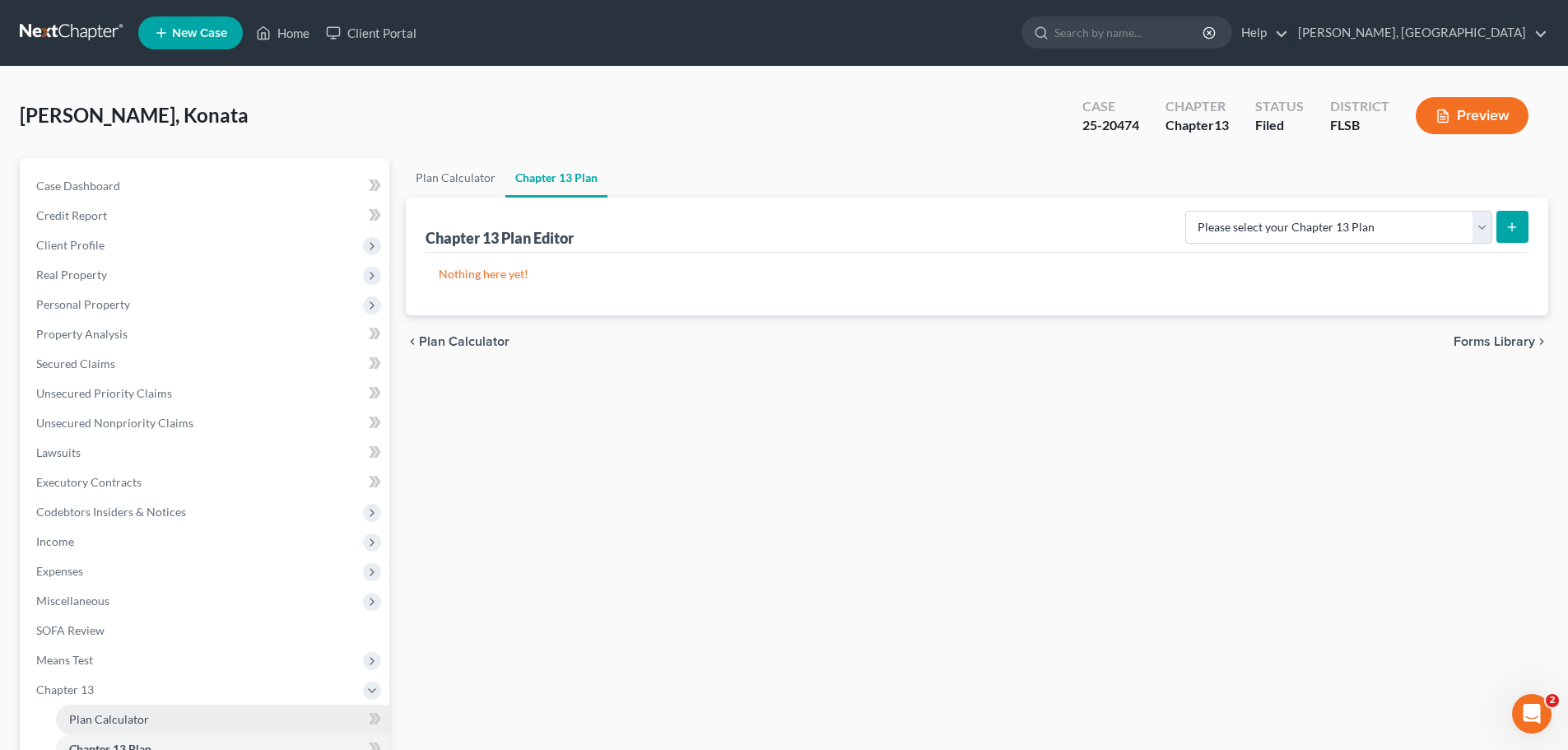
click at [100, 719] on span "Plan Calculator" at bounding box center [109, 719] width 79 height 14
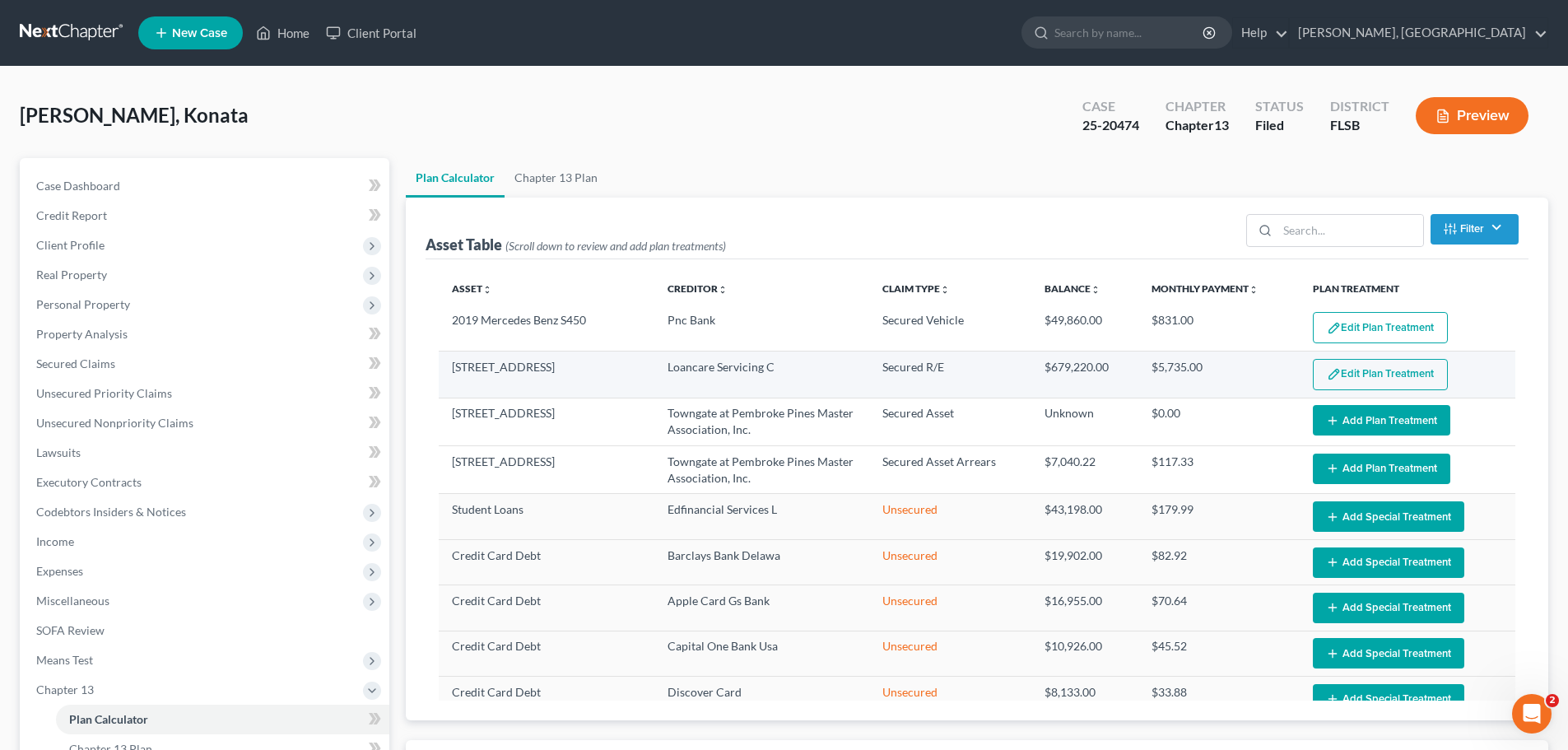
select select "59"
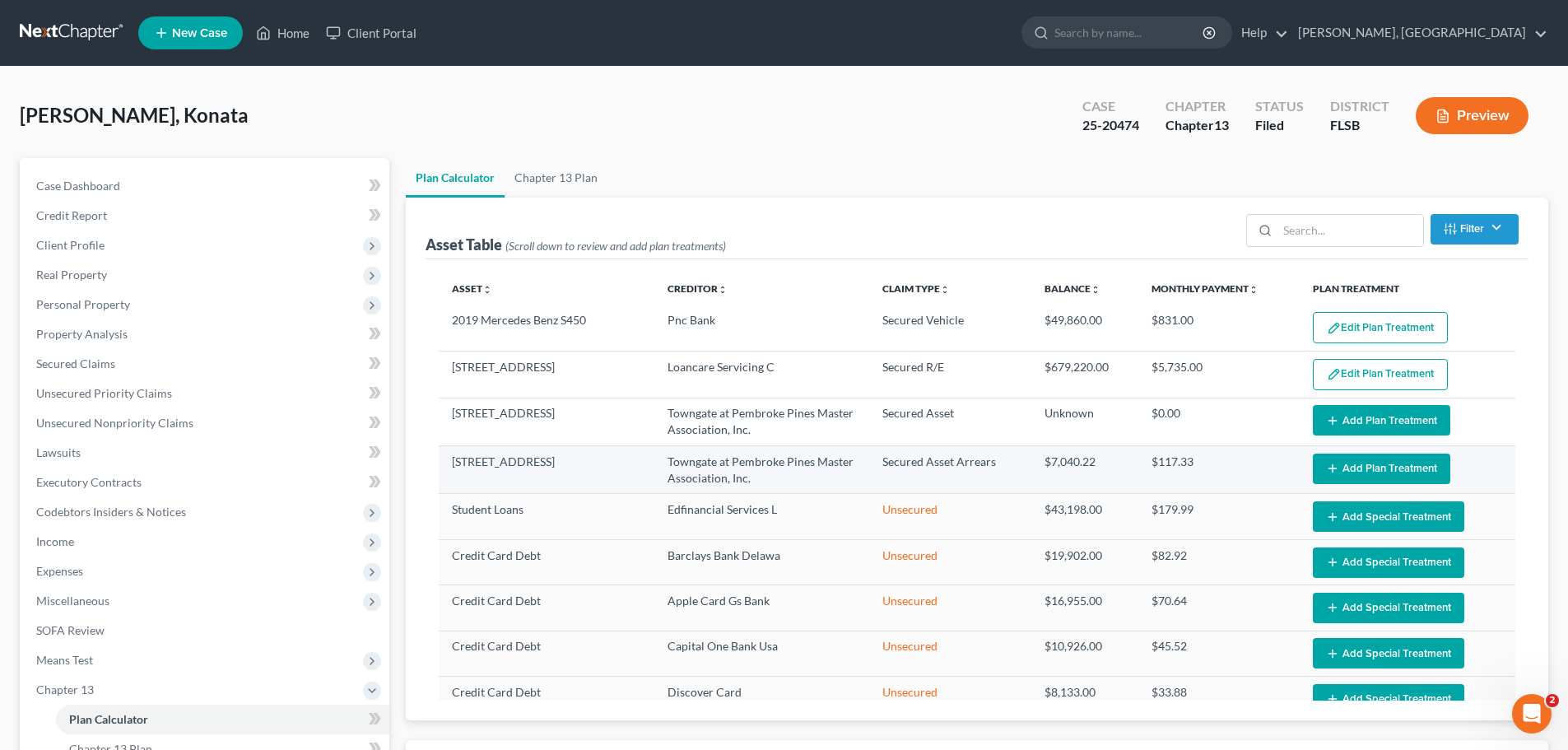
click at [1379, 467] on button "Add Plan Treatment" at bounding box center [1381, 468] width 138 height 30
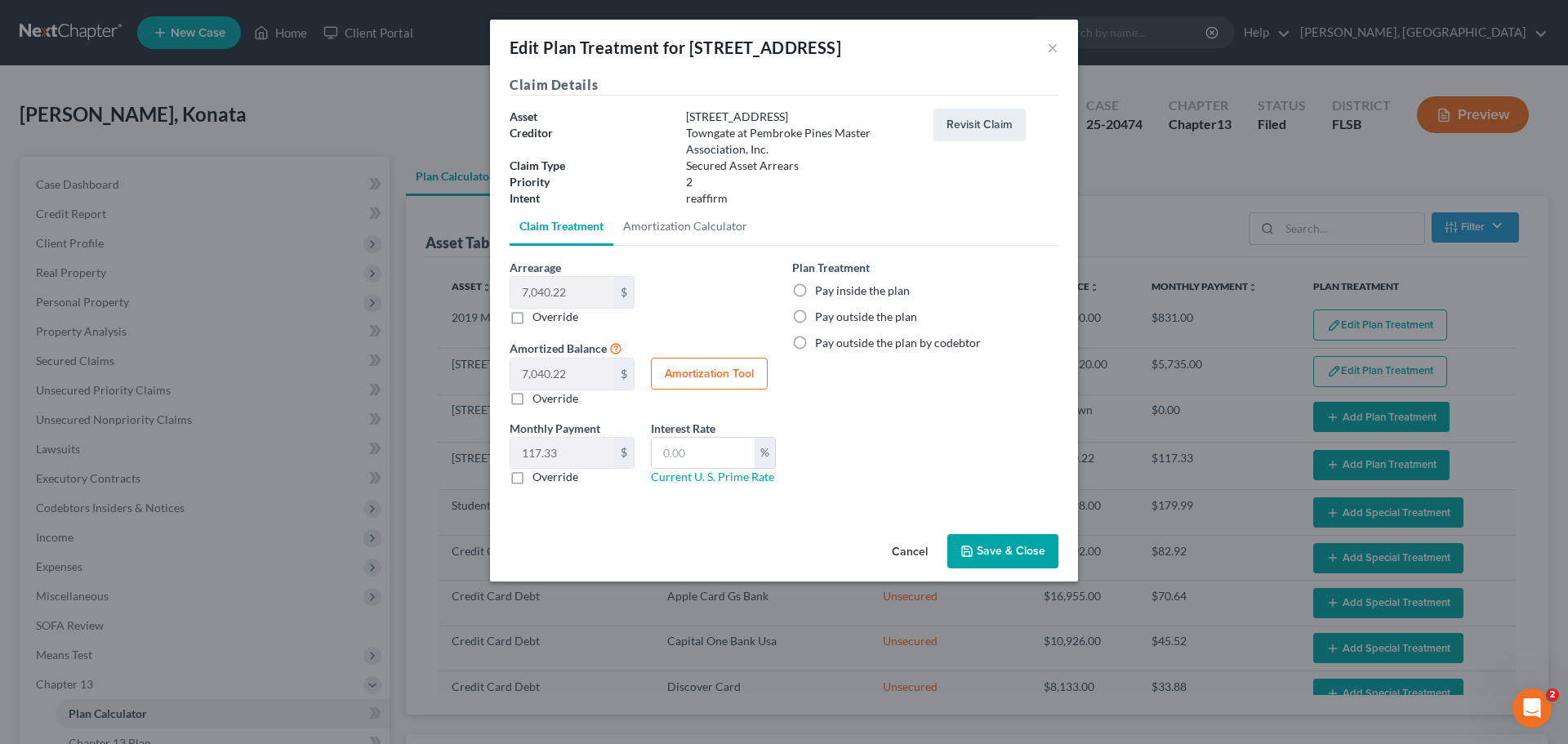
click at [815, 291] on label "Pay inside the plan" at bounding box center [862, 290] width 95 height 16
click at [821, 291] on input "Pay inside the plan" at bounding box center [826, 288] width 11 height 11
radio input "true"
click at [1018, 549] on button "Save & Close" at bounding box center [1003, 551] width 111 height 34
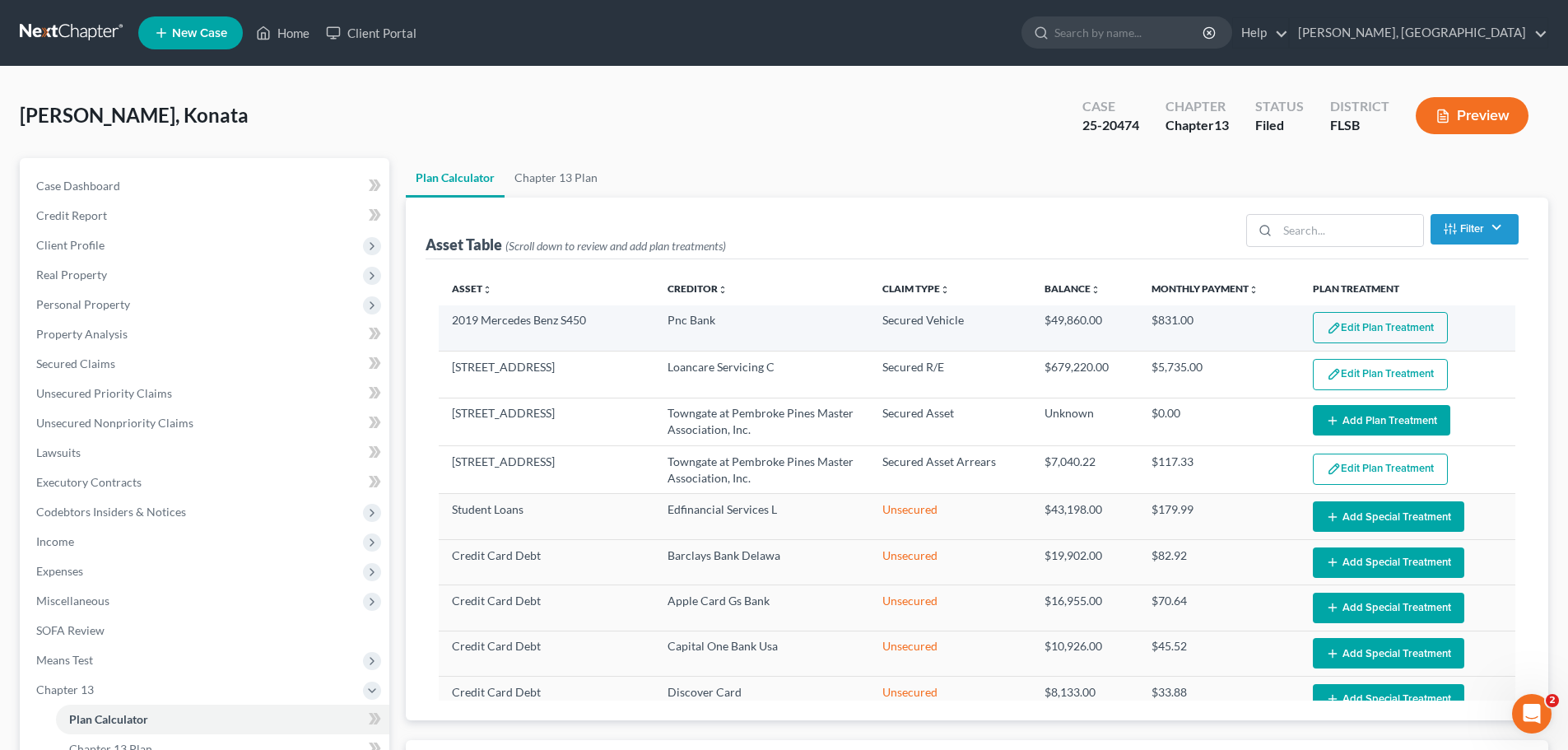
select select "59"
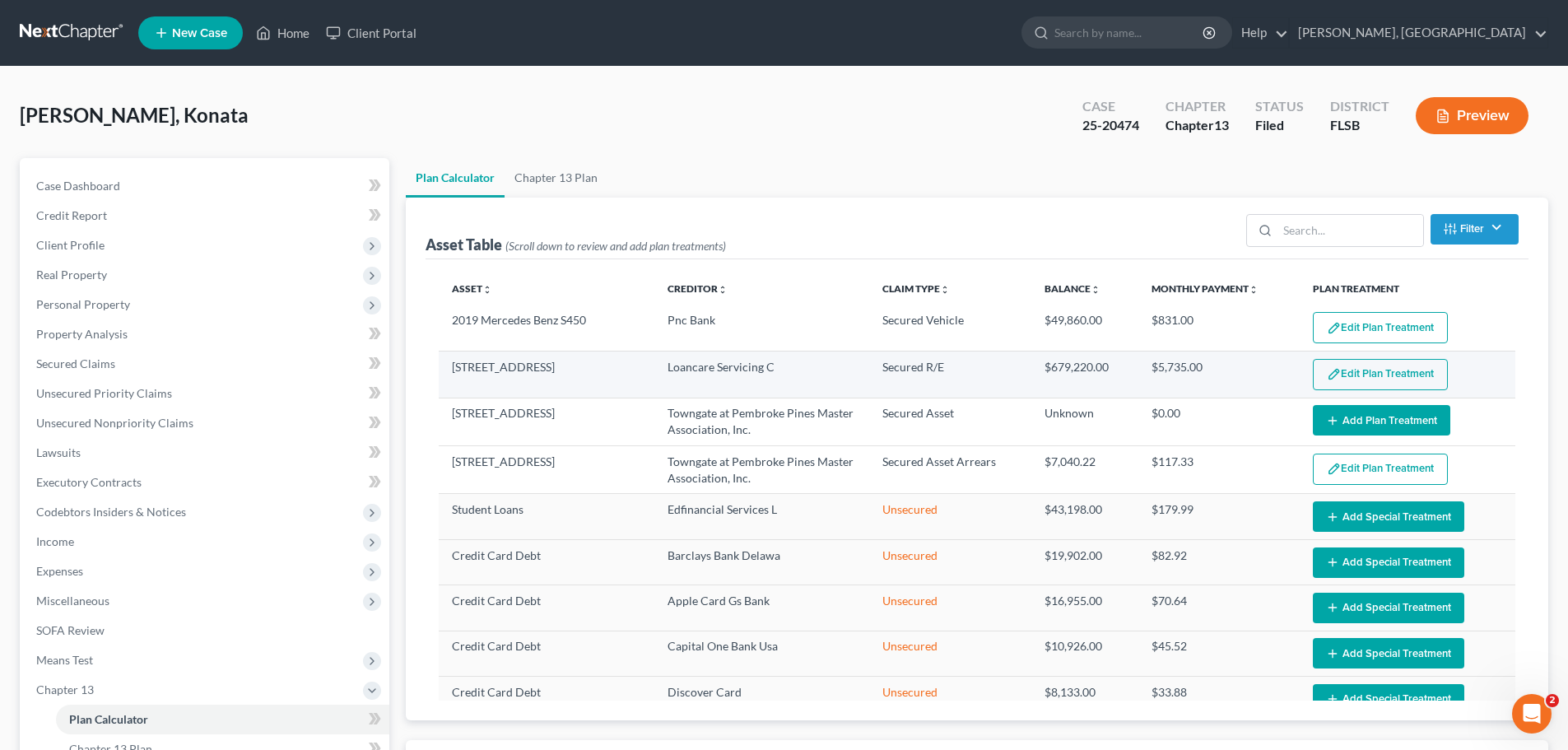
click at [1380, 365] on button "Edit Plan Treatment" at bounding box center [1380, 374] width 135 height 31
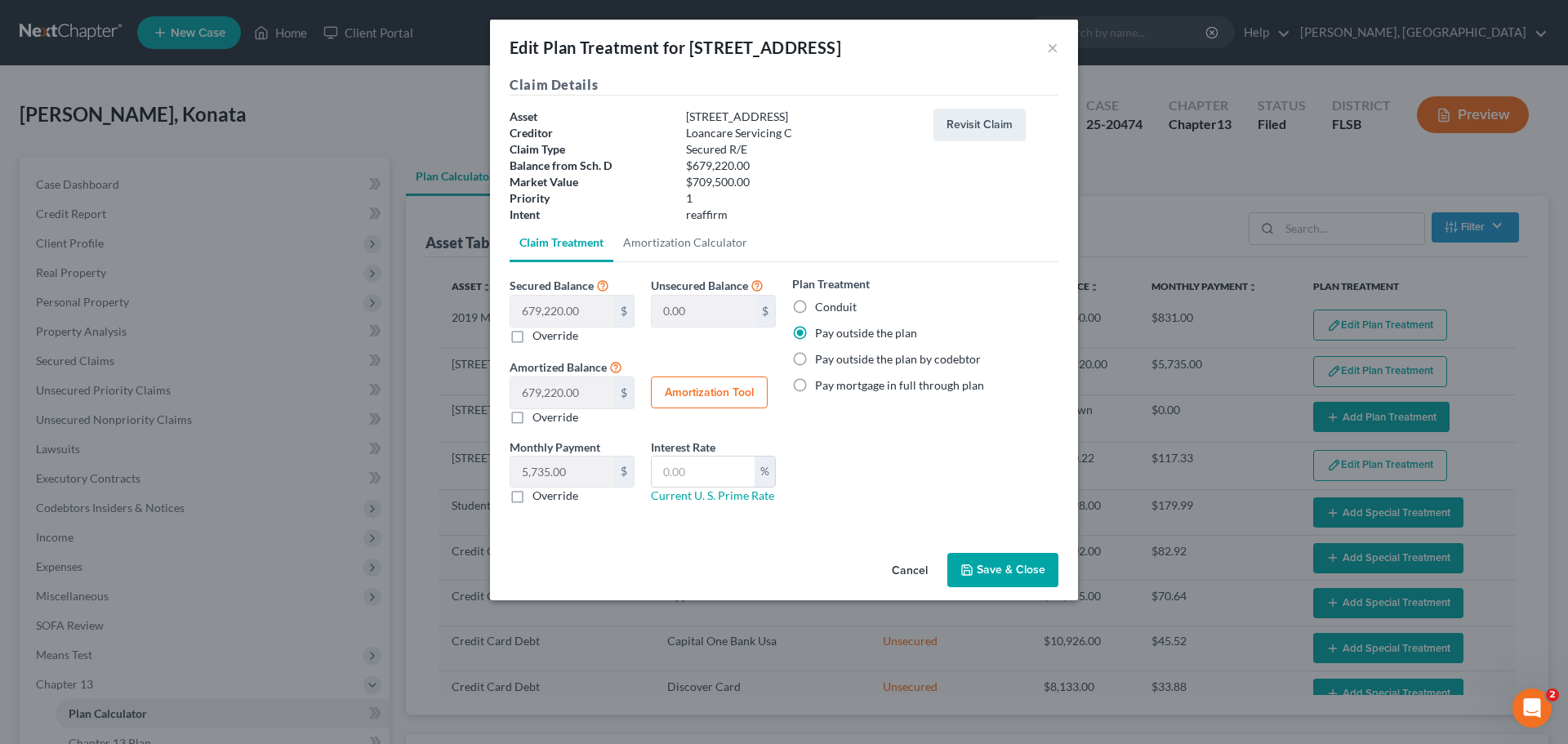
click at [1016, 572] on button "Save & Close" at bounding box center [1003, 570] width 111 height 34
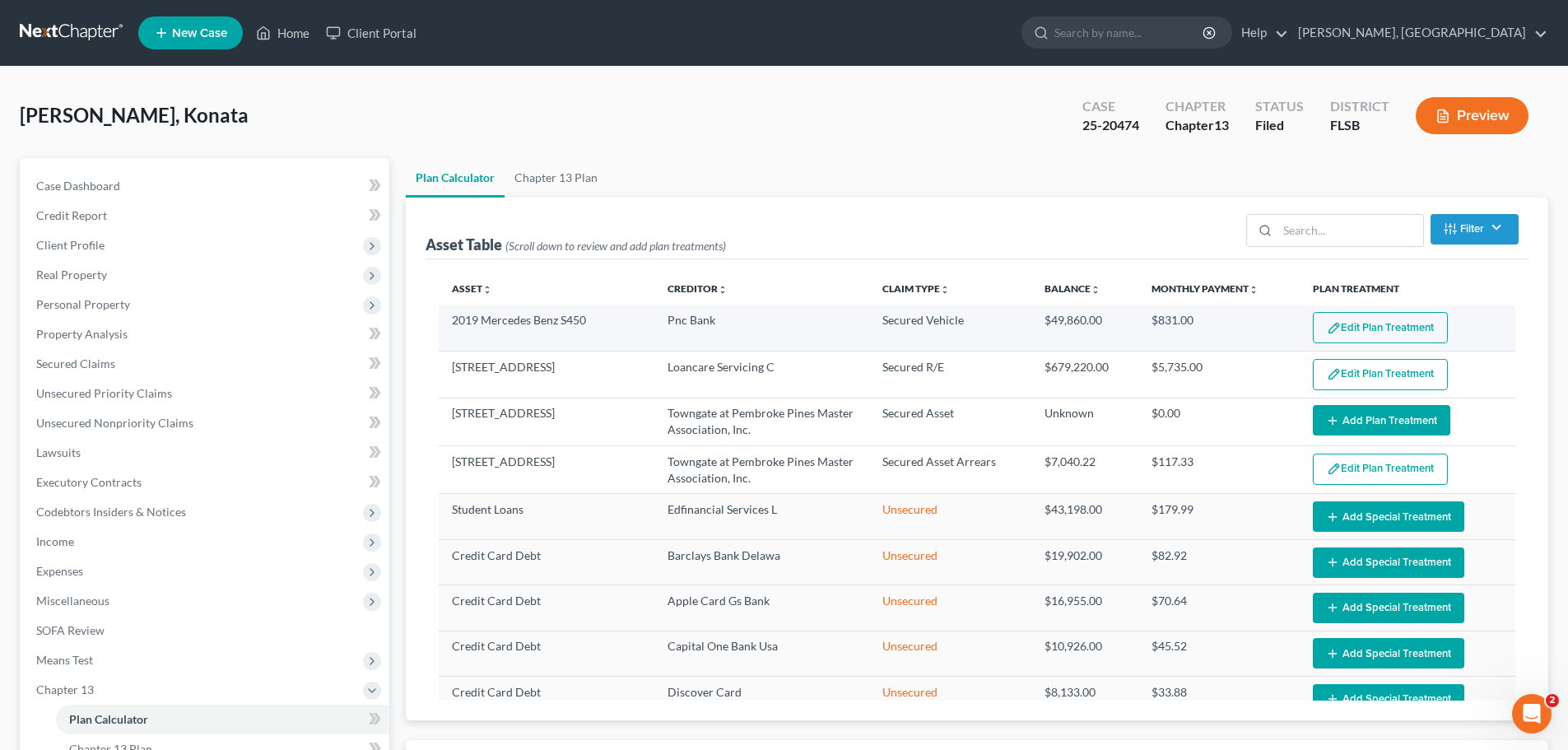
select select "59"
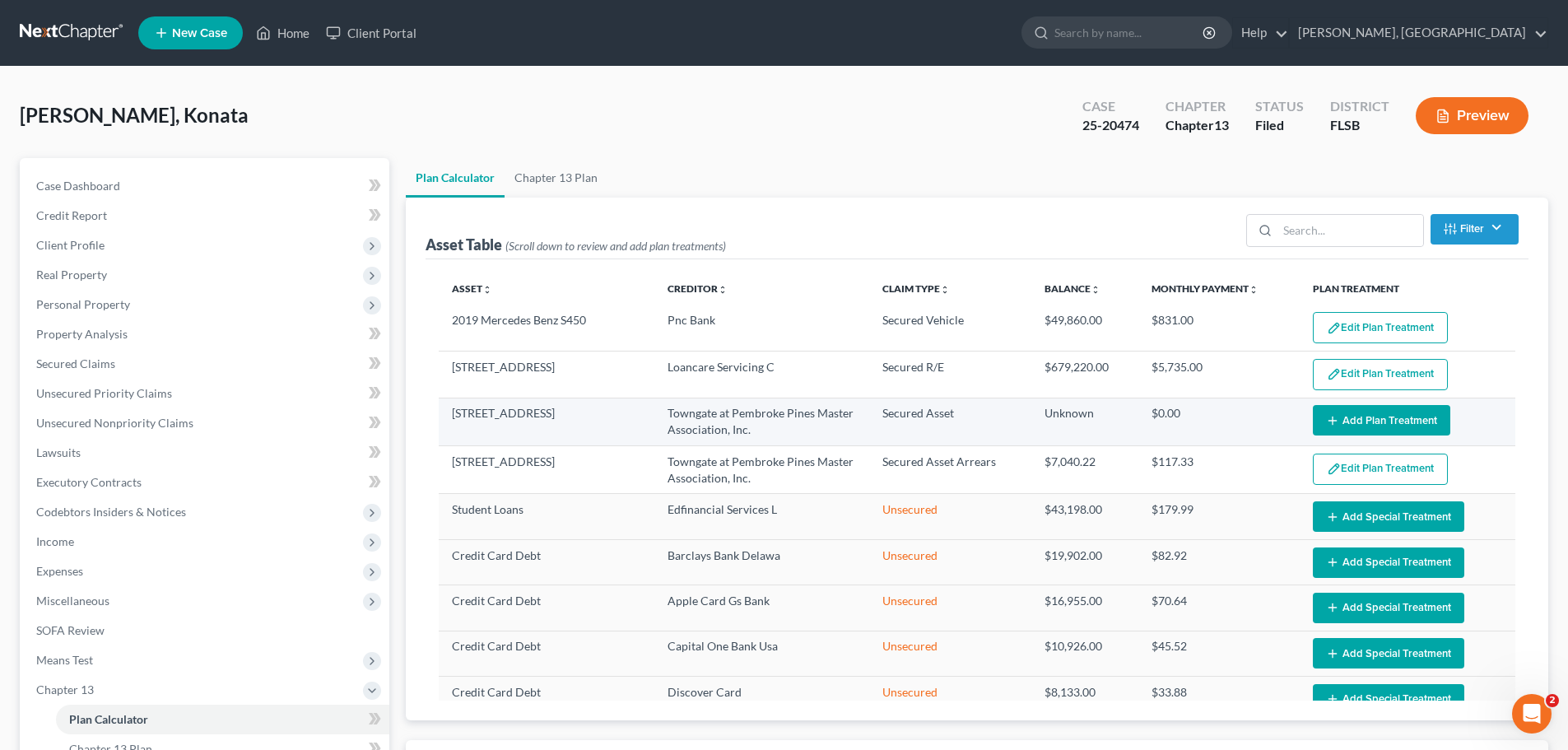
click at [1370, 418] on button "Add Plan Treatment" at bounding box center [1381, 420] width 138 height 30
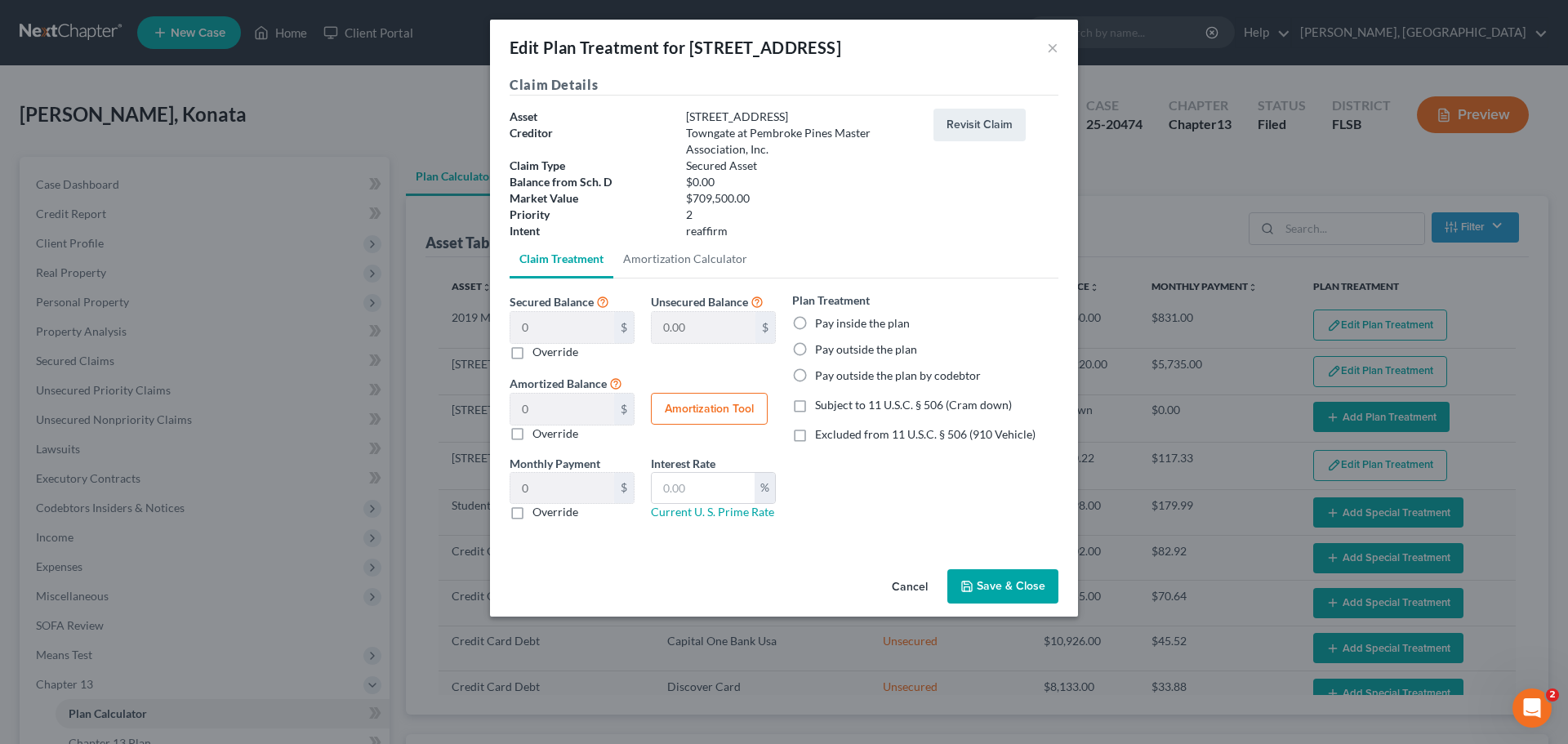
click at [1058, 48] on div "Edit Plan Treatment for [STREET_ADDRESS] ×" at bounding box center [784, 47] width 588 height 55
click at [917, 584] on button "Cancel" at bounding box center [909, 586] width 62 height 33
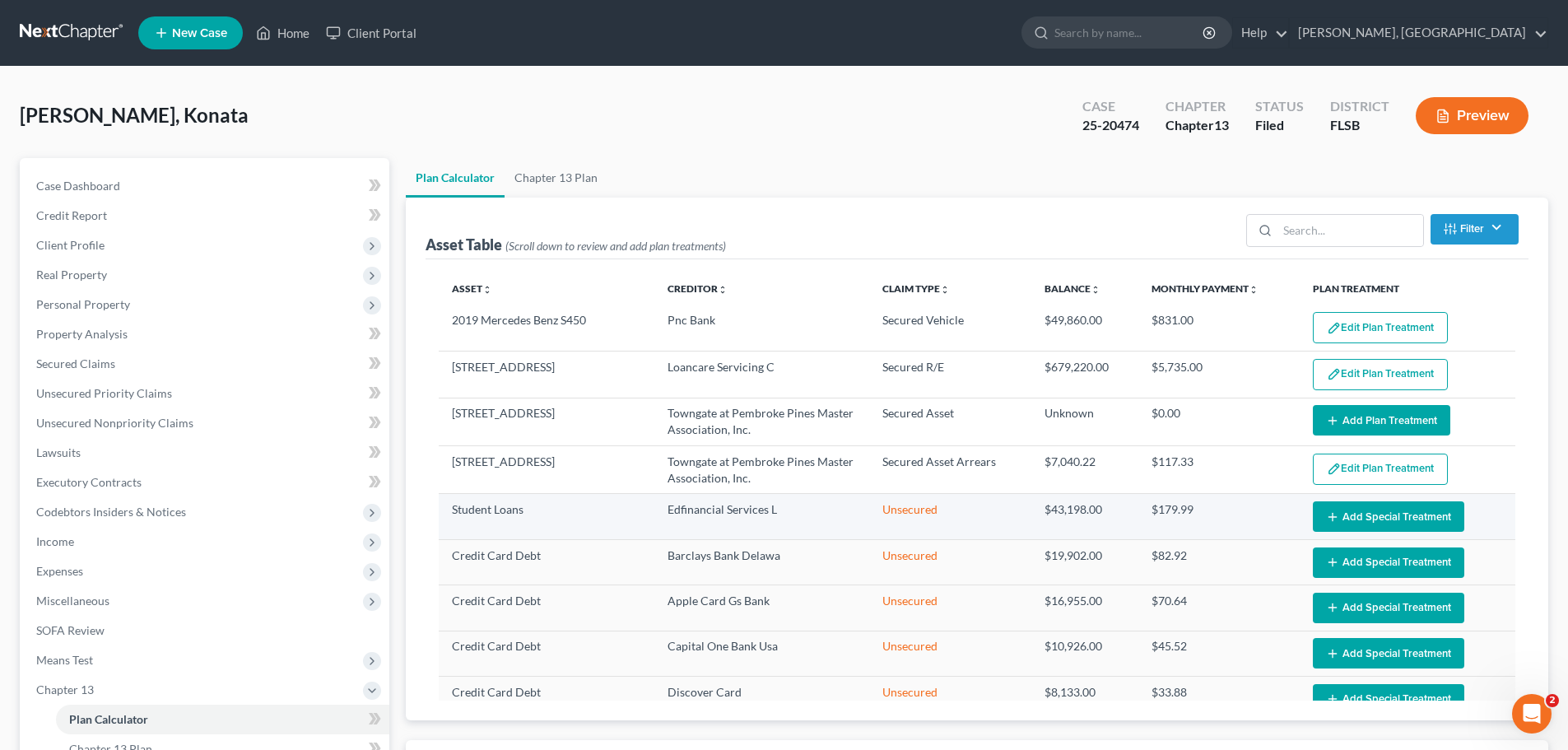
click at [1377, 516] on button "Add Special Treatment" at bounding box center [1388, 517] width 151 height 30
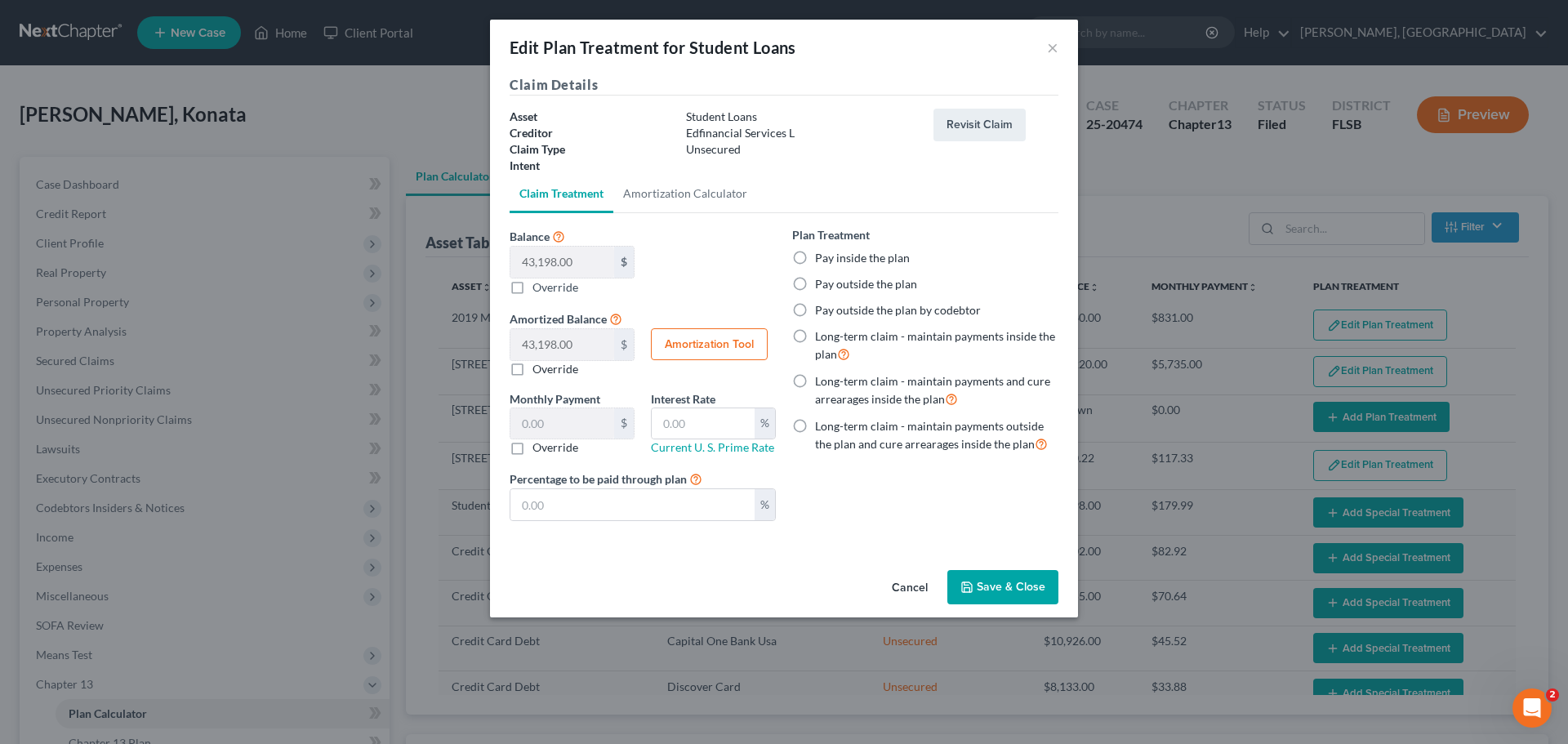
click at [840, 284] on label "Pay outside the plan" at bounding box center [866, 284] width 102 height 16
click at [832, 284] on input "Pay outside the plan" at bounding box center [826, 281] width 11 height 11
radio input "true"
click at [1007, 593] on button "Save & Close" at bounding box center [1003, 586] width 111 height 34
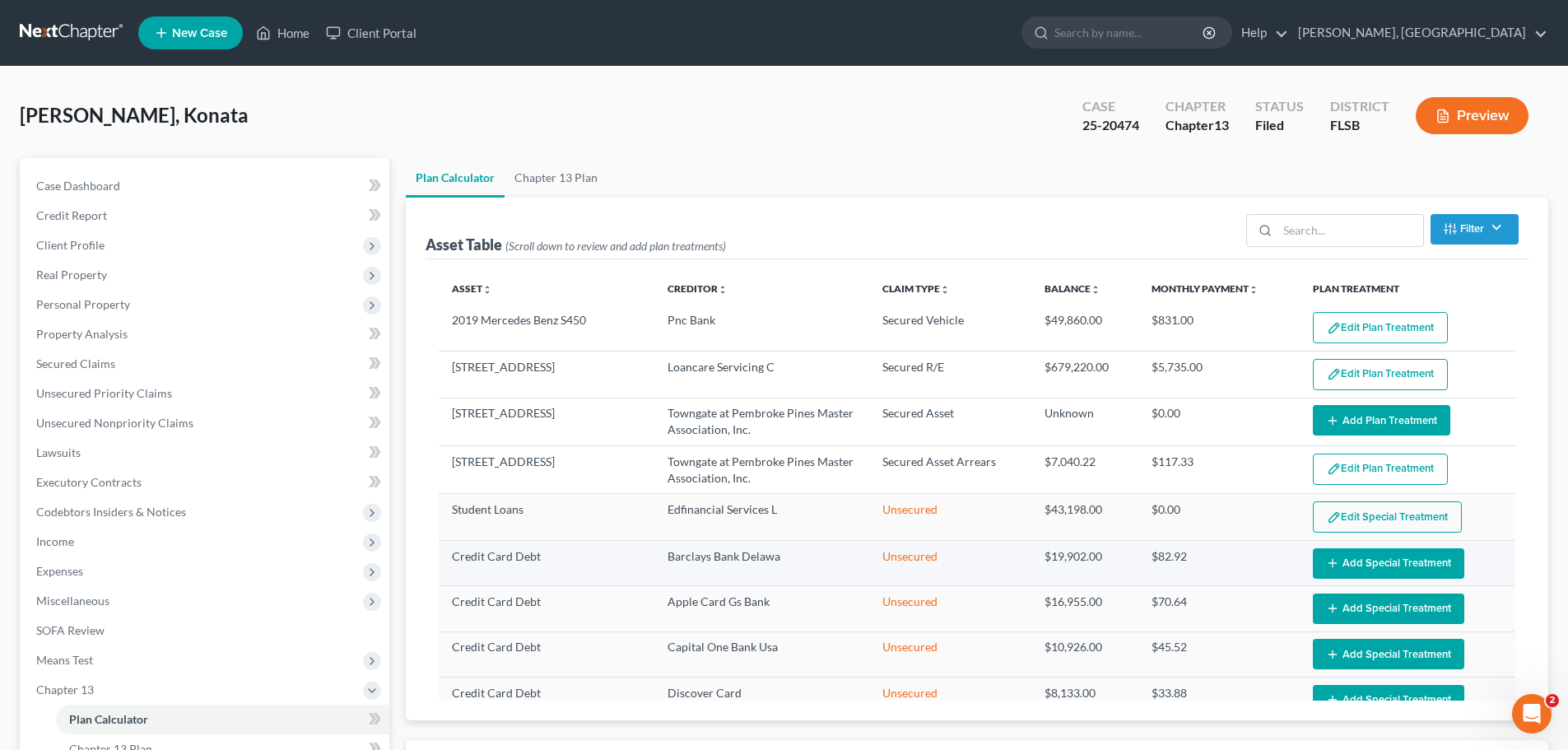
select select "59"
click at [1381, 564] on button "Add Special Treatment" at bounding box center [1388, 563] width 151 height 30
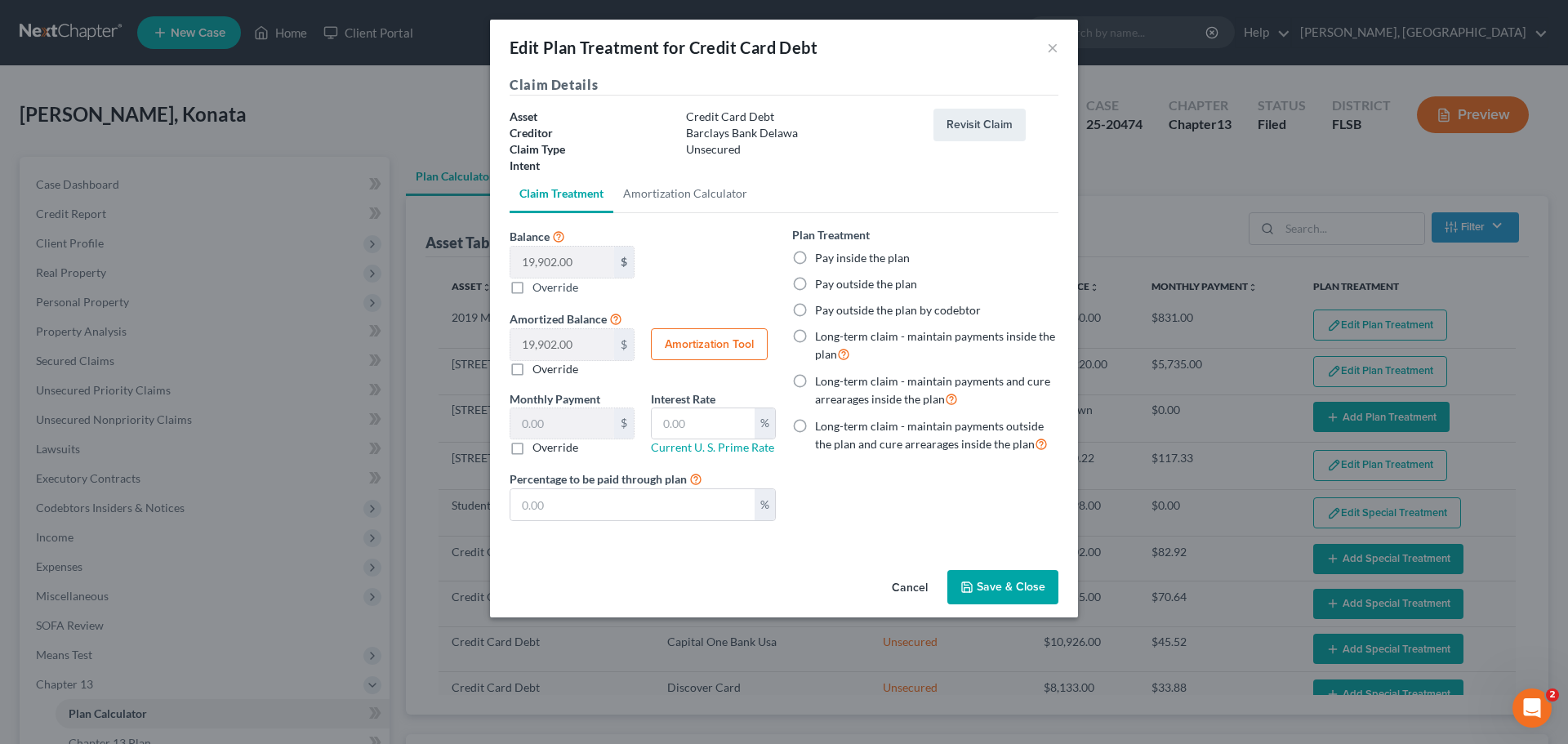
click at [829, 263] on label "Pay inside the plan" at bounding box center [862, 258] width 95 height 16
click at [829, 260] on input "Pay inside the plan" at bounding box center [826, 255] width 11 height 11
radio input "true"
click at [1008, 585] on button "Save & Close" at bounding box center [1003, 586] width 111 height 34
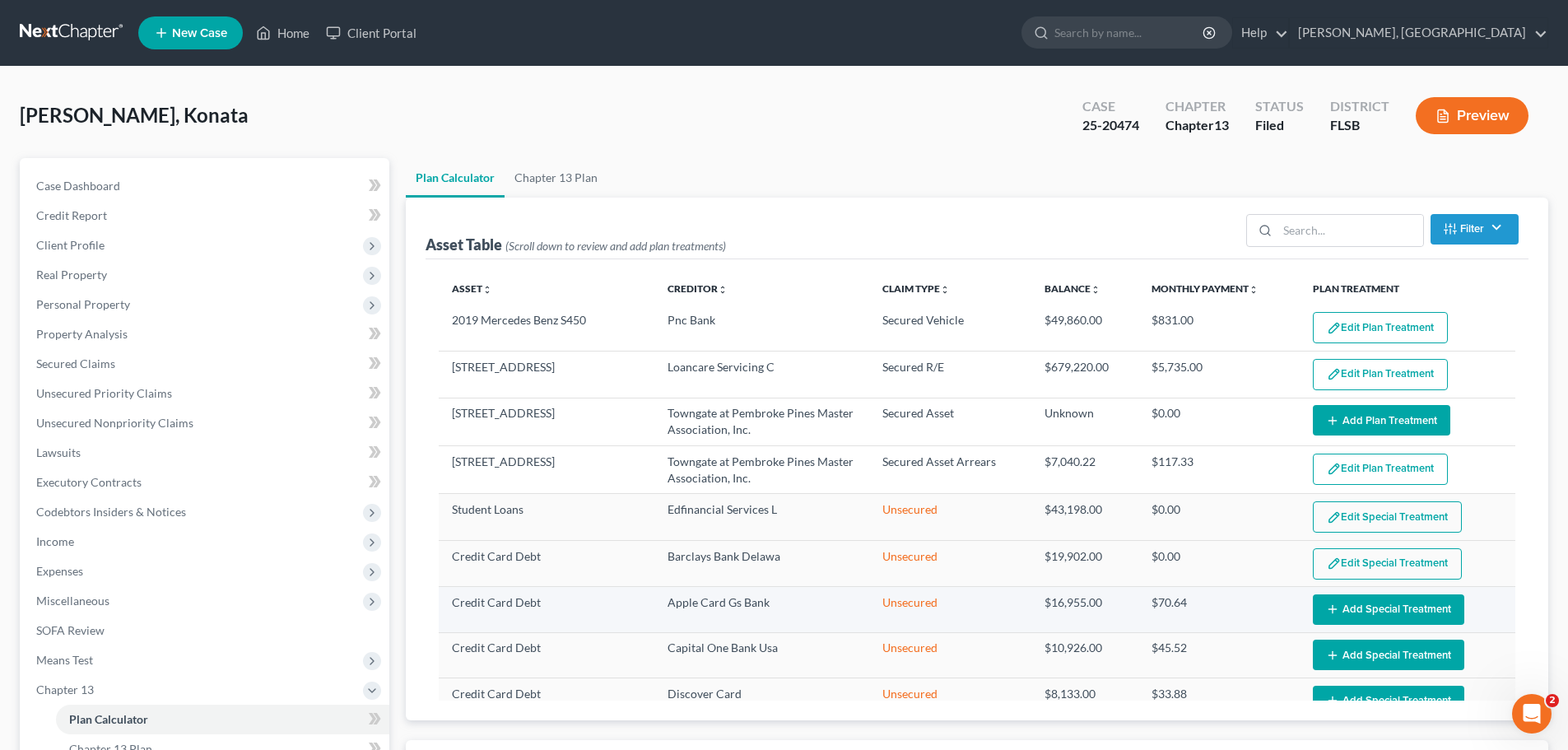
select select "59"
click at [1386, 612] on button "Add Special Treatment" at bounding box center [1388, 610] width 151 height 30
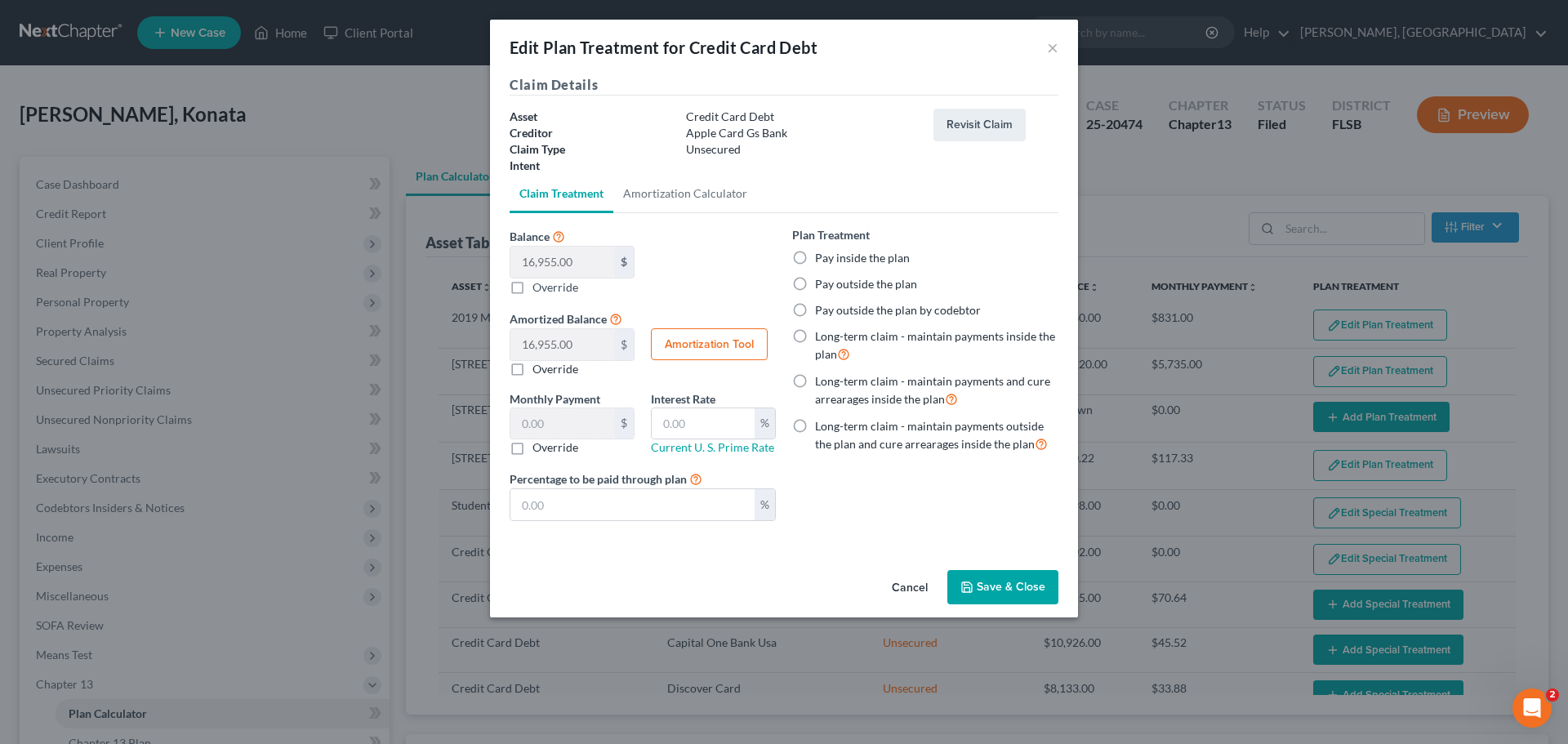
click at [833, 261] on label "Pay inside the plan" at bounding box center [862, 258] width 95 height 16
click at [832, 260] on input "Pay inside the plan" at bounding box center [826, 255] width 11 height 11
radio input "true"
click at [1019, 587] on button "Save & Close" at bounding box center [1003, 586] width 111 height 34
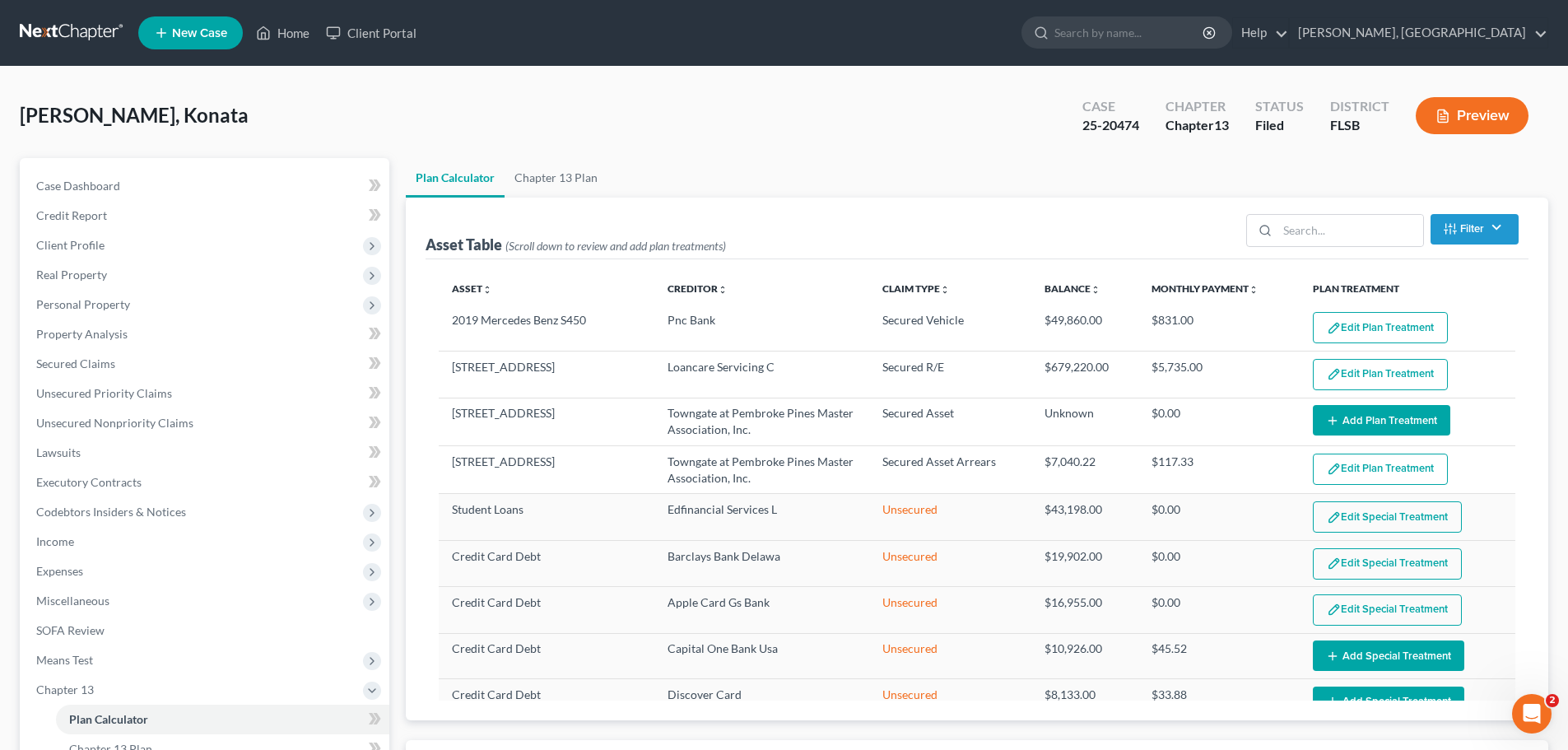
select select "59"
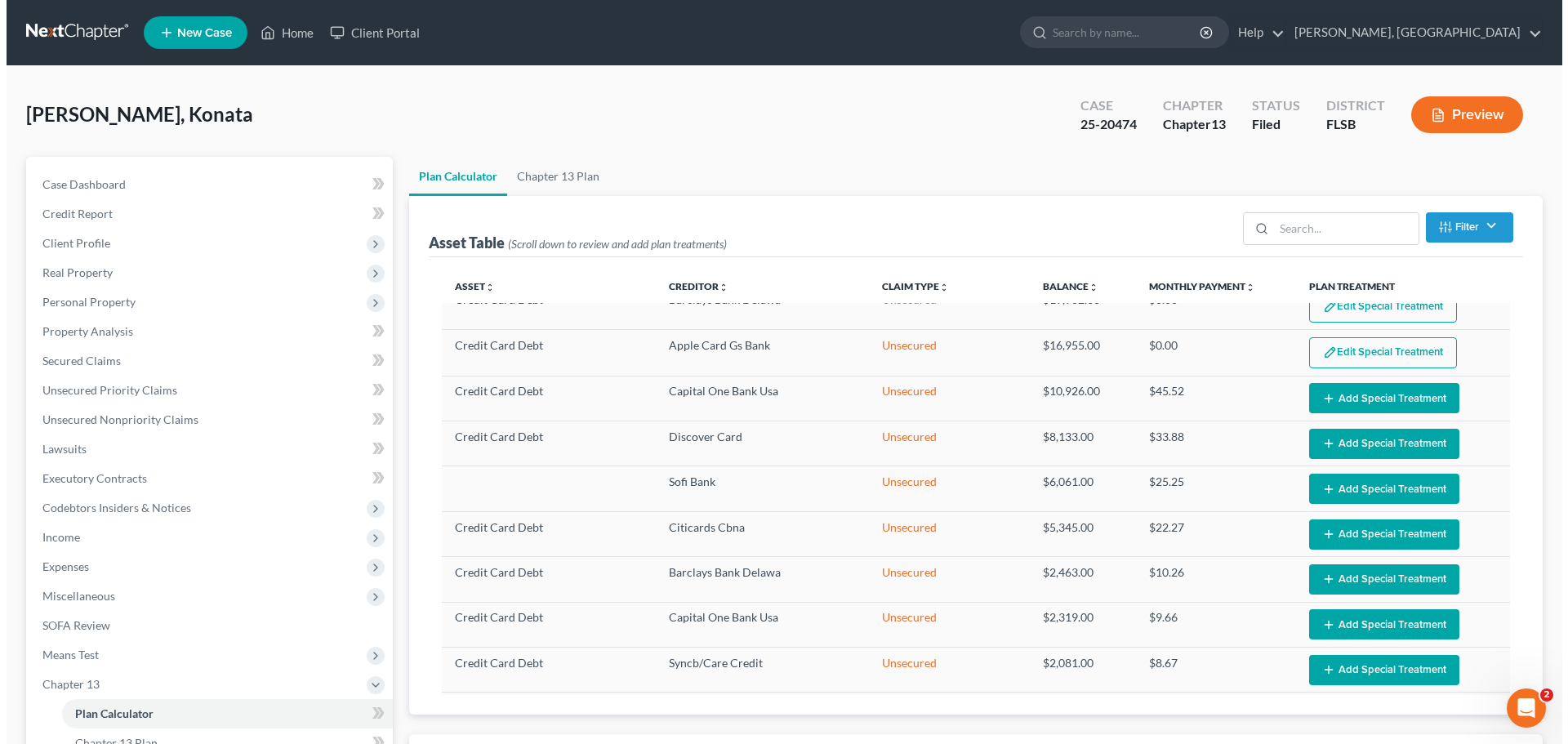
scroll to position [255, 0]
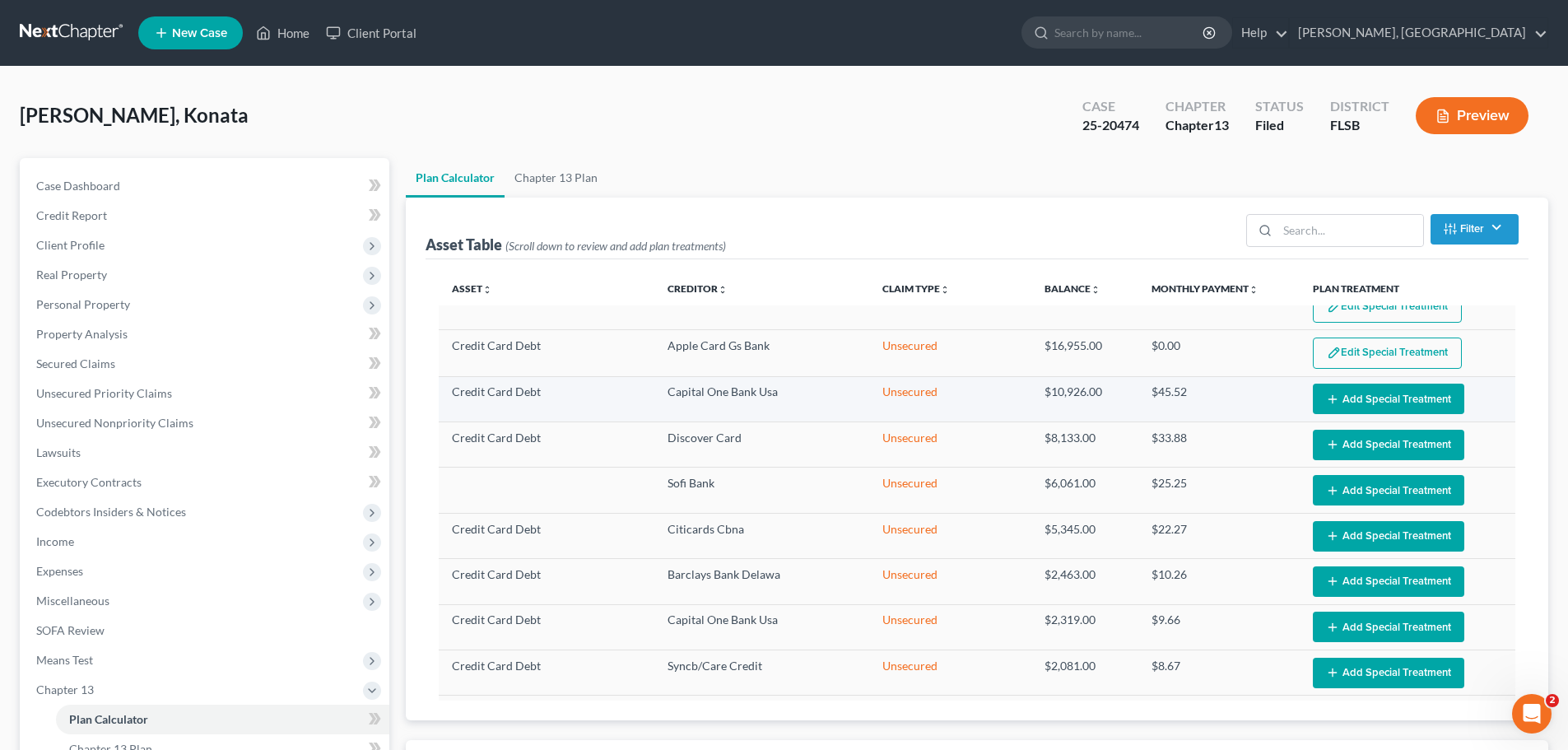
click at [1356, 397] on button "Add Special Treatment" at bounding box center [1388, 399] width 151 height 30
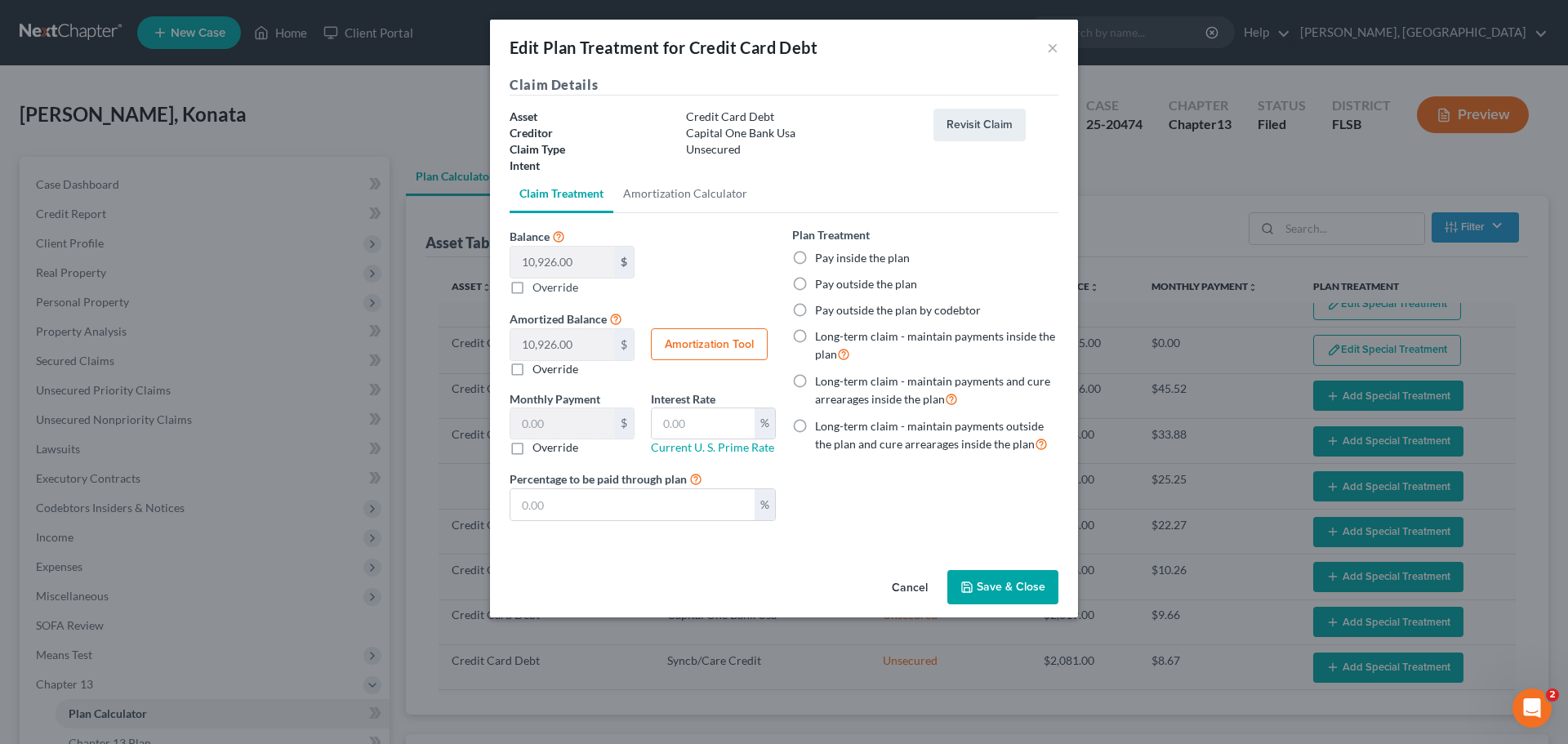
click at [846, 260] on label "Pay inside the plan" at bounding box center [862, 258] width 95 height 16
click at [832, 260] on input "Pay inside the plan" at bounding box center [826, 255] width 11 height 11
radio input "true"
click at [1012, 597] on button "Save & Close" at bounding box center [1003, 586] width 111 height 34
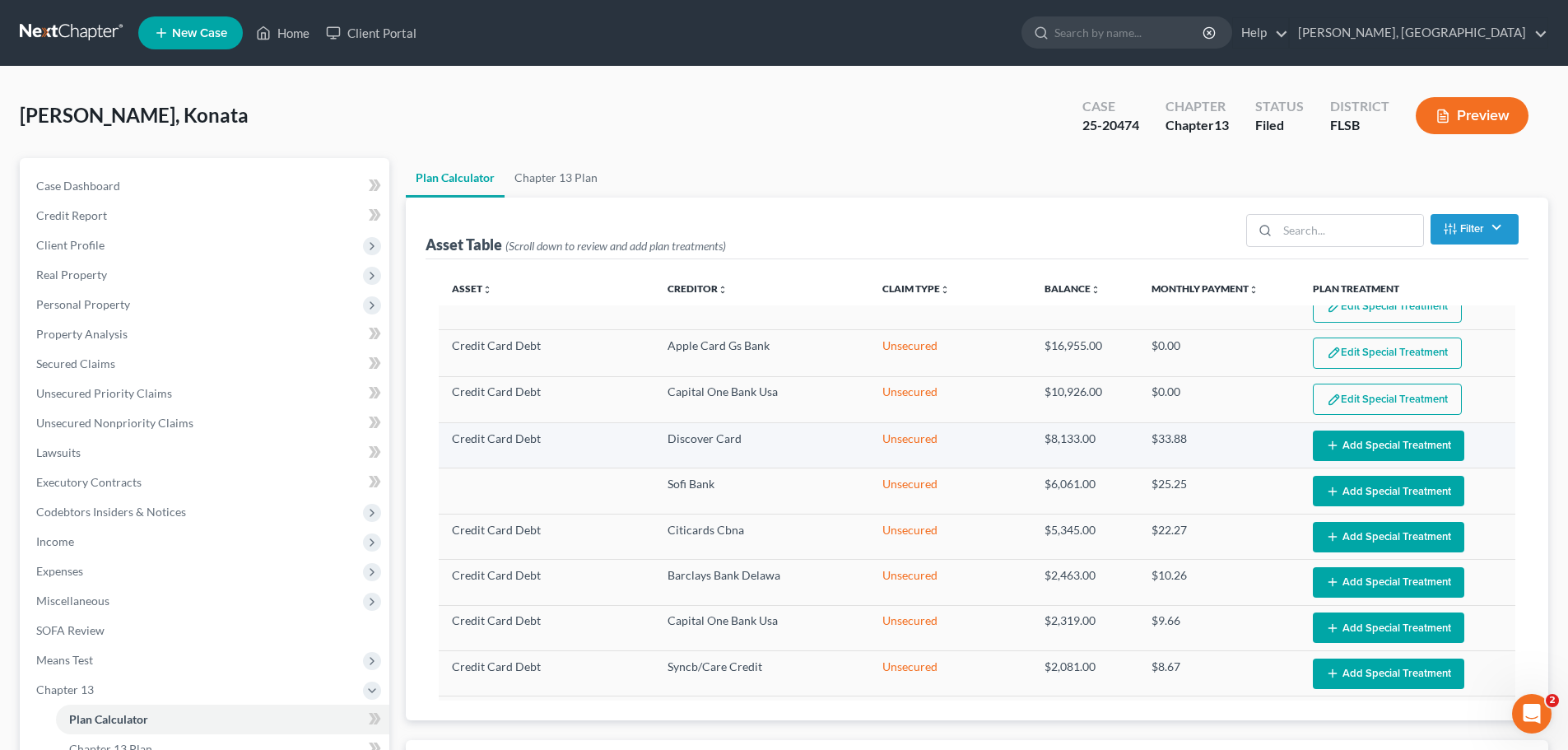
select select "59"
click at [1362, 450] on button "Add Special Treatment" at bounding box center [1388, 446] width 151 height 30
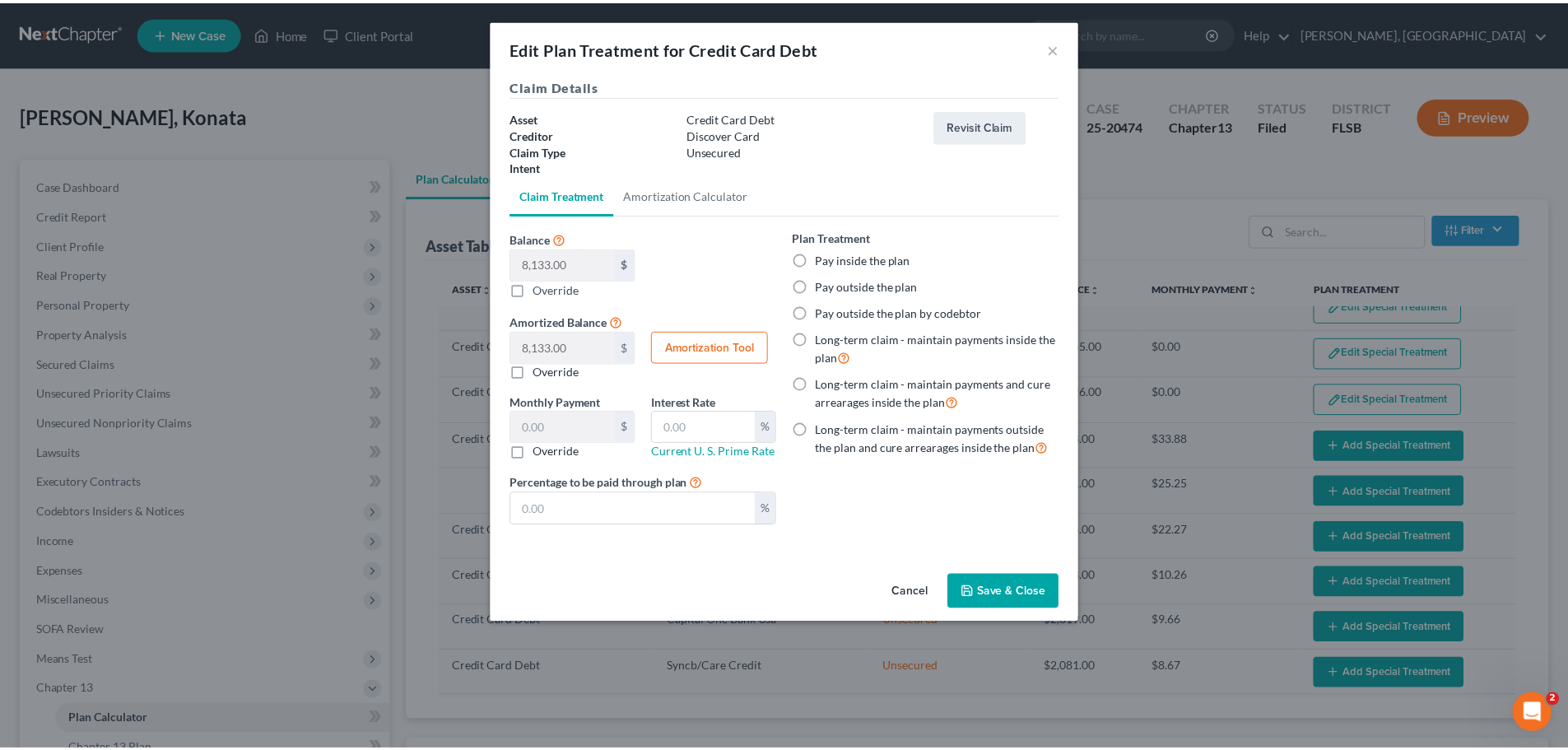
scroll to position [129, 0]
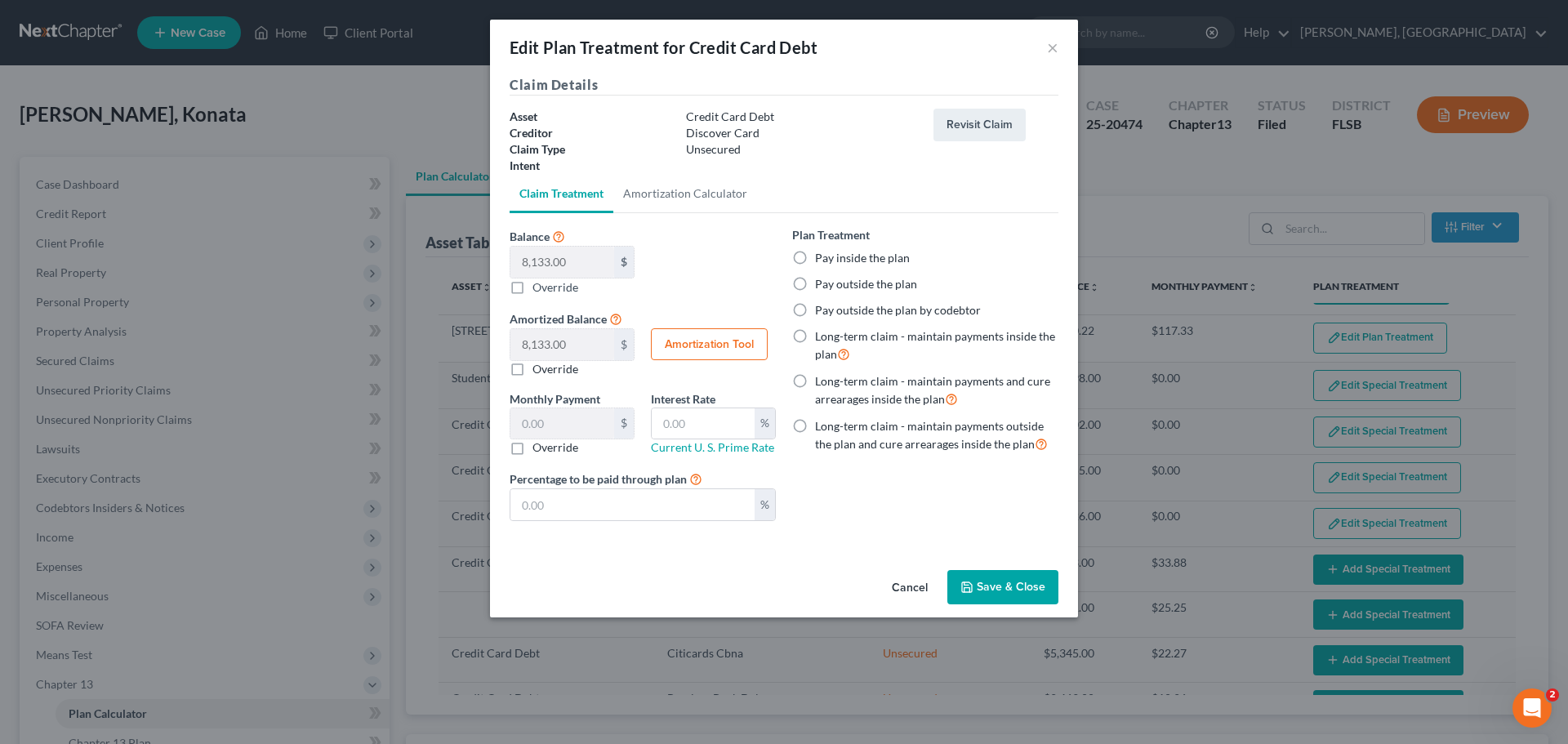
click at [842, 258] on label "Pay inside the plan" at bounding box center [862, 258] width 95 height 16
click at [832, 258] on input "Pay inside the plan" at bounding box center [826, 255] width 11 height 11
click at [1010, 588] on button "Save & Close" at bounding box center [1003, 586] width 111 height 34
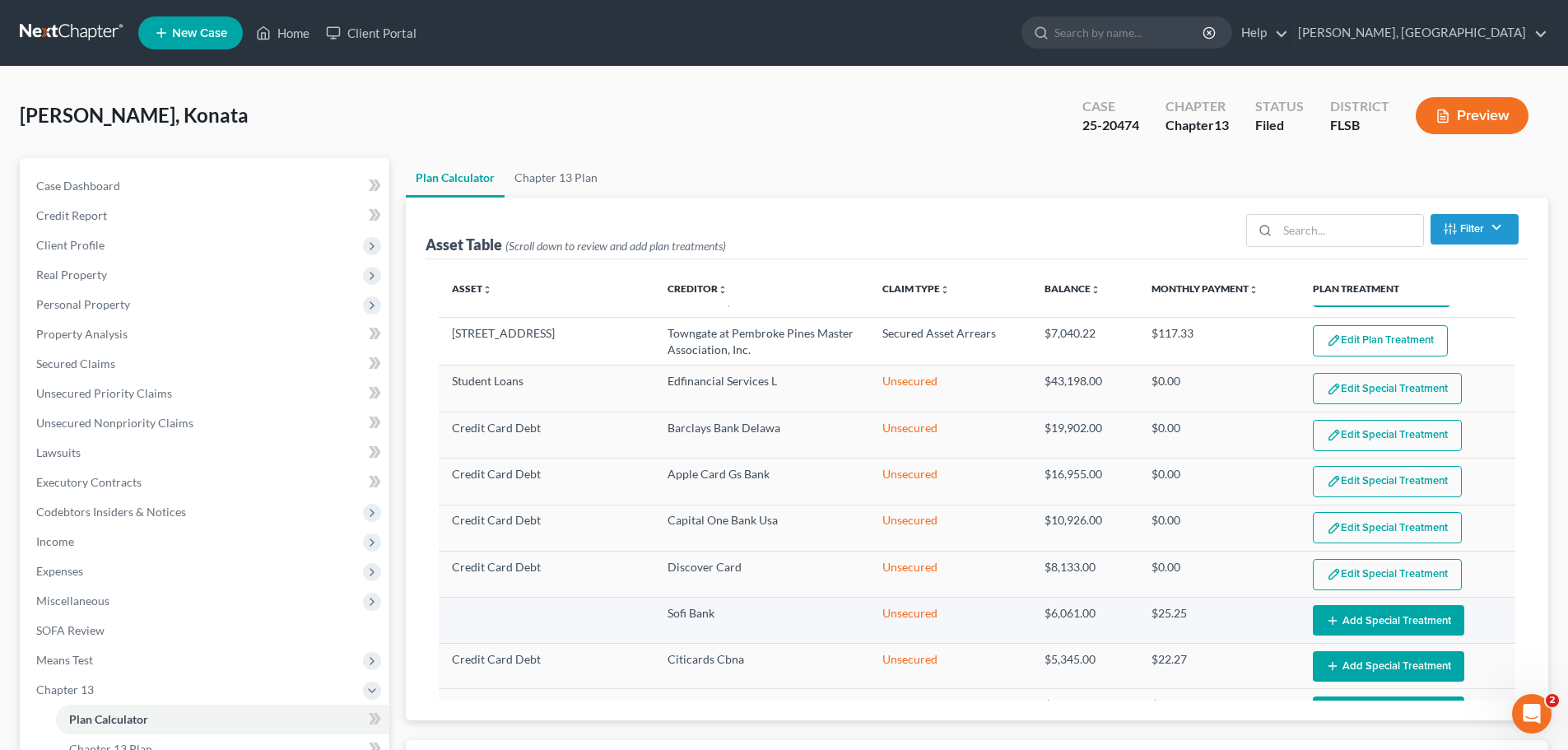
click at [1383, 619] on button "Add Special Treatment" at bounding box center [1388, 620] width 151 height 30
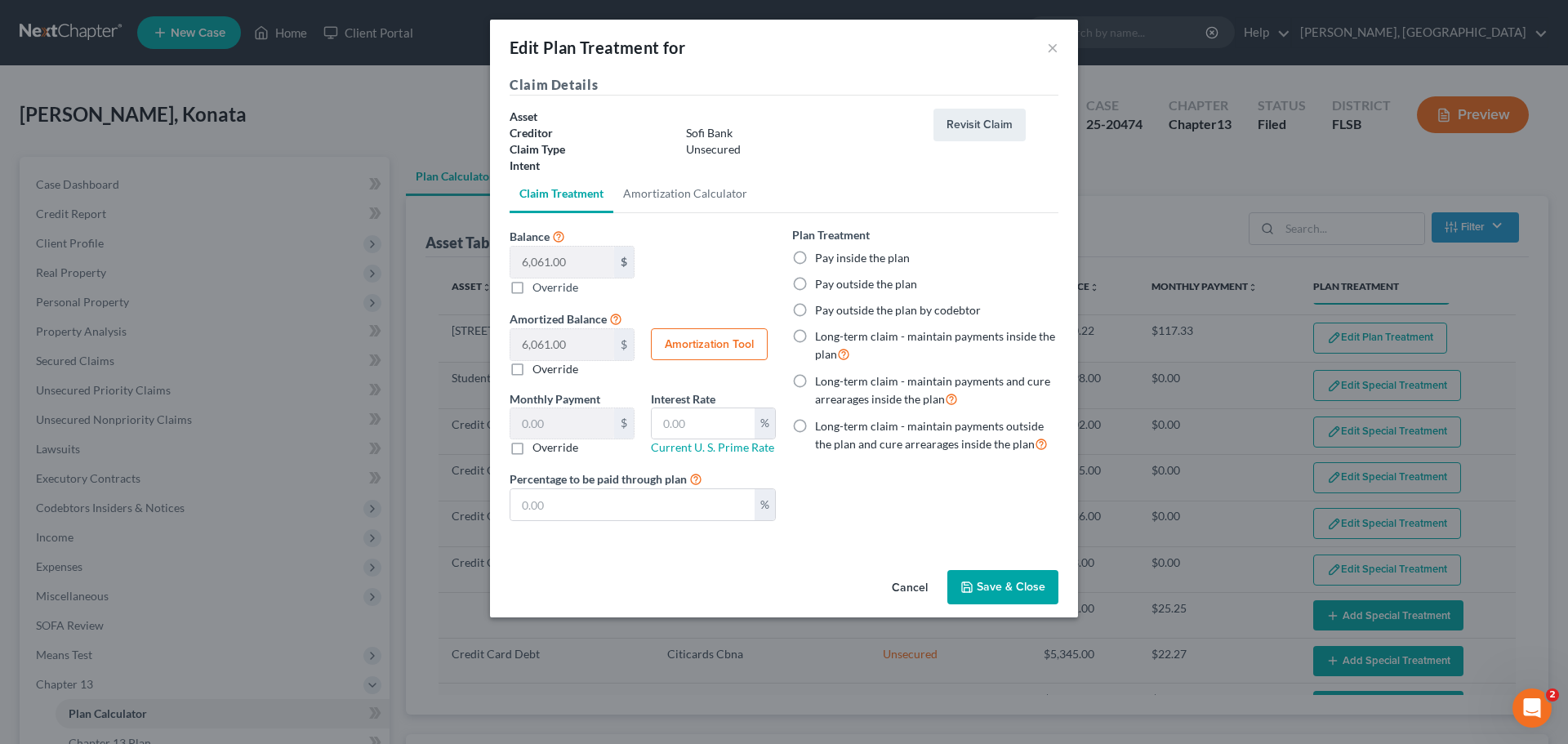
click at [831, 258] on label "Pay inside the plan" at bounding box center [862, 258] width 95 height 16
click at [831, 258] on input "Pay inside the plan" at bounding box center [826, 255] width 11 height 11
click at [1015, 591] on button "Save & Close" at bounding box center [1003, 586] width 111 height 34
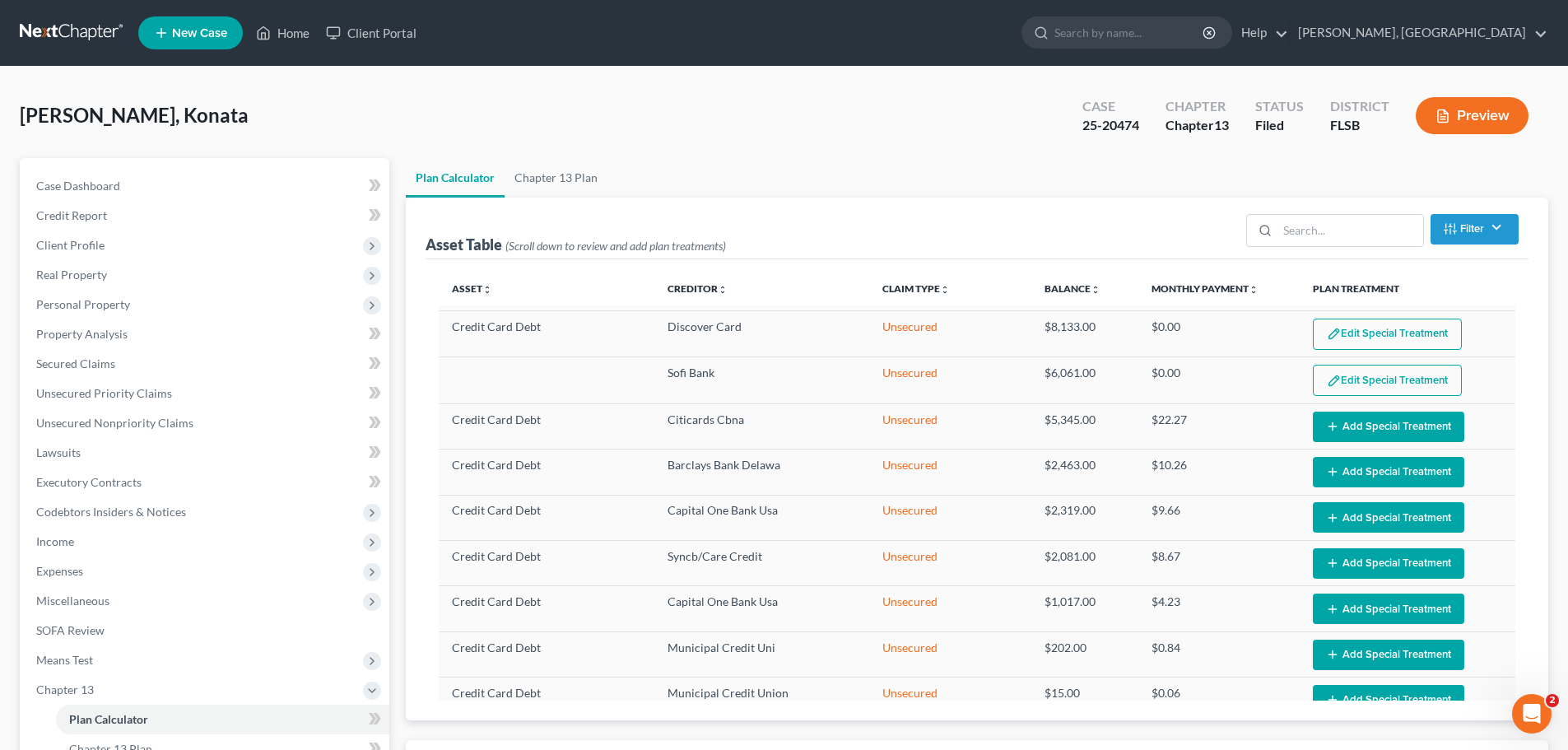
scroll to position [370, 0]
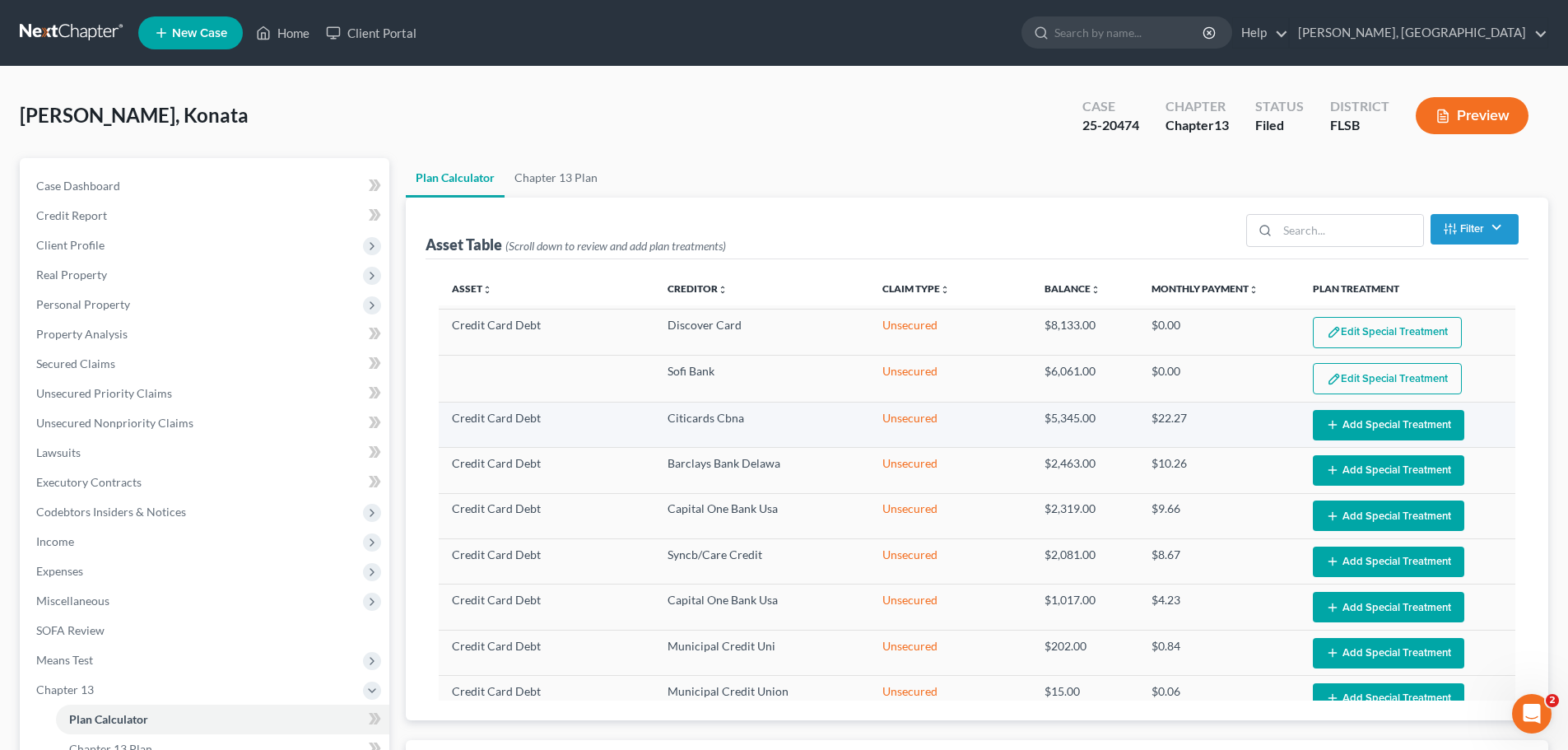
click at [1393, 418] on button "Add Special Treatment" at bounding box center [1388, 425] width 151 height 30
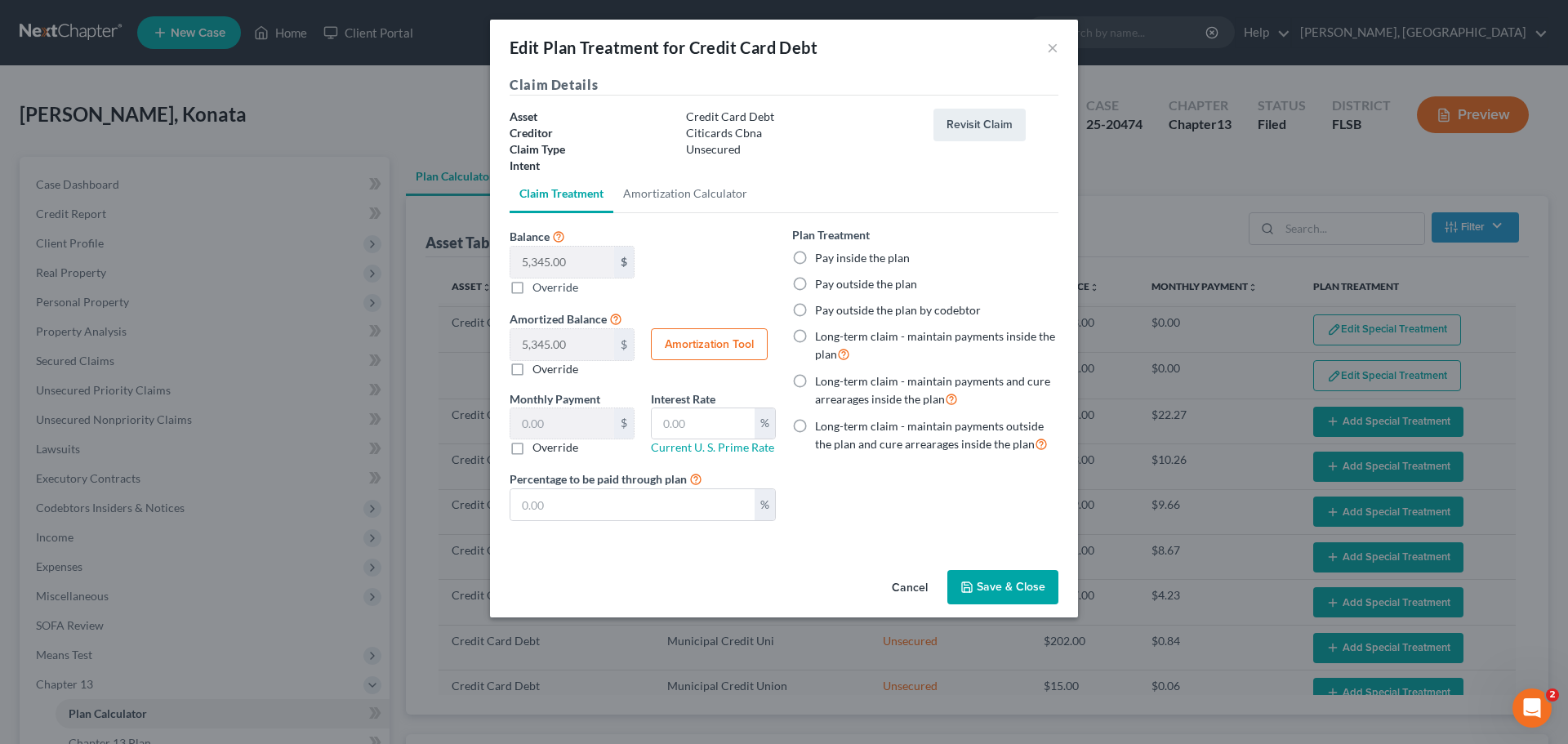
click at [852, 264] on label "Pay inside the plan" at bounding box center [862, 258] width 95 height 16
click at [832, 260] on input "Pay inside the plan" at bounding box center [826, 255] width 11 height 11
click at [1006, 584] on button "Save & Close" at bounding box center [1003, 586] width 111 height 34
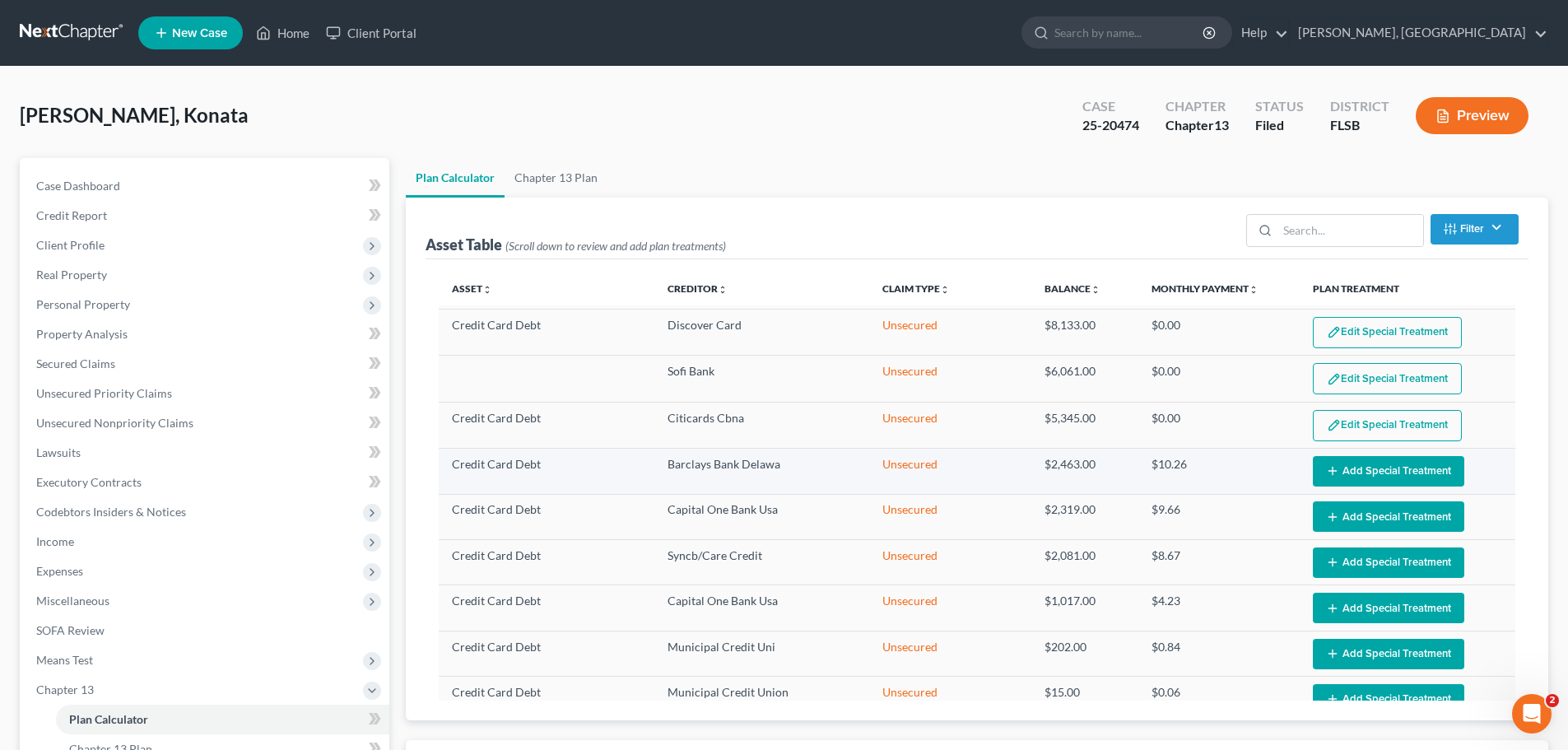
click at [1390, 468] on button "Add Special Treatment" at bounding box center [1388, 471] width 151 height 30
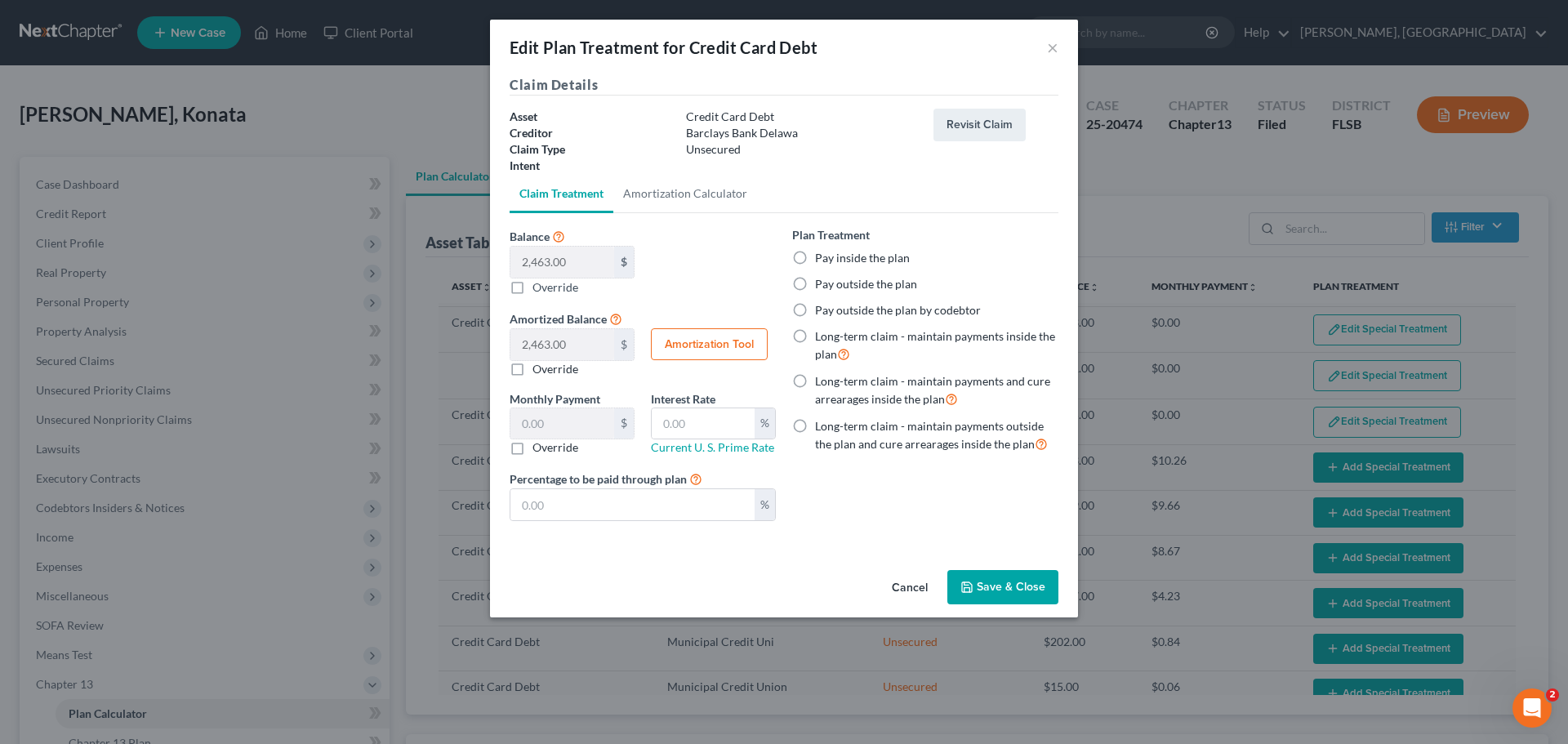
click at [847, 260] on label "Pay inside the plan" at bounding box center [862, 258] width 95 height 16
click at [832, 260] on input "Pay inside the plan" at bounding box center [826, 255] width 11 height 11
click at [1003, 591] on button "Save & Close" at bounding box center [1003, 586] width 111 height 34
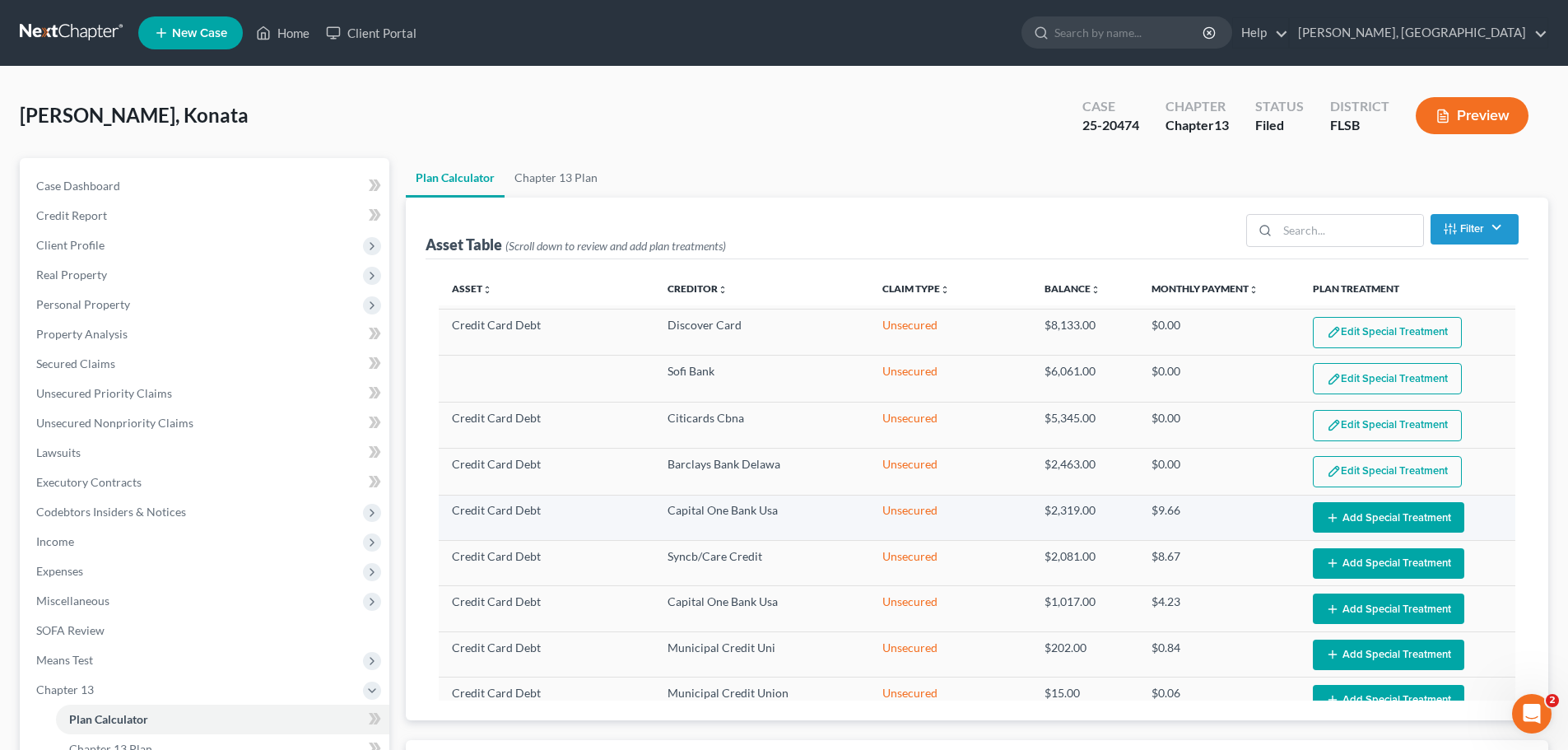
click at [1336, 521] on button "Add Special Treatment" at bounding box center [1388, 517] width 151 height 30
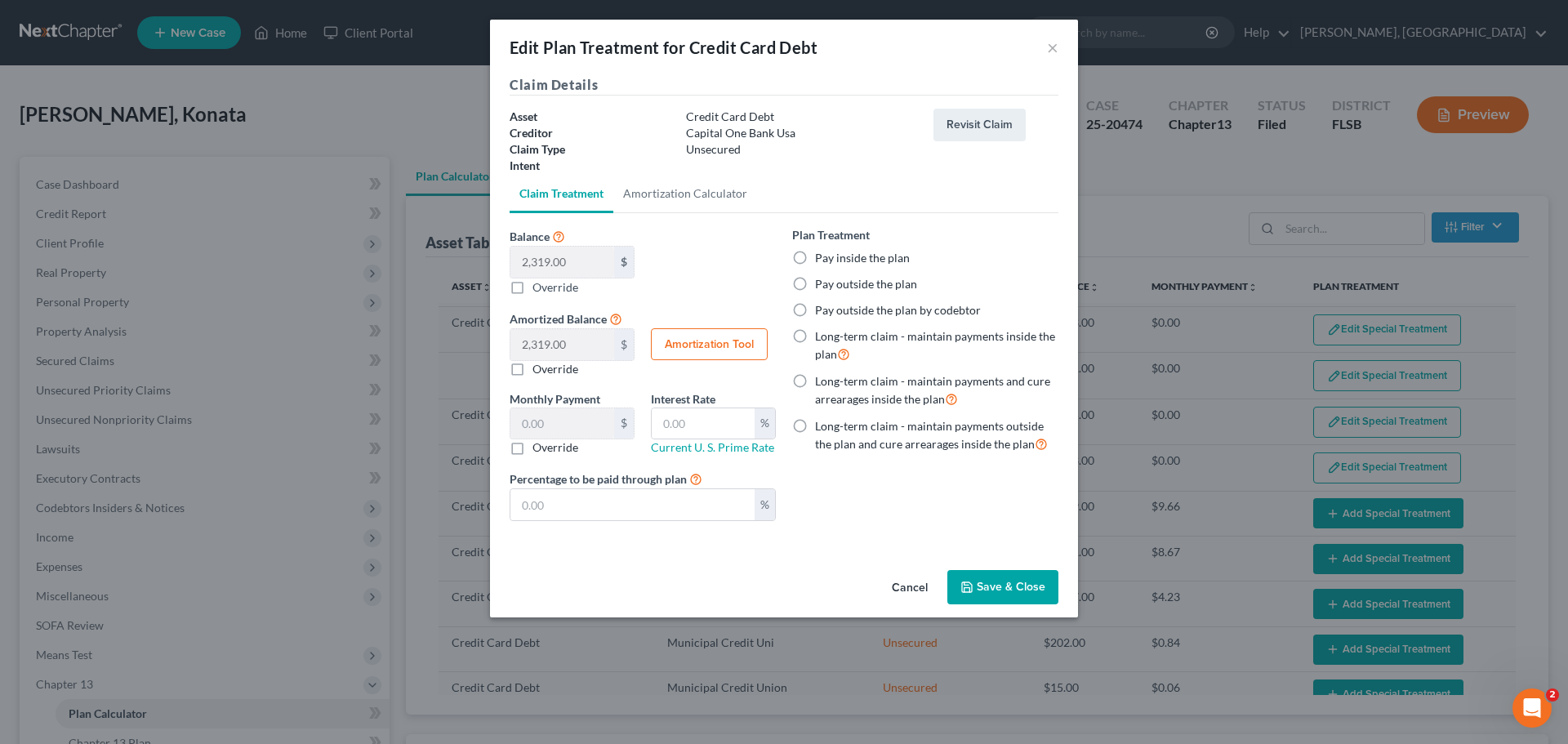
click at [814, 253] on div "Pay inside the plan" at bounding box center [925, 258] width 266 height 16
click at [836, 257] on label "Pay inside the plan" at bounding box center [862, 258] width 95 height 16
click at [832, 257] on input "Pay inside the plan" at bounding box center [826, 255] width 11 height 11
click at [1018, 587] on button "Save & Close" at bounding box center [1003, 586] width 111 height 34
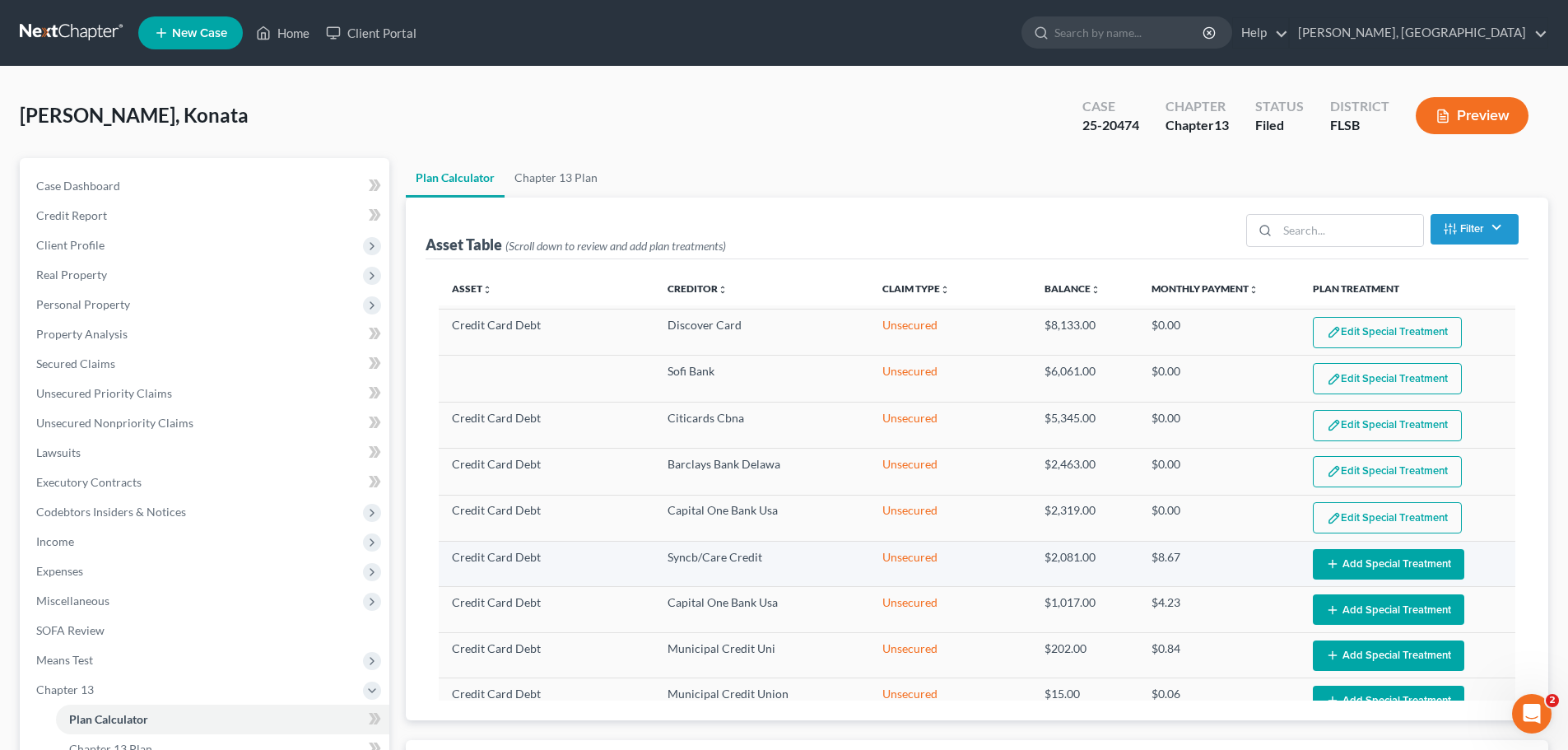
click at [1362, 564] on button "Add Special Treatment" at bounding box center [1388, 564] width 151 height 30
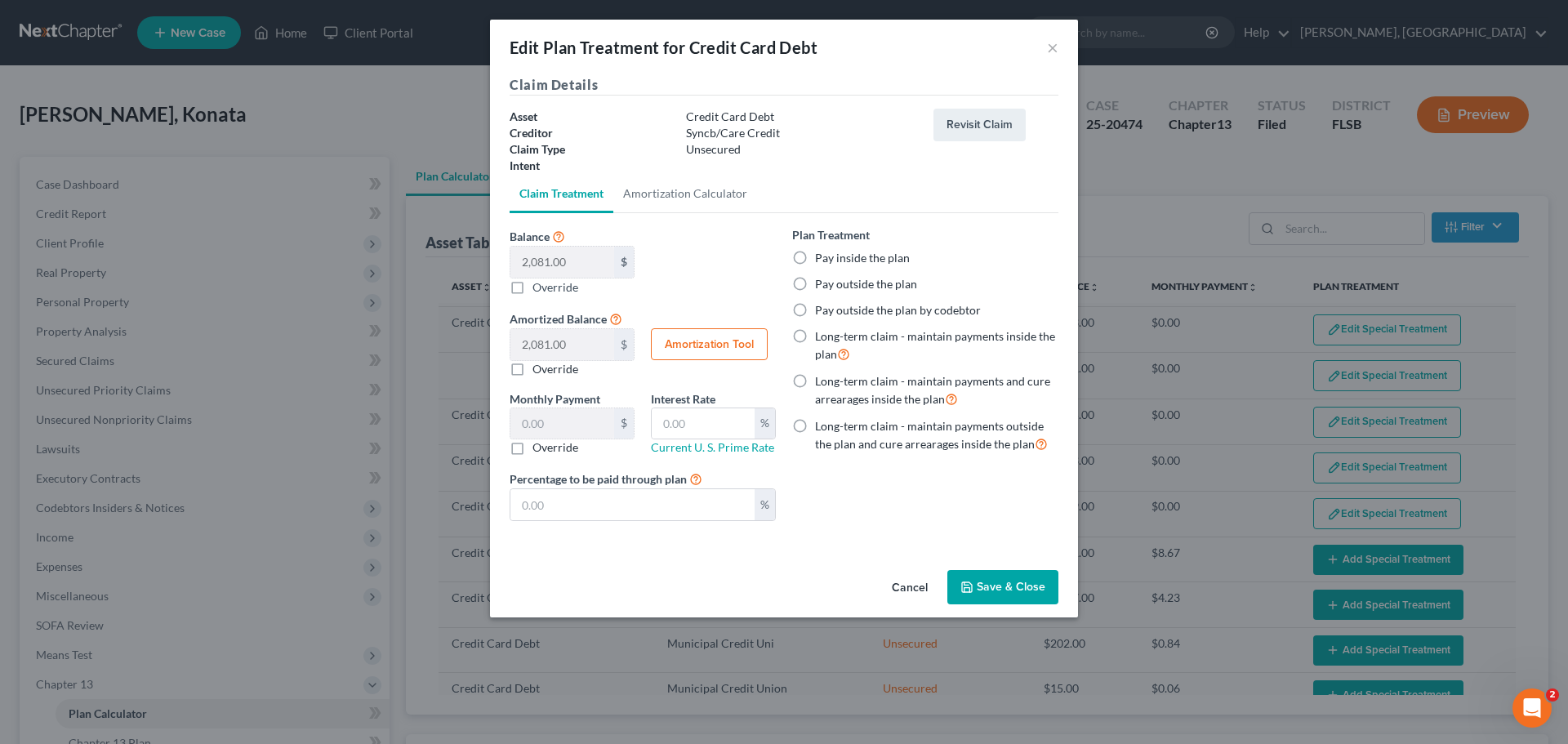
click at [870, 260] on label "Pay inside the plan" at bounding box center [862, 258] width 95 height 16
click at [832, 260] on input "Pay inside the plan" at bounding box center [826, 255] width 11 height 11
click at [1014, 590] on button "Save & Close" at bounding box center [1003, 586] width 111 height 34
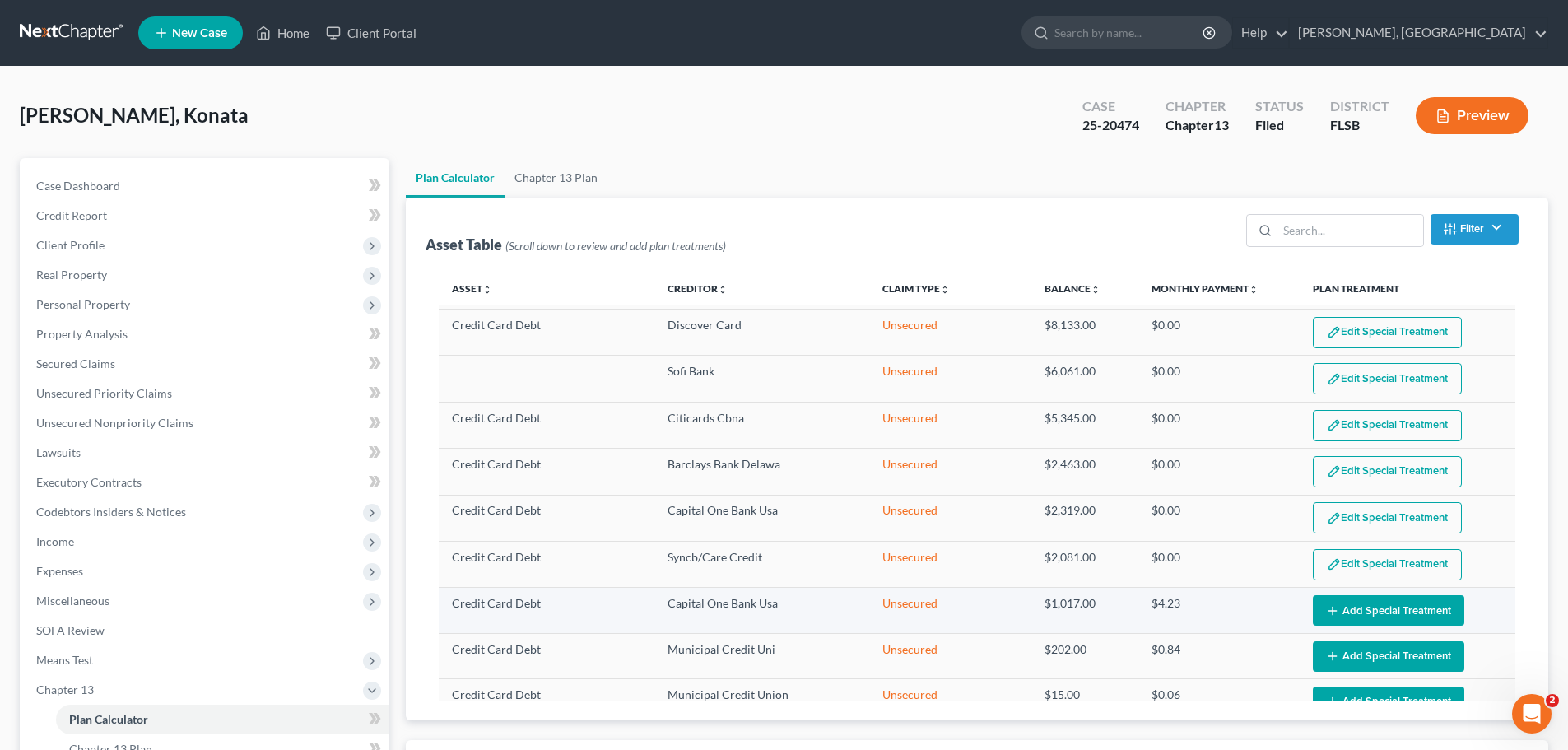
click at [1367, 610] on button "Add Special Treatment" at bounding box center [1388, 610] width 151 height 30
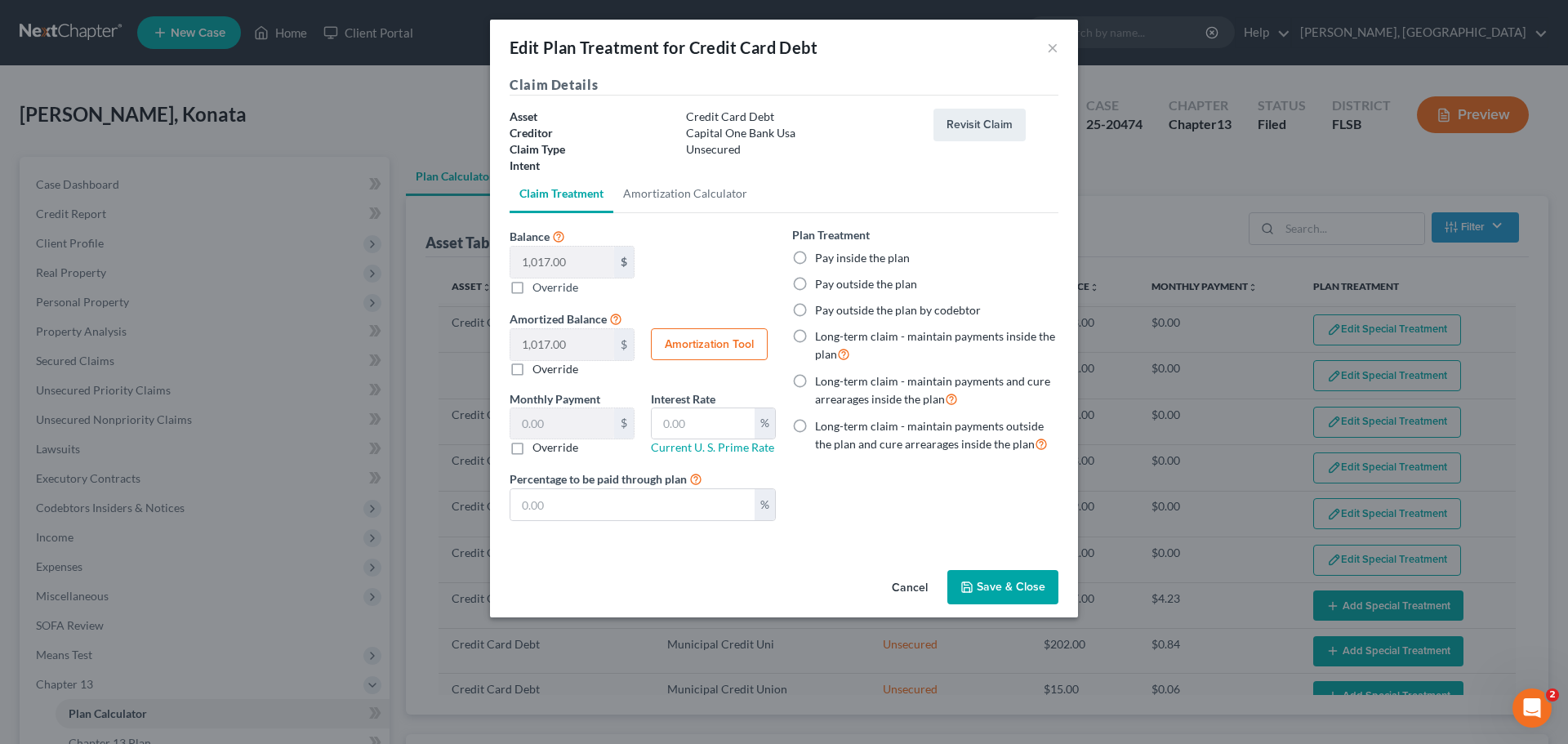
click at [851, 259] on label "Pay inside the plan" at bounding box center [862, 258] width 95 height 16
click at [832, 259] on input "Pay inside the plan" at bounding box center [826, 255] width 11 height 11
click at [1018, 589] on button "Save & Close" at bounding box center [1003, 586] width 111 height 34
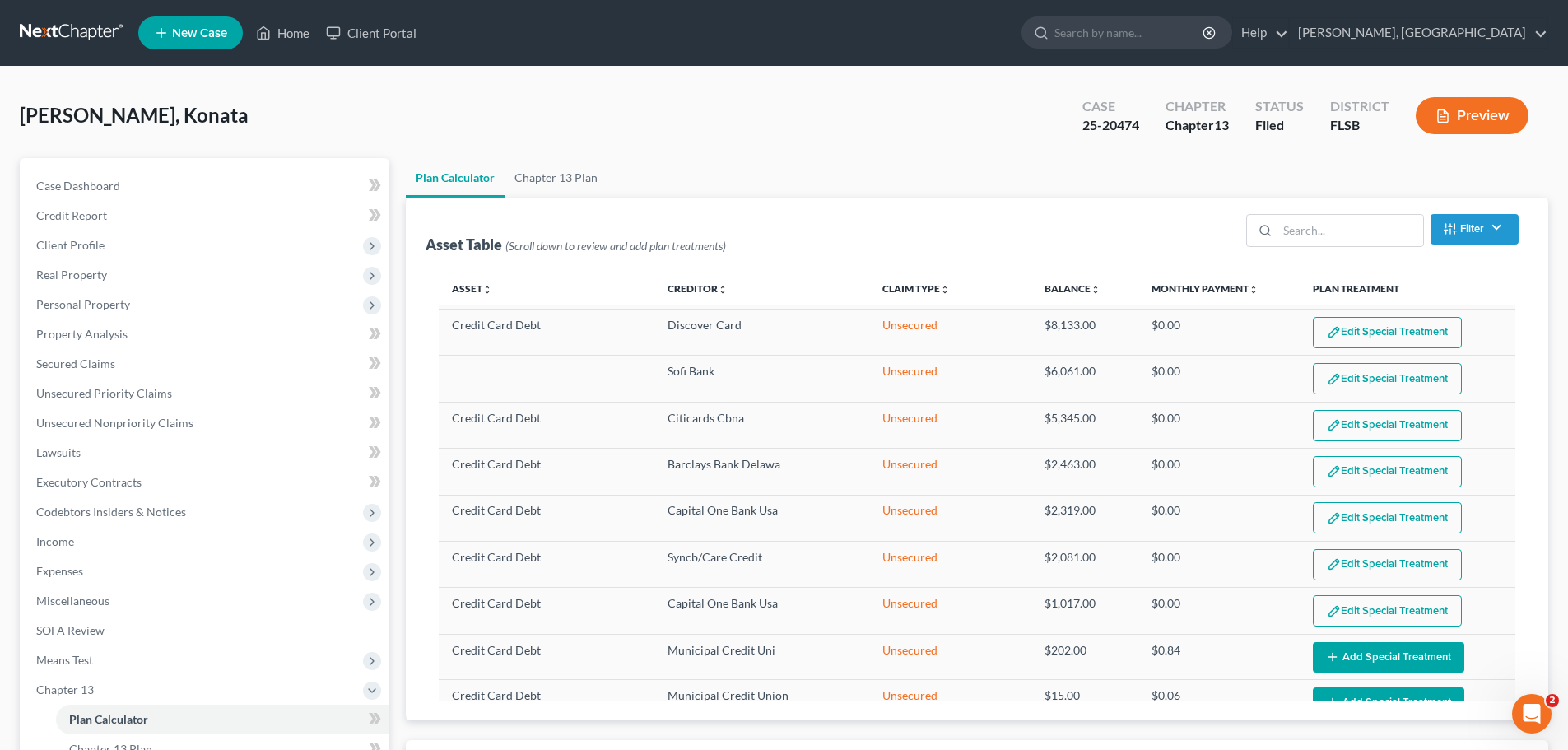
scroll to position [408, 0]
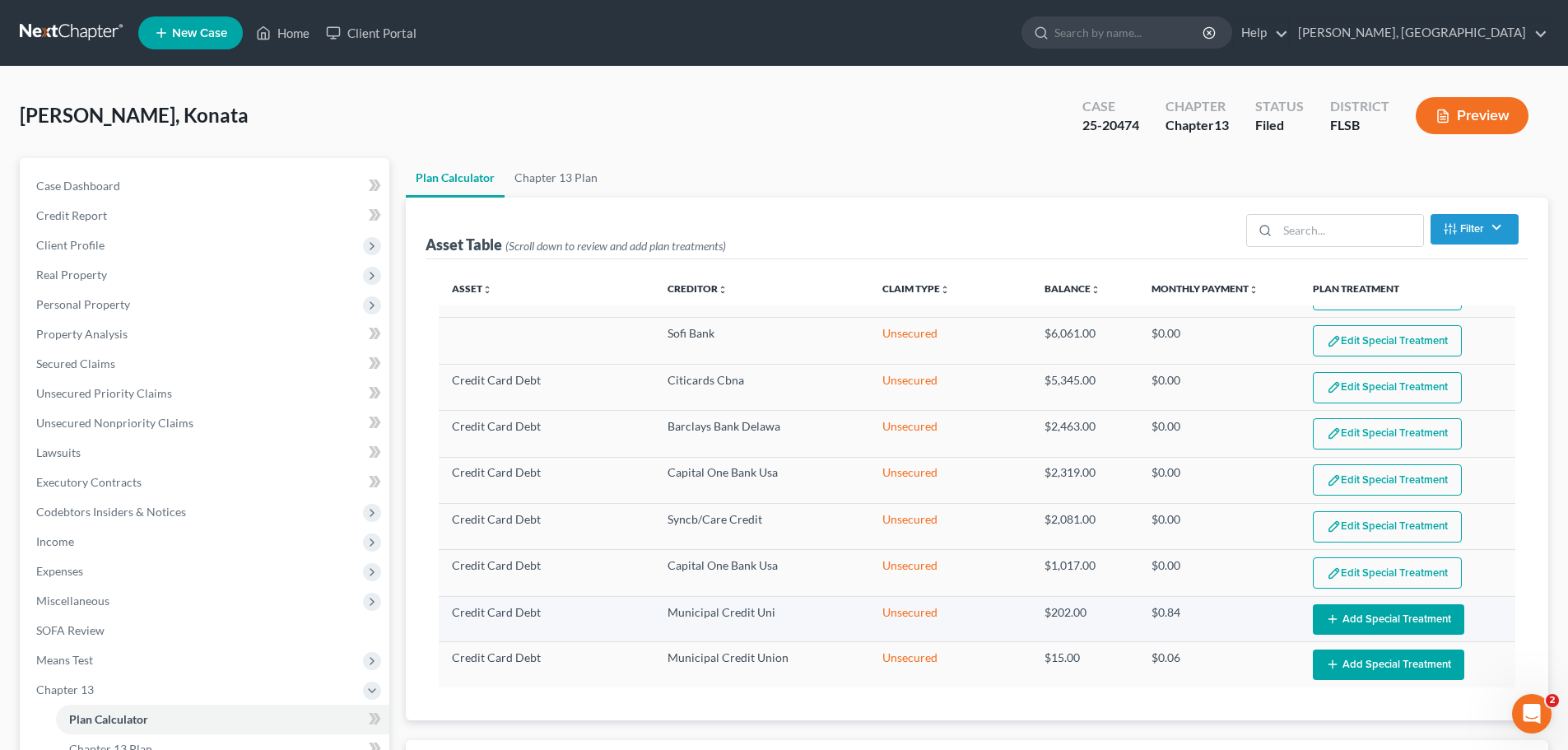
click at [1372, 623] on button "Add Special Treatment" at bounding box center [1388, 619] width 151 height 30
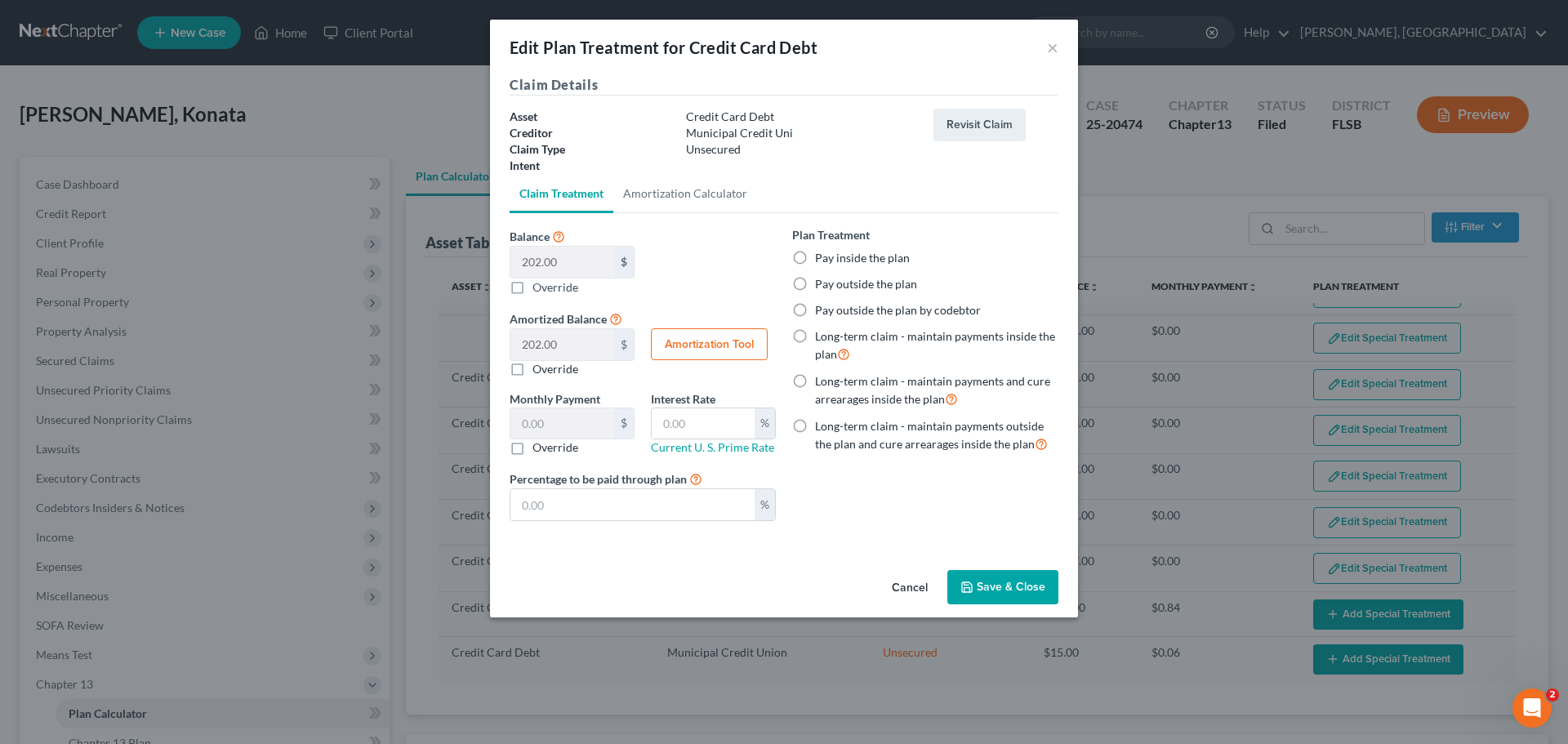
click at [815, 259] on label "Pay inside the plan" at bounding box center [862, 258] width 95 height 16
click at [821, 259] on input "Pay inside the plan" at bounding box center [826, 255] width 11 height 11
click at [842, 284] on label "Pay outside the plan" at bounding box center [866, 284] width 102 height 16
click at [832, 284] on input "Pay outside the plan" at bounding box center [826, 281] width 11 height 11
click at [1004, 583] on button "Save & Close" at bounding box center [1003, 586] width 111 height 34
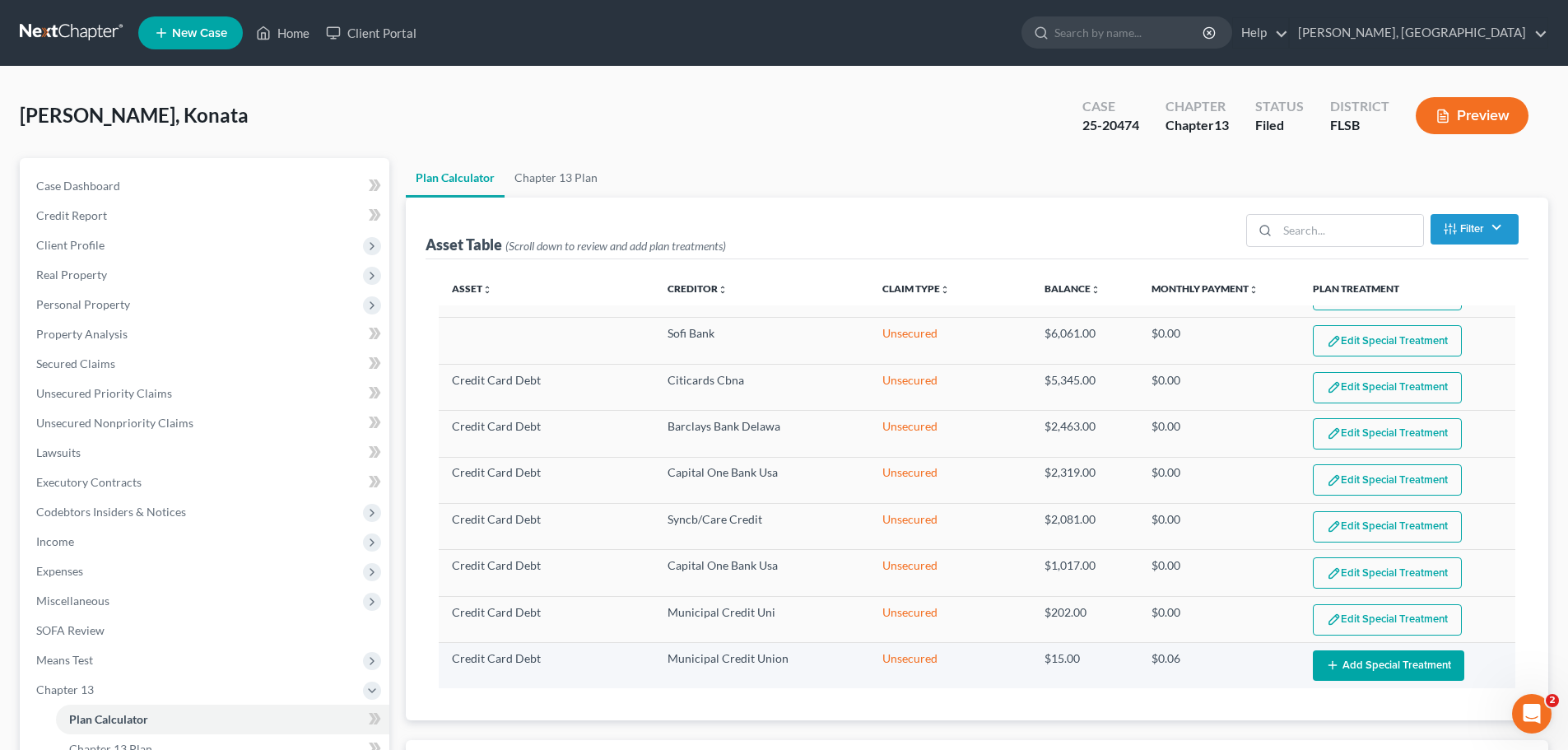
click at [1392, 665] on button "Add Special Treatment" at bounding box center [1388, 665] width 151 height 30
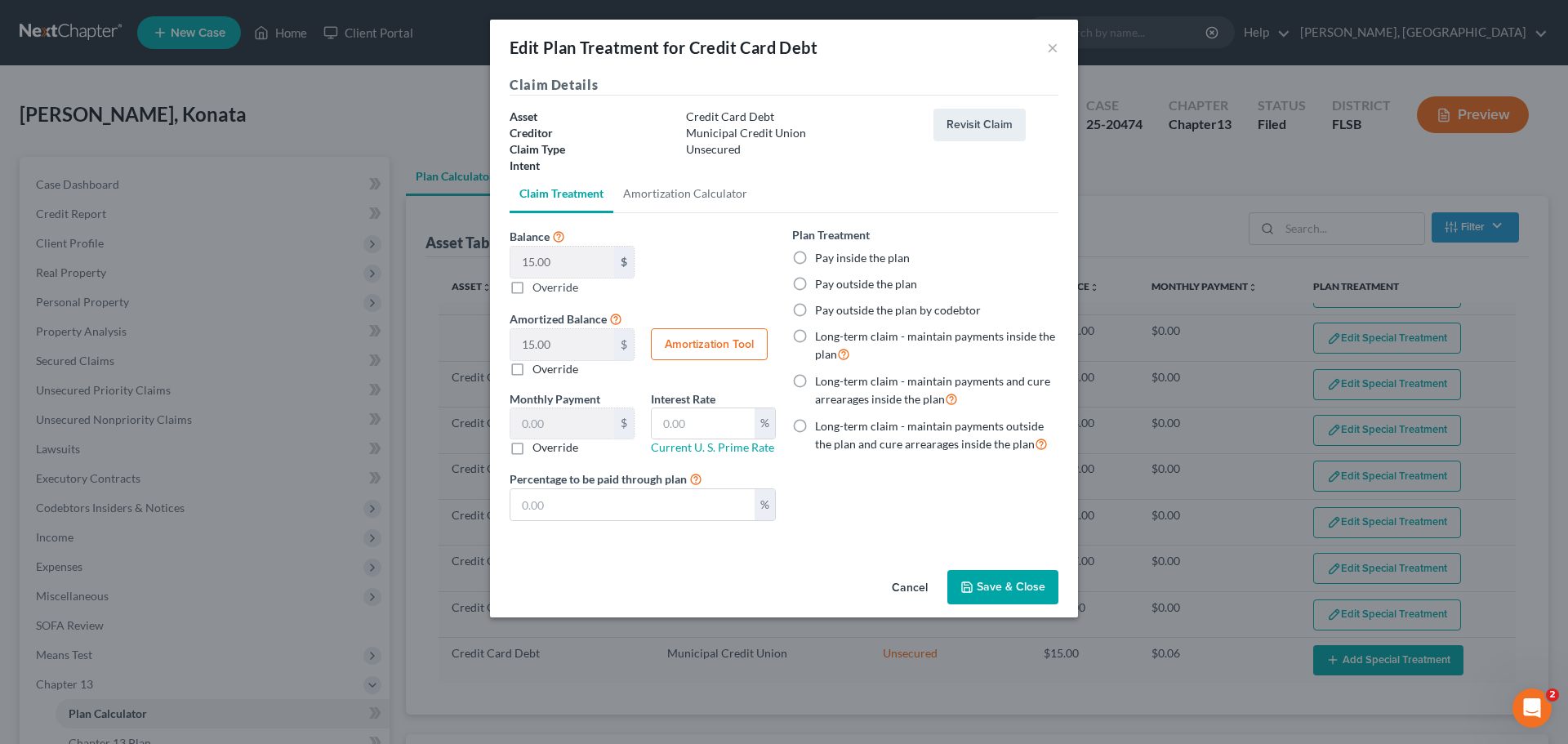
click at [843, 286] on label "Pay outside the plan" at bounding box center [866, 284] width 102 height 16
click at [832, 286] on input "Pay outside the plan" at bounding box center [826, 281] width 11 height 11
click at [1015, 594] on button "Save & Close" at bounding box center [1003, 586] width 111 height 34
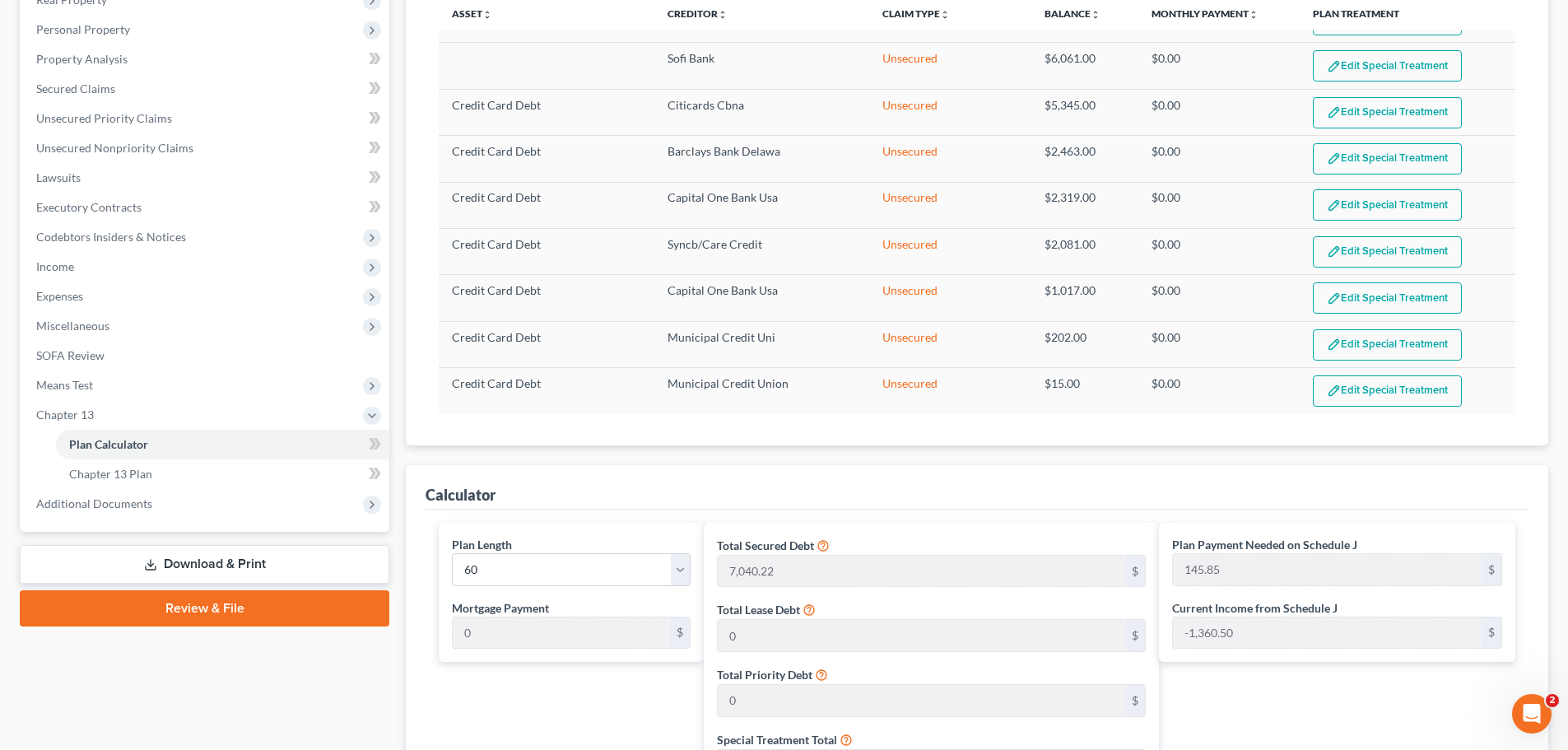
scroll to position [851, 0]
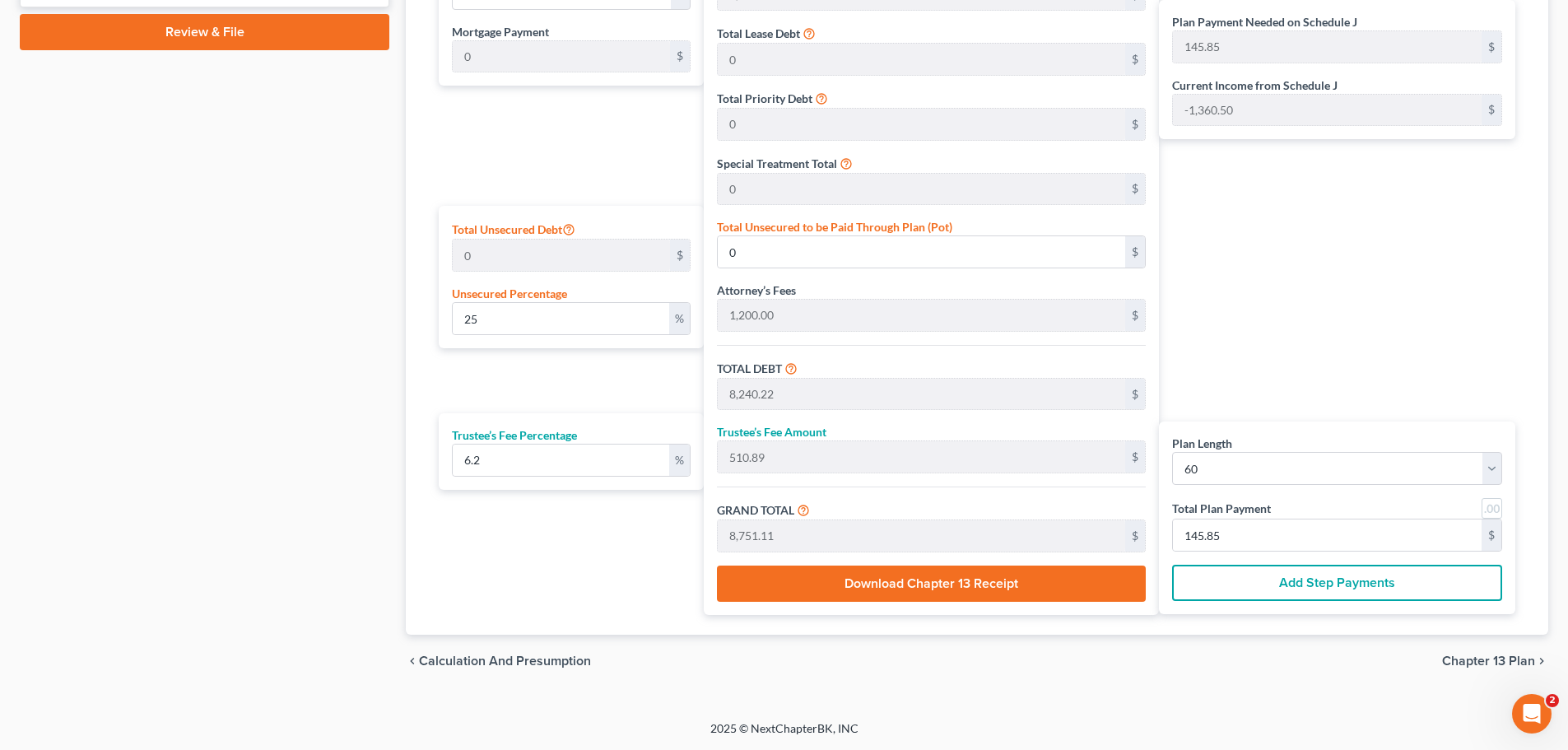
click at [1478, 660] on span "Chapter 13 Plan" at bounding box center [1489, 661] width 93 height 14
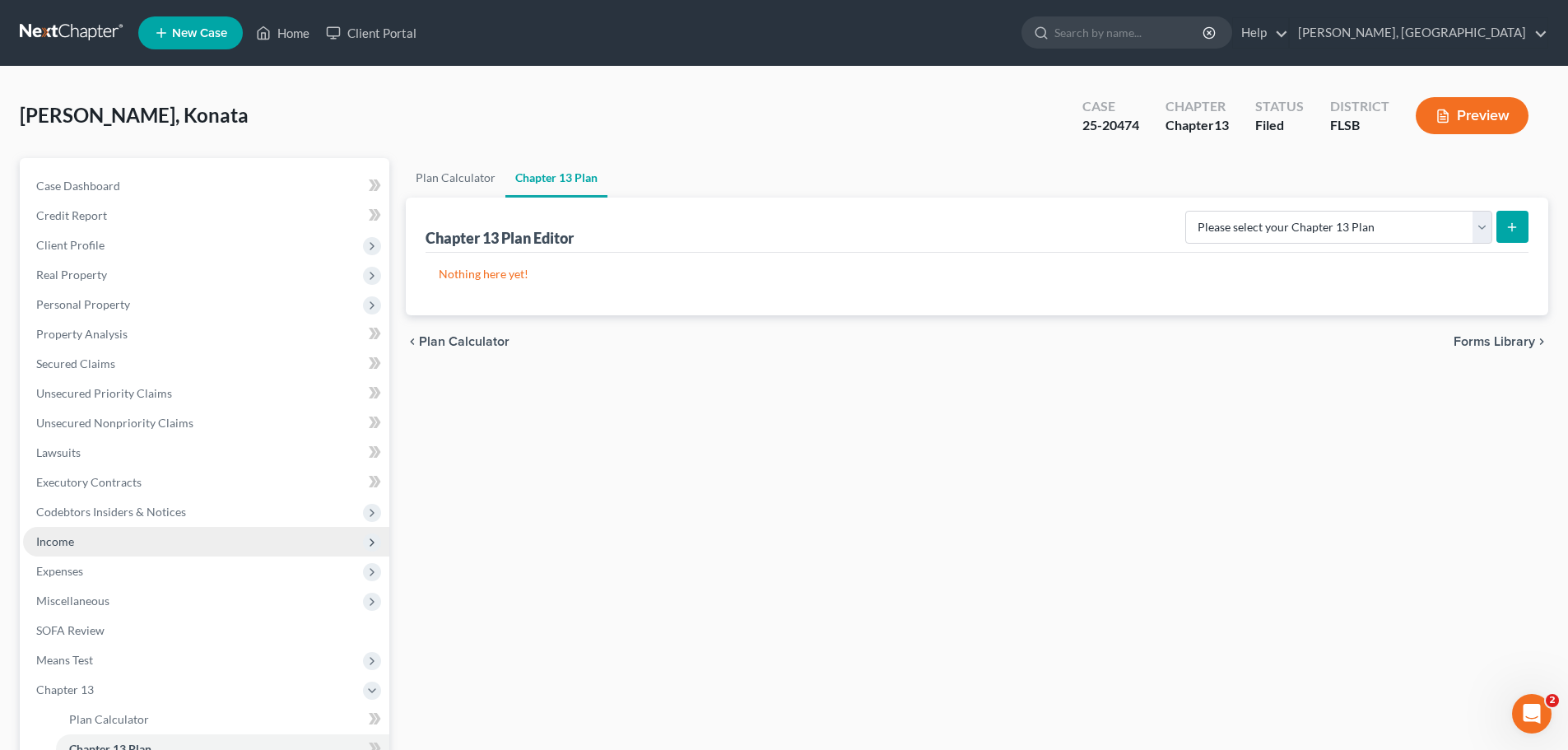
click at [60, 544] on span "Income" at bounding box center [55, 541] width 38 height 14
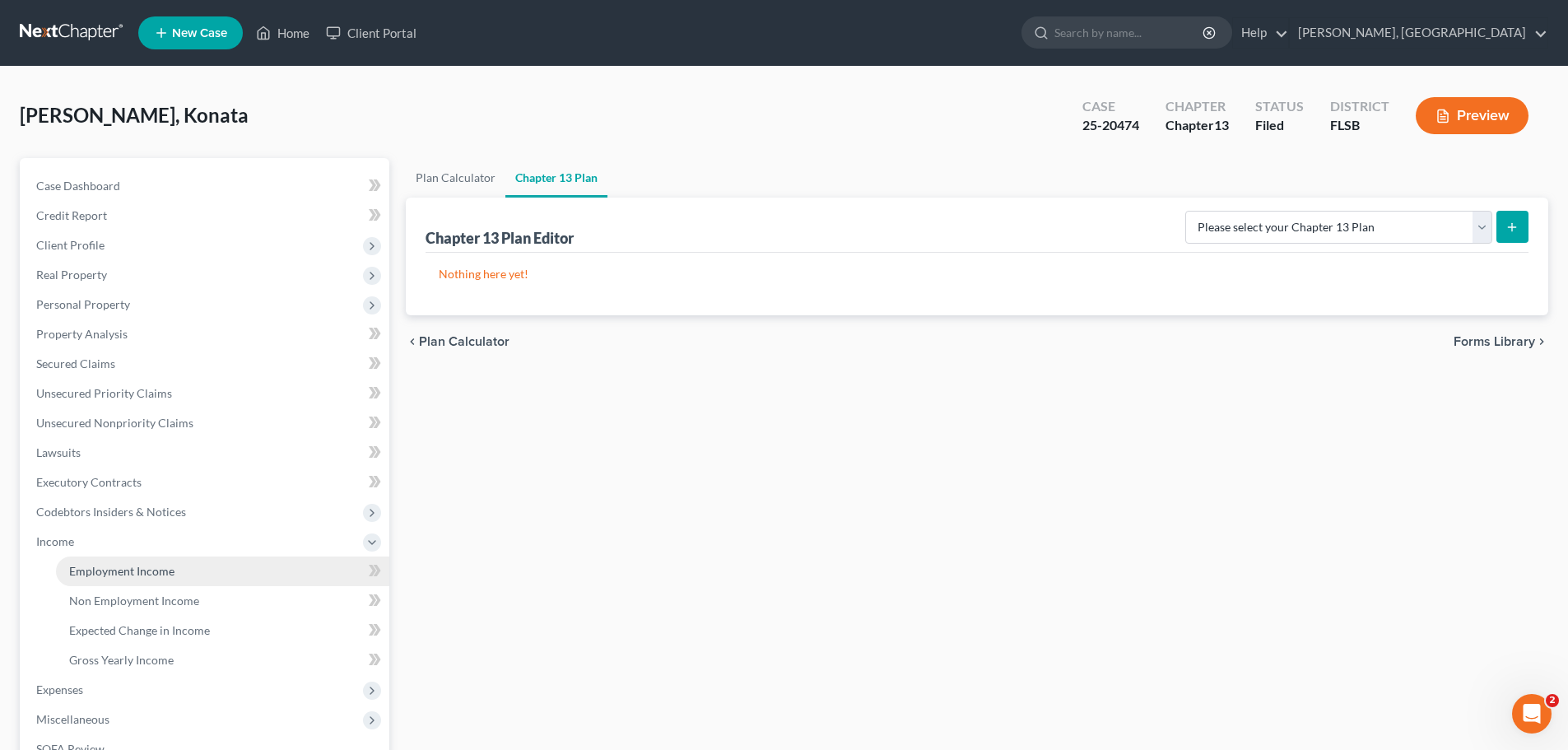
click at [147, 572] on span "Employment Income" at bounding box center [122, 571] width 106 height 14
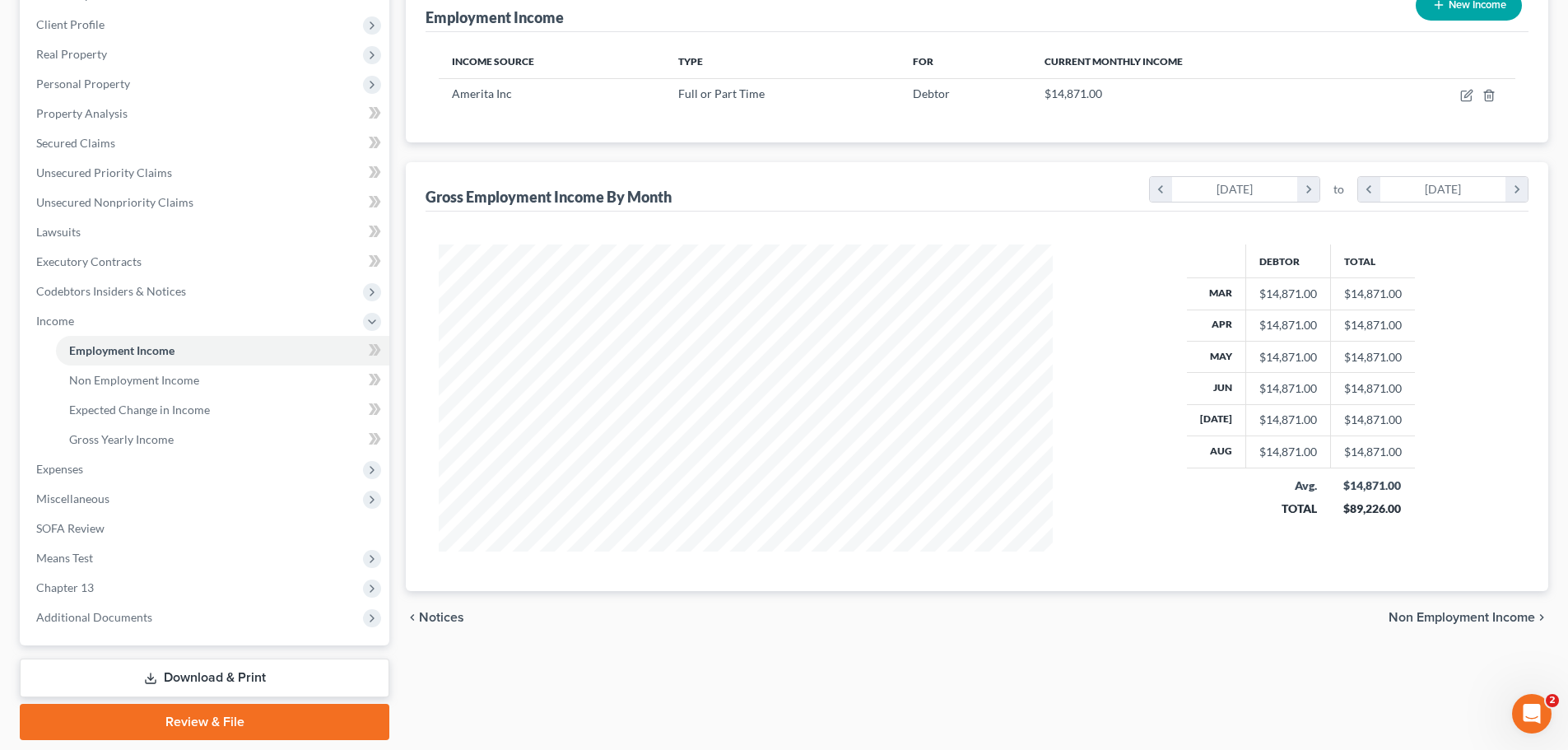
scroll to position [273, 0]
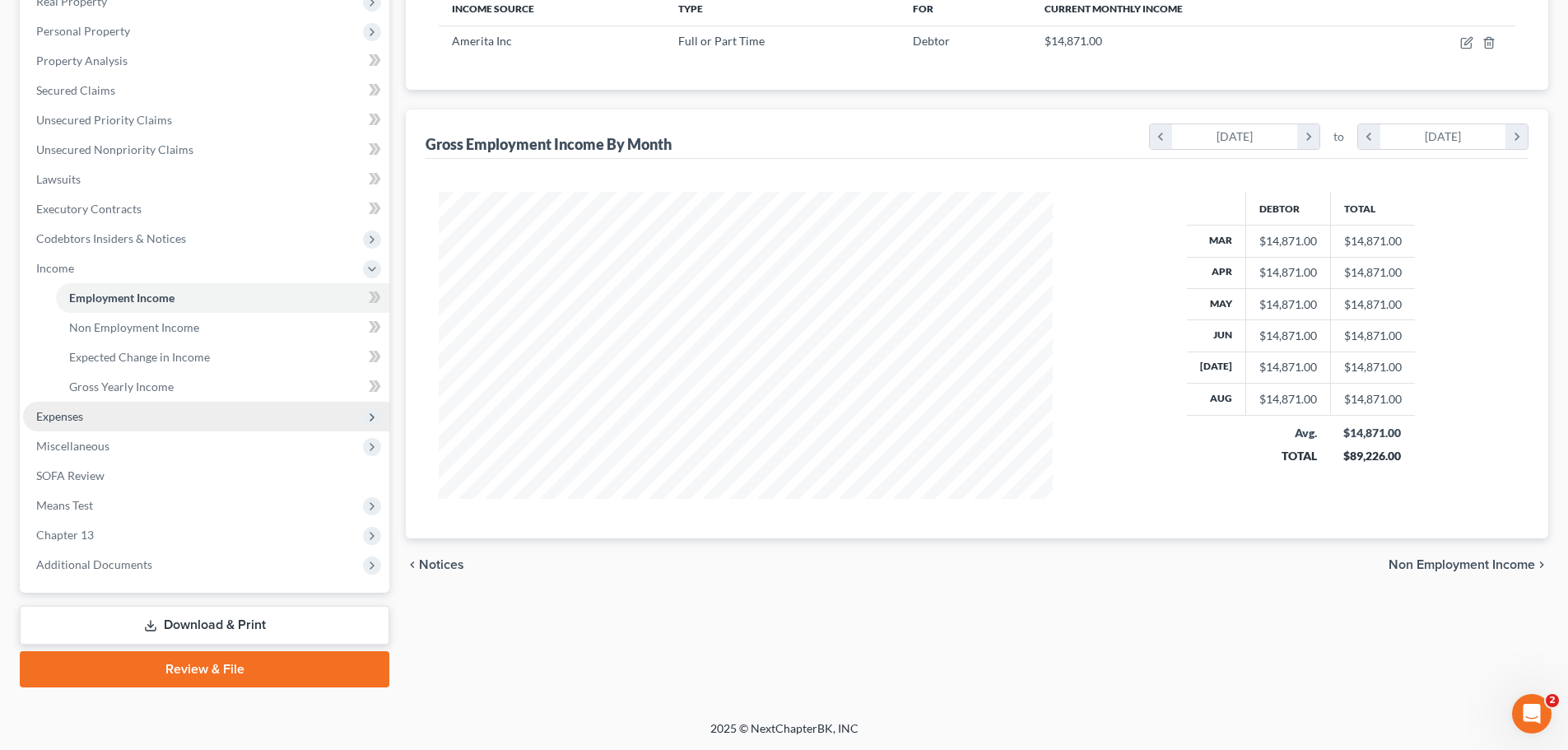
click at [59, 416] on span "Expenses" at bounding box center [59, 416] width 47 height 14
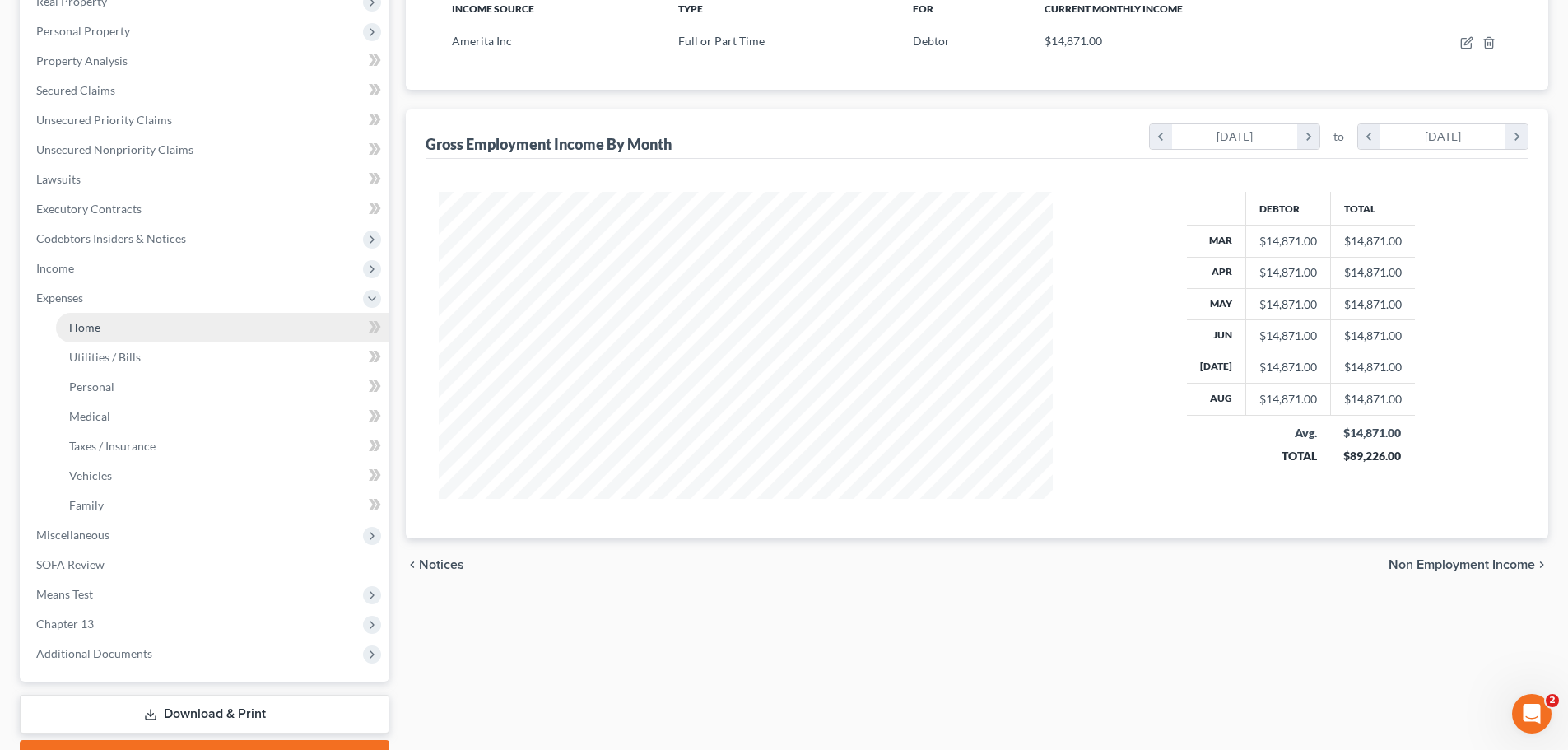
click at [87, 326] on span "Home" at bounding box center [85, 327] width 31 height 14
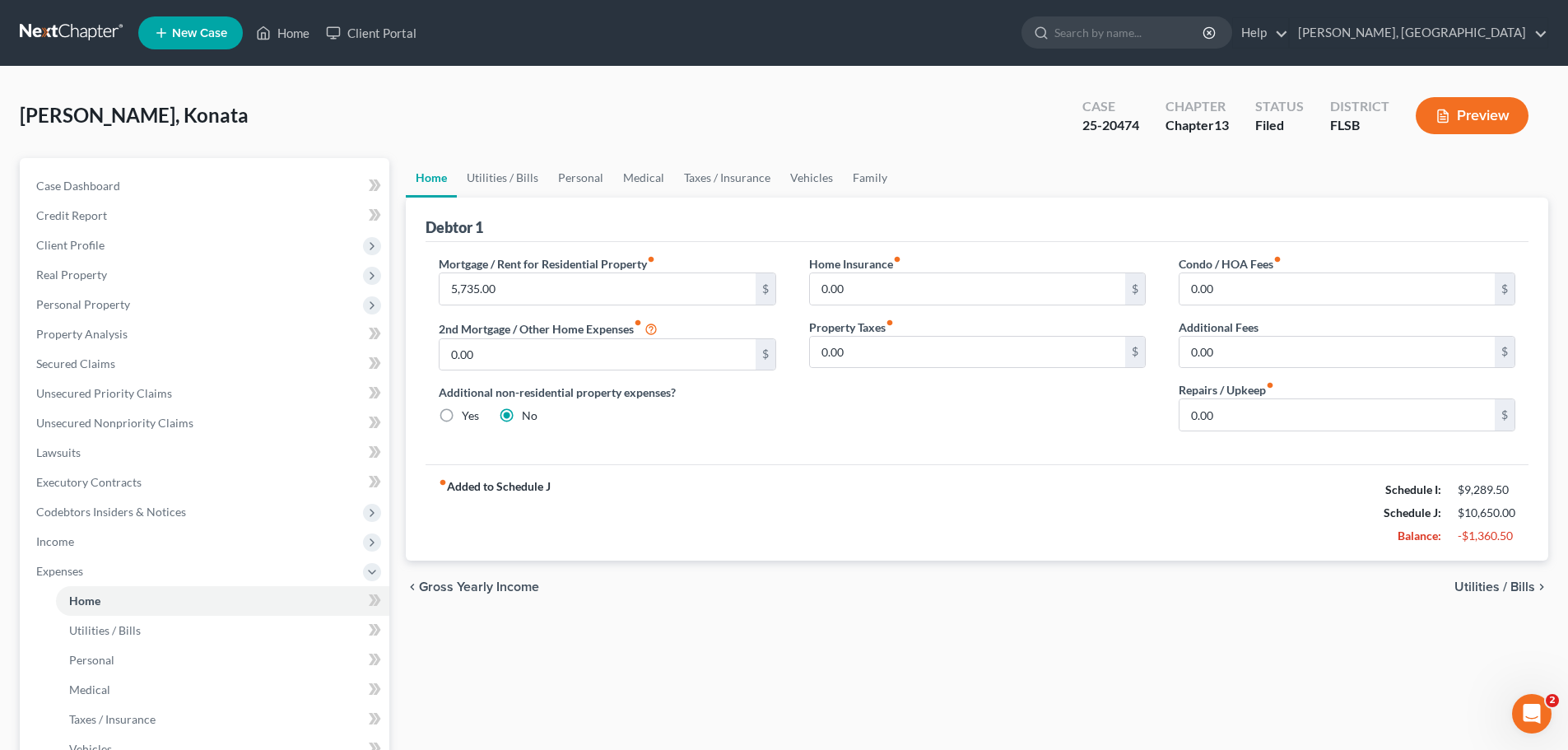
click at [1504, 582] on span "Utilities / Bills" at bounding box center [1494, 587] width 80 height 14
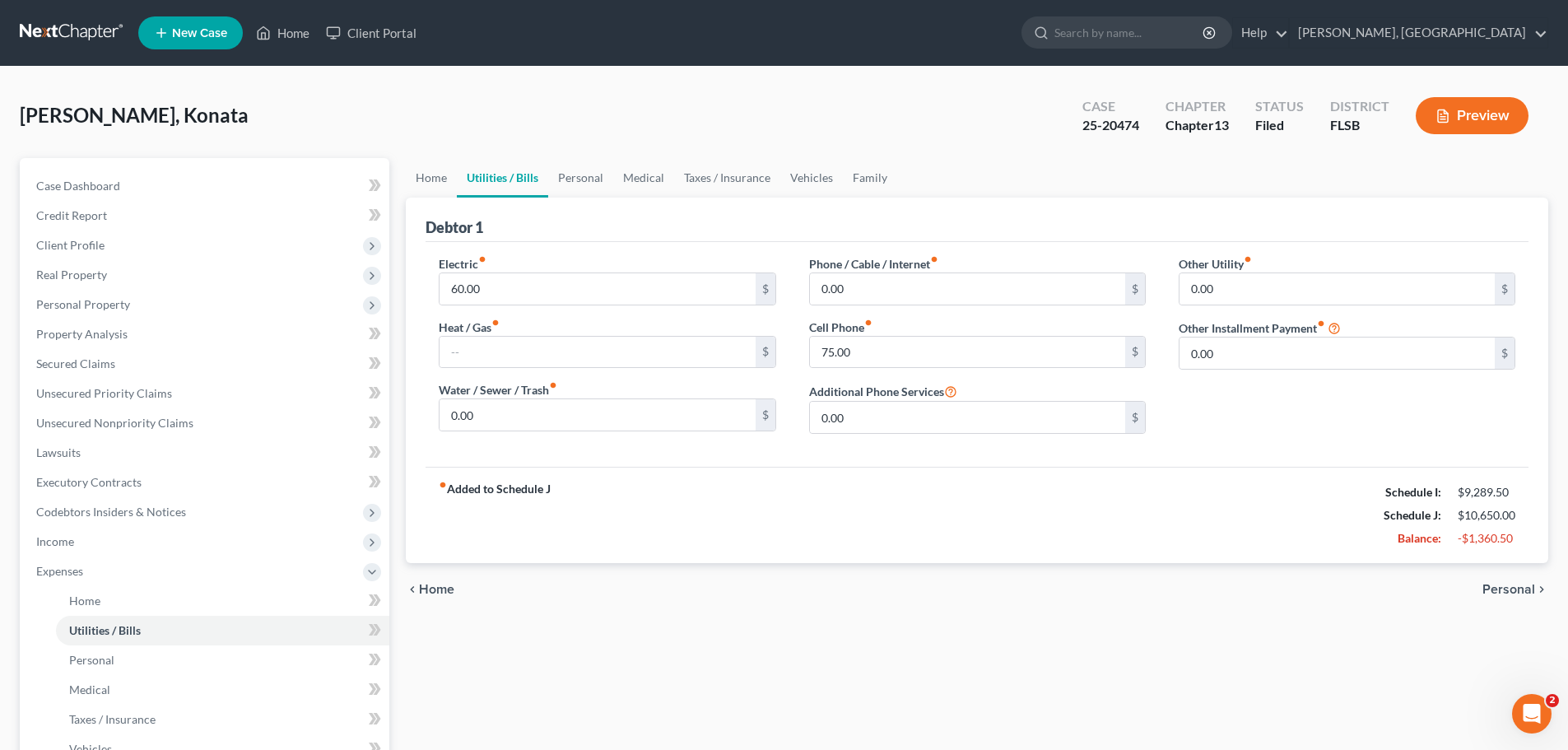
click at [1504, 583] on span "Personal" at bounding box center [1509, 589] width 52 height 14
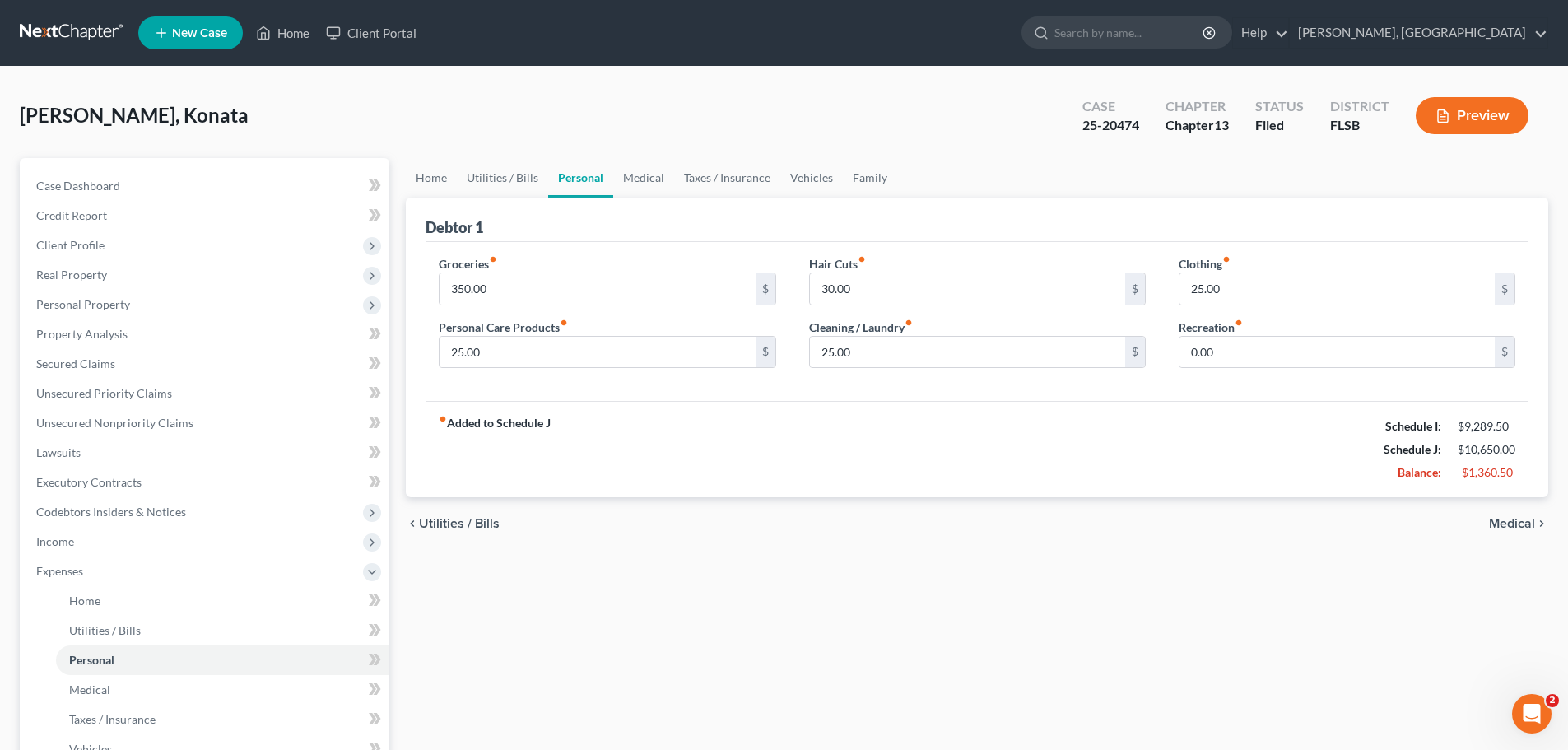
click at [1512, 521] on span "Medical" at bounding box center [1512, 523] width 47 height 14
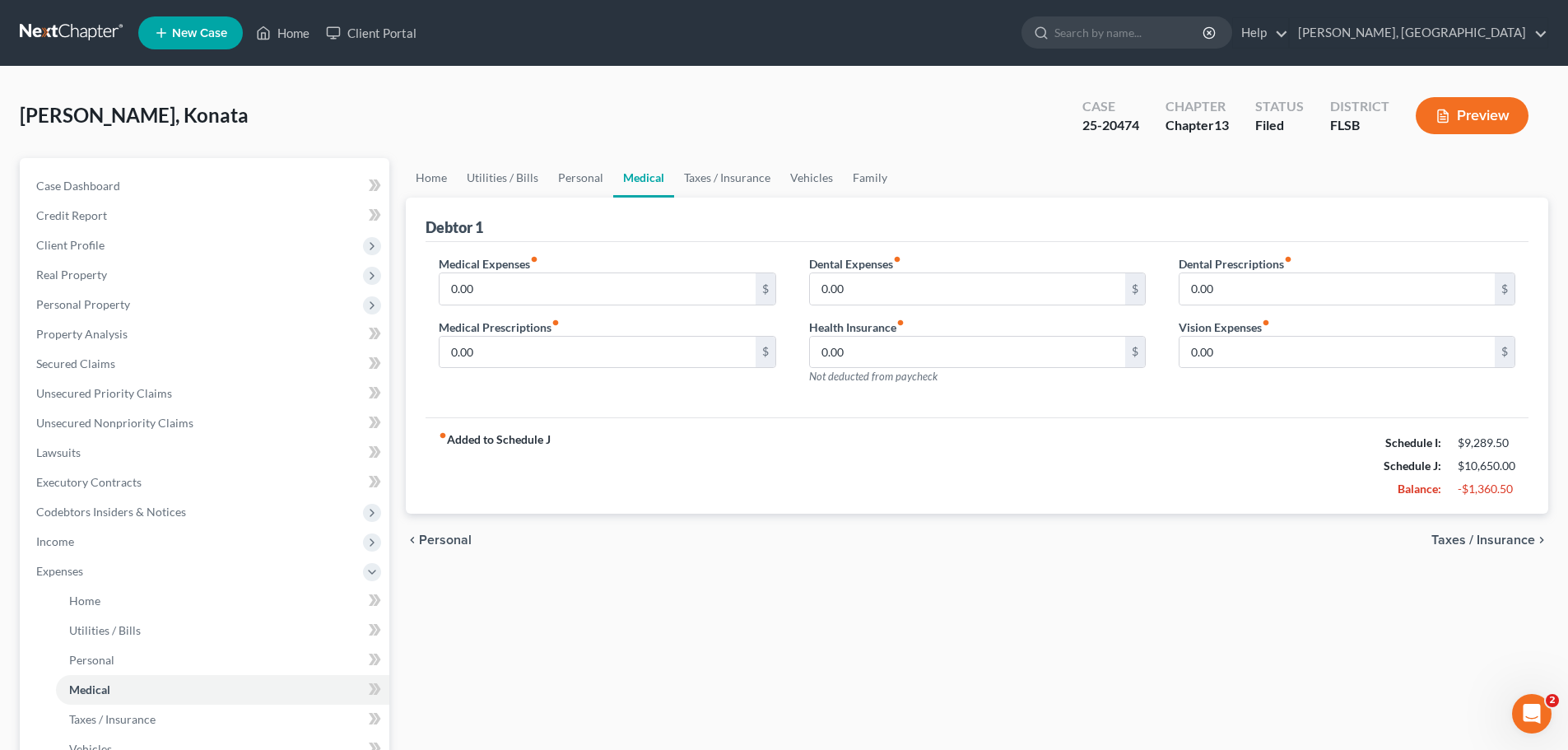
click at [1496, 543] on span "Taxes / Insurance" at bounding box center [1483, 540] width 104 height 14
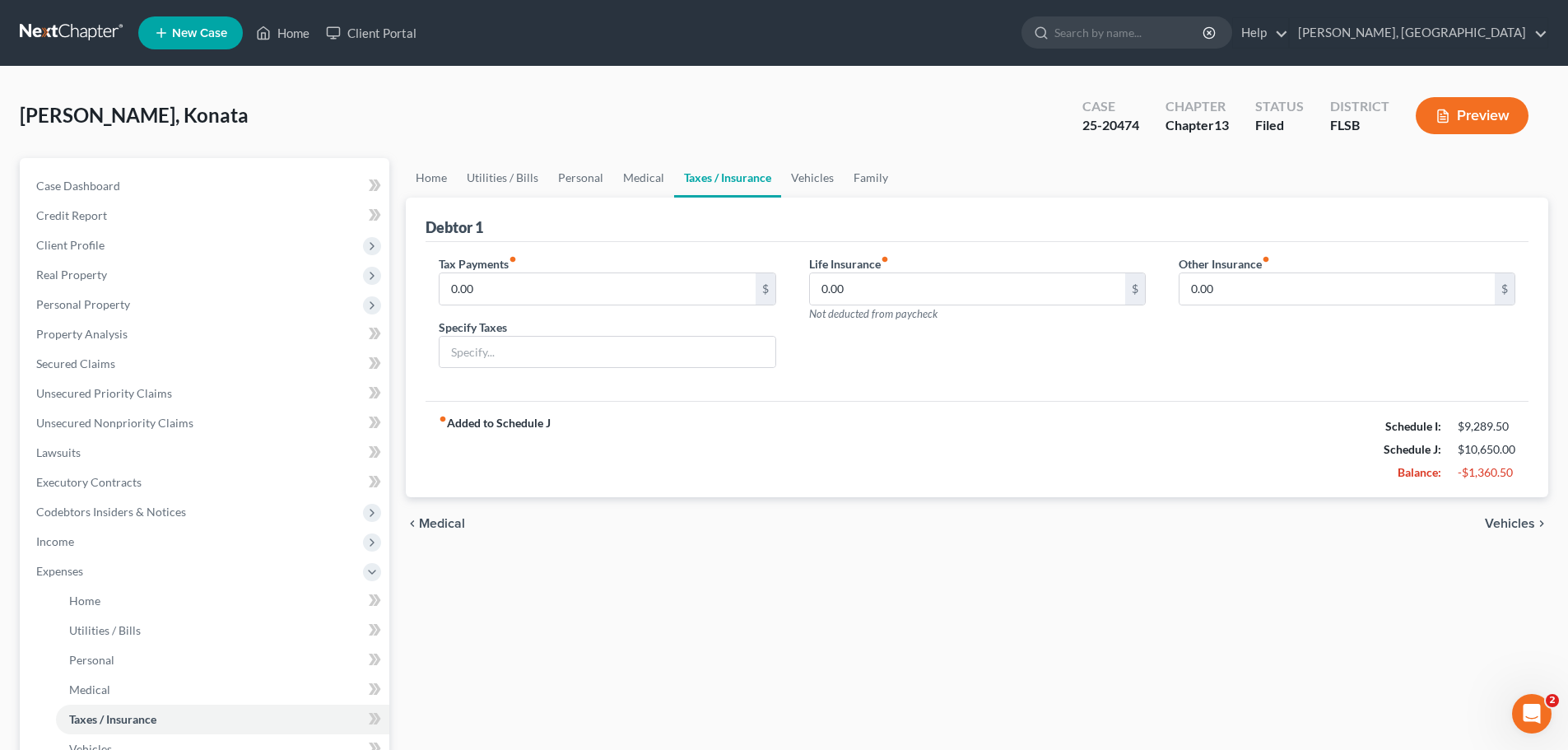
click at [1504, 530] on span "Vehicles" at bounding box center [1510, 523] width 50 height 14
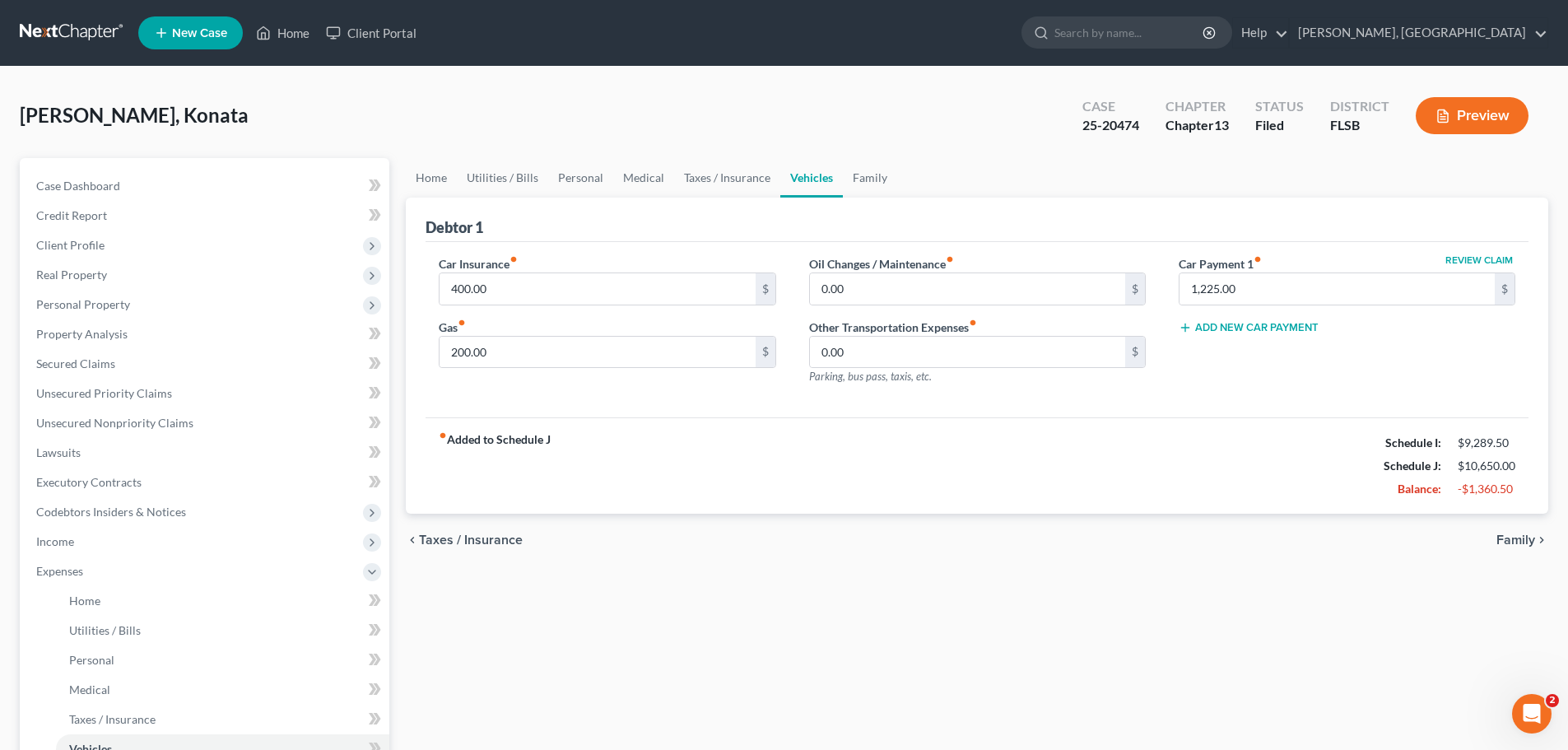
click at [1517, 536] on span "Family" at bounding box center [1516, 540] width 39 height 14
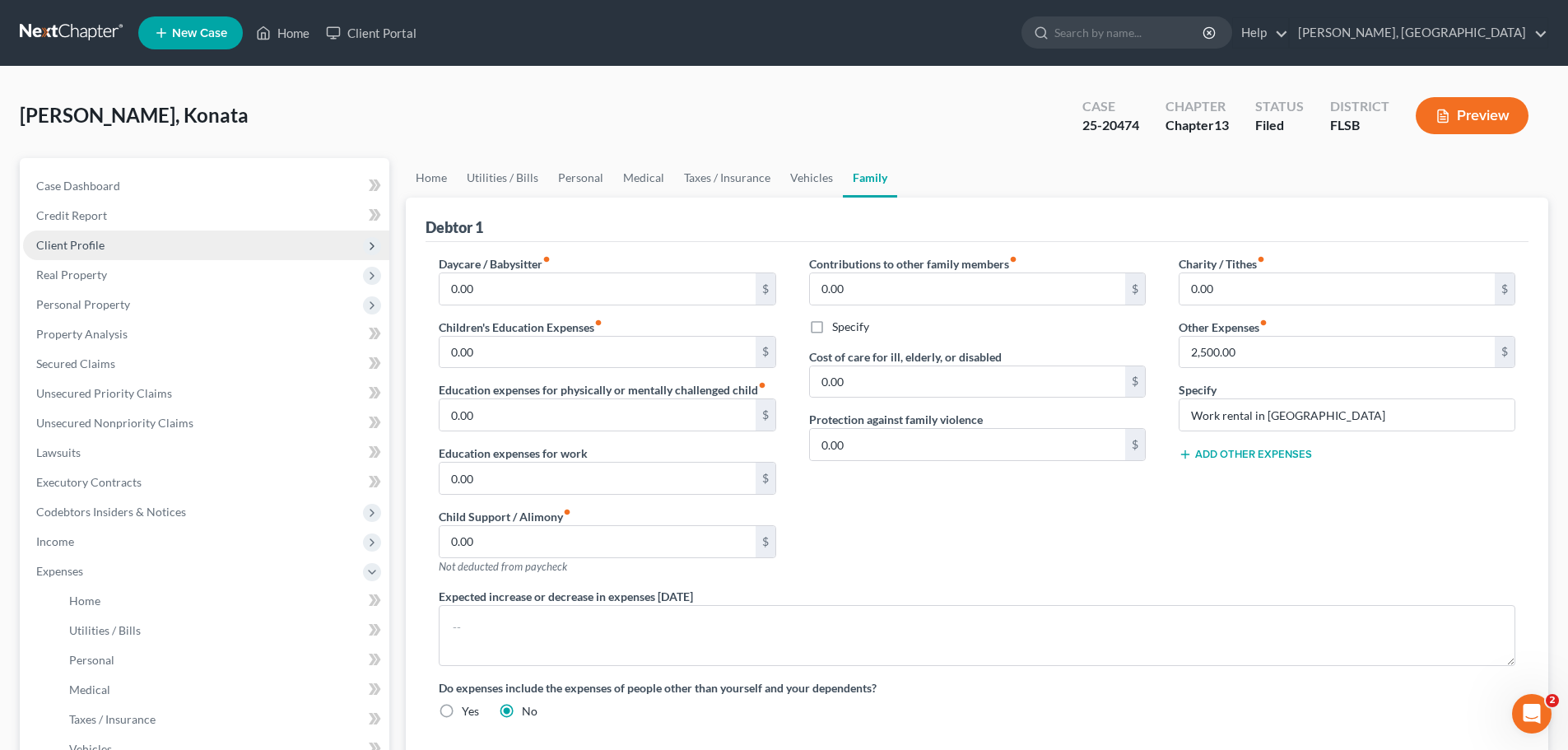
click at [62, 242] on span "Client Profile" at bounding box center [70, 244] width 69 height 14
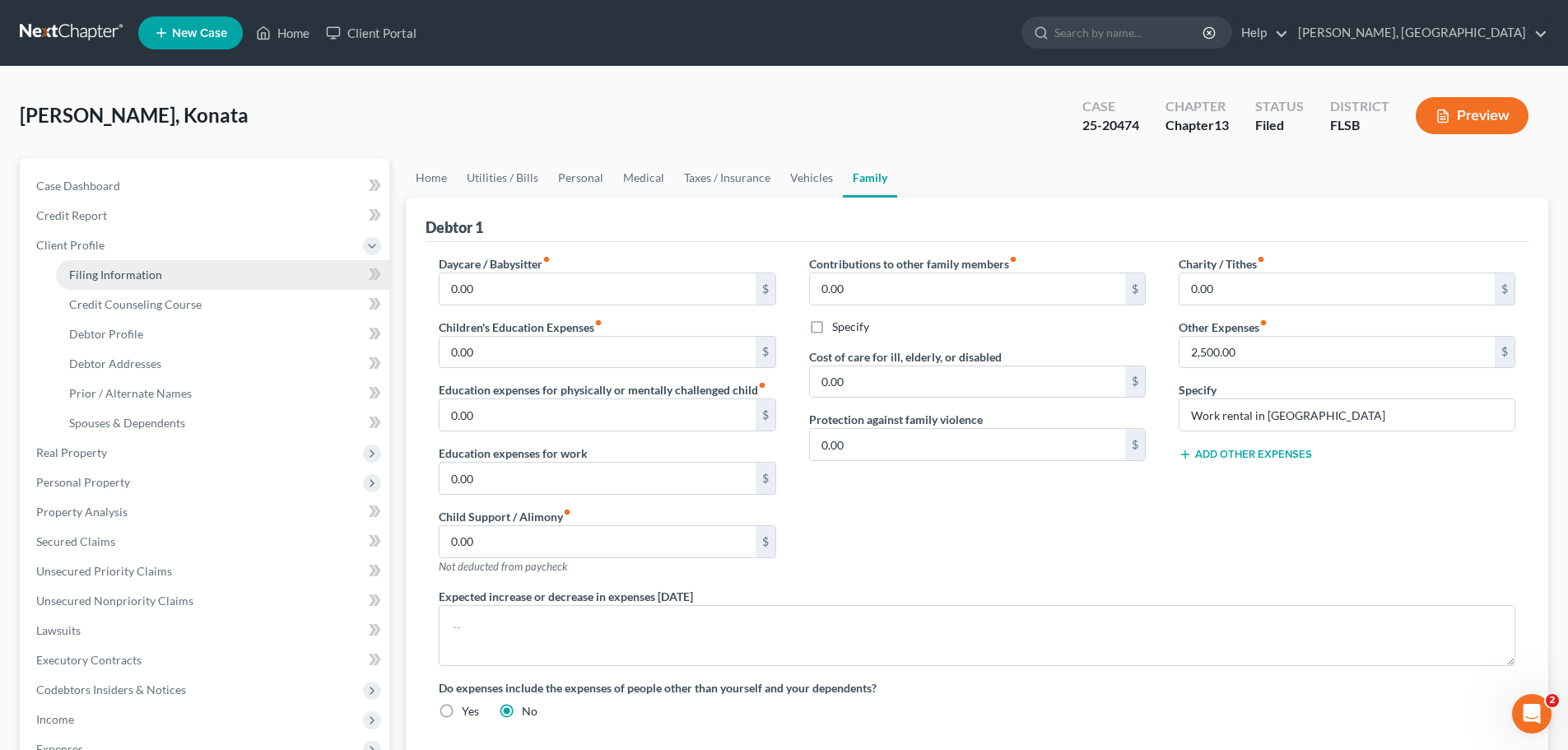
click at [105, 272] on span "Filing Information" at bounding box center [116, 274] width 93 height 14
